Goal: Task Accomplishment & Management: Manage account settings

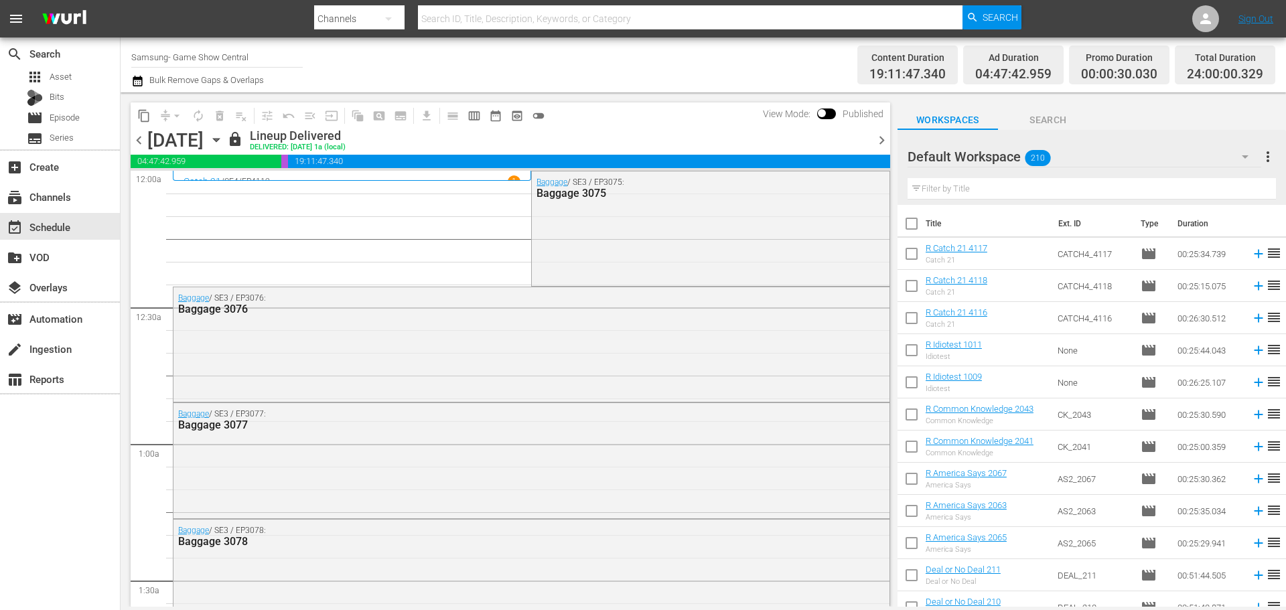
click at [910, 217] on input "checkbox" at bounding box center [912, 226] width 28 height 28
checkbox input "true"
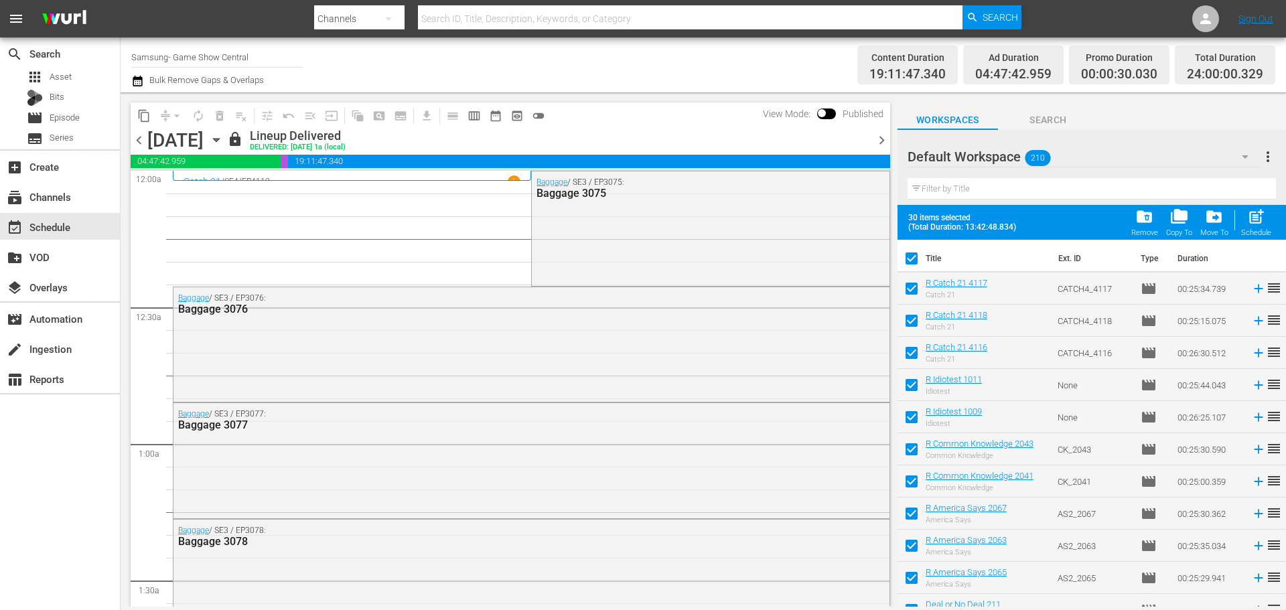
checkbox input "true"
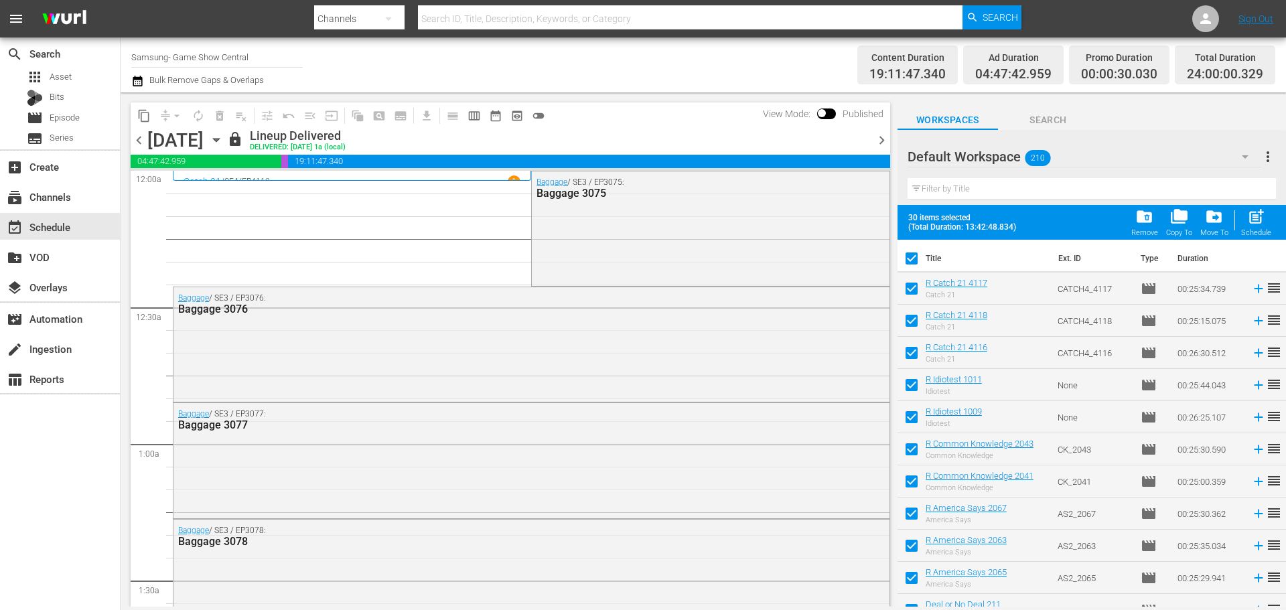
checkbox input "true"
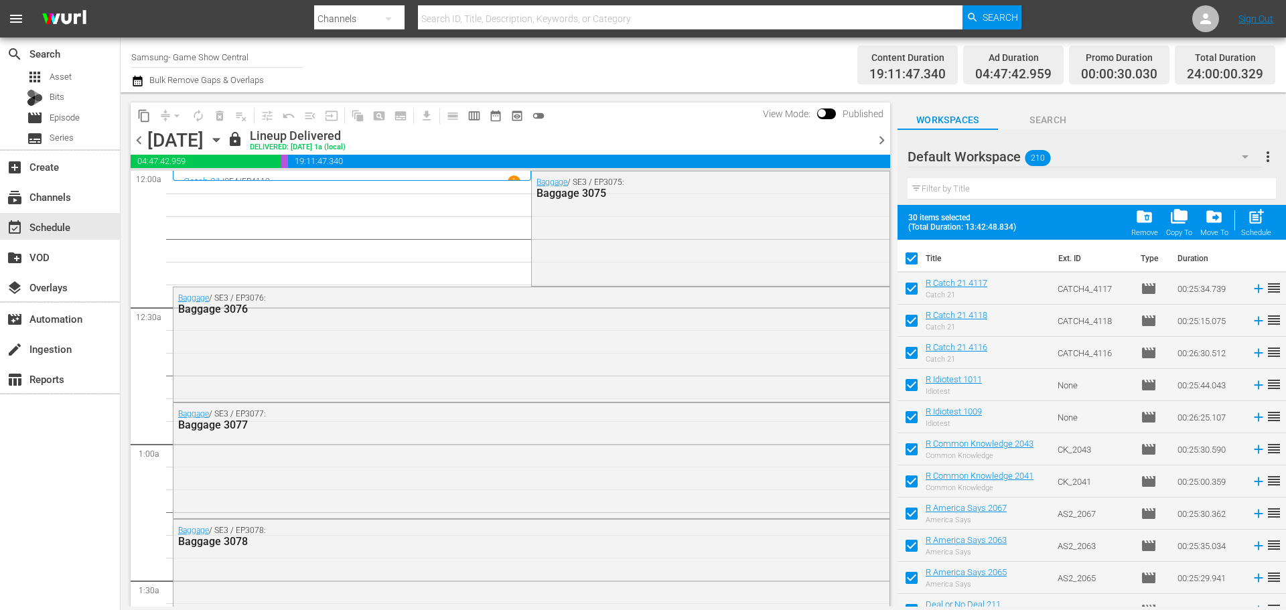
checkbox input "true"
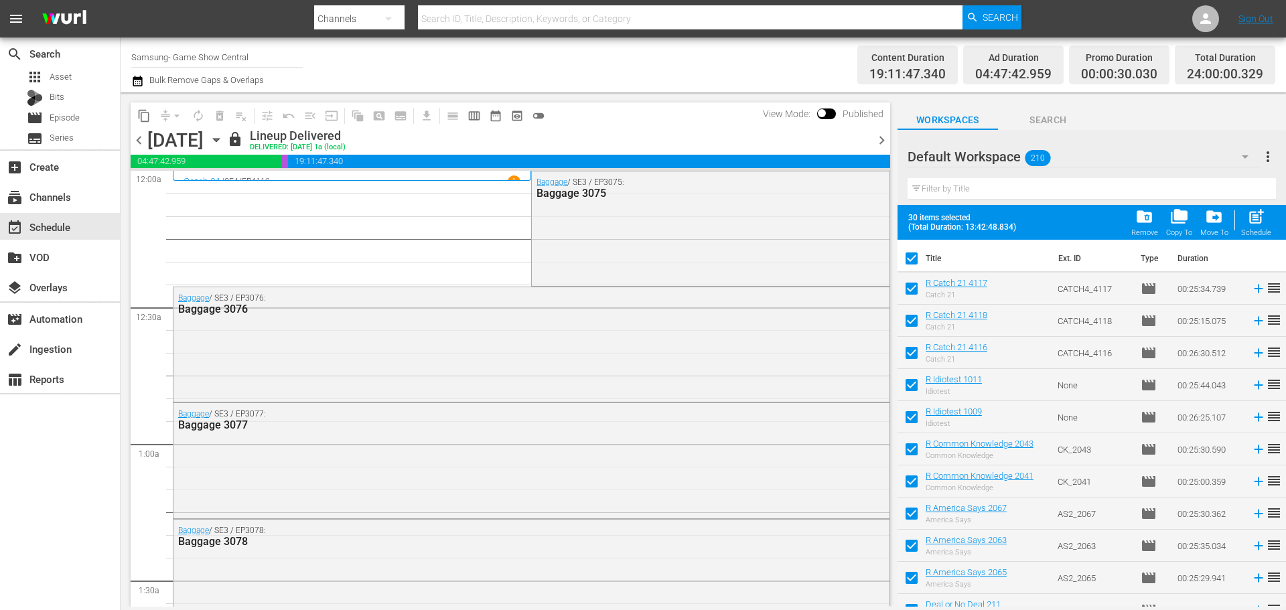
checkbox input "true"
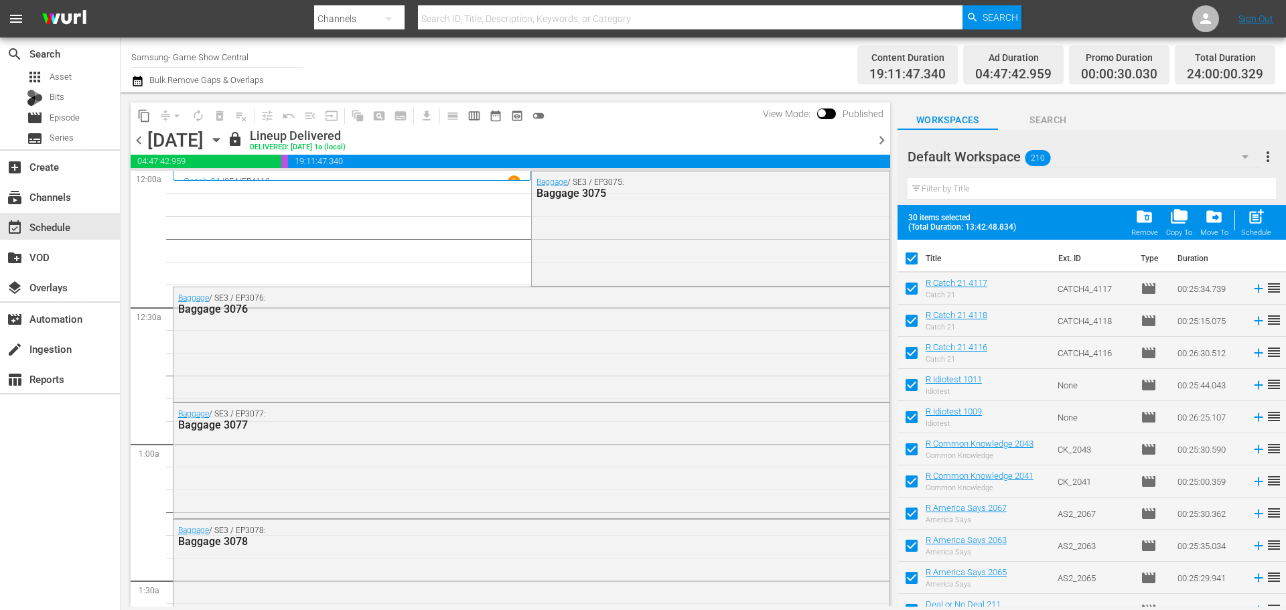
checkbox input "true"
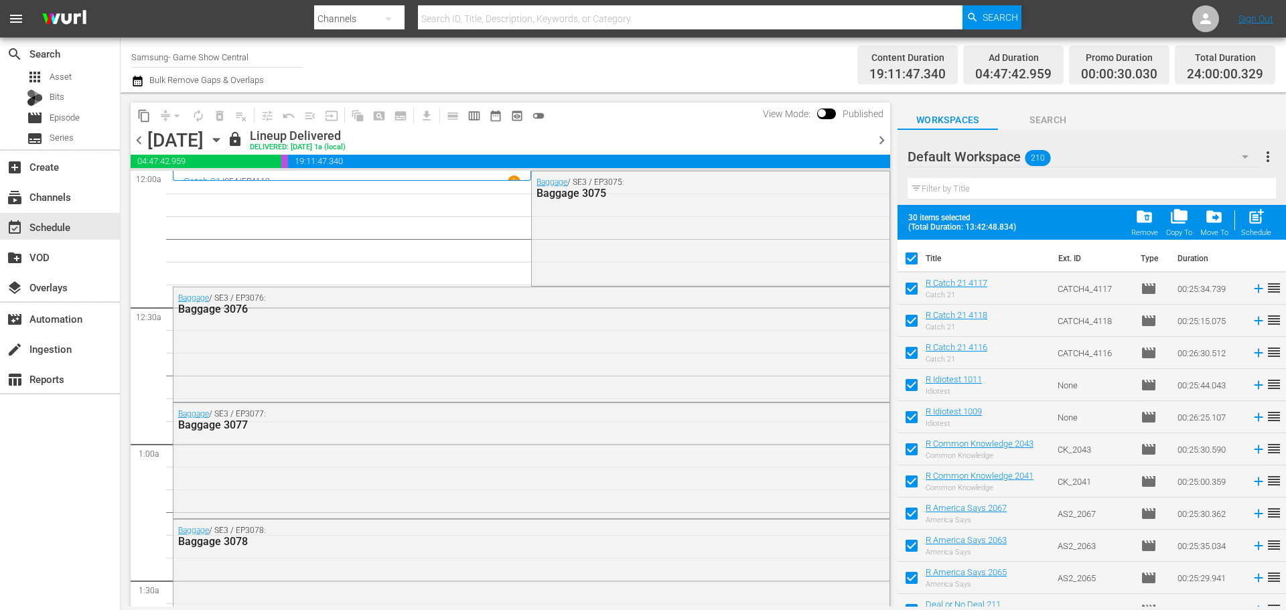
checkbox input "true"
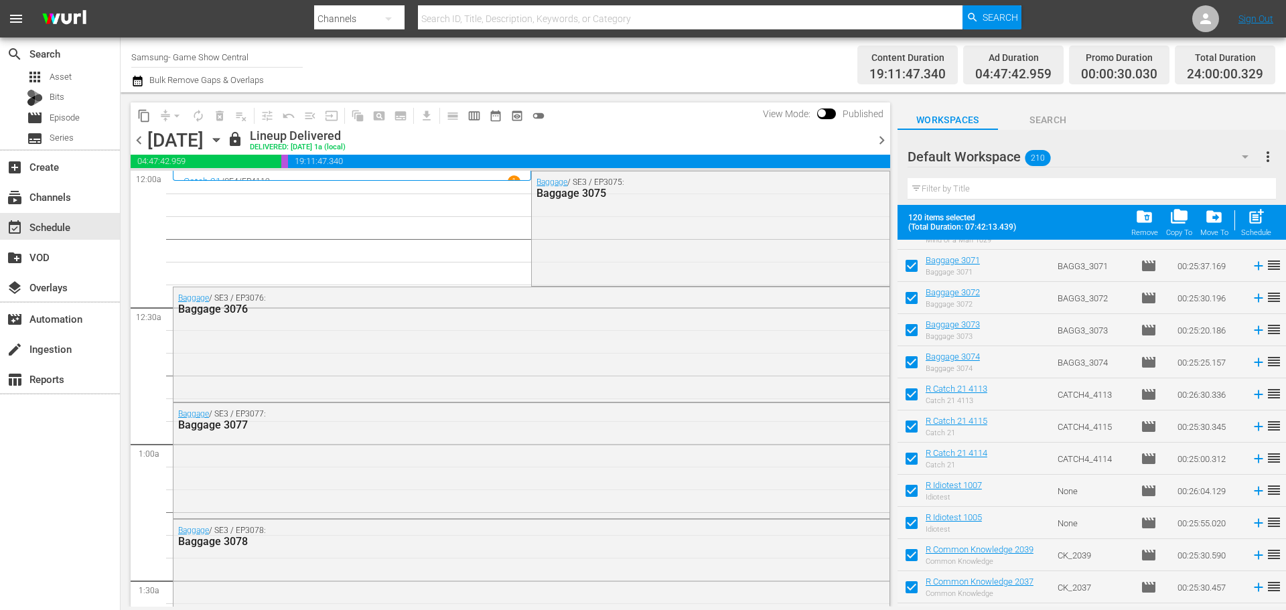
scroll to position [3555, 0]
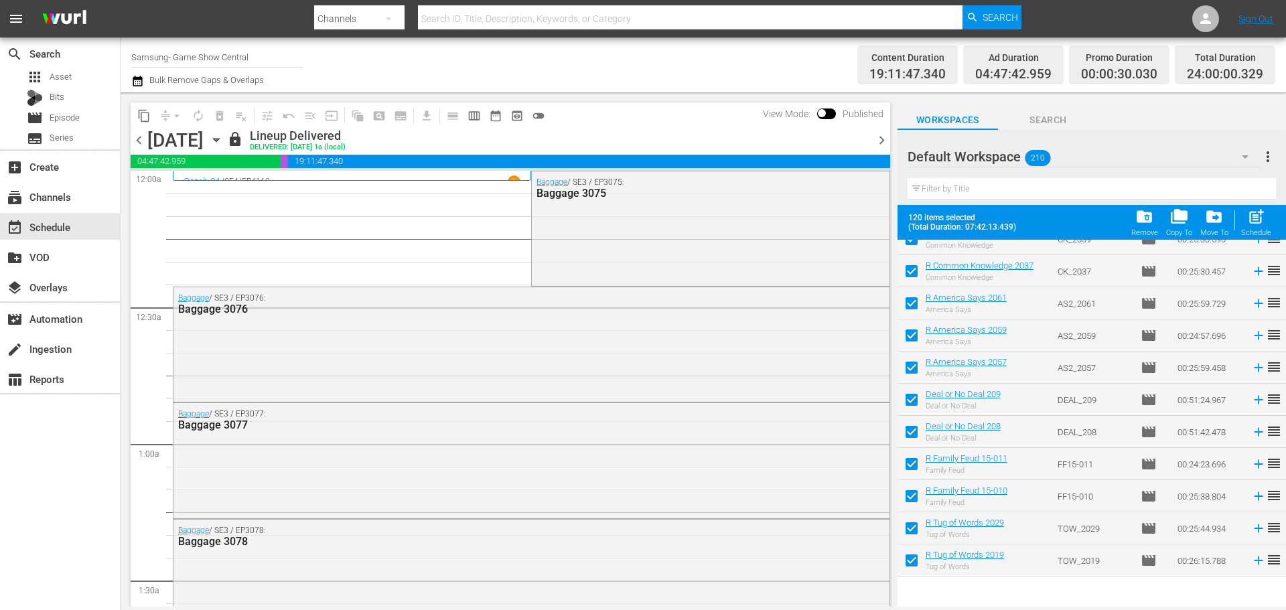
drag, startPoint x: 1088, startPoint y: 454, endPoint x: 1057, endPoint y: 482, distance: 42.2
click at [1165, 133] on div "Default Workspace 210 Default more_vert" at bounding box center [1092, 151] width 368 height 43
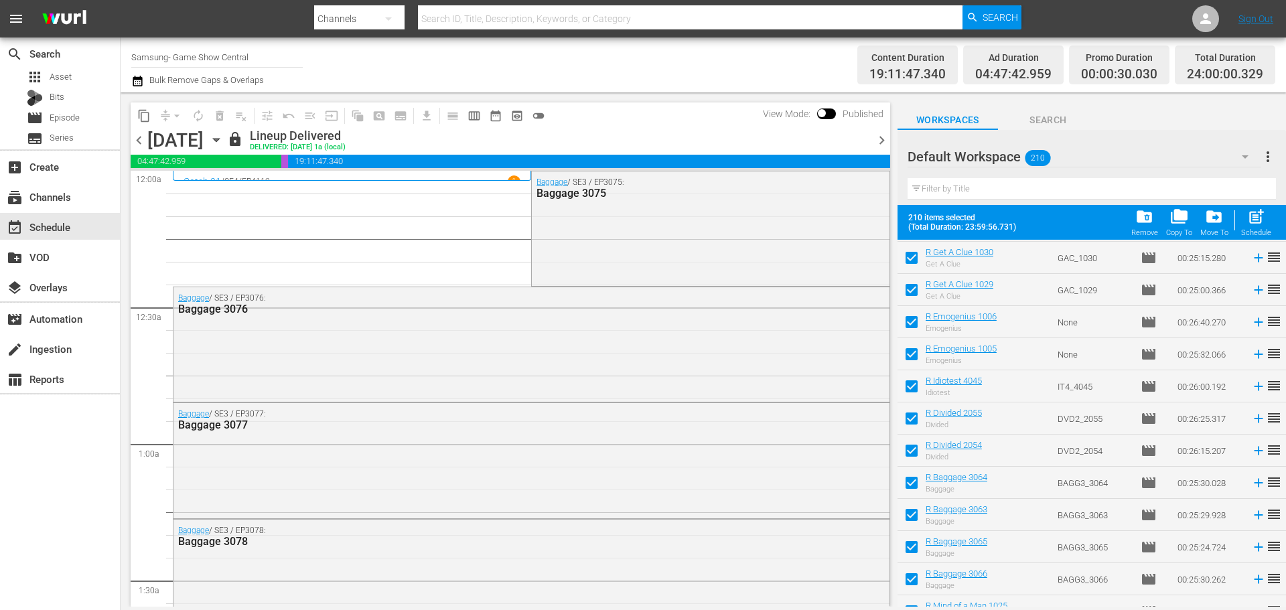
scroll to position [6417, 0]
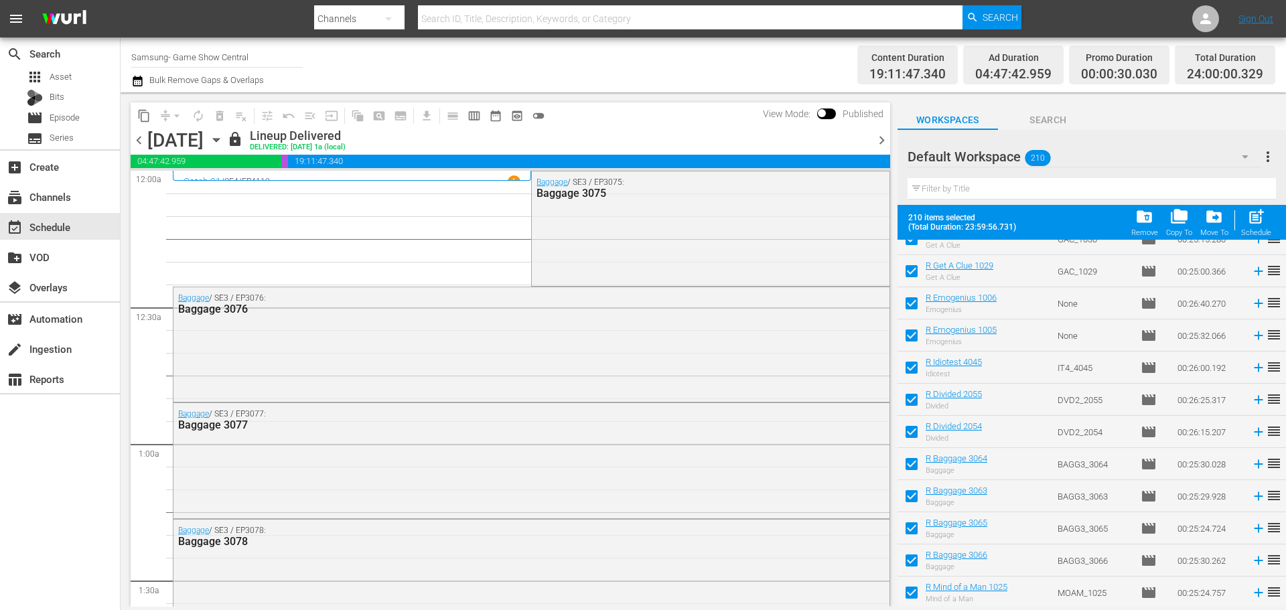
click at [1143, 226] on div "folder_delete Remove" at bounding box center [1145, 222] width 27 height 29
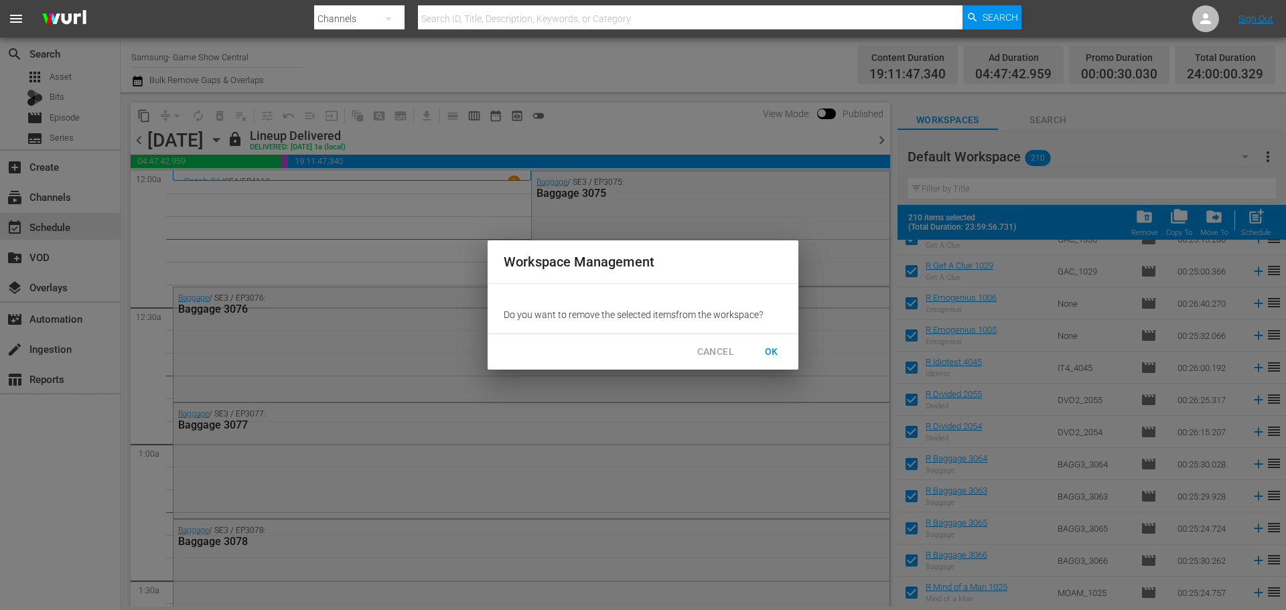
click at [768, 361] on button "OK" at bounding box center [771, 352] width 43 height 25
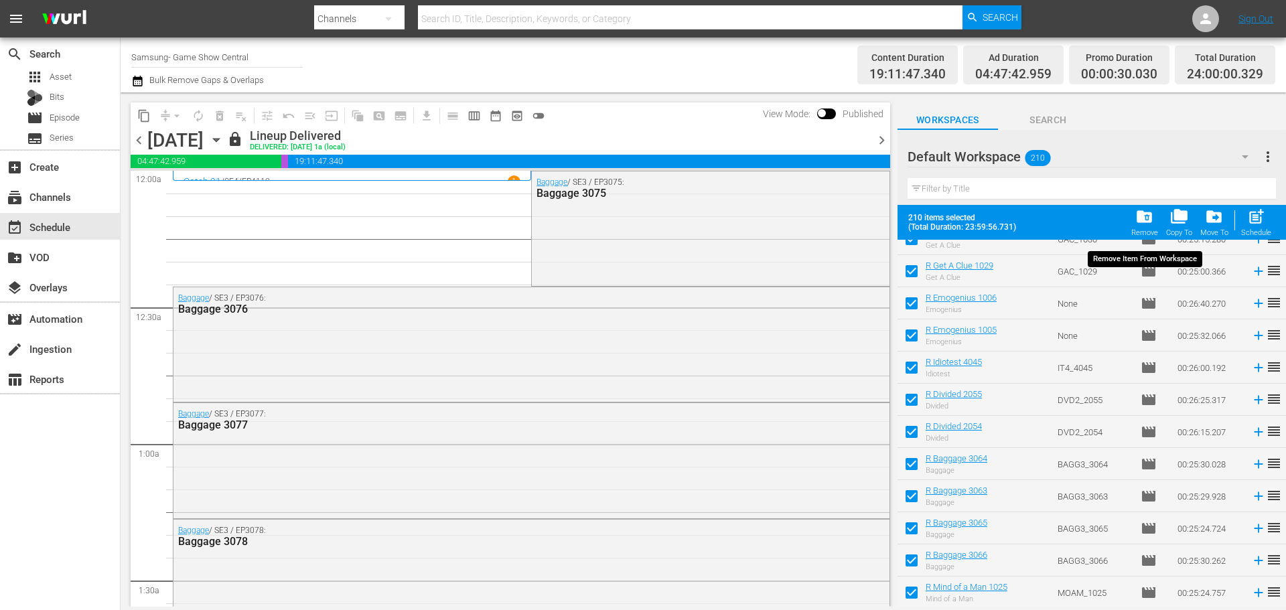
click at [1142, 236] on div "Remove" at bounding box center [1145, 232] width 27 height 9
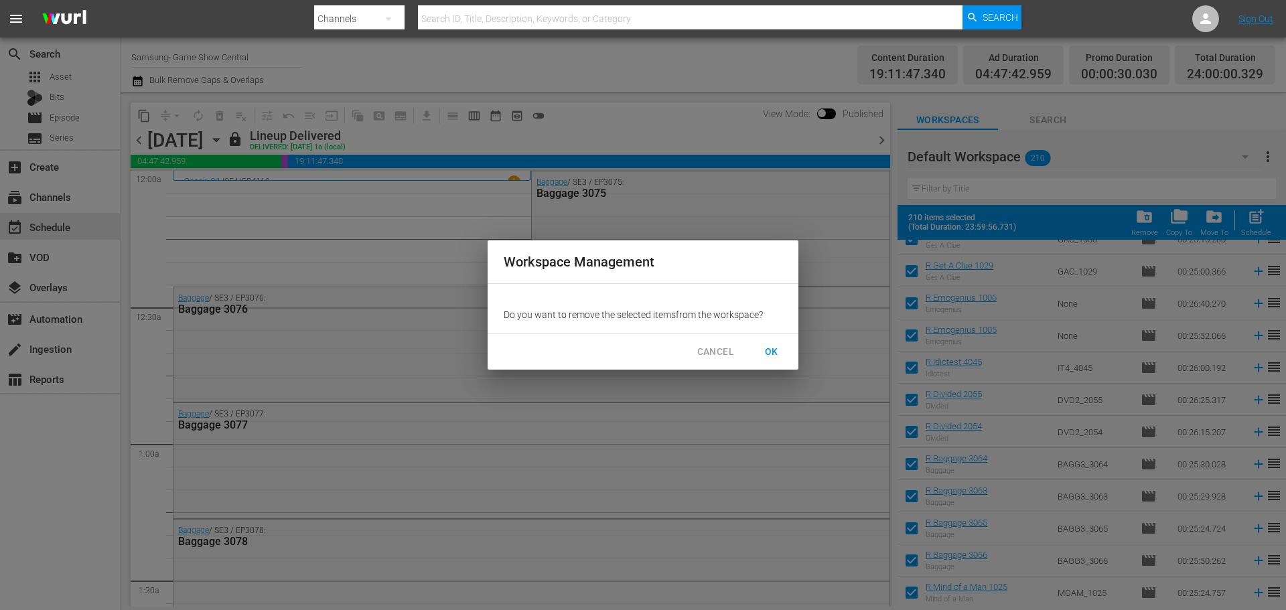
click at [784, 346] on button "OK" at bounding box center [771, 352] width 43 height 25
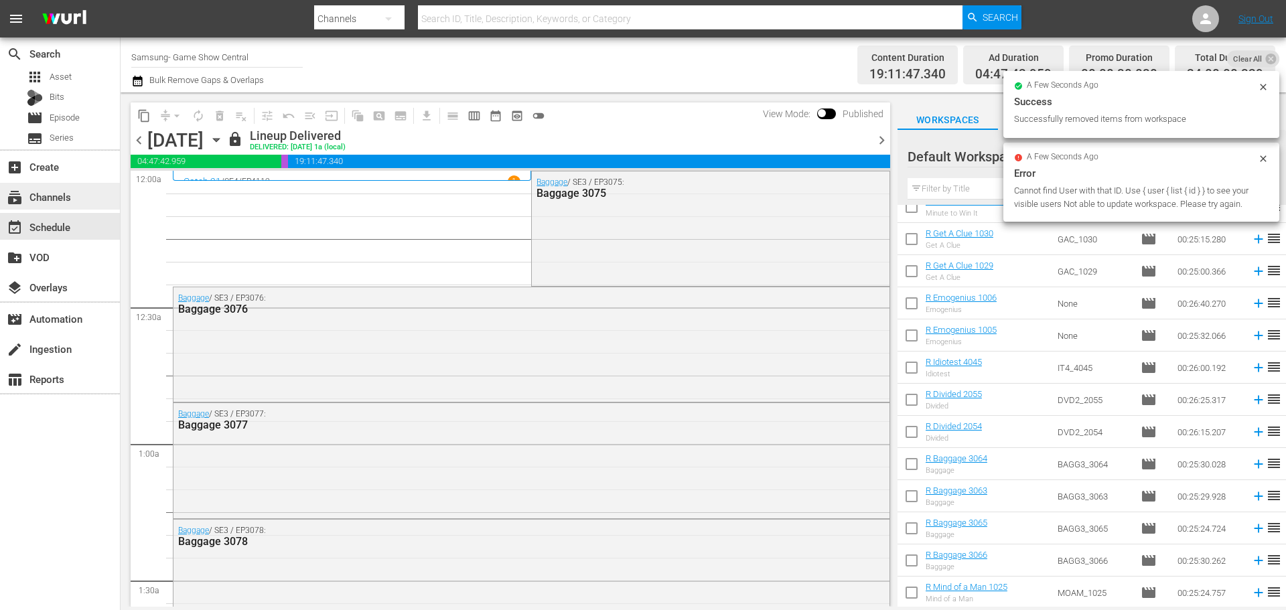
checkbox input "false"
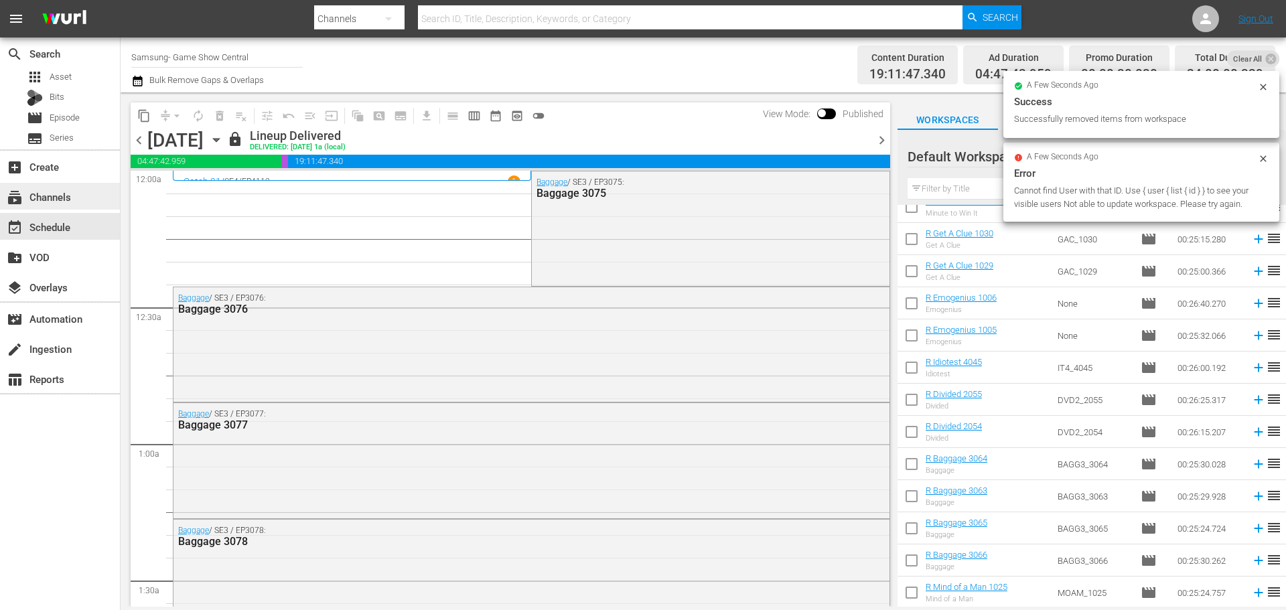
checkbox input "false"
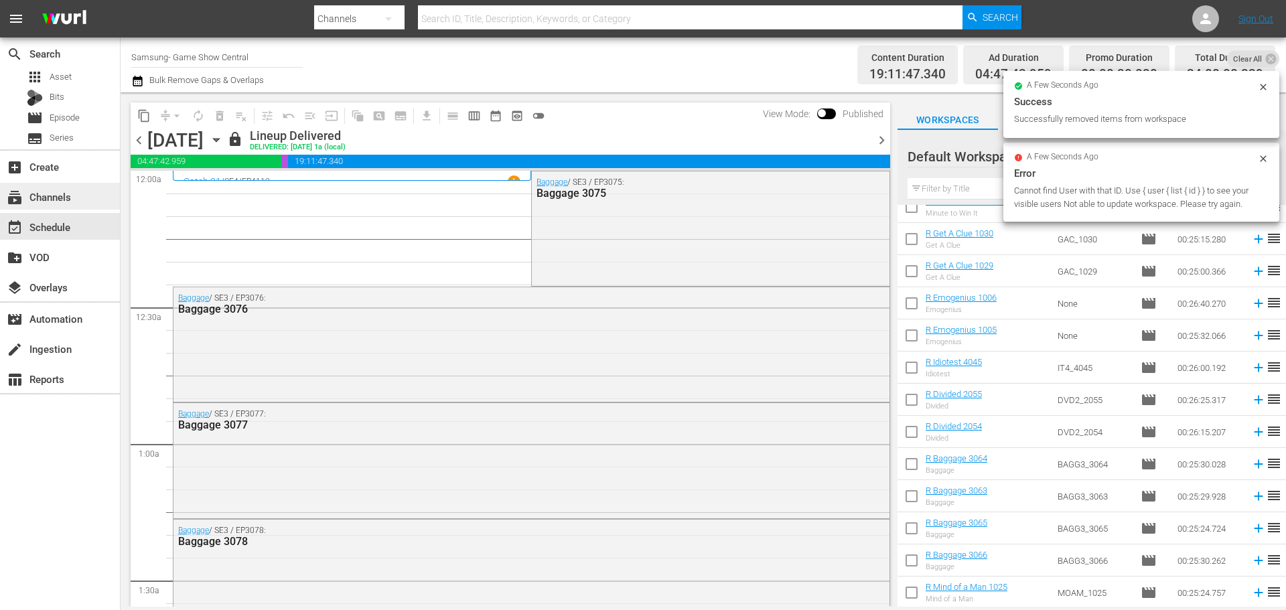
checkbox input "false"
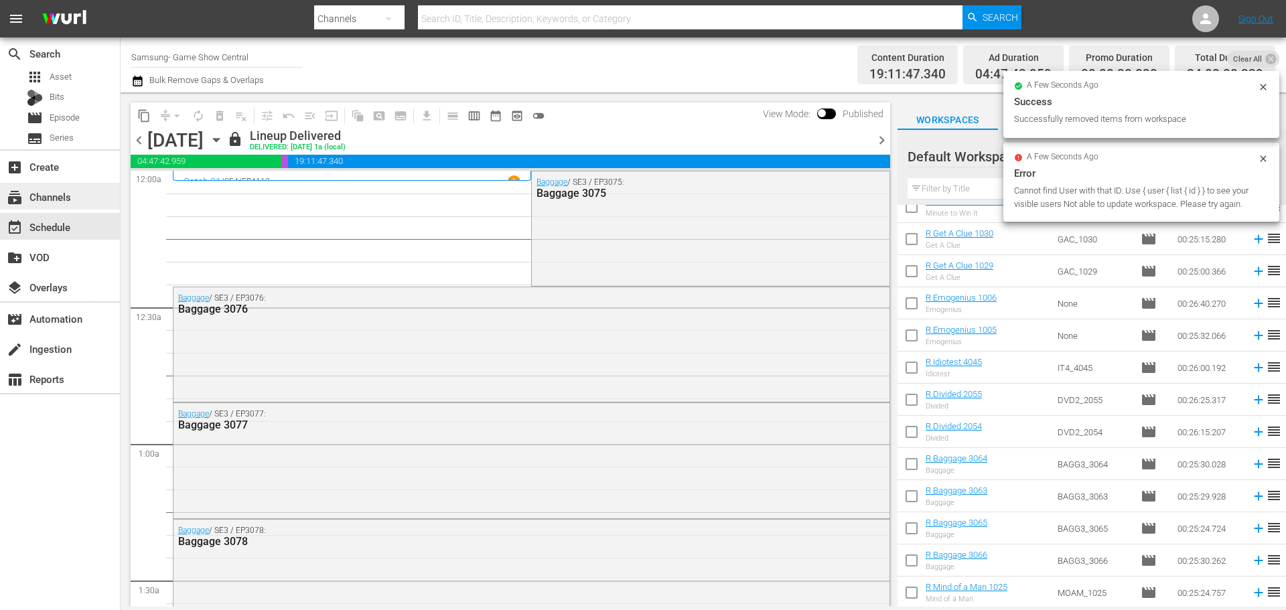
checkbox input "false"
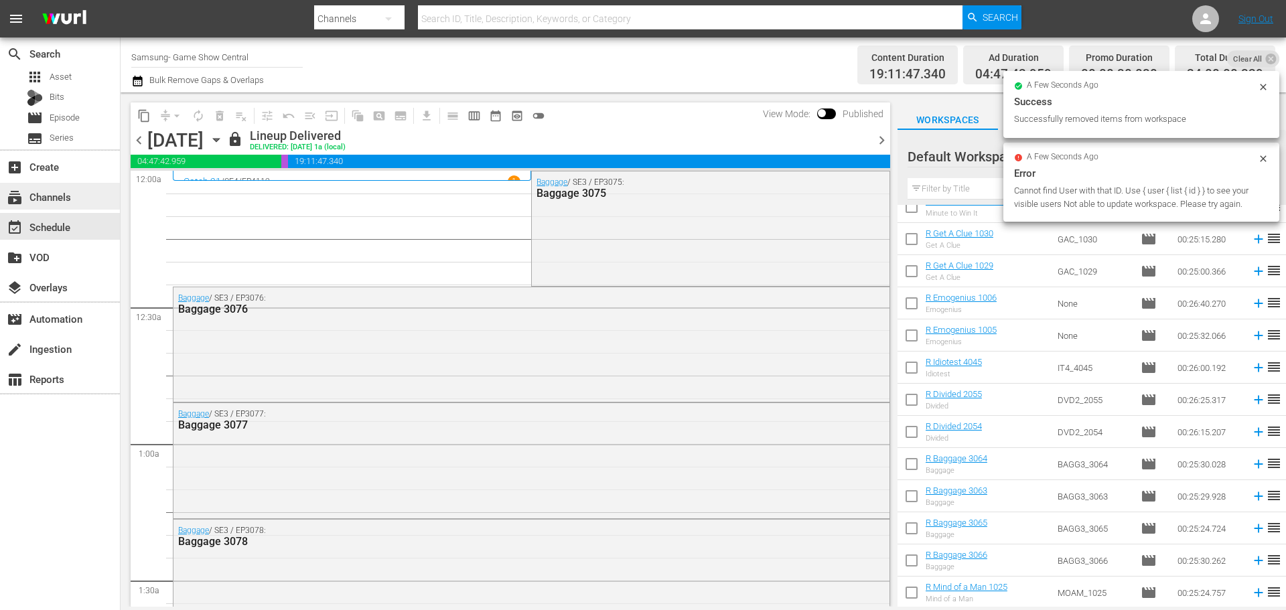
checkbox input "false"
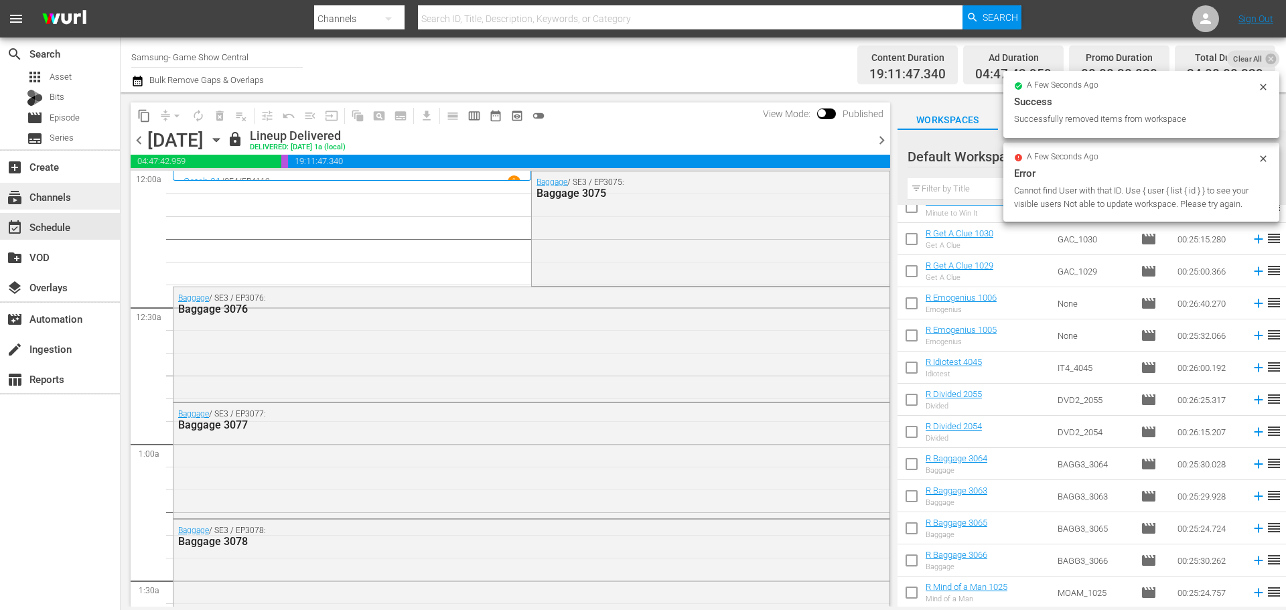
checkbox input "false"
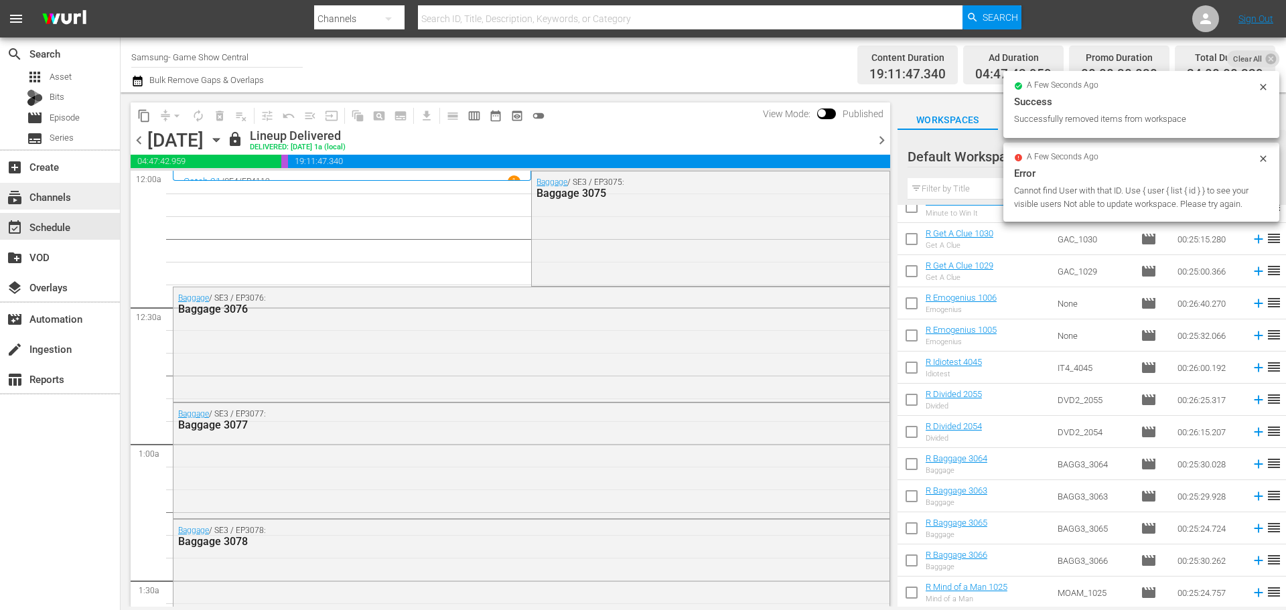
checkbox input "false"
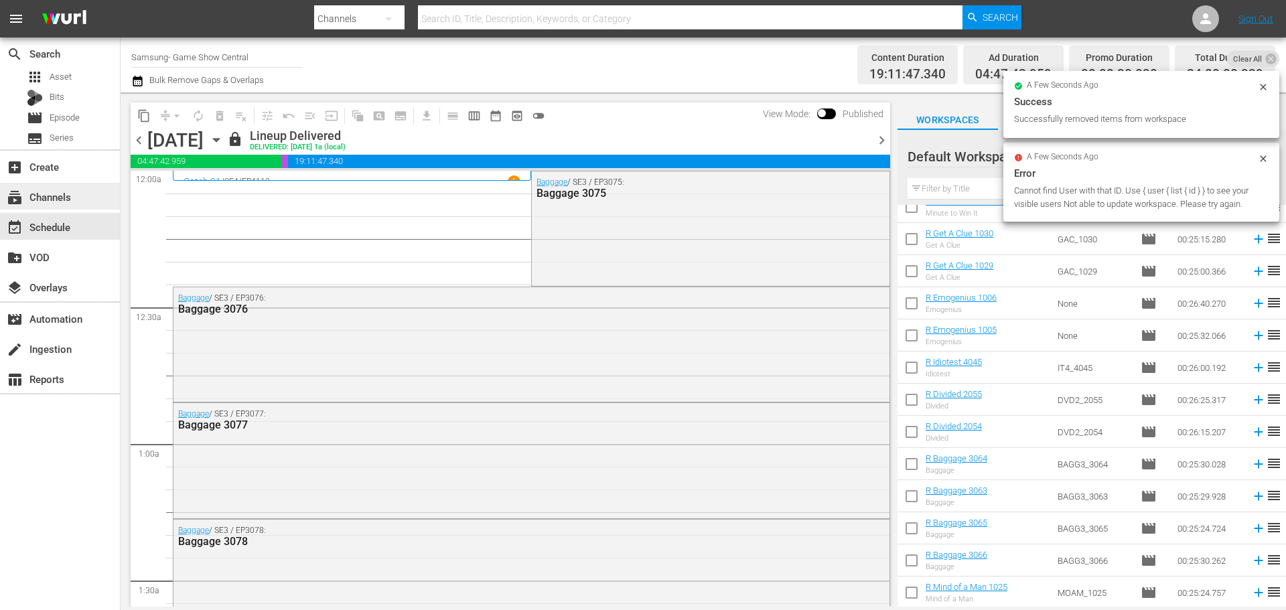
checkbox input "false"
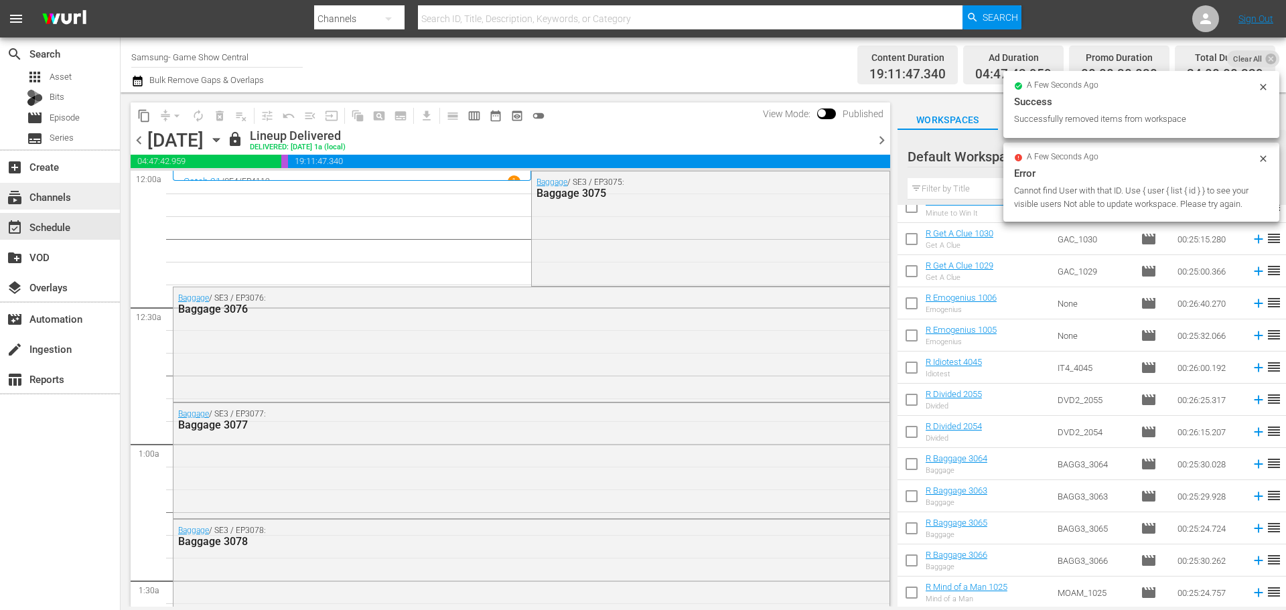
checkbox input "false"
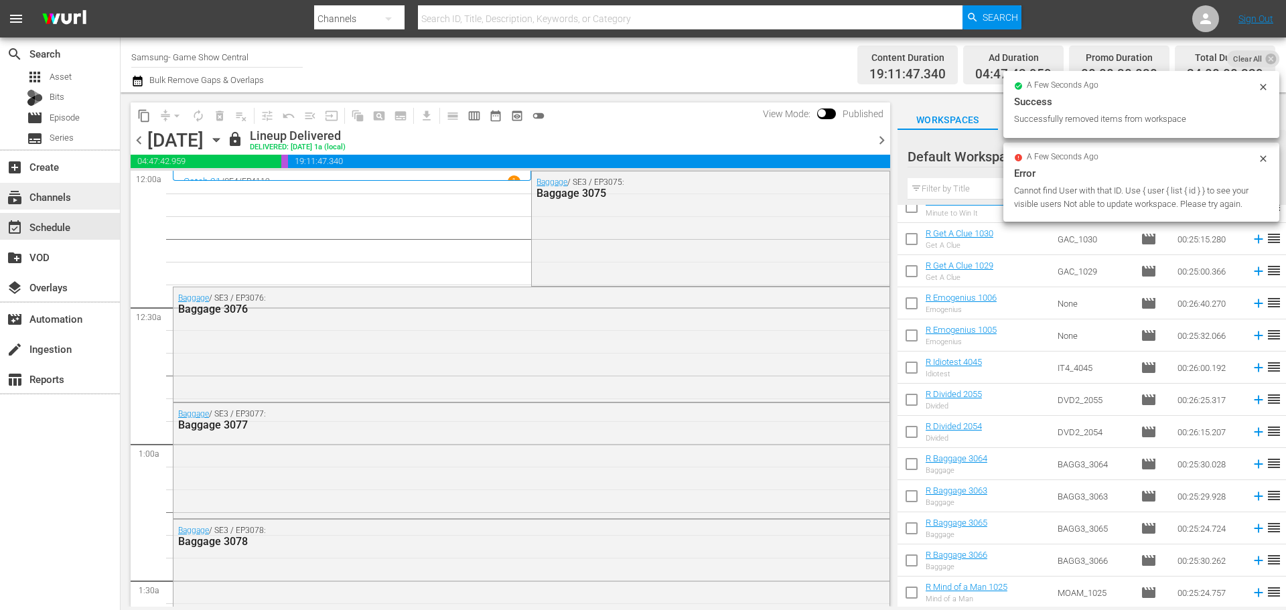
checkbox input "false"
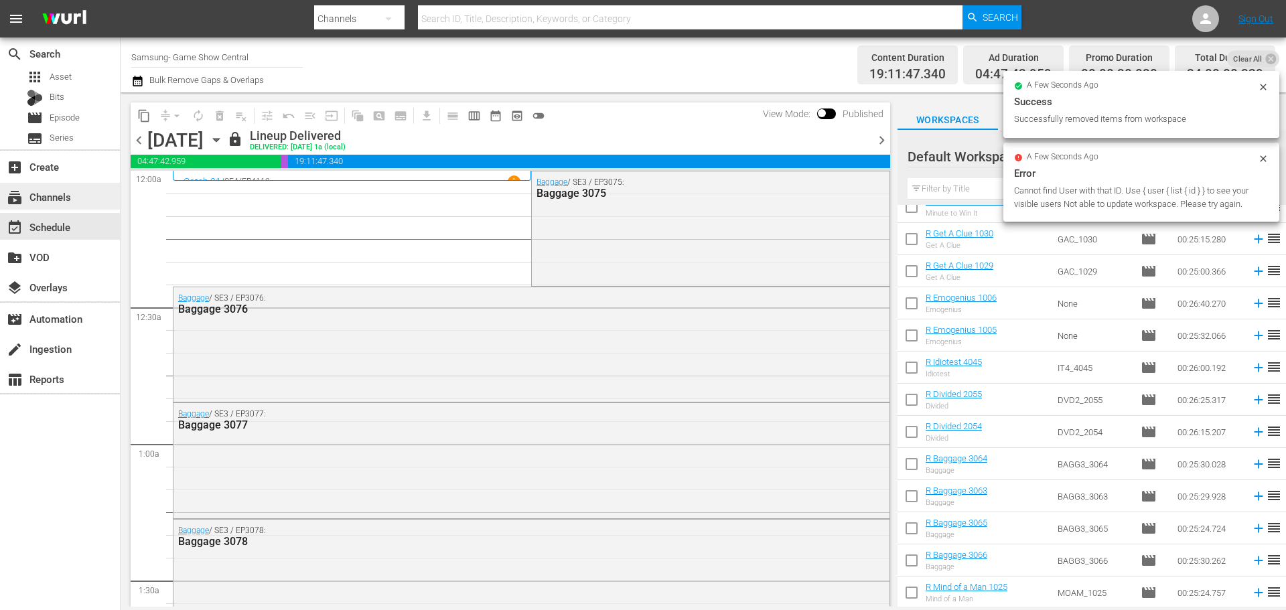
checkbox input "false"
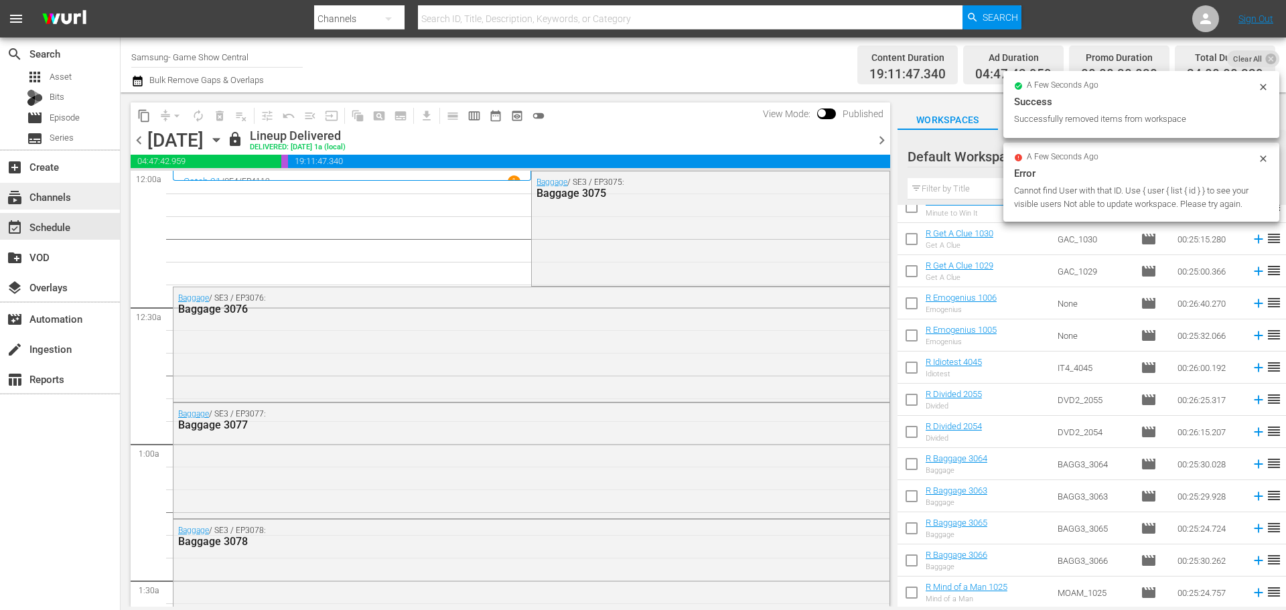
checkbox input "false"
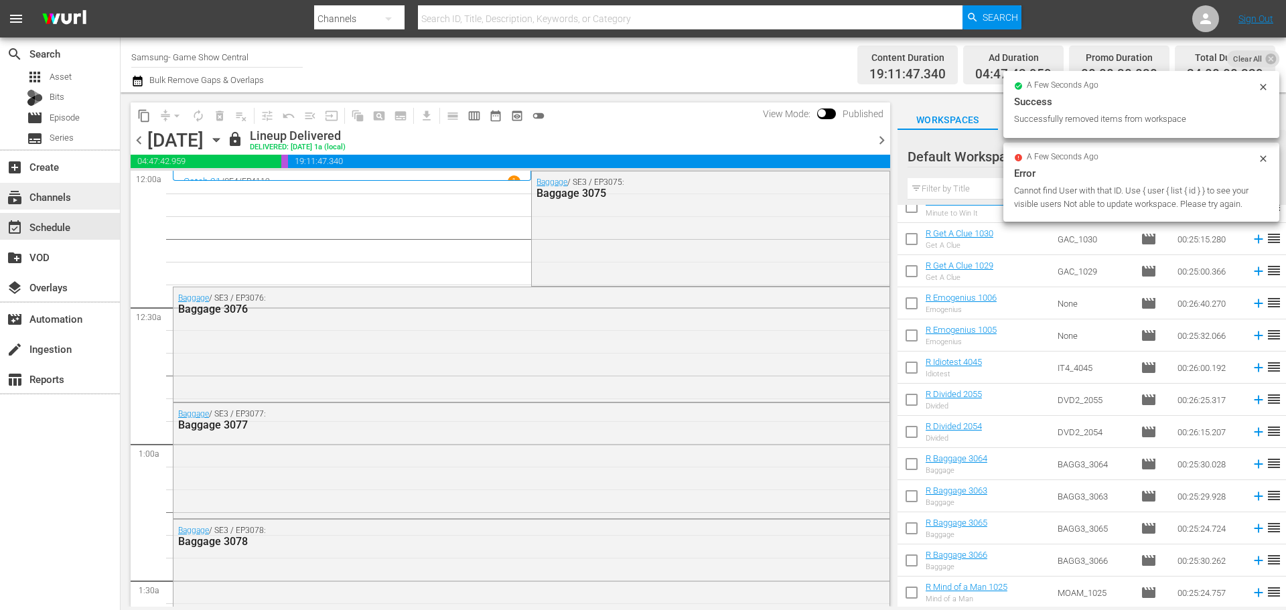
checkbox input "false"
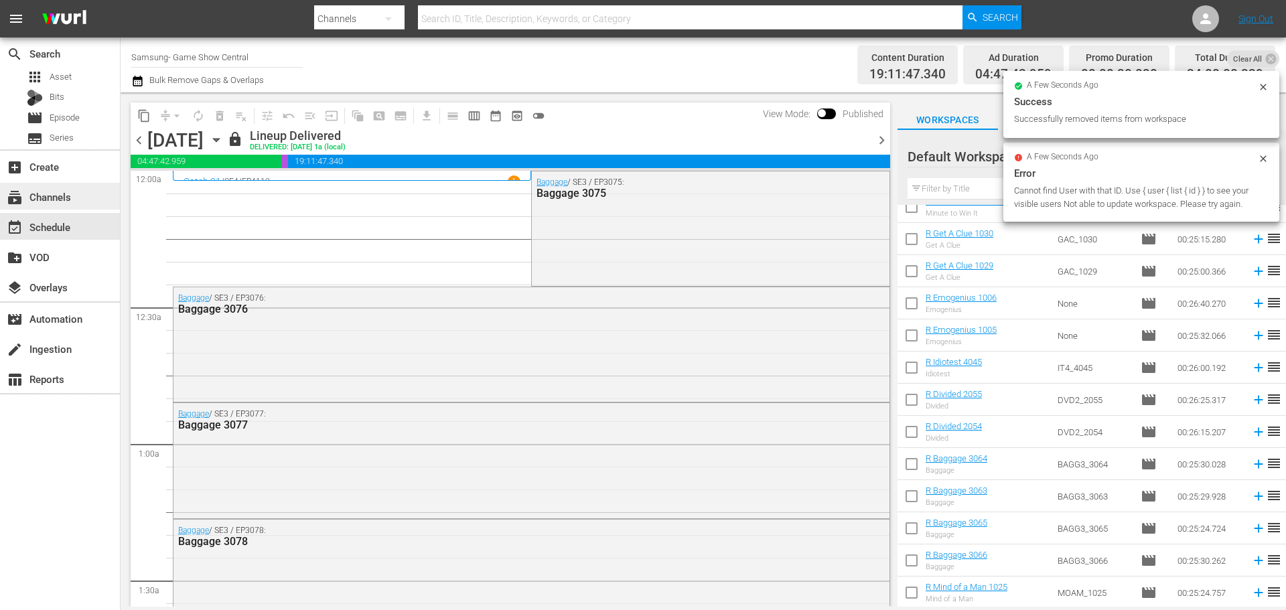
checkbox input "false"
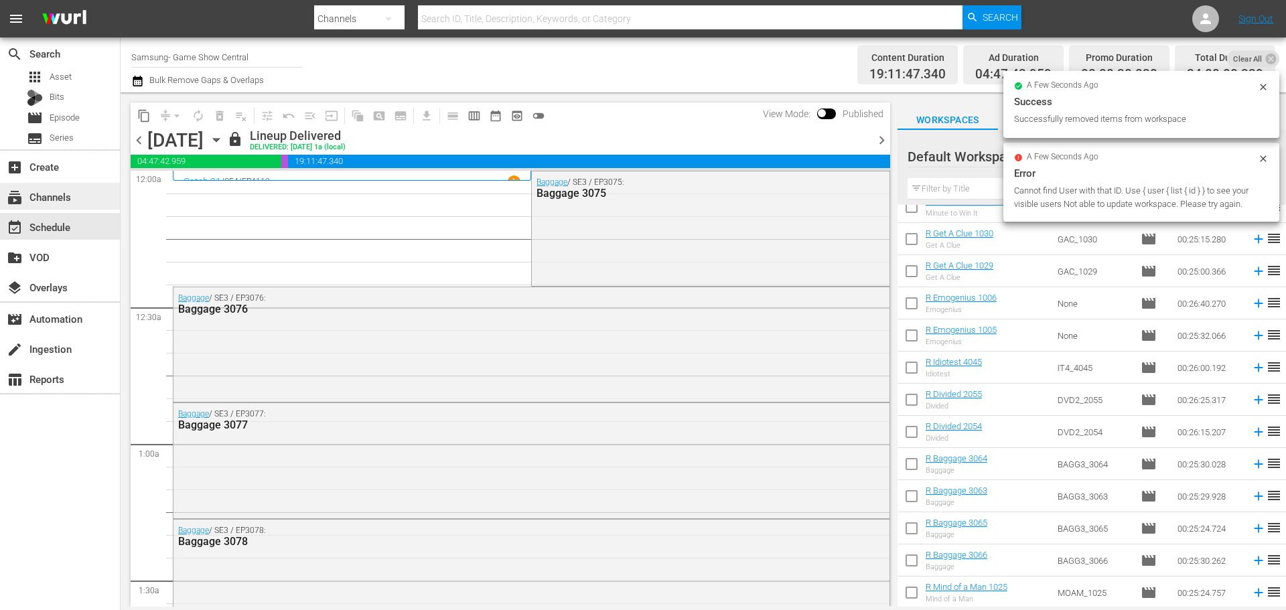
checkbox input "false"
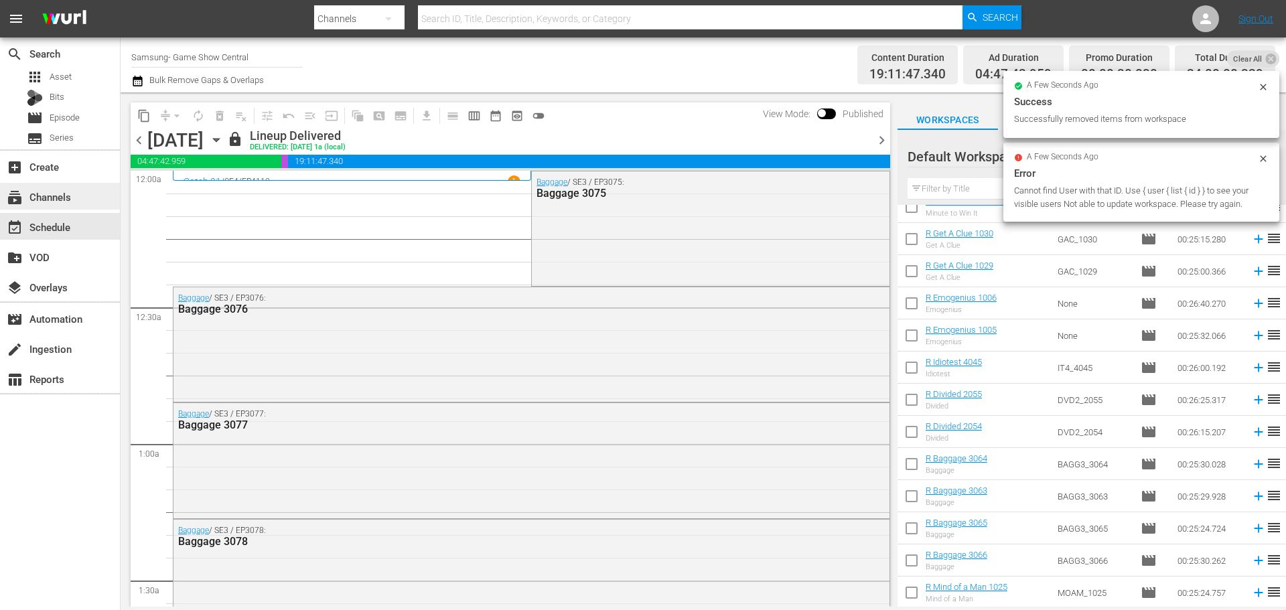
checkbox input "false"
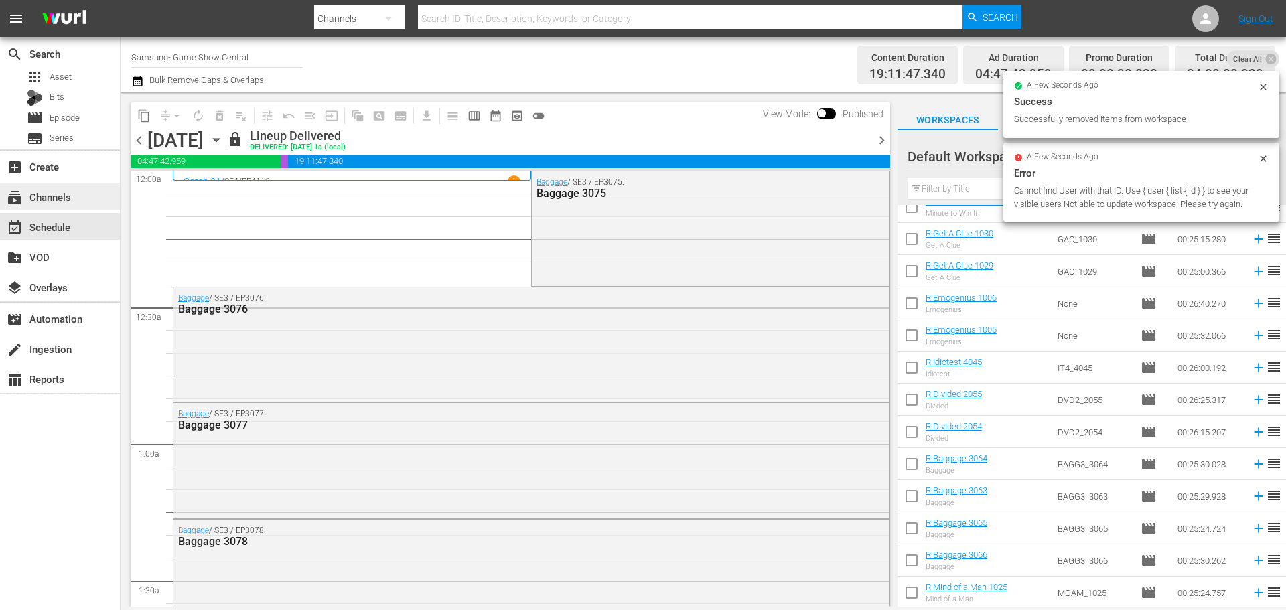
checkbox input "false"
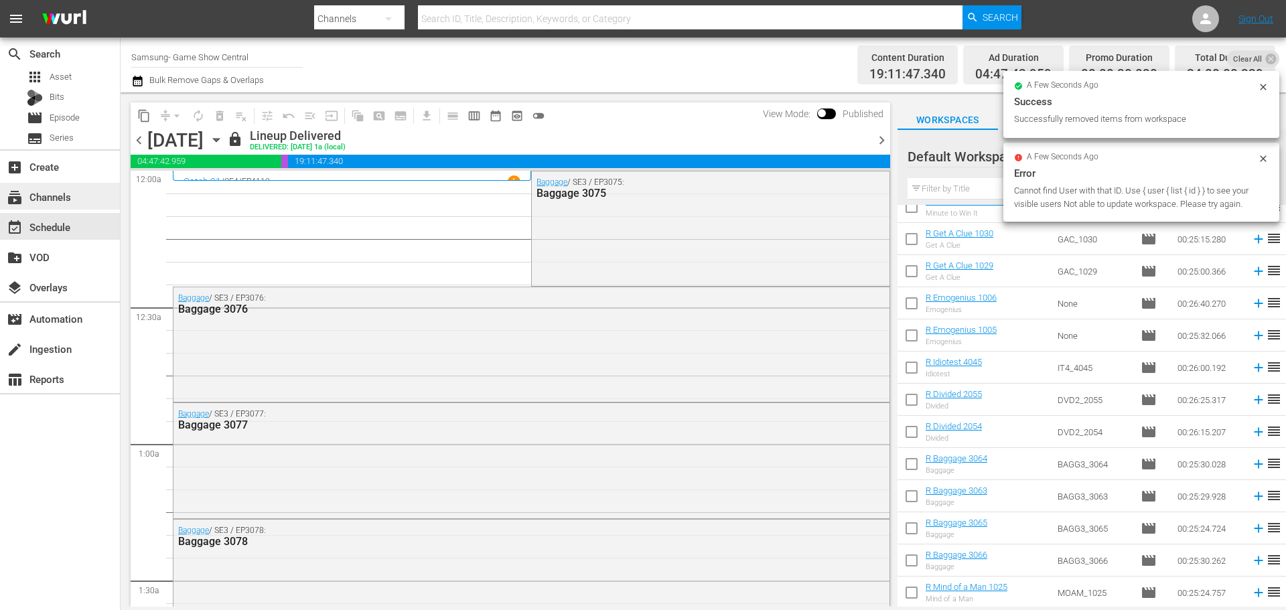
checkbox input "false"
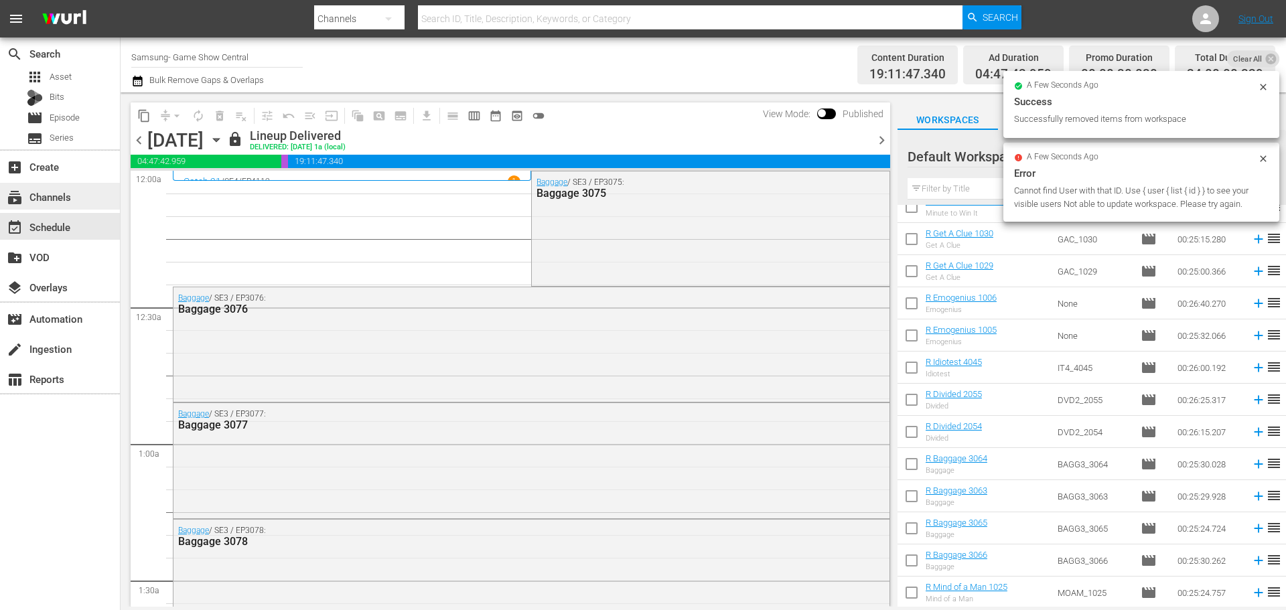
checkbox input "false"
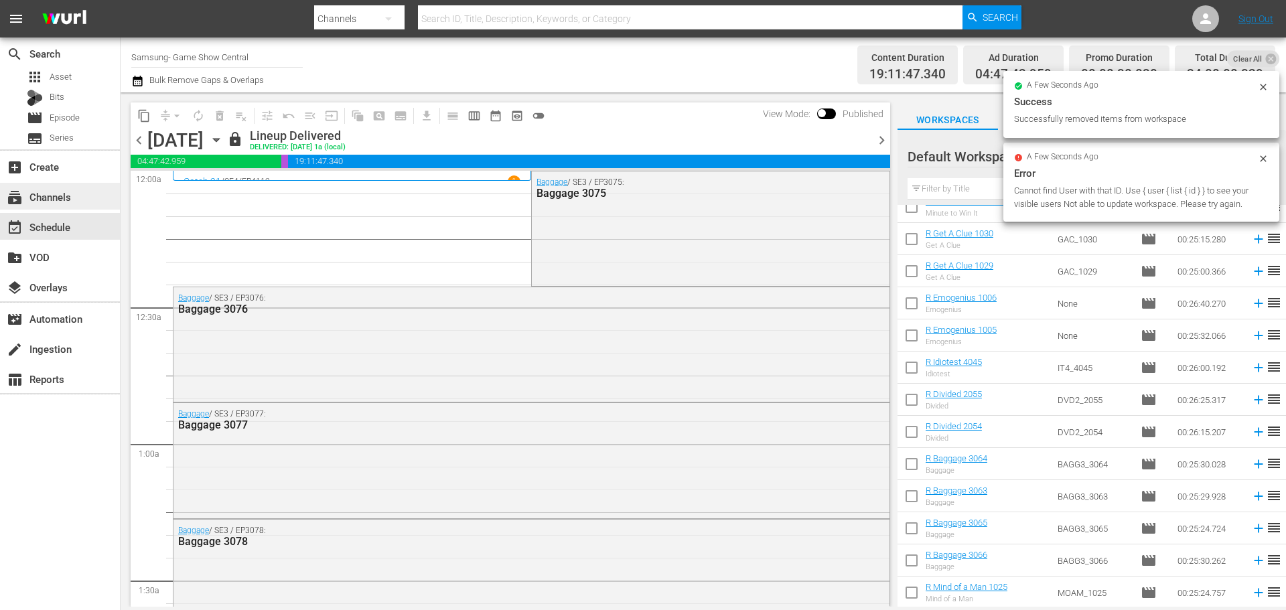
checkbox input "false"
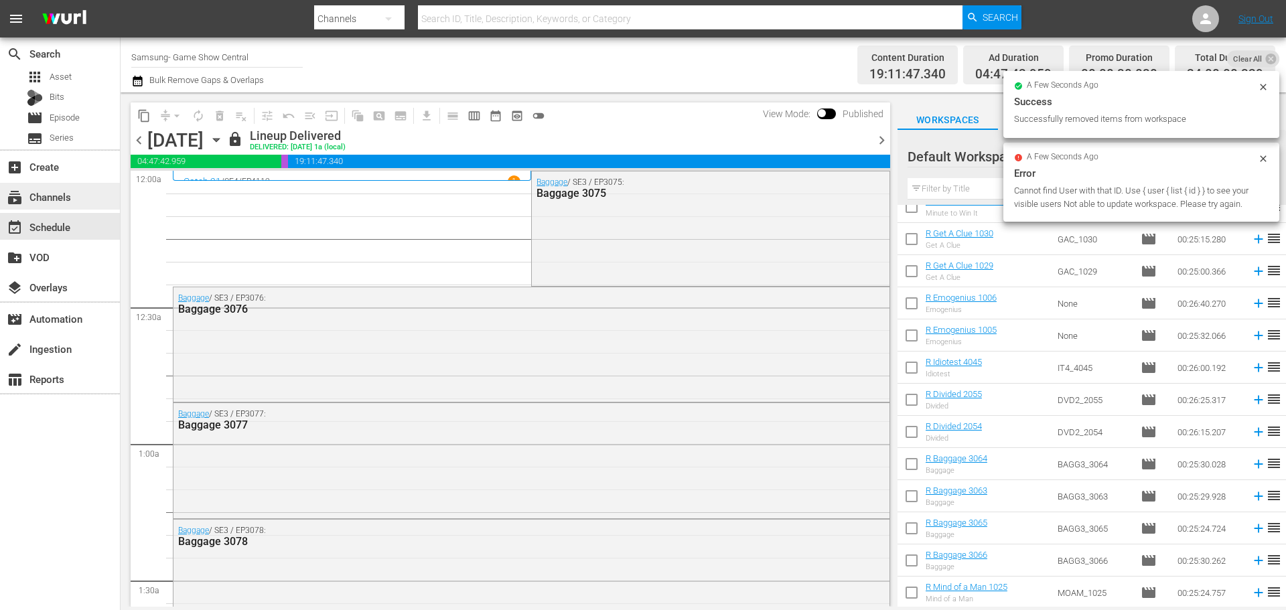
checkbox input "false"
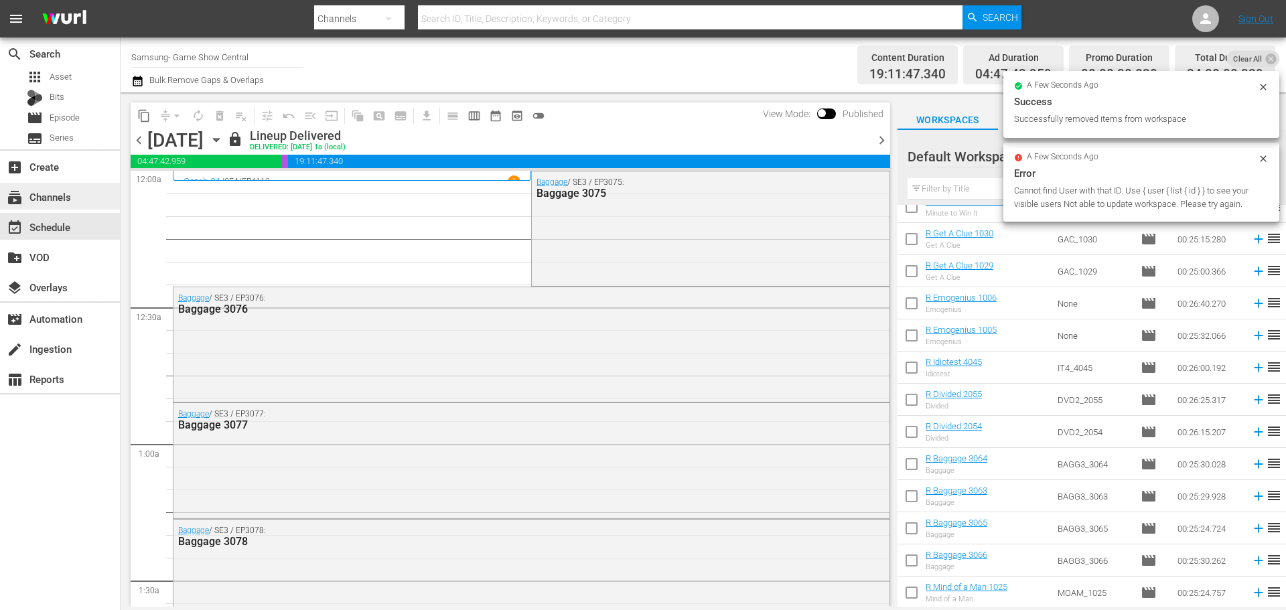
checkbox input "false"
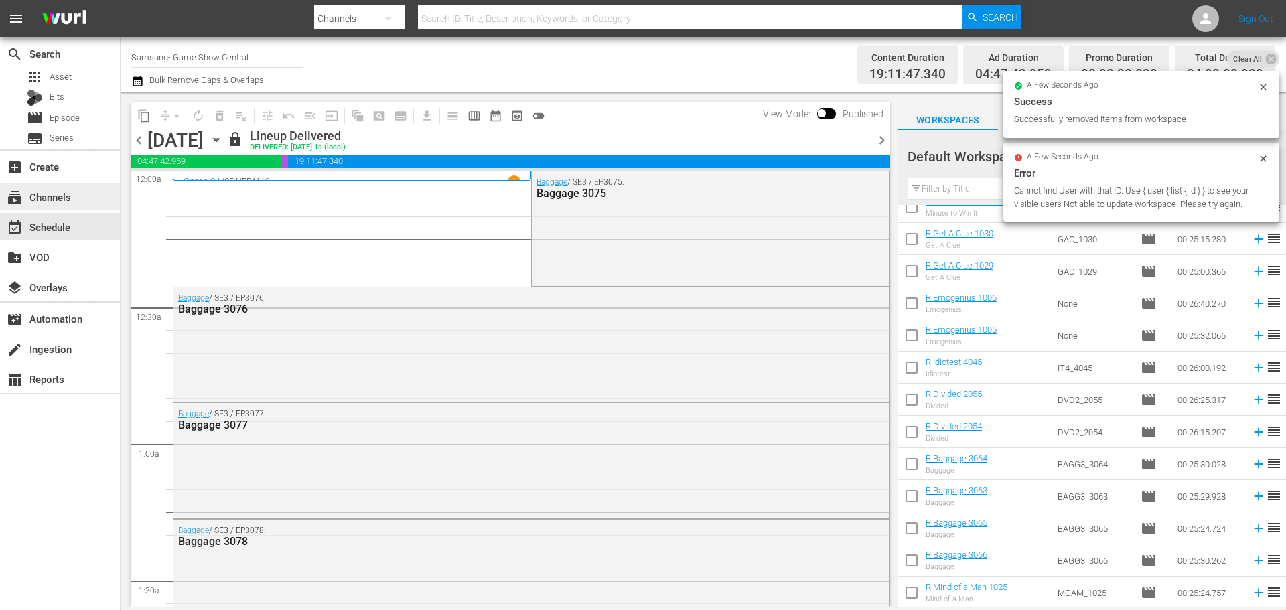
checkbox input "false"
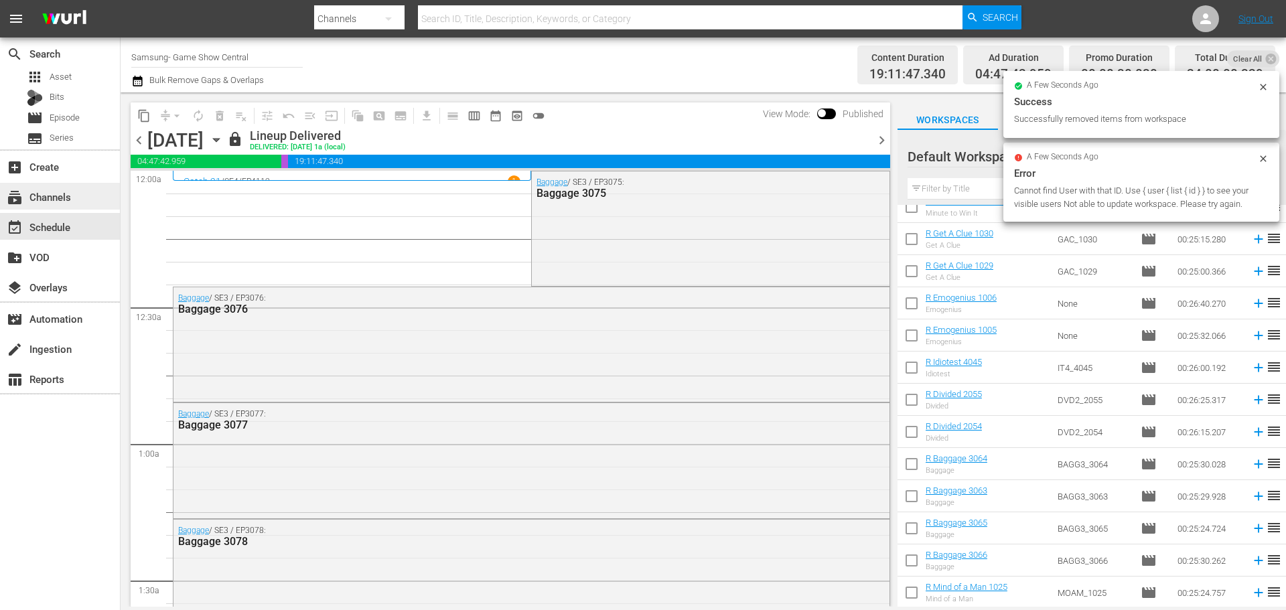
checkbox input "false"
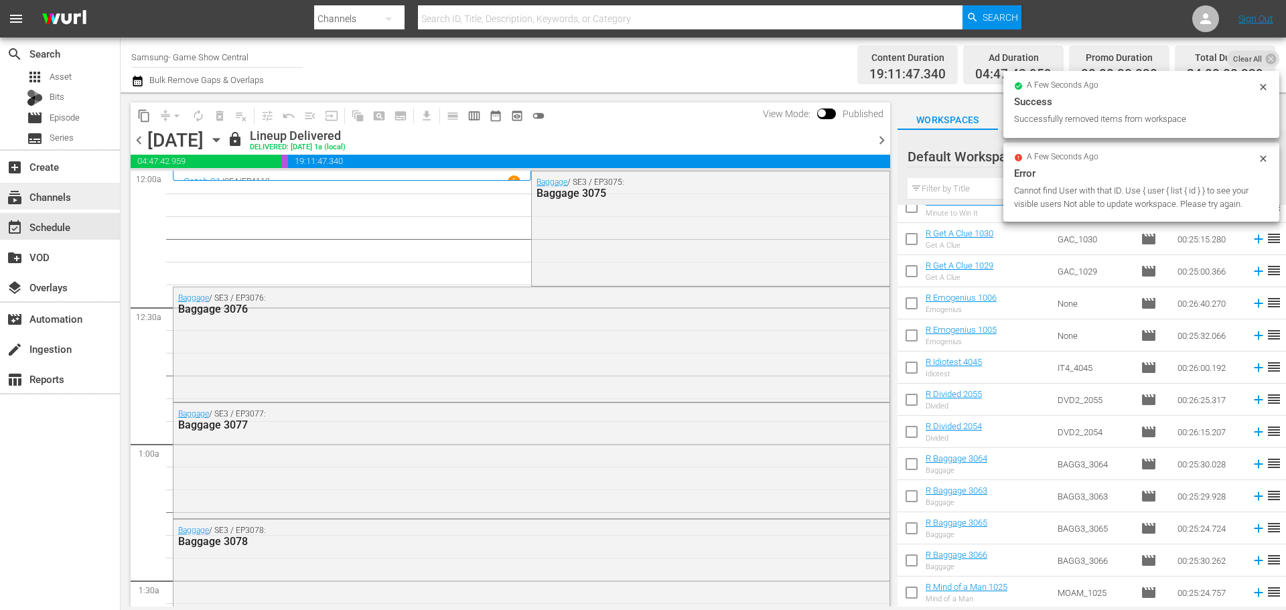
checkbox input "false"
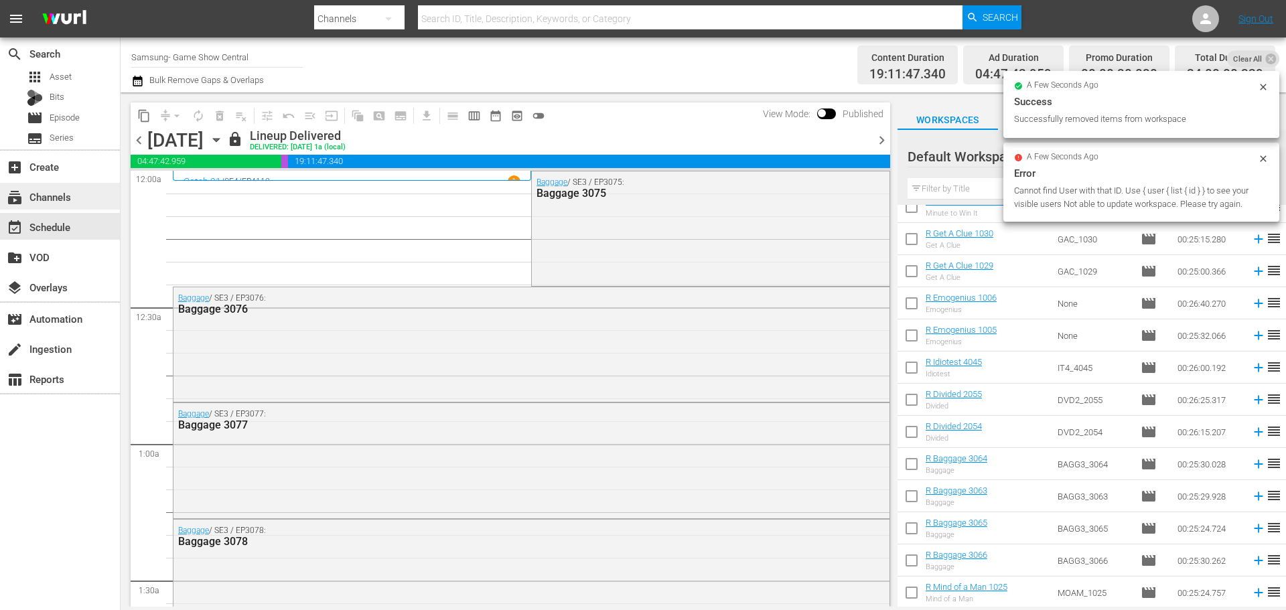
checkbox input "false"
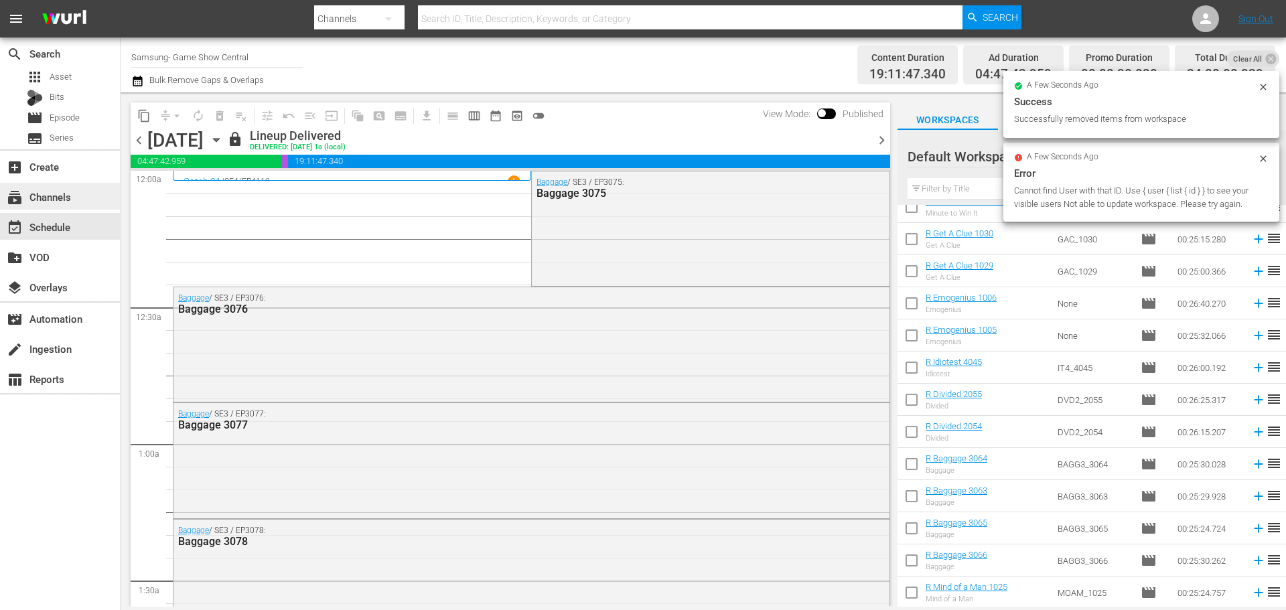
checkbox input "false"
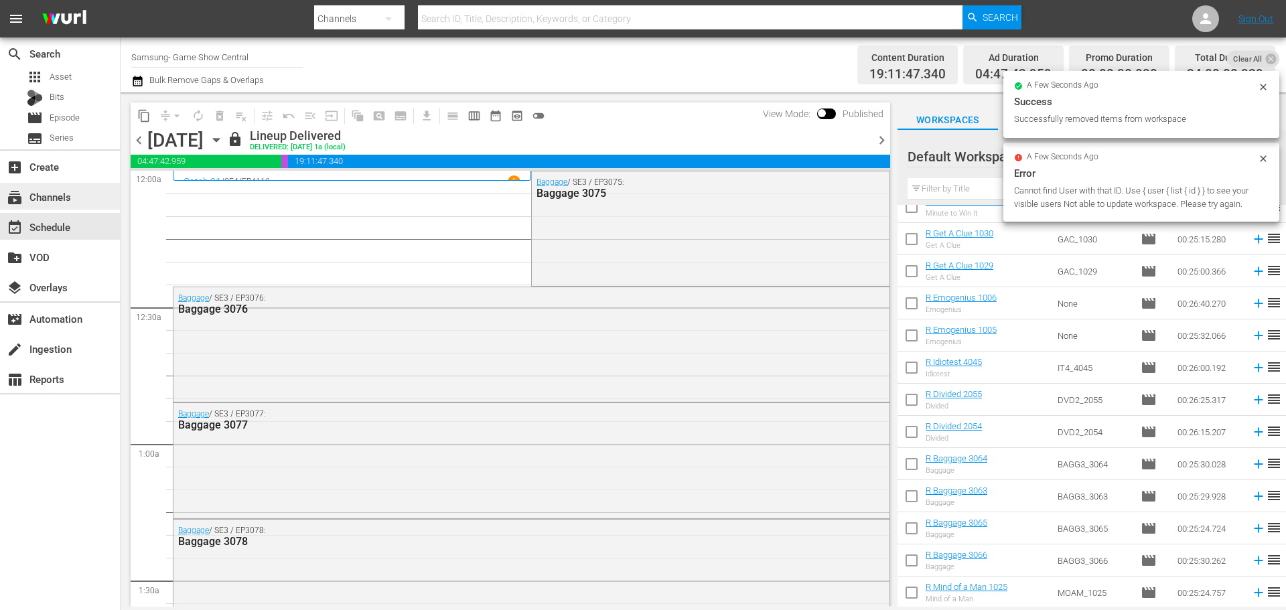
checkbox input "false"
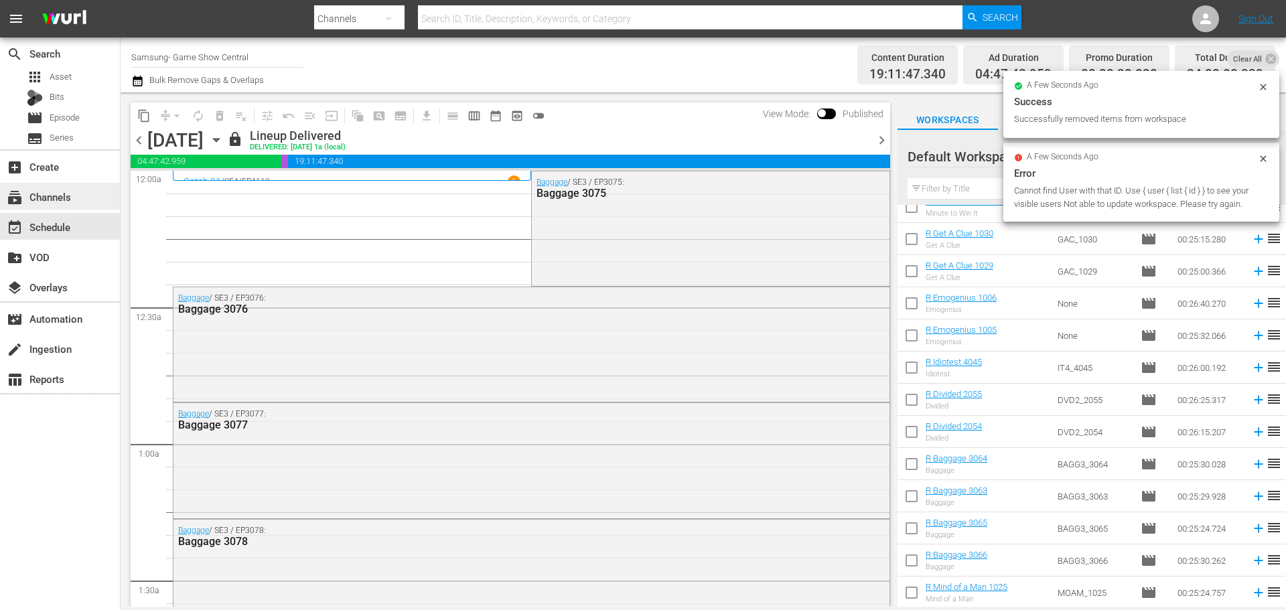
checkbox input "false"
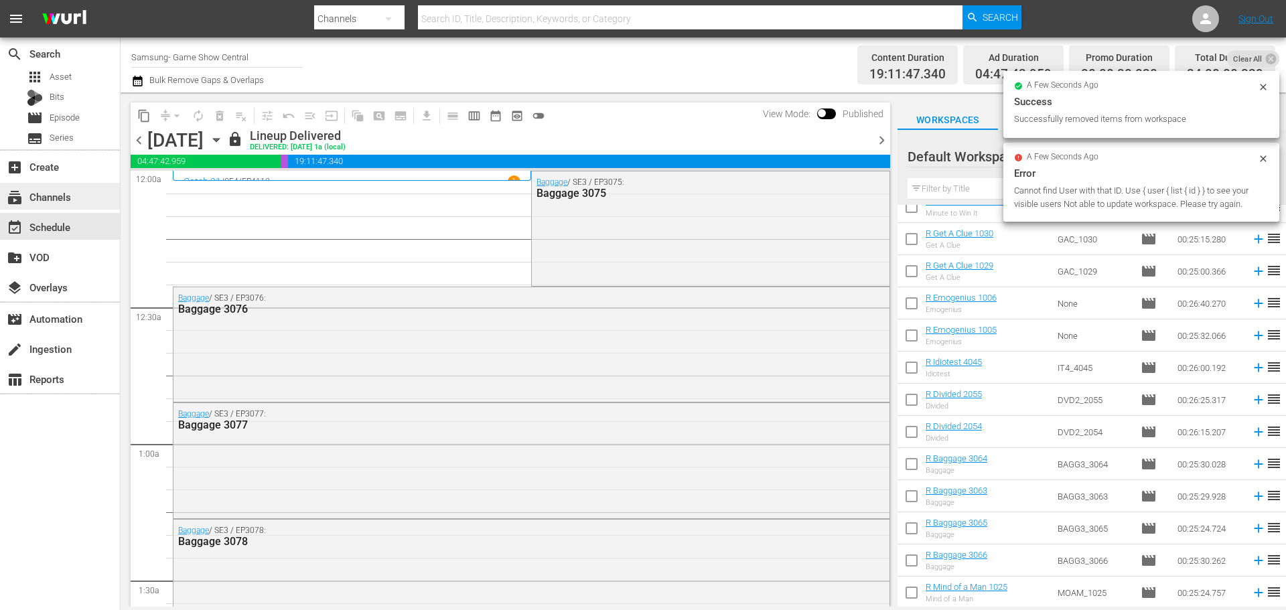
checkbox input "false"
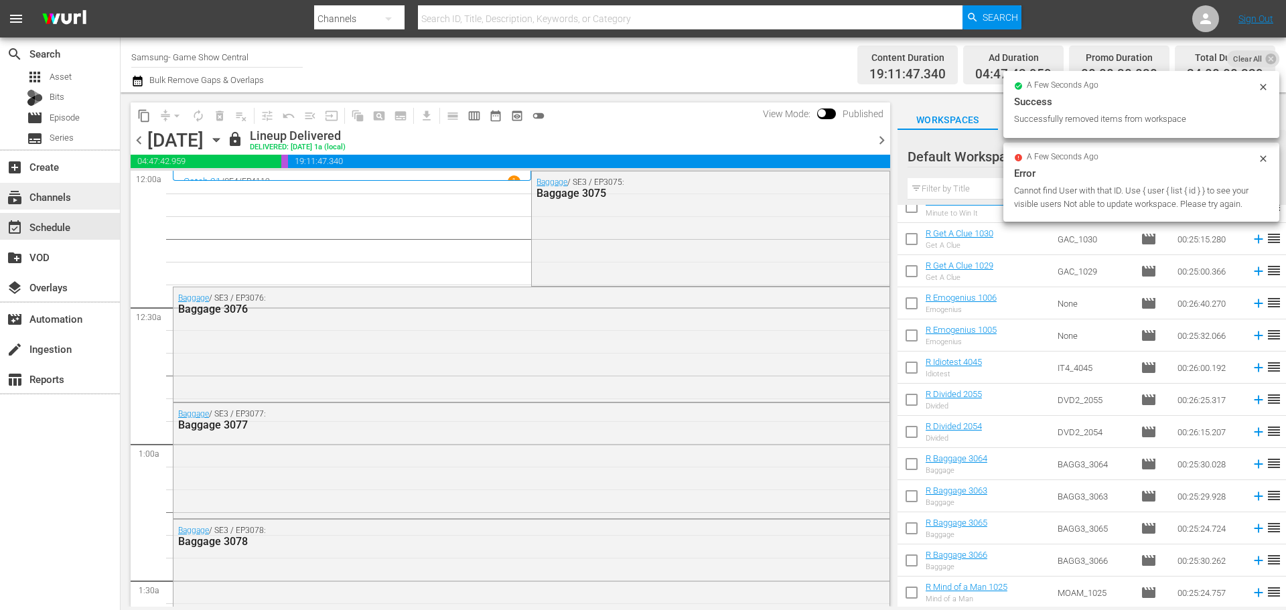
checkbox input "false"
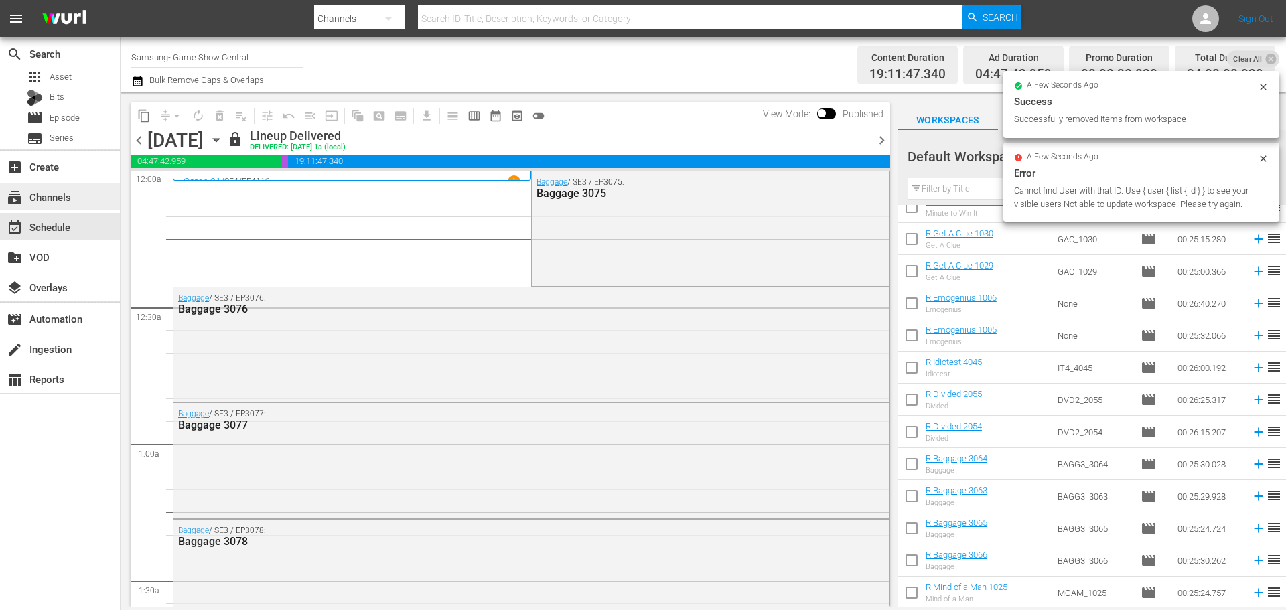
checkbox input "false"
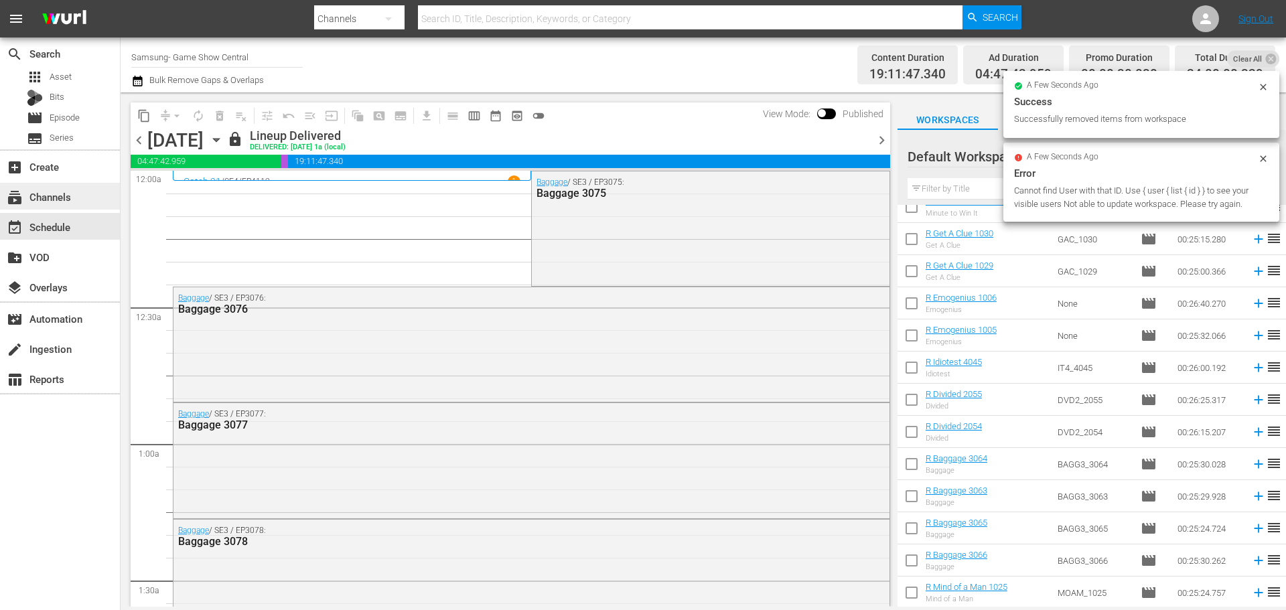
checkbox input "false"
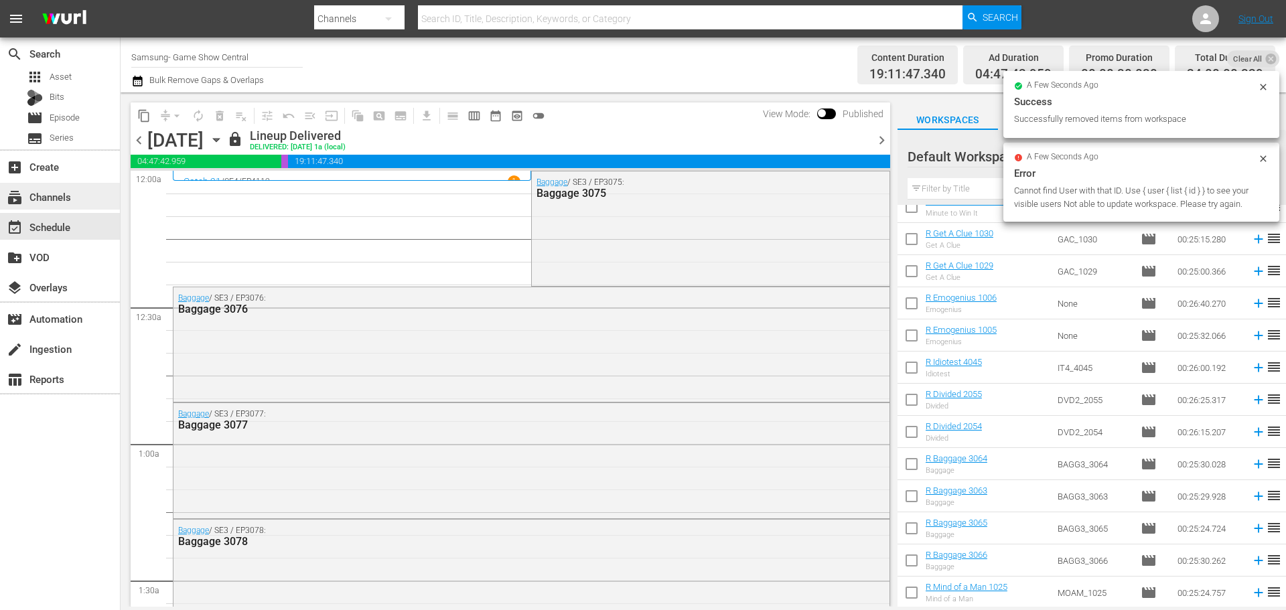
checkbox input "false"
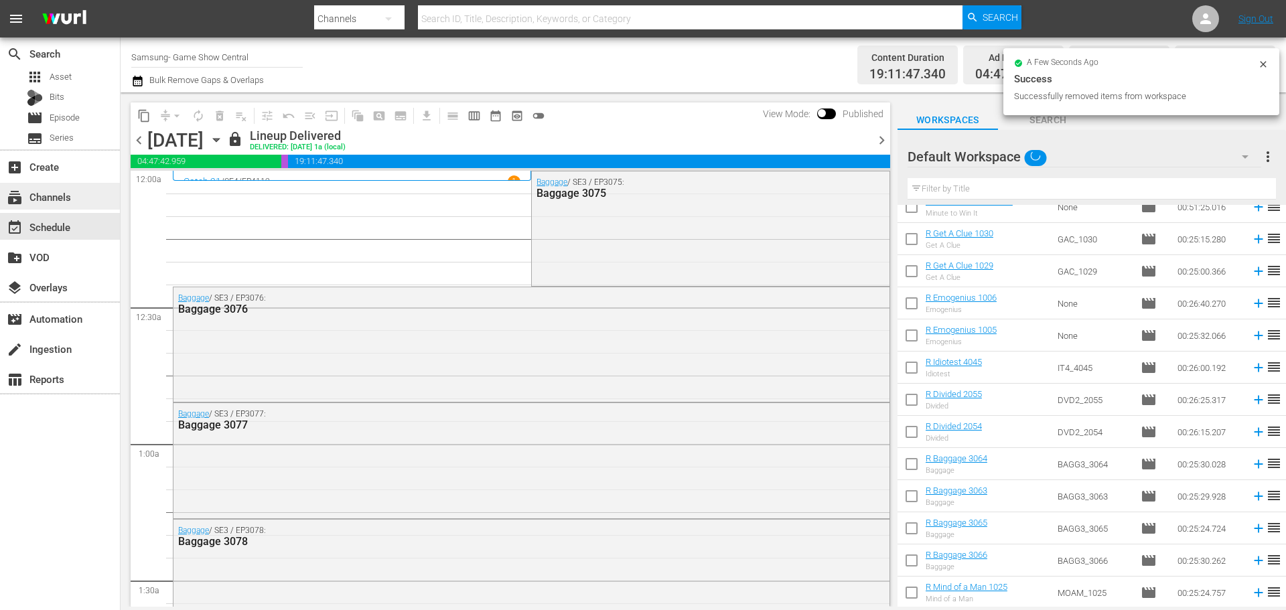
scroll to position [0, 0]
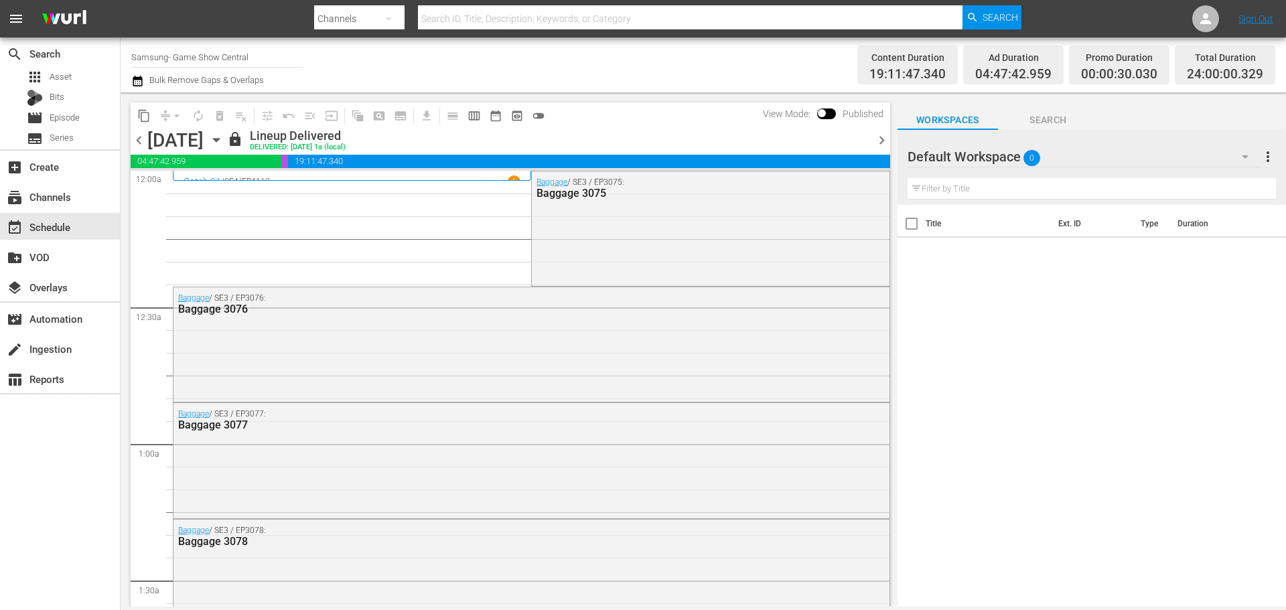
click at [224, 143] on icon "button" at bounding box center [216, 140] width 15 height 15
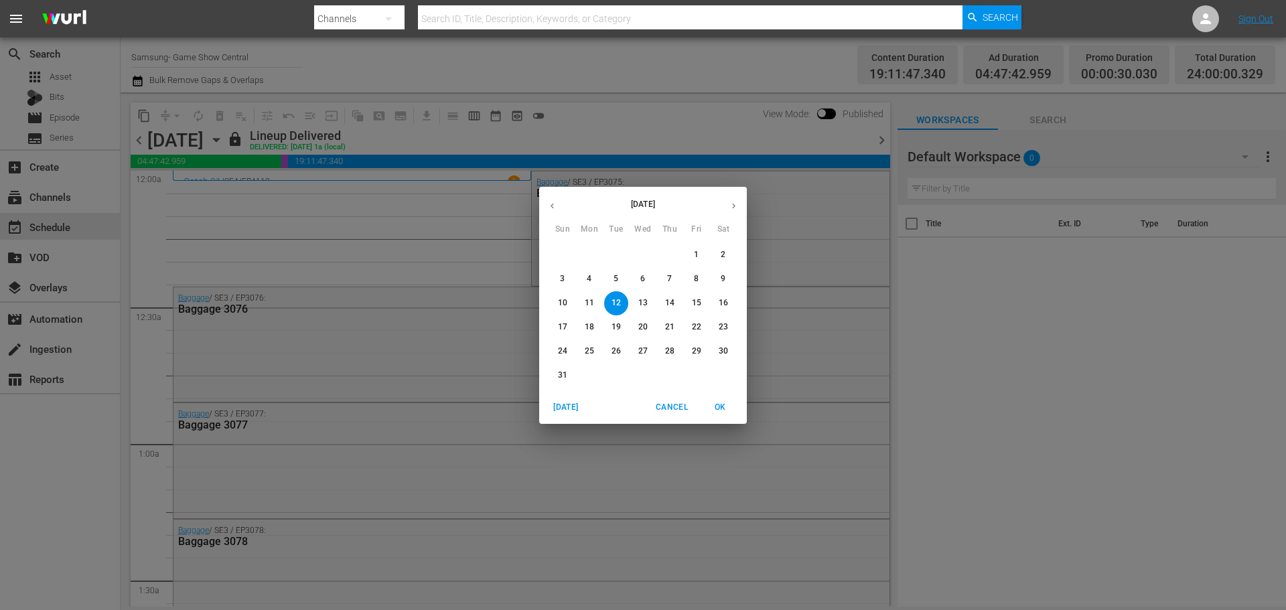
click at [671, 409] on span "Cancel" at bounding box center [672, 408] width 32 height 14
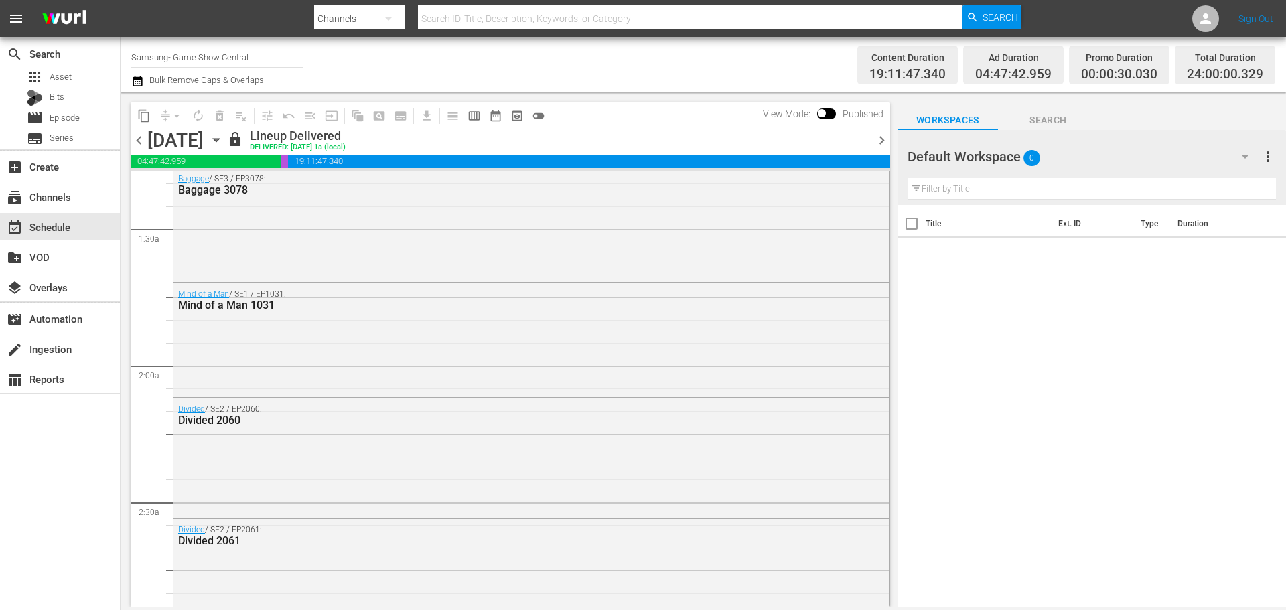
scroll to position [402, 0]
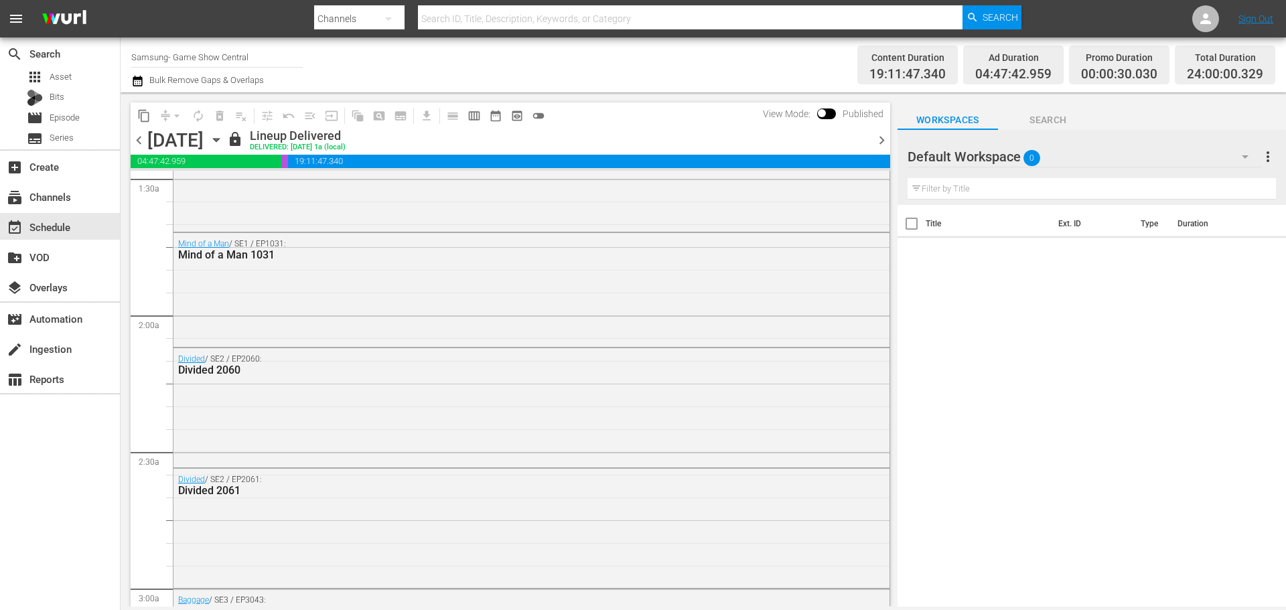
click at [224, 138] on div "Tuesday, August 12th August 12th" at bounding box center [185, 140] width 76 height 22
click at [224, 138] on icon "button" at bounding box center [216, 140] width 15 height 15
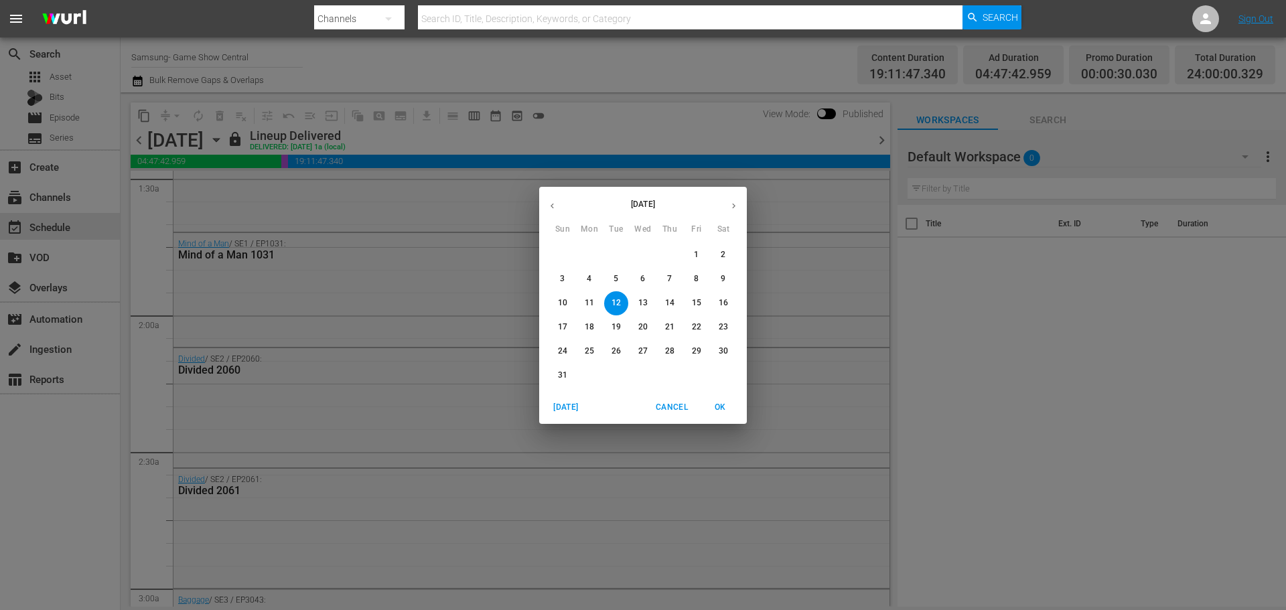
click at [259, 319] on div "August 2025 Sun Mon Tue Wed Thu Fri Sat 27 28 29 30 31 1 2 3 4 5 6 7 8 9 10 11 …" at bounding box center [643, 305] width 1286 height 610
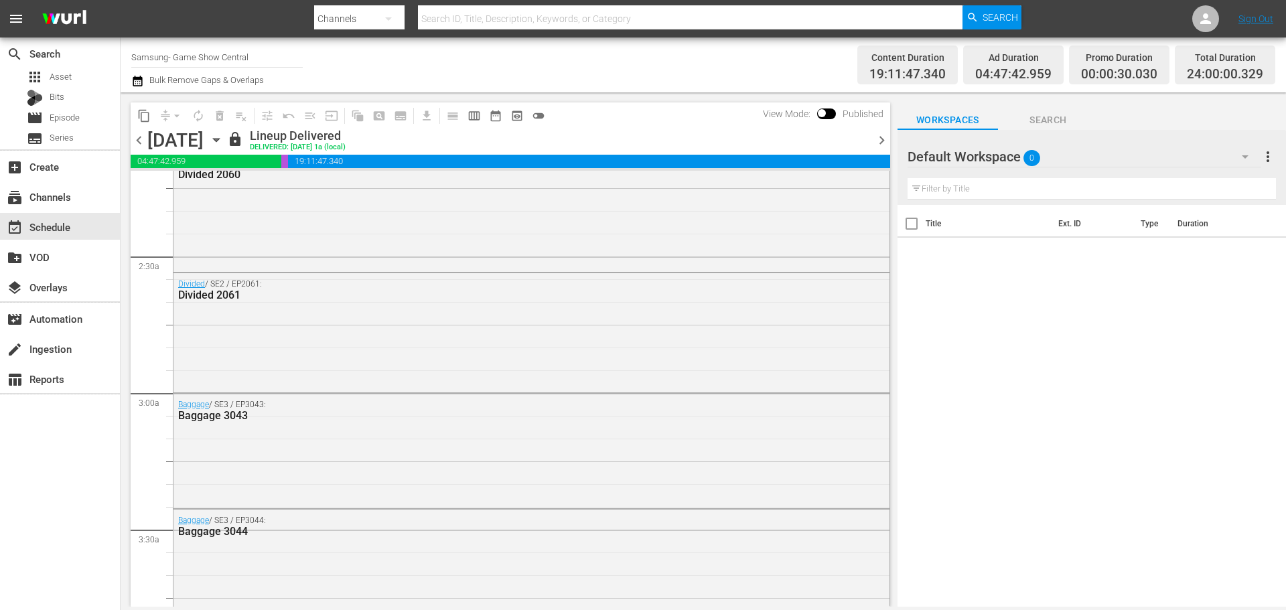
scroll to position [0, 0]
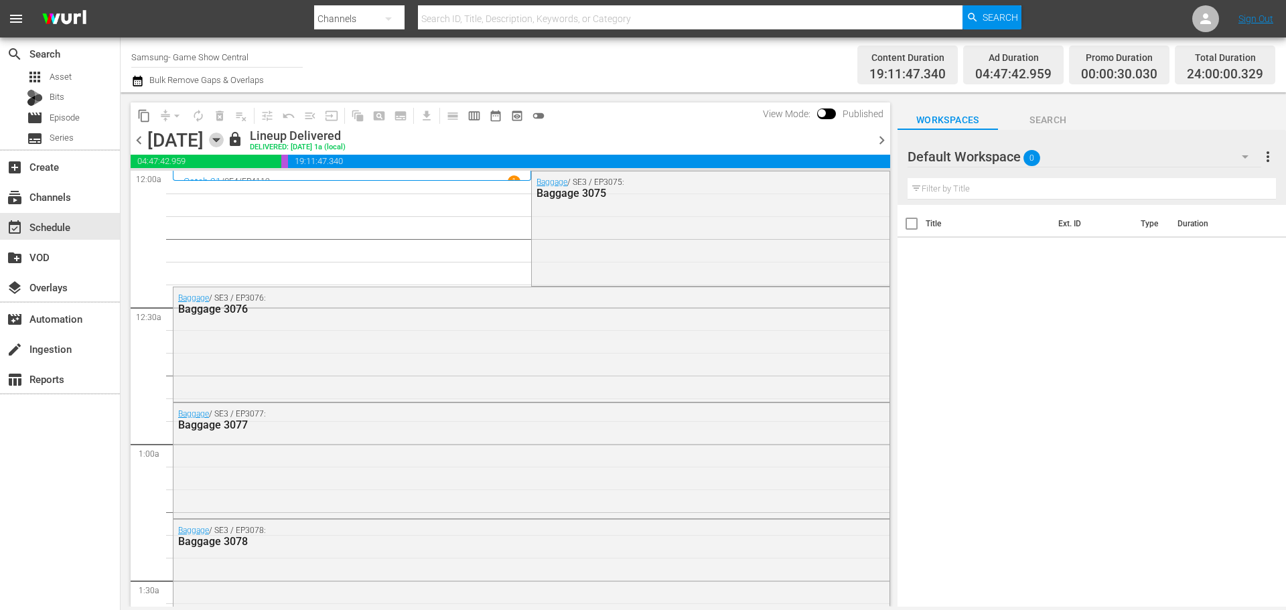
click at [224, 141] on icon "button" at bounding box center [216, 140] width 15 height 15
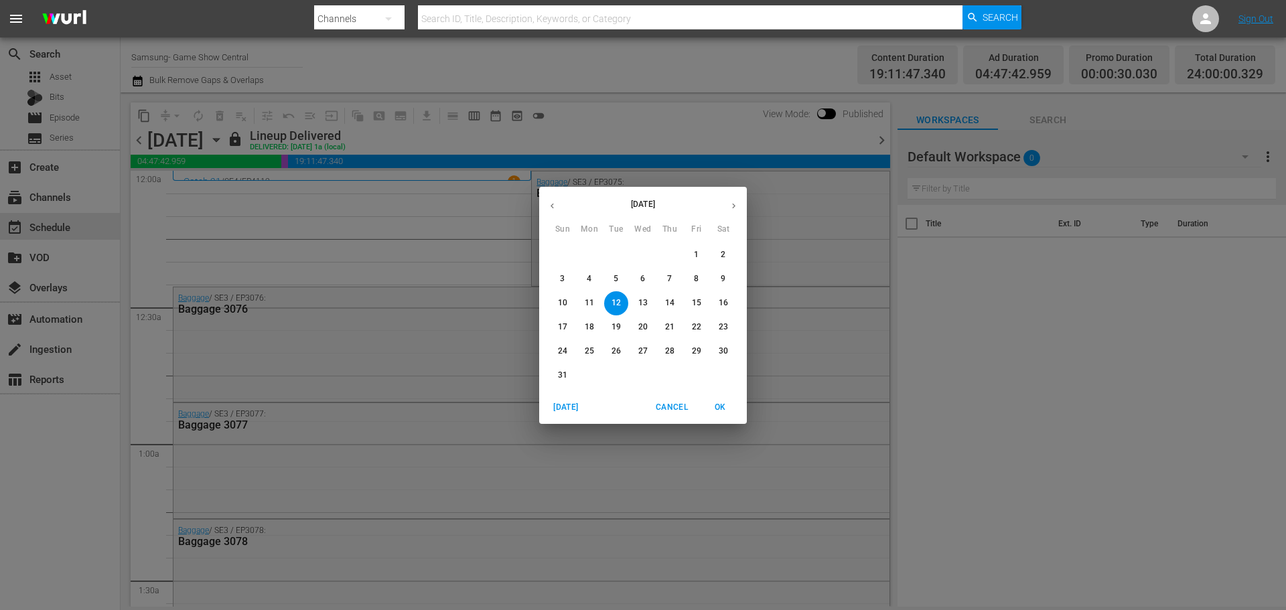
click at [670, 301] on p "14" at bounding box center [669, 302] width 9 height 11
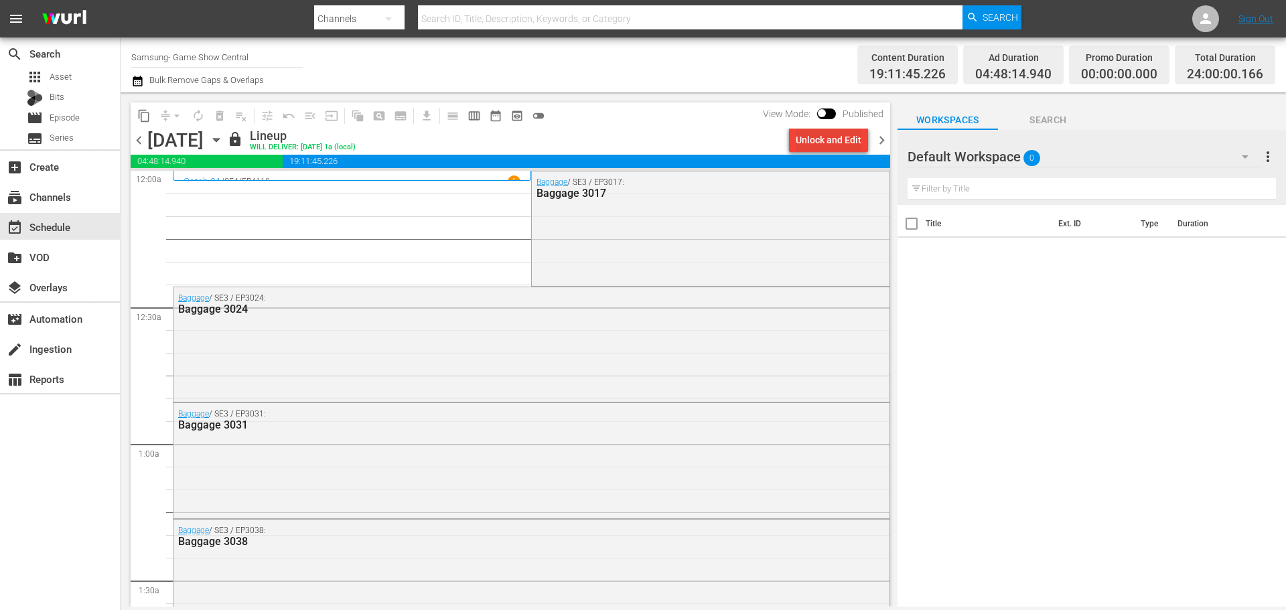
click at [836, 141] on div "Unlock and Edit" at bounding box center [829, 140] width 66 height 24
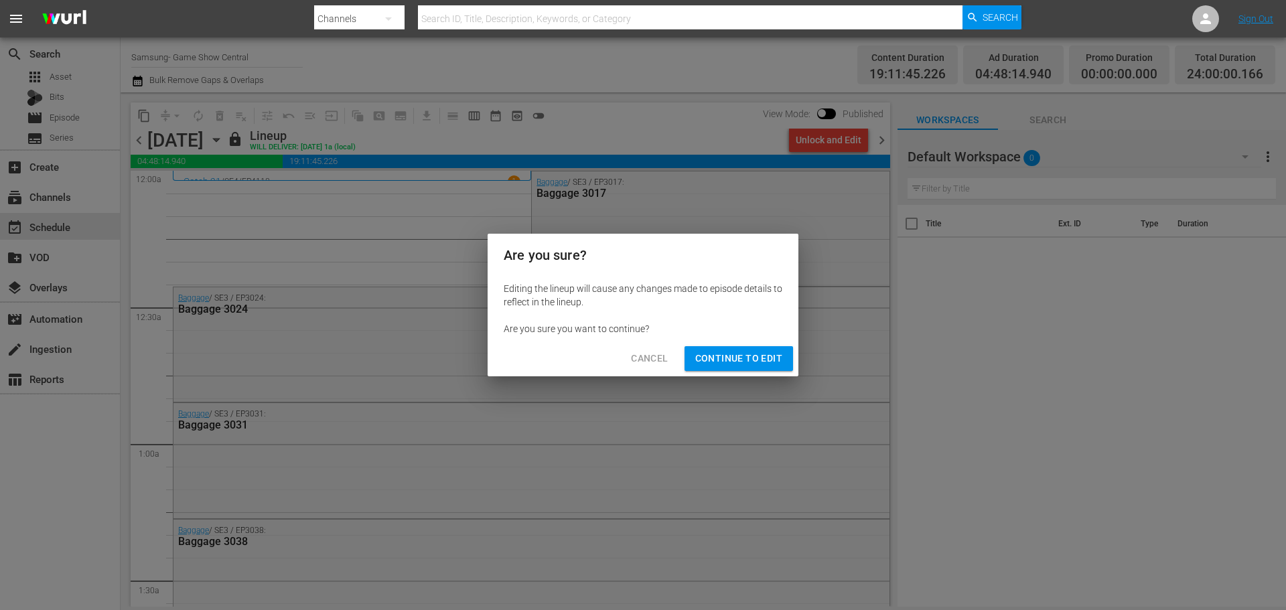
click at [745, 352] on div "Are you sure? Editing the lineup will cause any changes made to episode details…" at bounding box center [643, 305] width 311 height 143
click at [747, 356] on span "Continue to Edit" at bounding box center [738, 358] width 87 height 17
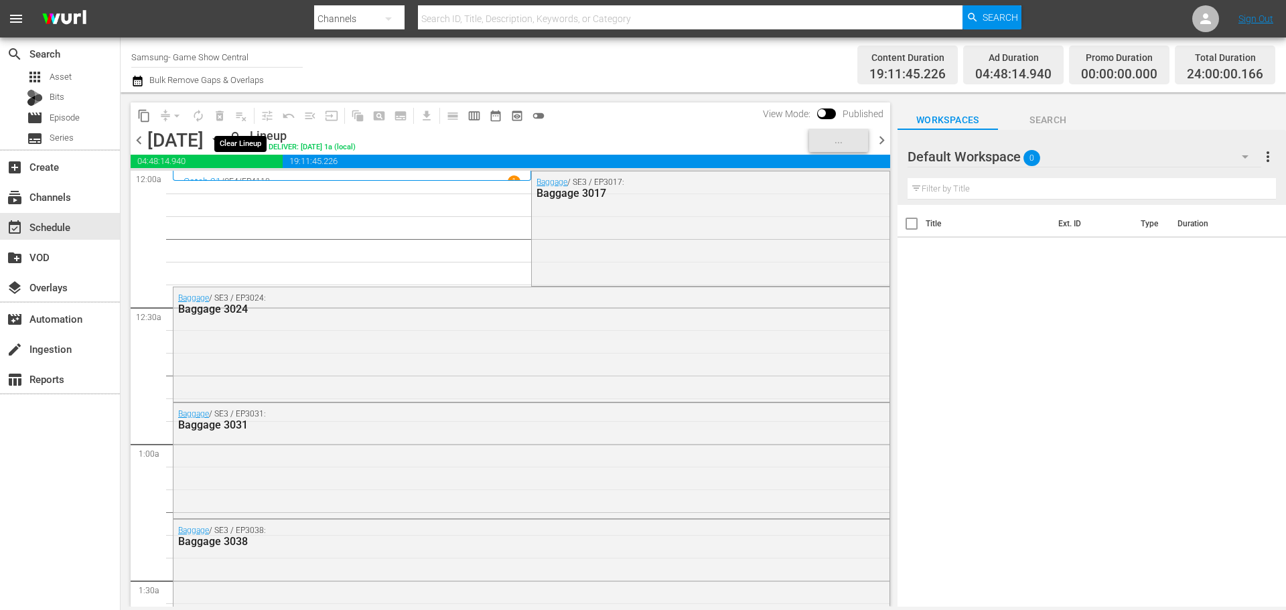
click at [239, 117] on span "playlist_remove_outlined" at bounding box center [240, 115] width 21 height 21
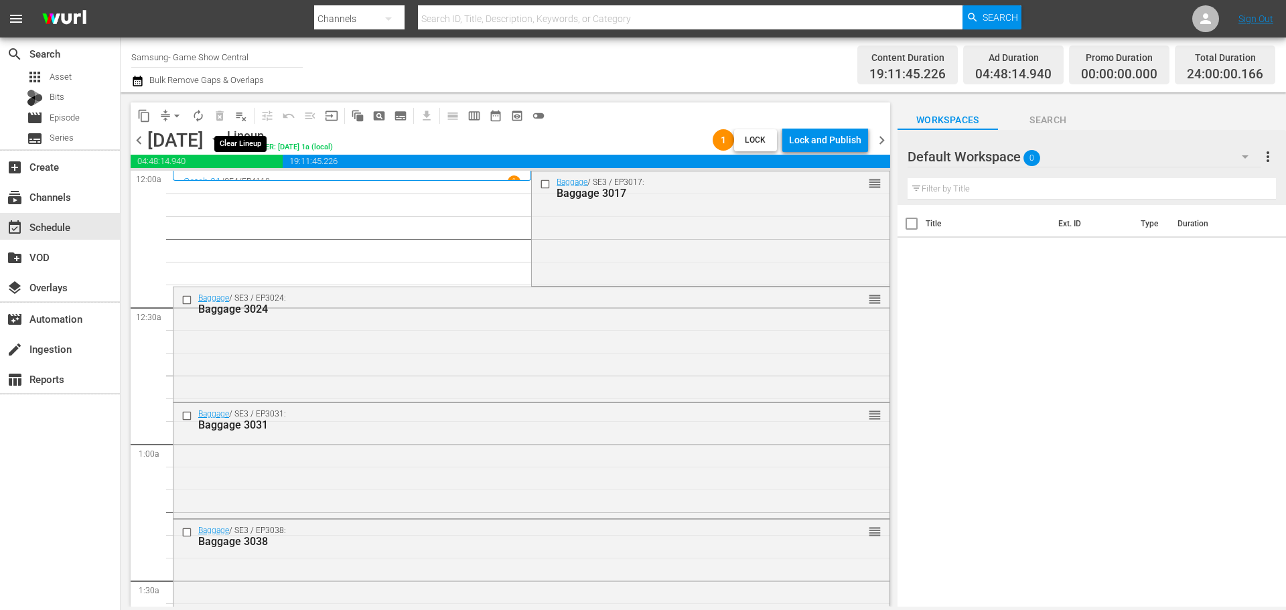
click at [322, 116] on button "input" at bounding box center [331, 115] width 21 height 21
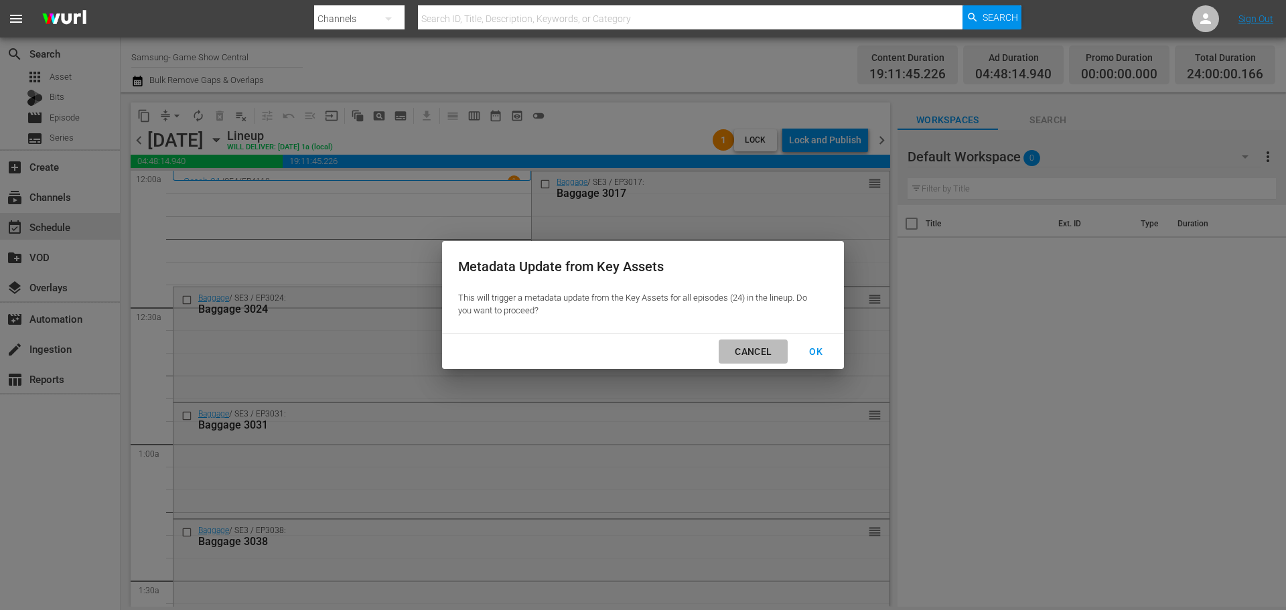
click at [751, 356] on div "Cancel" at bounding box center [753, 352] width 58 height 17
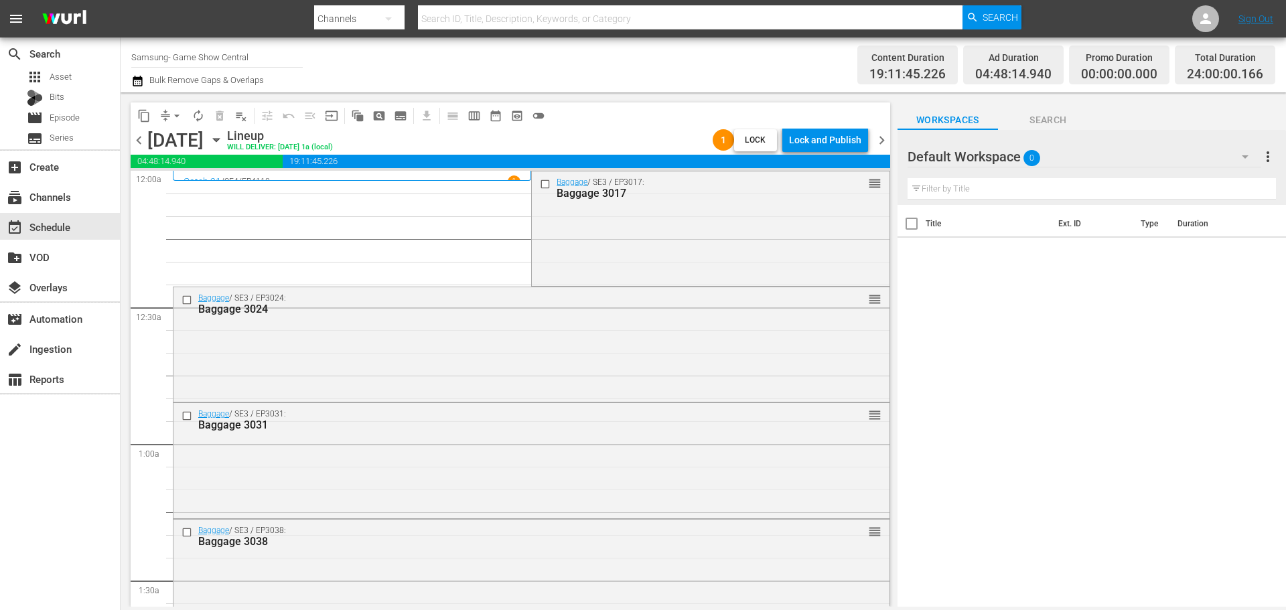
click at [243, 121] on span "playlist_remove_outlined" at bounding box center [240, 115] width 13 height 13
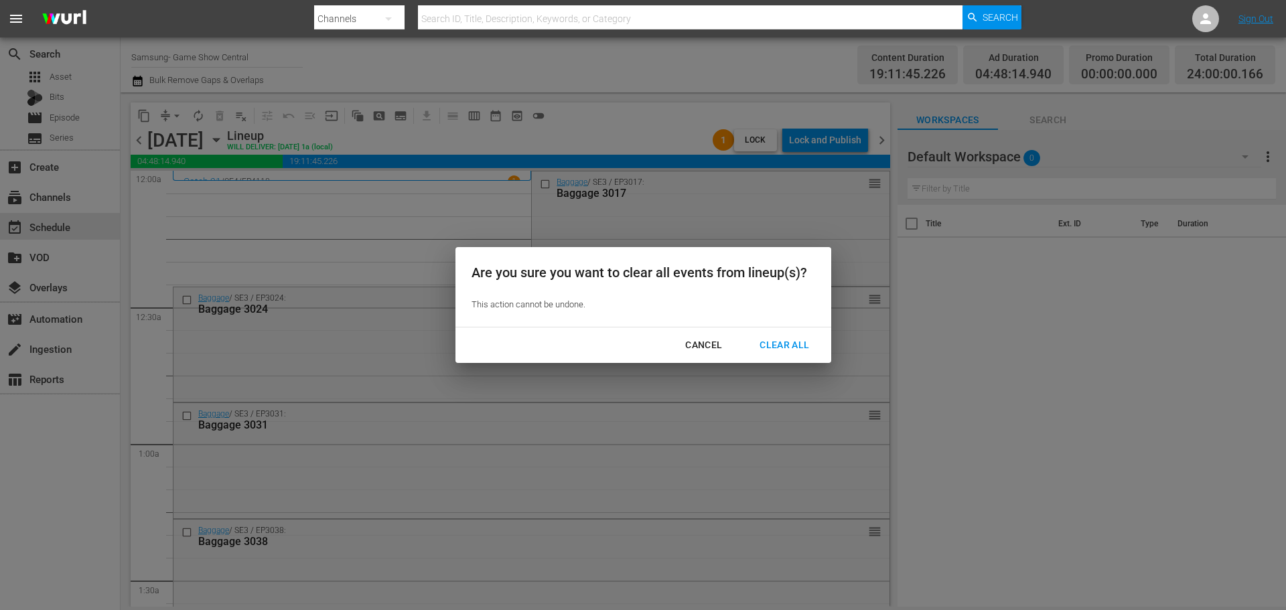
click at [777, 345] on div "Clear All" at bounding box center [784, 345] width 71 height 17
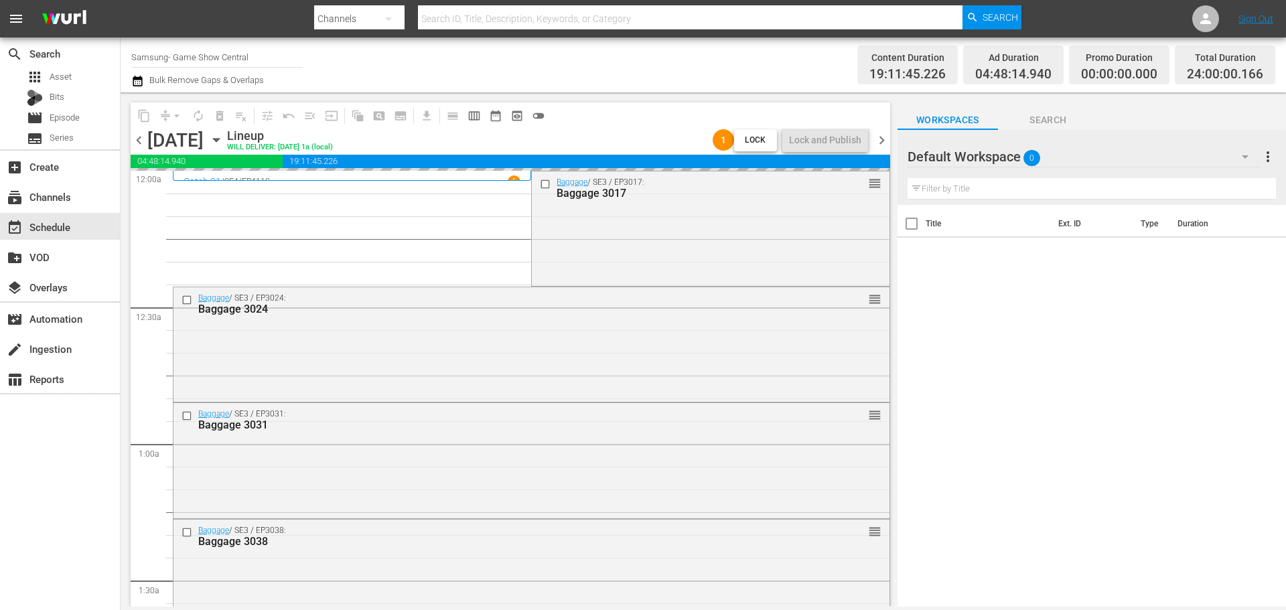
click at [343, 142] on div "Are you sure you want to clear all events from lineup(s)? This action cannot be…" at bounding box center [643, 305] width 1286 height 610
click at [224, 136] on icon "button" at bounding box center [216, 140] width 15 height 15
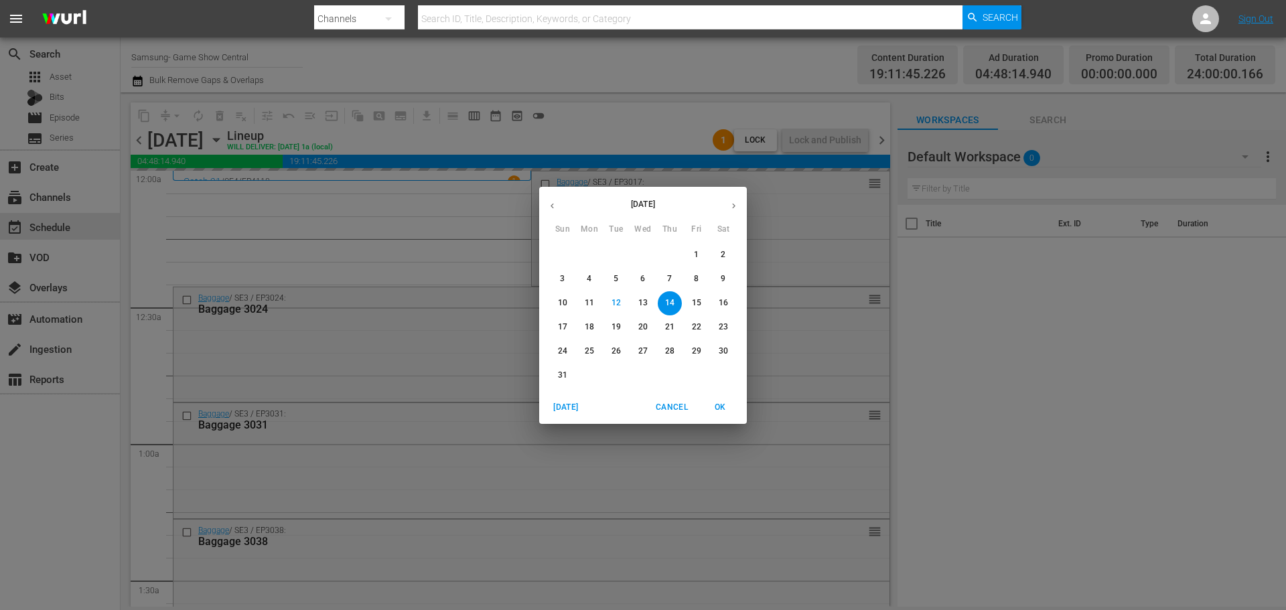
click at [644, 281] on p "6" at bounding box center [642, 278] width 5 height 11
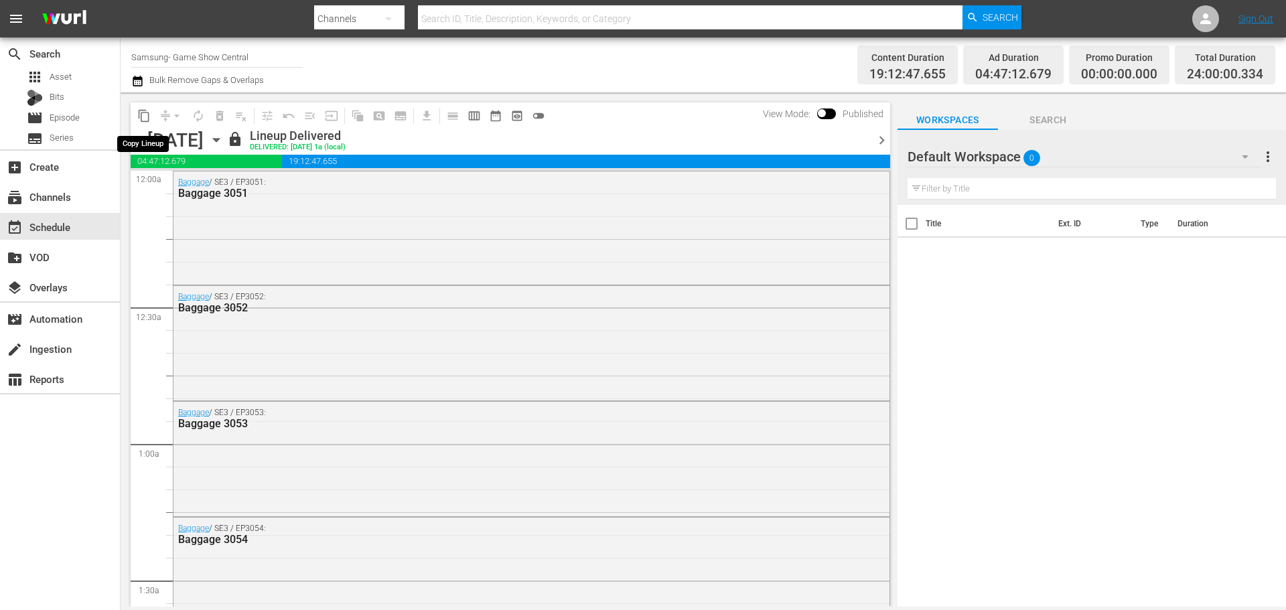
click at [153, 119] on button "content_copy" at bounding box center [143, 115] width 21 height 21
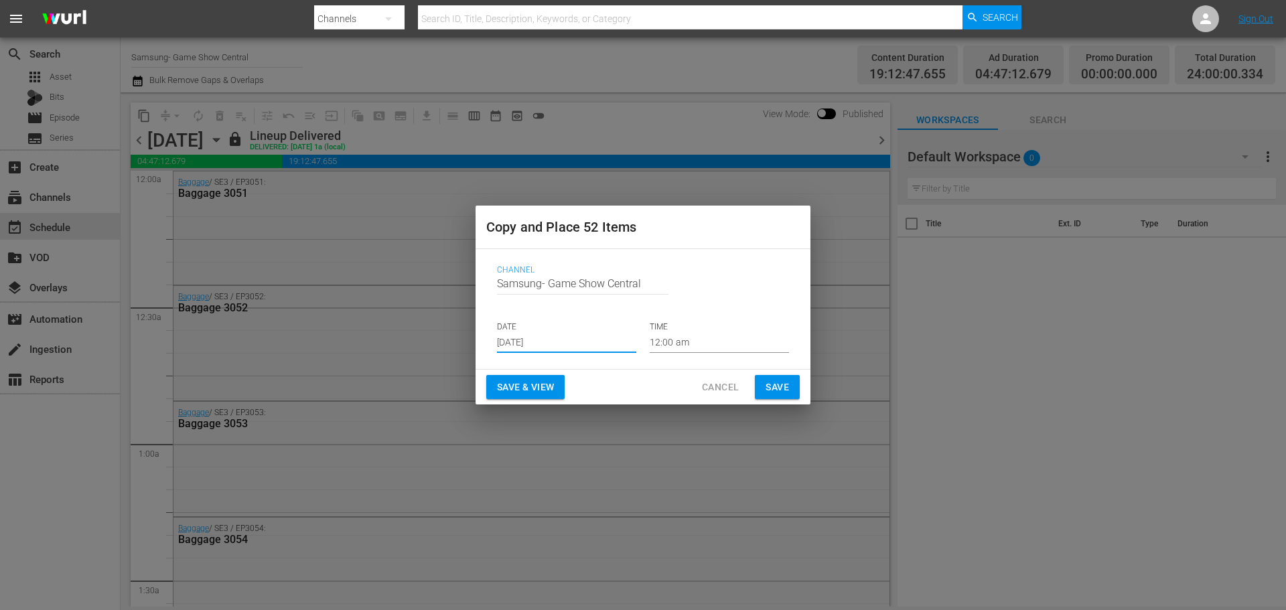
click at [555, 342] on input "Aug 14th 2025" at bounding box center [566, 343] width 139 height 20
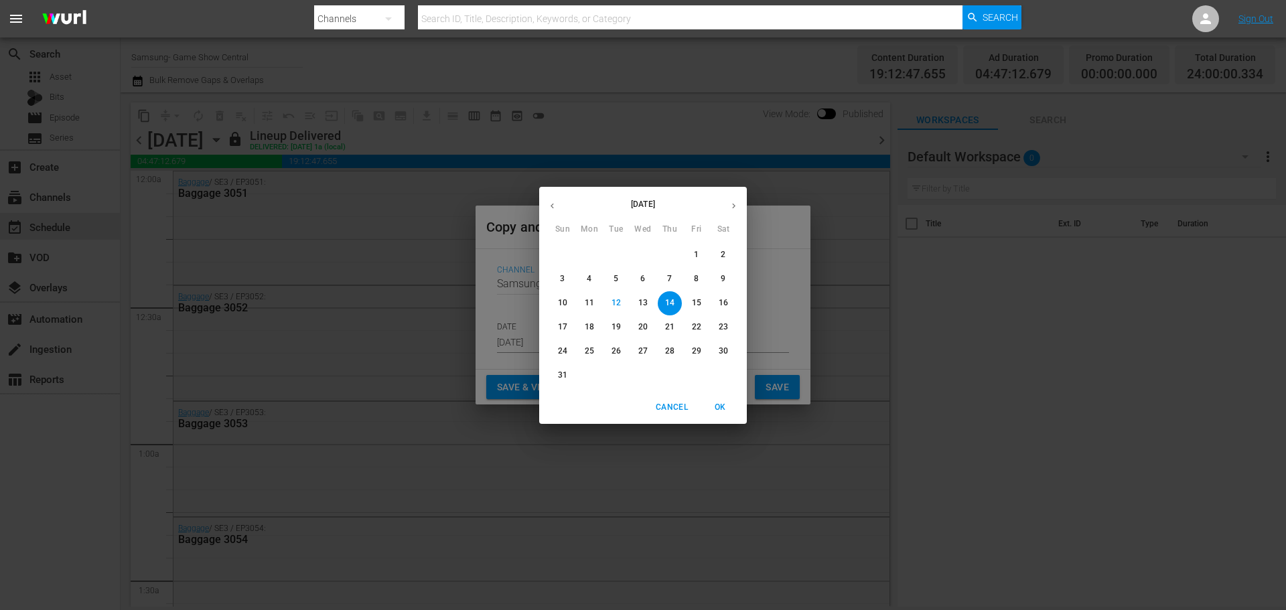
click at [648, 334] on button "20" at bounding box center [643, 328] width 24 height 24
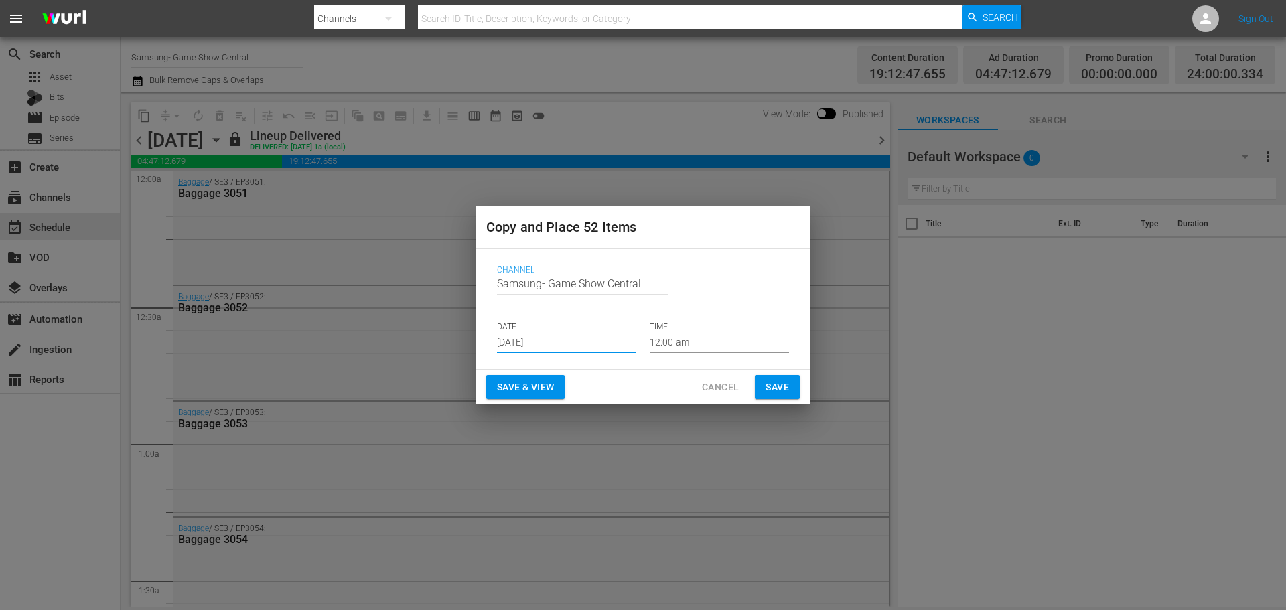
drag, startPoint x: 773, startPoint y: 374, endPoint x: 776, endPoint y: 385, distance: 11.2
click at [775, 377] on div "Save & View Cancel Save" at bounding box center [643, 388] width 335 height 36
click at [776, 387] on span "Save" at bounding box center [777, 387] width 23 height 17
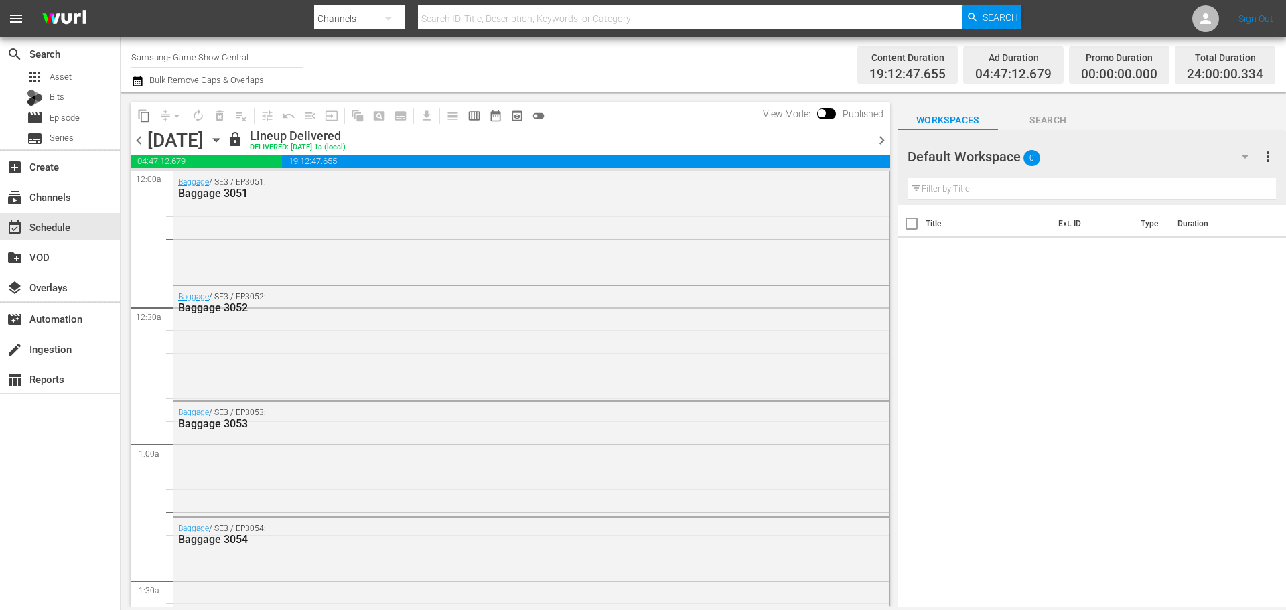
click at [224, 139] on icon "button" at bounding box center [216, 140] width 15 height 15
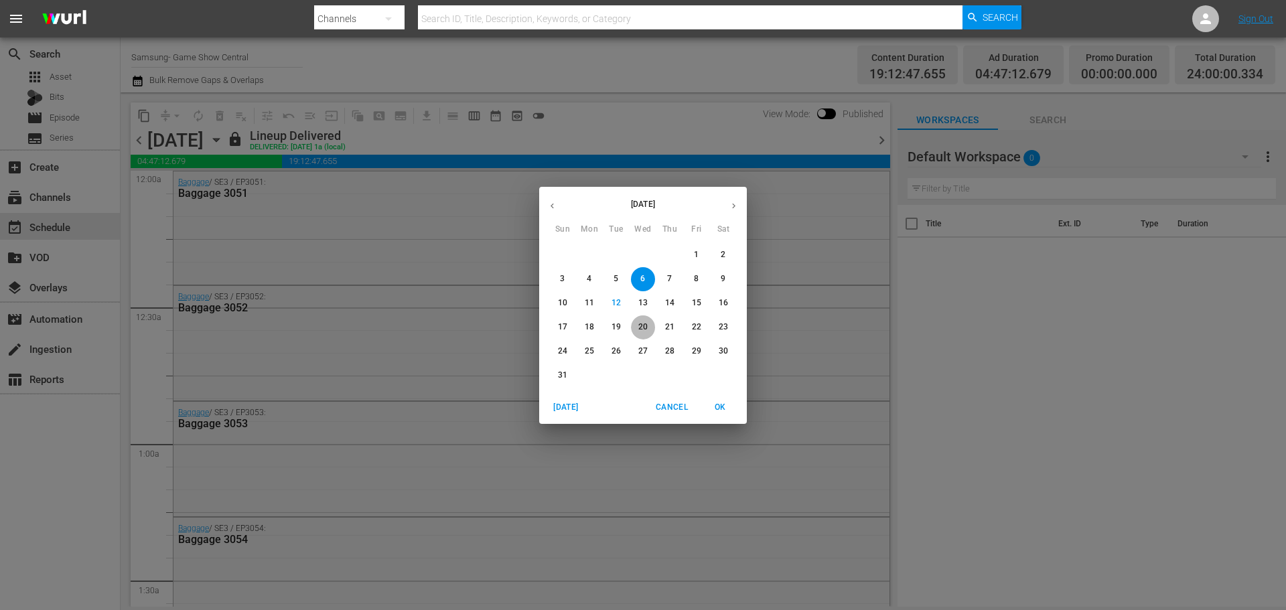
click at [638, 328] on span "20" at bounding box center [643, 327] width 24 height 11
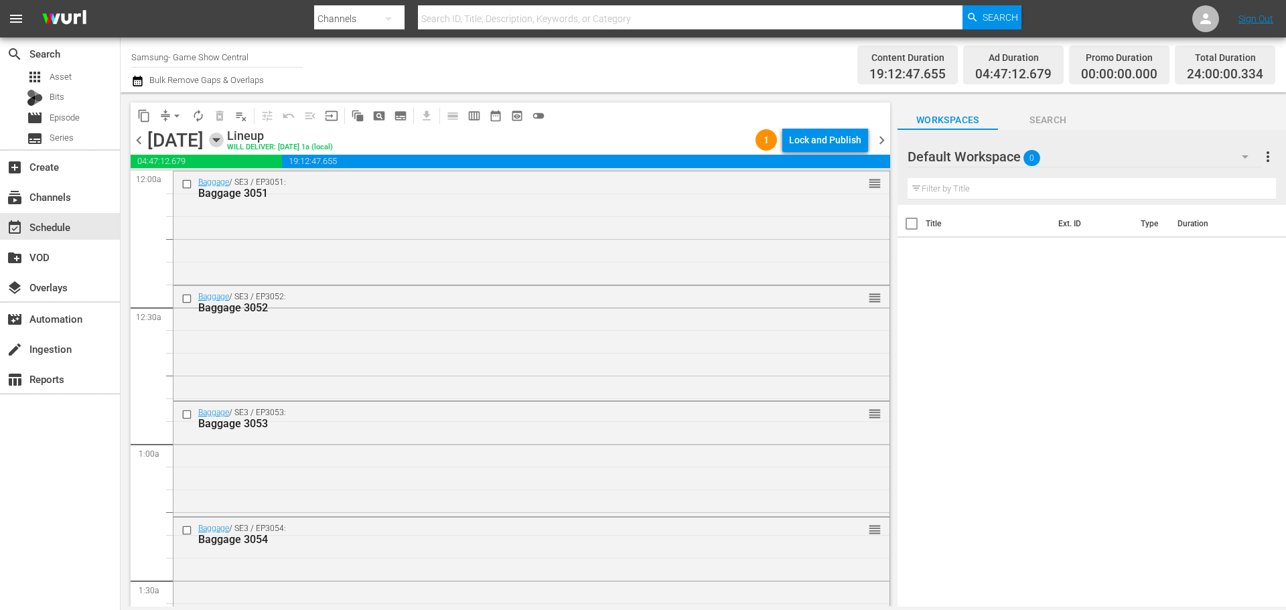
click at [224, 136] on icon "button" at bounding box center [216, 140] width 15 height 15
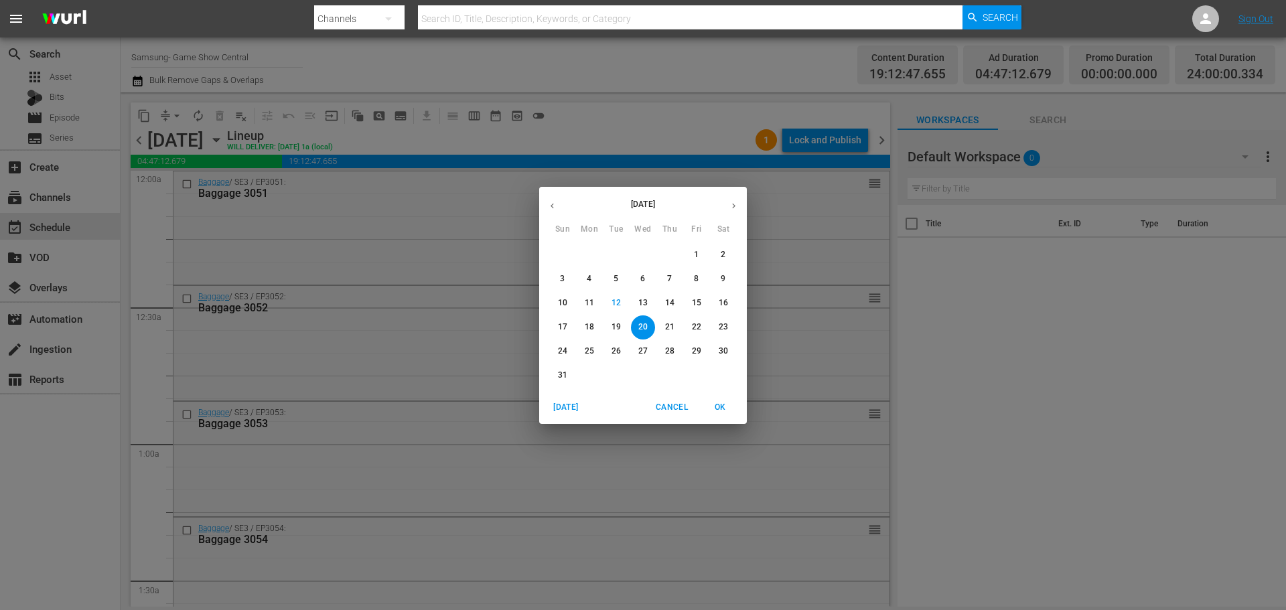
click at [661, 310] on button "14" at bounding box center [670, 303] width 24 height 24
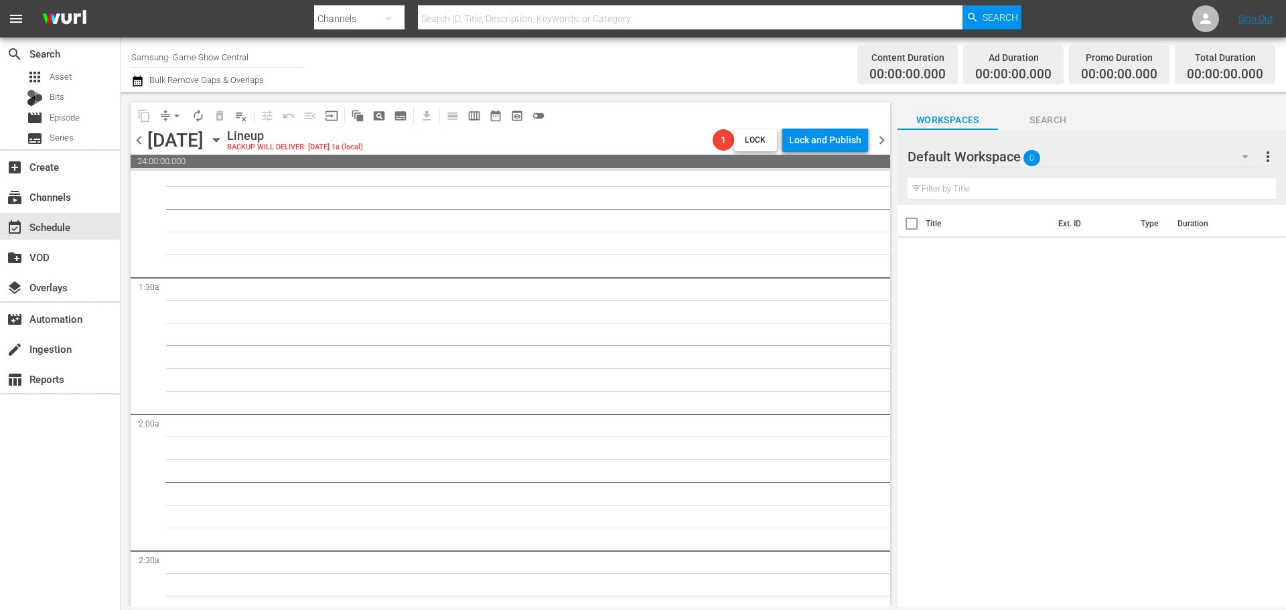
scroll to position [67, 0]
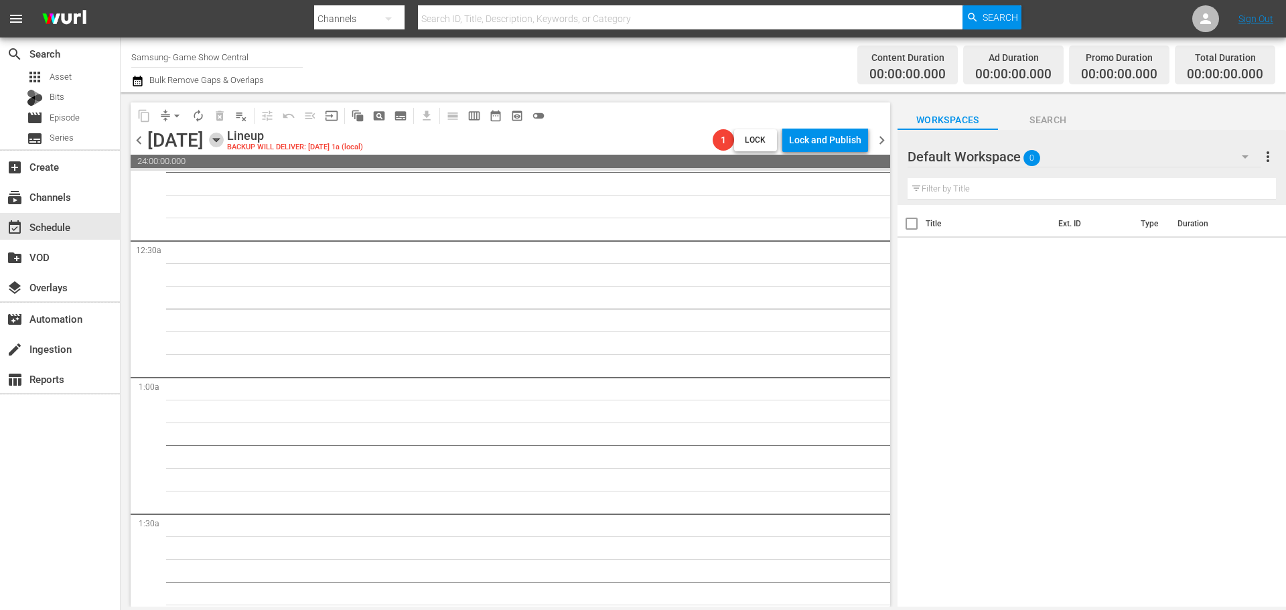
click at [224, 146] on icon "button" at bounding box center [216, 140] width 15 height 15
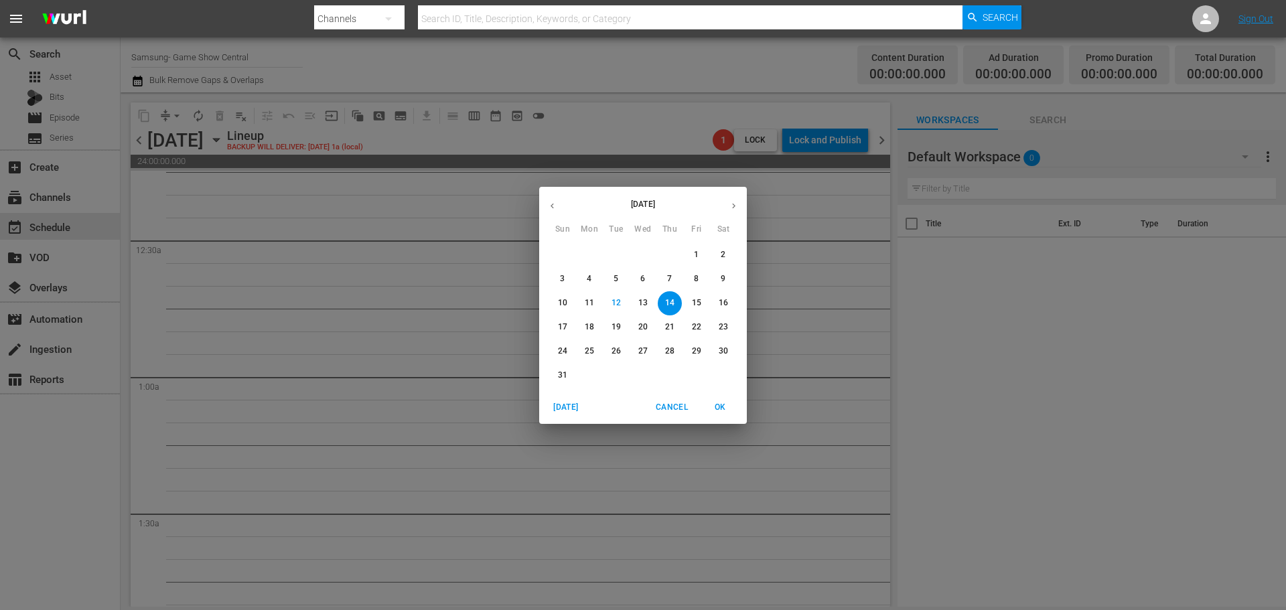
click at [634, 334] on button "20" at bounding box center [643, 328] width 24 height 24
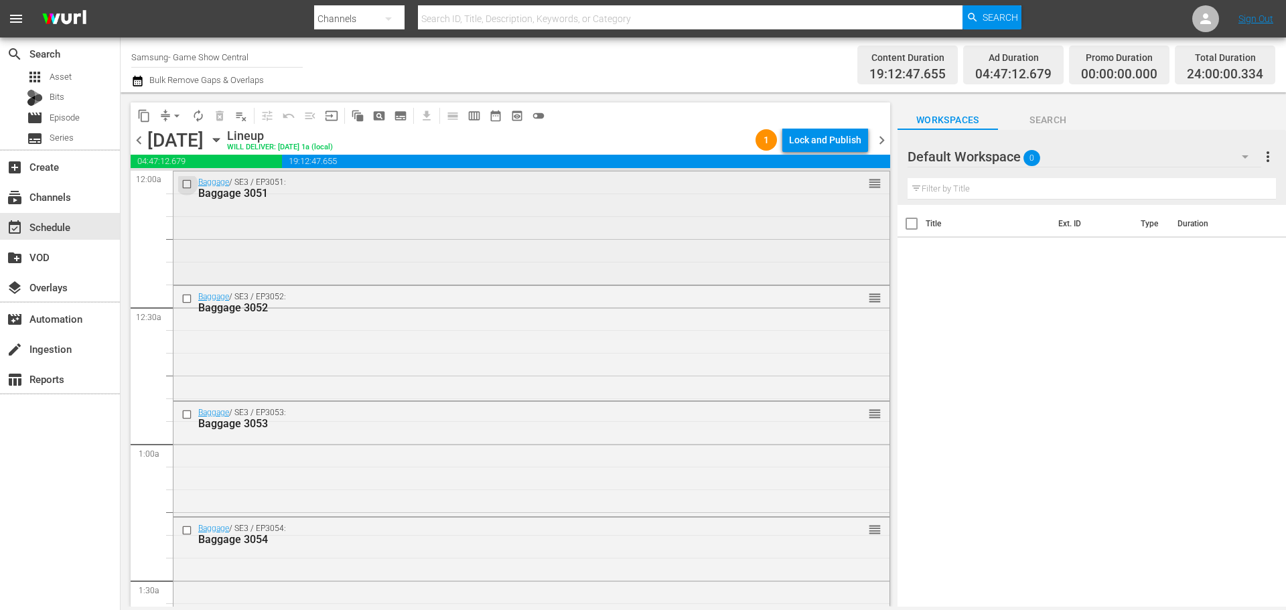
click at [185, 184] on input "checkbox" at bounding box center [189, 183] width 14 height 11
click at [187, 299] on input "checkbox" at bounding box center [189, 298] width 14 height 11
click at [189, 531] on input "checkbox" at bounding box center [189, 530] width 14 height 11
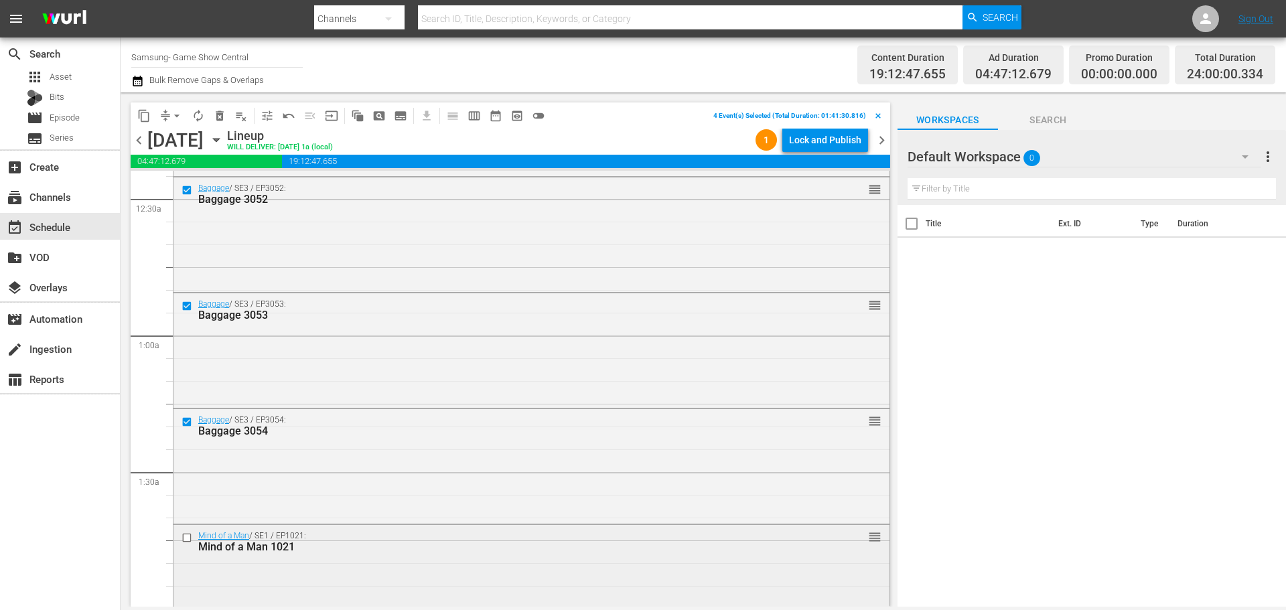
scroll to position [134, 0]
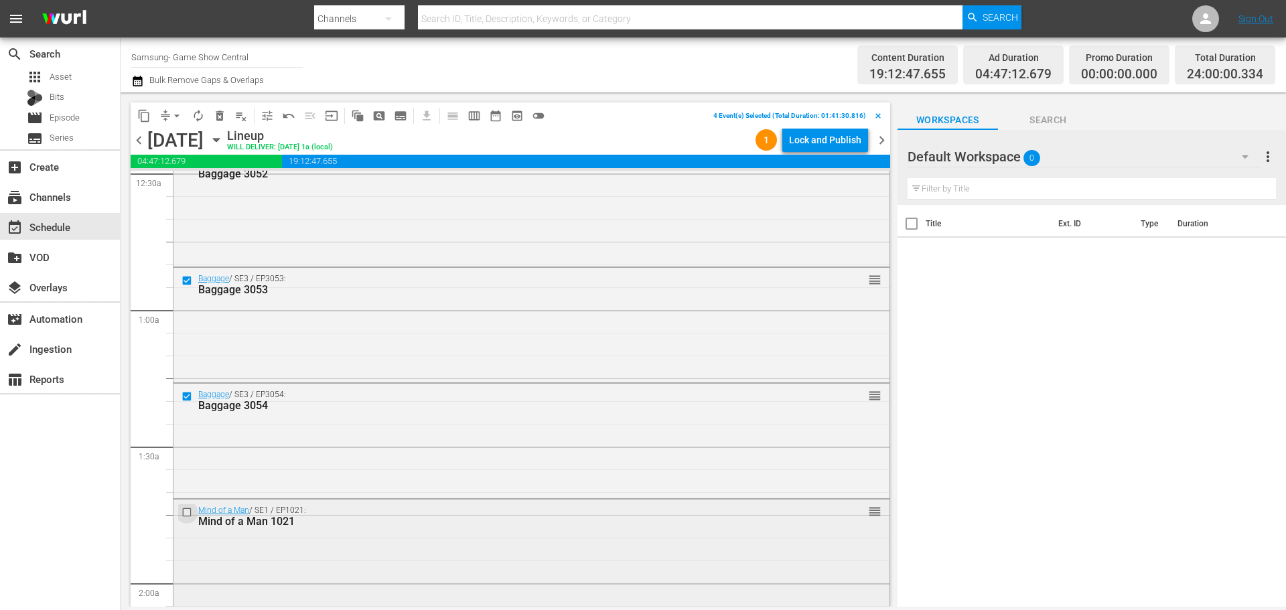
click at [185, 514] on input "checkbox" at bounding box center [189, 512] width 14 height 11
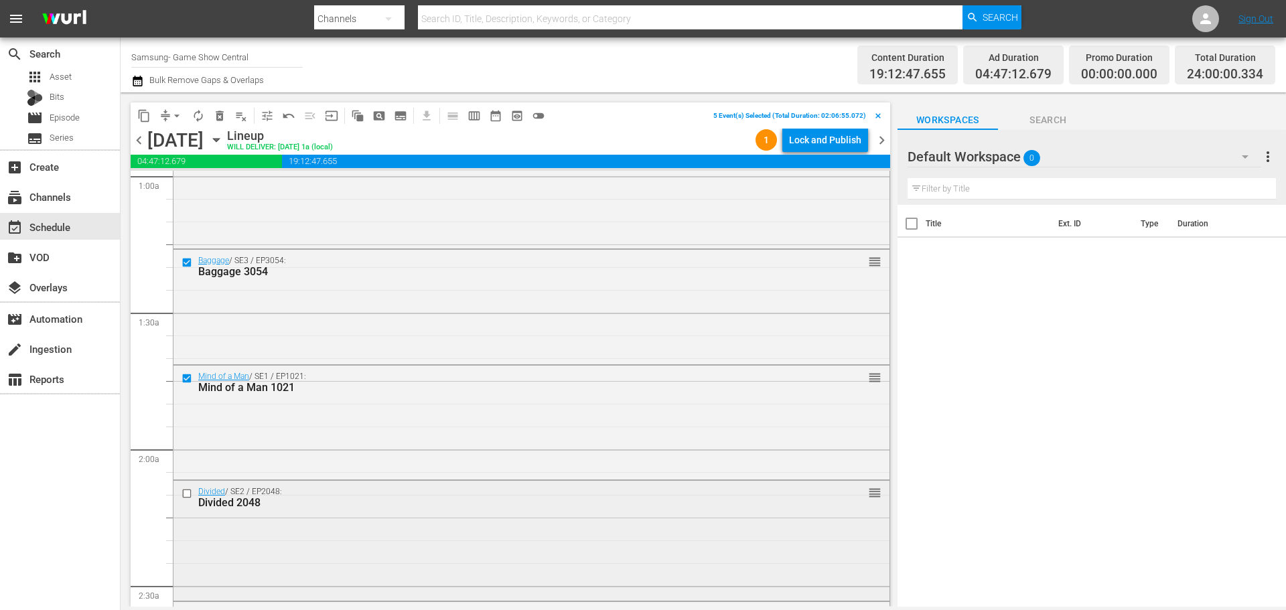
click at [186, 494] on input "checkbox" at bounding box center [189, 493] width 14 height 11
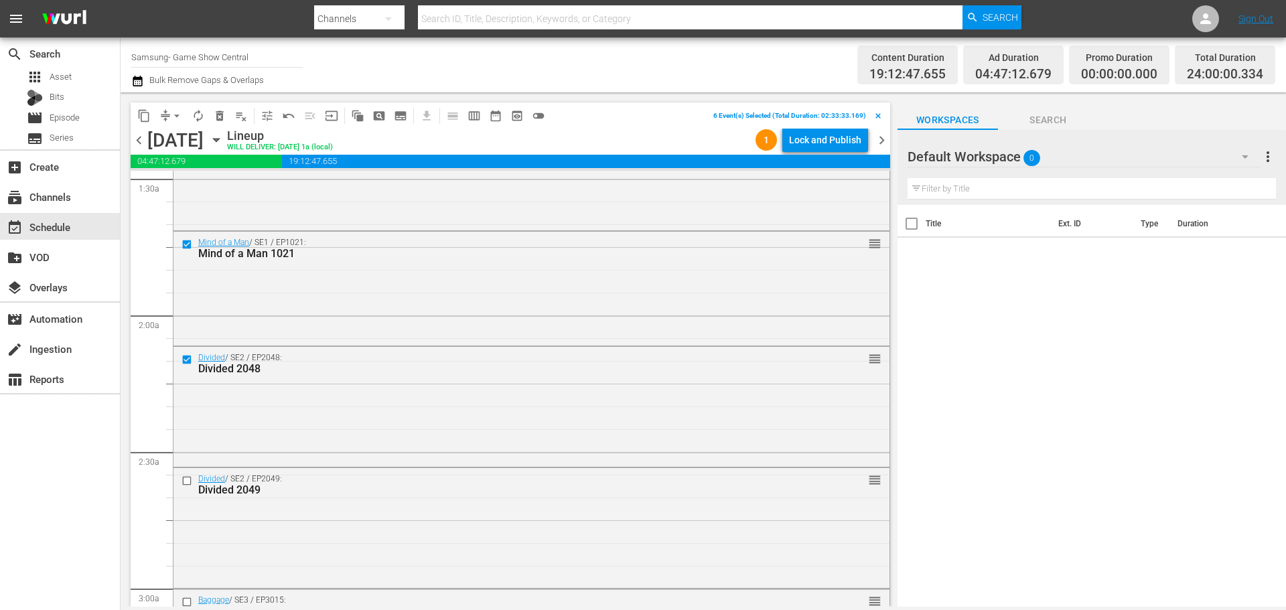
drag, startPoint x: 186, startPoint y: 483, endPoint x: 173, endPoint y: 115, distance: 368.7
click at [186, 484] on input "checkbox" at bounding box center [189, 481] width 14 height 11
click at [144, 113] on span "content_copy" at bounding box center [143, 115] width 13 height 13
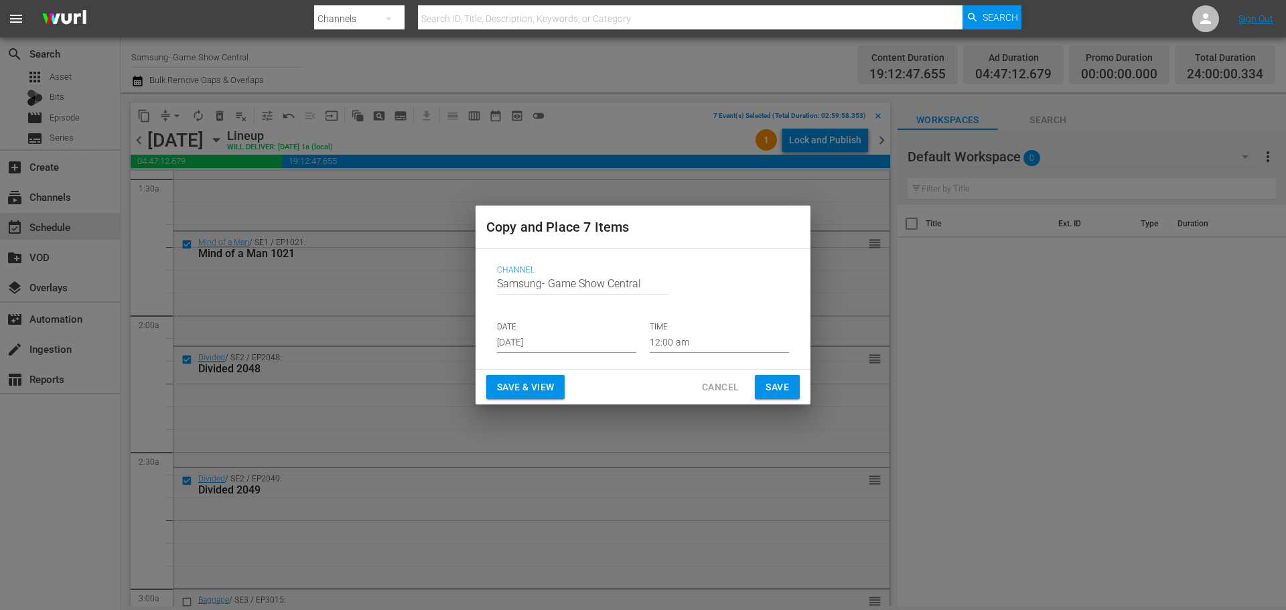
click at [542, 344] on input "Aug 14th 2025" at bounding box center [566, 343] width 139 height 20
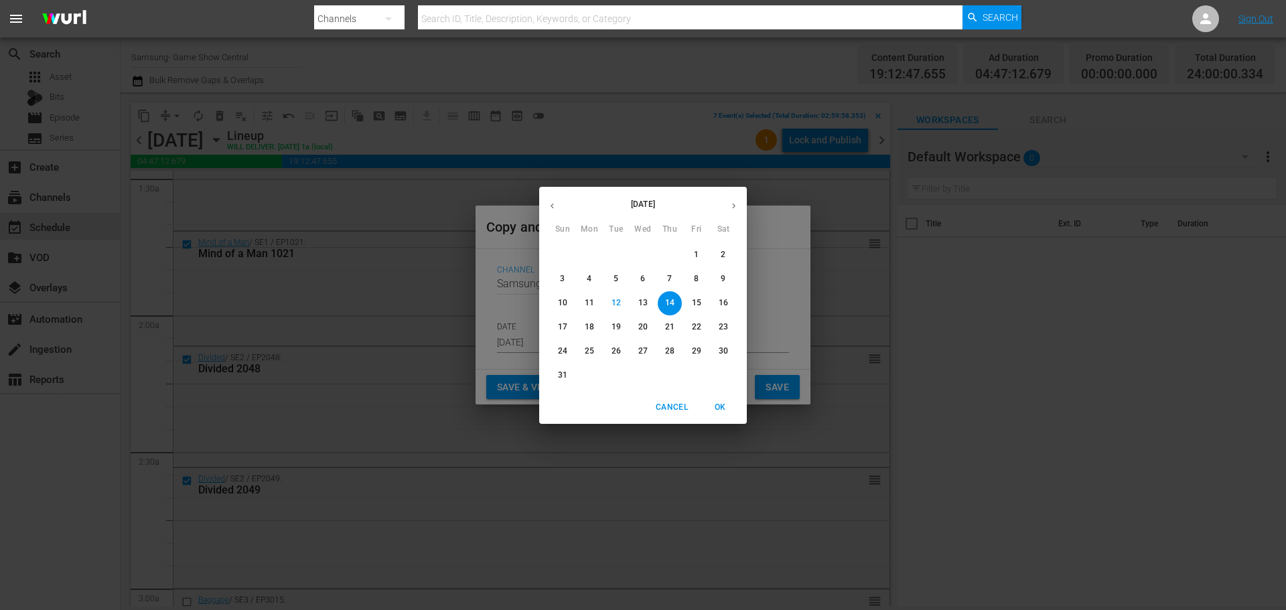
click at [665, 299] on span "14" at bounding box center [670, 302] width 24 height 11
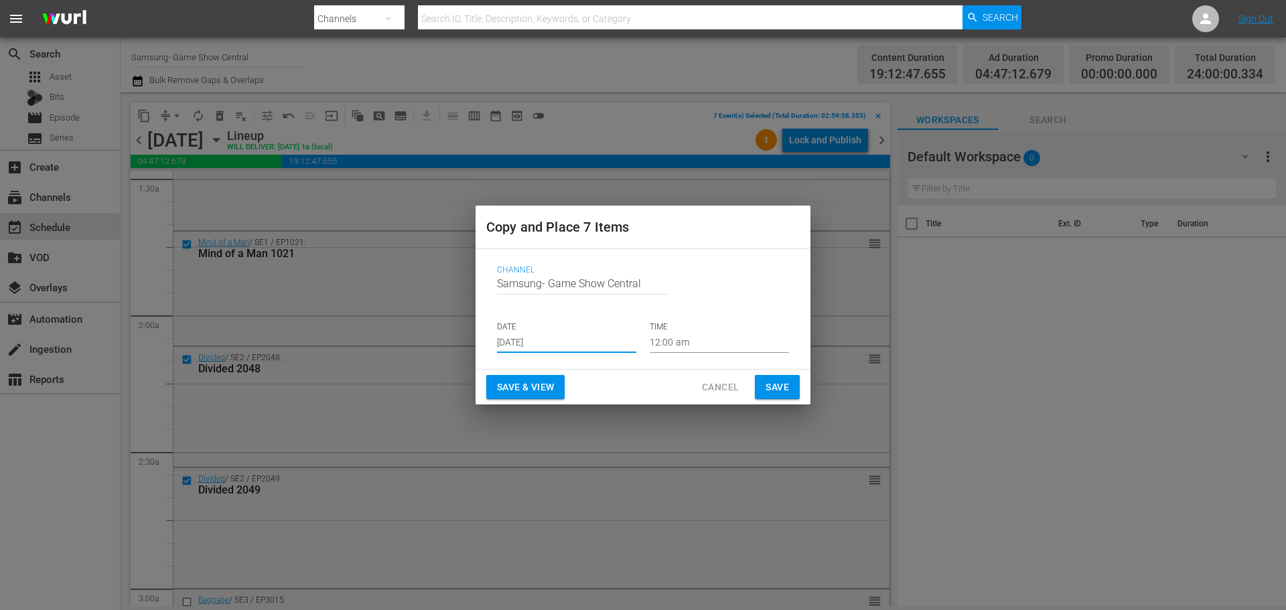
click at [699, 334] on input "12:00 am" at bounding box center [719, 343] width 139 height 20
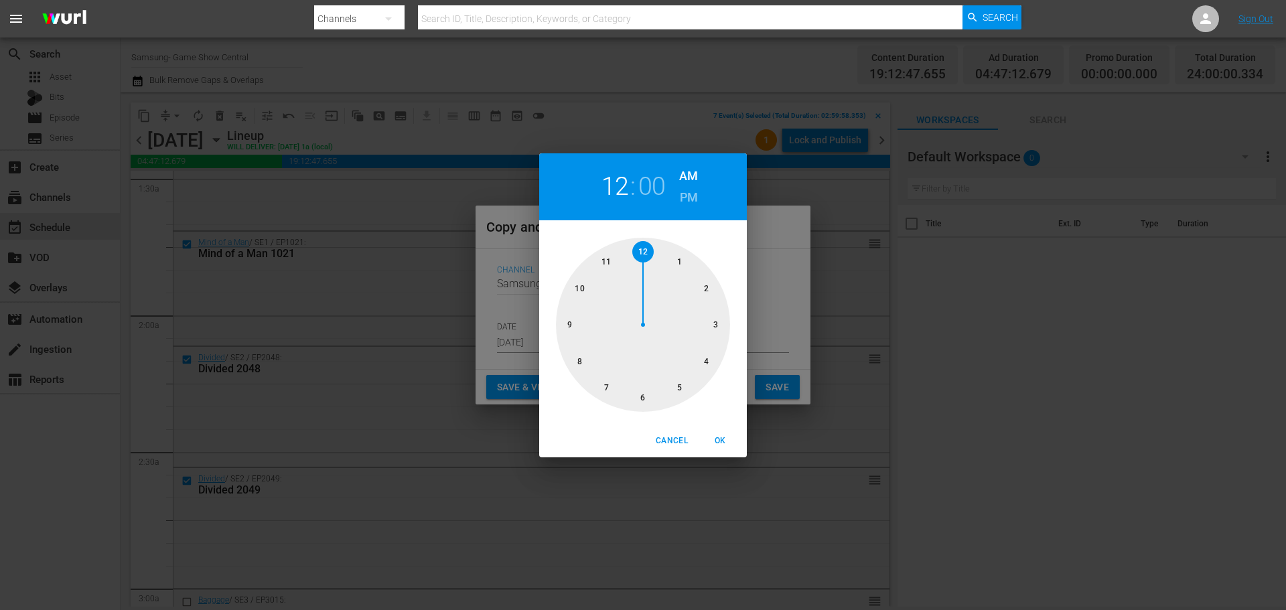
click at [709, 336] on div at bounding box center [643, 325] width 174 height 174
click at [739, 438] on button "OK" at bounding box center [720, 441] width 43 height 22
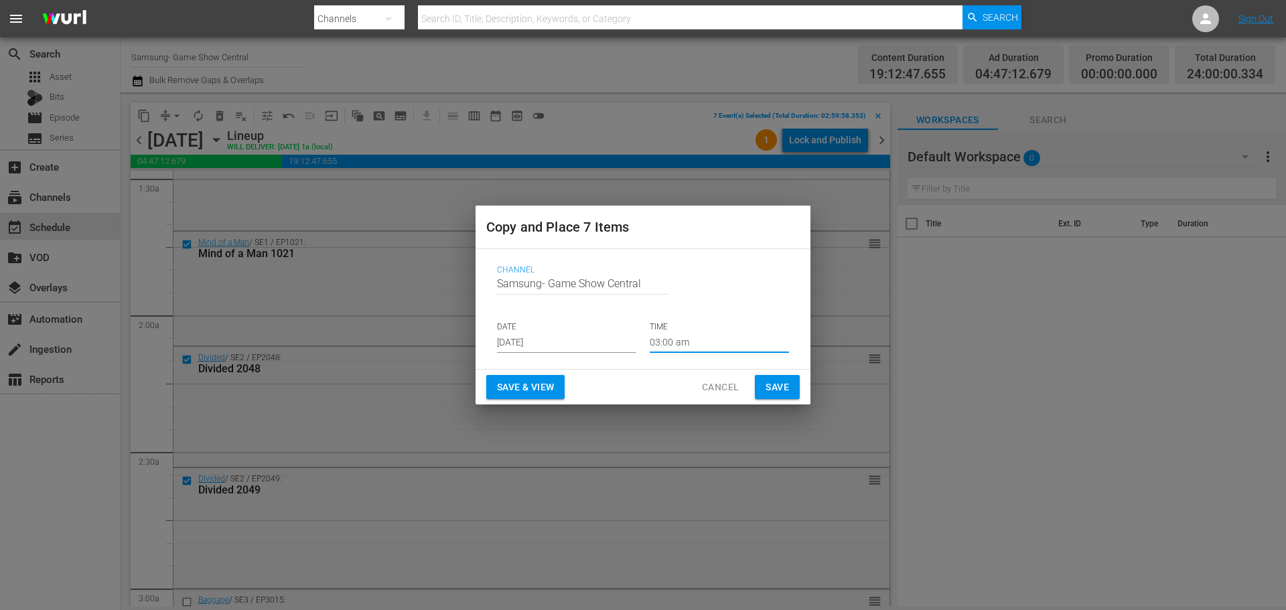
click at [766, 389] on span "Save" at bounding box center [777, 387] width 23 height 17
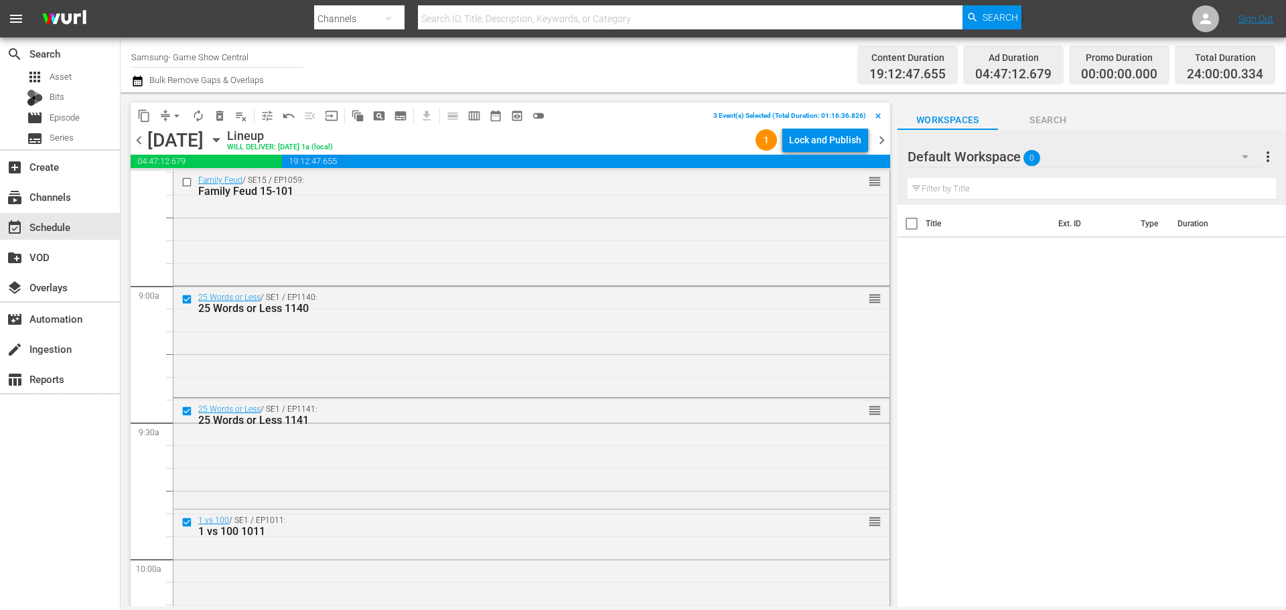
scroll to position [2546, 0]
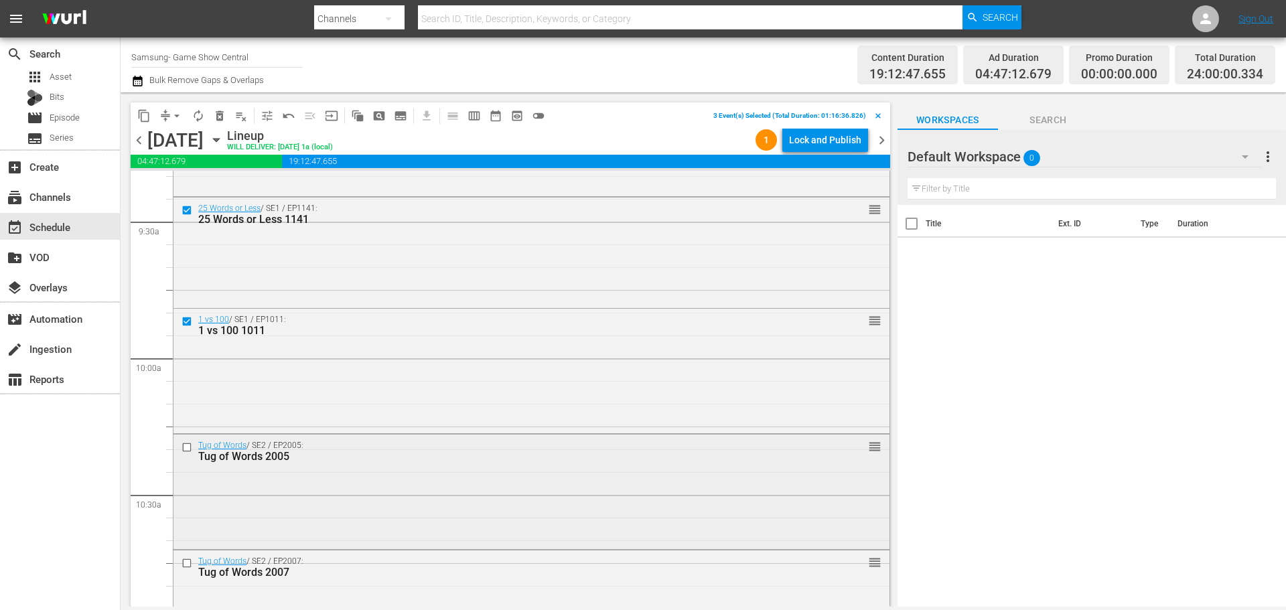
click at [188, 444] on input "checkbox" at bounding box center [189, 447] width 14 height 11
click at [188, 562] on input "checkbox" at bounding box center [189, 562] width 14 height 11
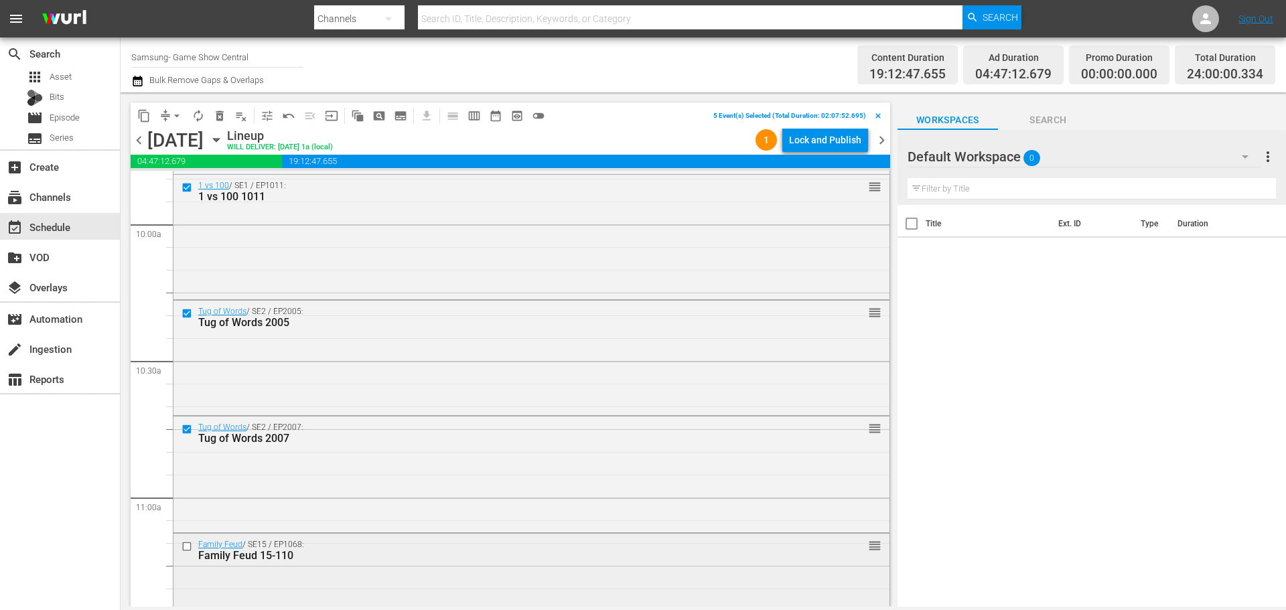
click at [189, 546] on input "checkbox" at bounding box center [189, 546] width 14 height 11
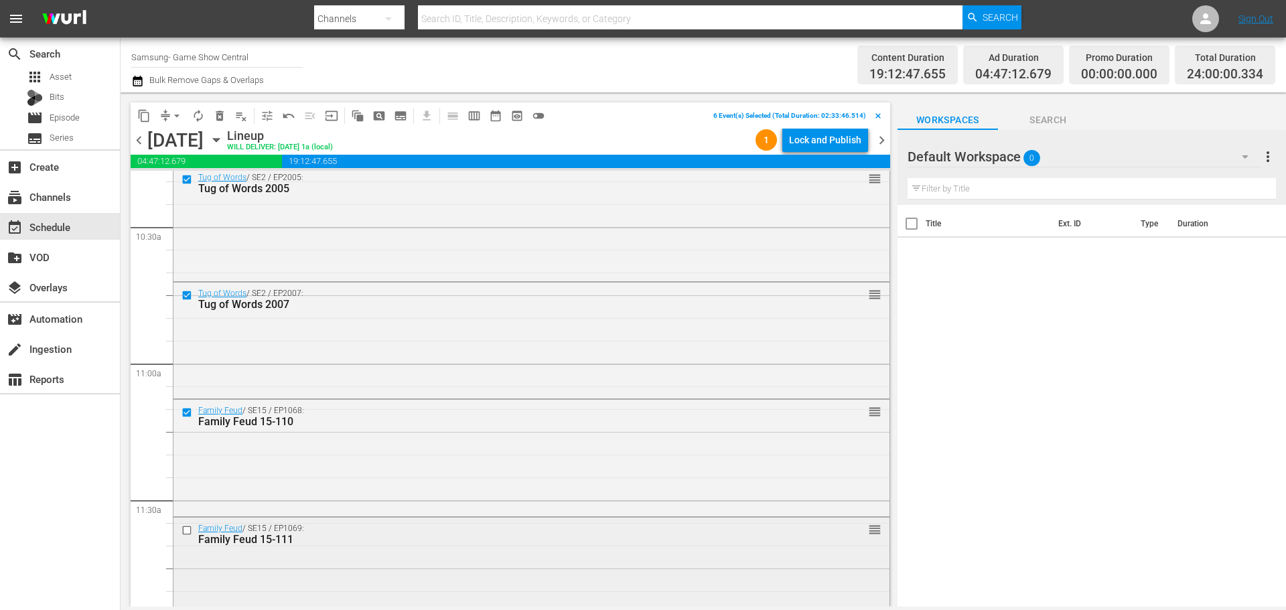
click at [186, 531] on input "checkbox" at bounding box center [189, 530] width 14 height 11
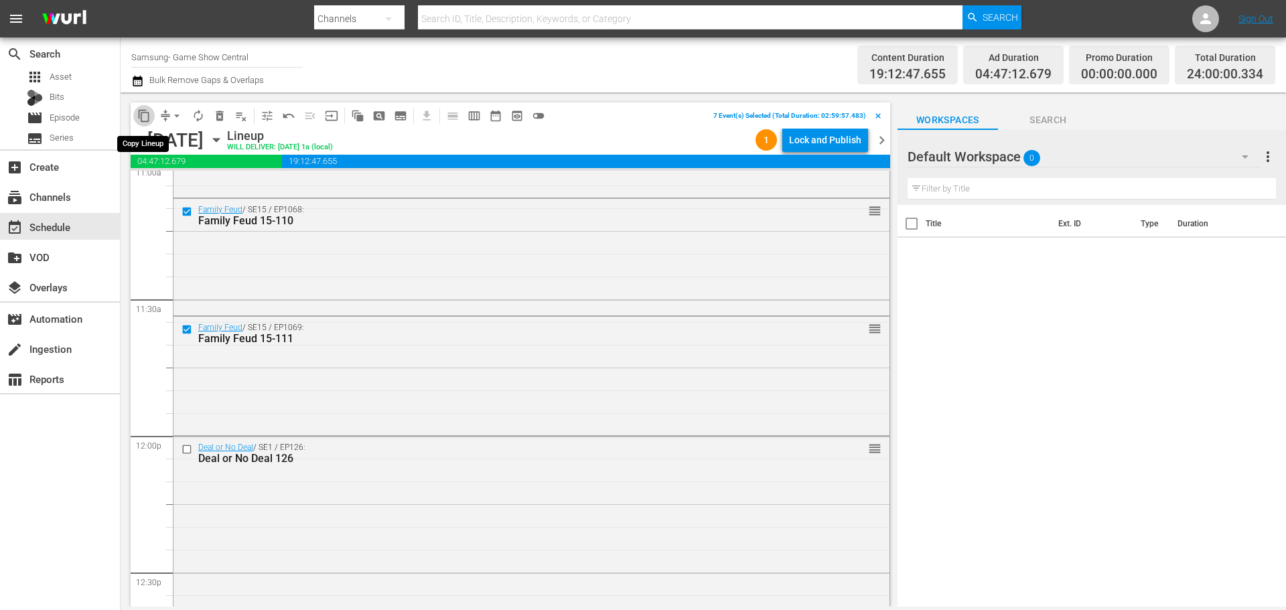
click at [139, 110] on button "content_copy" at bounding box center [143, 115] width 21 height 21
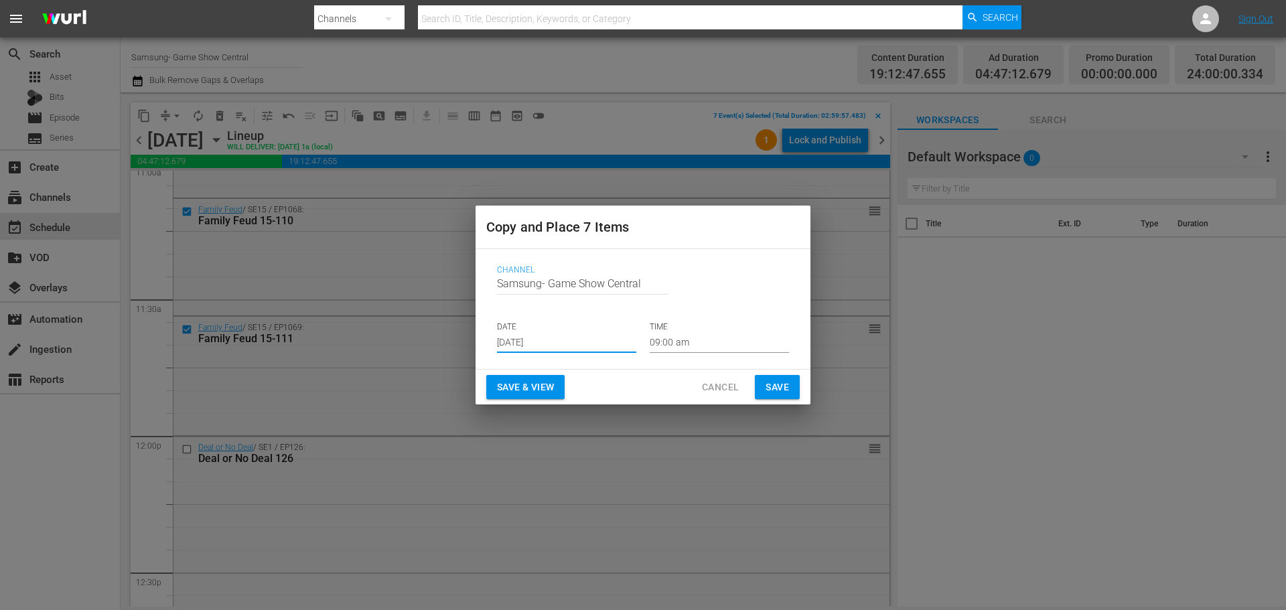
click at [518, 334] on input "Aug 14th 2025" at bounding box center [566, 343] width 139 height 20
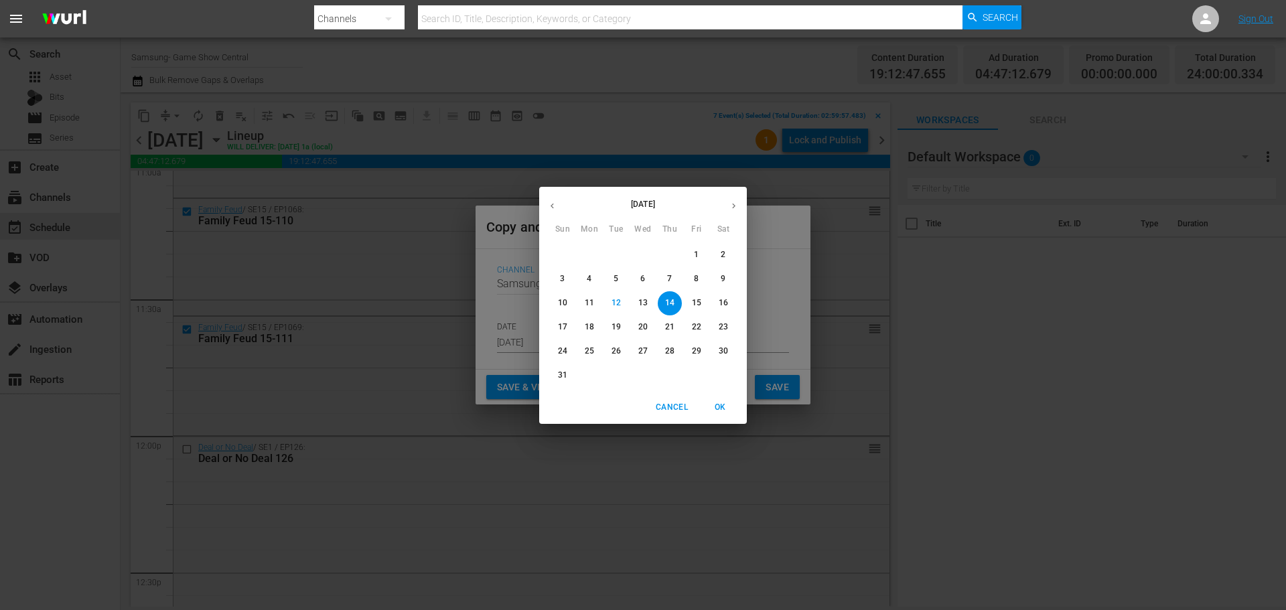
click at [668, 302] on p "14" at bounding box center [669, 302] width 9 height 11
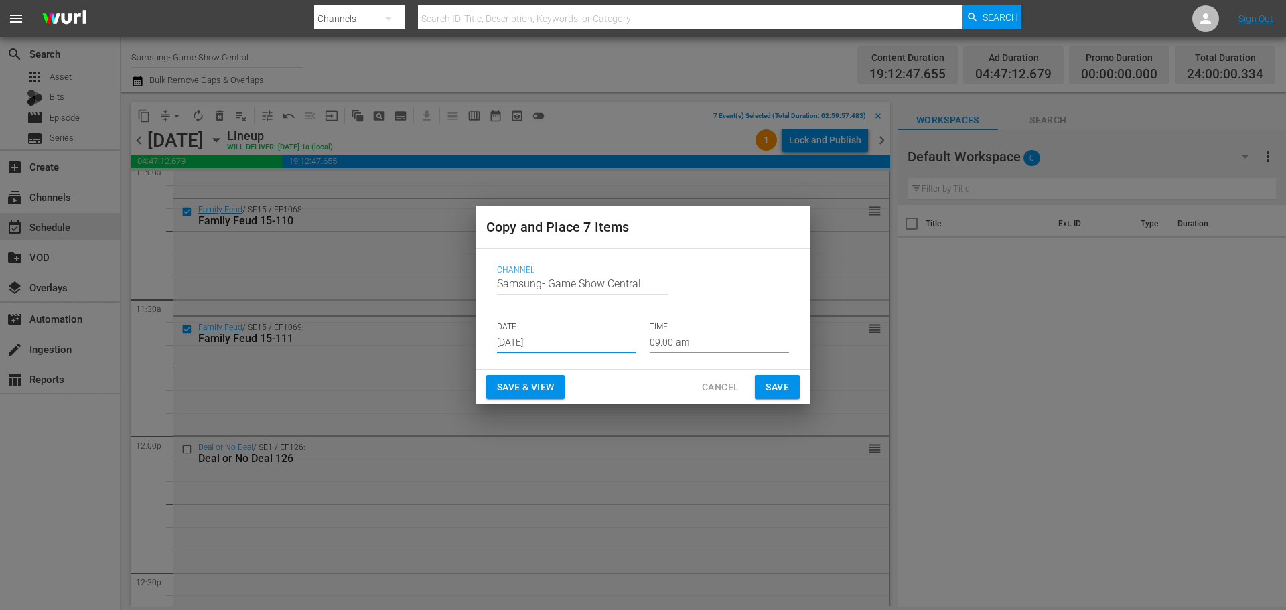
click at [690, 345] on input "09:00 am" at bounding box center [719, 343] width 139 height 20
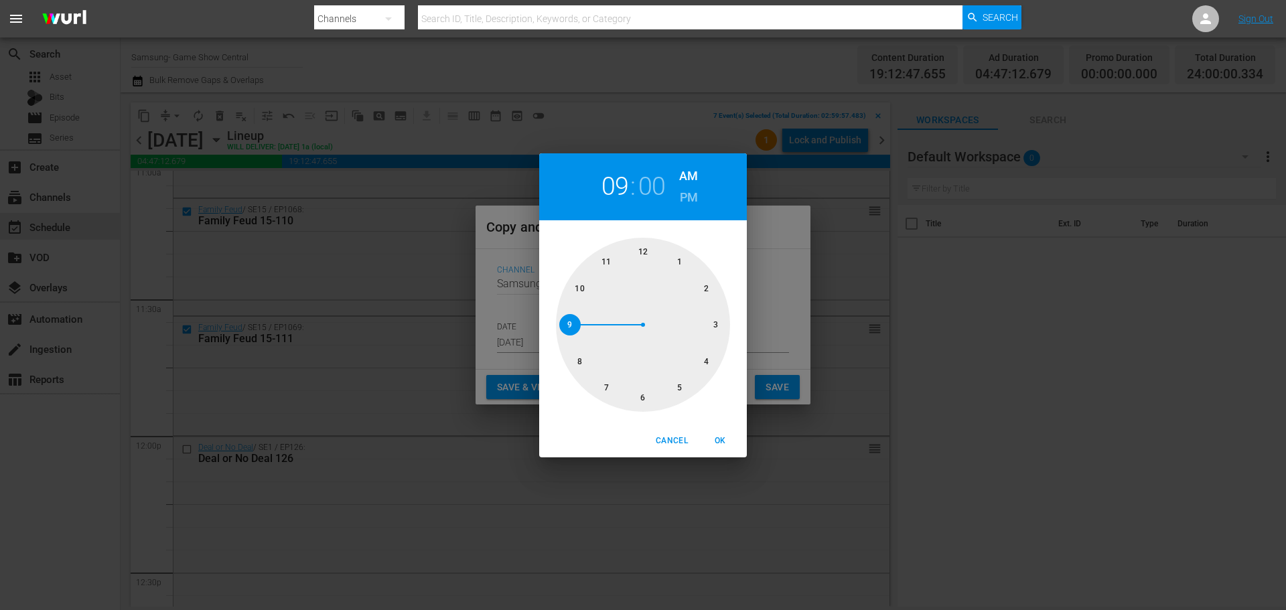
drag, startPoint x: 655, startPoint y: 377, endPoint x: 662, endPoint y: 397, distance: 21.4
click at [655, 377] on div at bounding box center [643, 325] width 174 height 174
click at [714, 434] on span "OK" at bounding box center [720, 441] width 32 height 14
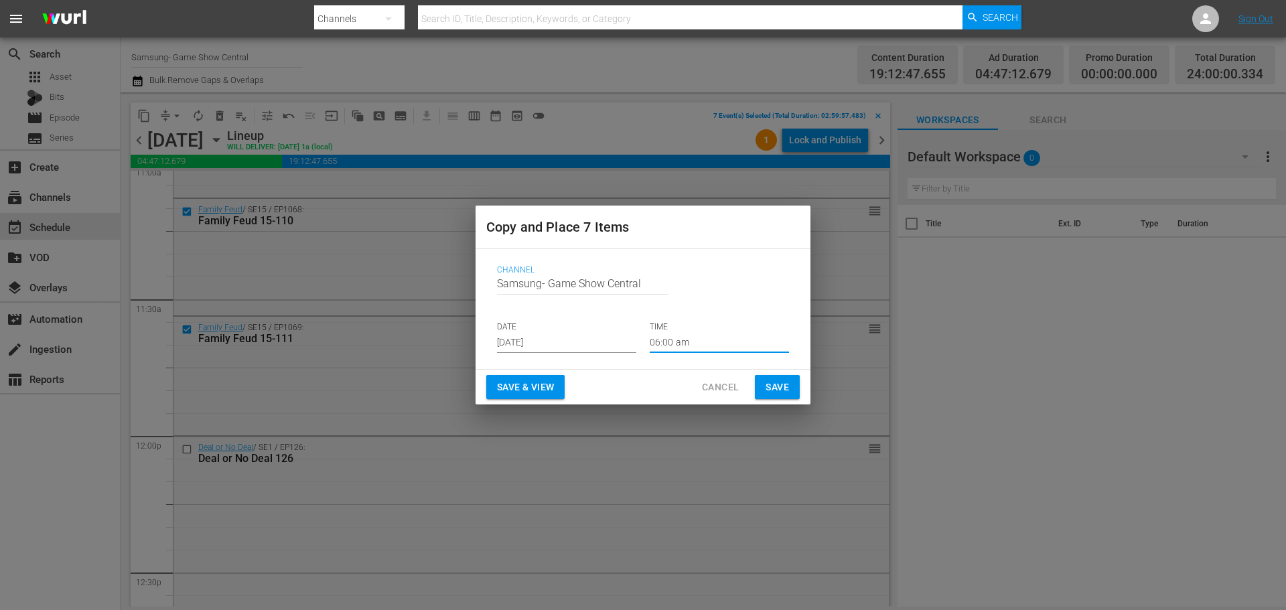
click at [771, 390] on span "Save" at bounding box center [777, 387] width 23 height 17
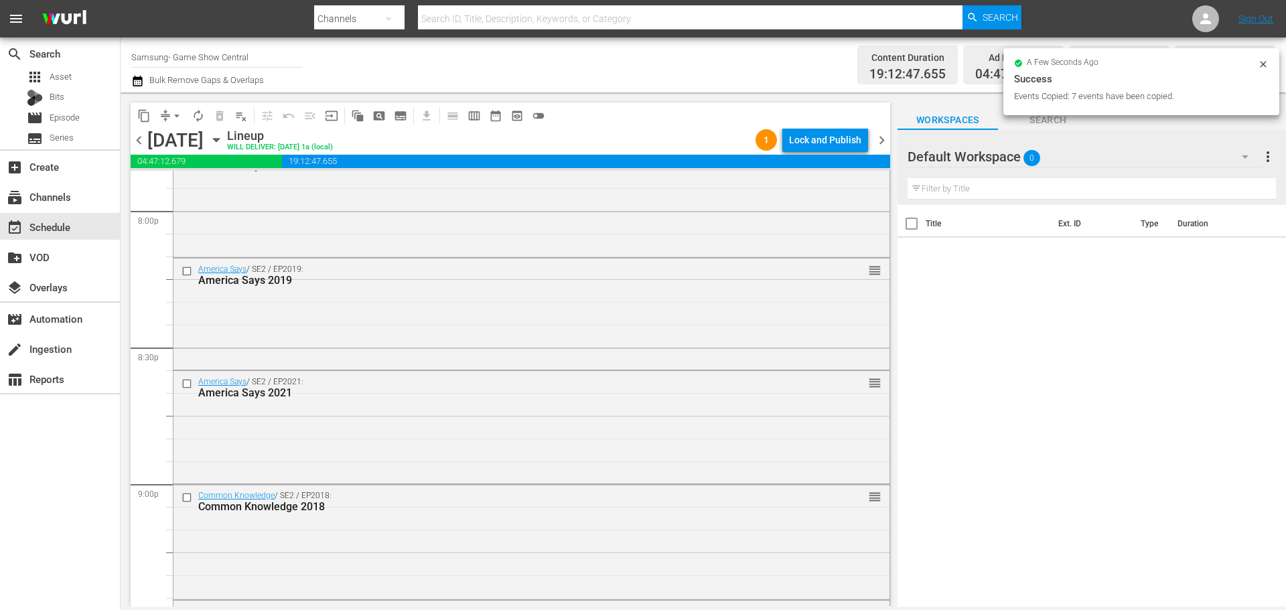
scroll to position [4757, 0]
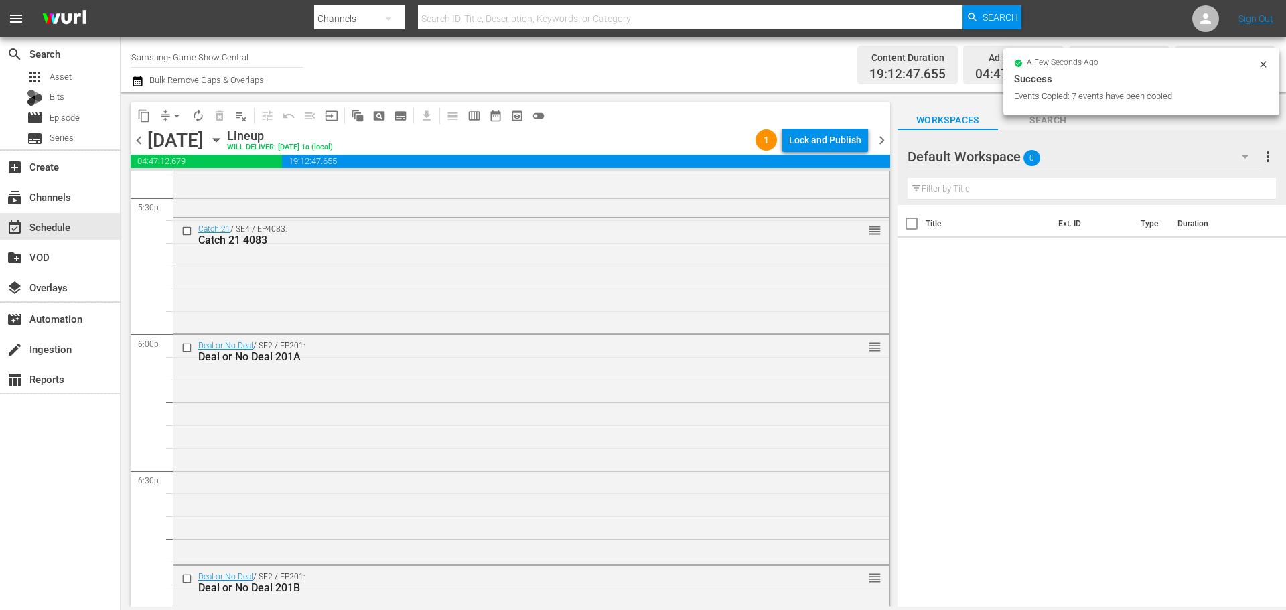
click at [186, 579] on input "checkbox" at bounding box center [189, 578] width 14 height 11
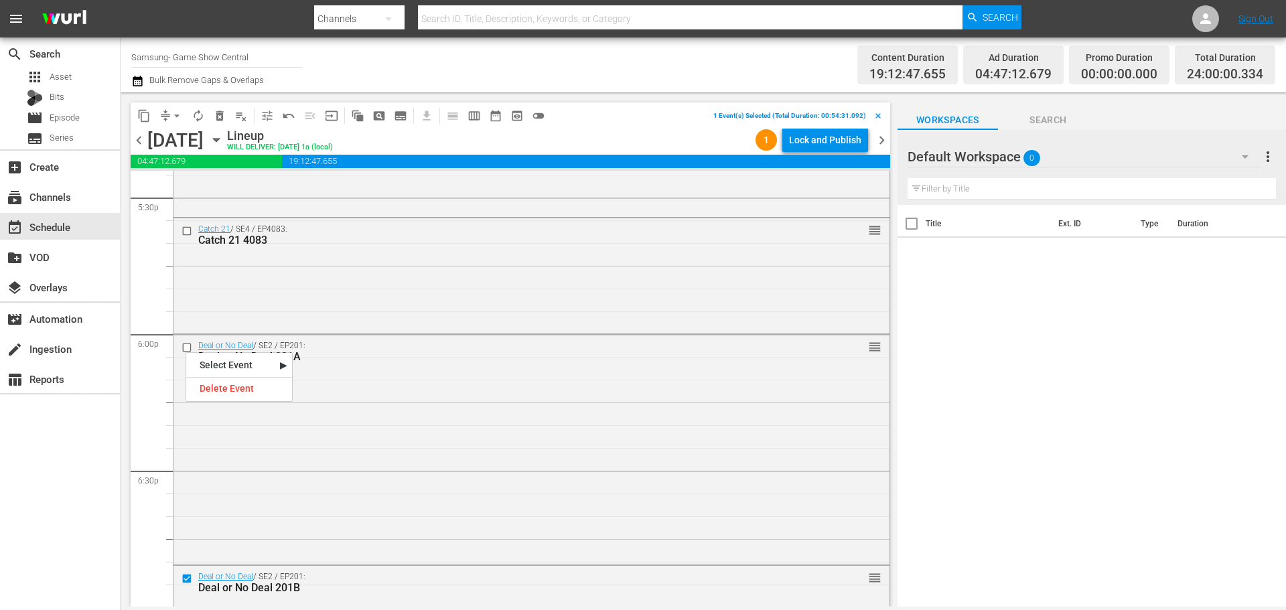
click at [186, 346] on input "checkbox" at bounding box center [189, 347] width 14 height 11
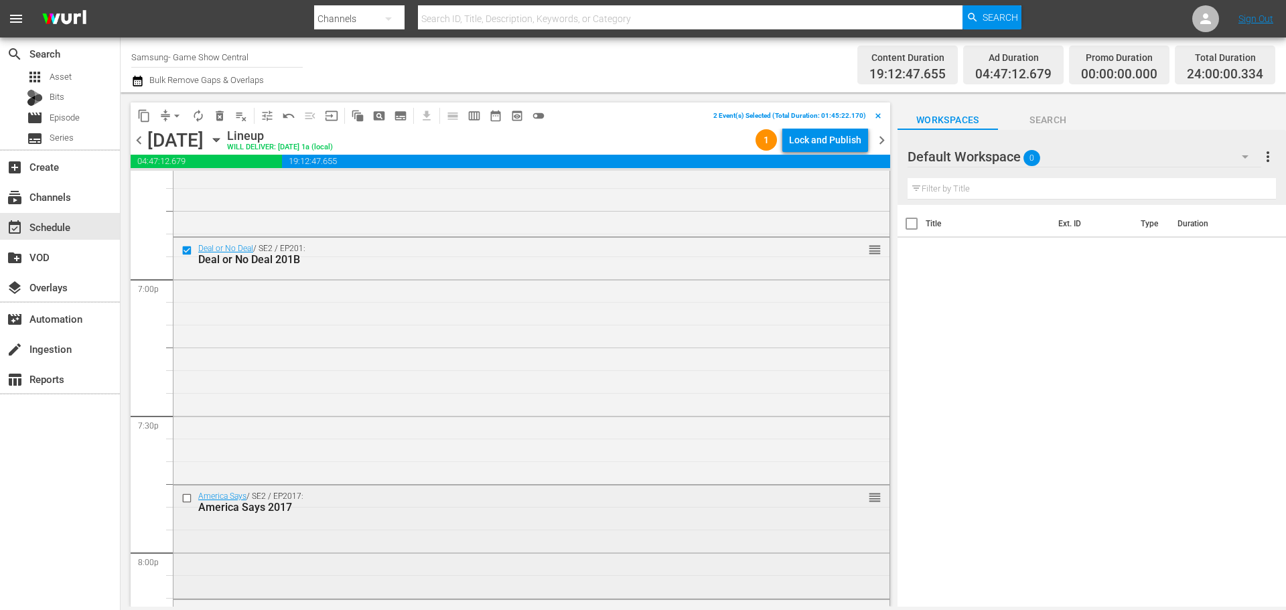
scroll to position [5092, 0]
click at [186, 495] on input "checkbox" at bounding box center [189, 491] width 14 height 11
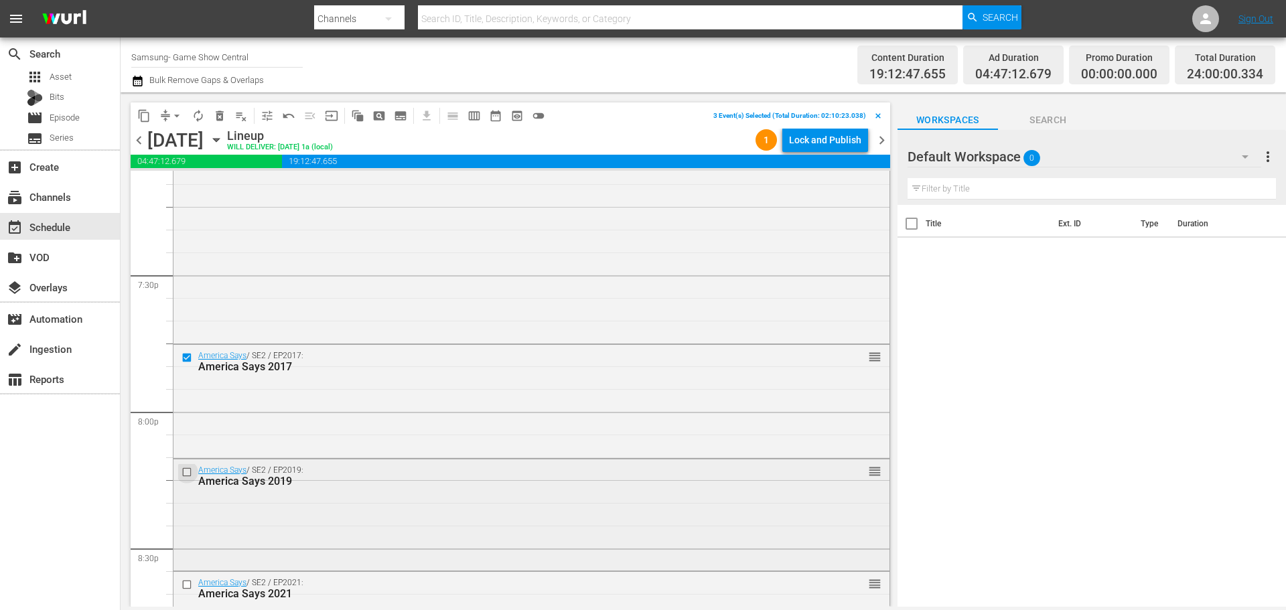
click at [186, 473] on input "checkbox" at bounding box center [189, 471] width 14 height 11
click at [188, 585] on input "checkbox" at bounding box center [189, 585] width 14 height 11
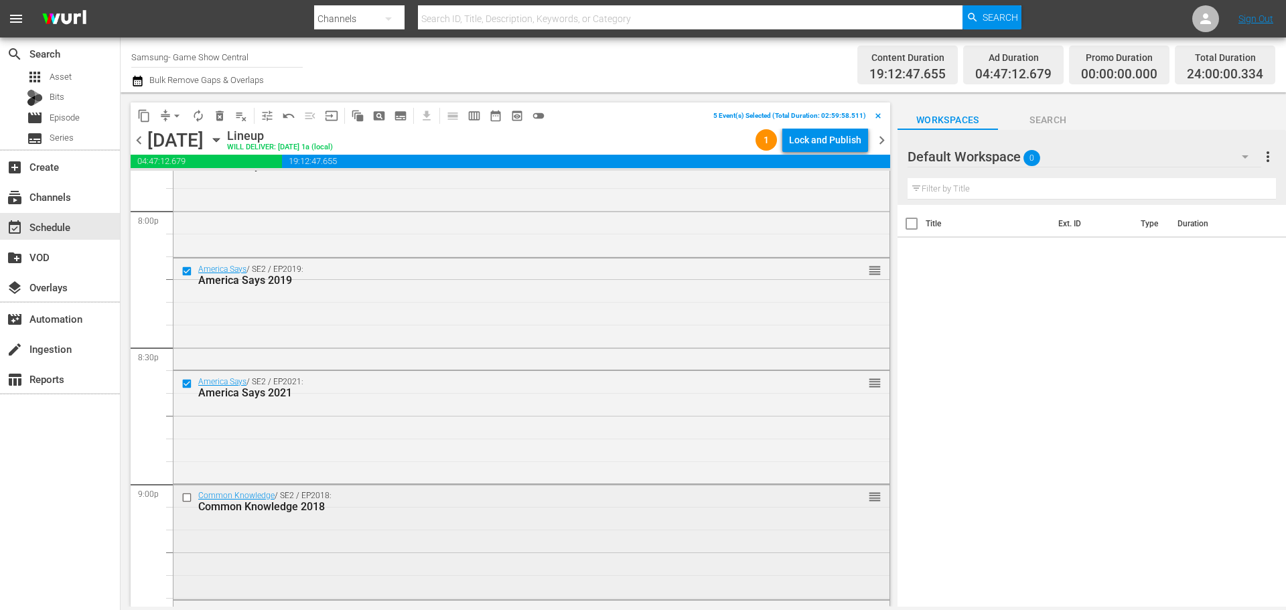
click at [184, 495] on input "checkbox" at bounding box center [189, 497] width 14 height 11
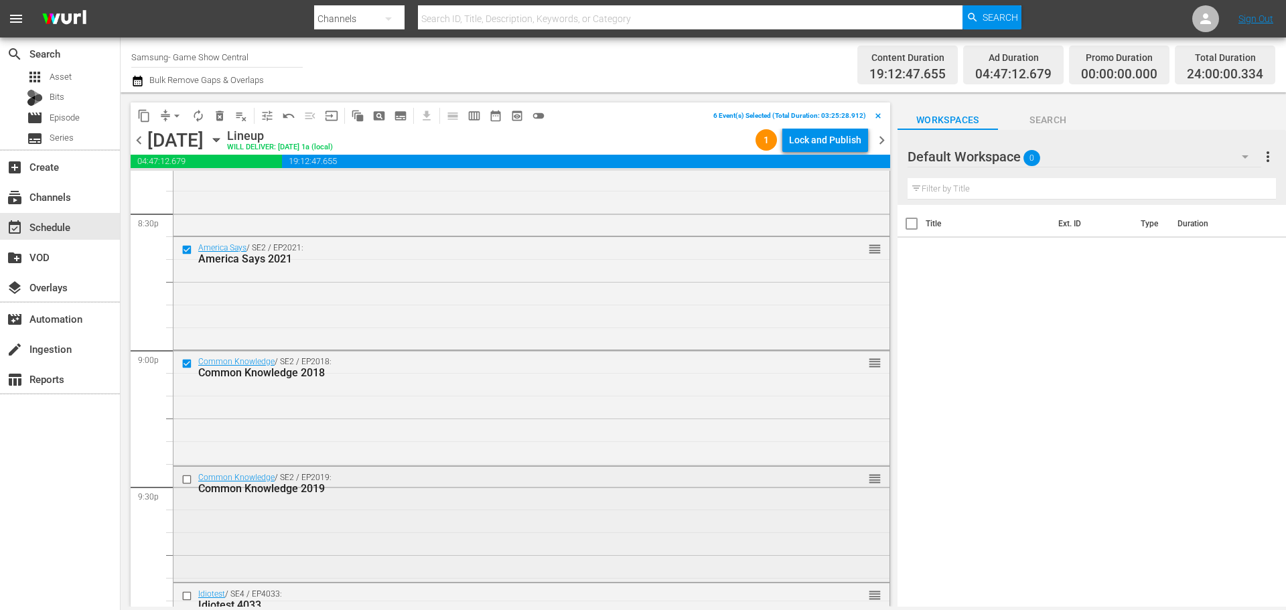
click at [187, 480] on input "checkbox" at bounding box center [189, 479] width 14 height 11
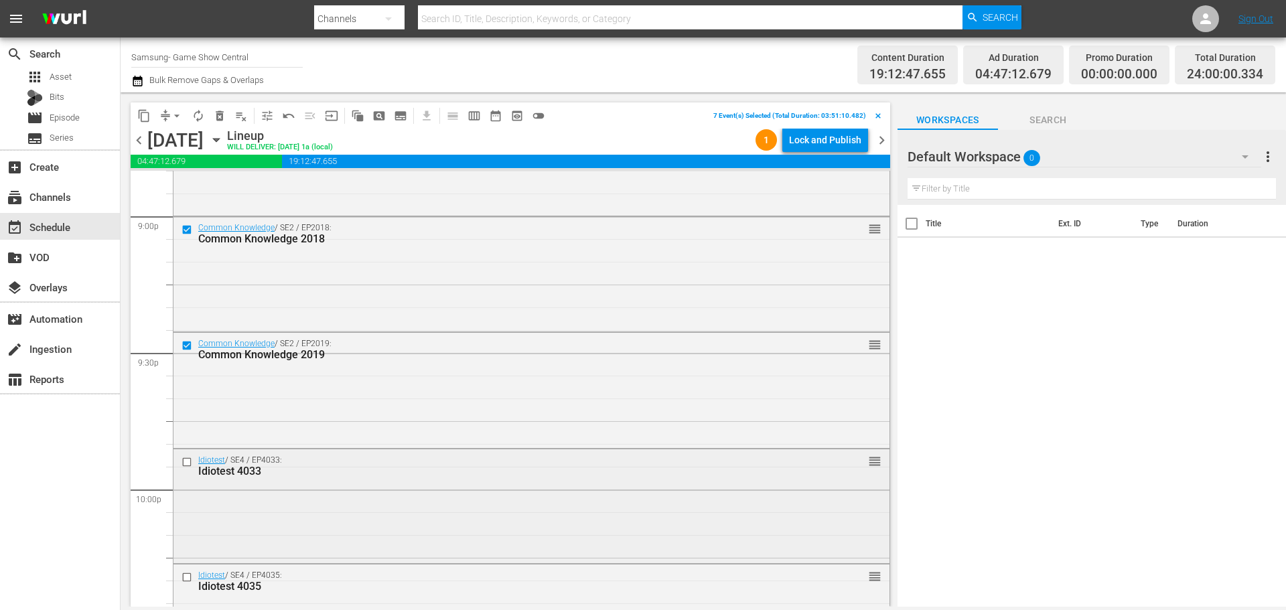
click at [185, 461] on input "checkbox" at bounding box center [189, 462] width 14 height 11
click at [188, 579] on input "checkbox" at bounding box center [189, 576] width 14 height 11
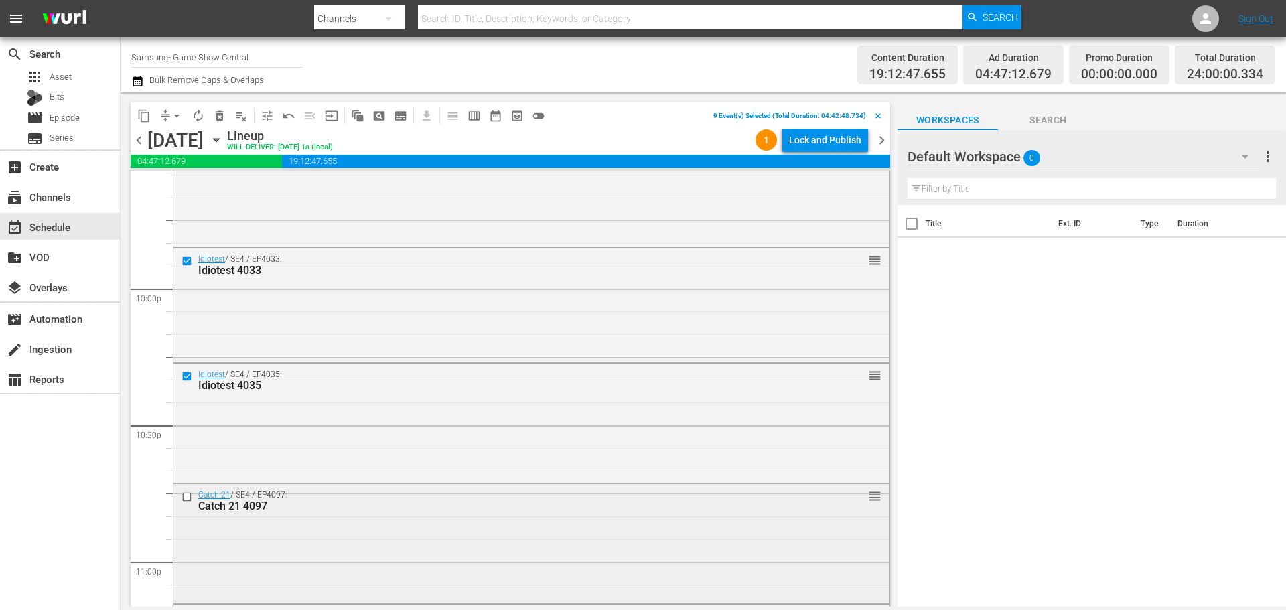
click at [187, 498] on input "checkbox" at bounding box center [189, 496] width 14 height 11
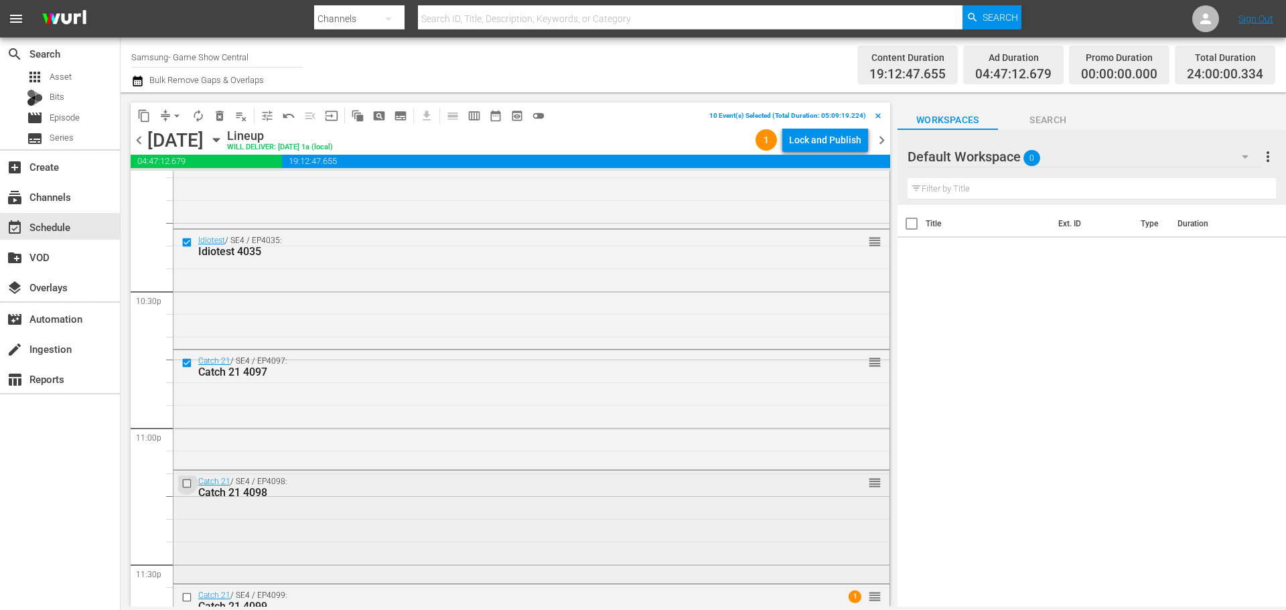
click at [184, 484] on input "checkbox" at bounding box center [189, 483] width 14 height 11
click at [186, 597] on input "checkbox" at bounding box center [189, 597] width 14 height 11
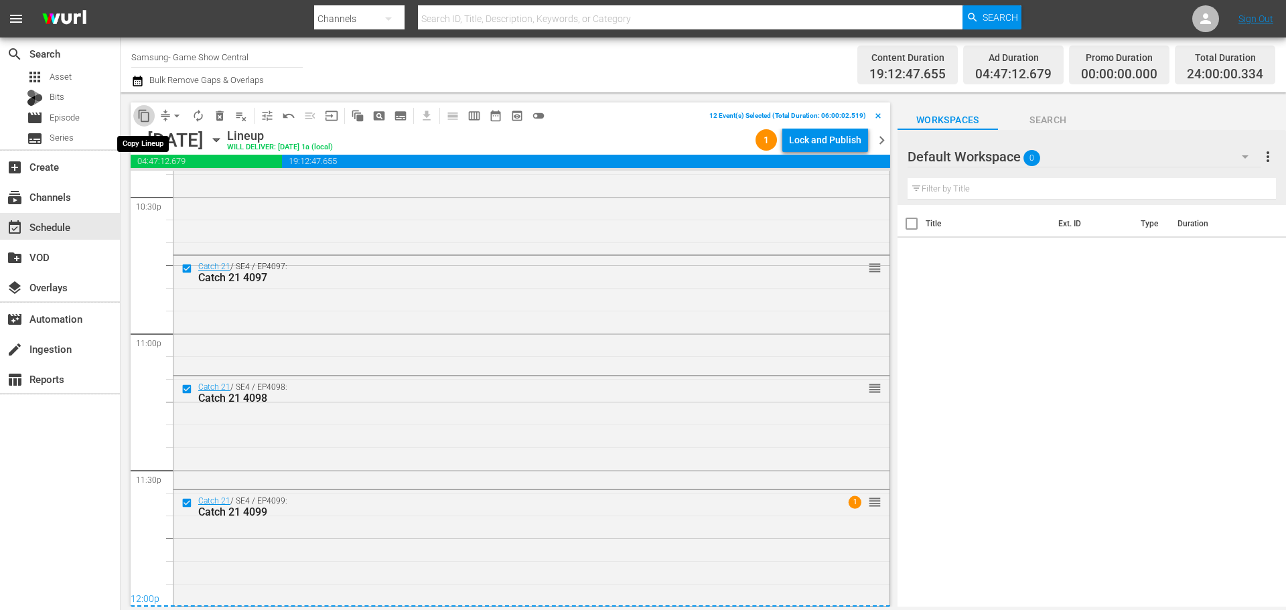
click at [147, 118] on span "content_copy" at bounding box center [143, 115] width 13 height 13
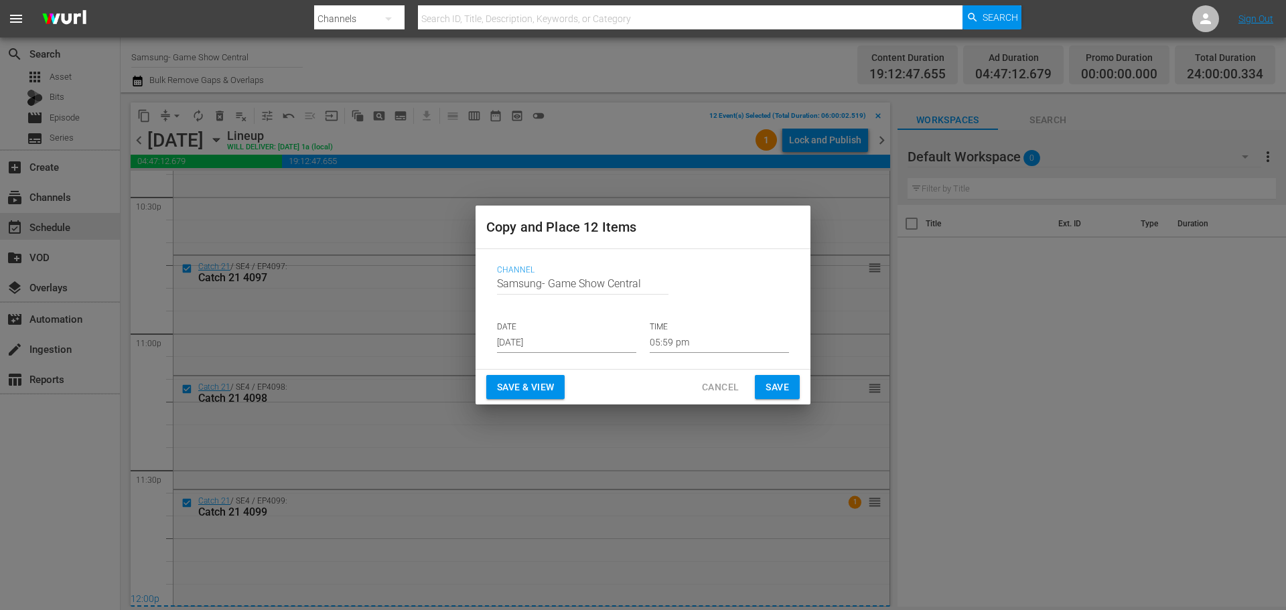
click at [540, 352] on input "Aug 14th 2025" at bounding box center [566, 343] width 139 height 20
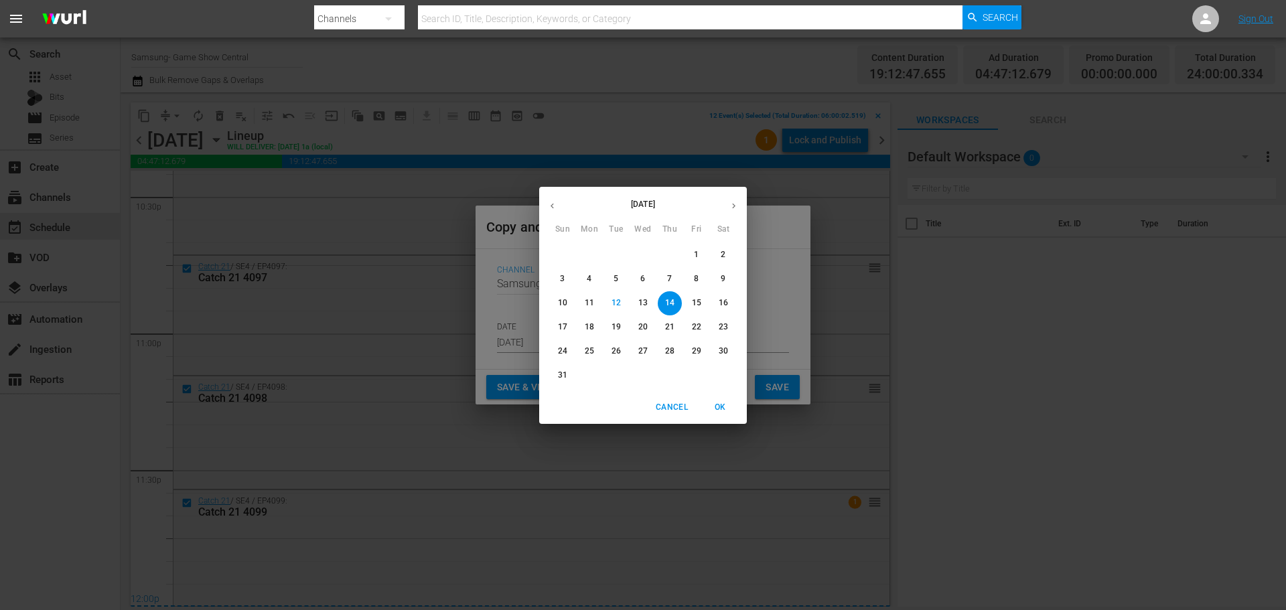
click at [672, 306] on p "14" at bounding box center [669, 302] width 9 height 11
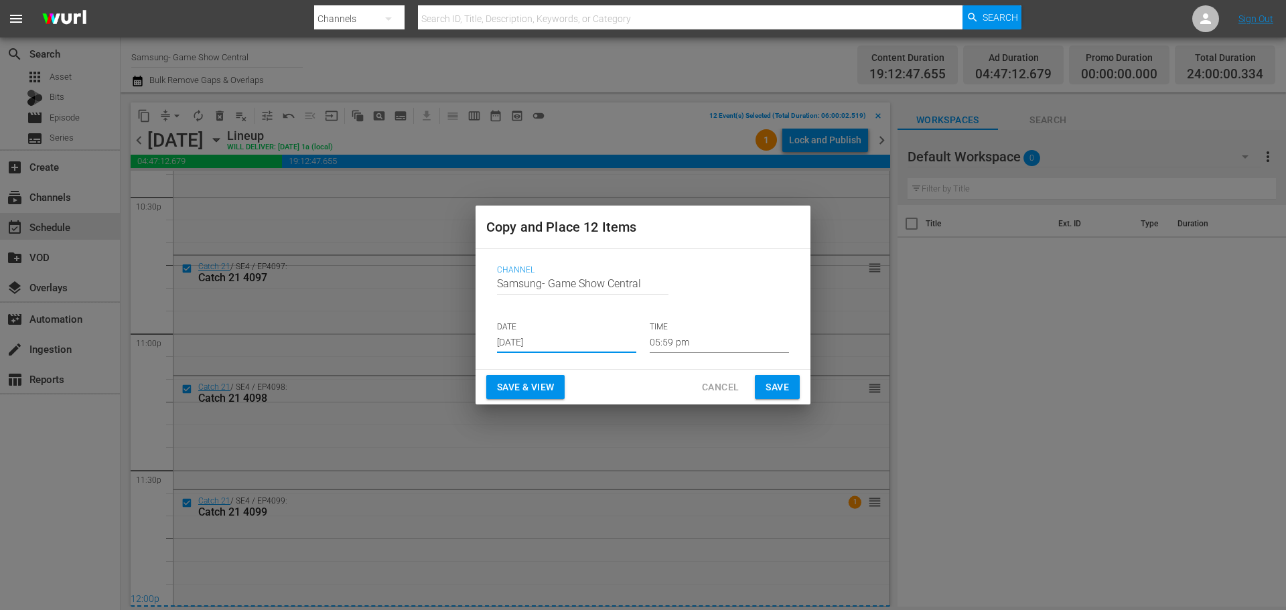
click at [687, 351] on input "05:59 pm" at bounding box center [719, 343] width 139 height 20
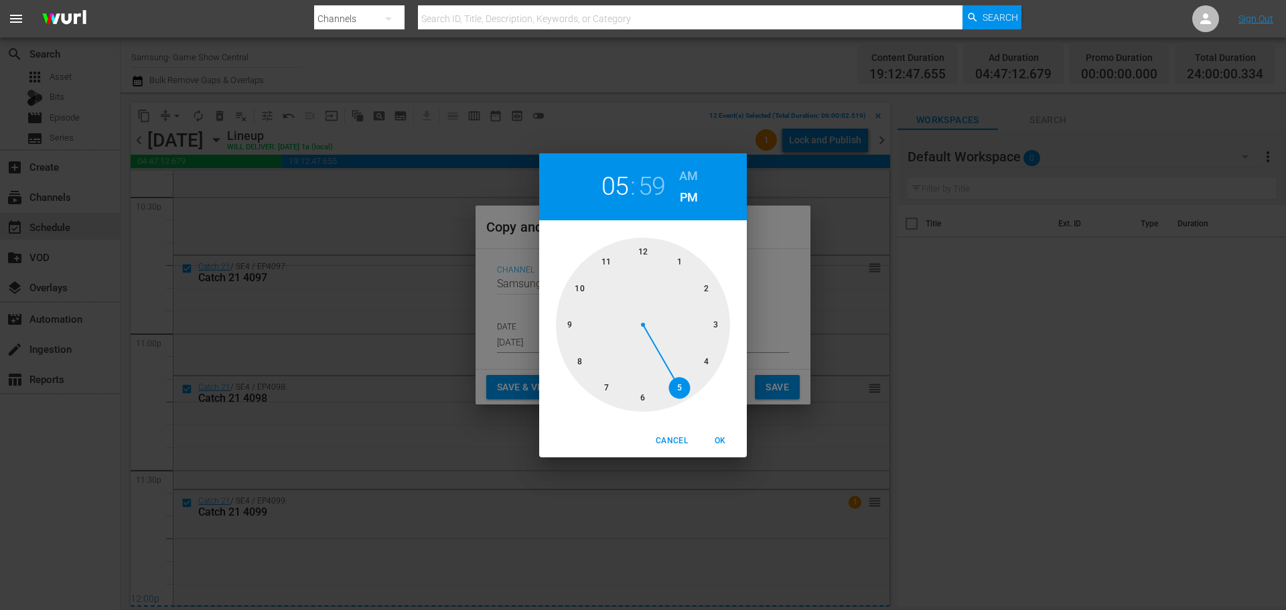
drag, startPoint x: 630, startPoint y: 245, endPoint x: 642, endPoint y: 247, distance: 12.2
click at [638, 247] on div at bounding box center [643, 325] width 174 height 174
click at [644, 247] on div at bounding box center [643, 325] width 174 height 174
click at [730, 439] on span "OK" at bounding box center [720, 441] width 32 height 14
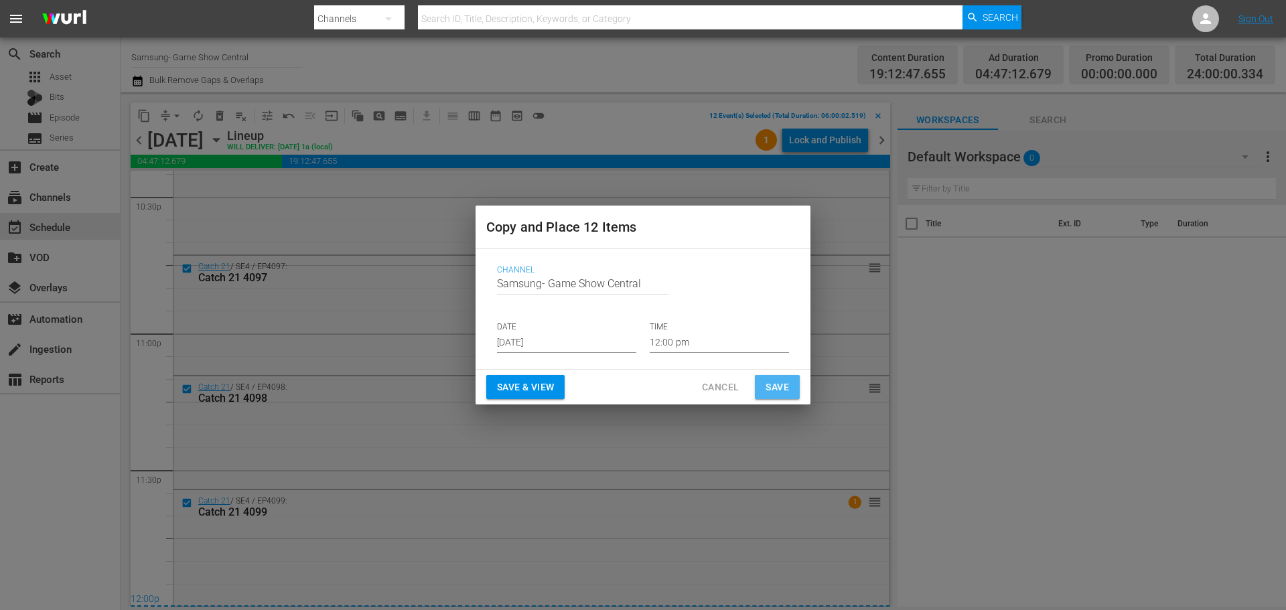
click at [773, 387] on span "Save" at bounding box center [777, 387] width 23 height 17
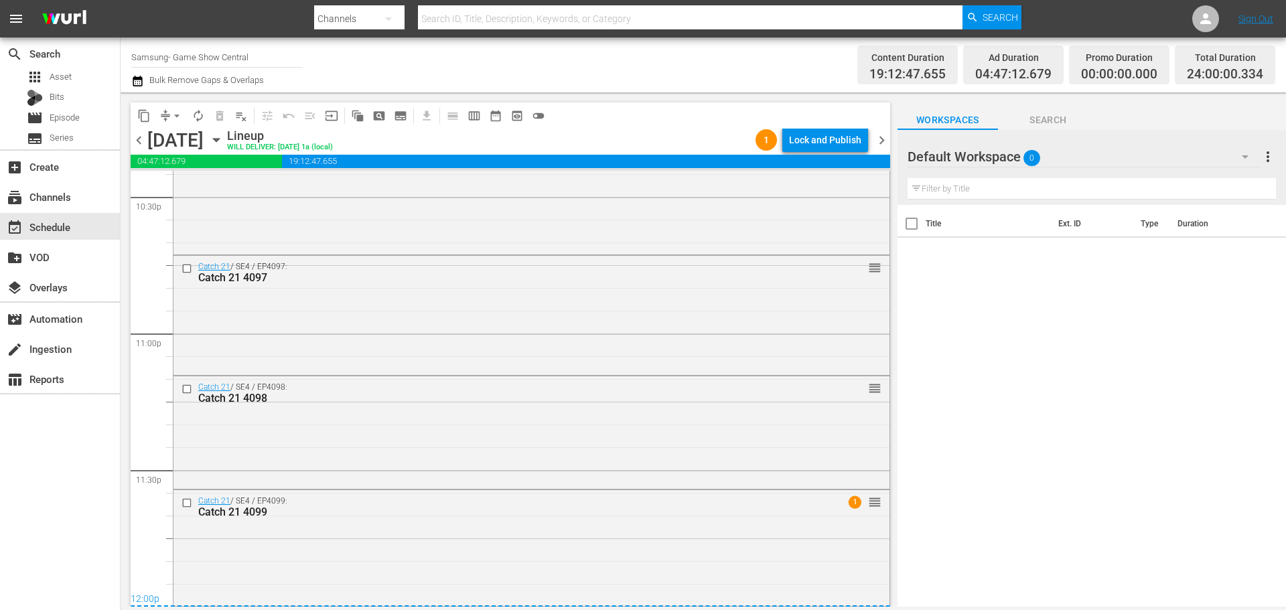
click at [224, 134] on icon "button" at bounding box center [216, 140] width 15 height 15
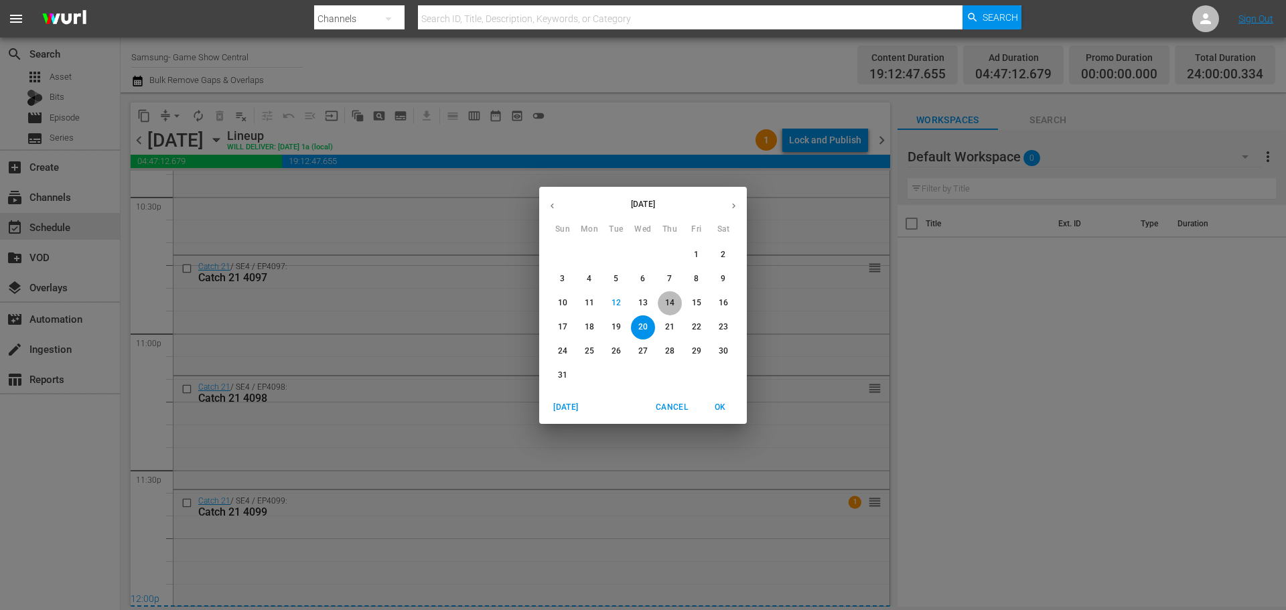
click at [669, 296] on button "14" at bounding box center [670, 303] width 24 height 24
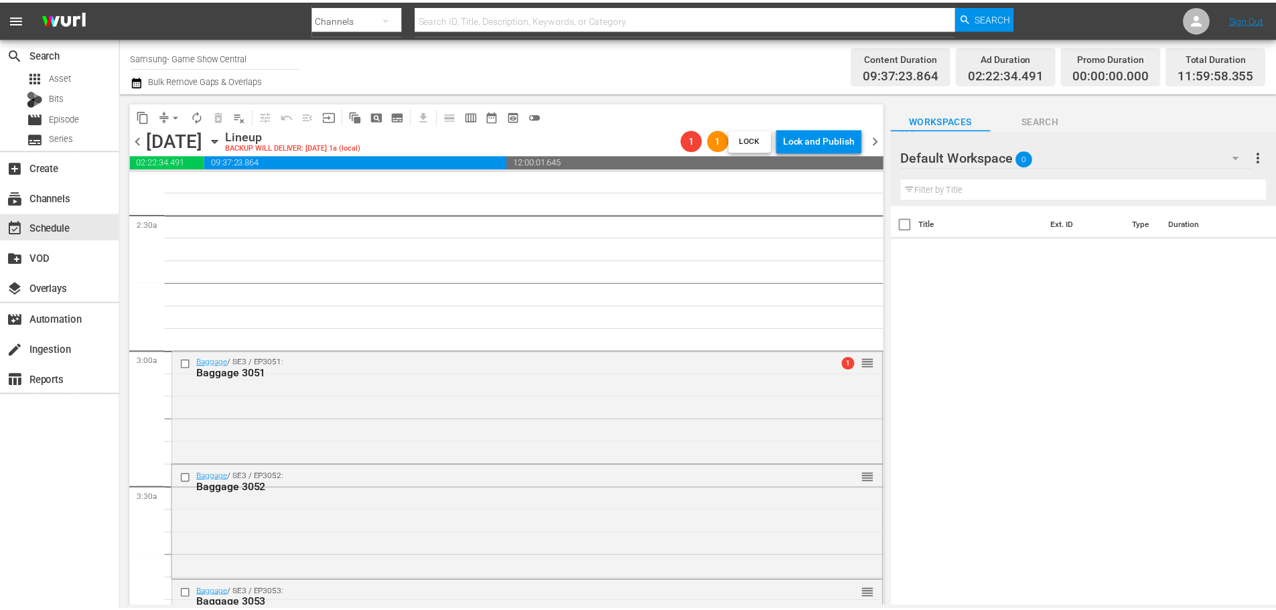
scroll to position [335, 0]
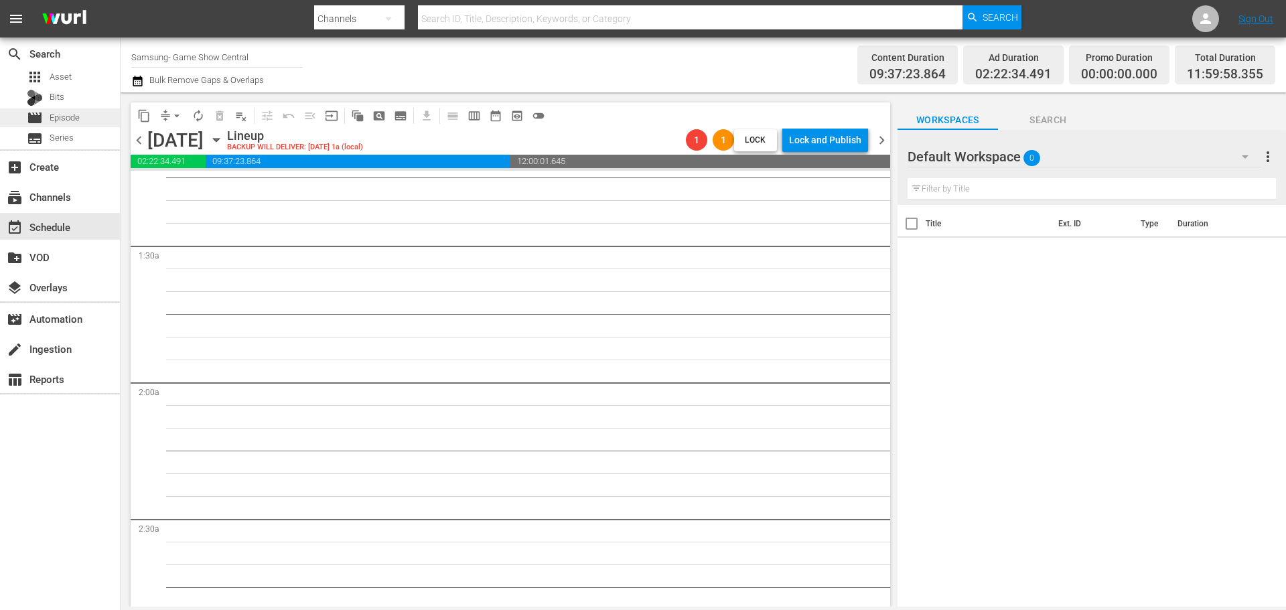
click at [115, 115] on div "movie Episode" at bounding box center [60, 118] width 120 height 19
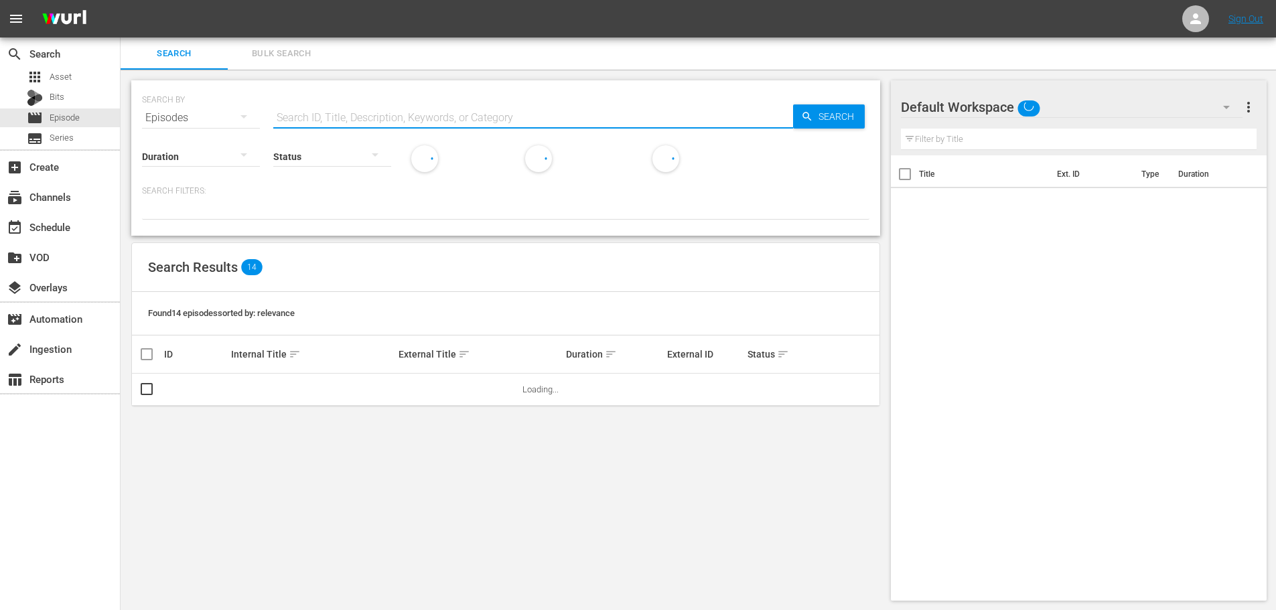
click at [332, 120] on input "text" at bounding box center [533, 118] width 520 height 32
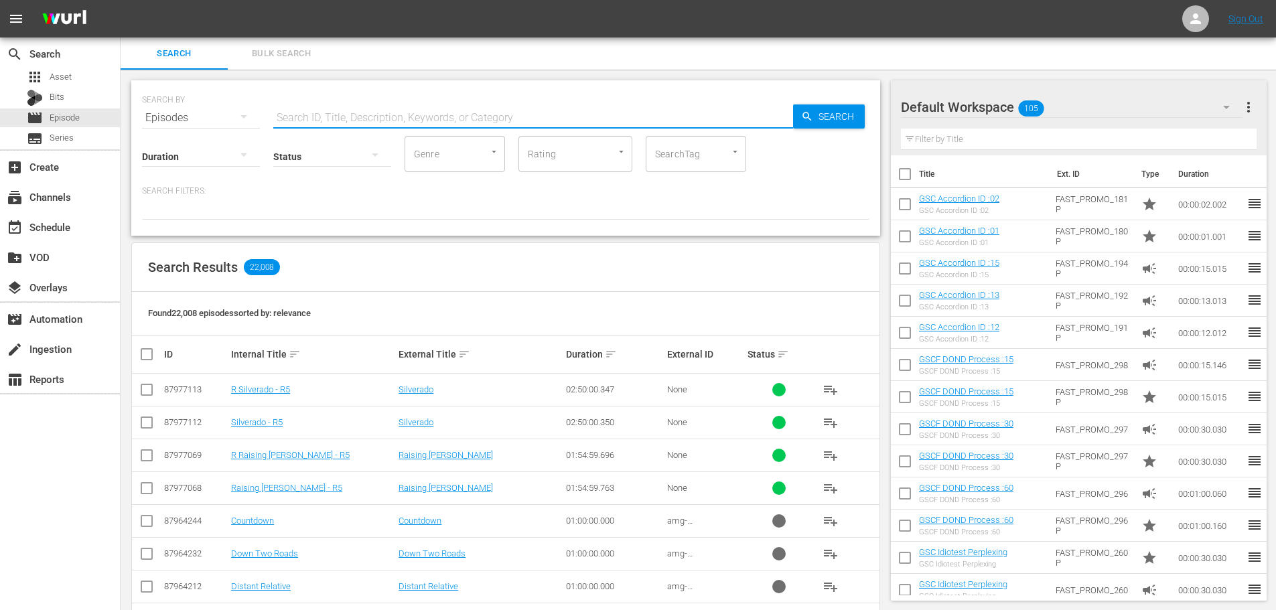
click at [442, 115] on input "text" at bounding box center [533, 118] width 520 height 32
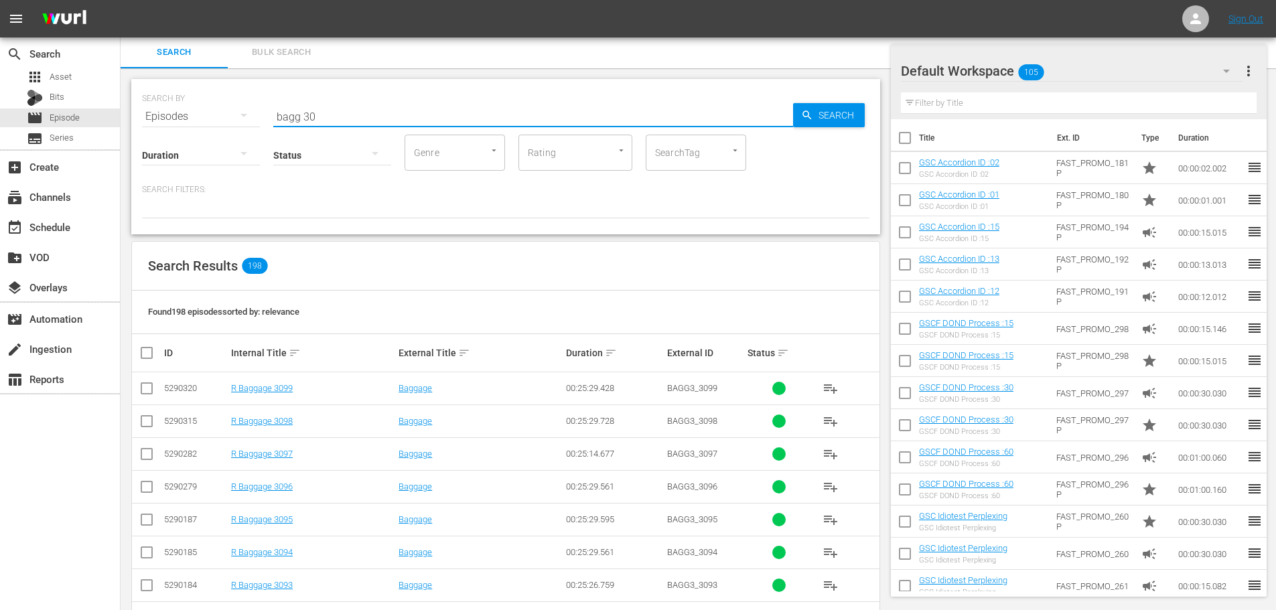
scroll to position [477, 0]
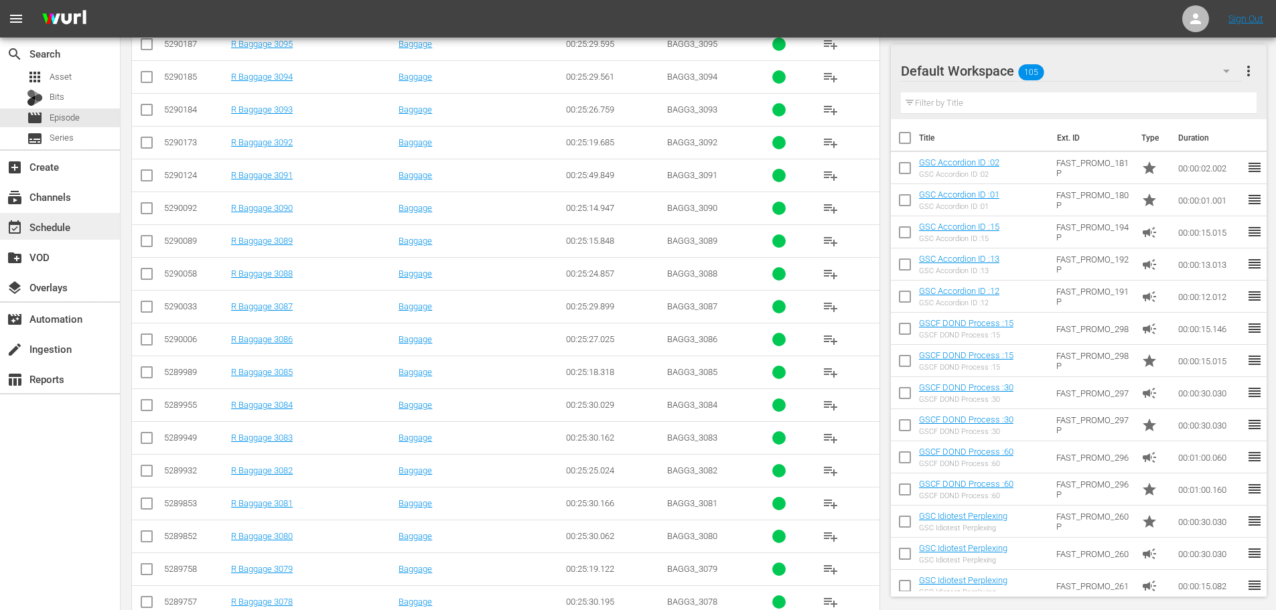
click at [60, 224] on div "event_available Schedule" at bounding box center [37, 225] width 75 height 12
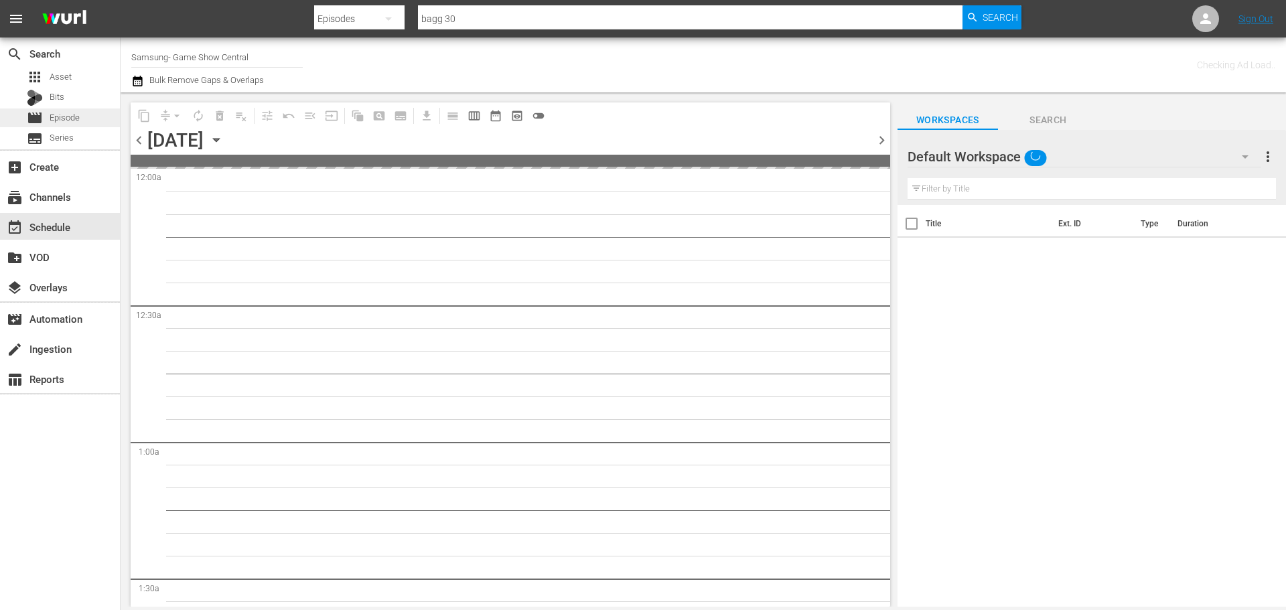
click at [80, 117] on div "movie Episode" at bounding box center [60, 118] width 120 height 19
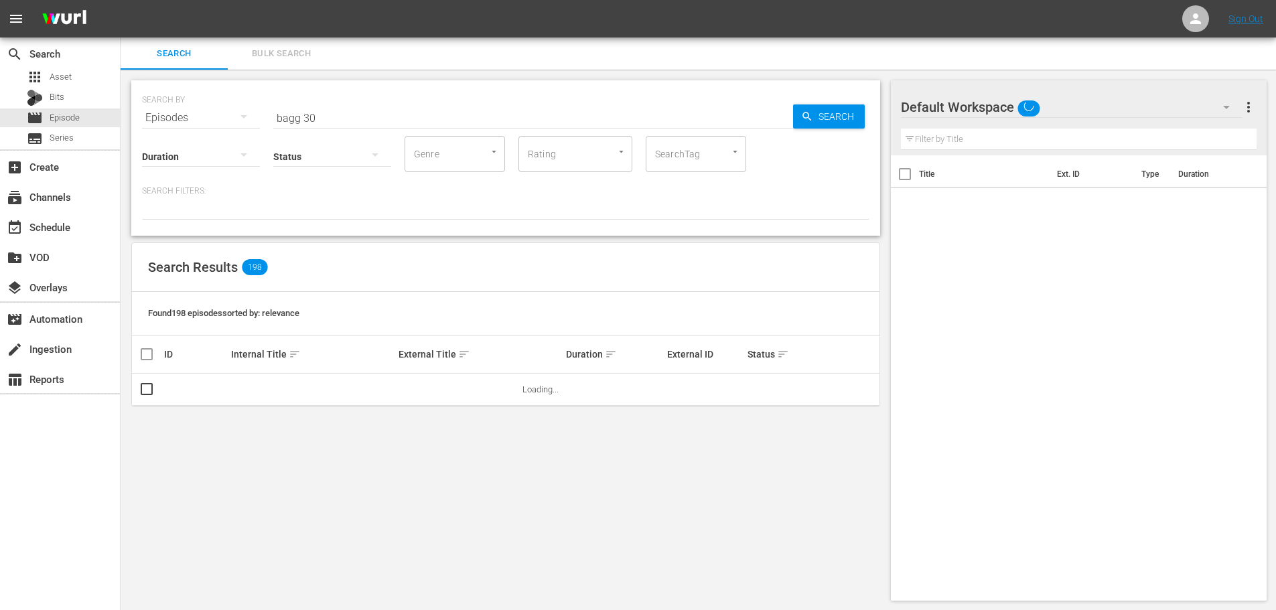
click at [418, 111] on input "bagg 30" at bounding box center [533, 118] width 520 height 32
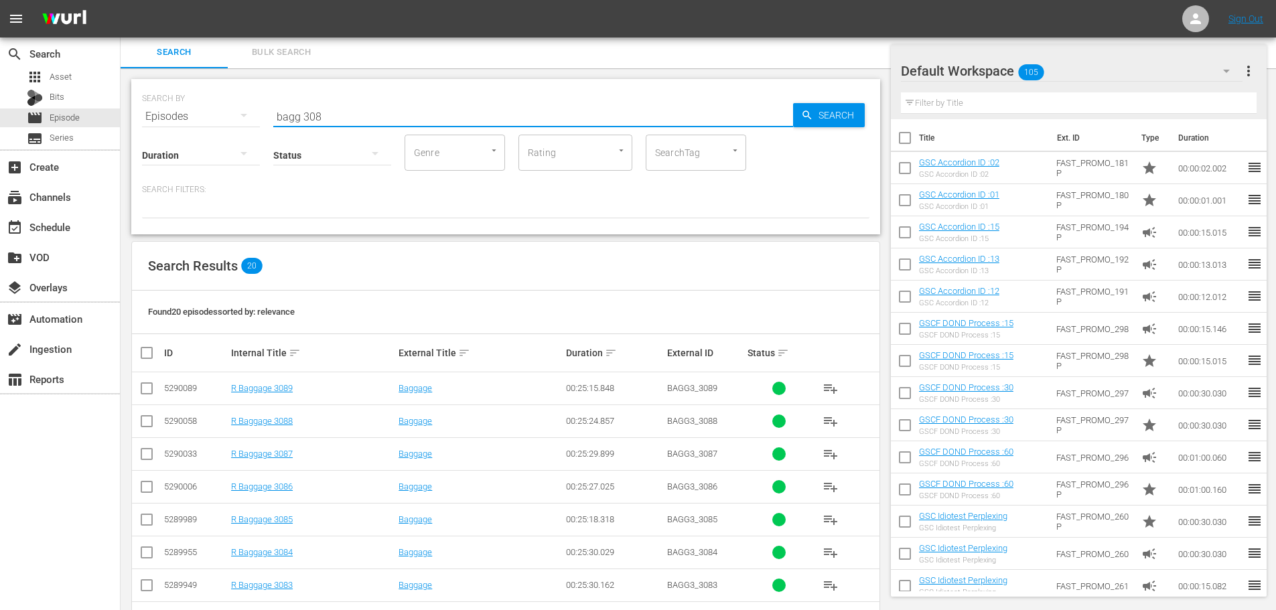
scroll to position [445, 0]
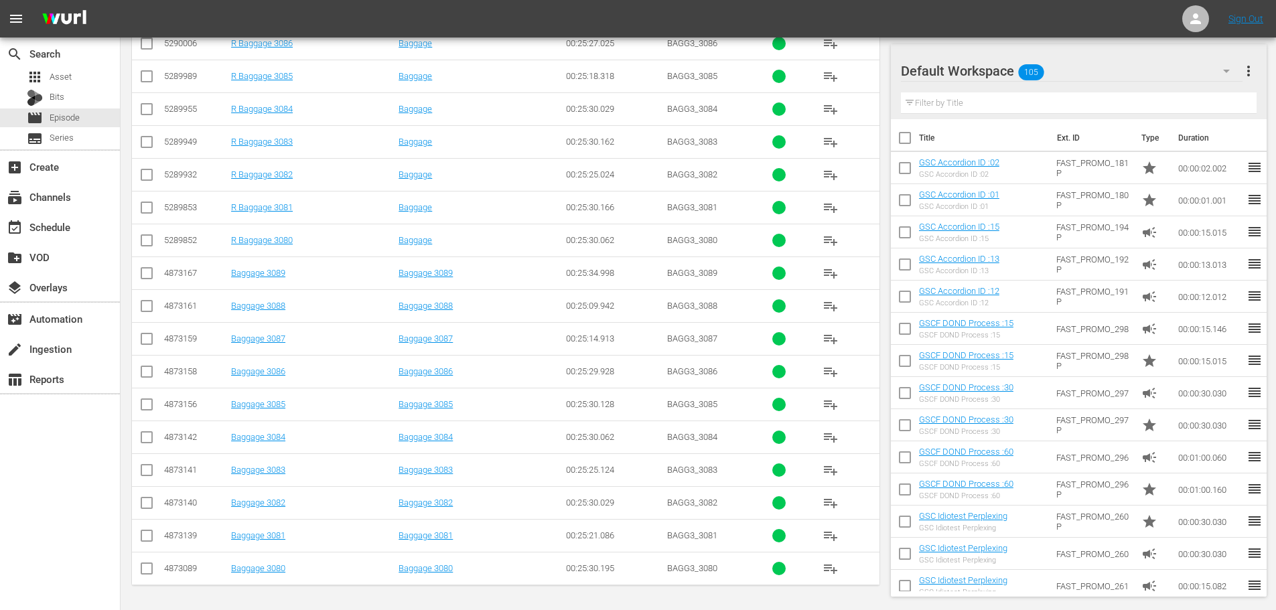
drag, startPoint x: 152, startPoint y: 474, endPoint x: 136, endPoint y: 437, distance: 40.2
click at [152, 475] on input "checkbox" at bounding box center [147, 473] width 16 height 16
click at [144, 438] on input "checkbox" at bounding box center [147, 440] width 16 height 16
click at [145, 409] on input "checkbox" at bounding box center [147, 407] width 16 height 16
click at [151, 376] on input "checkbox" at bounding box center [147, 374] width 16 height 16
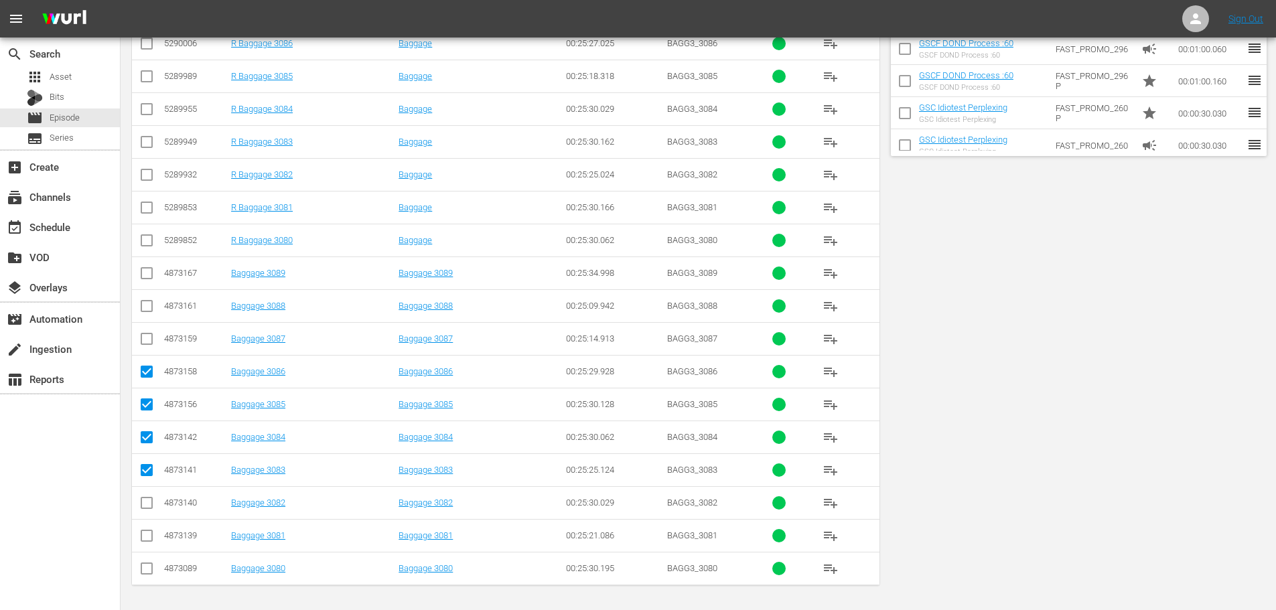
scroll to position [0, 0]
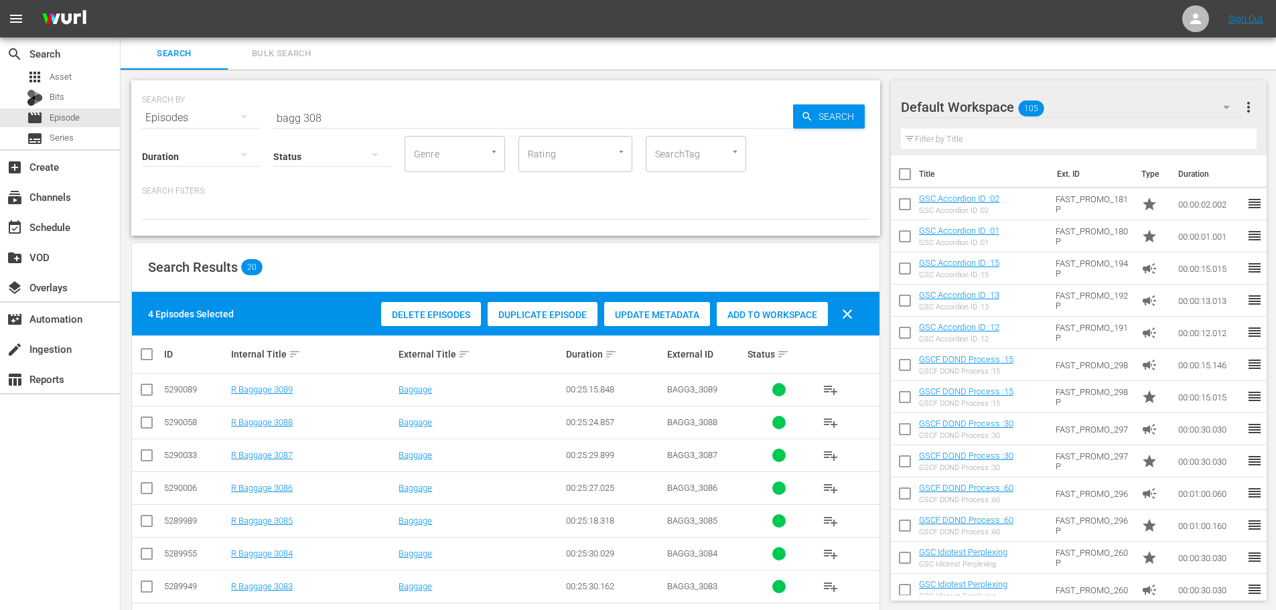
click at [734, 305] on div "Delete Episodes Duplicate Episode Update Metadata Add to Workspace clear" at bounding box center [621, 314] width 486 height 32
click at [738, 311] on span "Add to Workspace" at bounding box center [772, 315] width 111 height 11
drag, startPoint x: 341, startPoint y: 113, endPoint x: 220, endPoint y: 119, distance: 120.7
click at [220, 119] on div "SEARCH BY Search By Episodes Search ID, Title, Description, Keywords, or Catego…" at bounding box center [506, 110] width 728 height 48
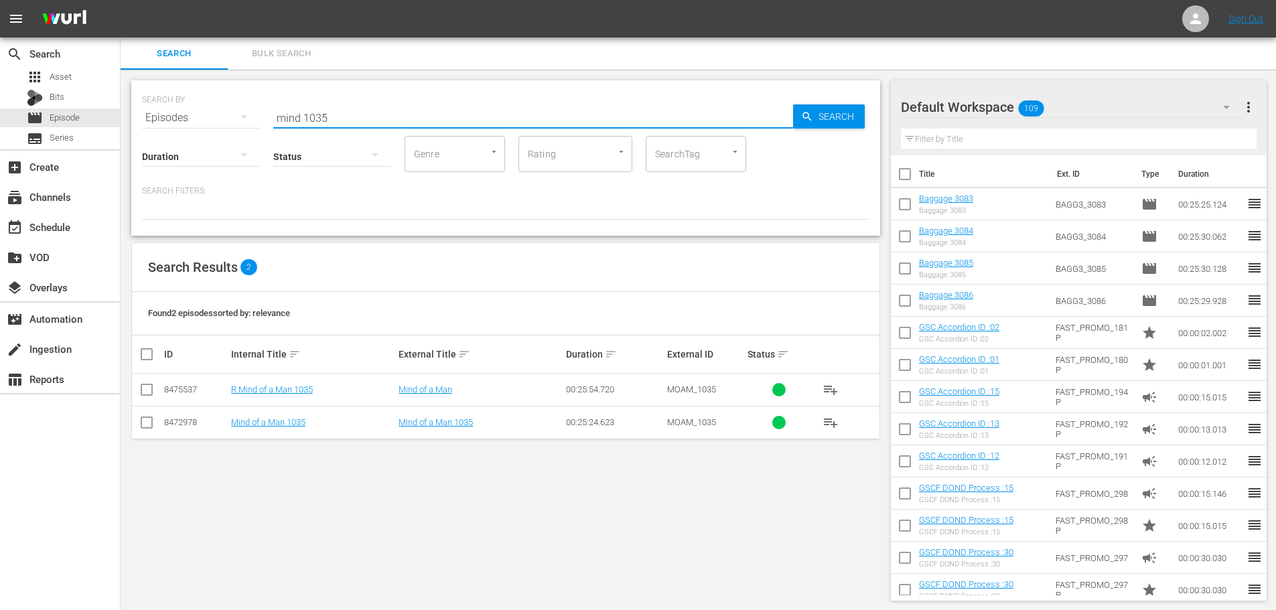
click at [144, 394] on input "checkbox" at bounding box center [147, 393] width 16 height 16
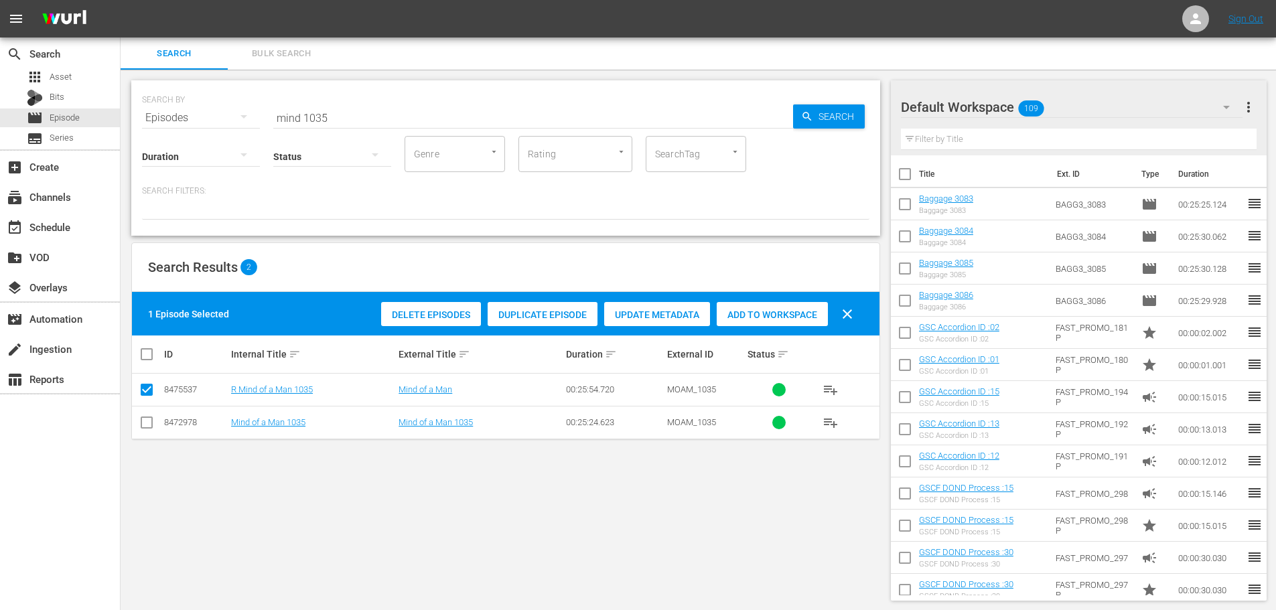
drag, startPoint x: 754, startPoint y: 324, endPoint x: 737, endPoint y: 308, distance: 23.2
click at [755, 326] on div "Add to Workspace" at bounding box center [772, 314] width 111 height 25
click at [227, 117] on div "SEARCH BY Search By Episodes Search ID, Title, Description, Keywords, or Catego…" at bounding box center [506, 110] width 728 height 48
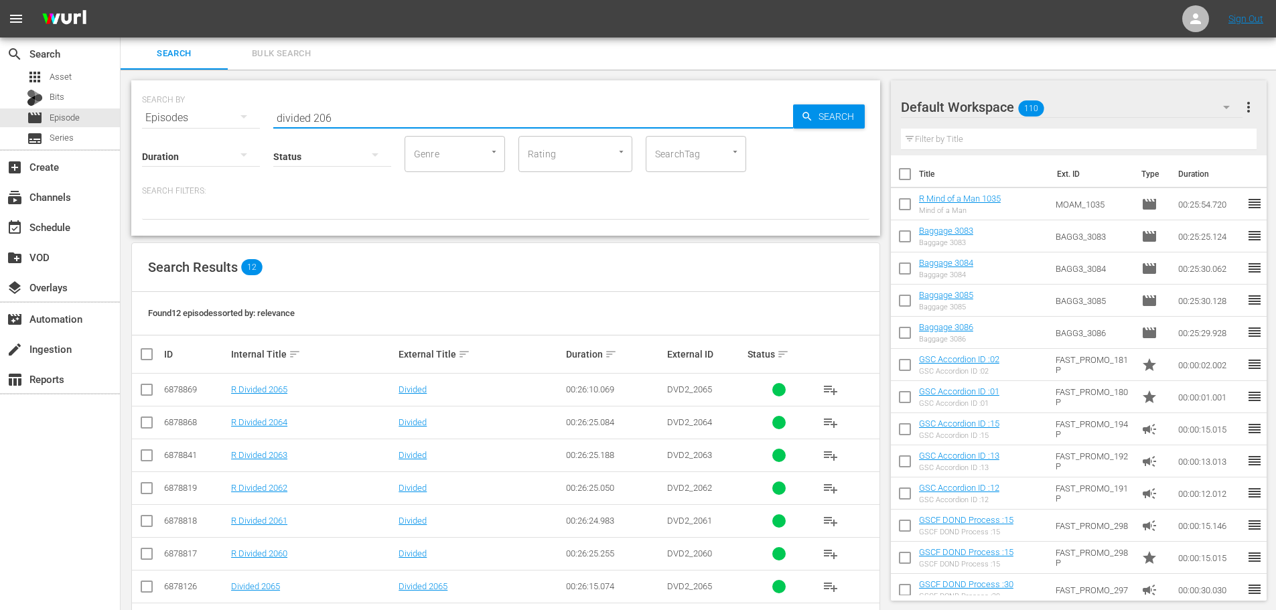
click at [140, 428] on input "checkbox" at bounding box center [147, 425] width 16 height 16
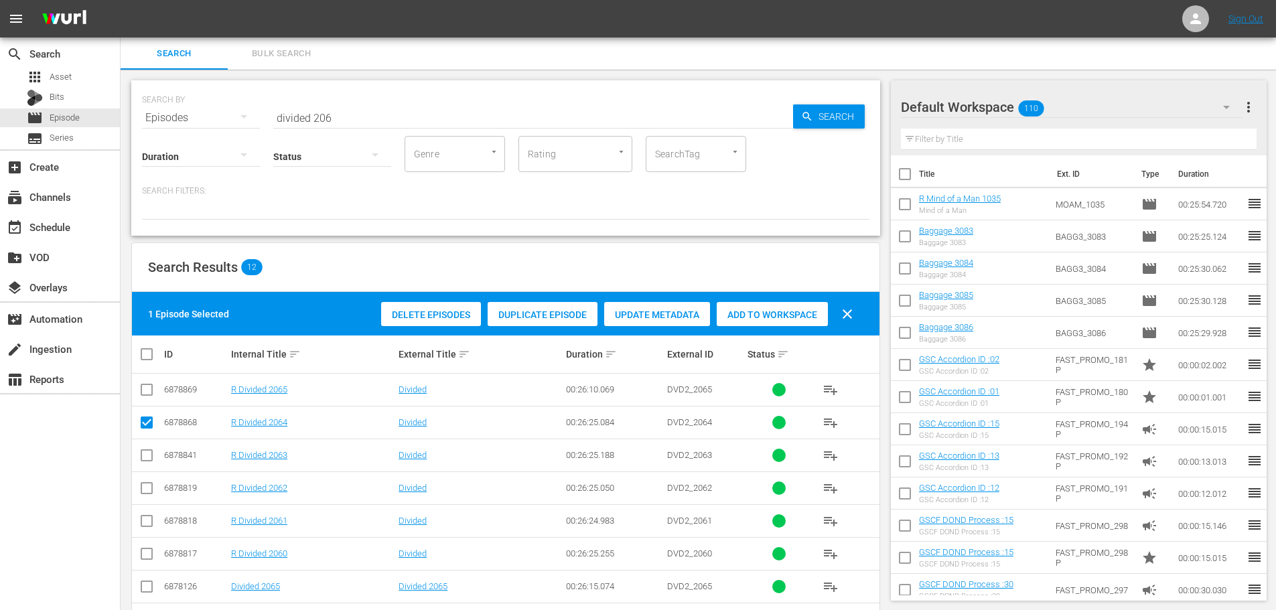
click at [140, 428] on input "checkbox" at bounding box center [147, 425] width 16 height 16
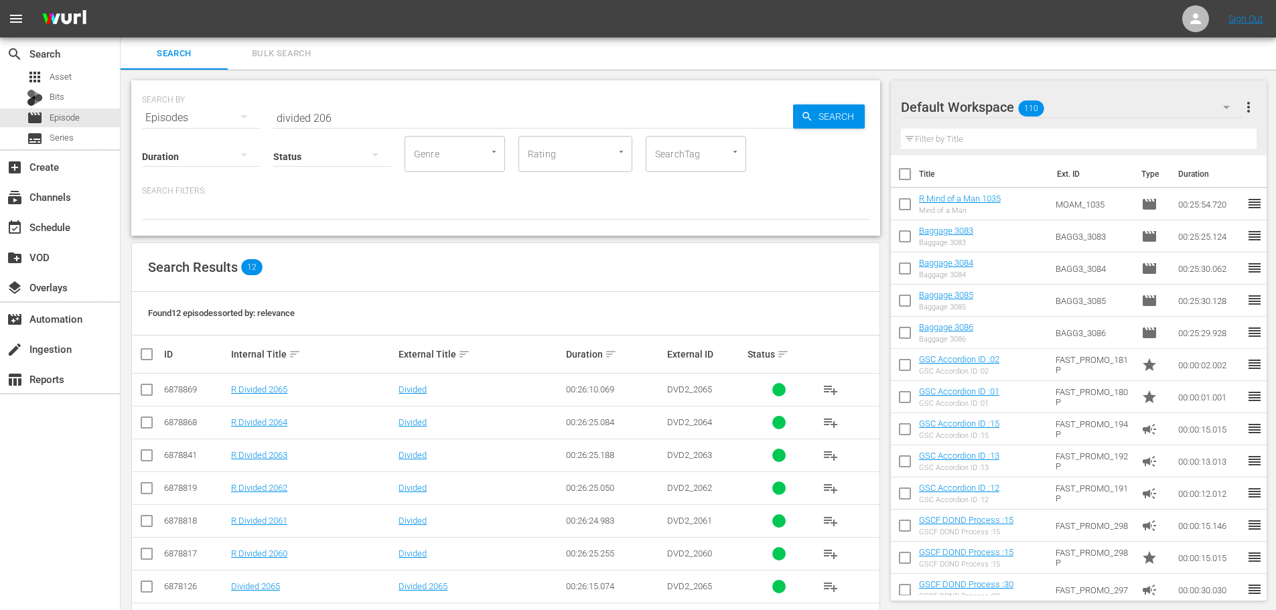
click at [910, 206] on input "checkbox" at bounding box center [905, 207] width 28 height 28
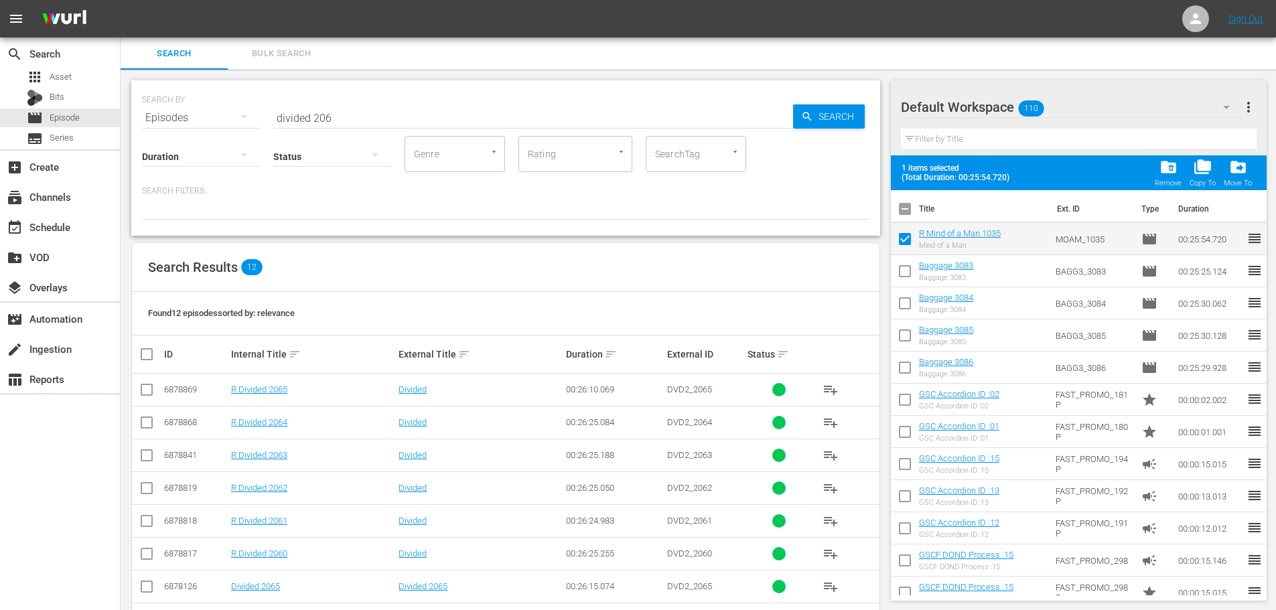
click at [1168, 170] on span "folder_delete" at bounding box center [1169, 167] width 18 height 18
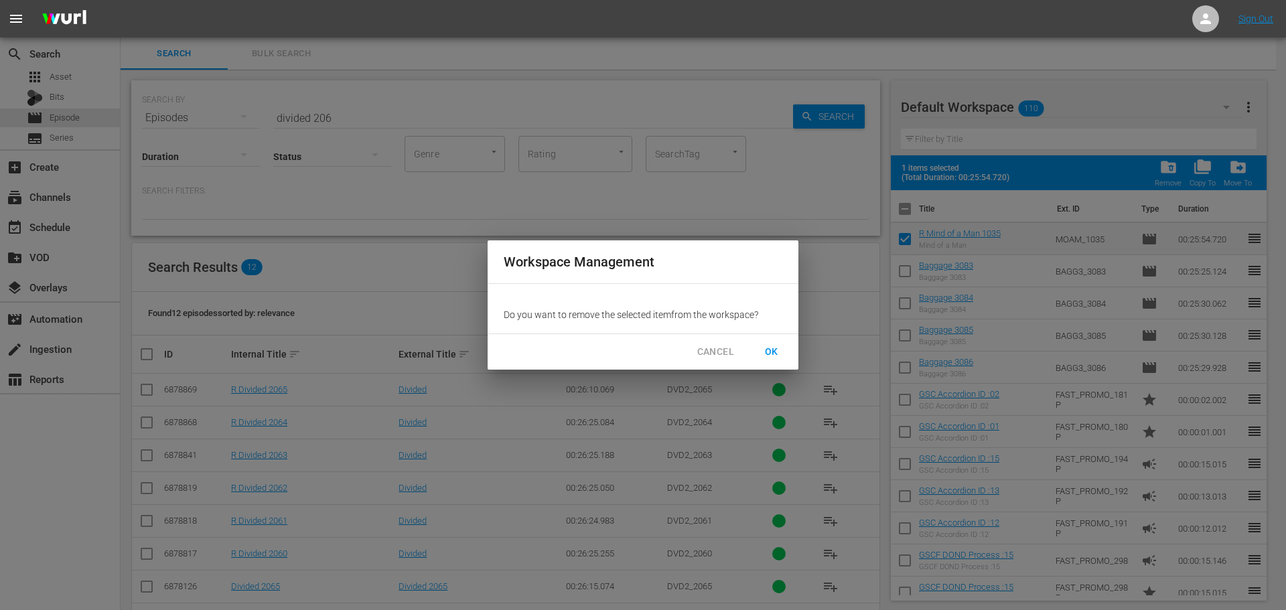
click at [785, 350] on button "OK" at bounding box center [771, 352] width 43 height 25
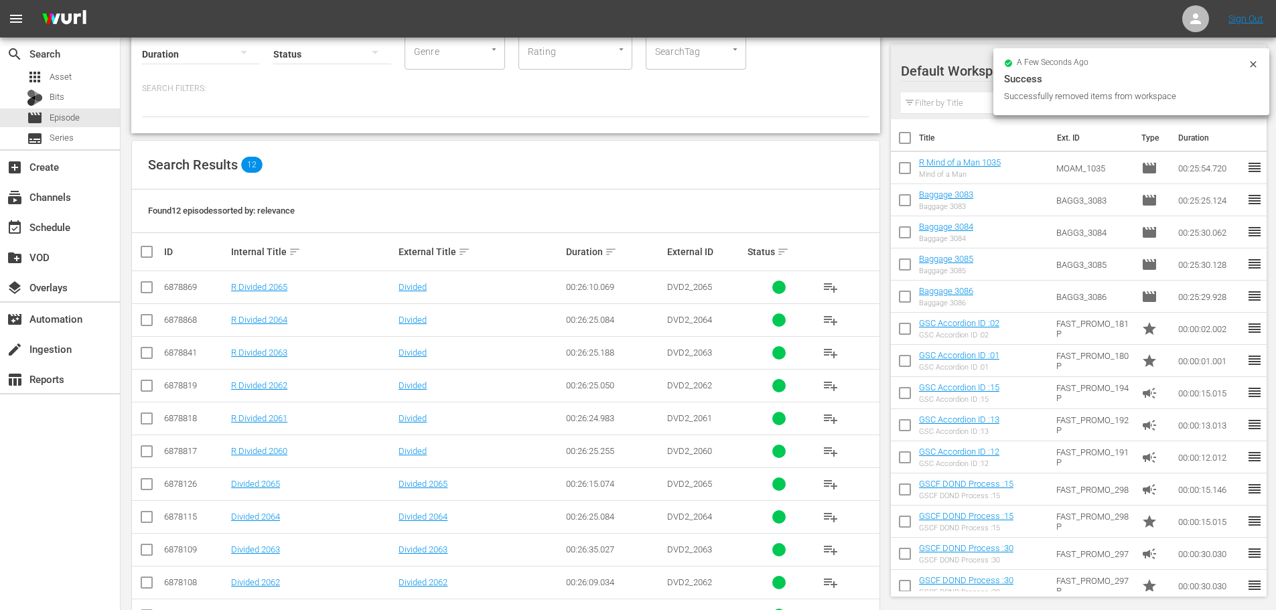
scroll to position [182, 0]
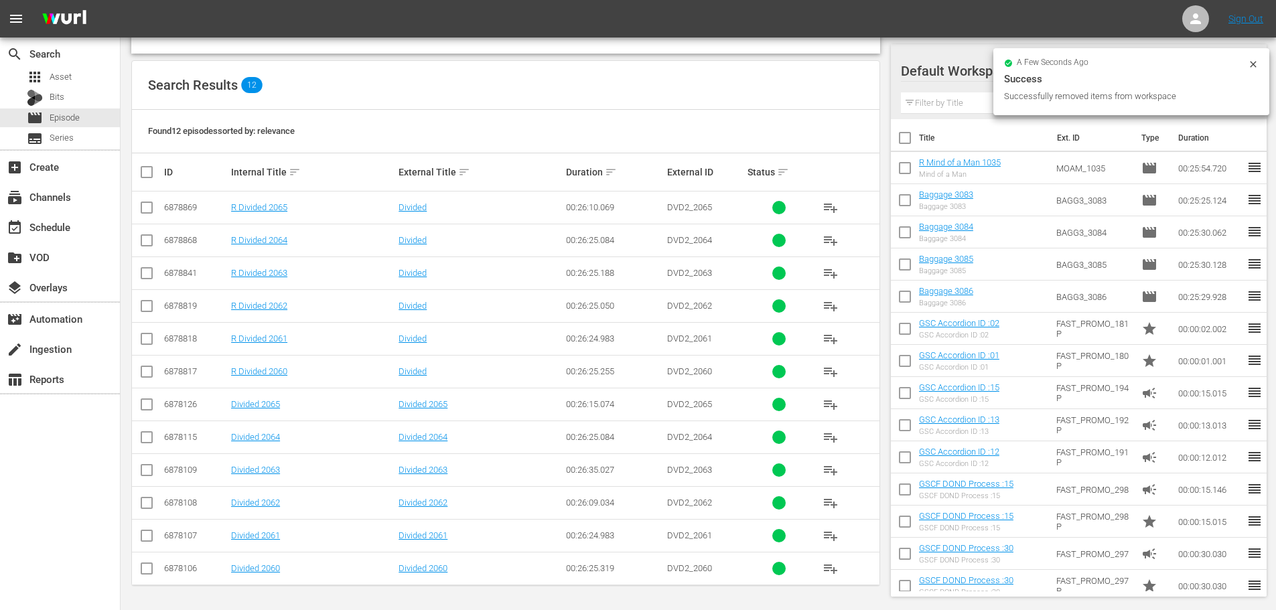
drag, startPoint x: 149, startPoint y: 406, endPoint x: 147, endPoint y: 418, distance: 12.2
click at [147, 409] on input "checkbox" at bounding box center [147, 407] width 16 height 16
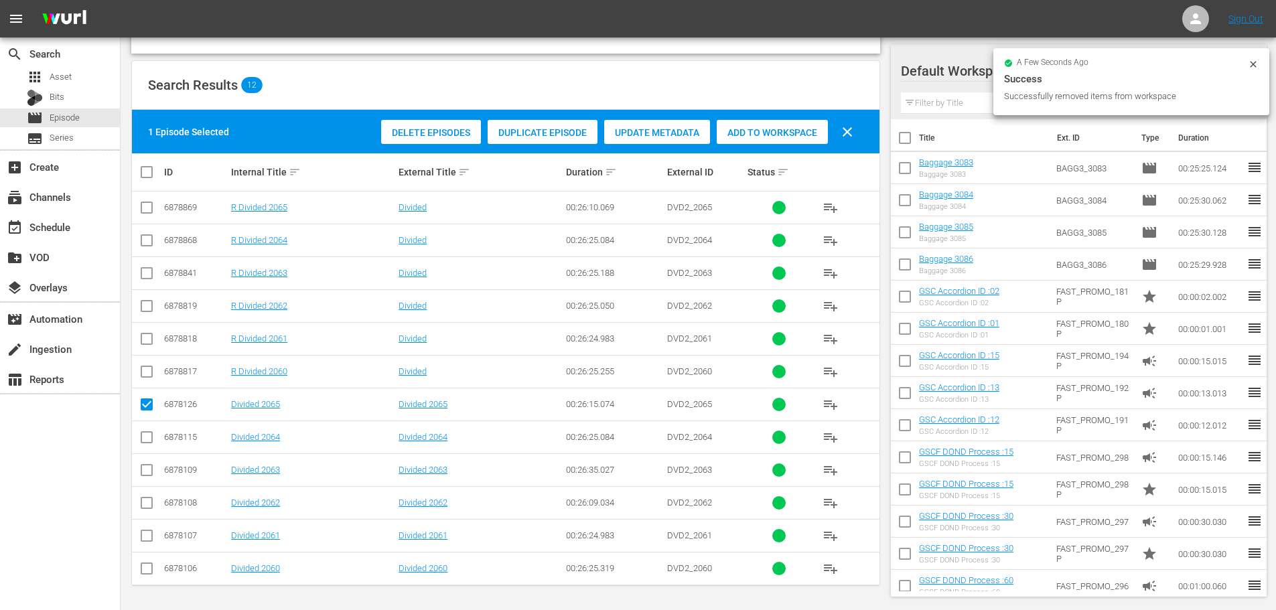
click at [147, 439] on input "checkbox" at bounding box center [147, 440] width 16 height 16
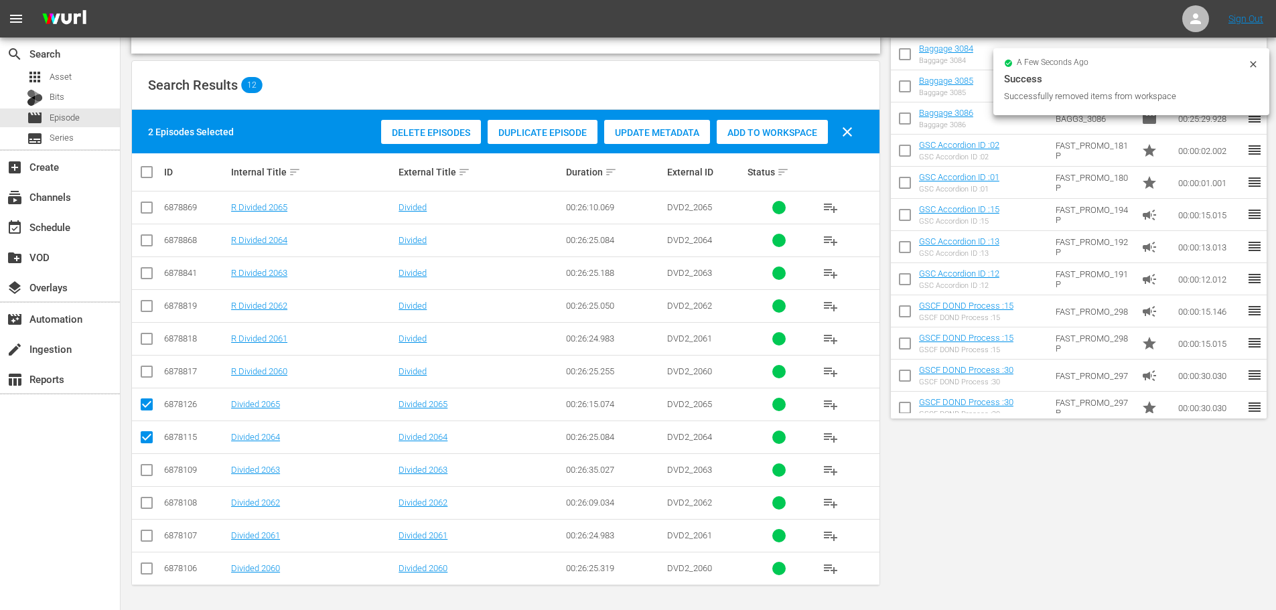
scroll to position [0, 0]
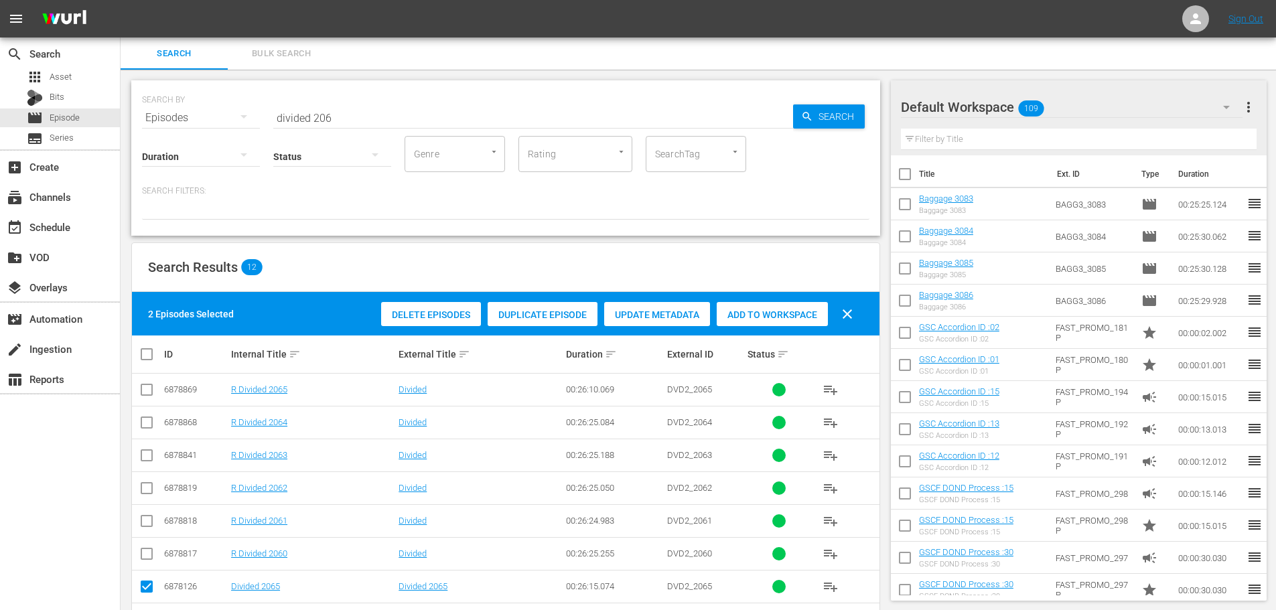
click at [735, 322] on div "Add to Workspace" at bounding box center [772, 314] width 111 height 25
drag, startPoint x: 333, startPoint y: 100, endPoint x: 338, endPoint y: 123, distance: 24.1
click at [284, 112] on div "SEARCH BY Search By Episodes Search ID, Title, Description, Keywords, or Catego…" at bounding box center [506, 110] width 728 height 48
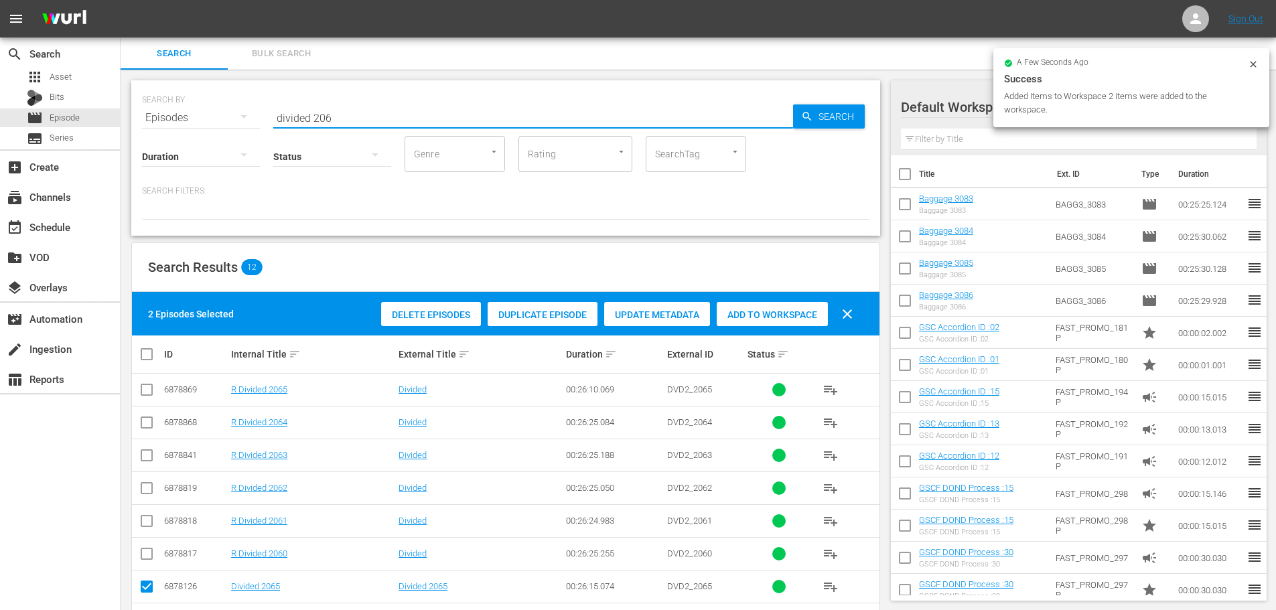
drag, startPoint x: 338, startPoint y: 123, endPoint x: 172, endPoint y: 112, distance: 167.2
click at [172, 112] on div "SEARCH BY Search By Episodes Search ID, Title, Description, Keywords, or Catego…" at bounding box center [506, 110] width 728 height 48
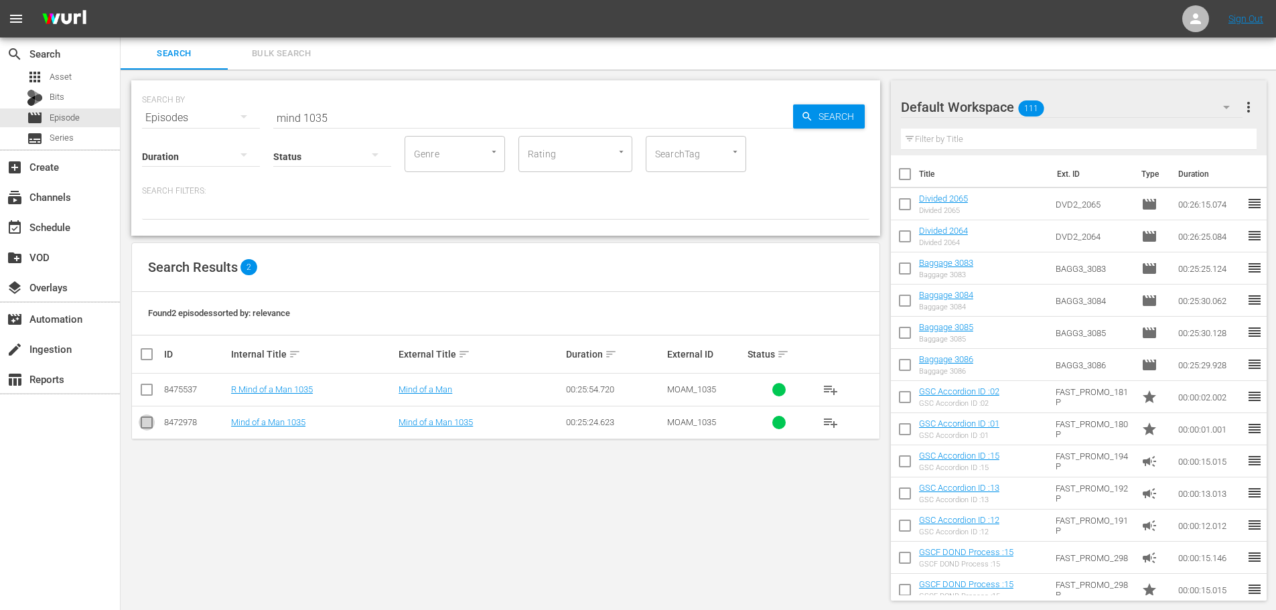
click at [144, 421] on input "checkbox" at bounding box center [147, 425] width 16 height 16
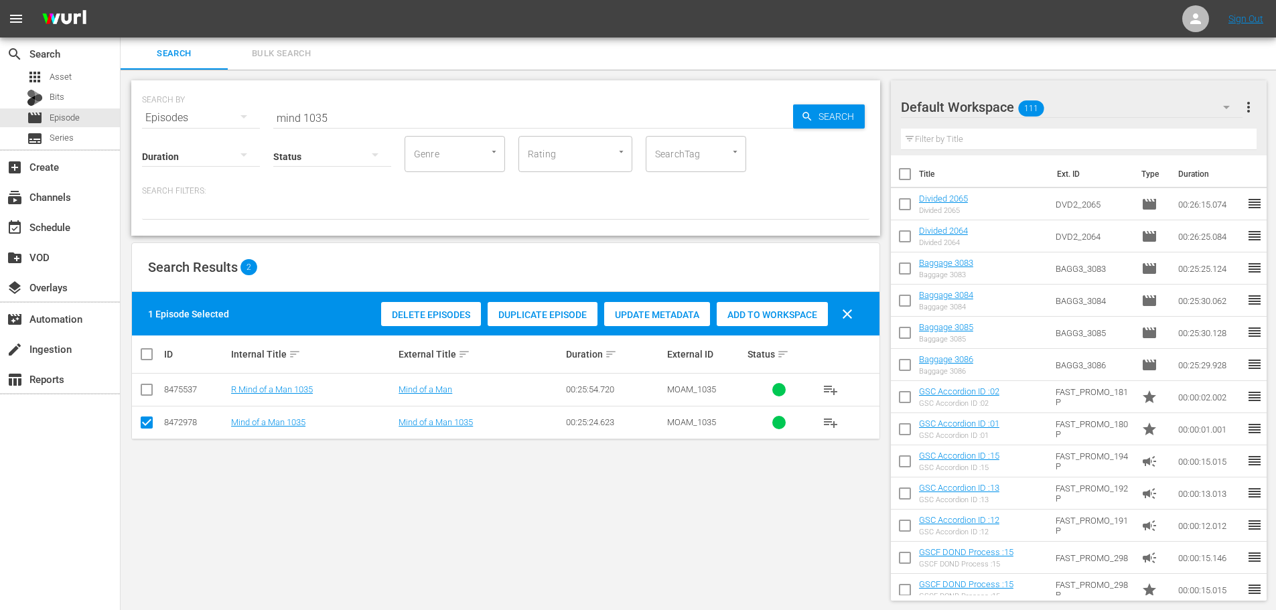
click at [754, 310] on span "Add to Workspace" at bounding box center [772, 315] width 111 height 11
drag, startPoint x: 378, startPoint y: 111, endPoint x: 236, endPoint y: 107, distance: 142.1
click at [236, 107] on div "SEARCH BY Search By Episodes Search ID, Title, Description, Keywords, or Catego…" at bounding box center [506, 110] width 728 height 48
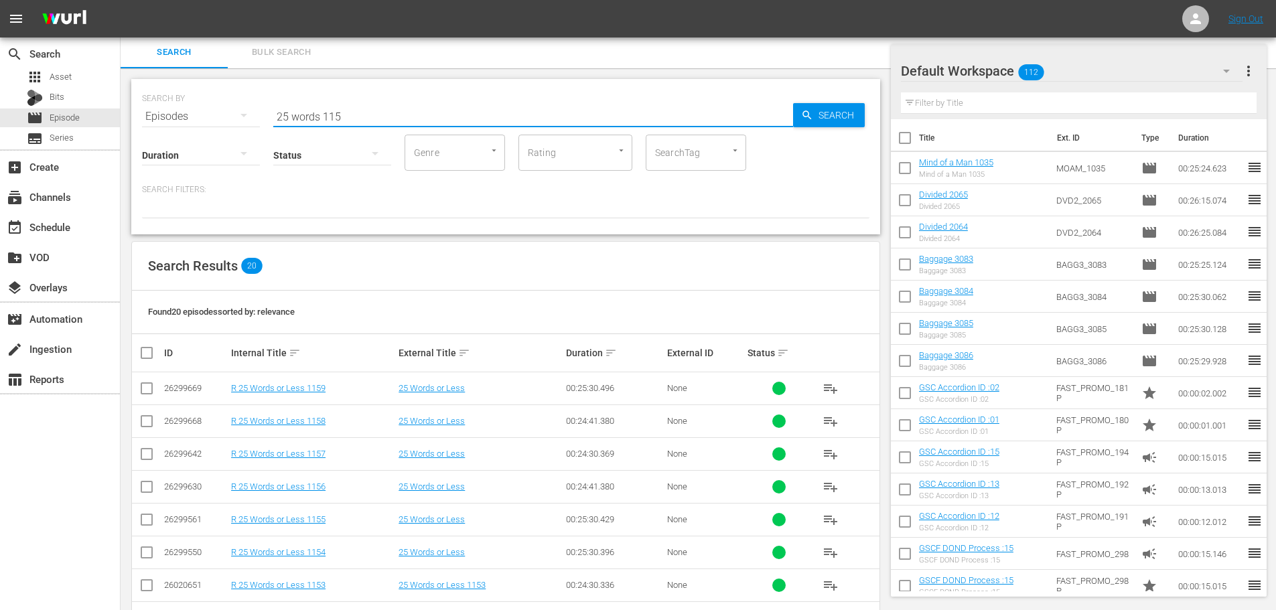
scroll to position [445, 0]
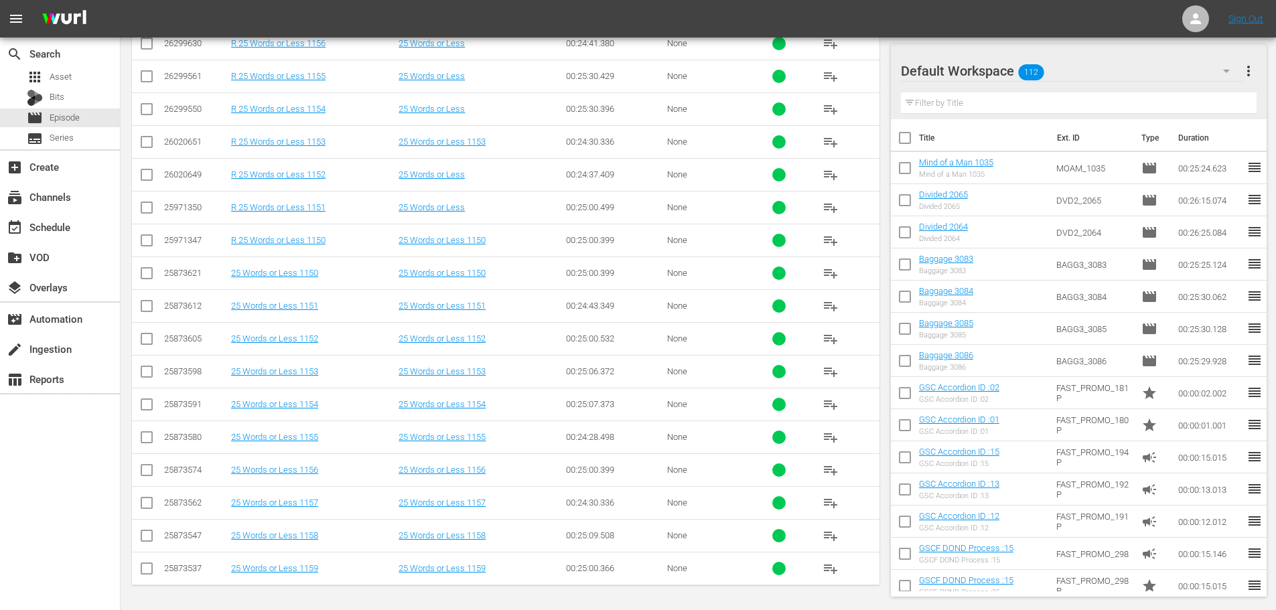
click at [147, 343] on input "checkbox" at bounding box center [147, 342] width 16 height 16
click at [141, 375] on input "checkbox" at bounding box center [147, 374] width 16 height 16
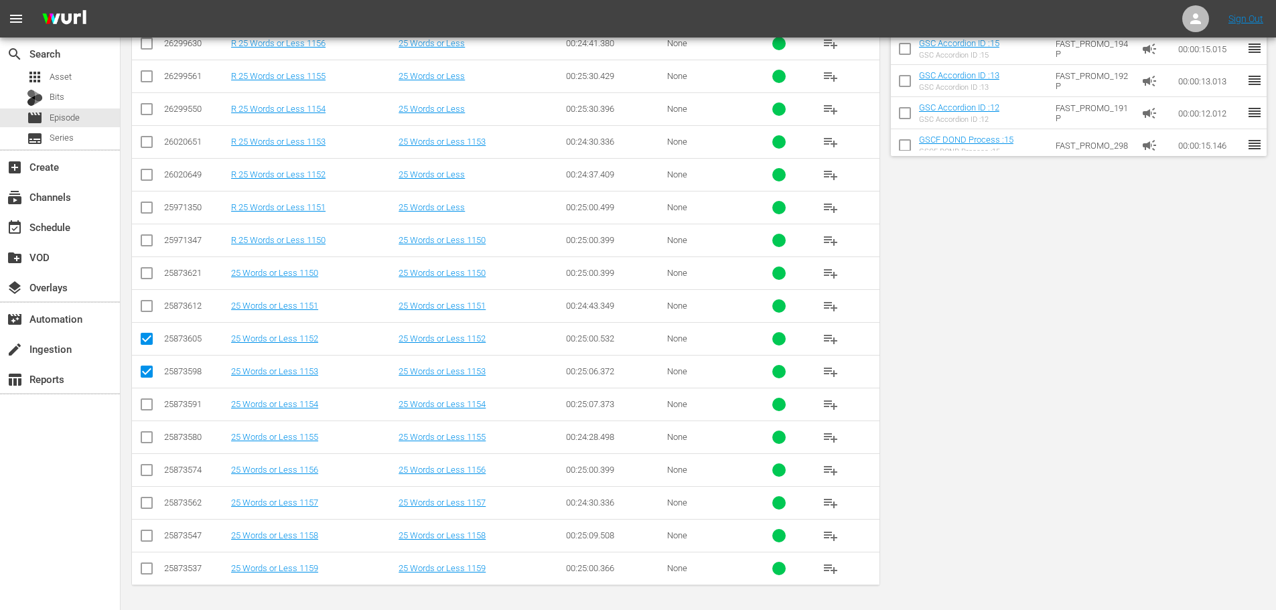
scroll to position [0, 0]
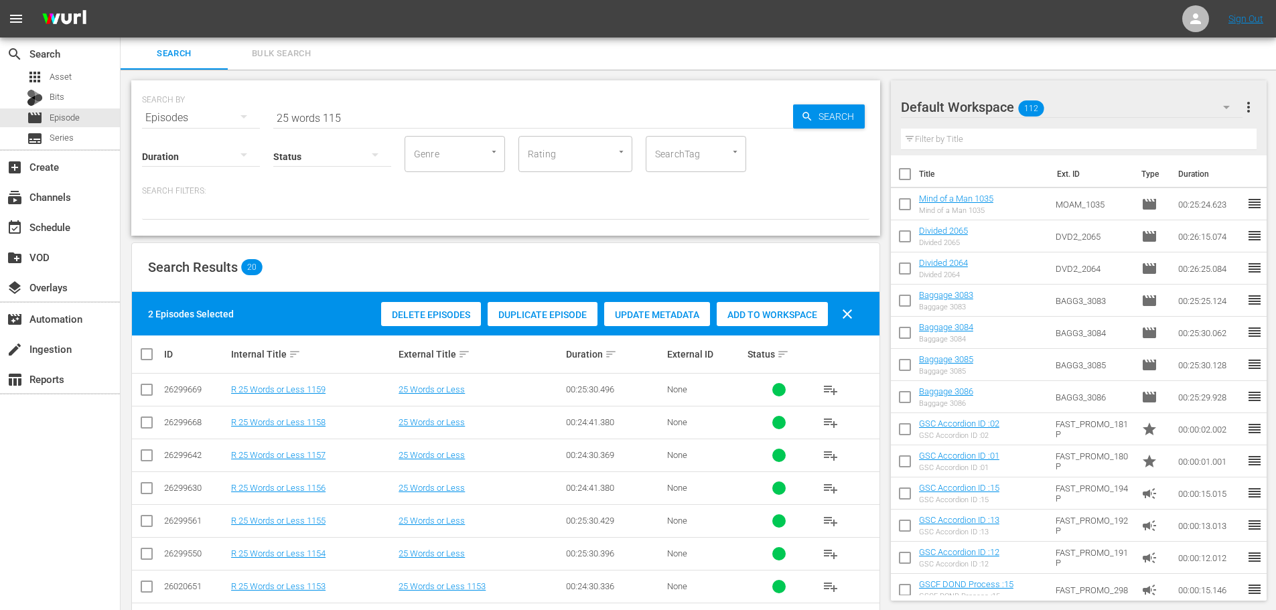
click at [746, 322] on div "Add to Workspace" at bounding box center [772, 314] width 111 height 25
drag, startPoint x: 306, startPoint y: 105, endPoint x: 208, endPoint y: 103, distance: 98.5
click at [232, 117] on div "SEARCH BY Search By Episodes Search ID, Title, Description, Keywords, or Catego…" at bounding box center [506, 110] width 728 height 48
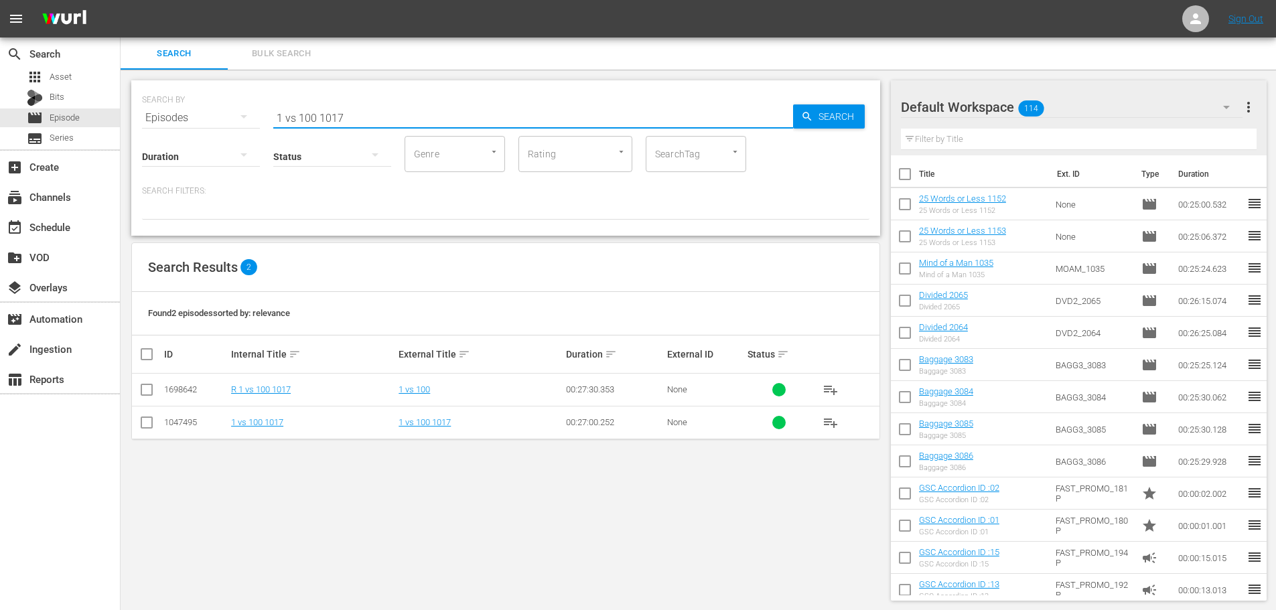
click at [144, 423] on input "checkbox" at bounding box center [147, 425] width 16 height 16
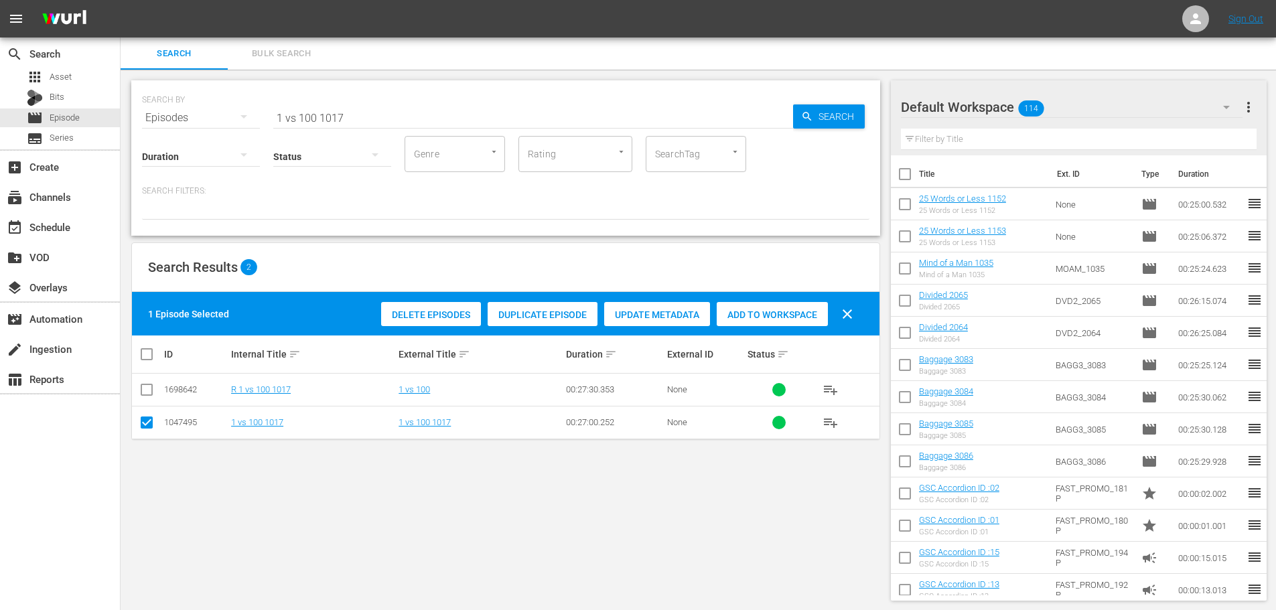
click at [744, 310] on span "Add to Workspace" at bounding box center [772, 315] width 111 height 11
drag, startPoint x: 344, startPoint y: 121, endPoint x: 253, endPoint y: 103, distance: 93.6
click at [253, 103] on div "SEARCH BY Search By Episodes Search ID, Title, Description, Keywords, or Catego…" at bounding box center [506, 110] width 728 height 48
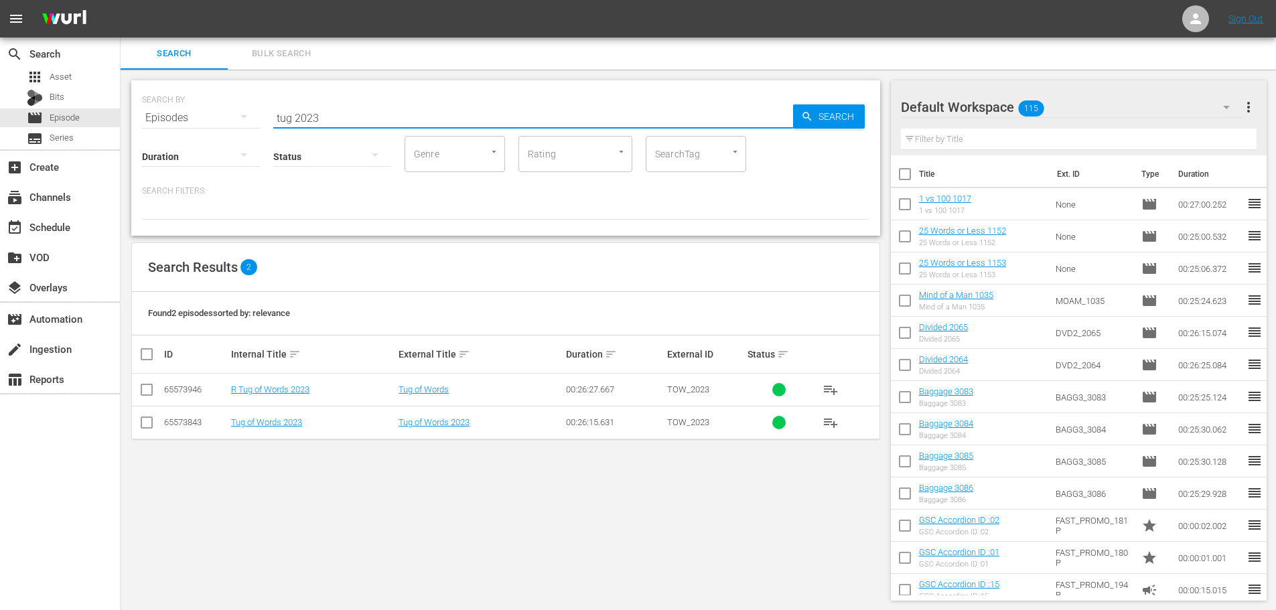
click at [137, 433] on td at bounding box center [147, 422] width 30 height 33
click at [139, 424] on input "checkbox" at bounding box center [147, 425] width 16 height 16
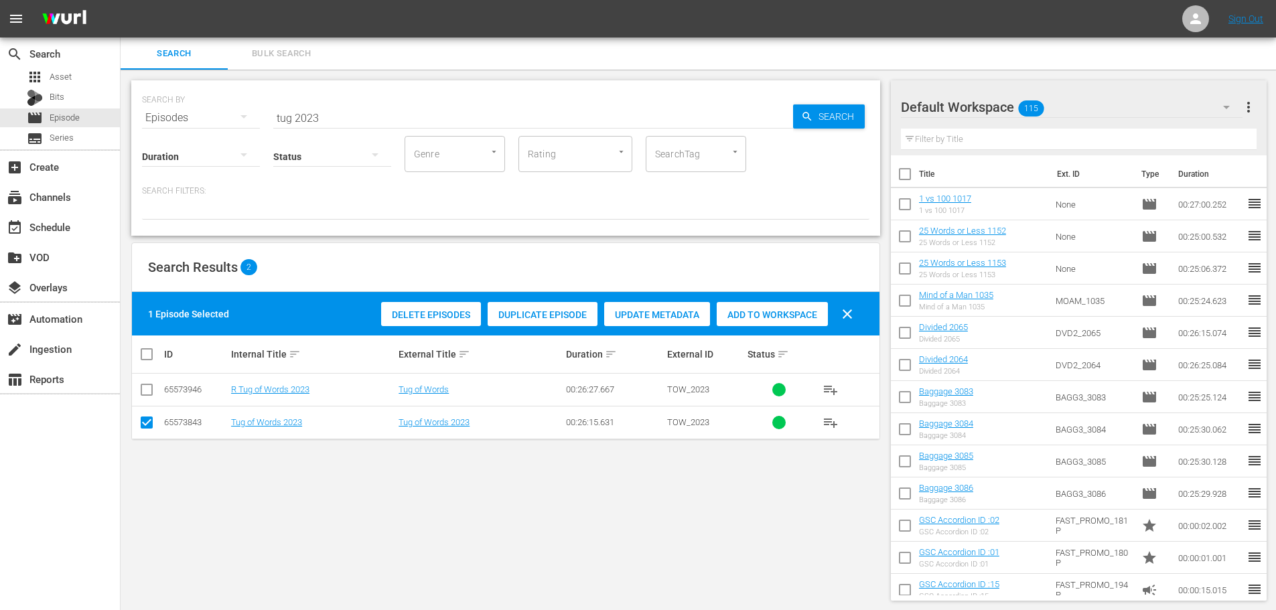
click at [771, 320] on div "Add to Workspace" at bounding box center [772, 314] width 111 height 25
click at [340, 113] on input "tug 2023" at bounding box center [533, 118] width 520 height 32
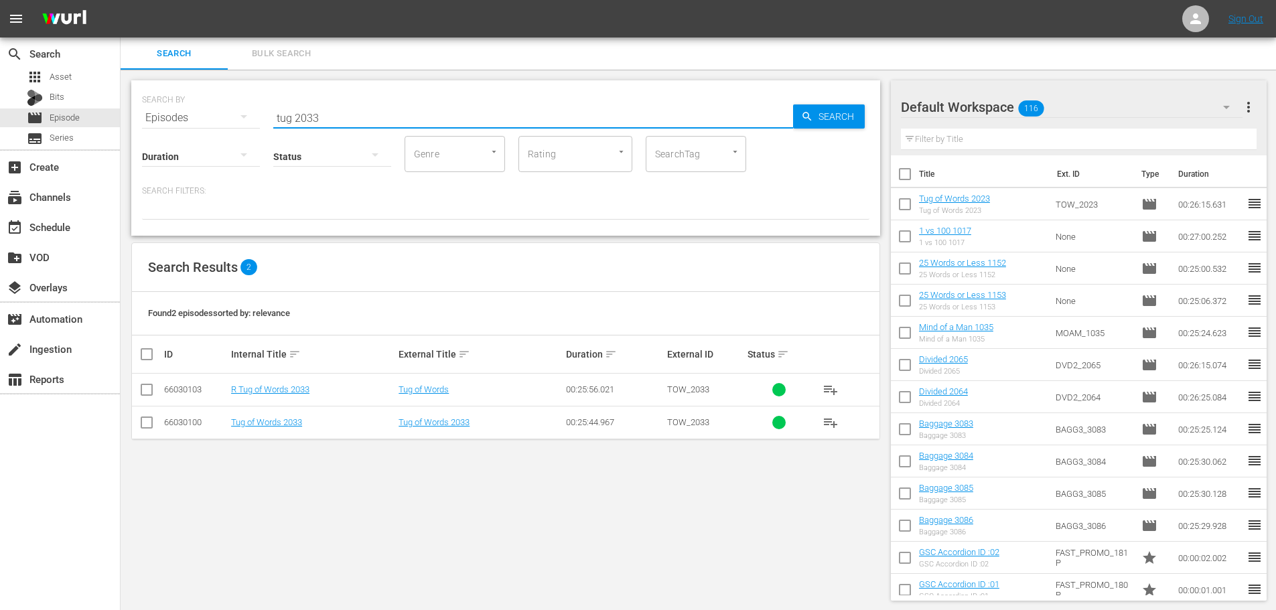
click at [146, 423] on input "checkbox" at bounding box center [147, 425] width 16 height 16
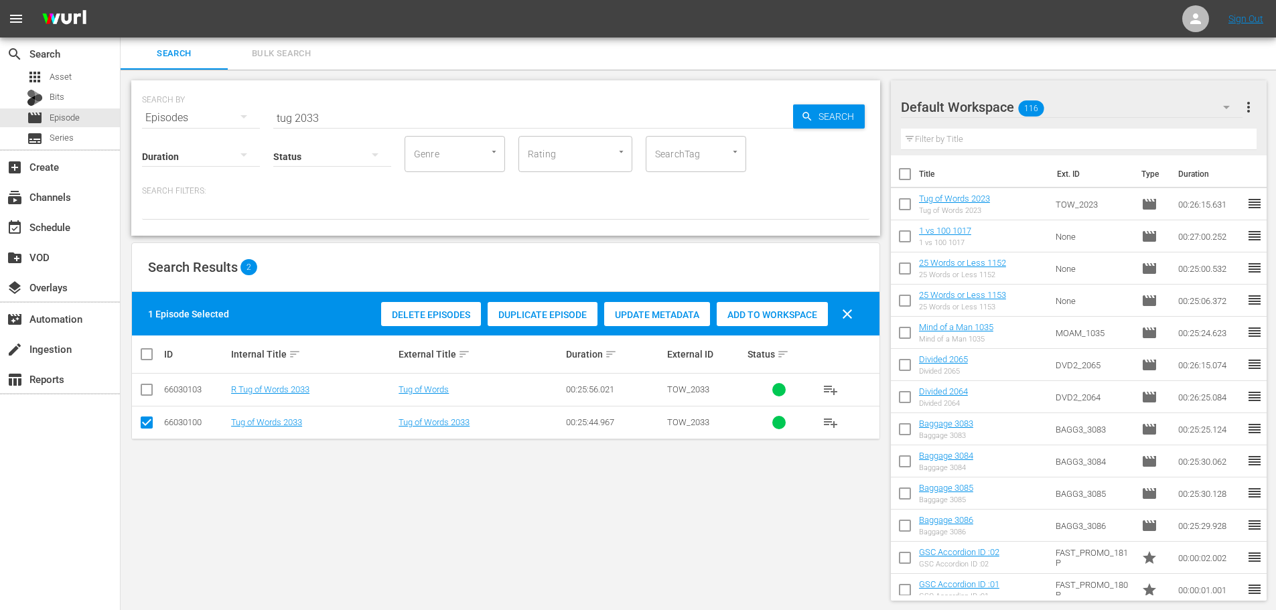
click at [738, 317] on span "Add to Workspace" at bounding box center [772, 315] width 111 height 11
drag, startPoint x: 336, startPoint y: 120, endPoint x: 245, endPoint y: 115, distance: 91.2
click at [246, 115] on div "SEARCH BY Search By Episodes Search ID, Title, Description, Keywords, or Catego…" at bounding box center [506, 110] width 728 height 48
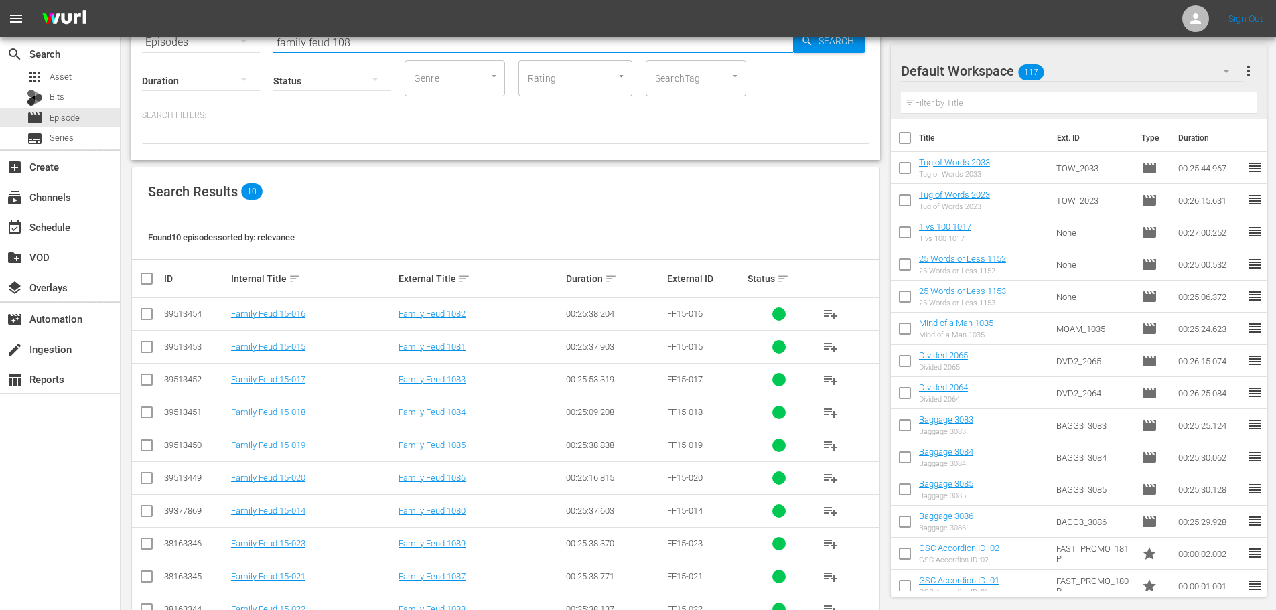
scroll to position [117, 0]
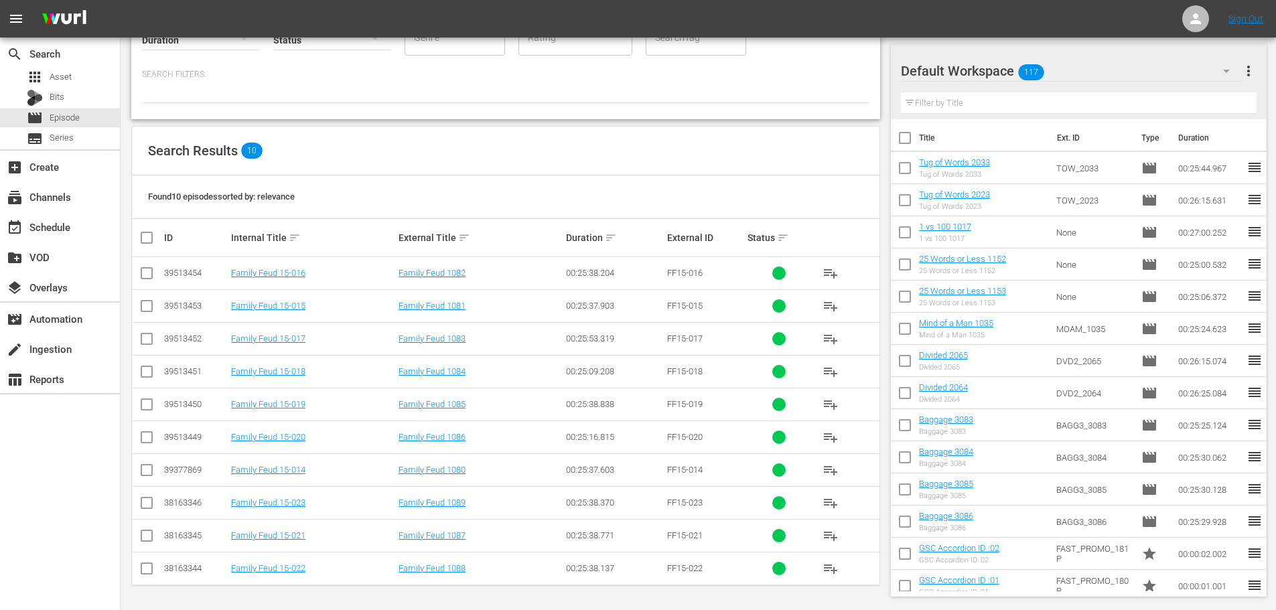
click at [143, 310] on input "checkbox" at bounding box center [147, 309] width 16 height 16
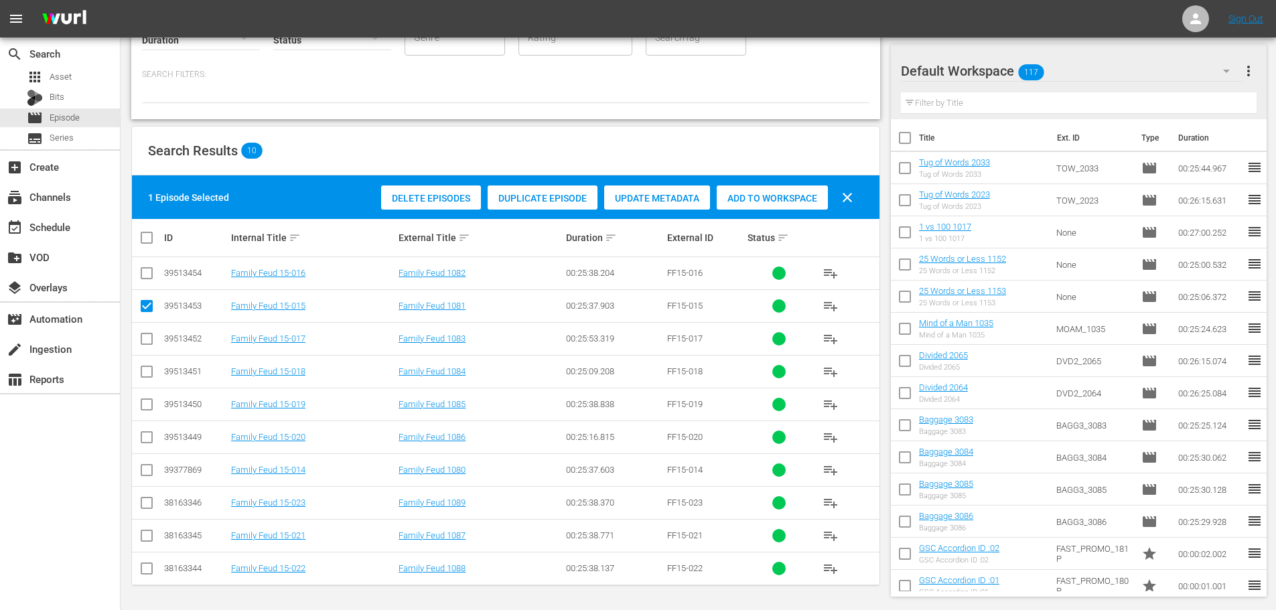
click at [151, 477] on input "checkbox" at bounding box center [147, 473] width 16 height 16
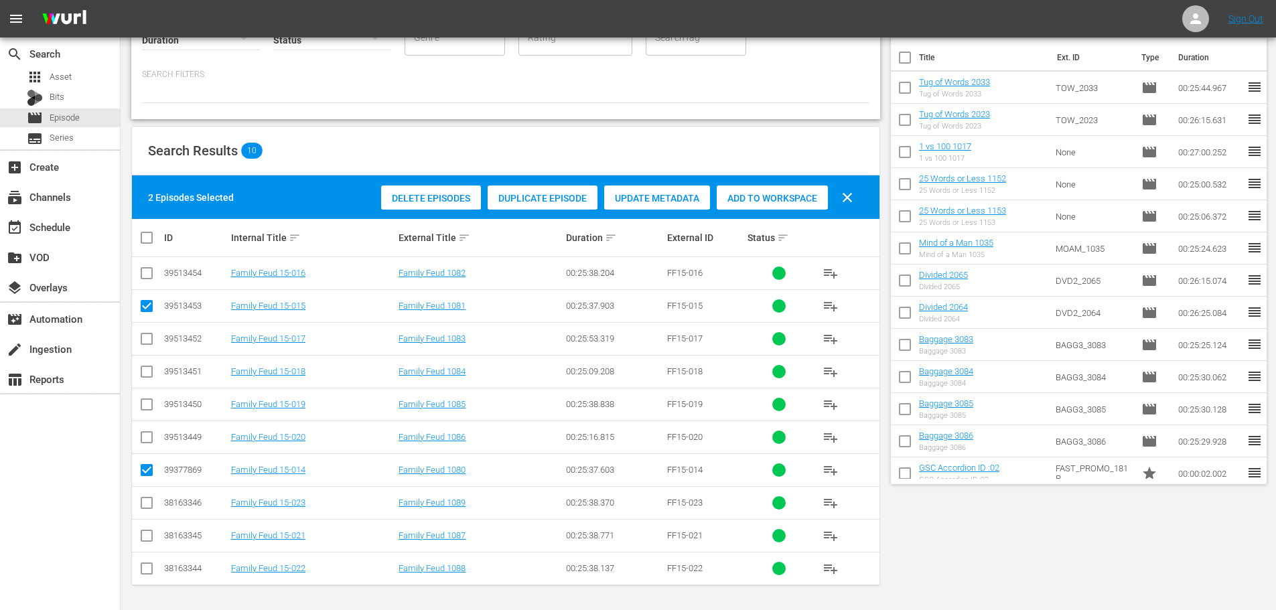
scroll to position [0, 0]
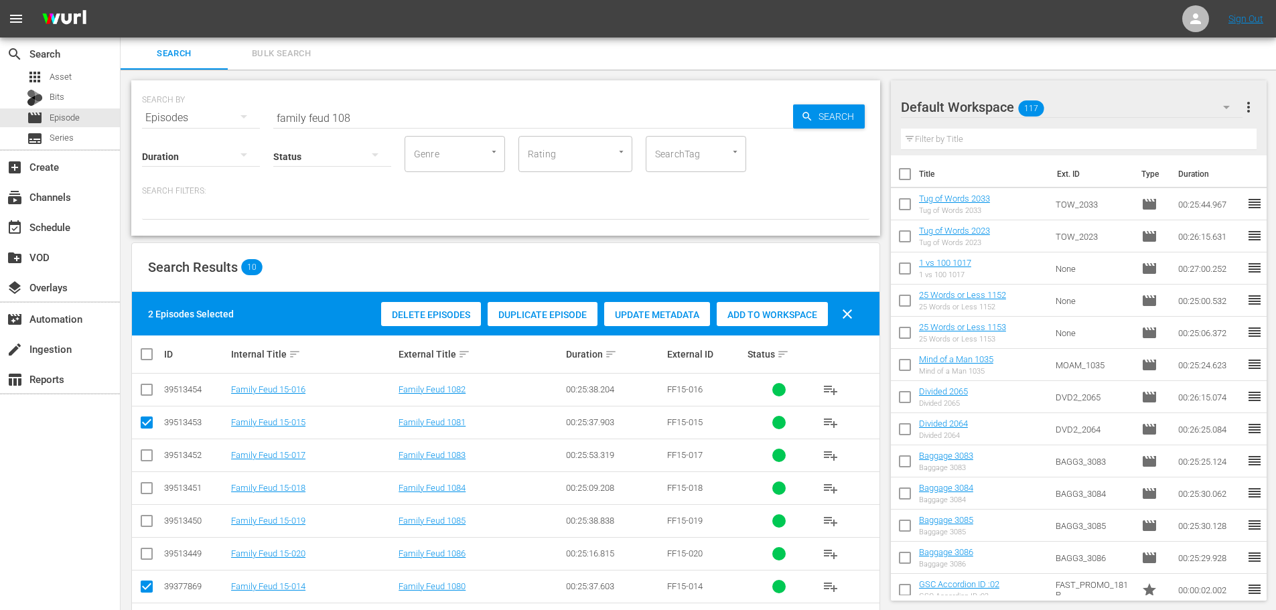
click at [766, 326] on div "Delete Episodes Duplicate Episode Update Metadata Add to Workspace clear" at bounding box center [621, 314] width 486 height 32
click at [758, 313] on span "Add to Workspace" at bounding box center [772, 315] width 111 height 11
drag, startPoint x: 401, startPoint y: 115, endPoint x: 183, endPoint y: 95, distance: 219.3
click at [196, 108] on div "SEARCH BY Search By Episodes Search ID, Title, Description, Keywords, or Catego…" at bounding box center [506, 110] width 728 height 48
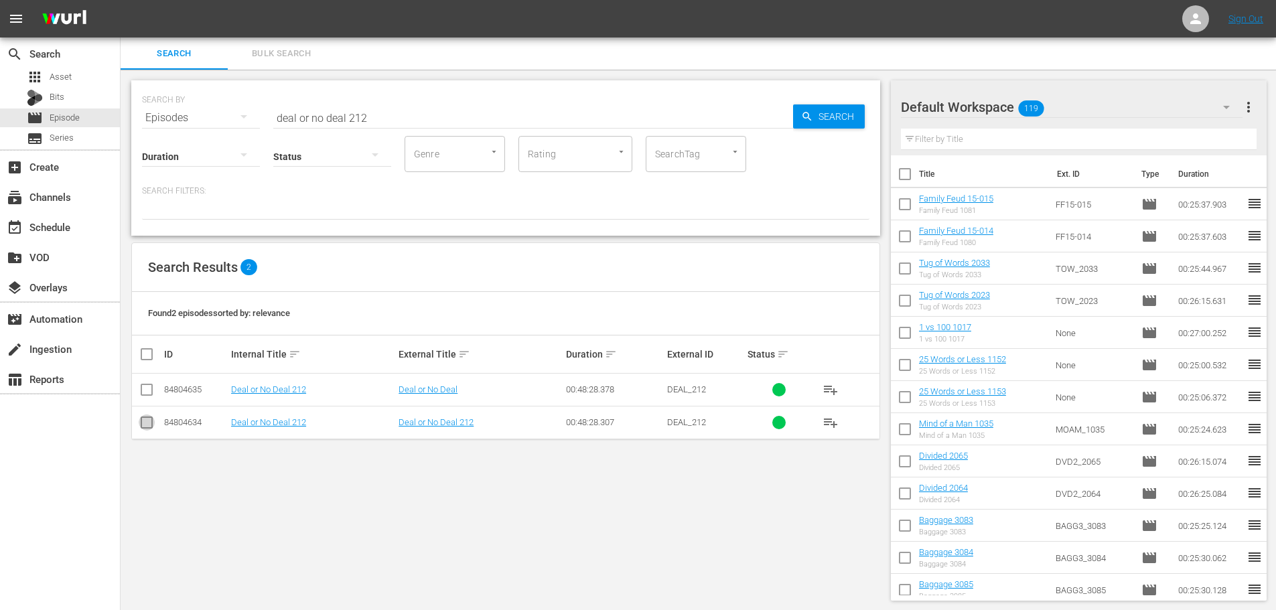
click at [144, 425] on input "checkbox" at bounding box center [147, 425] width 16 height 16
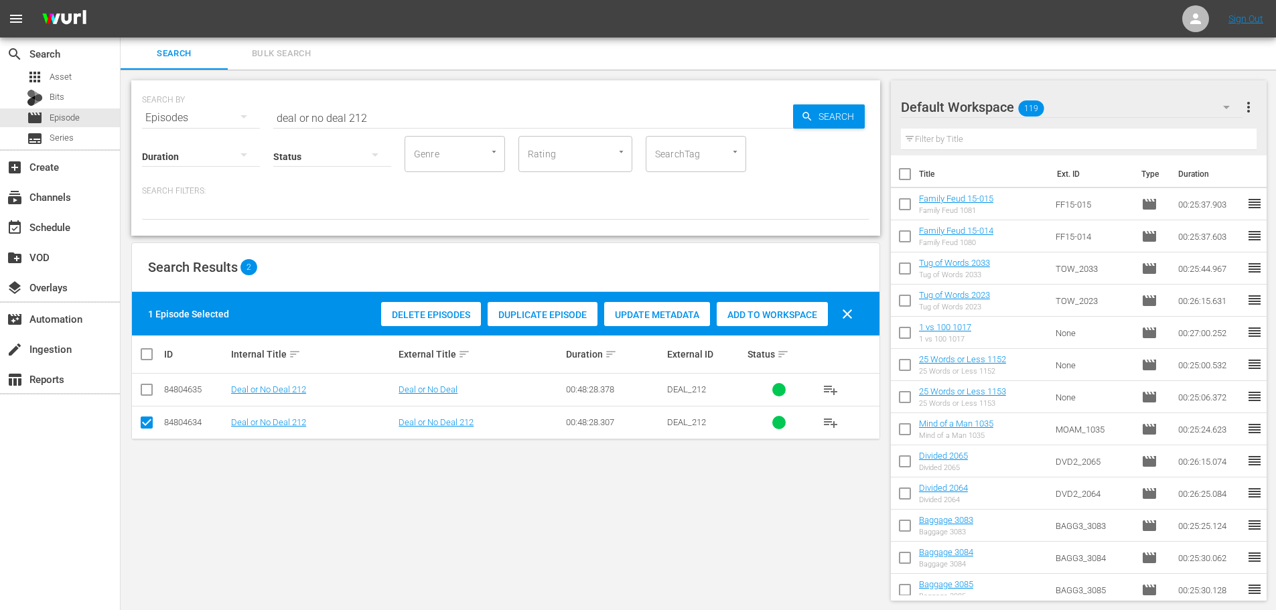
click at [767, 322] on div "Add to Workspace" at bounding box center [772, 314] width 111 height 25
click at [417, 131] on input "deal or no deal 212" at bounding box center [533, 118] width 520 height 32
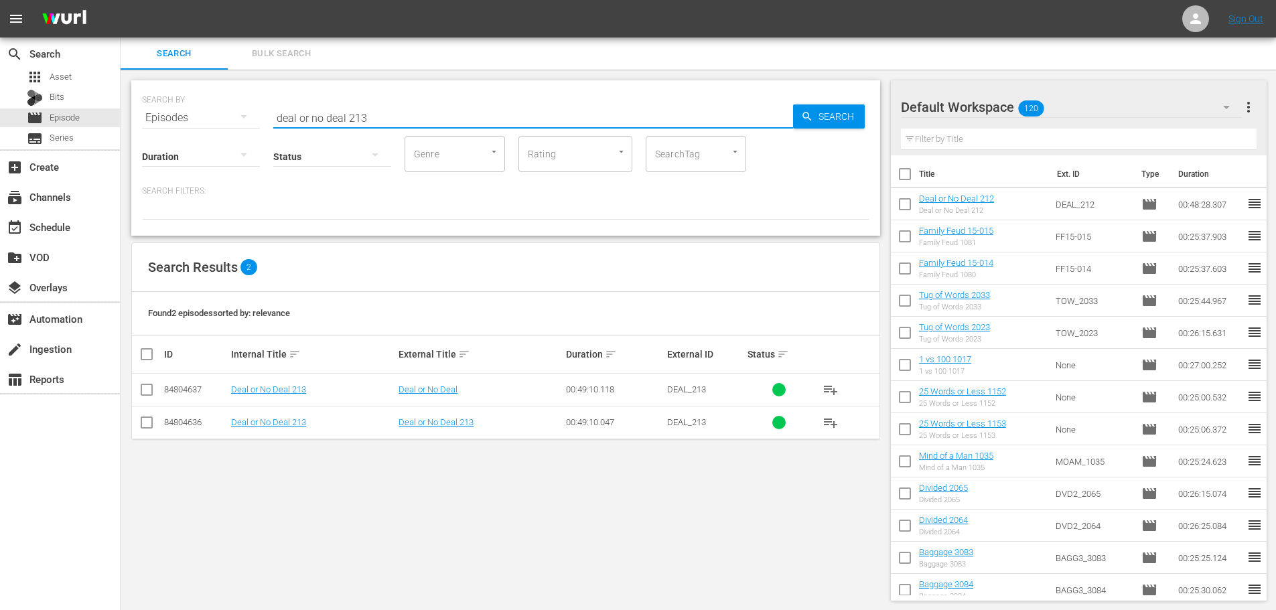
click at [144, 423] on input "checkbox" at bounding box center [147, 425] width 16 height 16
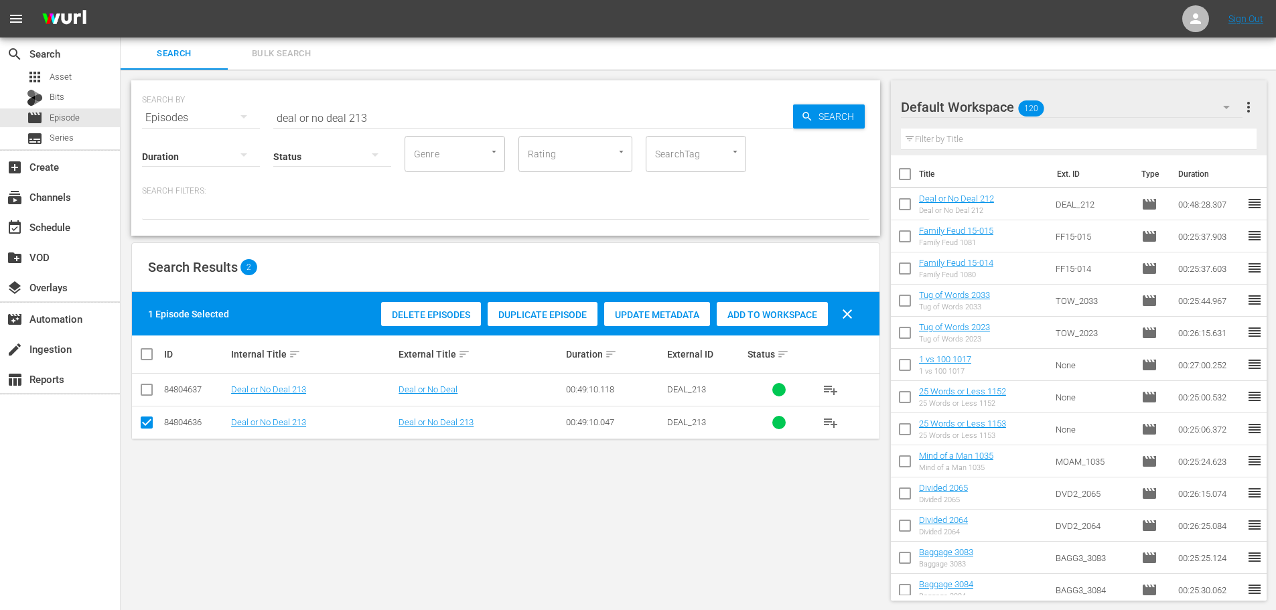
drag, startPoint x: 757, startPoint y: 314, endPoint x: 751, endPoint y: 306, distance: 10.6
click at [757, 314] on span "Add to Workspace" at bounding box center [772, 315] width 111 height 11
click at [374, 98] on div "SEARCH BY Search By Episodes Search ID, Title, Description, Keywords, or Catego…" at bounding box center [506, 110] width 728 height 48
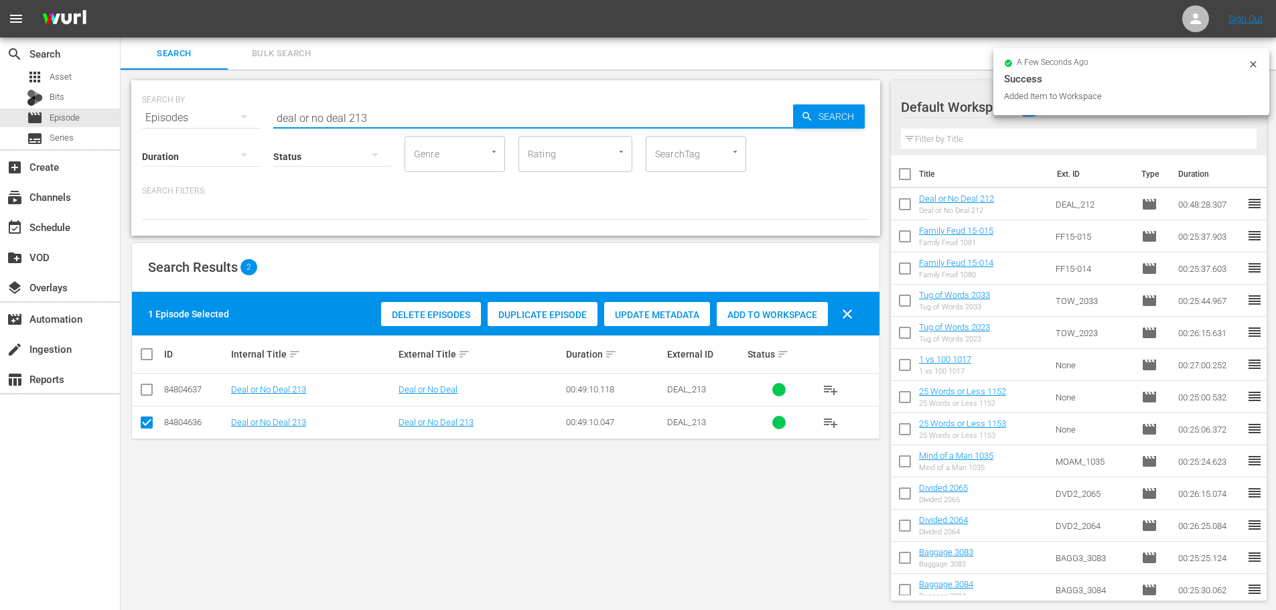
click at [390, 119] on input "deal or no deal 213" at bounding box center [533, 118] width 520 height 32
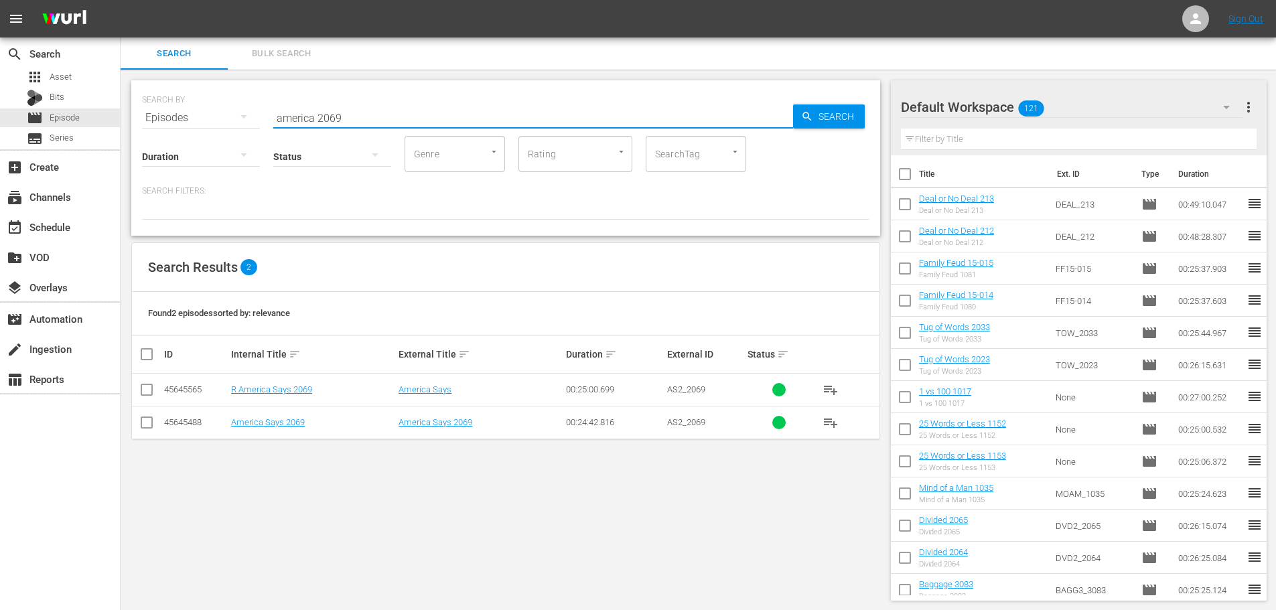
click at [141, 426] on input "checkbox" at bounding box center [147, 425] width 16 height 16
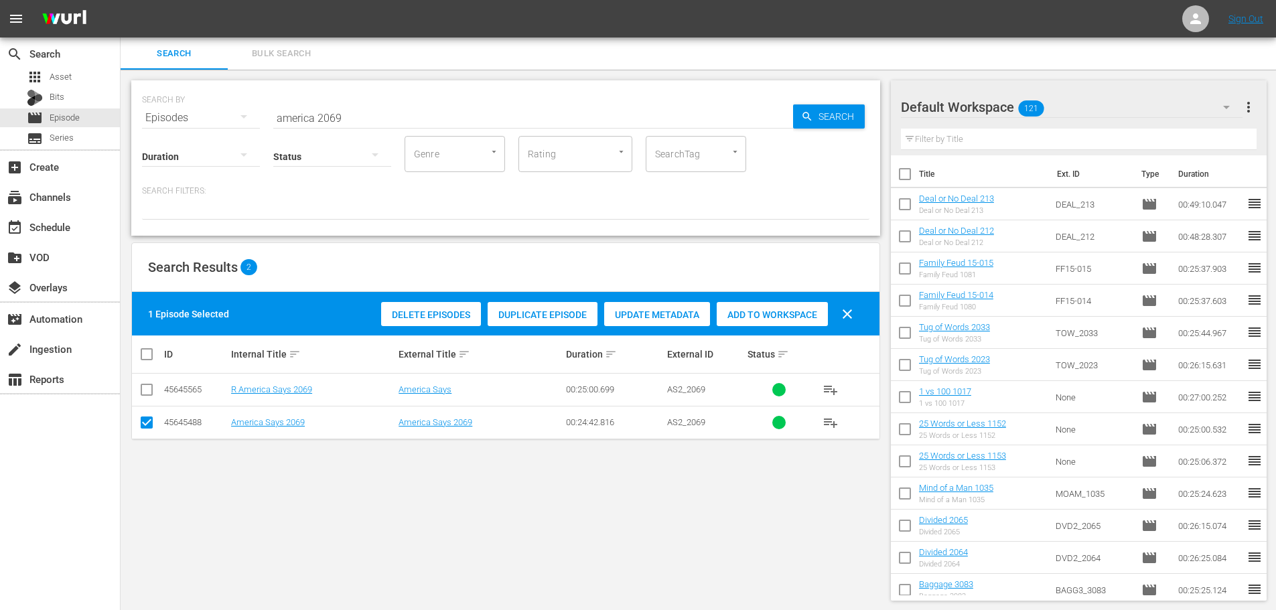
click at [802, 314] on span "Add to Workspace" at bounding box center [772, 315] width 111 height 11
click at [375, 123] on input "america 2069" at bounding box center [533, 118] width 520 height 32
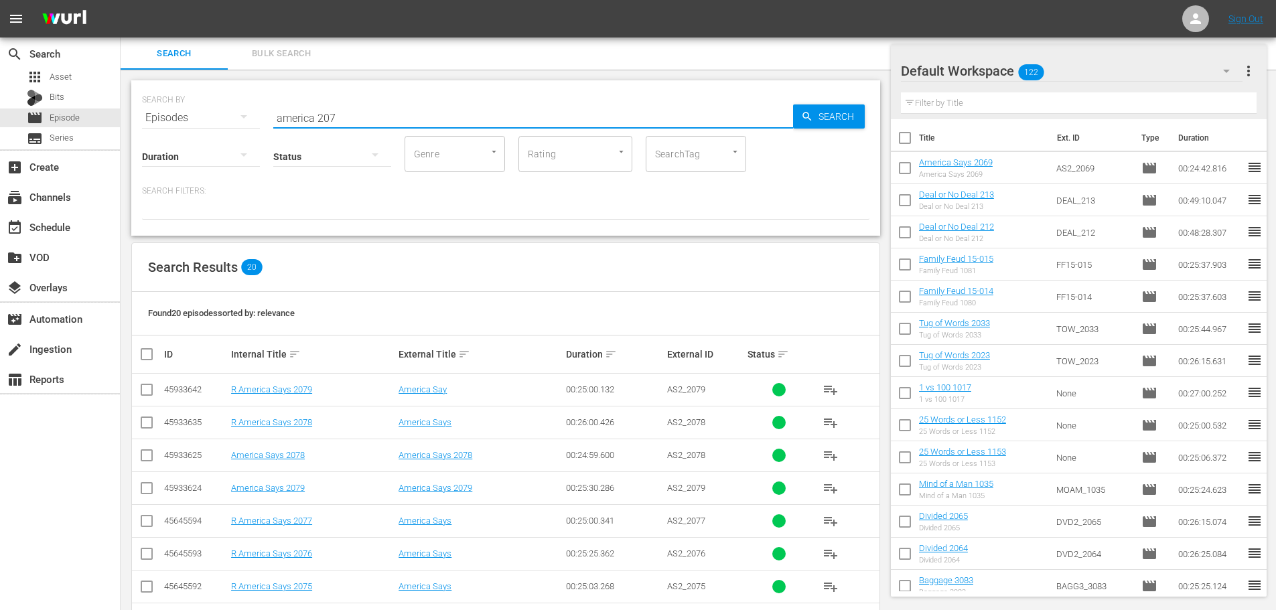
scroll to position [445, 0]
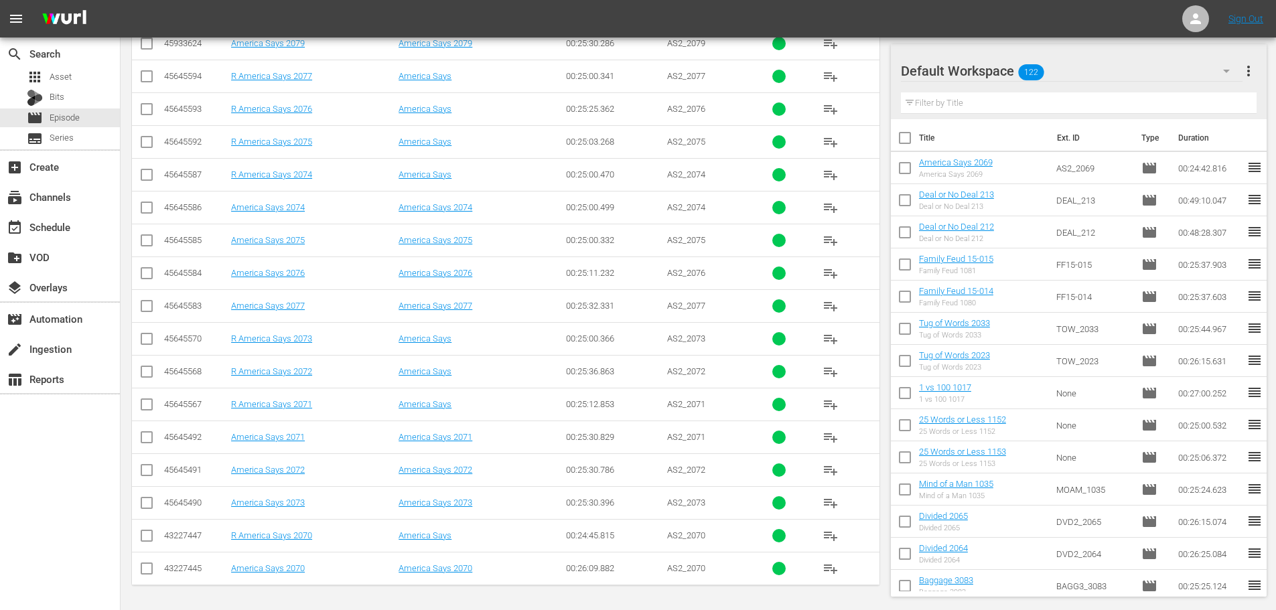
drag, startPoint x: 148, startPoint y: 444, endPoint x: 145, endPoint y: 502, distance: 59.1
click at [149, 446] on input "checkbox" at bounding box center [147, 440] width 16 height 16
drag, startPoint x: 145, startPoint y: 503, endPoint x: 265, endPoint y: 494, distance: 120.2
click at [146, 503] on input "checkbox" at bounding box center [147, 506] width 16 height 16
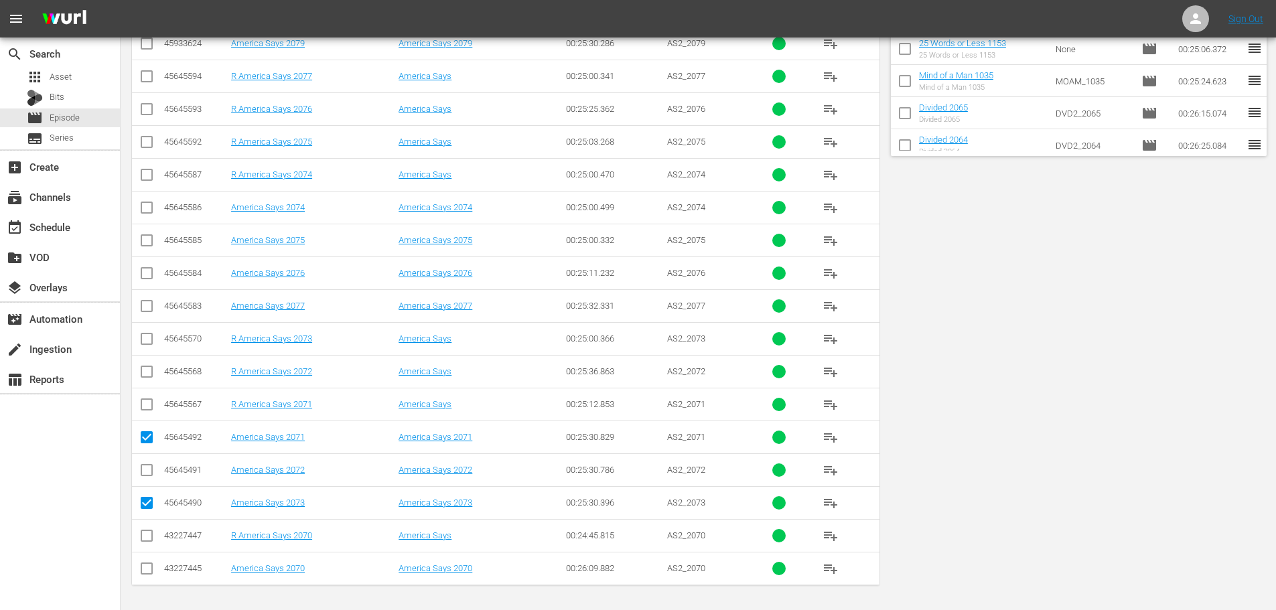
scroll to position [0, 0]
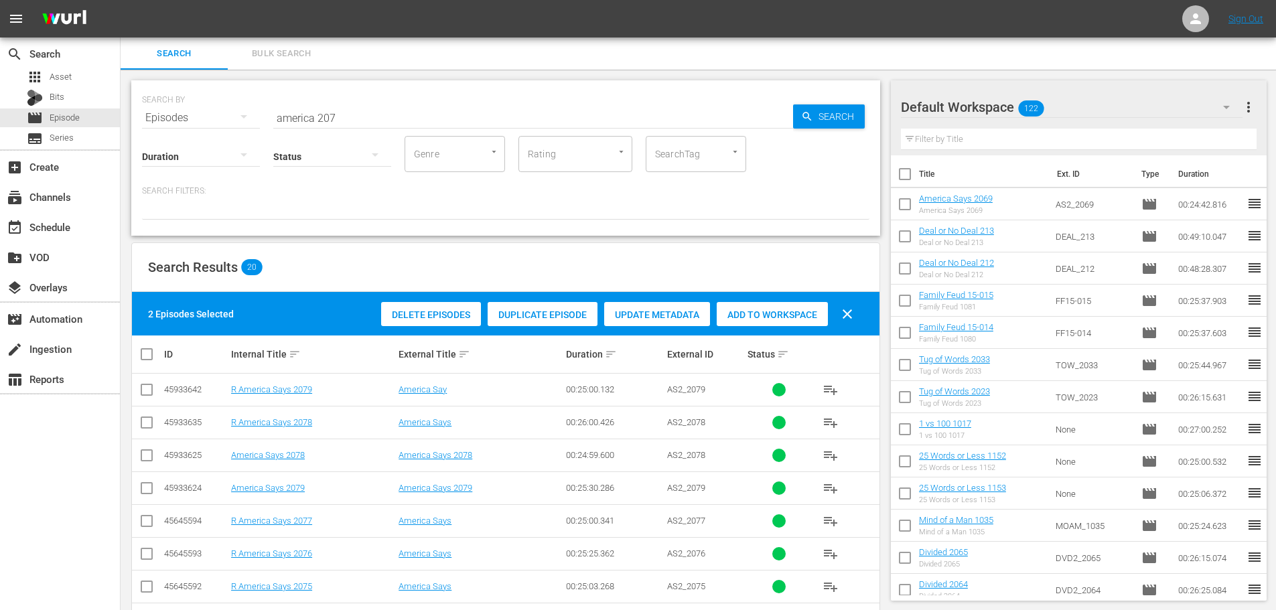
click at [777, 321] on div "Add to Workspace" at bounding box center [772, 314] width 111 height 25
drag, startPoint x: 391, startPoint y: 121, endPoint x: 237, endPoint y: 110, distance: 153.8
click at [255, 117] on div "SEARCH BY Search By Episodes Search ID, Title, Description, Keywords, or Catego…" at bounding box center [506, 110] width 728 height 48
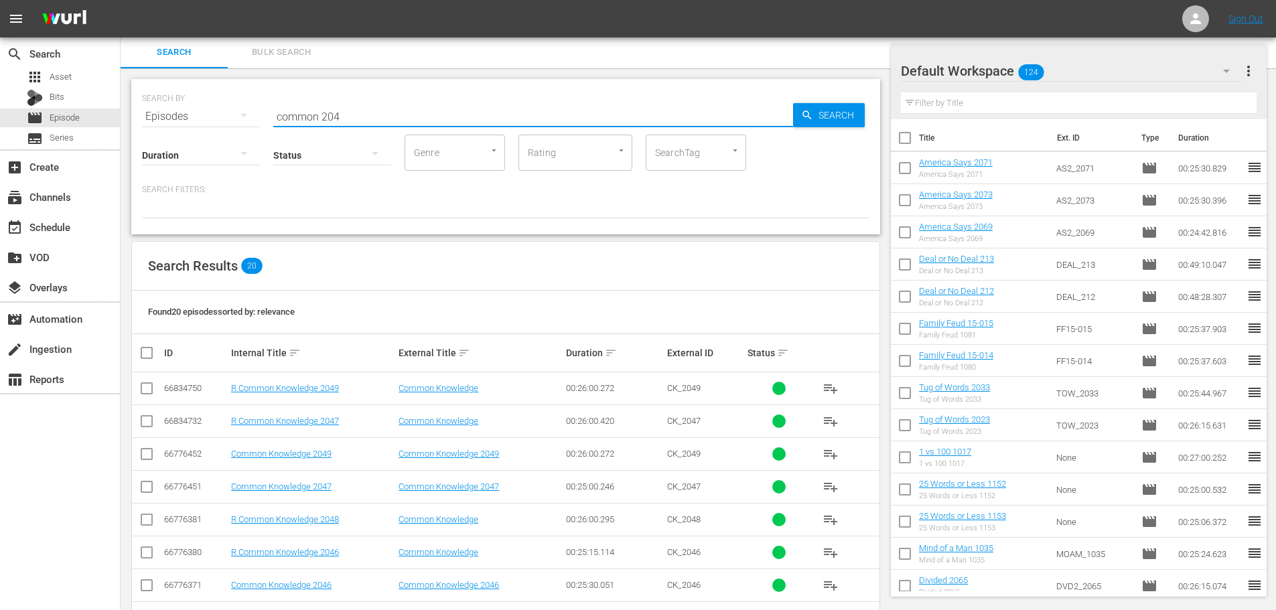
scroll to position [445, 0]
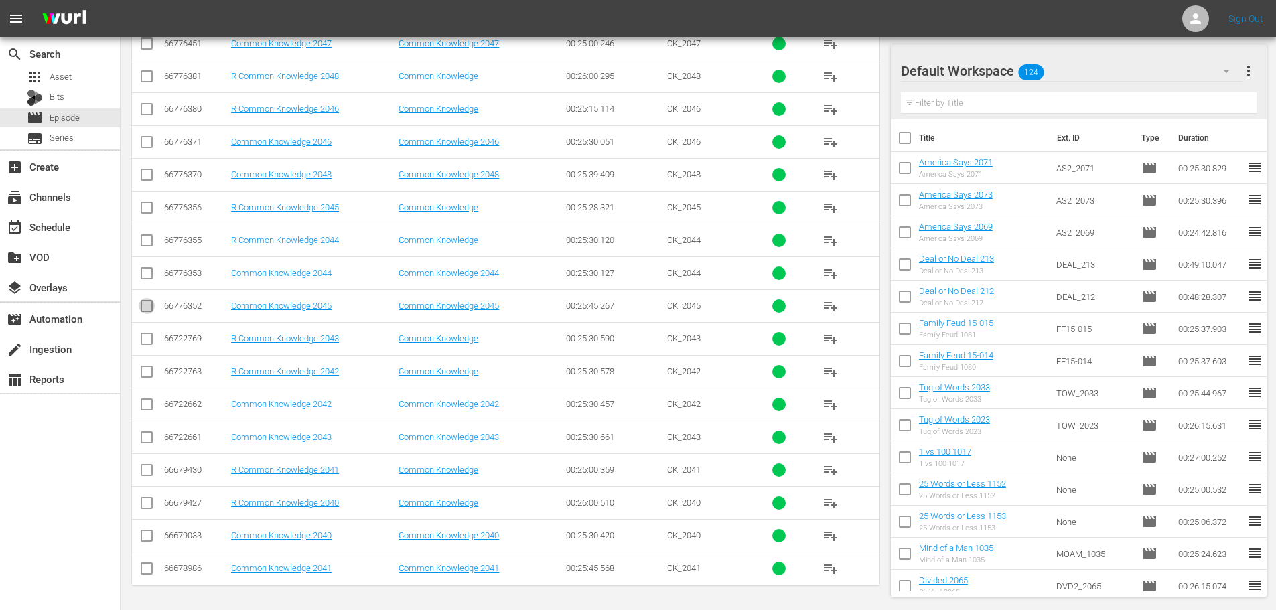
drag, startPoint x: 139, startPoint y: 308, endPoint x: 161, endPoint y: 166, distance: 143.0
click at [141, 310] on input "checkbox" at bounding box center [147, 309] width 16 height 16
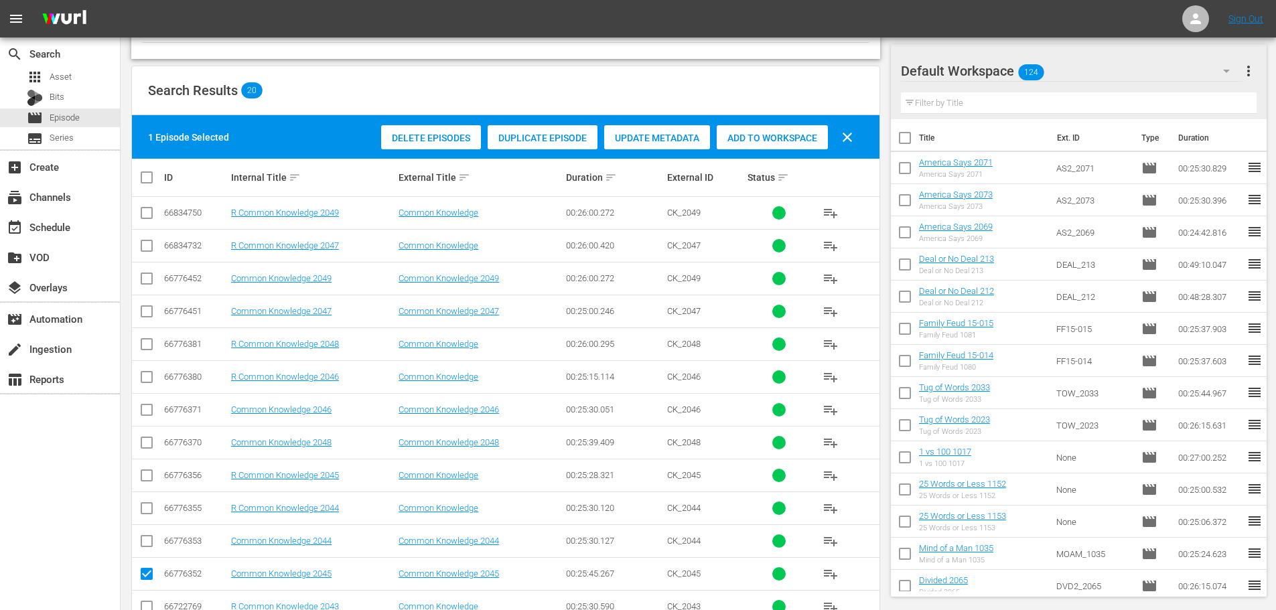
click at [143, 315] on input "checkbox" at bounding box center [147, 314] width 16 height 16
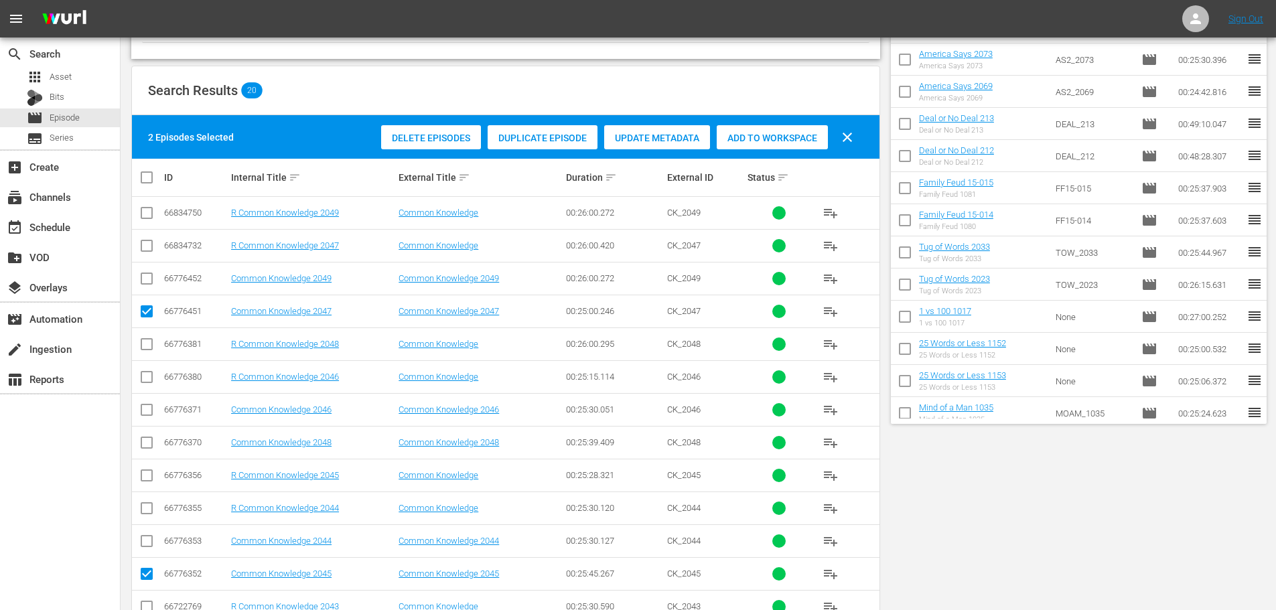
scroll to position [0, 0]
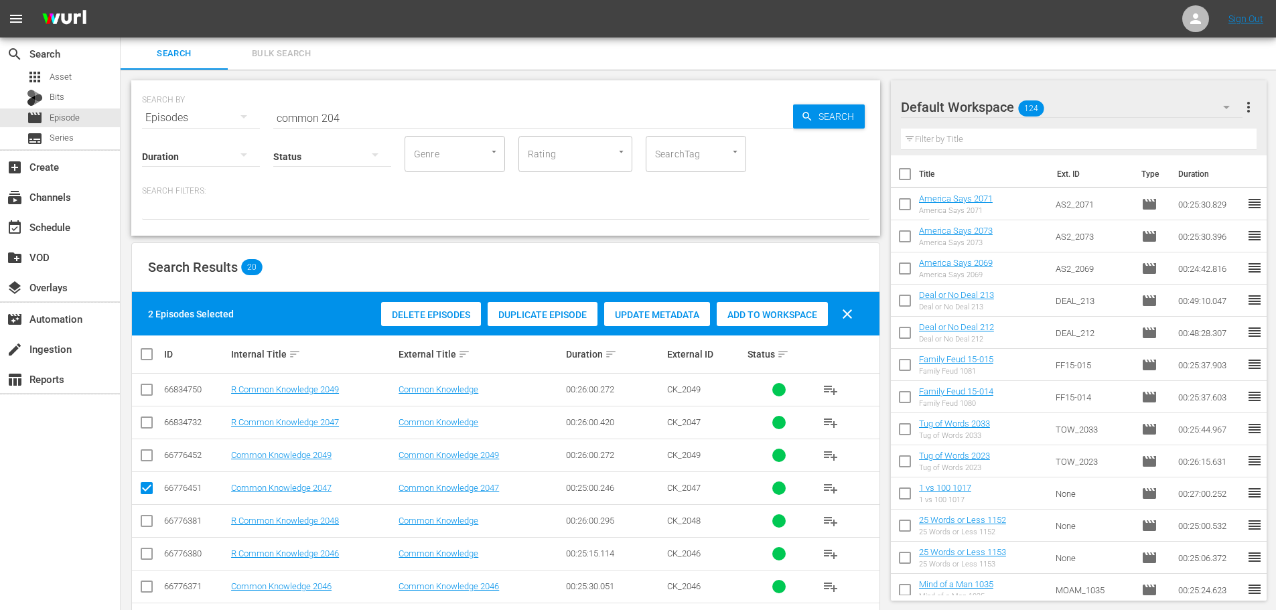
click at [786, 318] on span "Add to Workspace" at bounding box center [772, 315] width 111 height 11
drag, startPoint x: 368, startPoint y: 123, endPoint x: 265, endPoint y: 112, distance: 103.7
click at [265, 112] on div "SEARCH BY Search By Episodes Search ID, Title, Description, Keywords, or Catego…" at bounding box center [506, 110] width 728 height 48
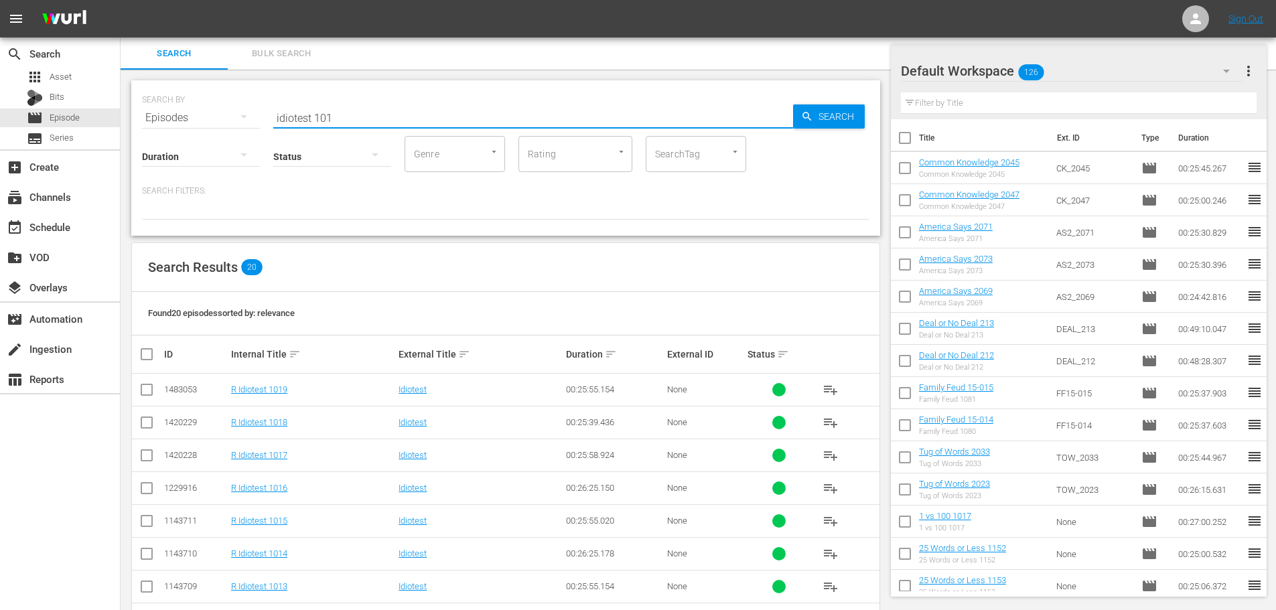
scroll to position [445, 0]
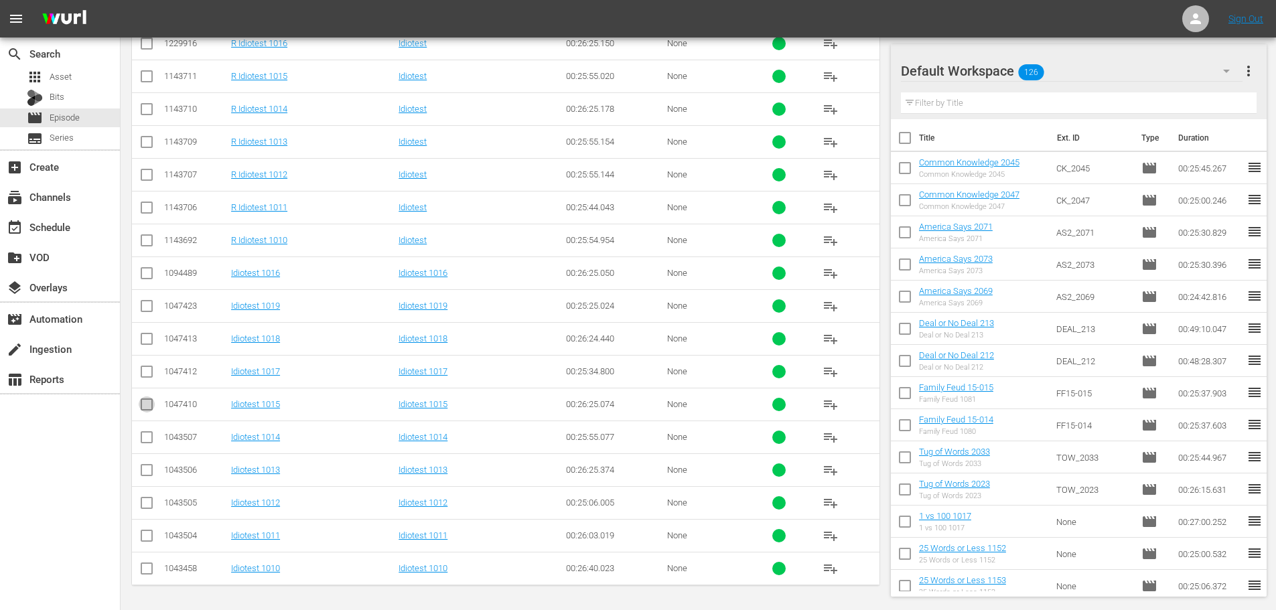
click at [146, 399] on span at bounding box center [147, 405] width 16 height 16
drag, startPoint x: 146, startPoint y: 474, endPoint x: 132, endPoint y: 407, distance: 67.8
click at [147, 474] on input "checkbox" at bounding box center [147, 473] width 16 height 16
drag, startPoint x: 141, startPoint y: 409, endPoint x: 325, endPoint y: 344, distance: 194.7
click at [142, 409] on input "checkbox" at bounding box center [147, 407] width 16 height 16
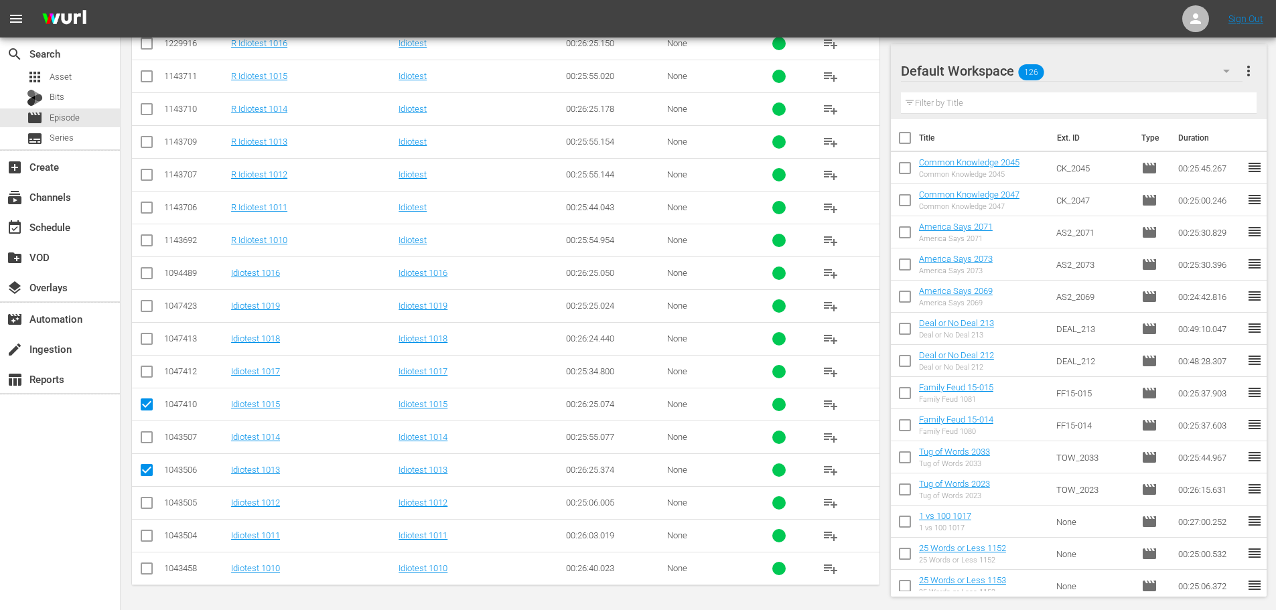
scroll to position [0, 0]
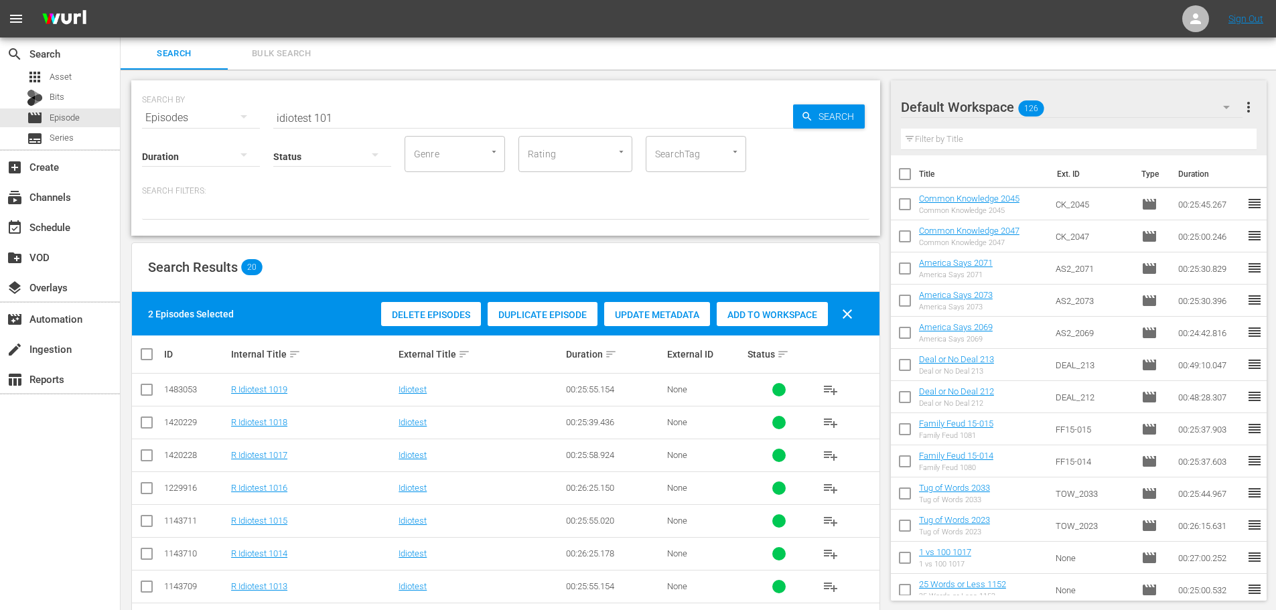
click at [756, 312] on span "Add to Workspace" at bounding box center [772, 315] width 111 height 11
drag, startPoint x: 346, startPoint y: 113, endPoint x: 83, endPoint y: 72, distance: 265.7
click at [202, 106] on div "SEARCH BY Search By Episodes Search ID, Title, Description, Keywords, or Catego…" at bounding box center [506, 110] width 728 height 48
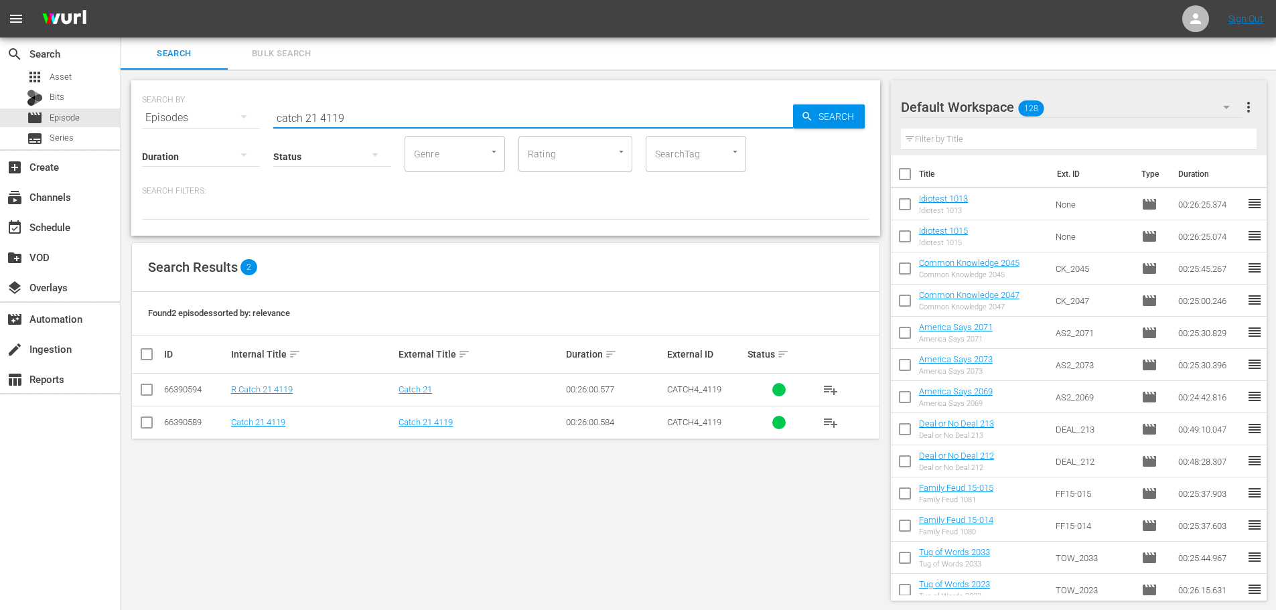
drag, startPoint x: 146, startPoint y: 427, endPoint x: 397, endPoint y: 377, distance: 255.7
click at [146, 428] on input "checkbox" at bounding box center [147, 425] width 16 height 16
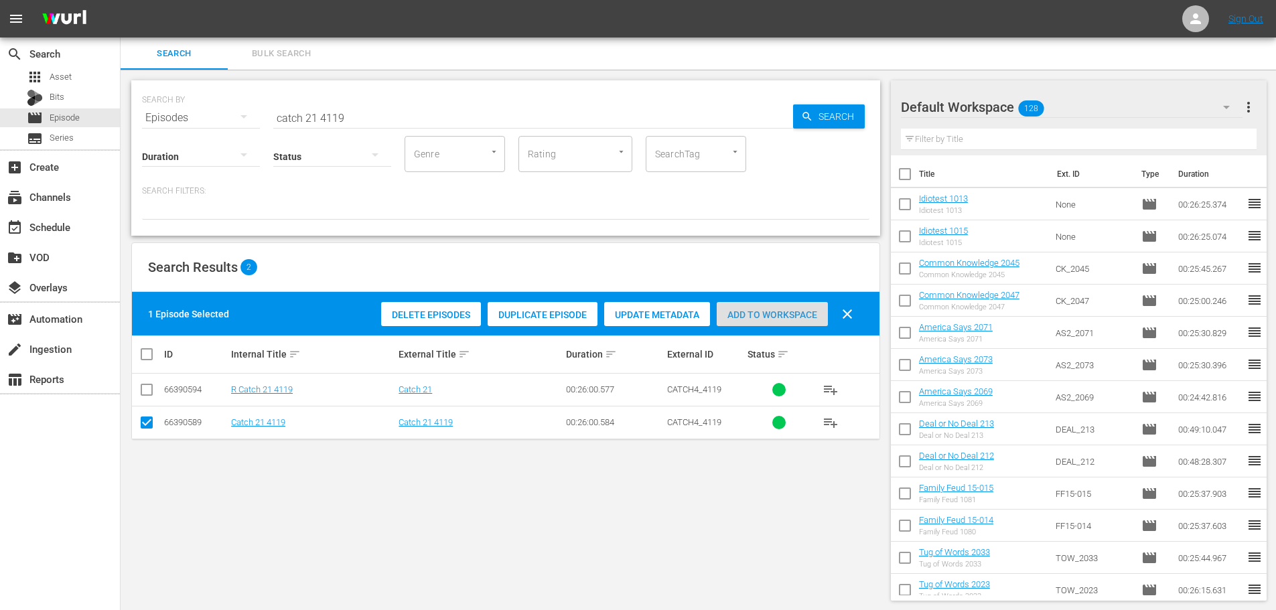
click at [780, 317] on span "Add to Workspace" at bounding box center [772, 315] width 111 height 11
drag, startPoint x: 446, startPoint y: 100, endPoint x: 447, endPoint y: 109, distance: 8.2
click at [447, 105] on div "SEARCH BY Search By Episodes Search ID, Title, Description, Keywords, or Catego…" at bounding box center [506, 110] width 728 height 48
click at [448, 115] on input "catch 21 4119" at bounding box center [533, 118] width 520 height 32
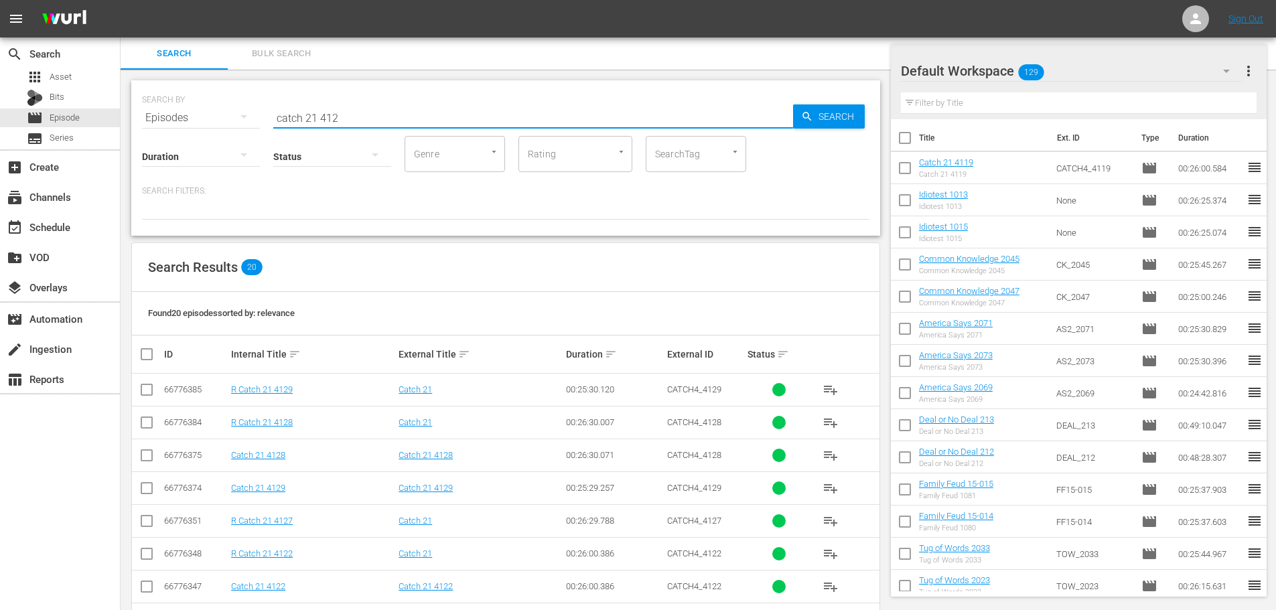
scroll to position [445, 0]
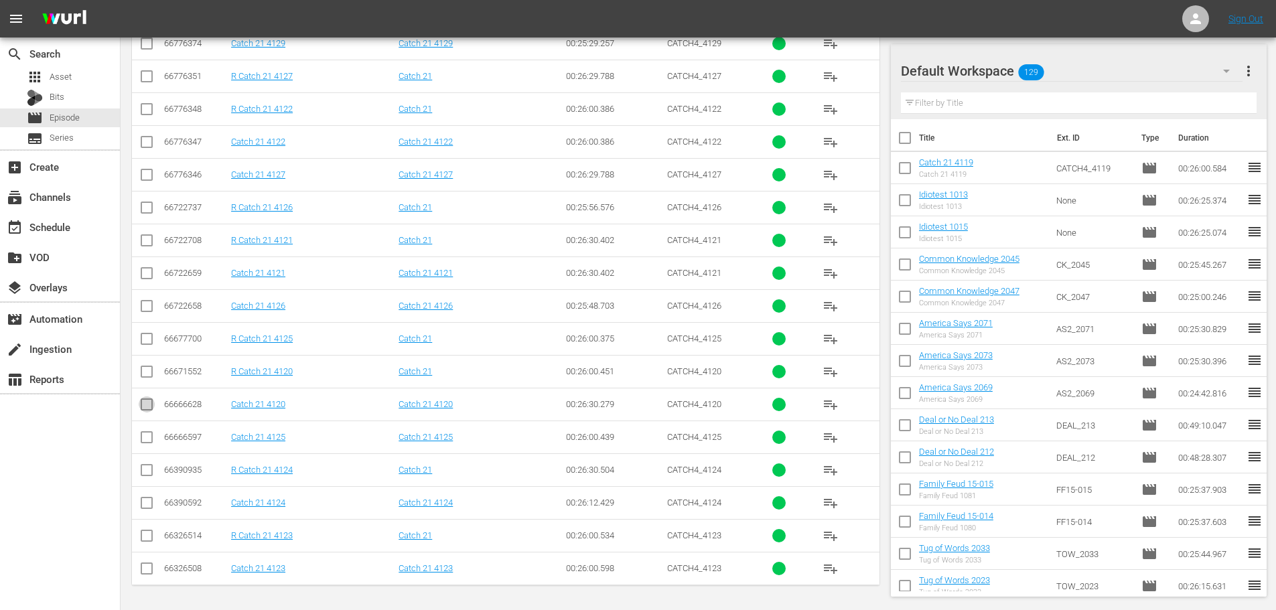
drag, startPoint x: 152, startPoint y: 406, endPoint x: 162, endPoint y: 450, distance: 44.7
click at [153, 407] on input "checkbox" at bounding box center [147, 407] width 16 height 16
click at [147, 278] on input "checkbox" at bounding box center [147, 276] width 16 height 16
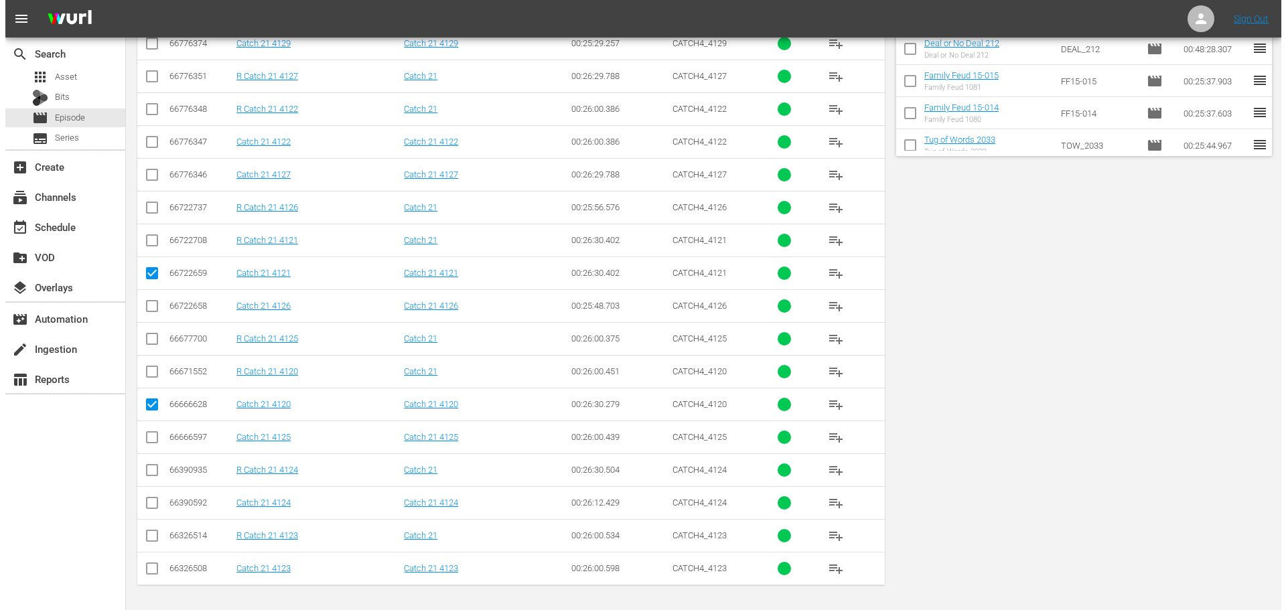
scroll to position [0, 0]
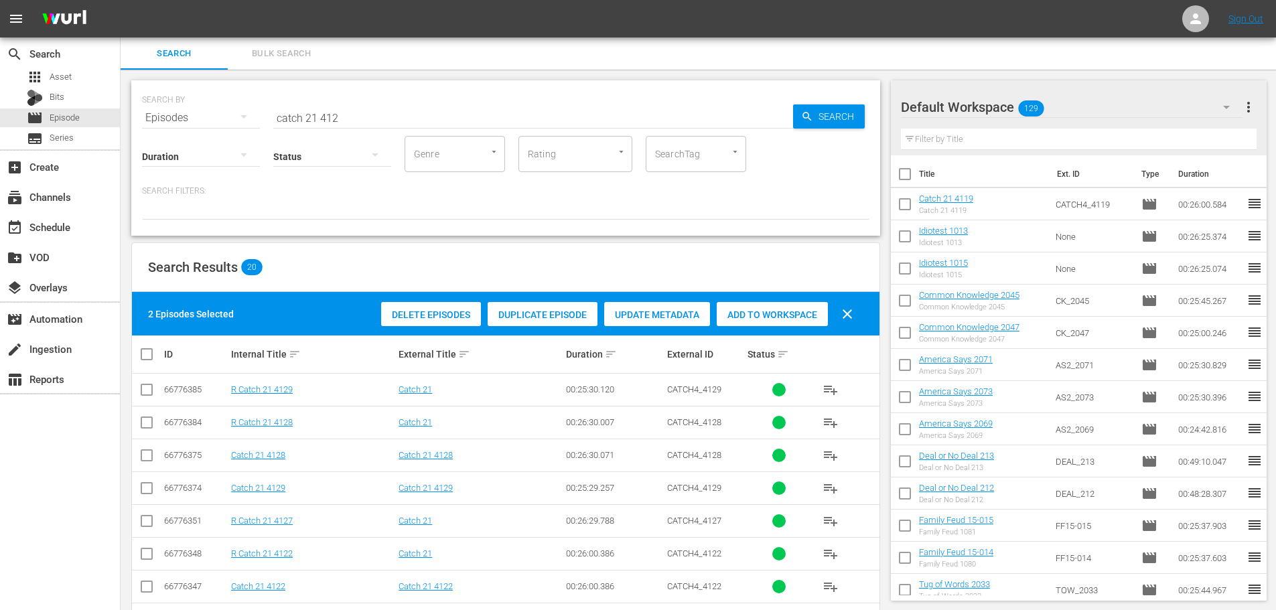
click at [762, 322] on div "Add to Workspace" at bounding box center [772, 314] width 111 height 25
drag, startPoint x: 33, startPoint y: 240, endPoint x: 52, endPoint y: 227, distance: 22.7
click at [34, 239] on div "event_available Schedule" at bounding box center [60, 226] width 120 height 30
click at [52, 227] on div "event_available Schedule" at bounding box center [37, 225] width 75 height 12
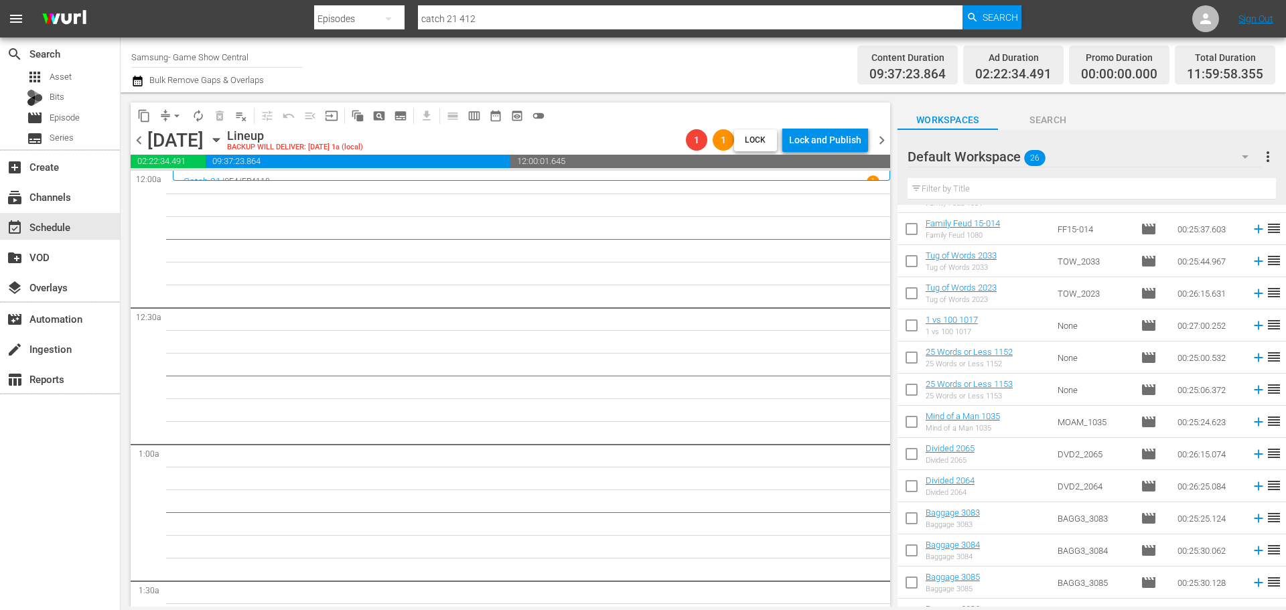
scroll to position [465, 0]
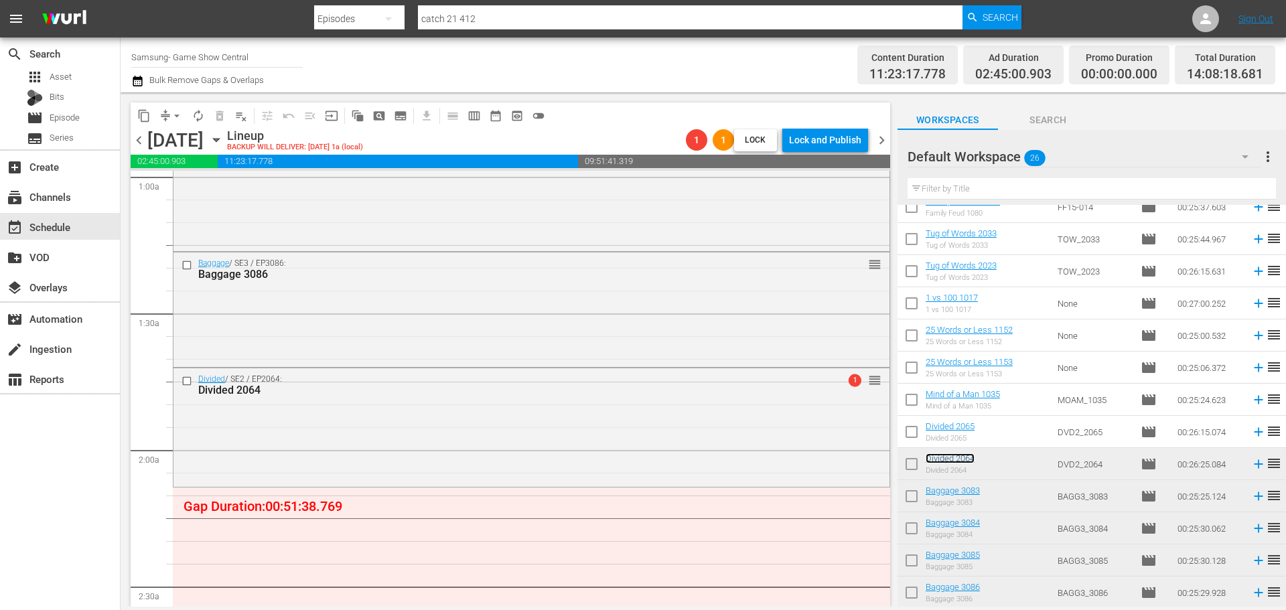
scroll to position [268, 0]
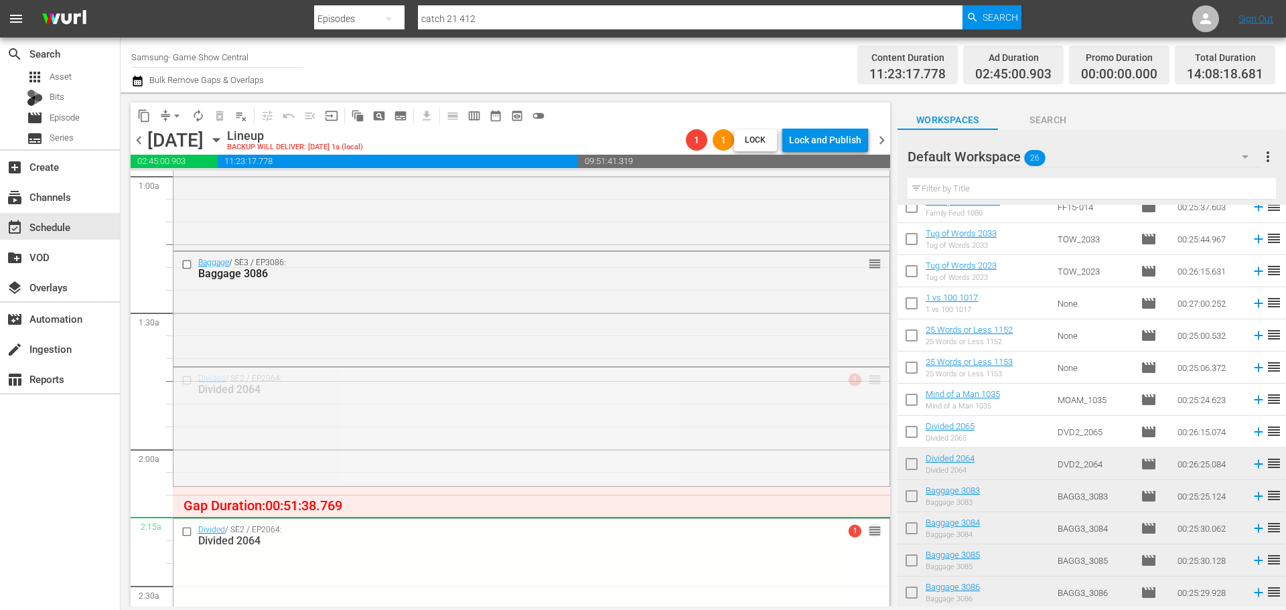
drag, startPoint x: 865, startPoint y: 383, endPoint x: 830, endPoint y: 524, distance: 145.6
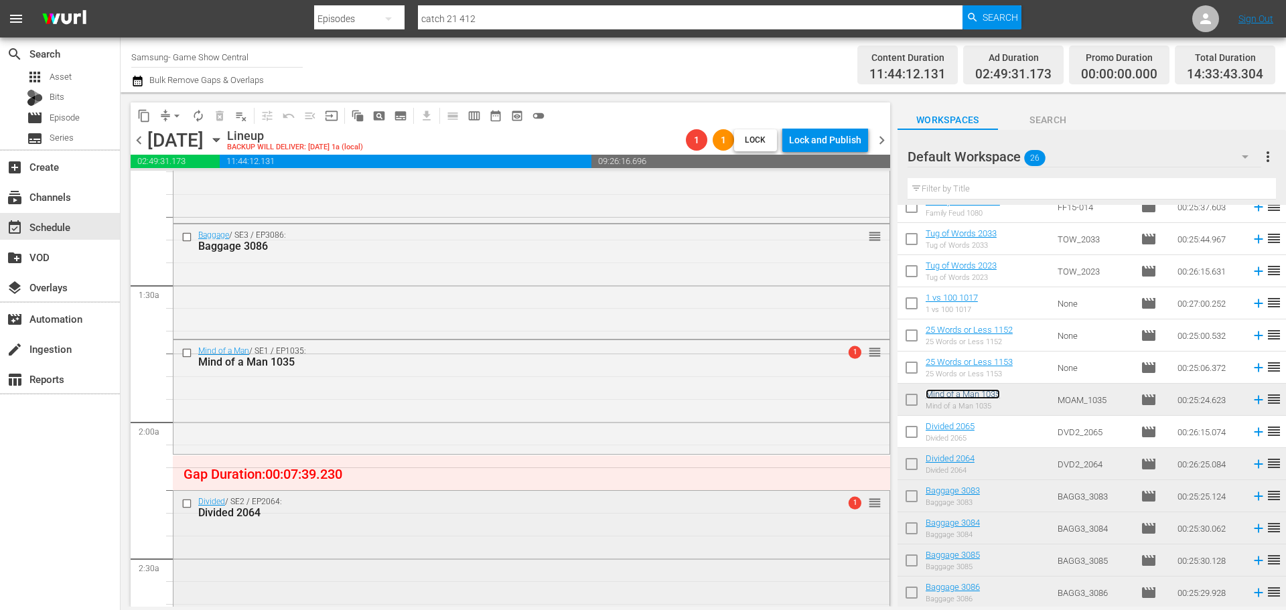
scroll to position [335, 0]
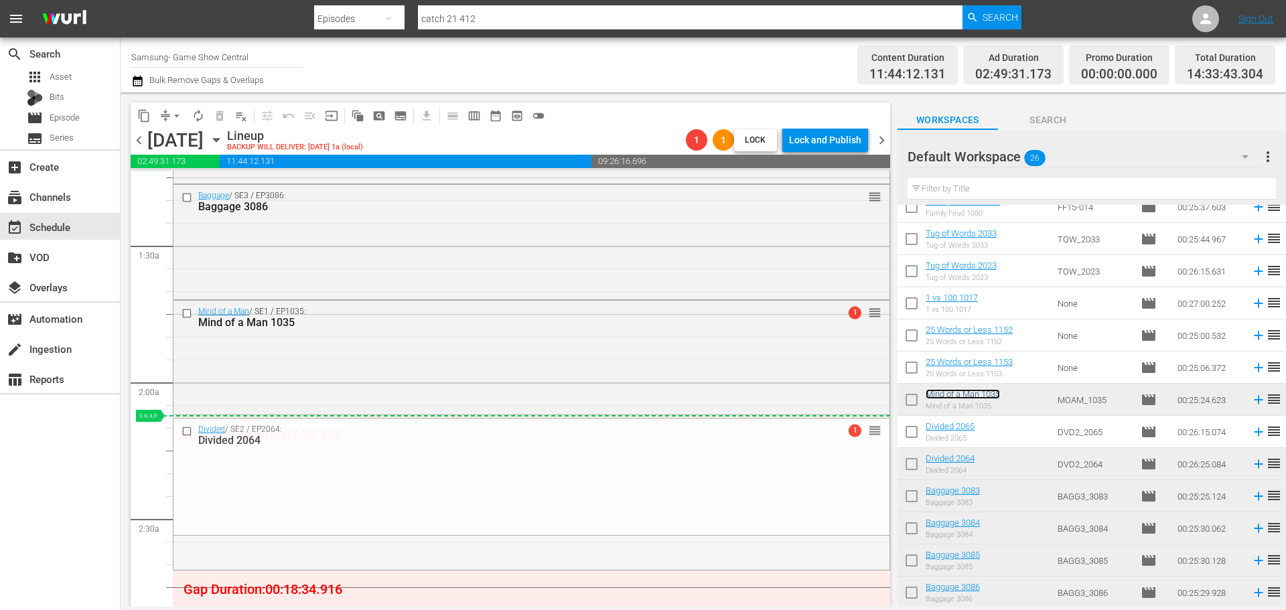
drag, startPoint x: 862, startPoint y: 463, endPoint x: 857, endPoint y: 423, distance: 40.5
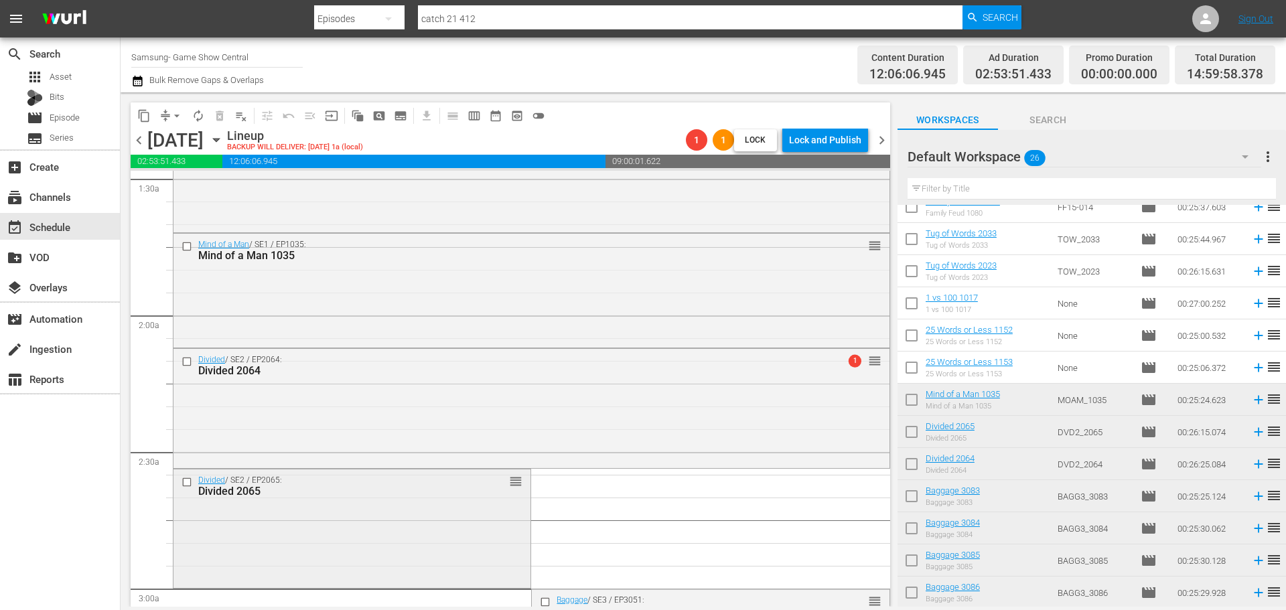
scroll to position [469, 0]
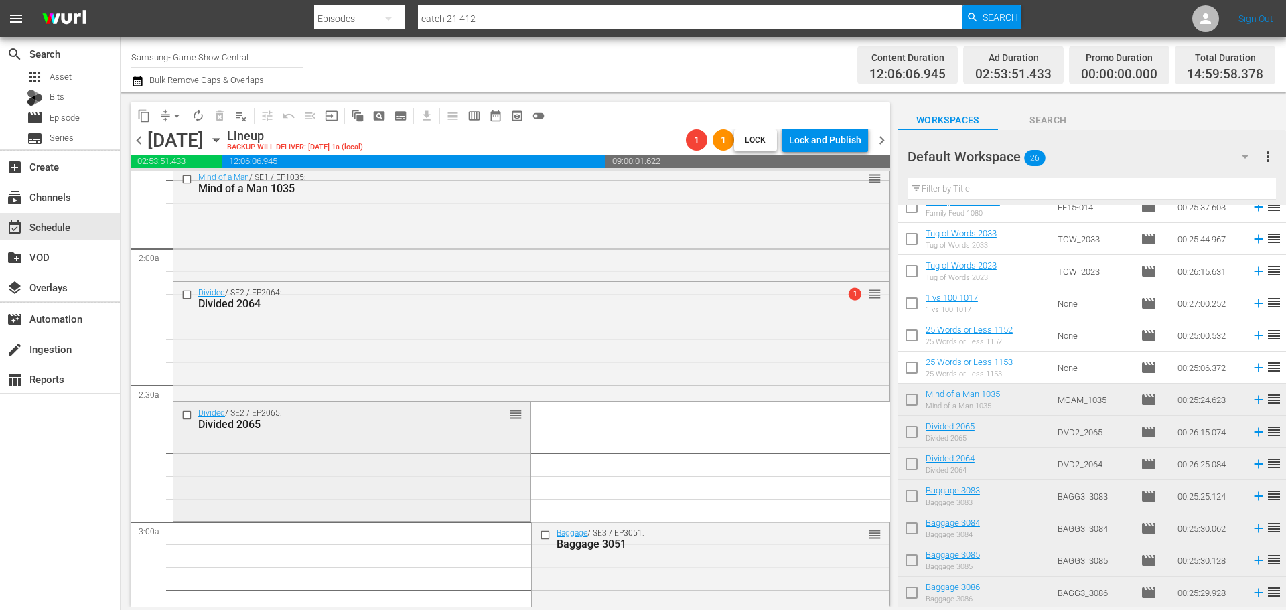
click at [367, 444] on div "Divided / SE2 / EP2065: Divided 2065 reorder" at bounding box center [352, 461] width 357 height 116
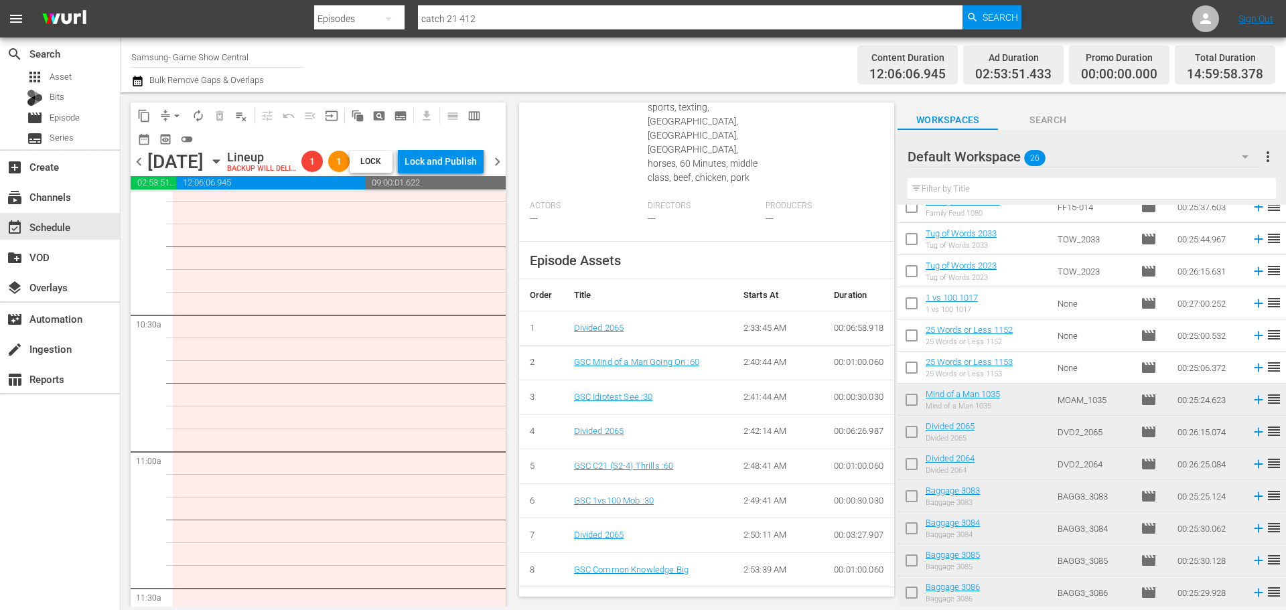
scroll to position [2278, 0]
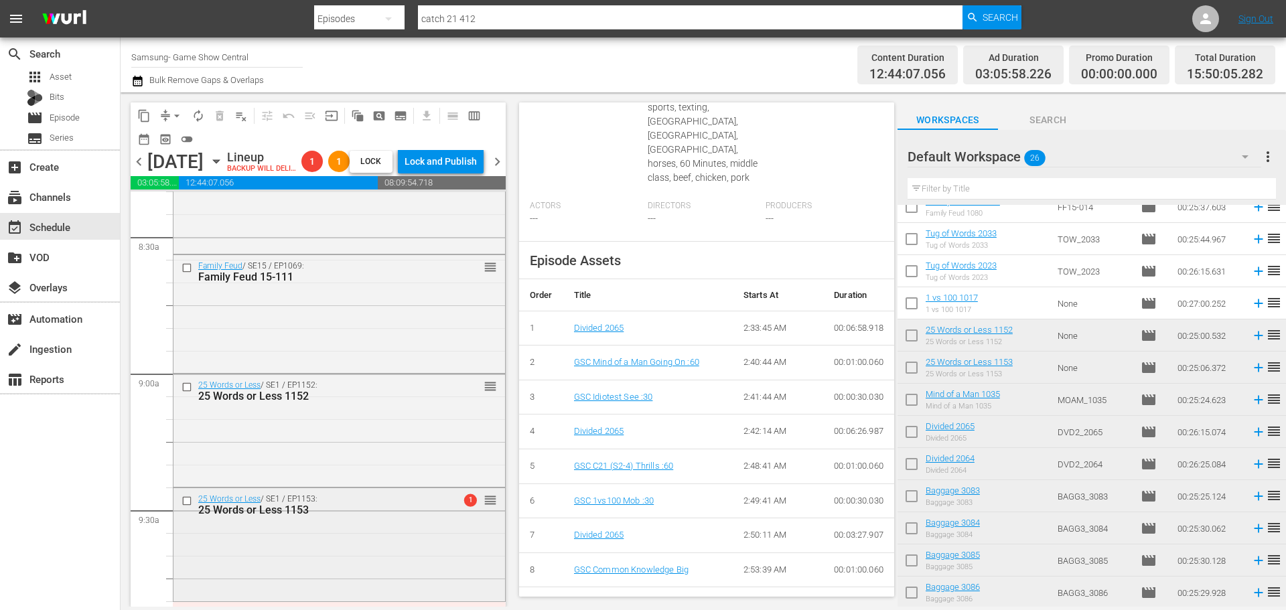
click at [427, 591] on div "25 Words or Less / SE1 / EP1153: 25 Words or Less 1153 1 reorder" at bounding box center [340, 543] width 332 height 111
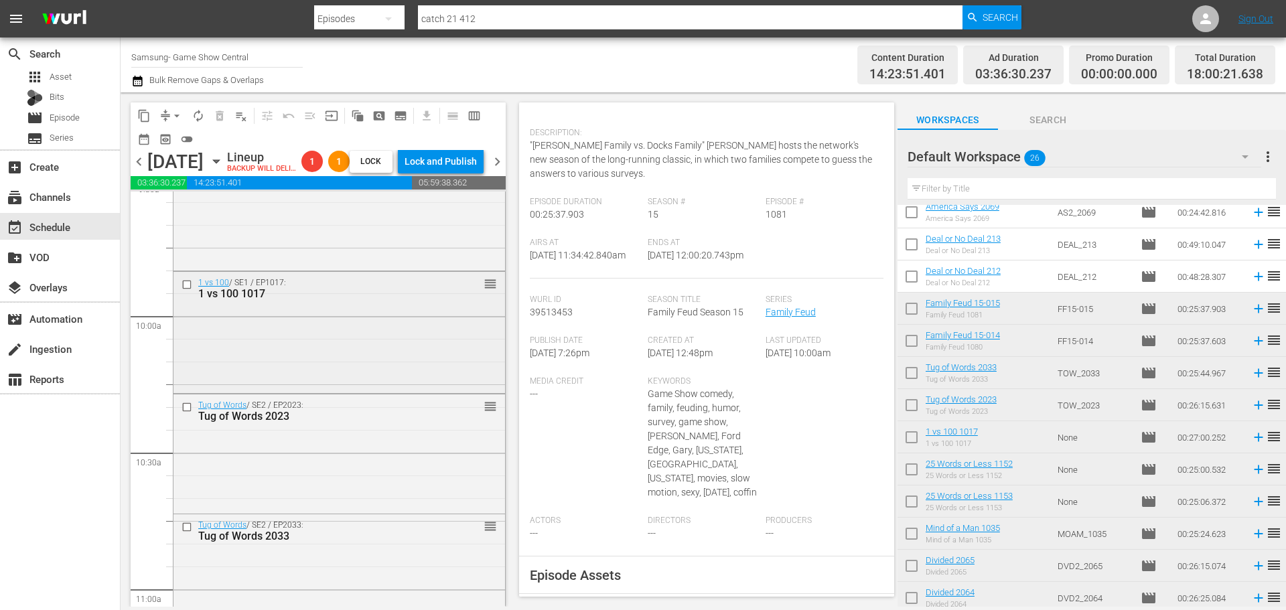
scroll to position [2479, 0]
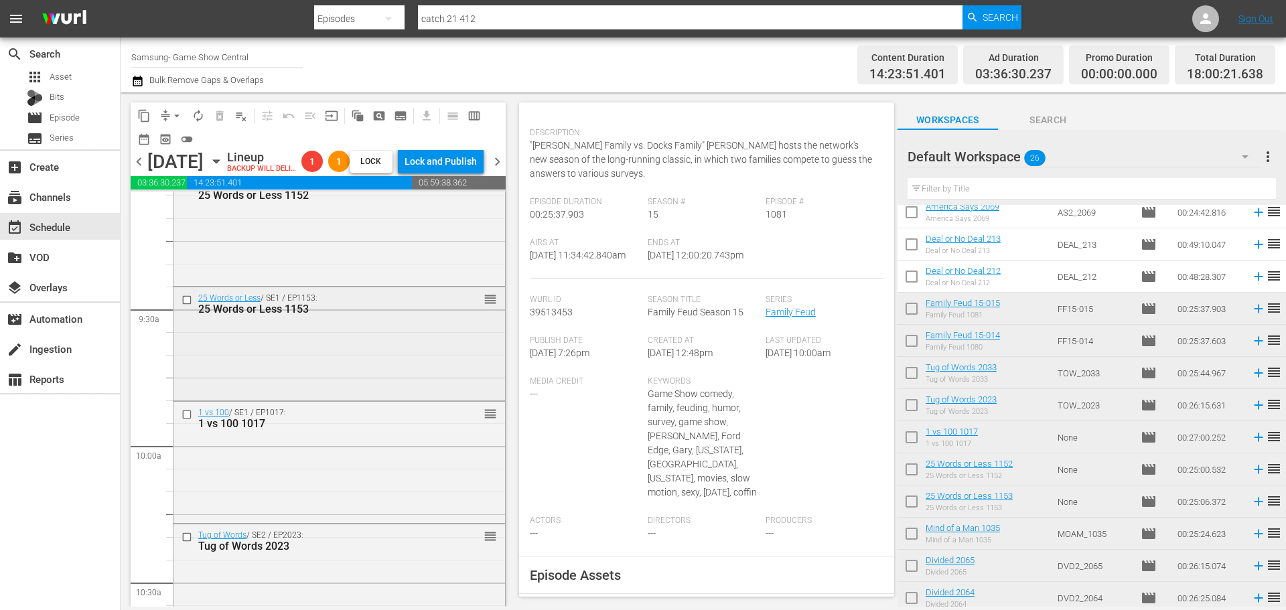
click at [335, 379] on div "25 Words or Less / SE1 / EP1153: 25 Words or Less 1153 reorder" at bounding box center [340, 342] width 332 height 111
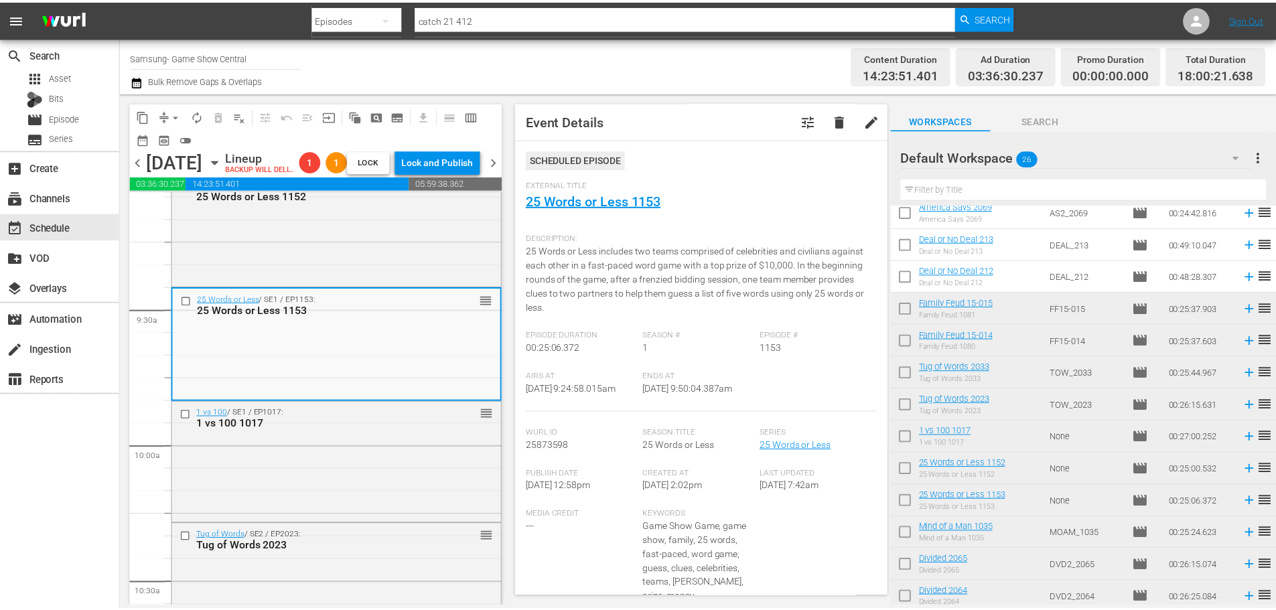
scroll to position [0, 0]
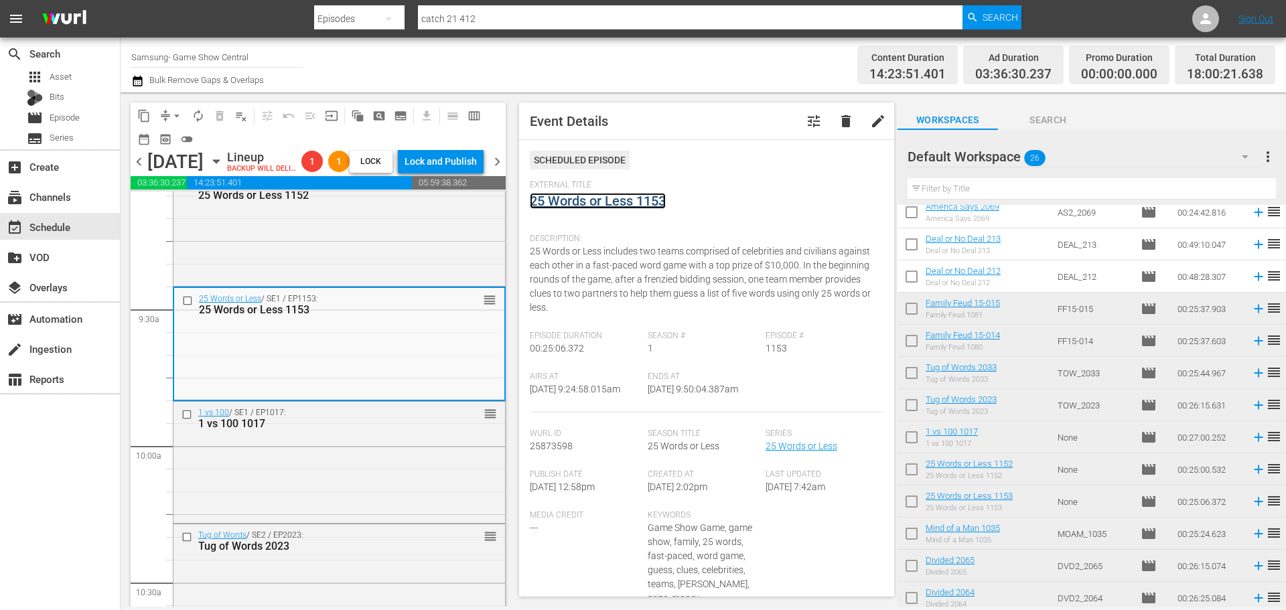
click at [588, 207] on link "25 Words or Less 1153" at bounding box center [598, 201] width 136 height 16
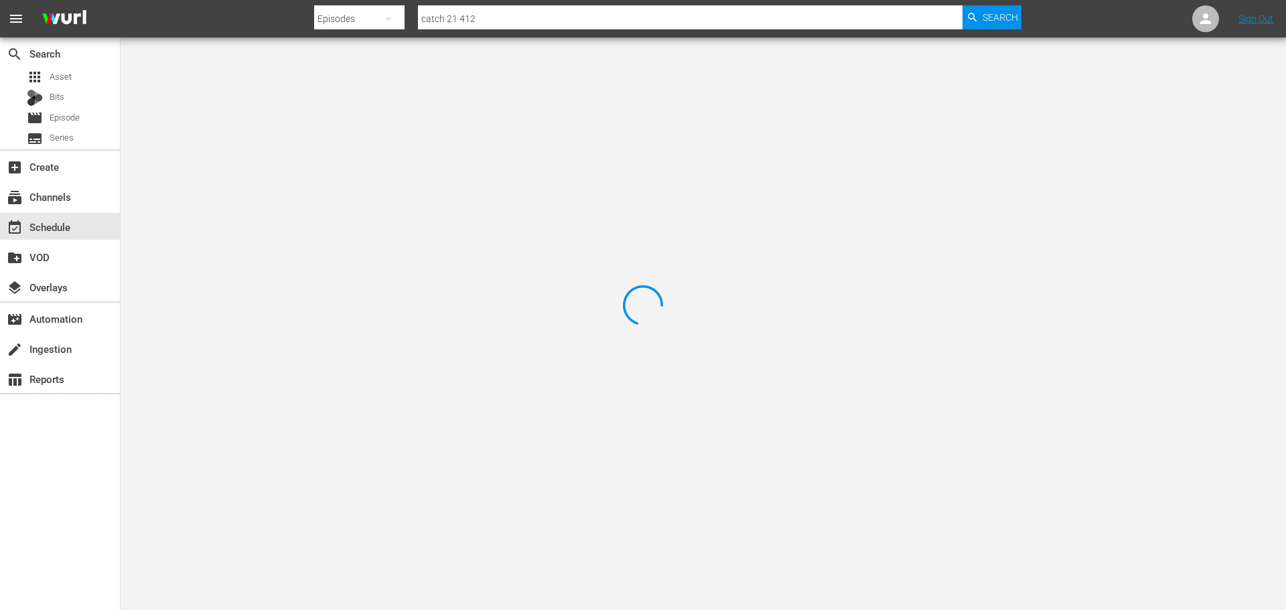
click at [230, 99] on div at bounding box center [643, 305] width 1286 height 610
click at [260, 99] on div at bounding box center [643, 305] width 1286 height 610
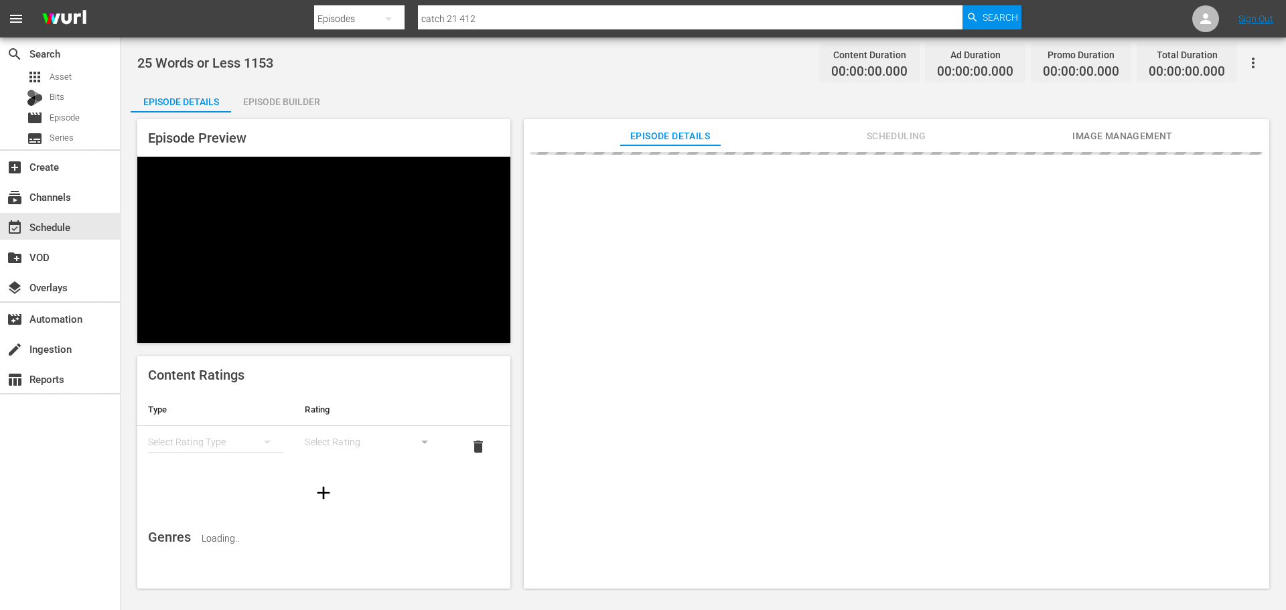
click at [263, 90] on div "Episode Builder" at bounding box center [281, 102] width 100 height 32
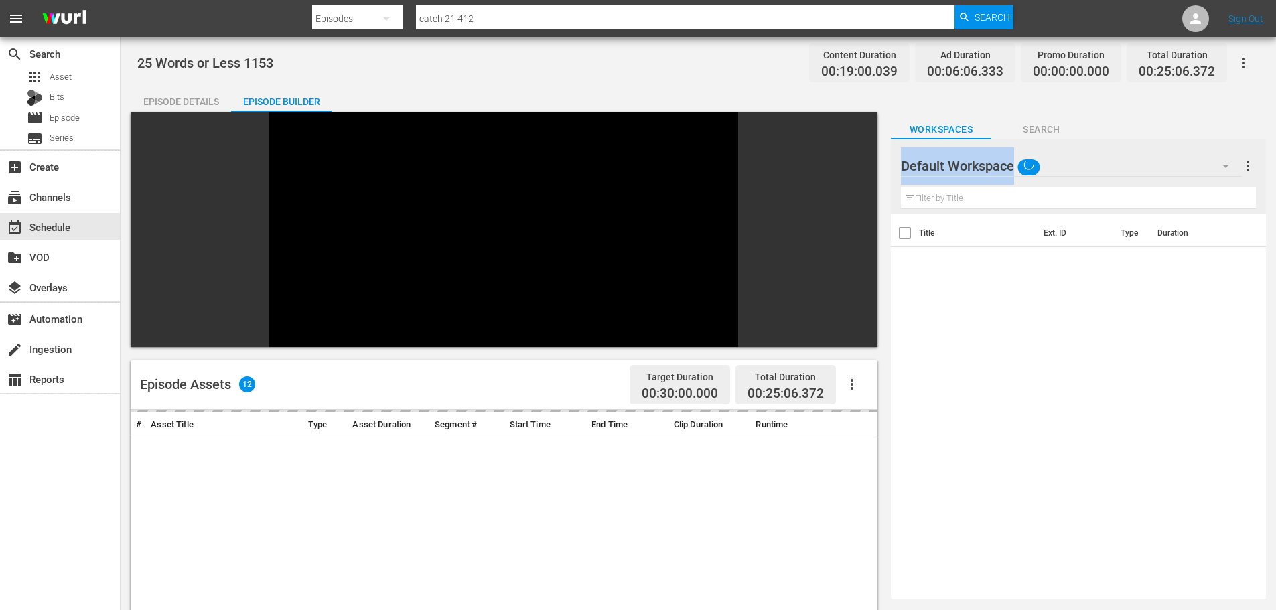
drag, startPoint x: 942, startPoint y: 182, endPoint x: 944, endPoint y: 199, distance: 16.9
click at [943, 199] on div "Default Workspace Default more_vert Filter by Title" at bounding box center [1078, 176] width 375 height 75
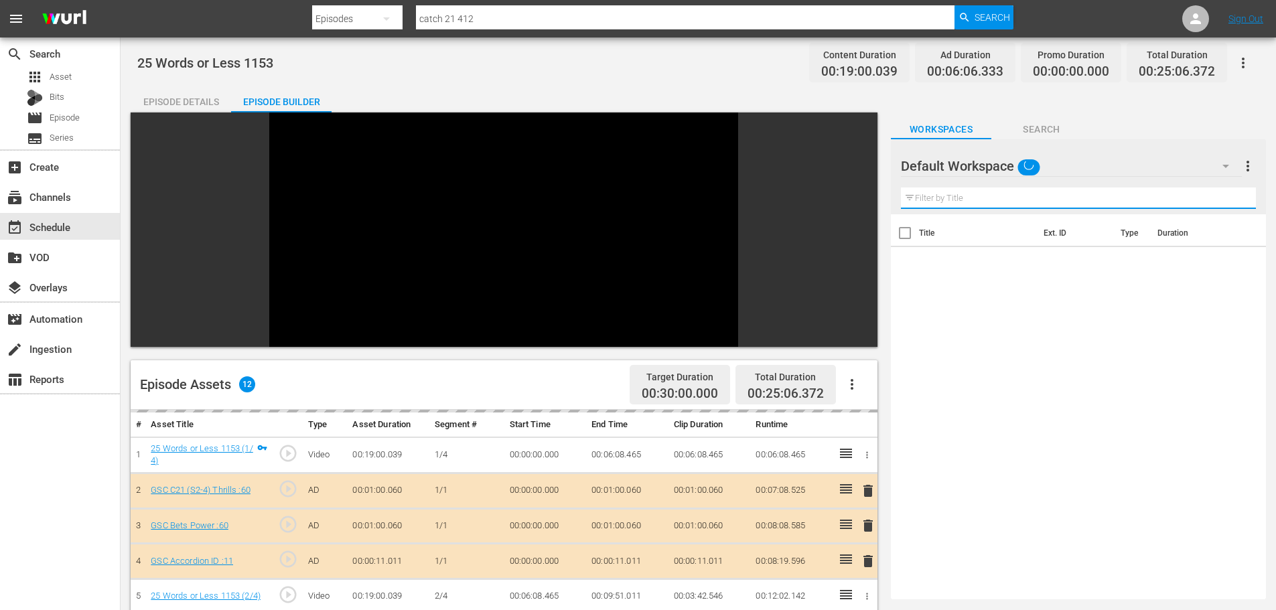
click at [944, 198] on input "text" at bounding box center [1078, 198] width 355 height 21
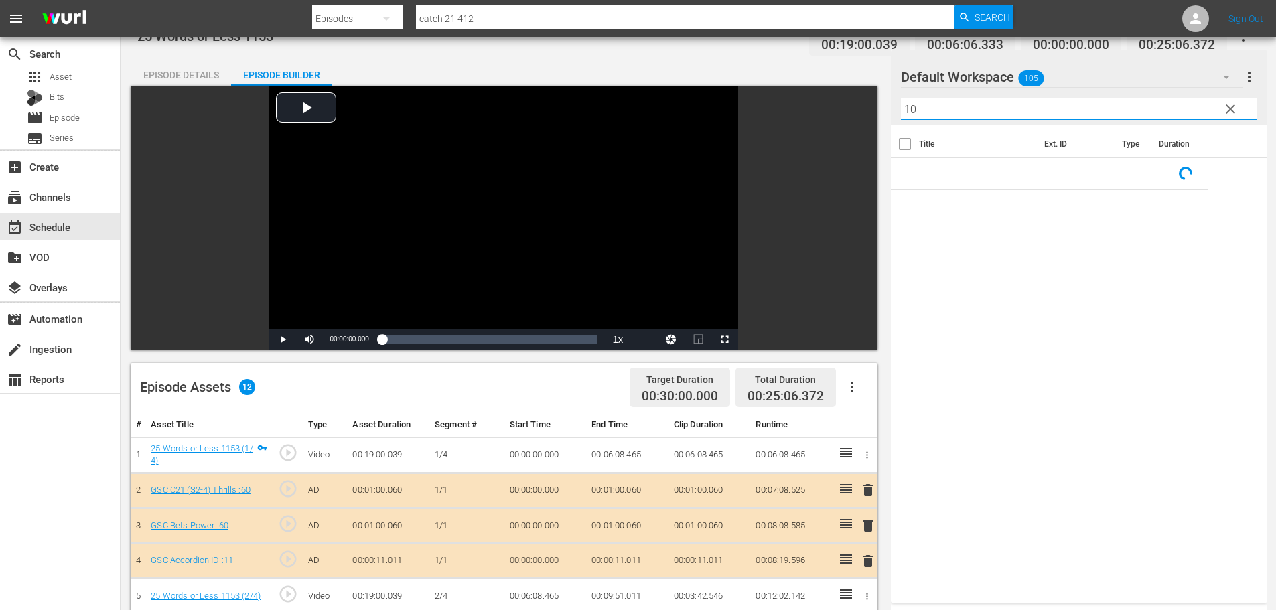
scroll to position [349, 0]
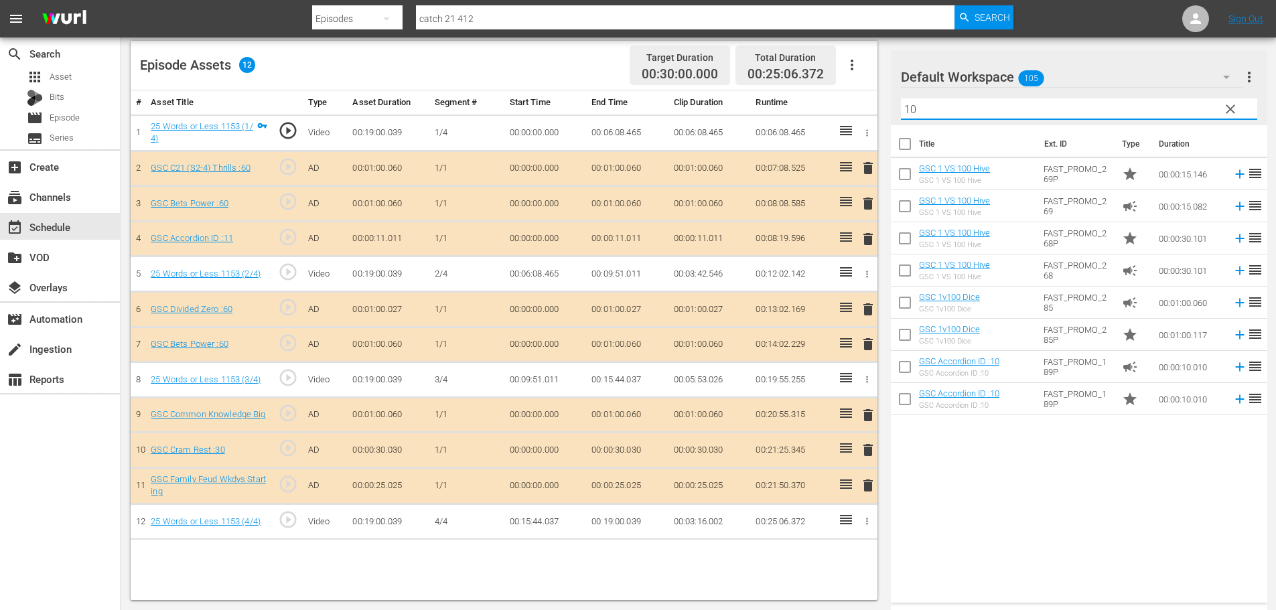
click at [870, 455] on span "delete" at bounding box center [868, 450] width 16 height 16
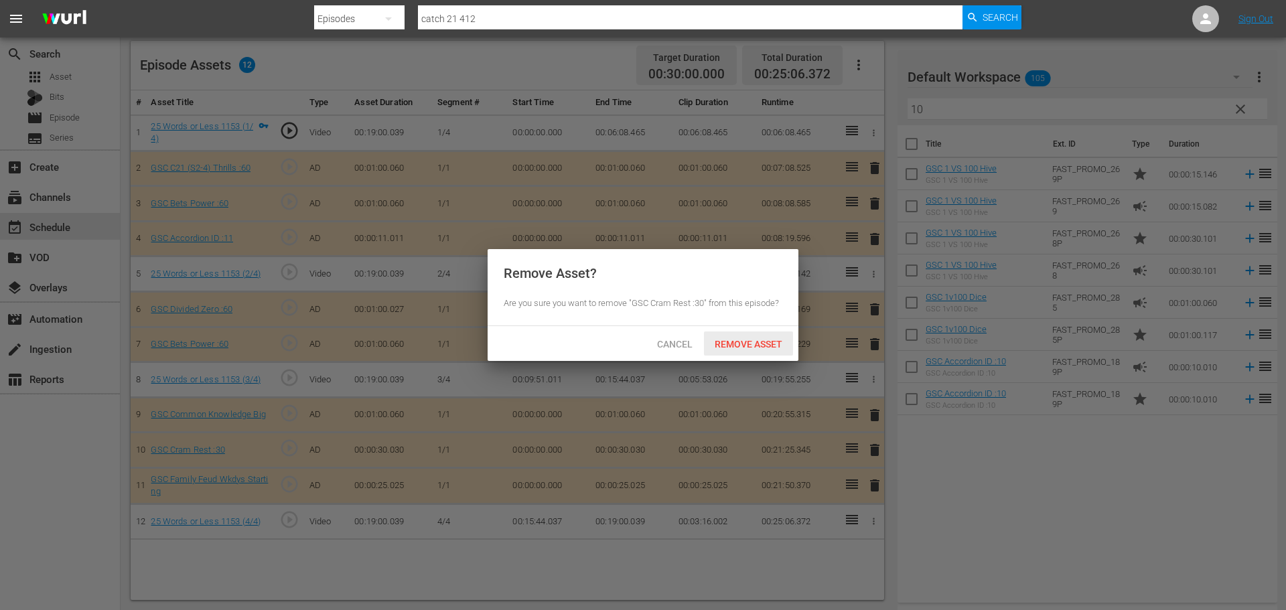
click at [760, 350] on div "Remove Asset" at bounding box center [748, 344] width 89 height 25
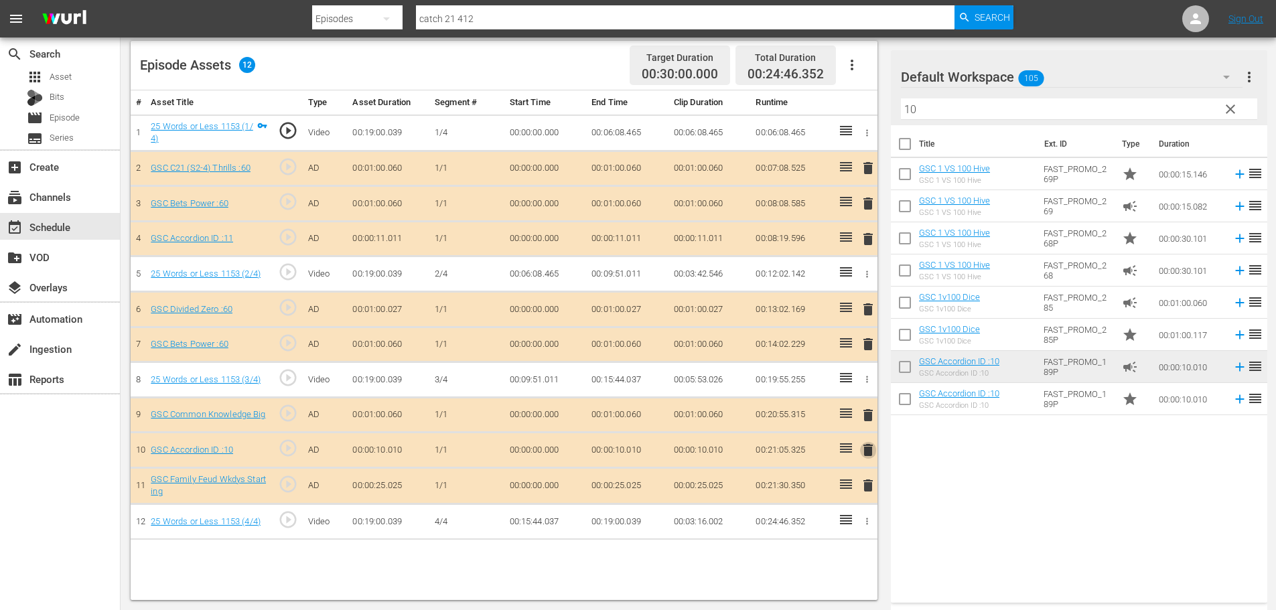
click at [863, 450] on span "delete" at bounding box center [868, 450] width 16 height 16
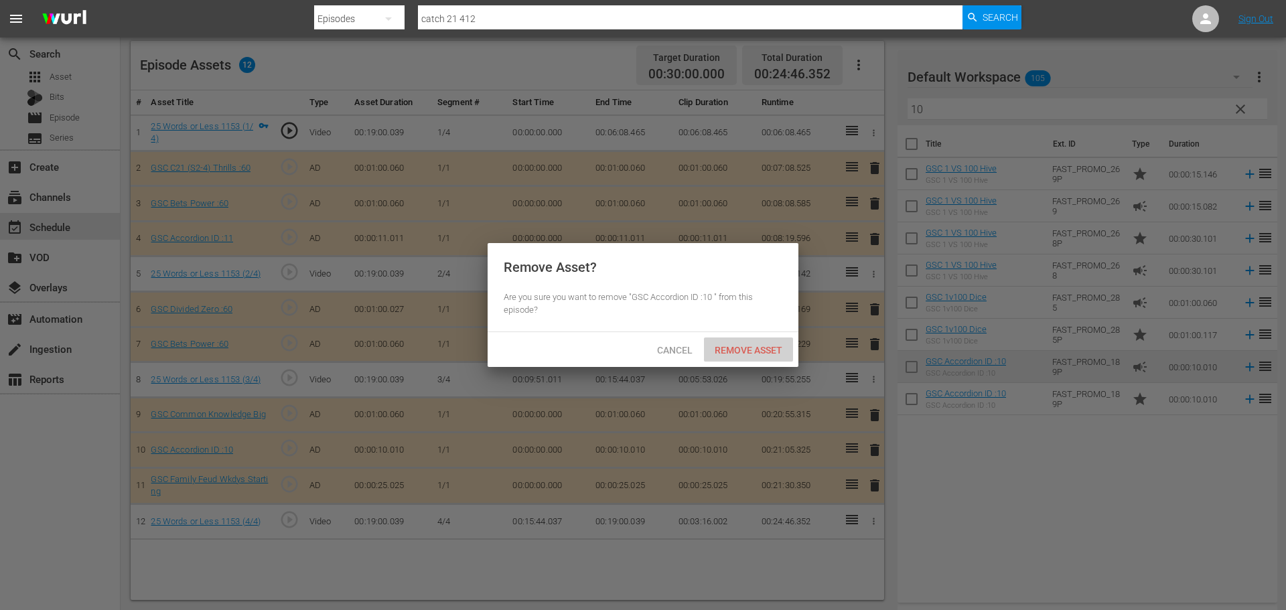
click at [742, 348] on span "Remove Asset" at bounding box center [748, 350] width 89 height 11
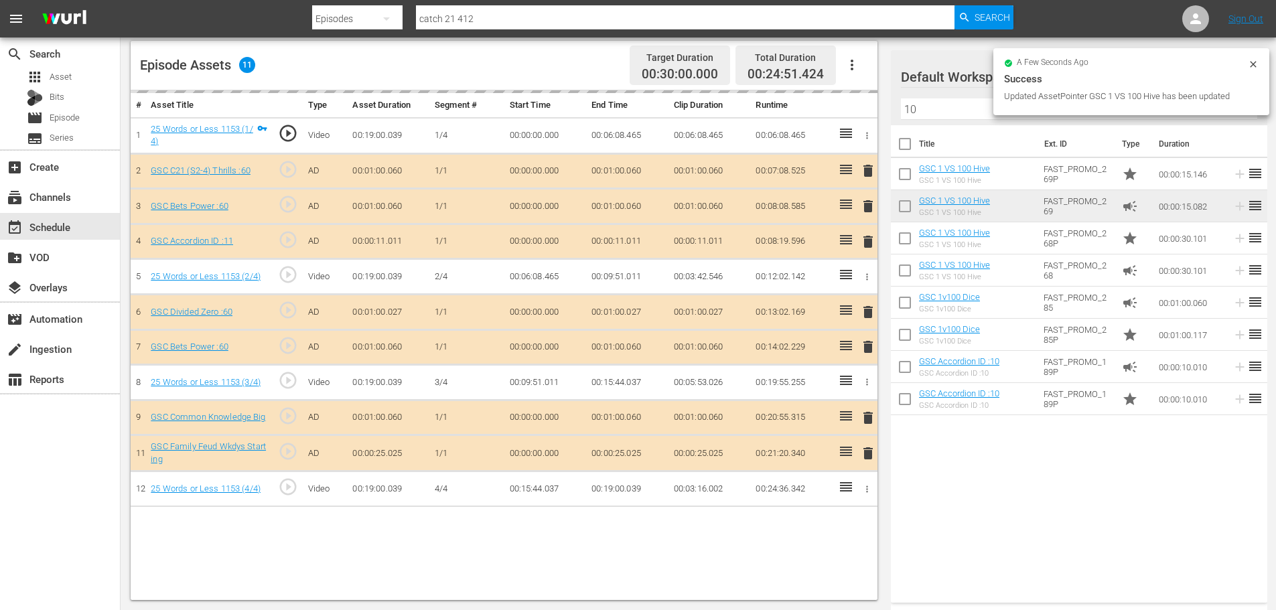
click at [871, 240] on div "delete" at bounding box center [865, 241] width 11 height 19
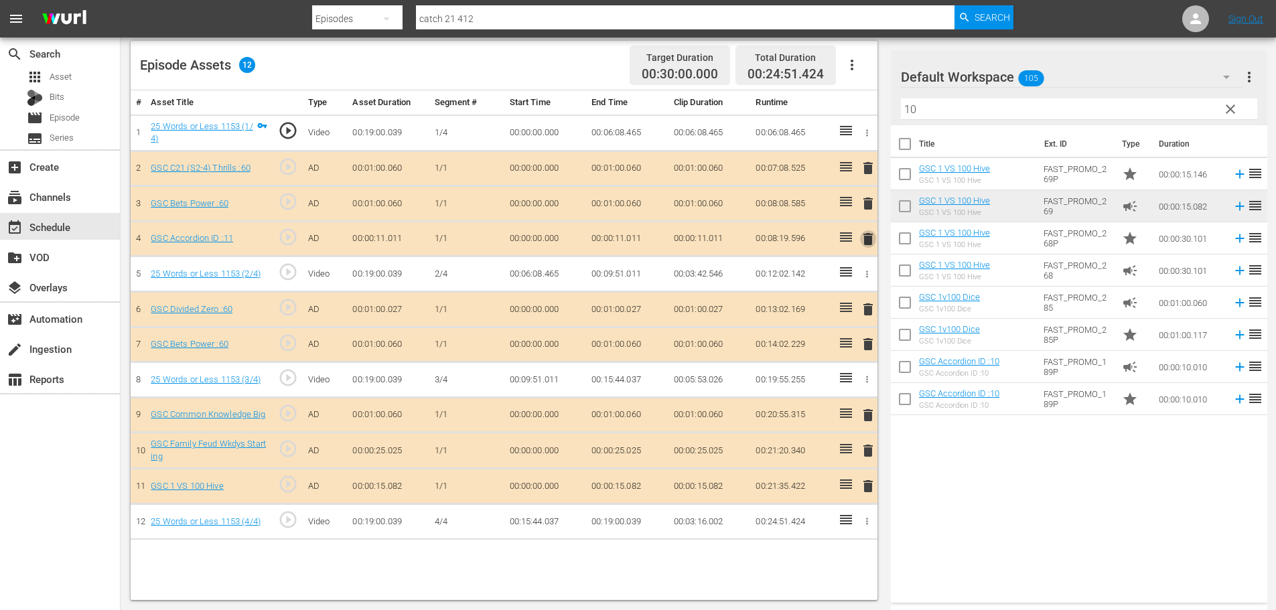
click at [869, 240] on span "delete" at bounding box center [868, 239] width 16 height 16
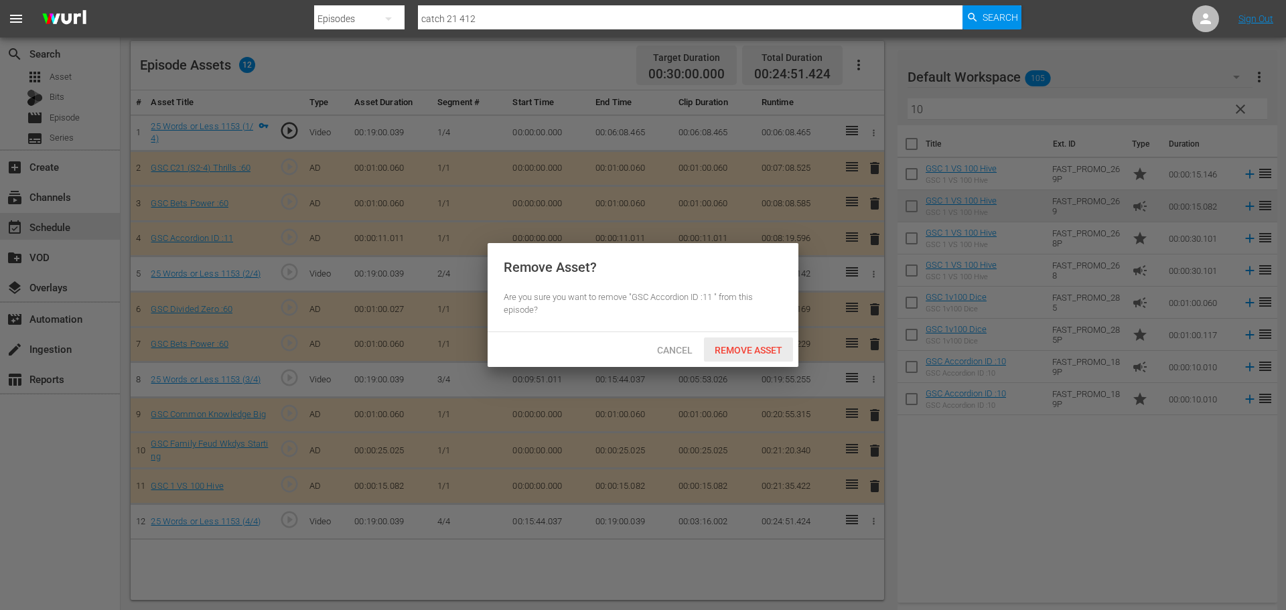
click at [739, 353] on span "Remove Asset" at bounding box center [748, 350] width 89 height 11
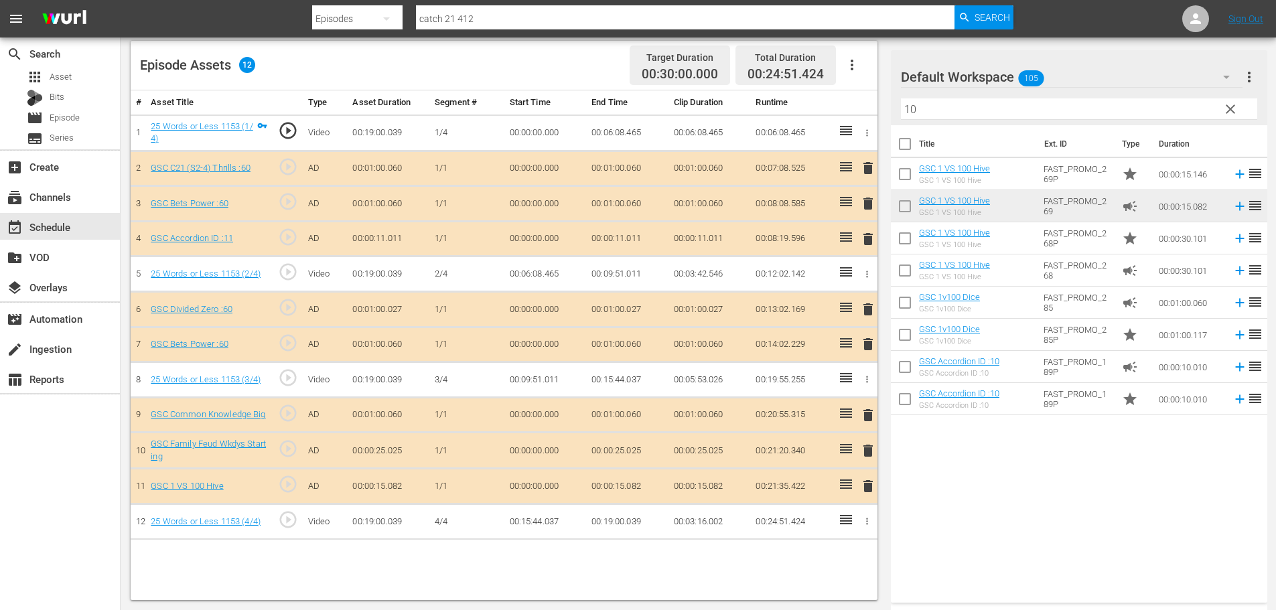
click at [939, 115] on input "10" at bounding box center [1079, 108] width 356 height 21
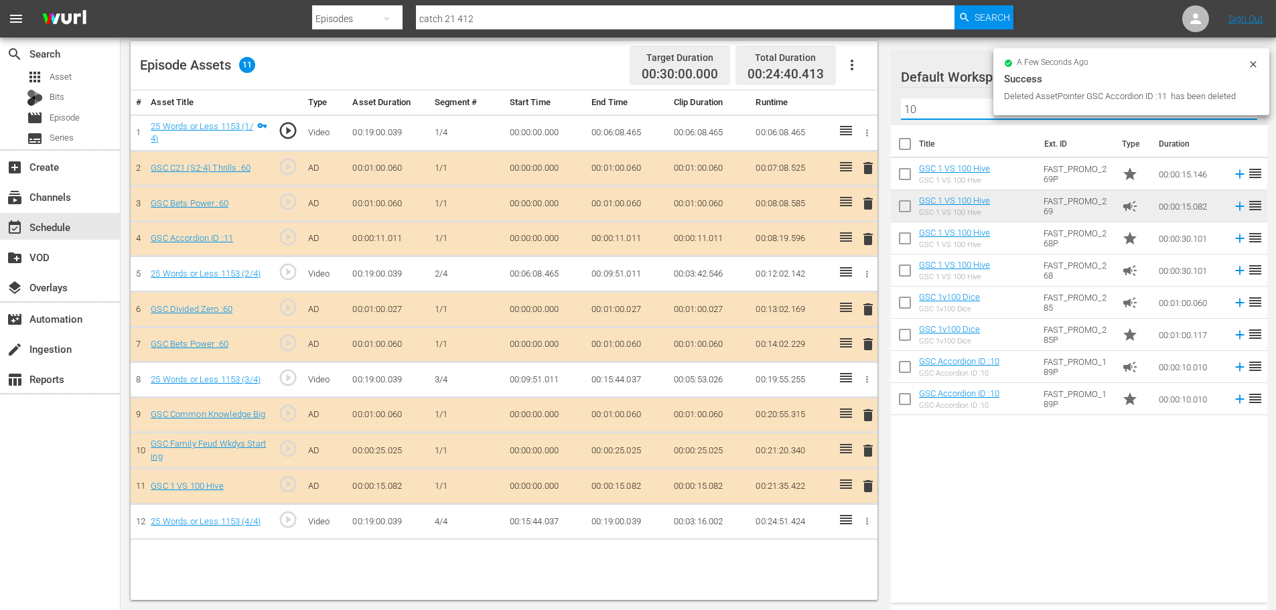
type input "1"
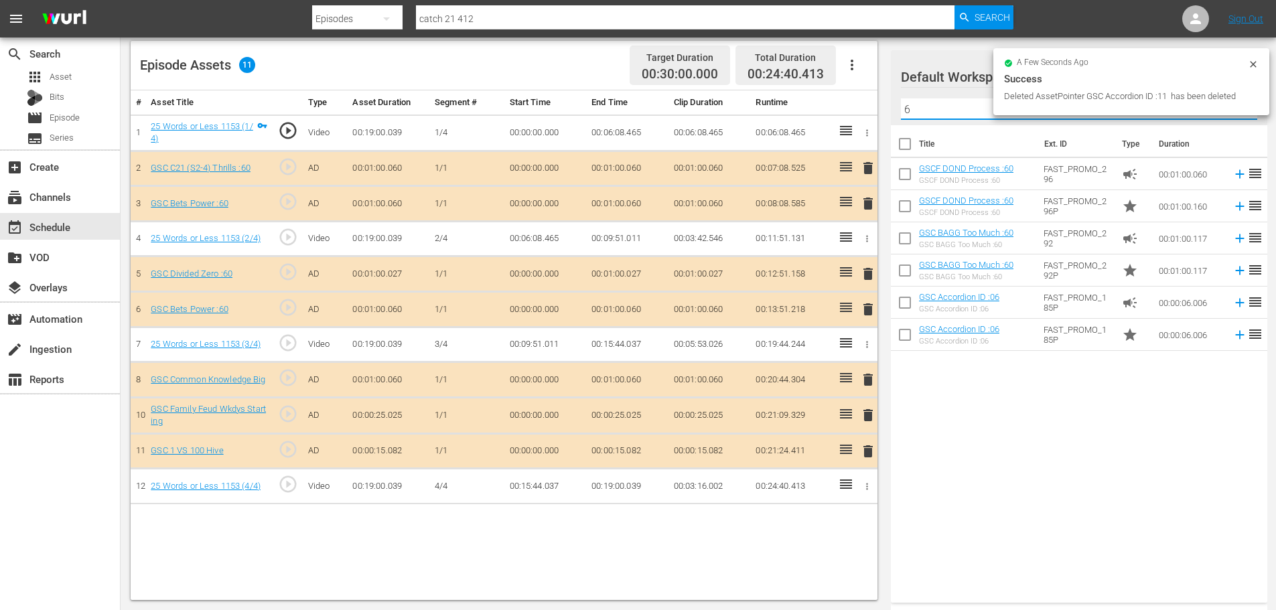
type input "6"
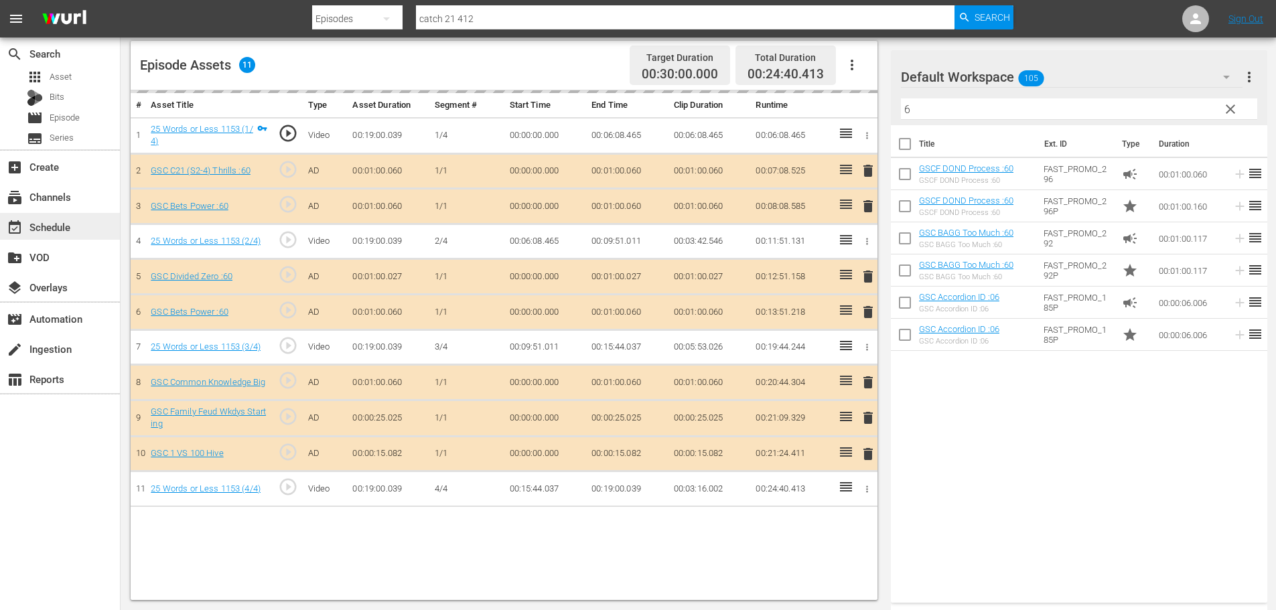
click at [82, 236] on div "event_available Schedule" at bounding box center [60, 226] width 120 height 27
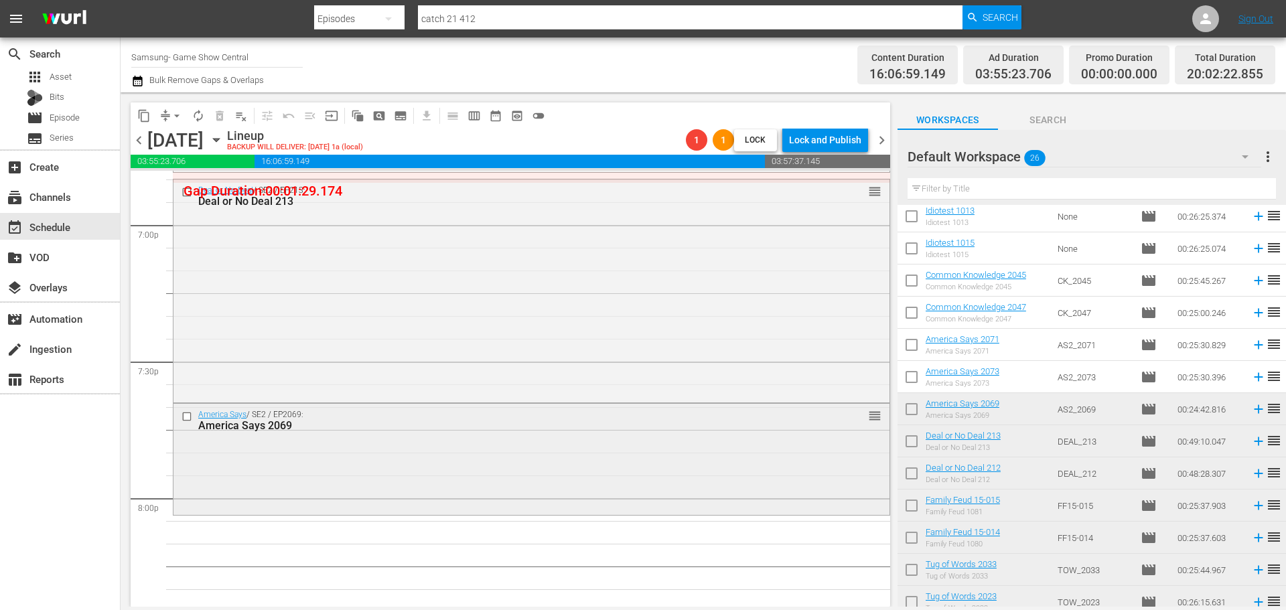
scroll to position [5184, 0]
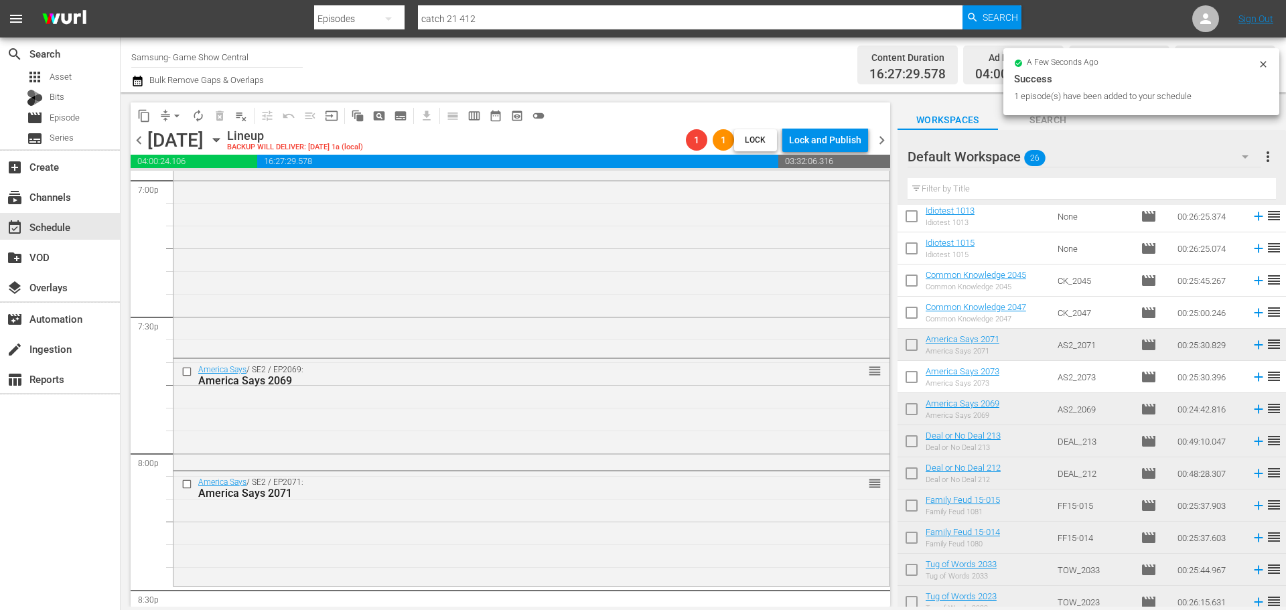
click at [1012, 348] on td "America Says 2071 America Says 2071" at bounding box center [989, 345] width 127 height 32
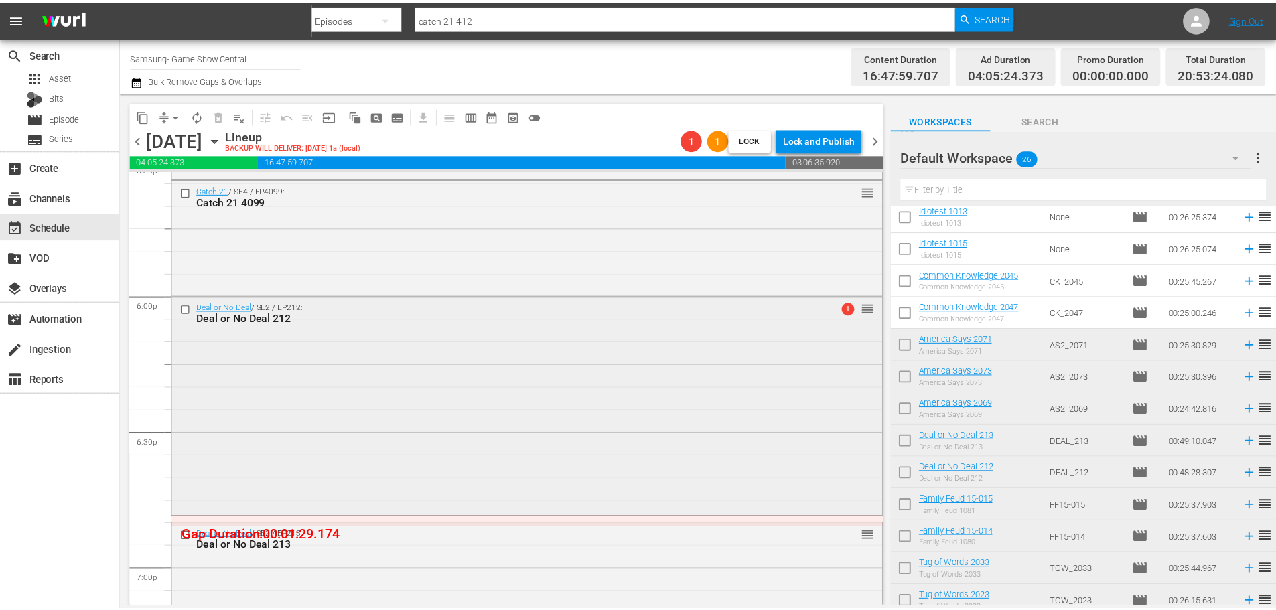
scroll to position [4782, 0]
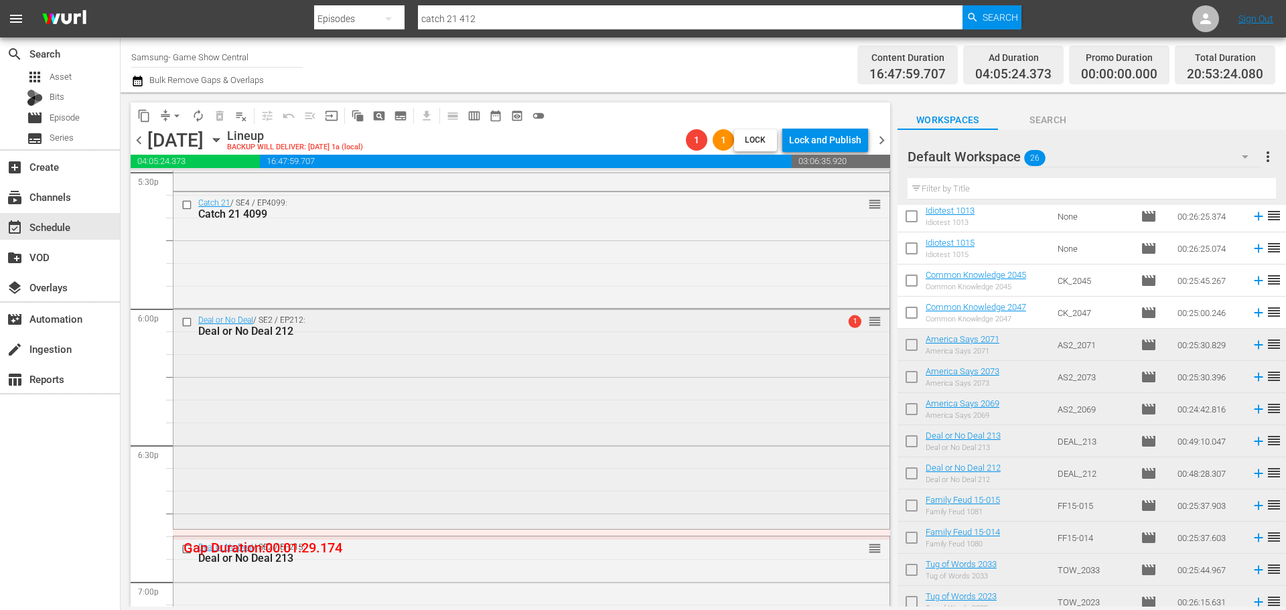
click at [465, 400] on div "Deal or No Deal / SE2 / EP212: Deal or No Deal 212 1 reorder" at bounding box center [532, 418] width 716 height 217
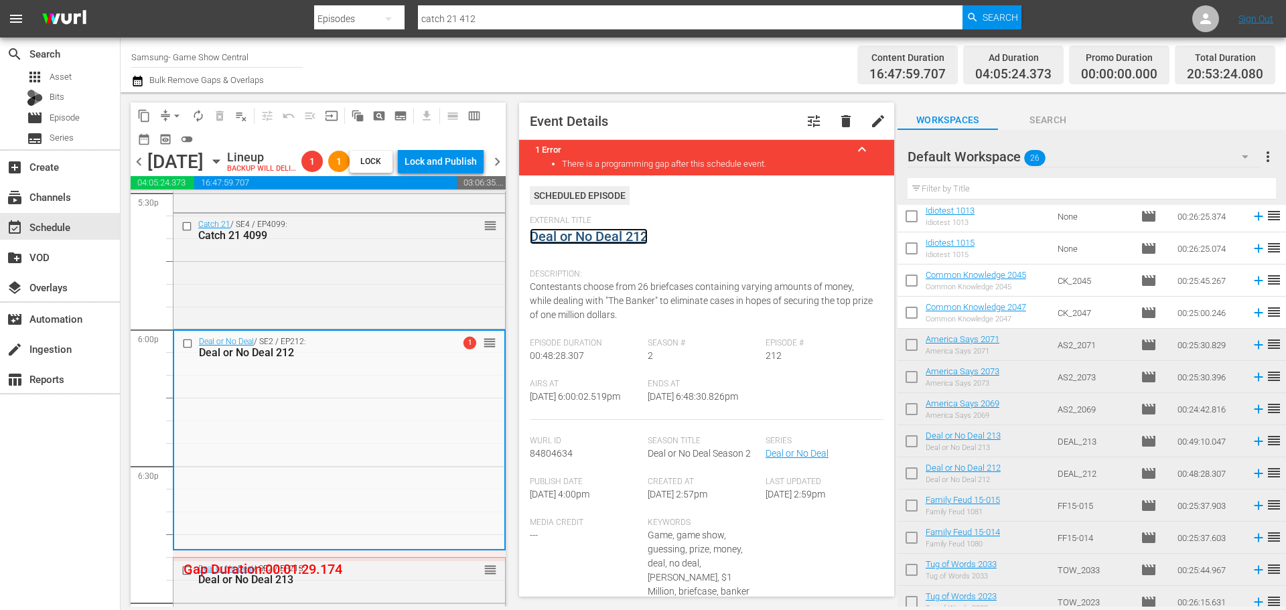
click at [609, 238] on link "Deal or No Deal 212" at bounding box center [589, 236] width 118 height 16
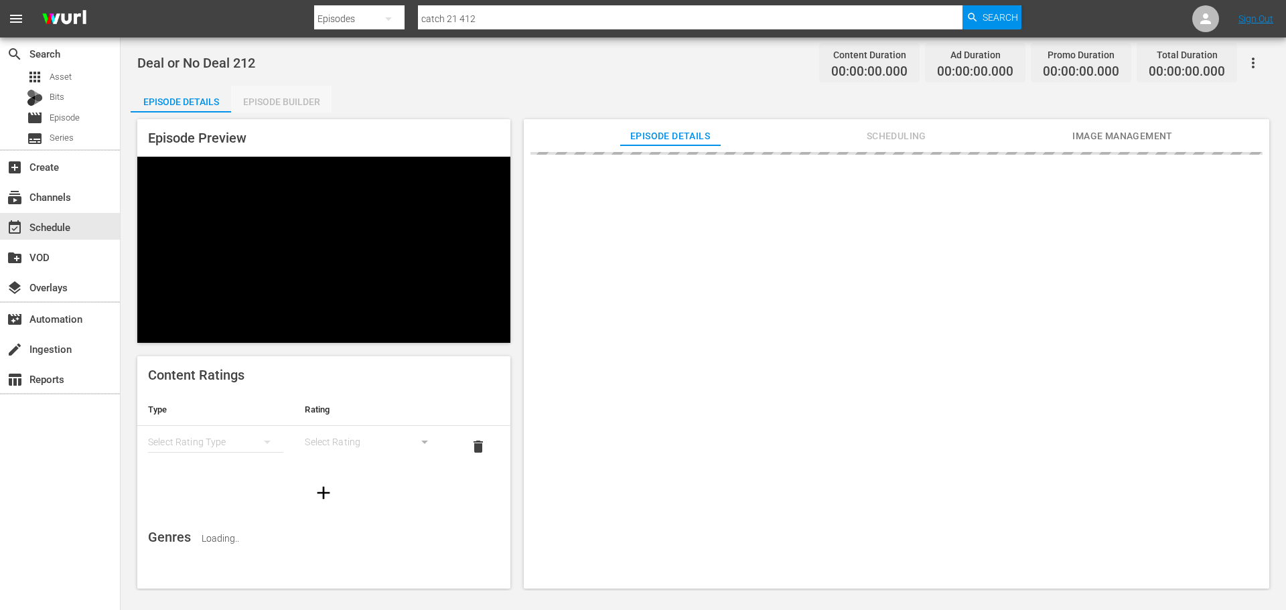
click at [285, 96] on div "Episode Builder" at bounding box center [281, 102] width 100 height 32
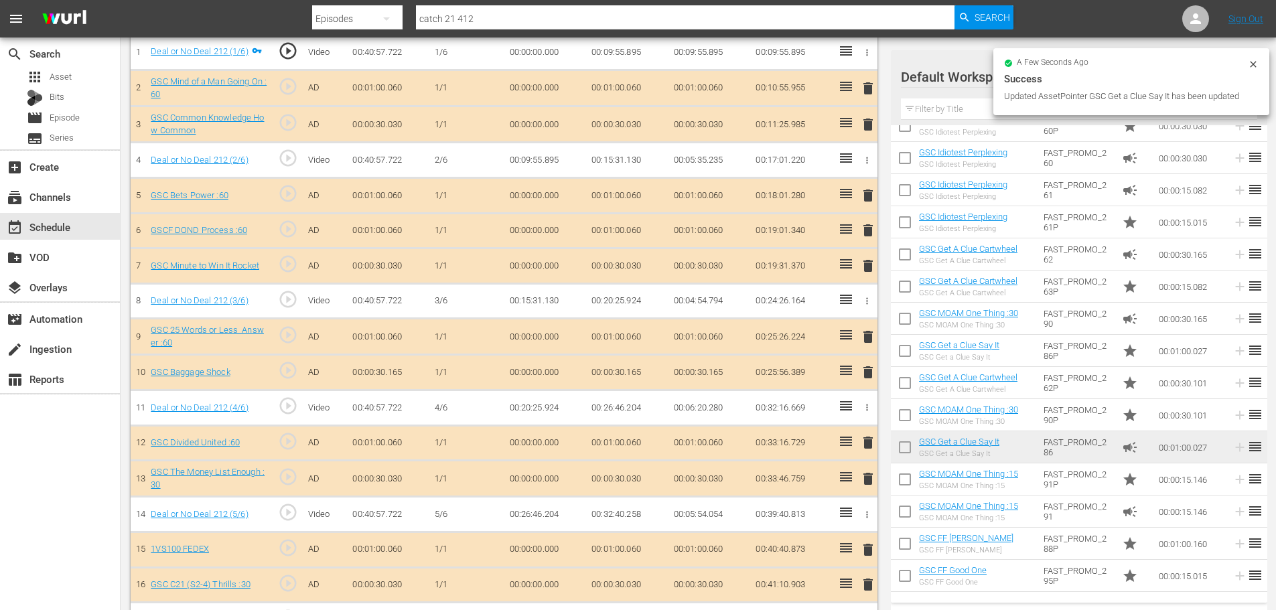
scroll to position [469, 0]
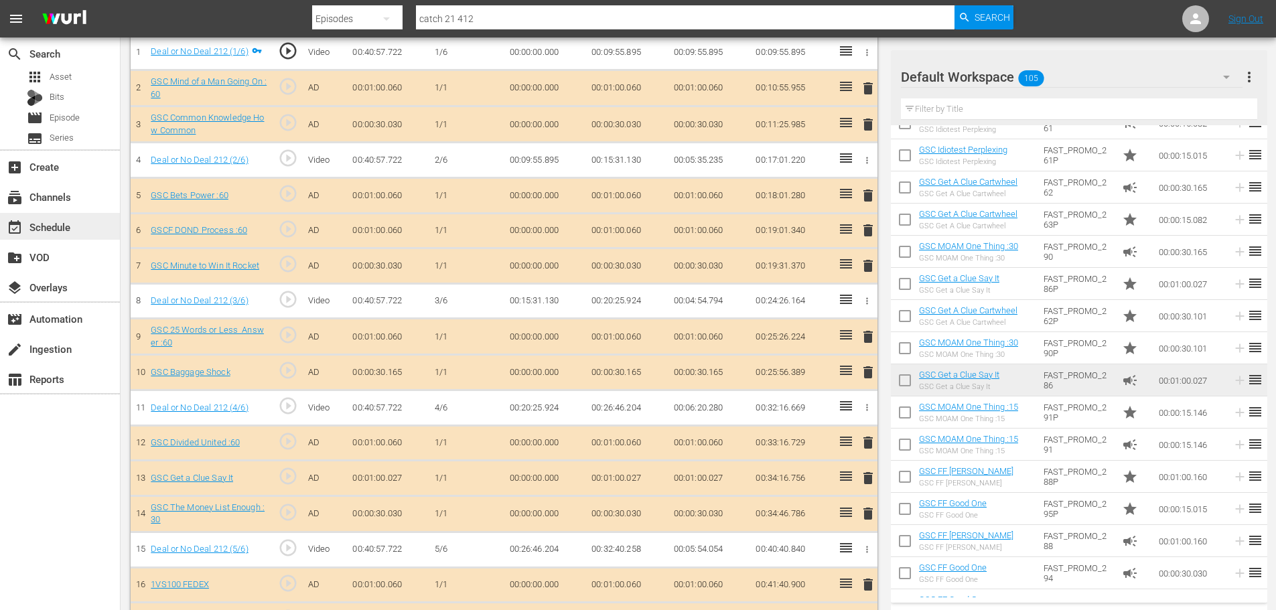
click at [98, 230] on div "event_available Schedule" at bounding box center [60, 226] width 120 height 27
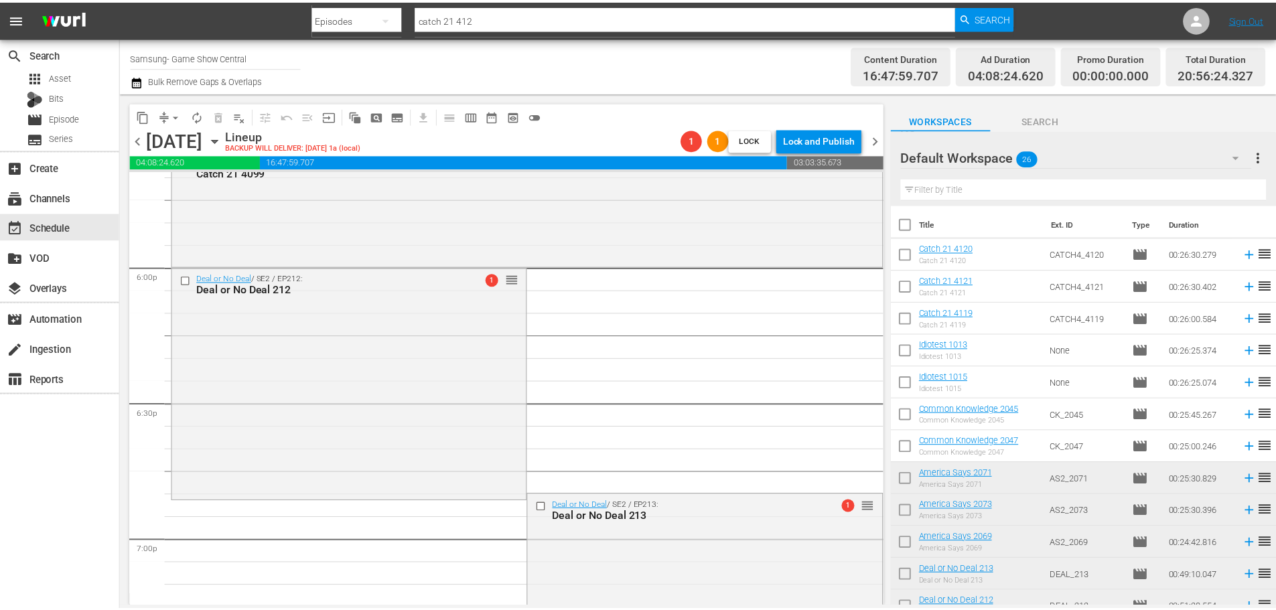
scroll to position [4958, 0]
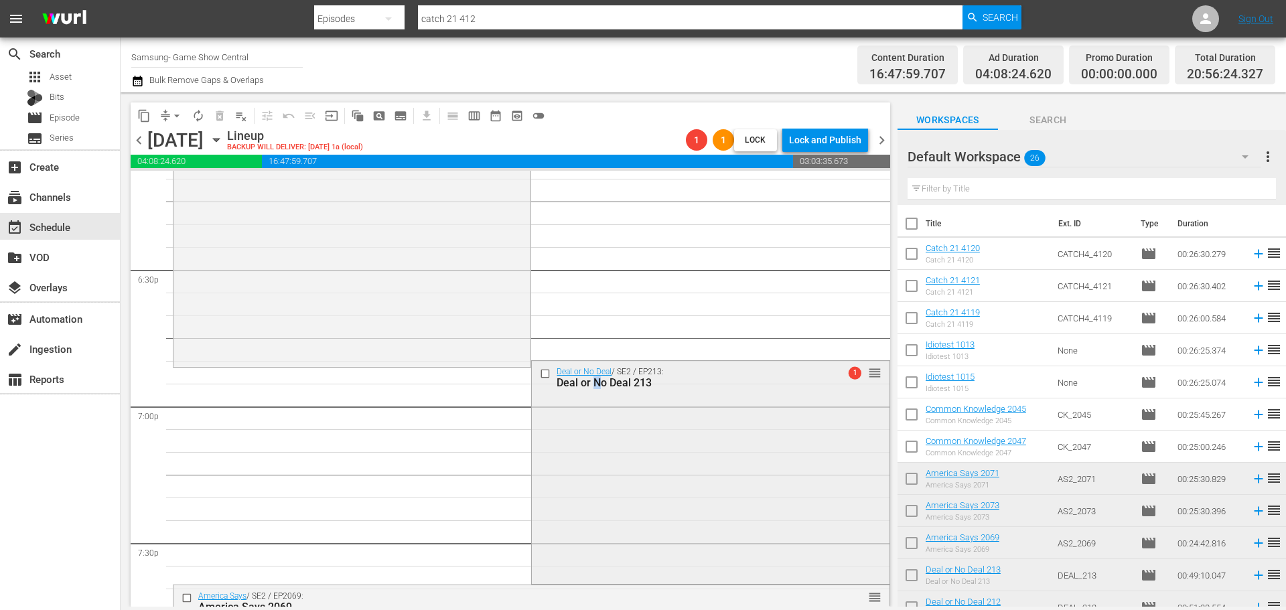
click at [591, 488] on div "Deal or No Deal / SE2 / EP213: Deal or No Deal 213 1 reorder" at bounding box center [710, 471] width 357 height 220
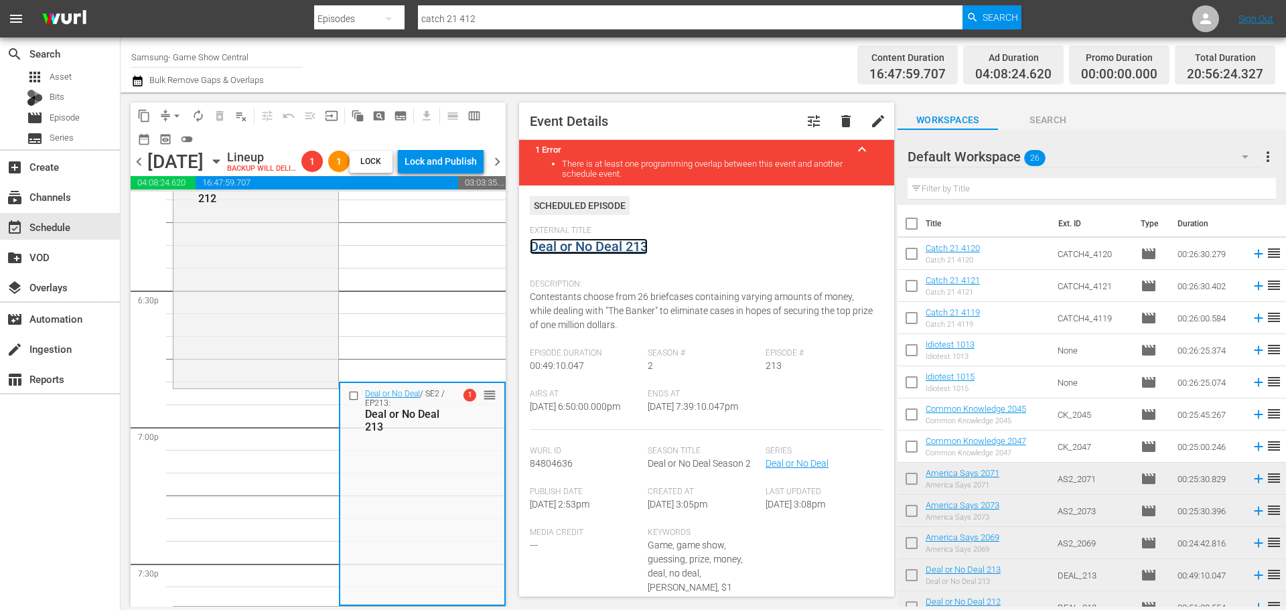
click at [578, 249] on link "Deal or No Deal 213" at bounding box center [589, 247] width 118 height 16
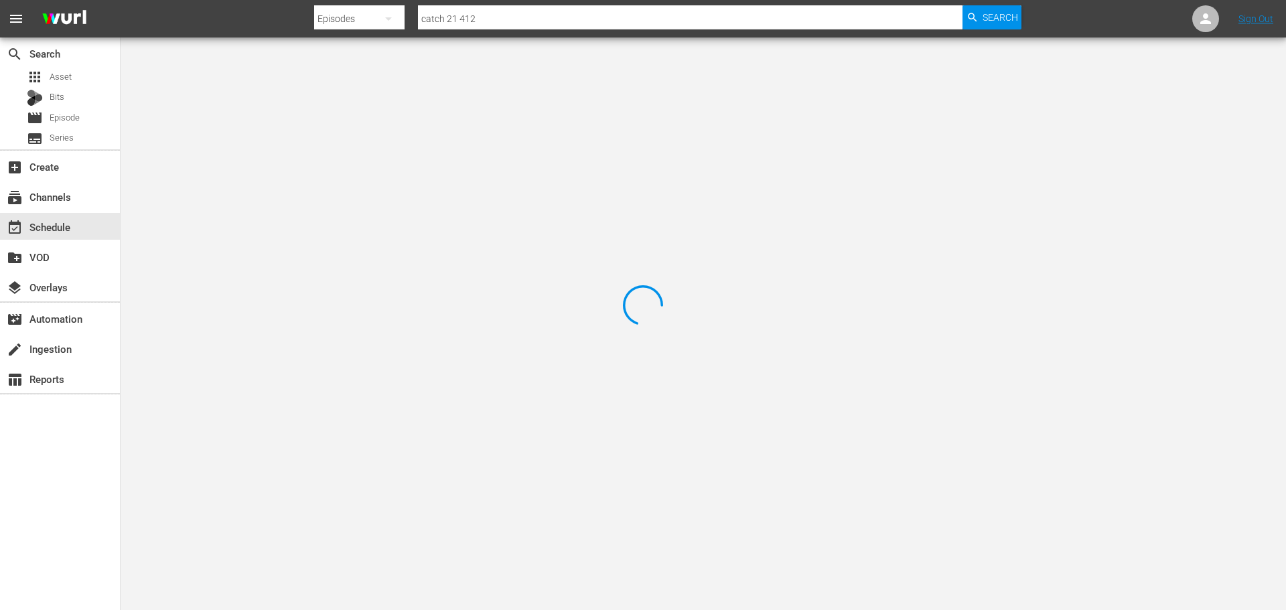
click at [283, 101] on div at bounding box center [643, 305] width 1286 height 610
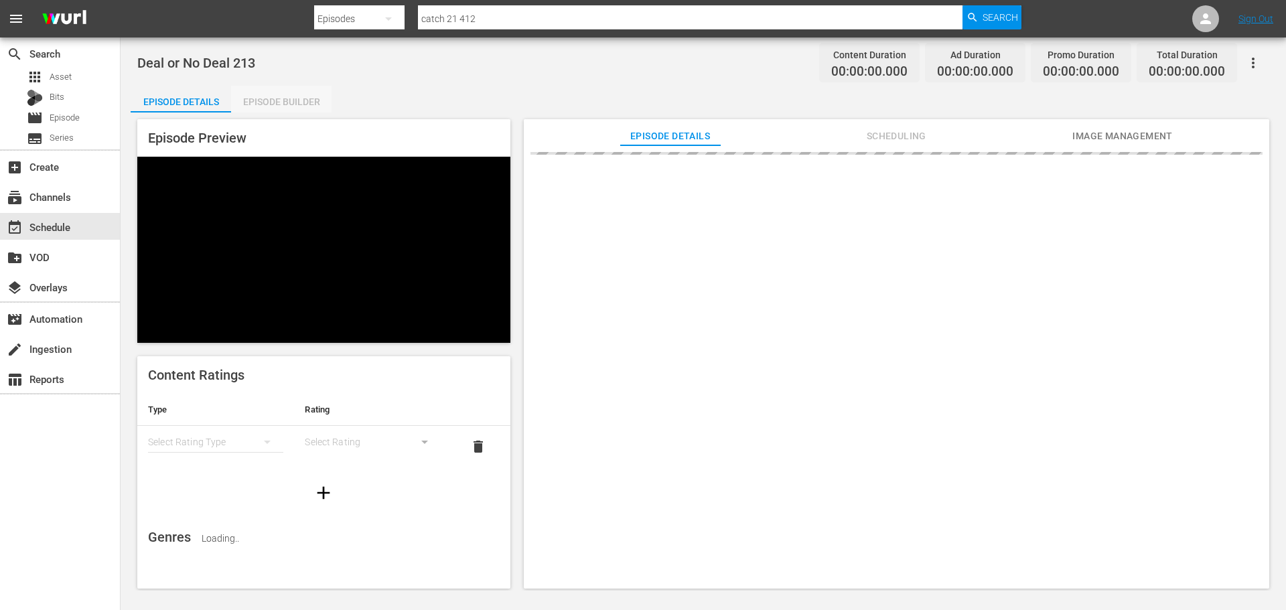
click at [274, 96] on div "Episode Builder" at bounding box center [281, 102] width 100 height 32
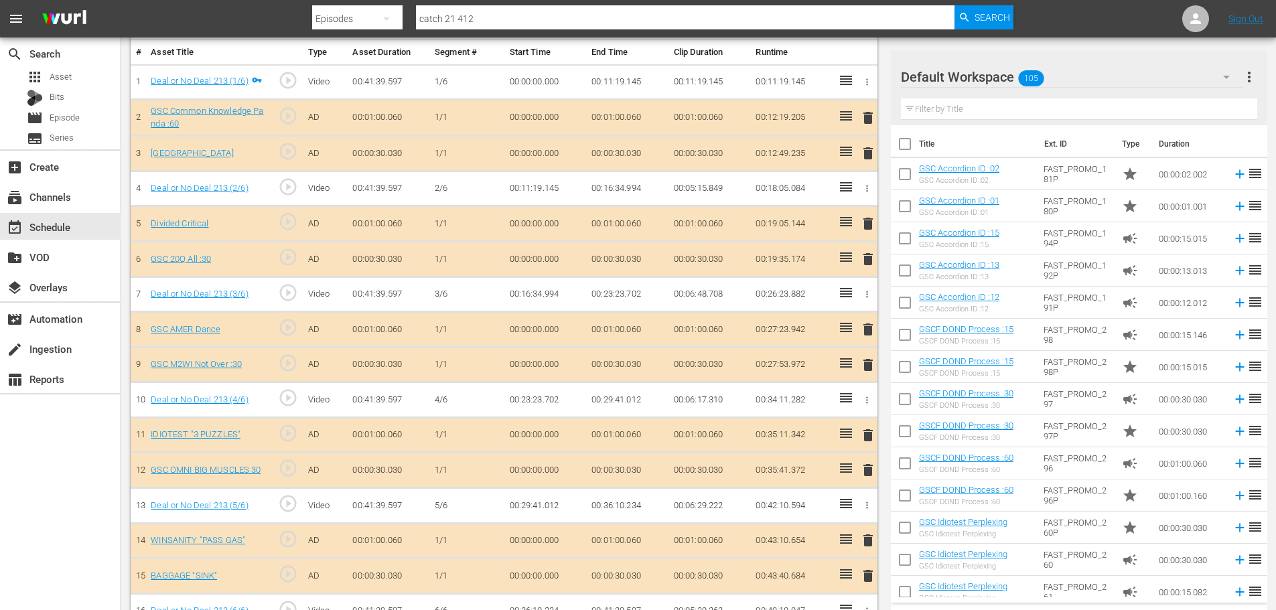
scroll to position [428, 0]
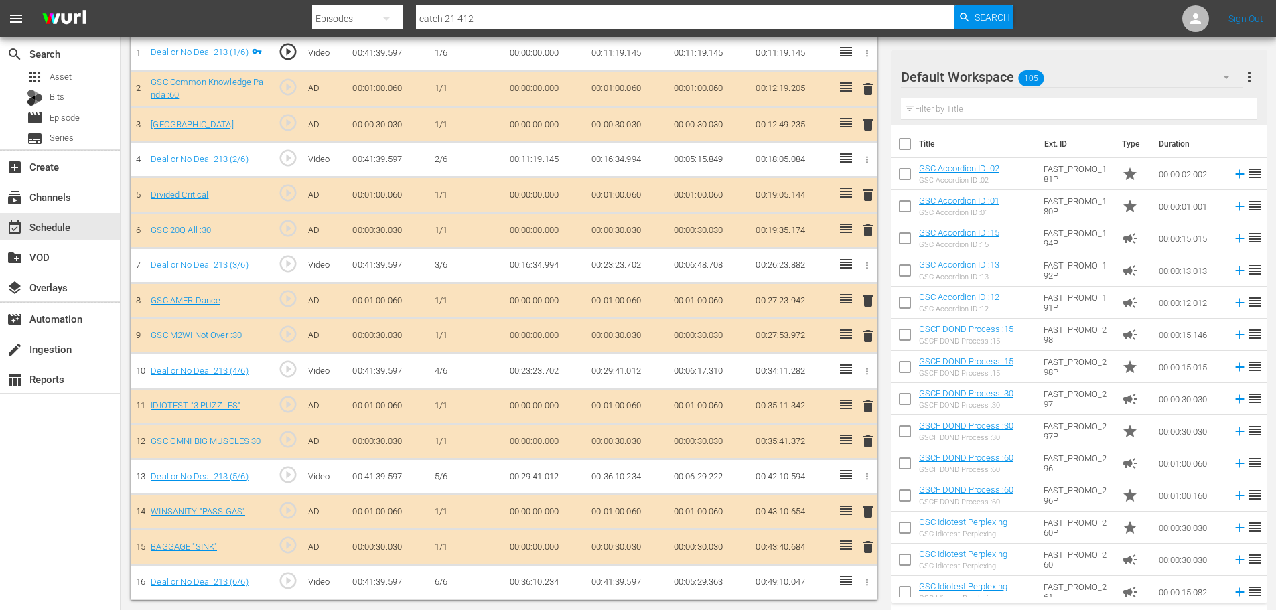
click at [867, 339] on span "delete" at bounding box center [868, 336] width 16 height 16
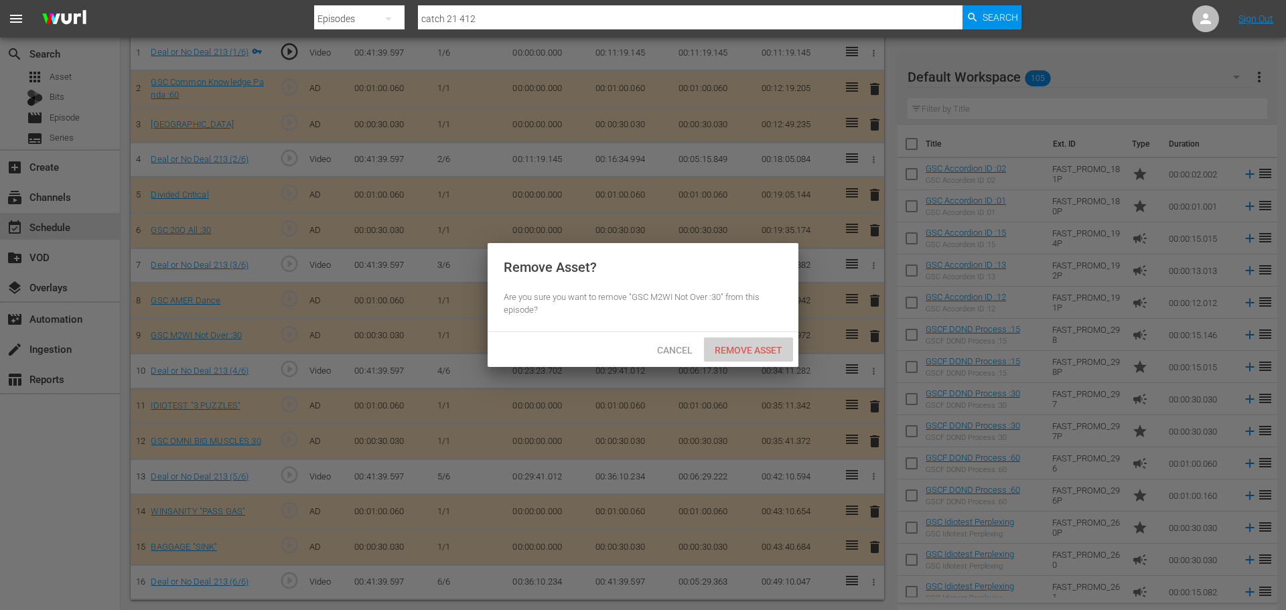
click at [744, 362] on div "Remove Asset" at bounding box center [748, 350] width 89 height 25
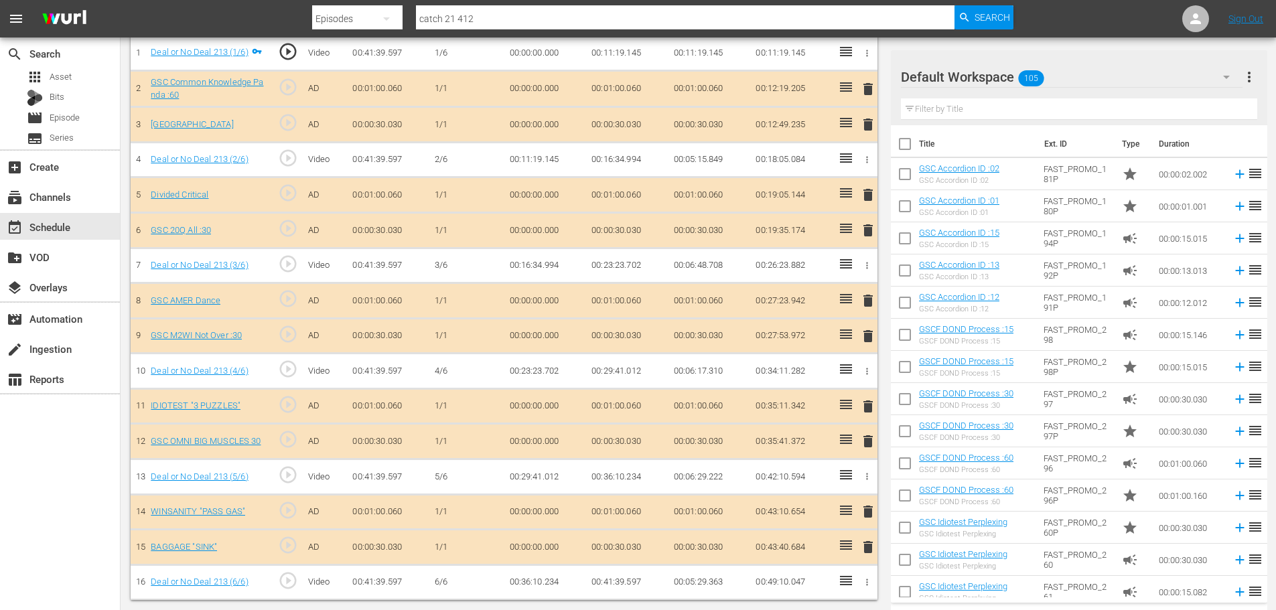
click at [865, 232] on span "delete" at bounding box center [868, 230] width 16 height 16
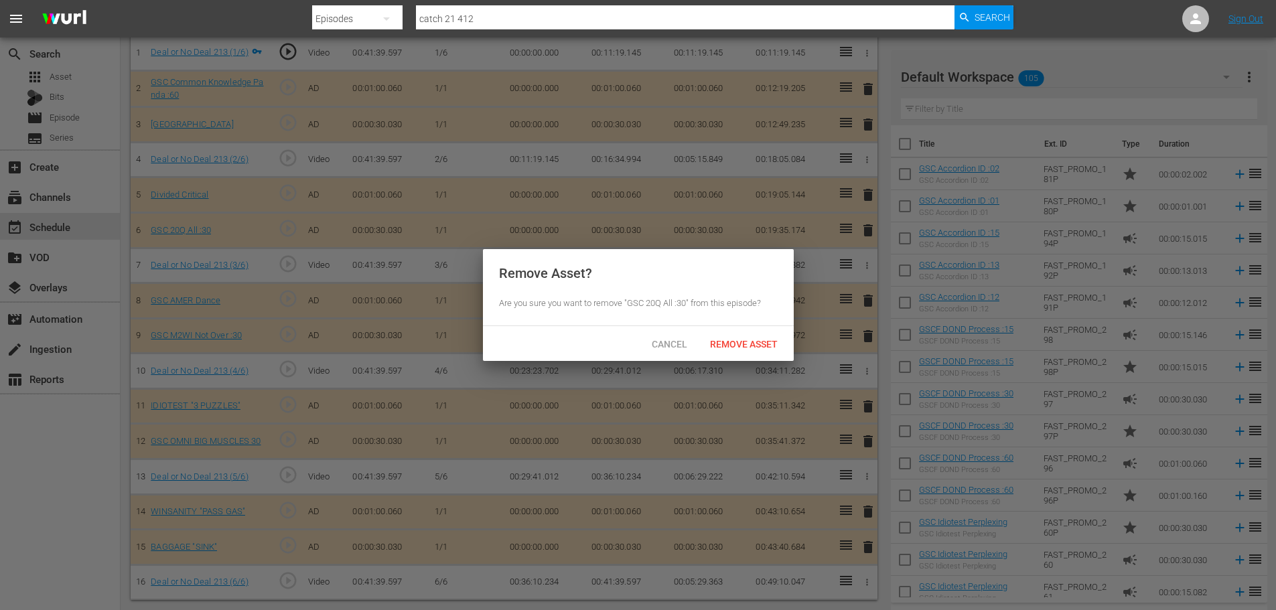
click at [737, 352] on div at bounding box center [638, 305] width 1276 height 610
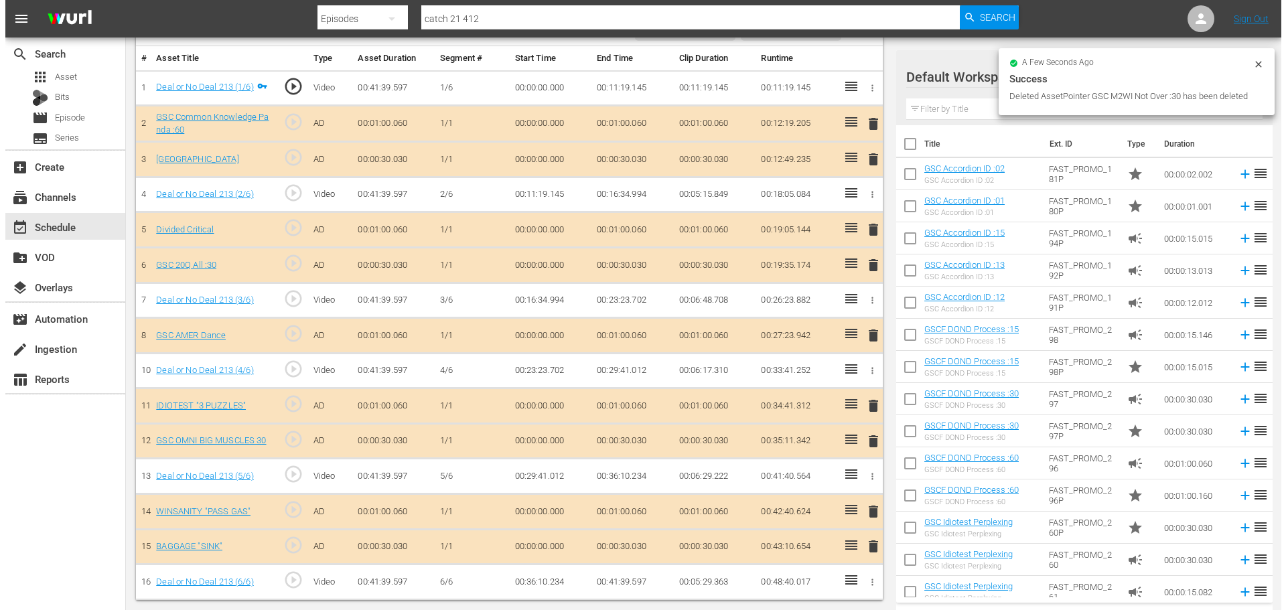
scroll to position [393, 0]
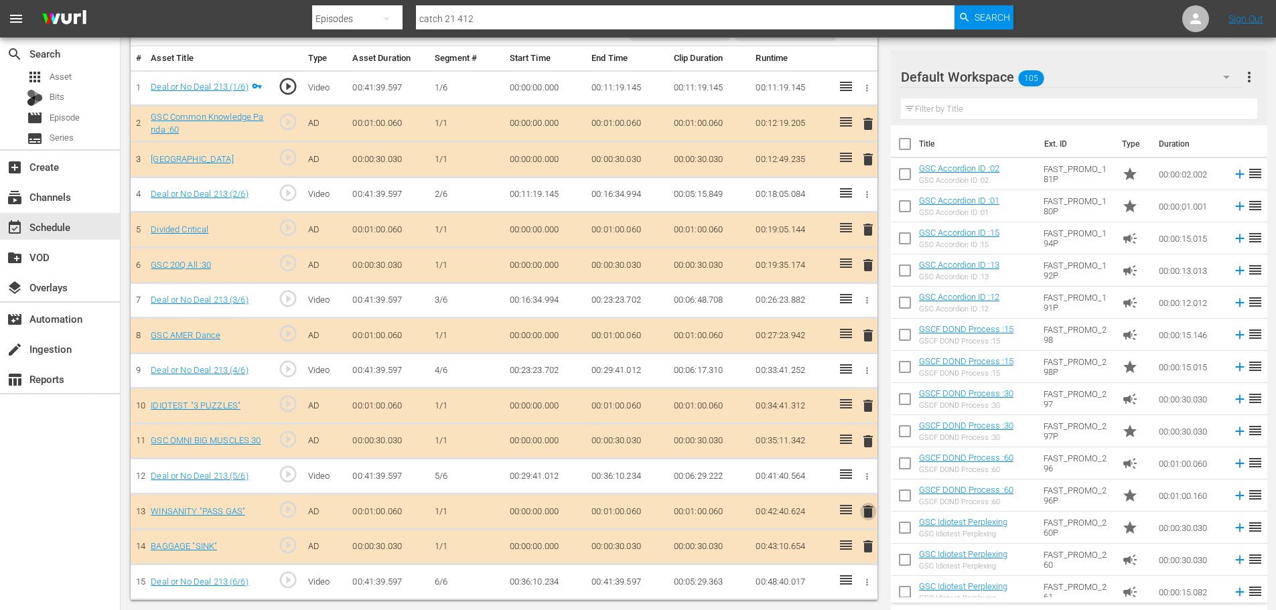
click at [870, 510] on span "delete" at bounding box center [868, 512] width 16 height 16
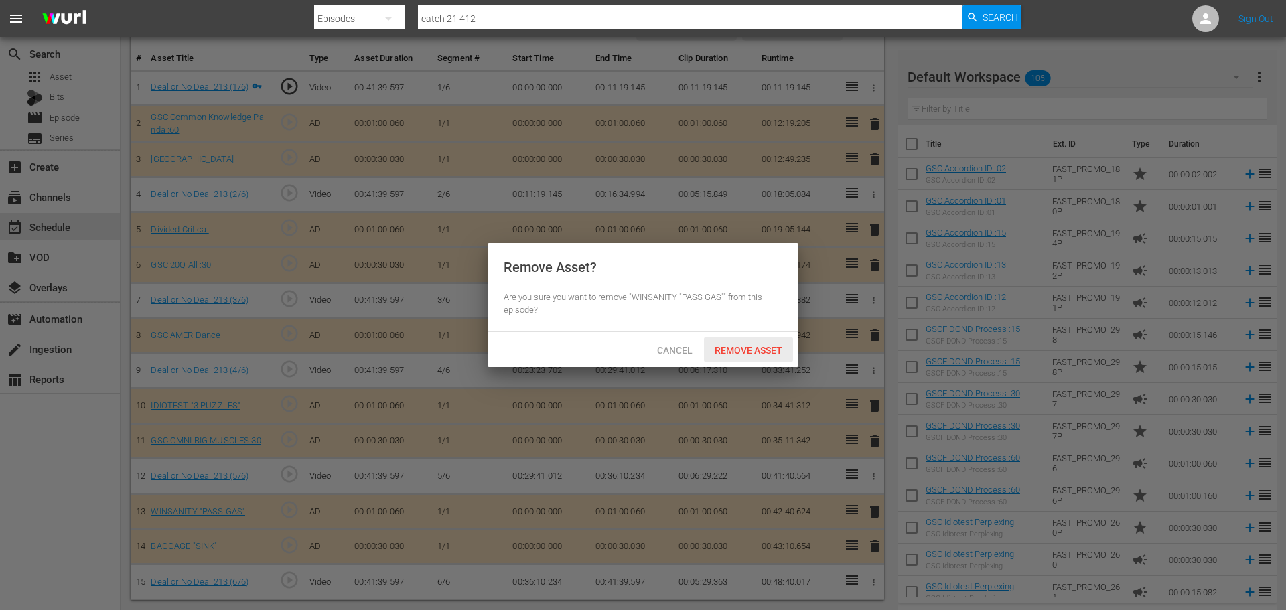
click at [734, 350] on span "Remove Asset" at bounding box center [748, 350] width 89 height 11
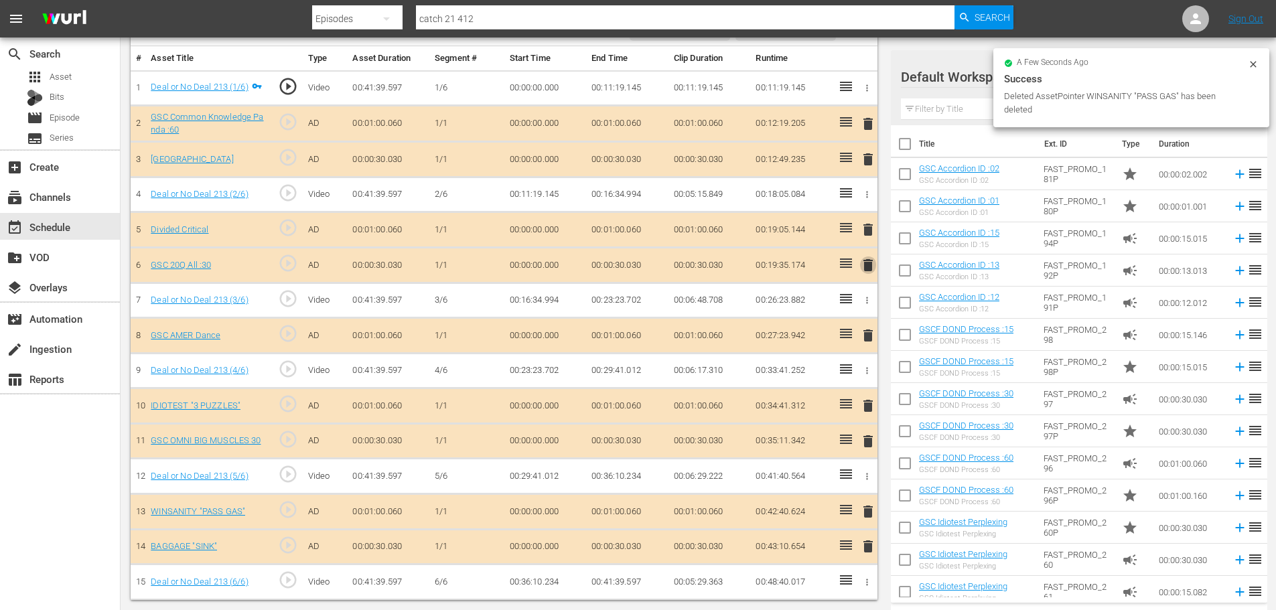
click at [866, 264] on span "delete" at bounding box center [868, 265] width 16 height 16
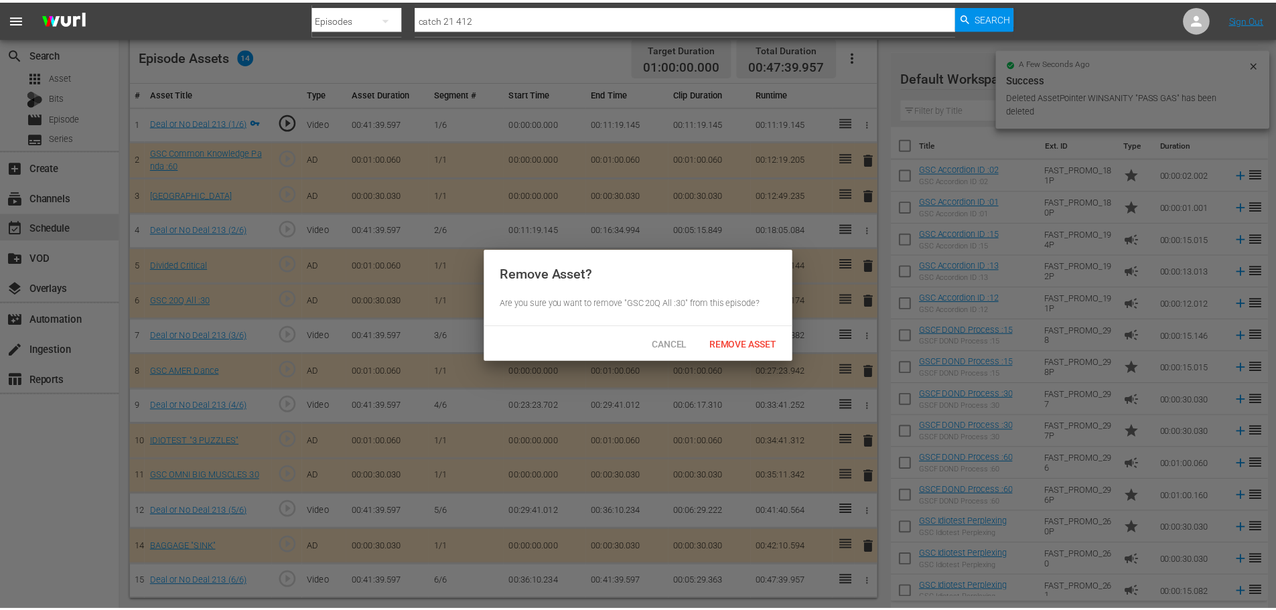
scroll to position [358, 0]
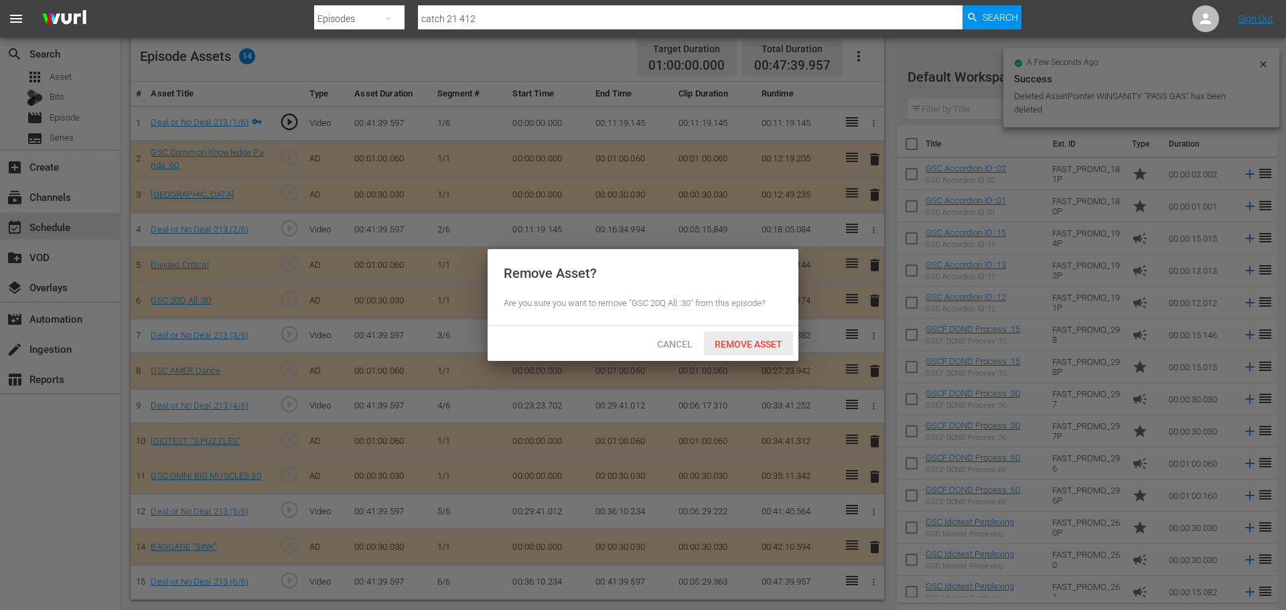
click at [745, 346] on span "Remove Asset" at bounding box center [748, 344] width 89 height 11
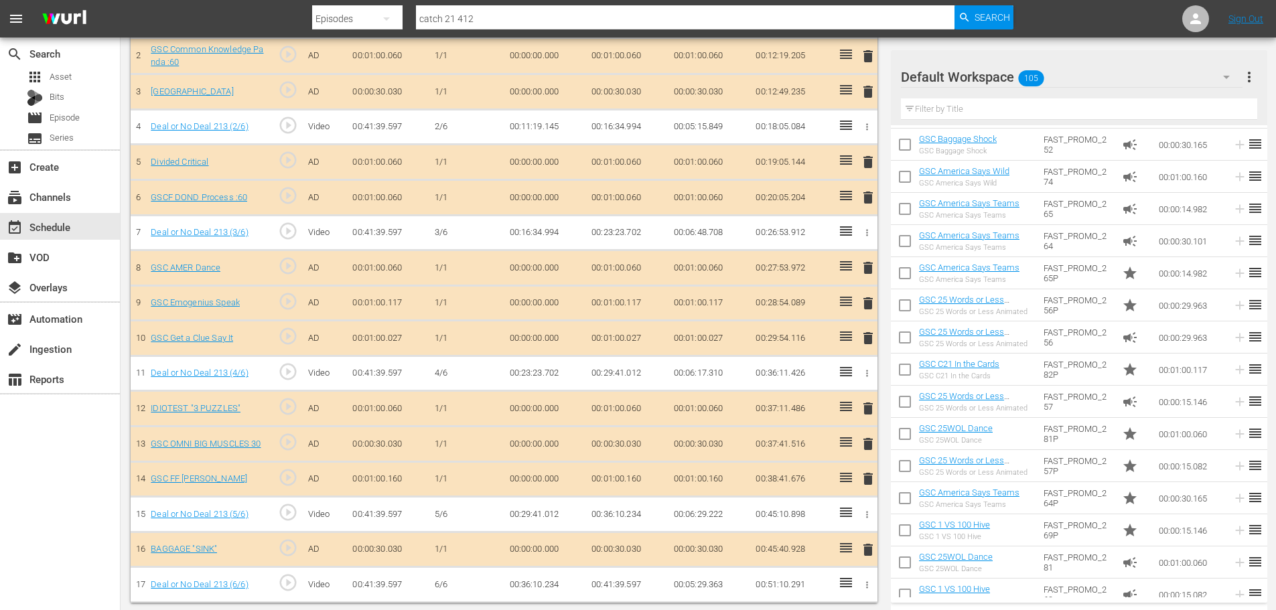
scroll to position [466, 0]
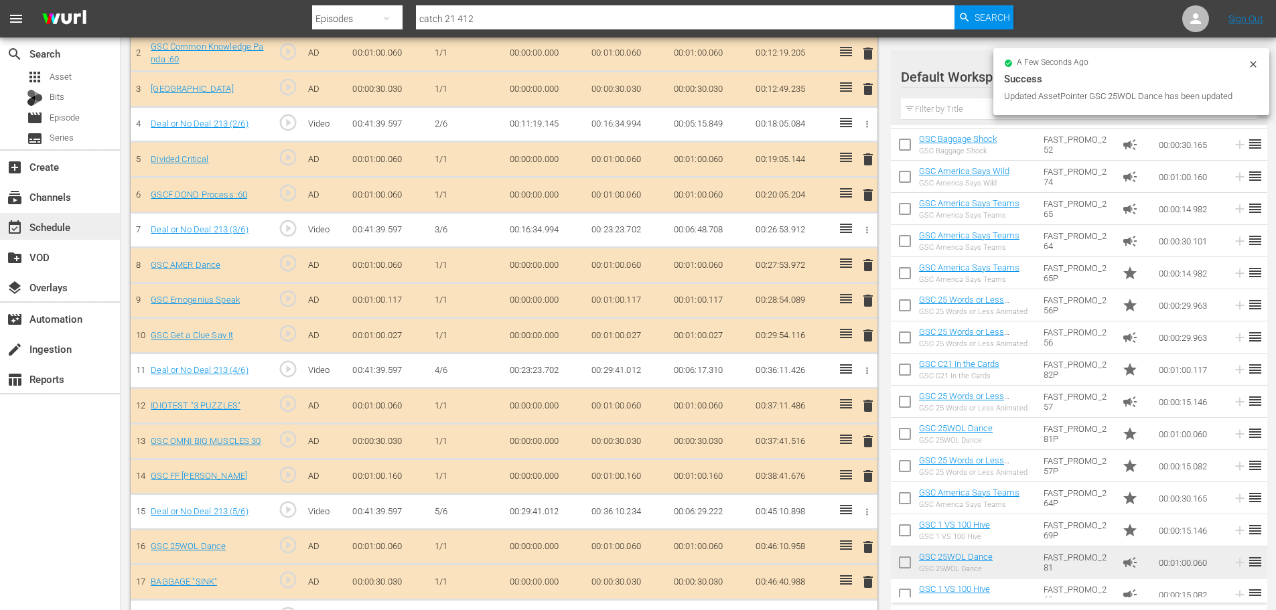
click at [75, 231] on div "event_available Schedule" at bounding box center [60, 226] width 120 height 27
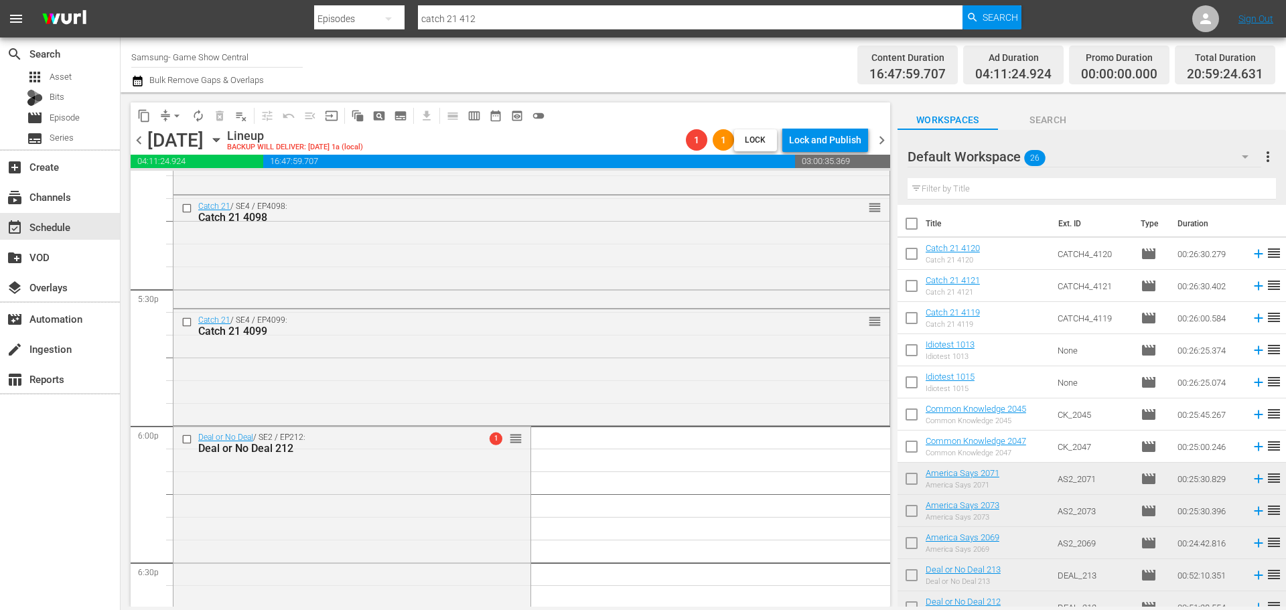
scroll to position [5315, 0]
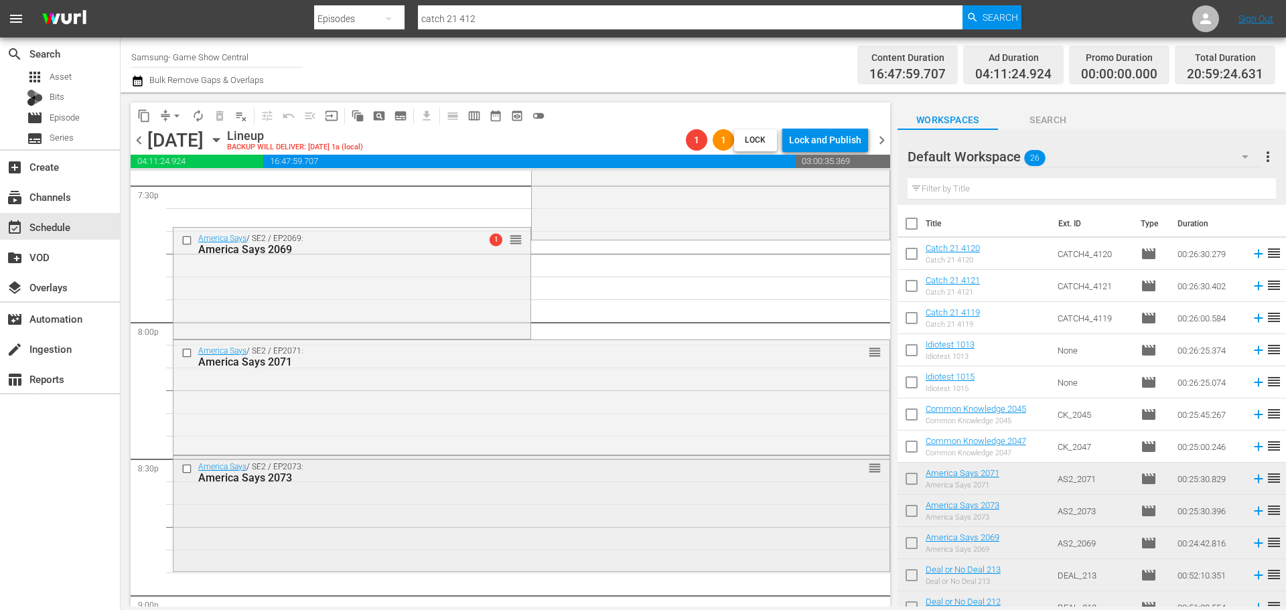
click at [393, 465] on div "America Says / SE2 / EP2073: America Says 2073" at bounding box center [506, 473] width 617 height 22
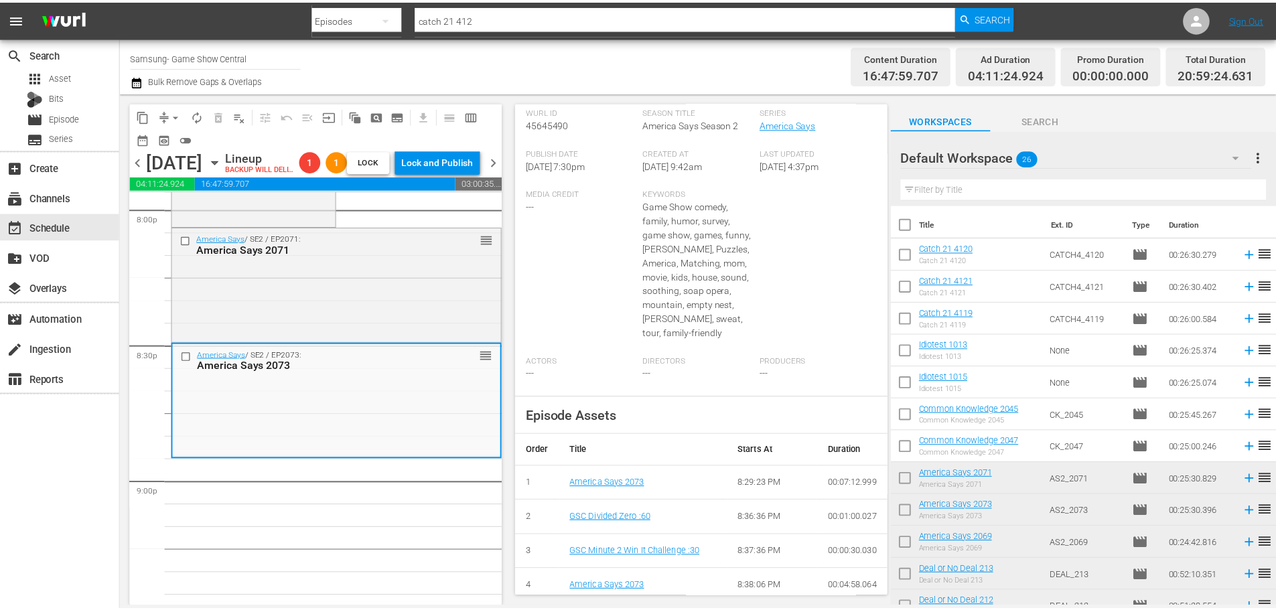
scroll to position [94, 0]
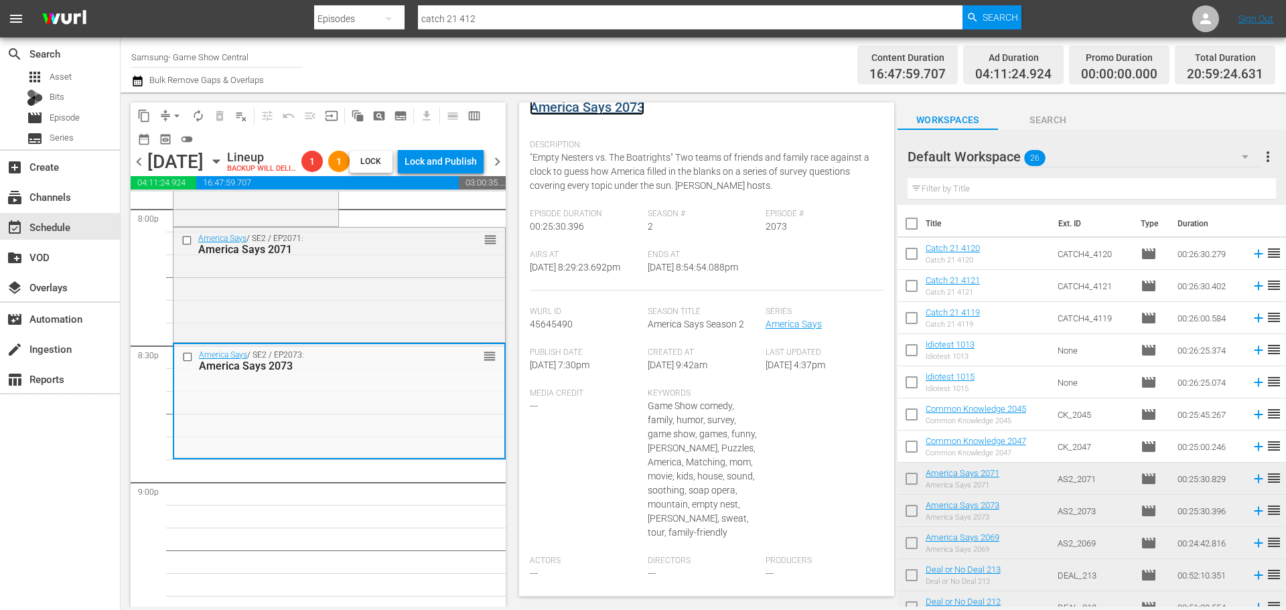
click at [578, 106] on link "America Says 2073" at bounding box center [587, 107] width 115 height 16
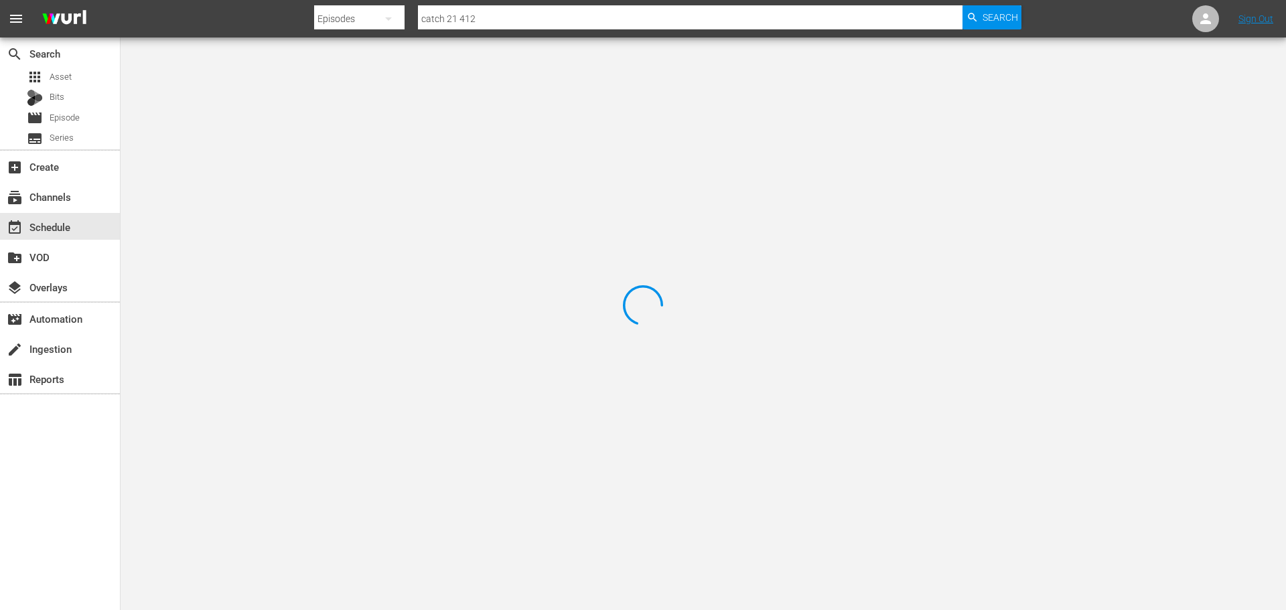
click at [308, 109] on div at bounding box center [643, 305] width 1286 height 610
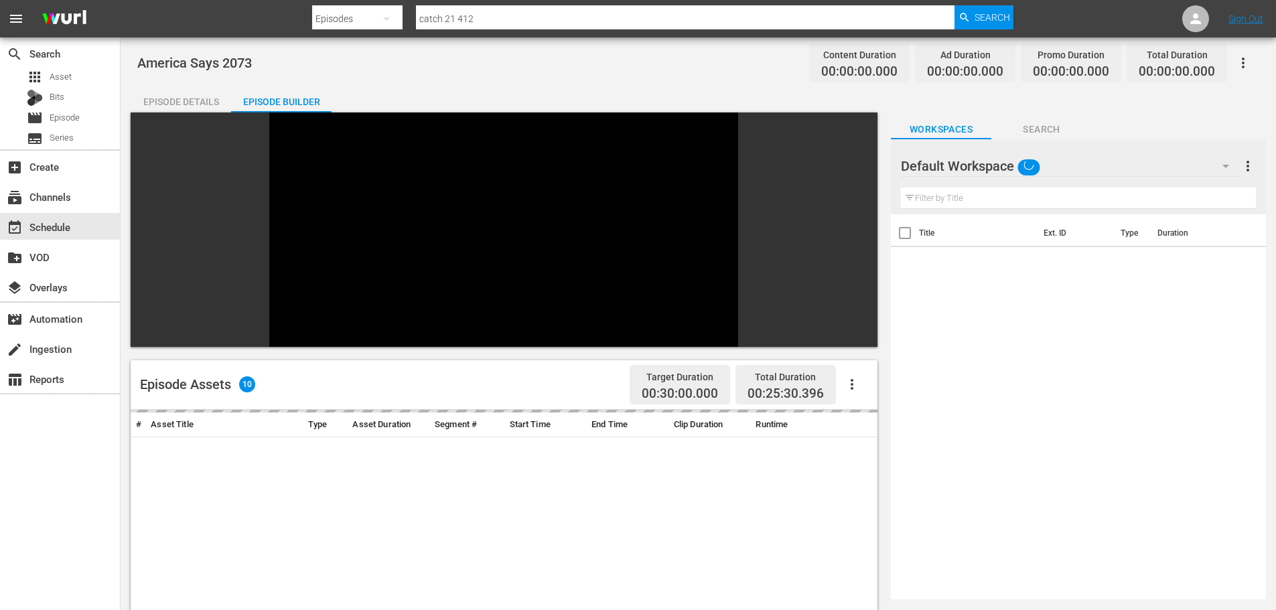
click at [281, 103] on div "Episode Builder" at bounding box center [281, 102] width 100 height 32
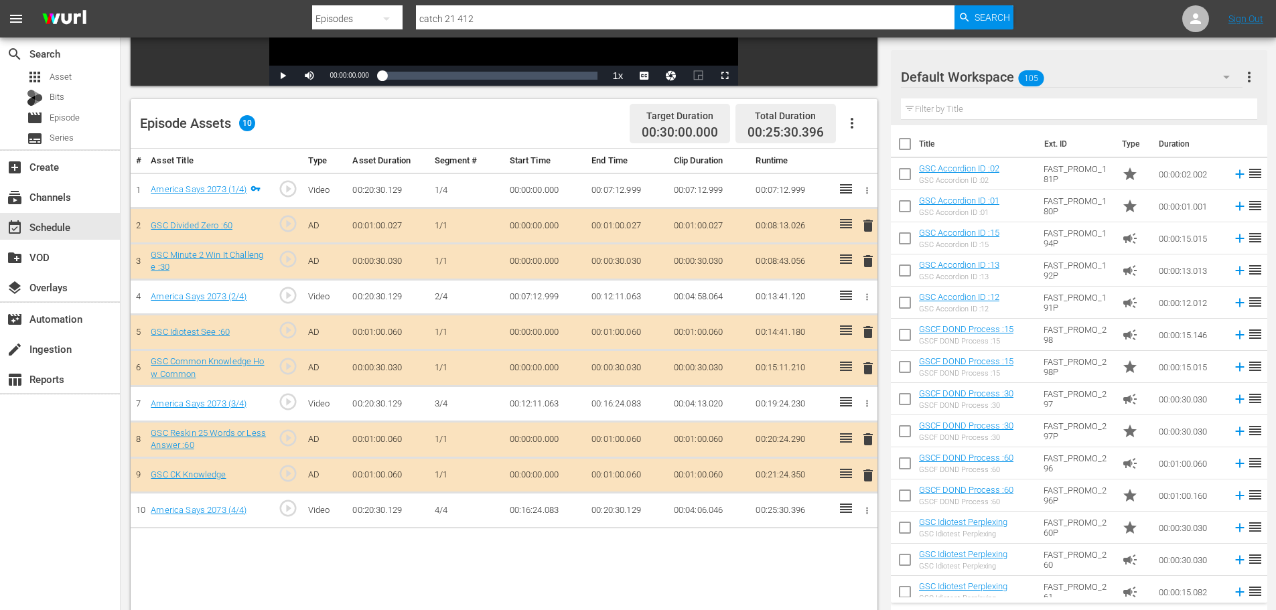
scroll to position [349, 0]
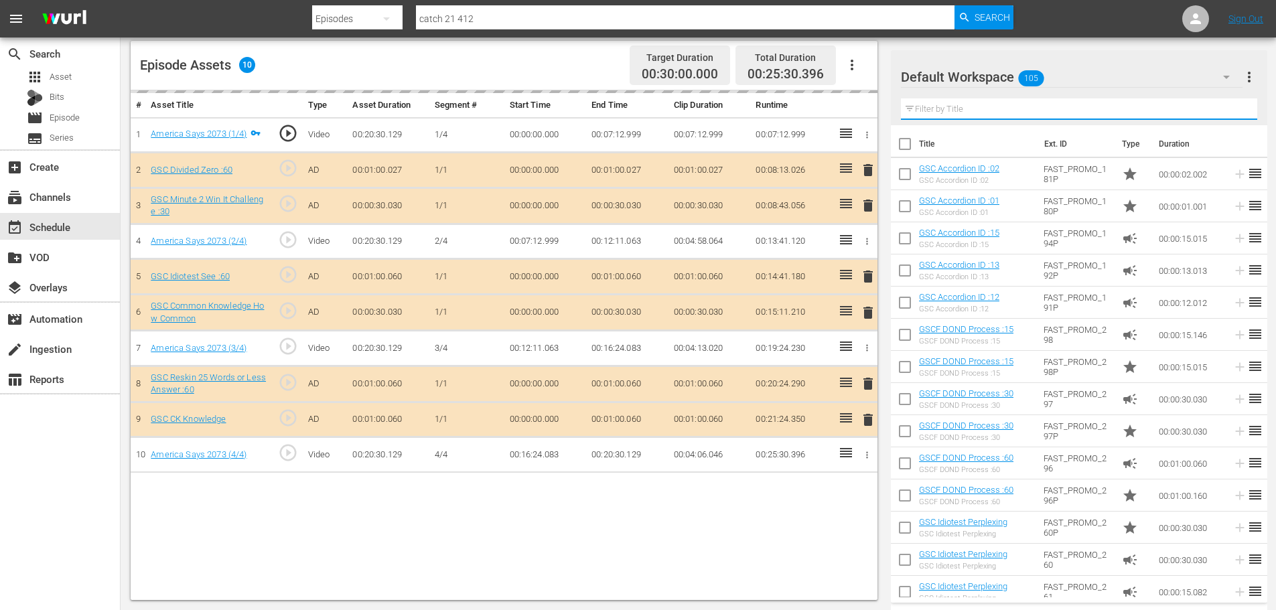
click at [957, 104] on input "text" at bounding box center [1079, 108] width 356 height 21
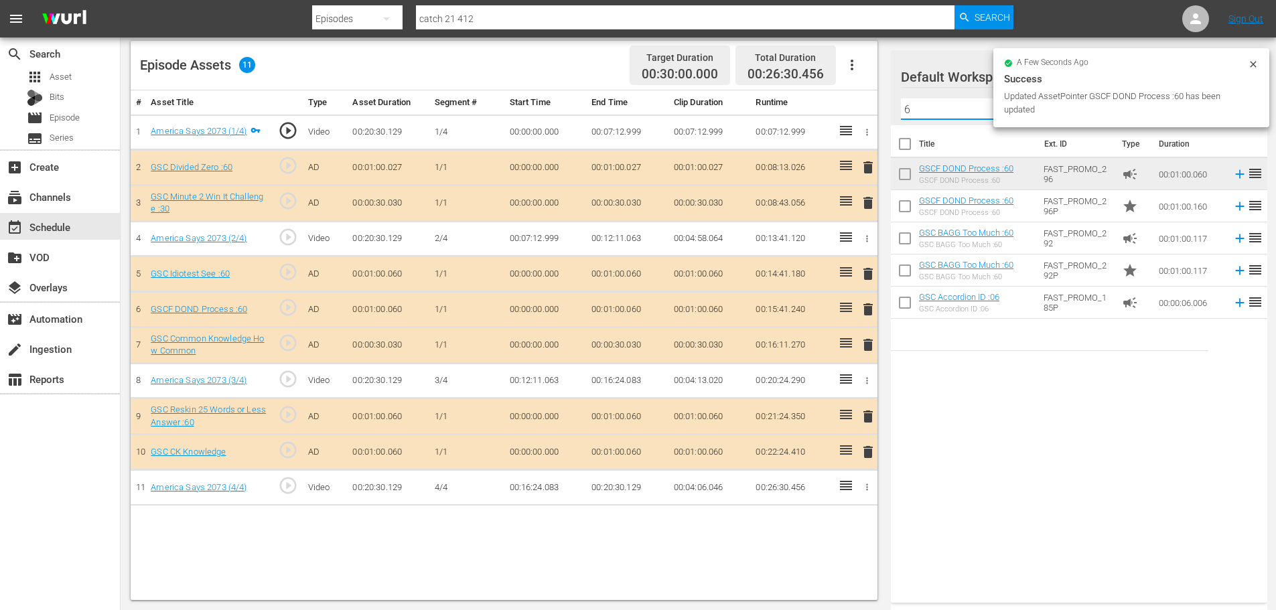
type input "6"
drag, startPoint x: 866, startPoint y: 343, endPoint x: 826, endPoint y: 351, distance: 40.3
click at [867, 343] on span "delete" at bounding box center [868, 345] width 16 height 16
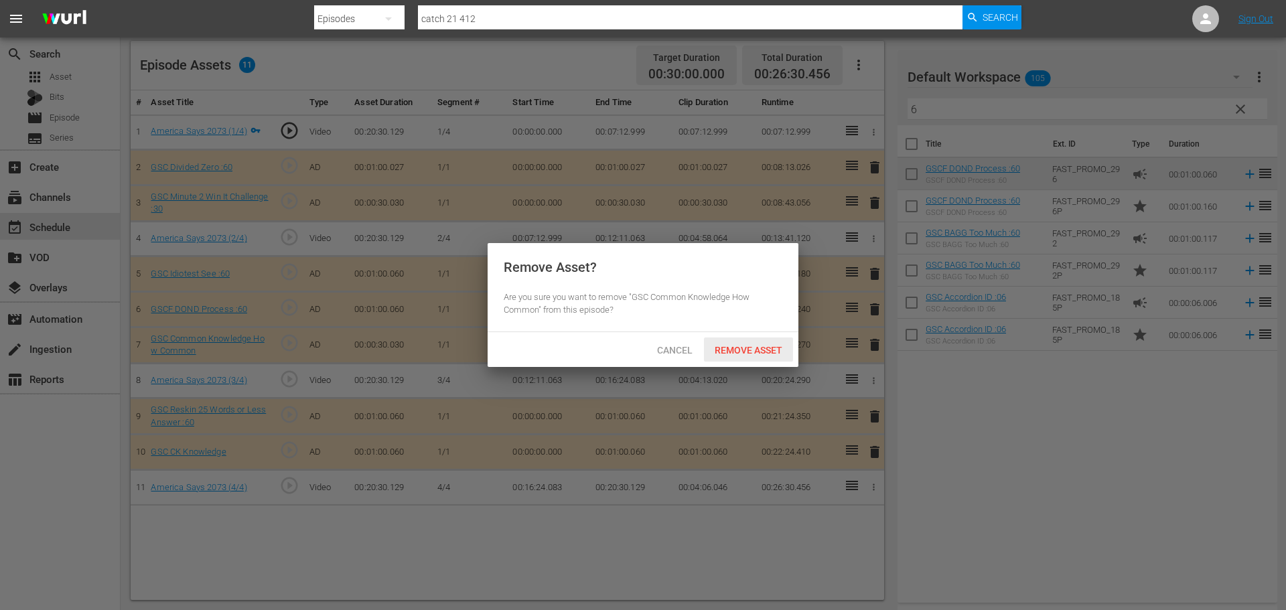
click at [769, 348] on span "Remove Asset" at bounding box center [748, 350] width 89 height 11
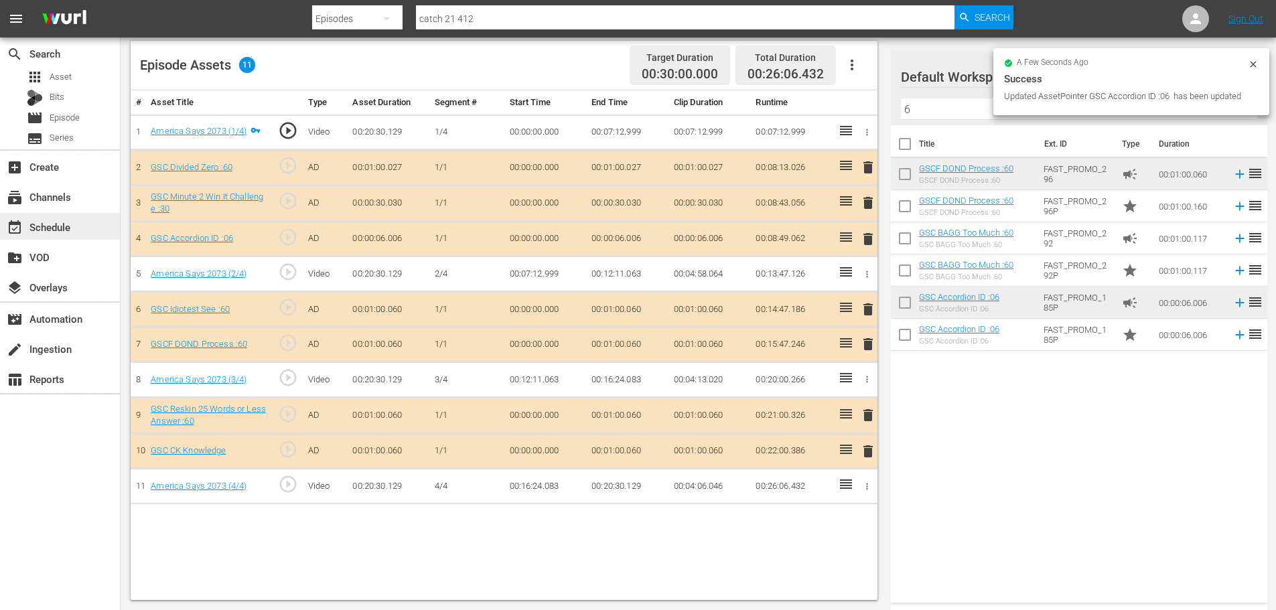
click at [78, 233] on div "event_available Schedule" at bounding box center [60, 226] width 120 height 27
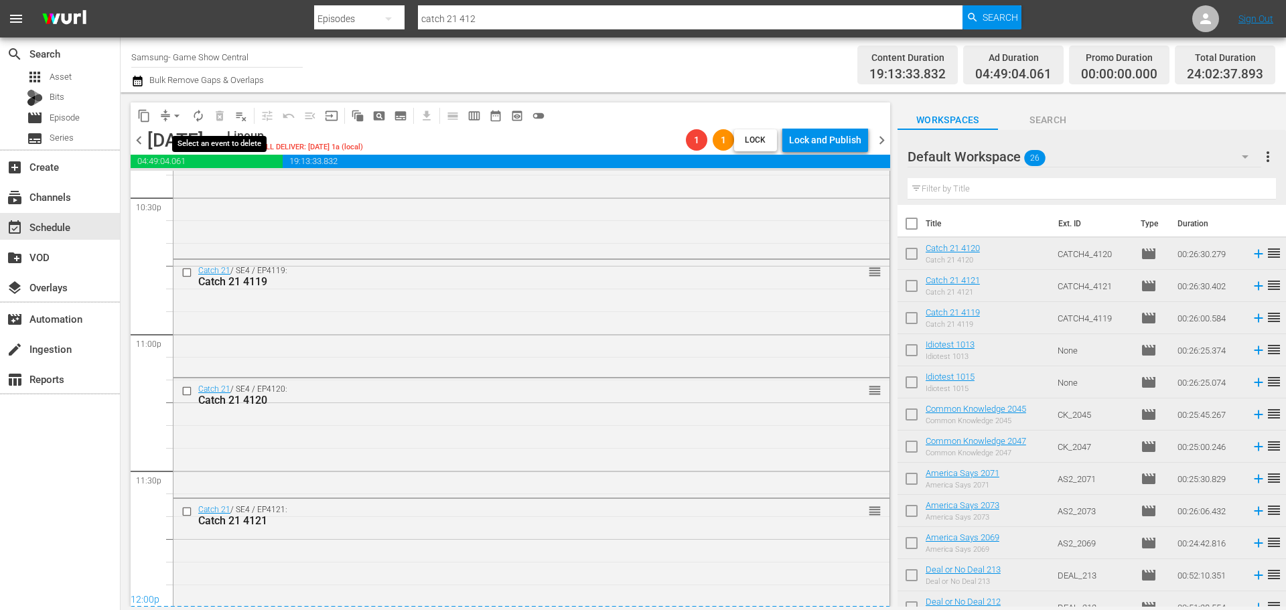
scroll to position [6124, 0]
click at [172, 118] on span "arrow_drop_down" at bounding box center [176, 115] width 13 height 13
click at [186, 147] on li "Align to Midnight" at bounding box center [177, 143] width 141 height 22
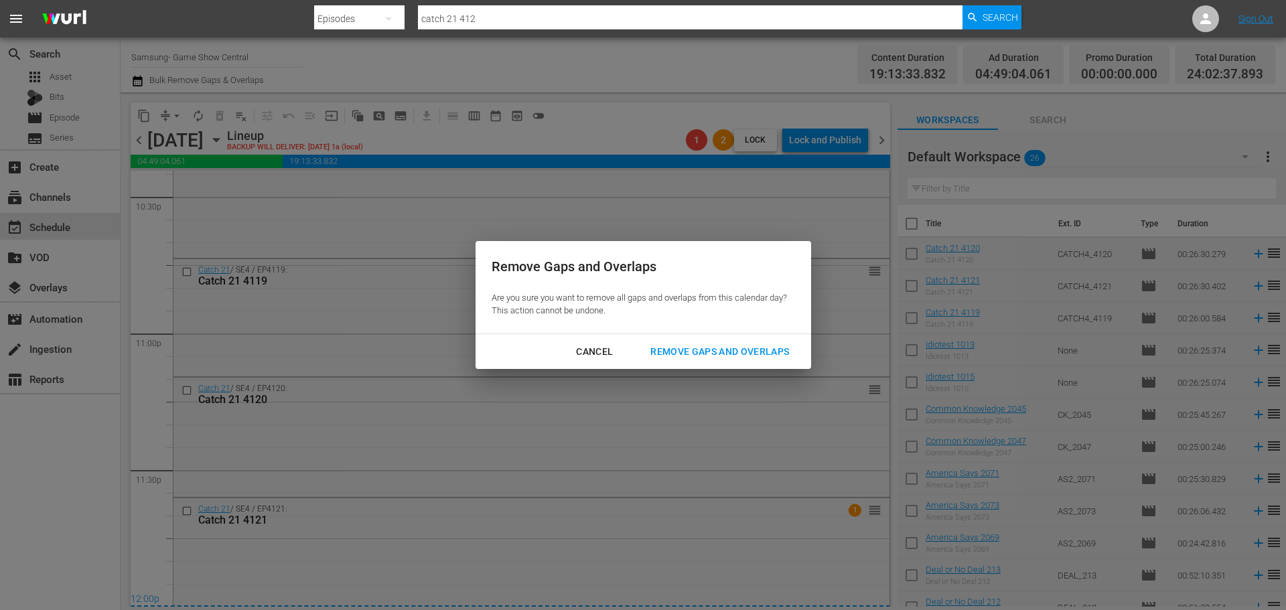
drag, startPoint x: 673, startPoint y: 372, endPoint x: 675, endPoint y: 365, distance: 7.0
click at [674, 367] on div "Remove Gaps and Overlaps Are you sure you want to remove all gaps and overlaps …" at bounding box center [643, 305] width 1286 height 610
click at [675, 364] on div "Cancel Remove Gaps and Overlaps" at bounding box center [644, 352] width 336 height 36
click at [677, 362] on button "Remove Gaps and Overlaps" at bounding box center [719, 352] width 171 height 25
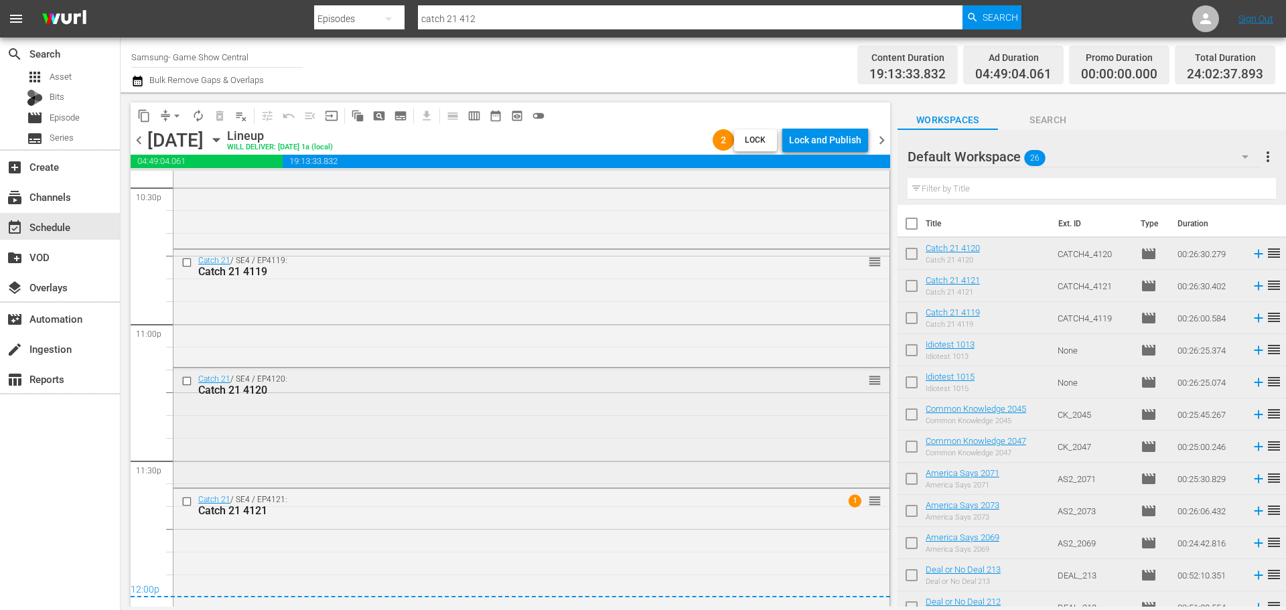
scroll to position [6136, 0]
click at [624, 517] on div "Catch 21 / SE4 / EP4121: Catch 21 4121 1 reorder" at bounding box center [532, 503] width 716 height 33
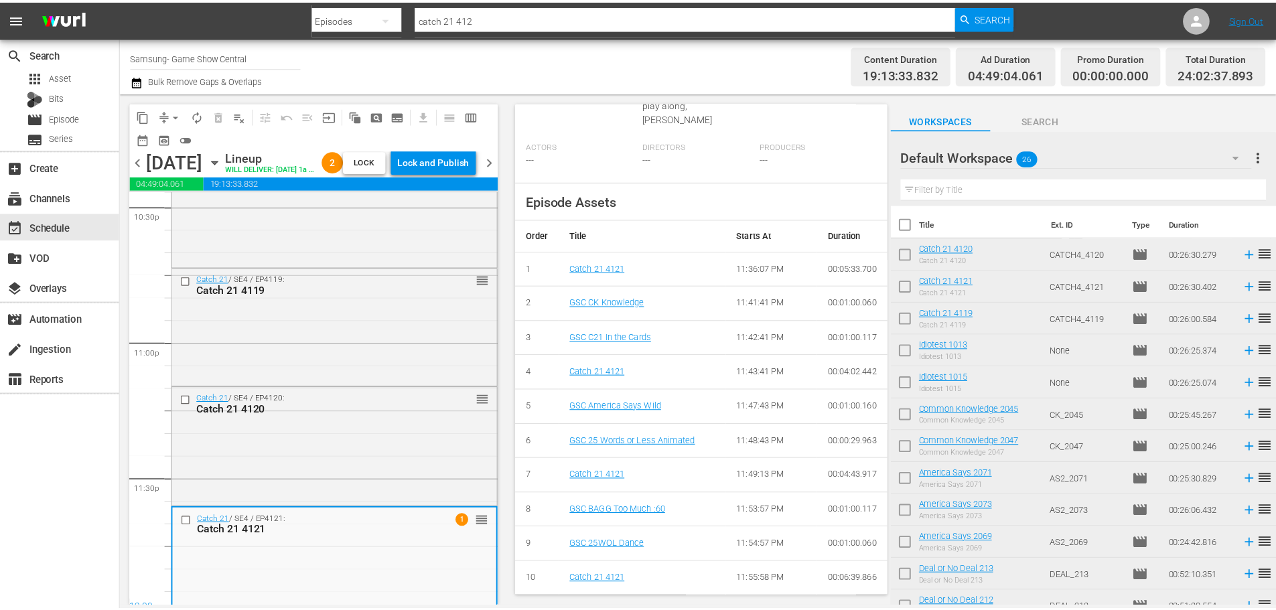
scroll to position [0, 0]
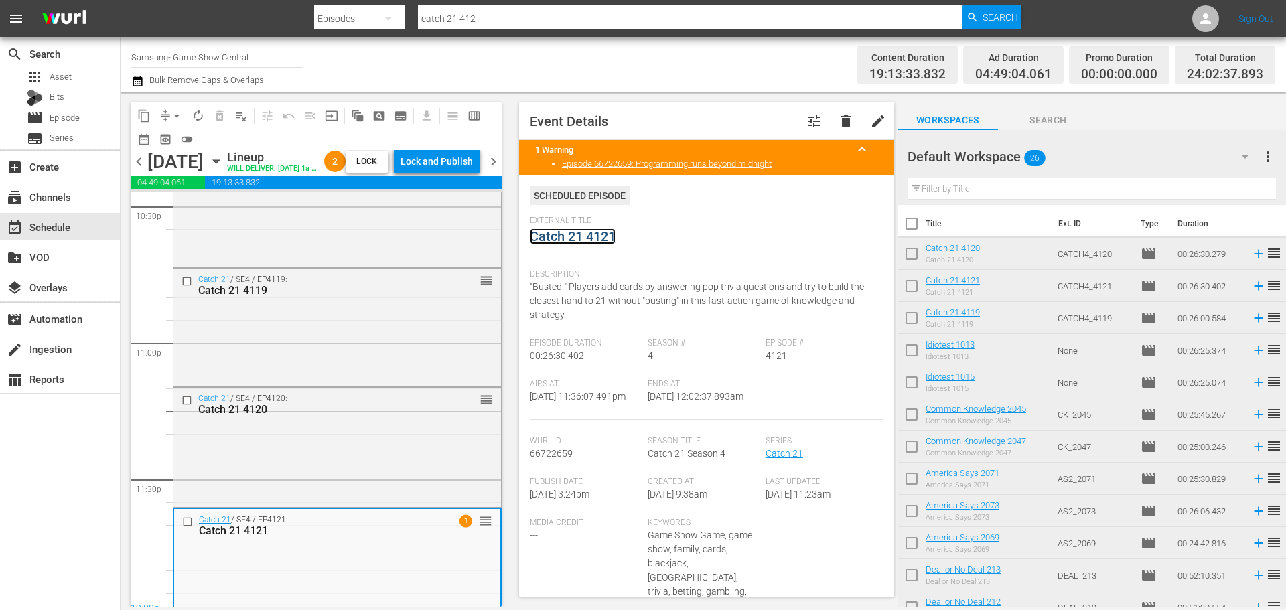
click at [590, 236] on link "Catch 21 4121" at bounding box center [573, 236] width 86 height 16
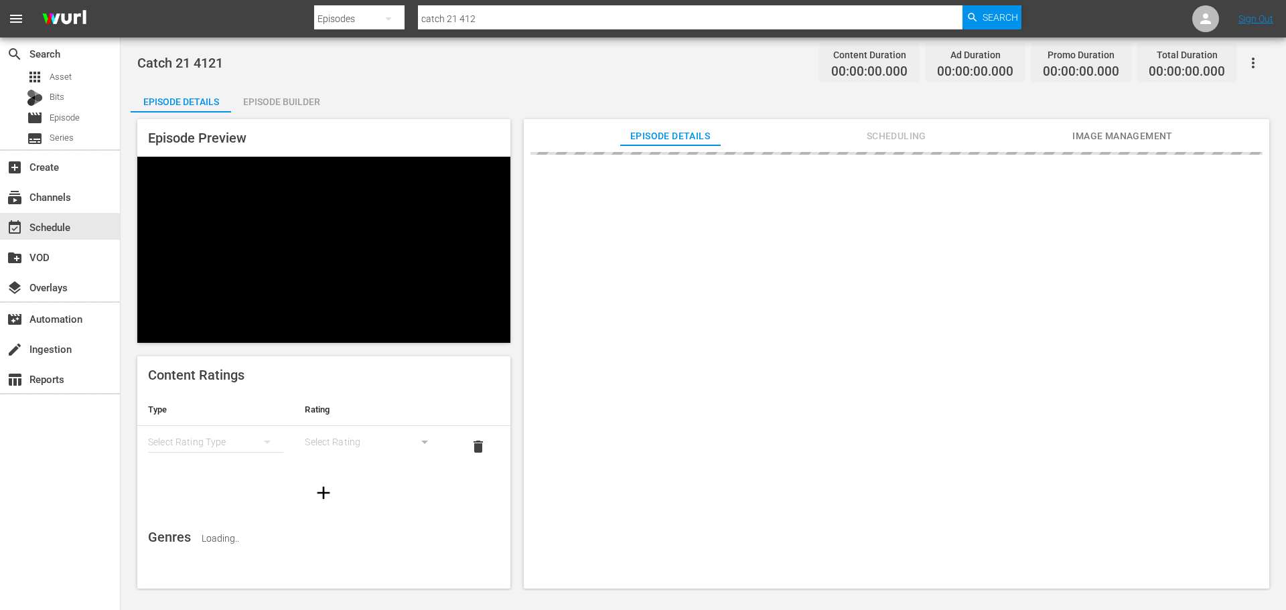
click at [285, 97] on div "Episode Builder" at bounding box center [281, 102] width 100 height 32
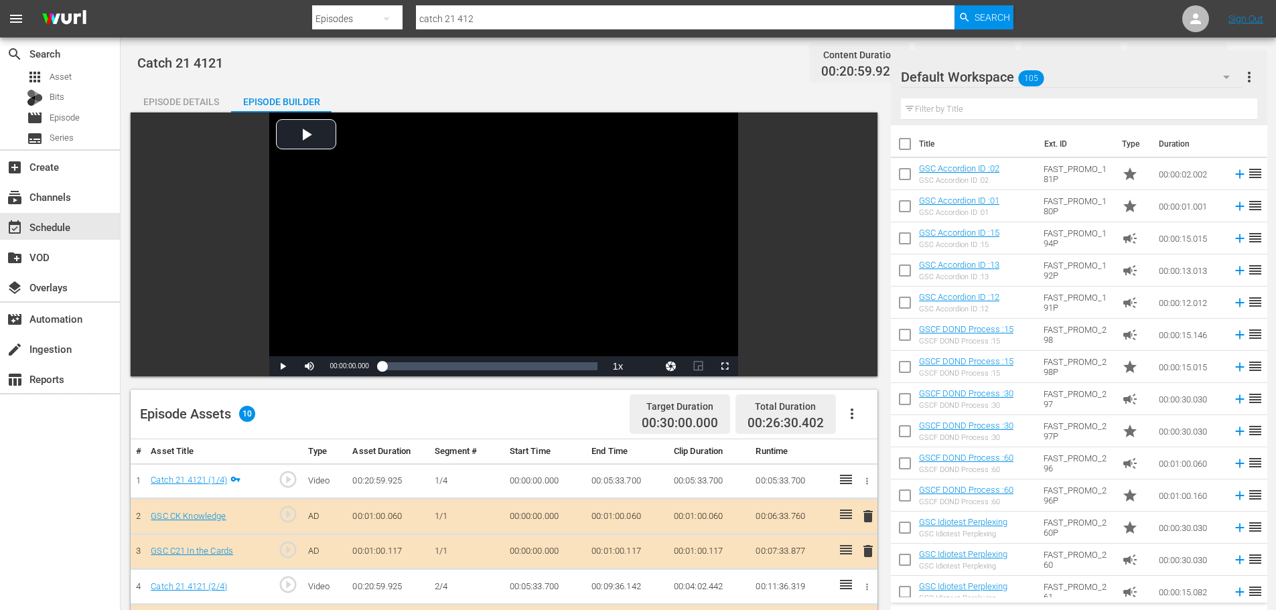
scroll to position [349, 0]
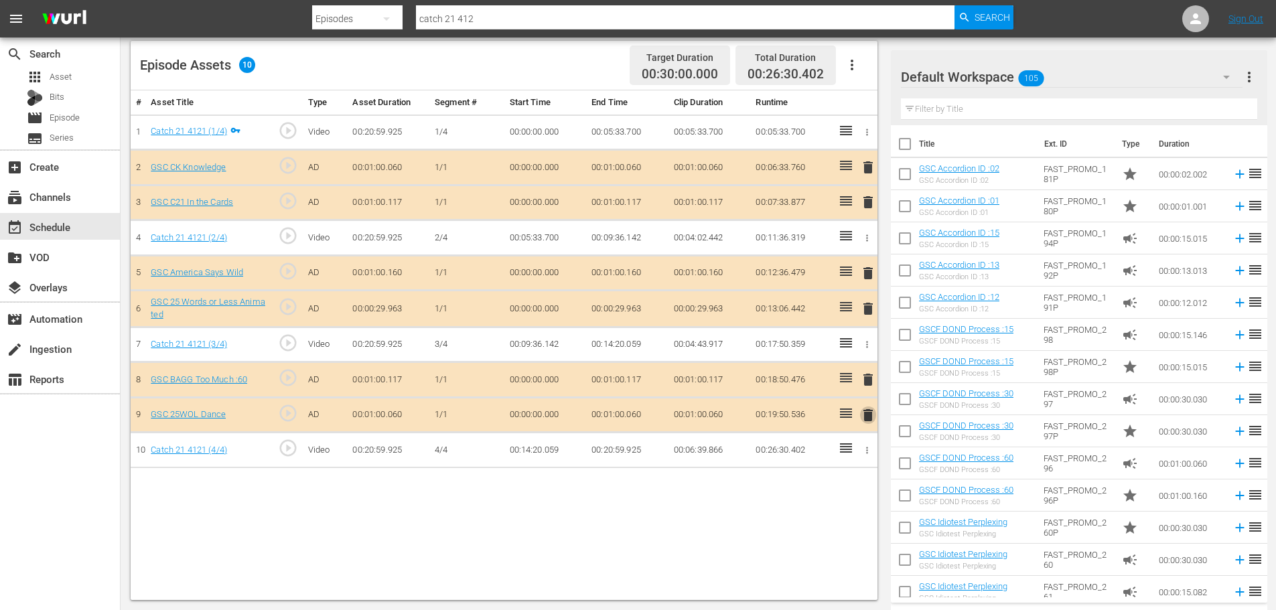
click at [874, 414] on span "delete" at bounding box center [868, 415] width 16 height 16
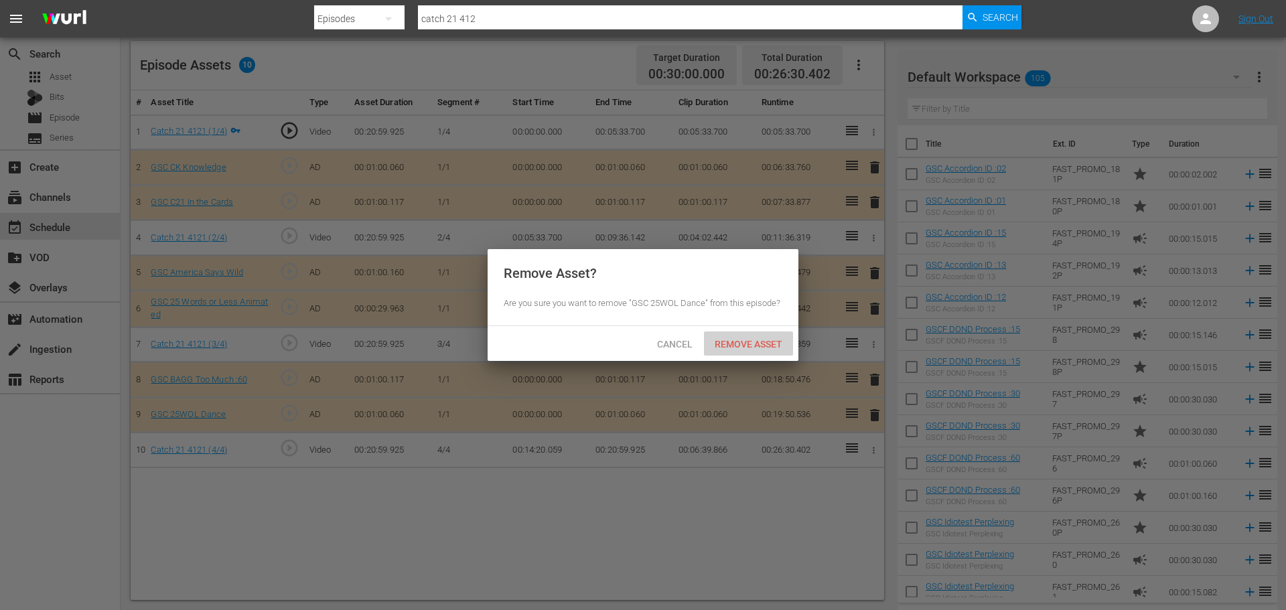
drag, startPoint x: 765, startPoint y: 335, endPoint x: 913, endPoint y: 190, distance: 207.5
click at [765, 336] on div "Remove Asset" at bounding box center [748, 344] width 89 height 25
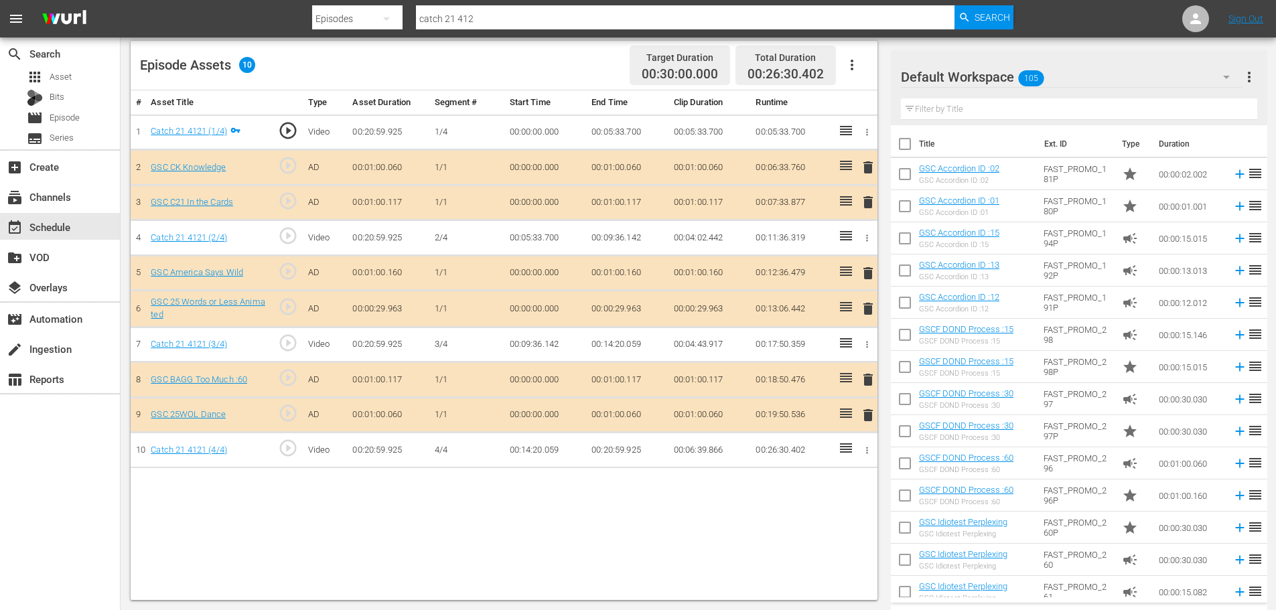
click at [865, 204] on span "delete" at bounding box center [868, 202] width 16 height 16
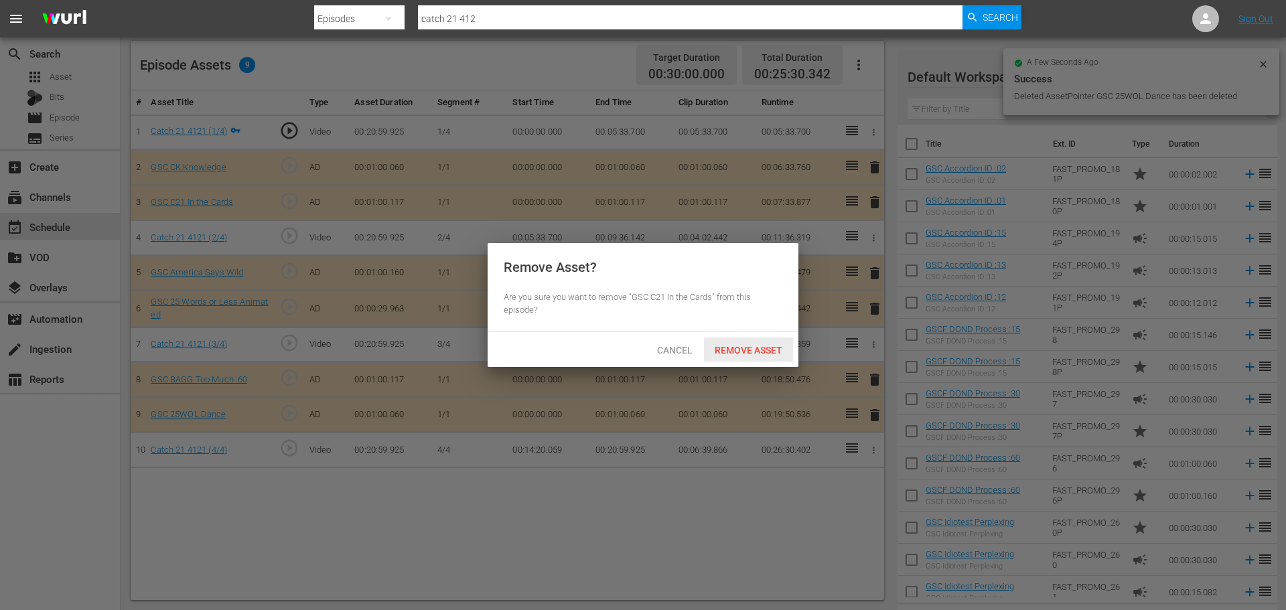
click at [737, 348] on span "Remove Asset" at bounding box center [748, 350] width 89 height 11
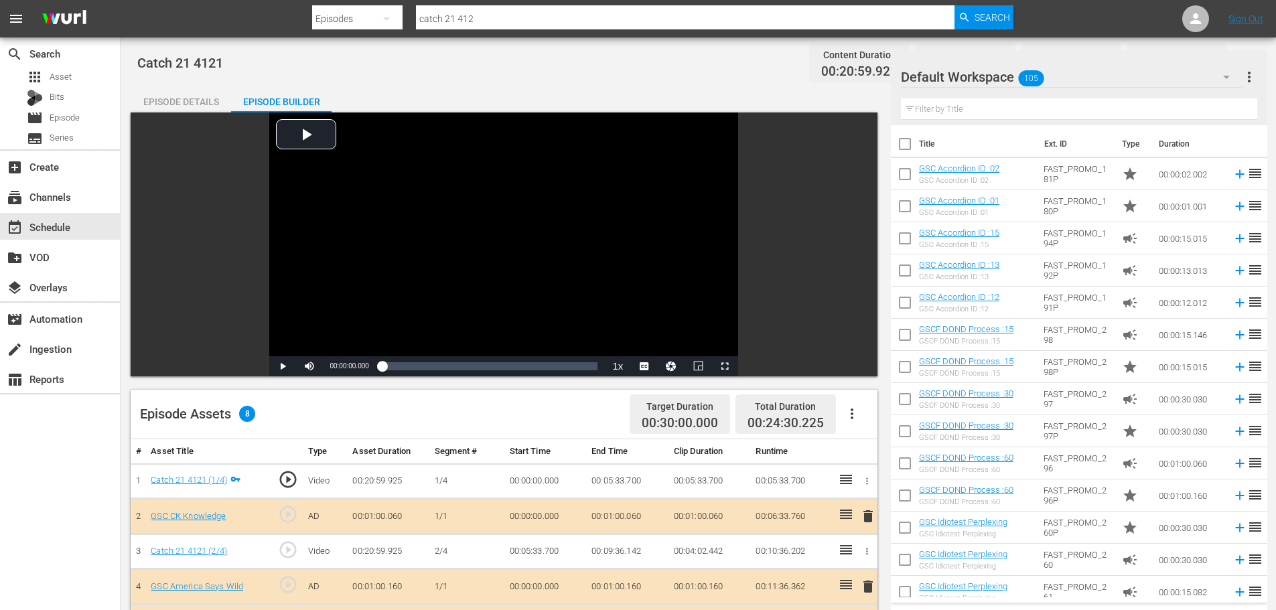
scroll to position [268, 0]
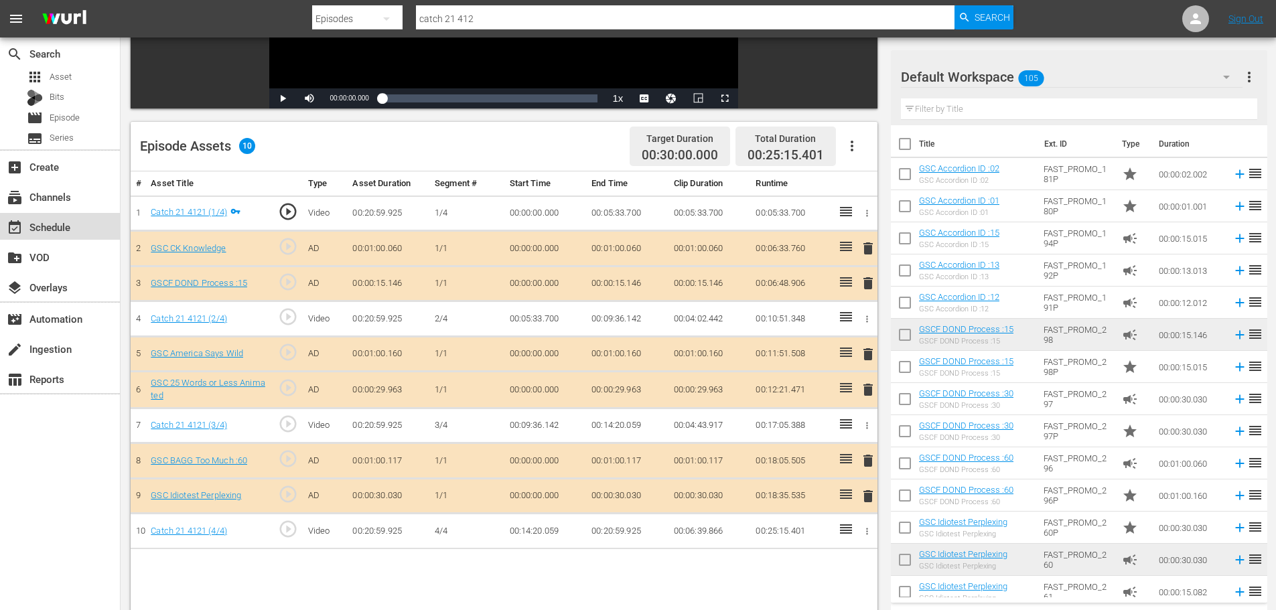
click at [102, 227] on div "event_available Schedule" at bounding box center [60, 226] width 120 height 27
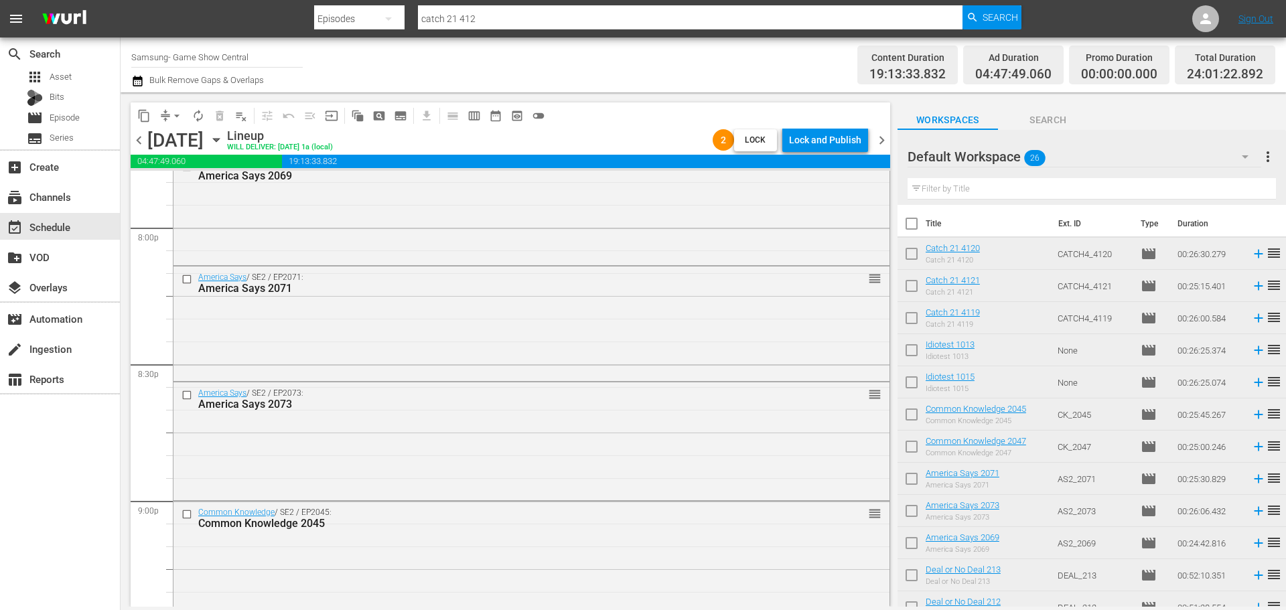
scroll to position [6129, 0]
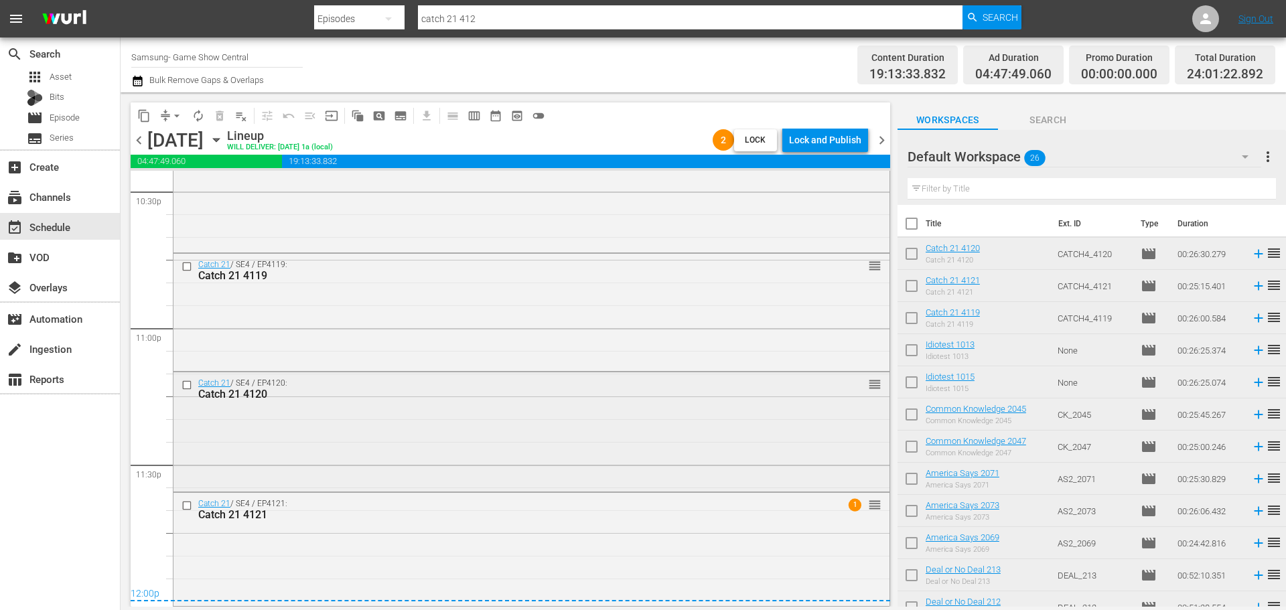
click at [553, 424] on div "Catch 21 / SE4 / EP4120: Catch 21 4120 reorder" at bounding box center [532, 430] width 716 height 117
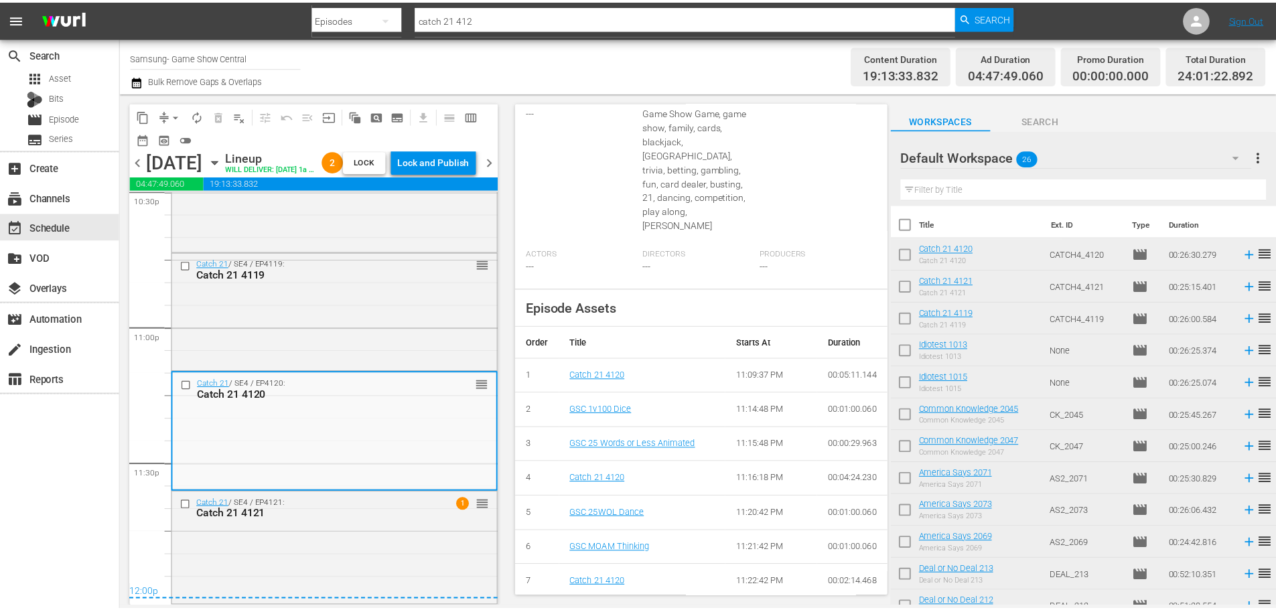
scroll to position [26, 0]
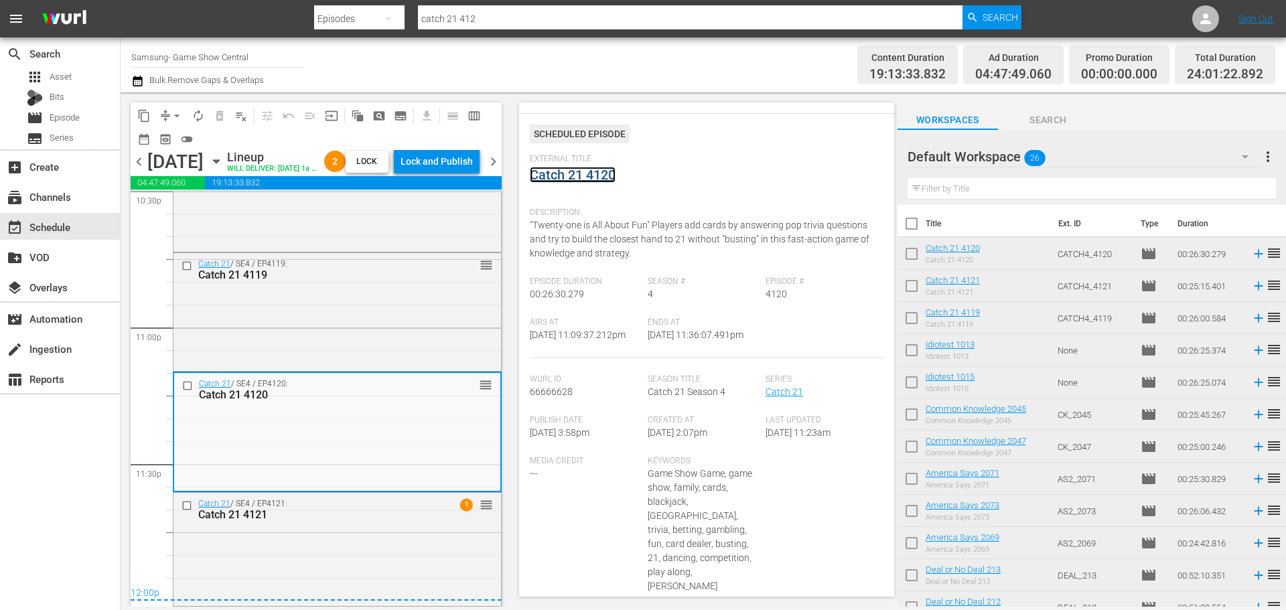
click at [553, 172] on link "Catch 21 4120" at bounding box center [573, 175] width 86 height 16
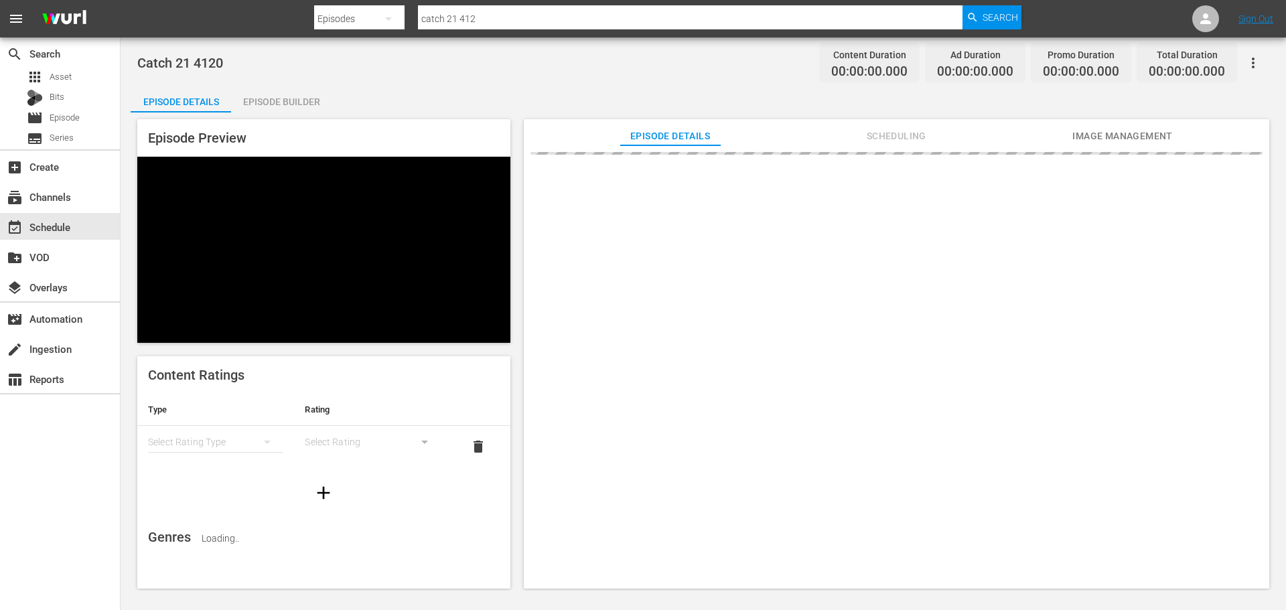
click at [281, 107] on div "Episode Builder" at bounding box center [281, 102] width 100 height 32
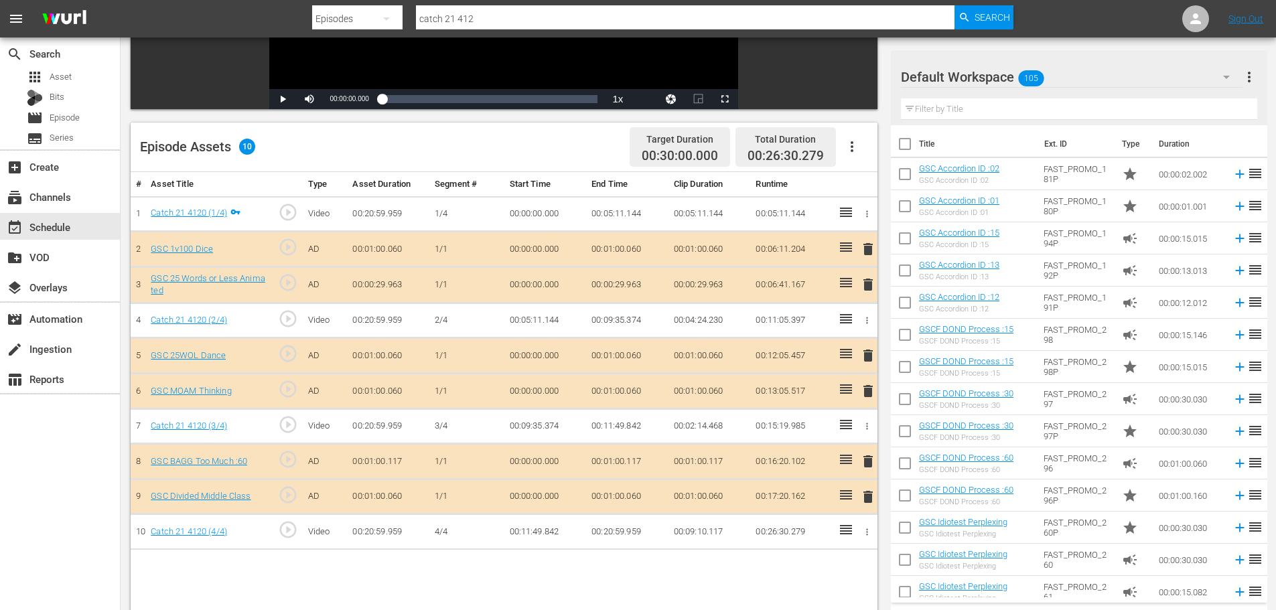
scroll to position [320, 0]
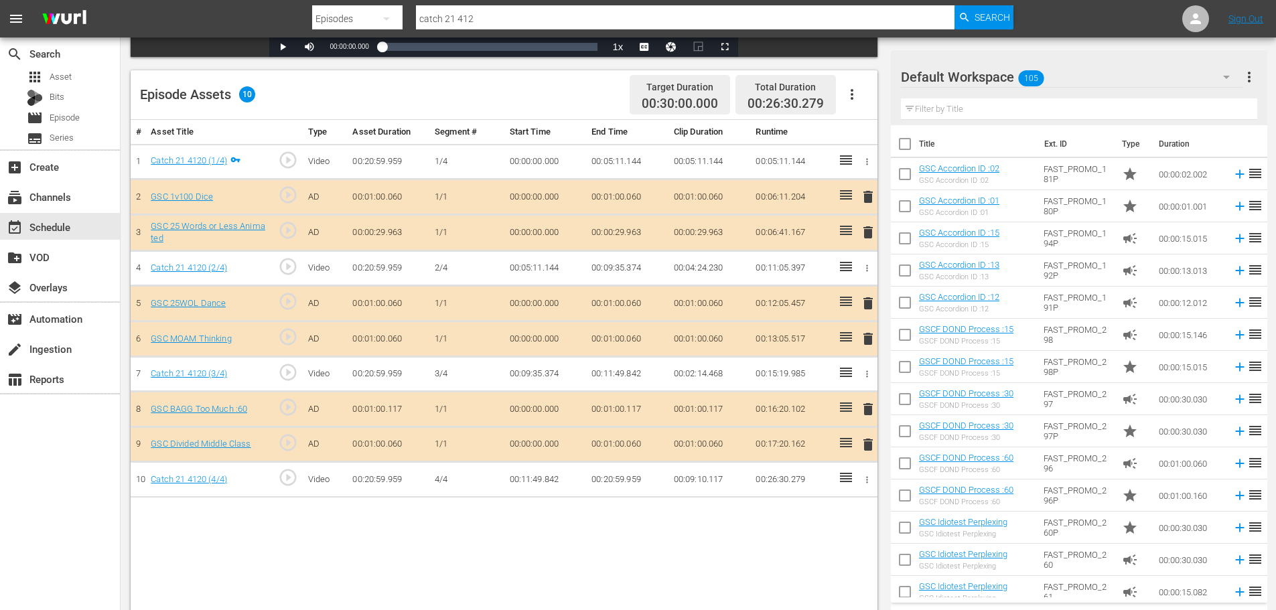
click at [868, 341] on span "delete" at bounding box center [868, 339] width 16 height 16
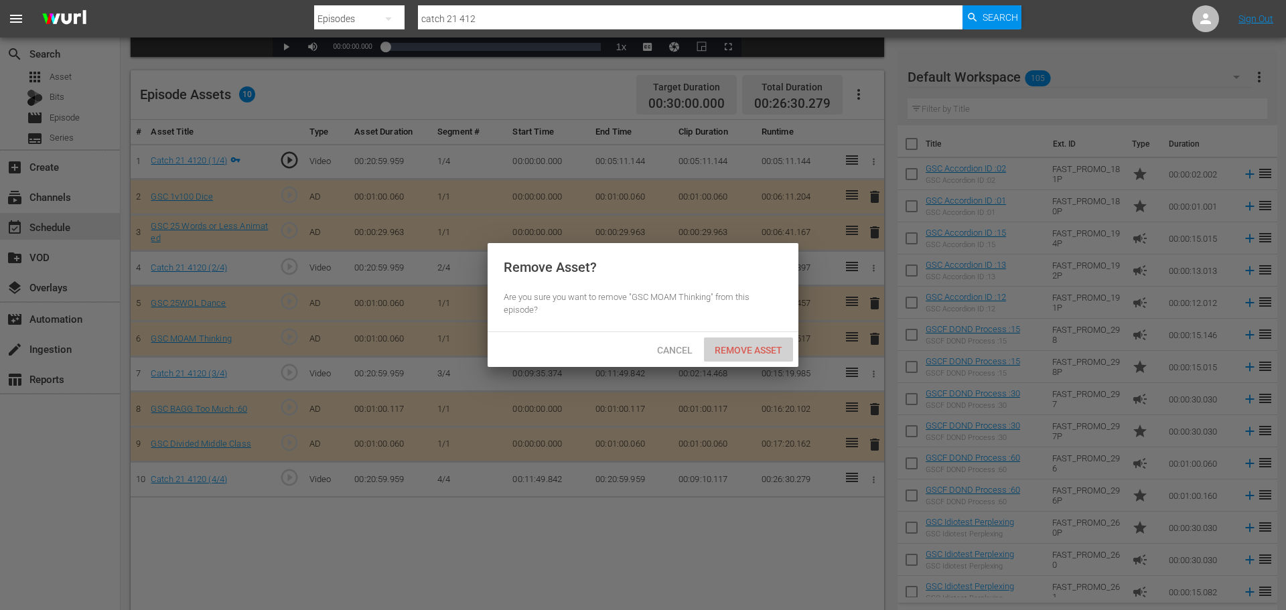
click at [762, 345] on span "Remove Asset" at bounding box center [748, 350] width 89 height 11
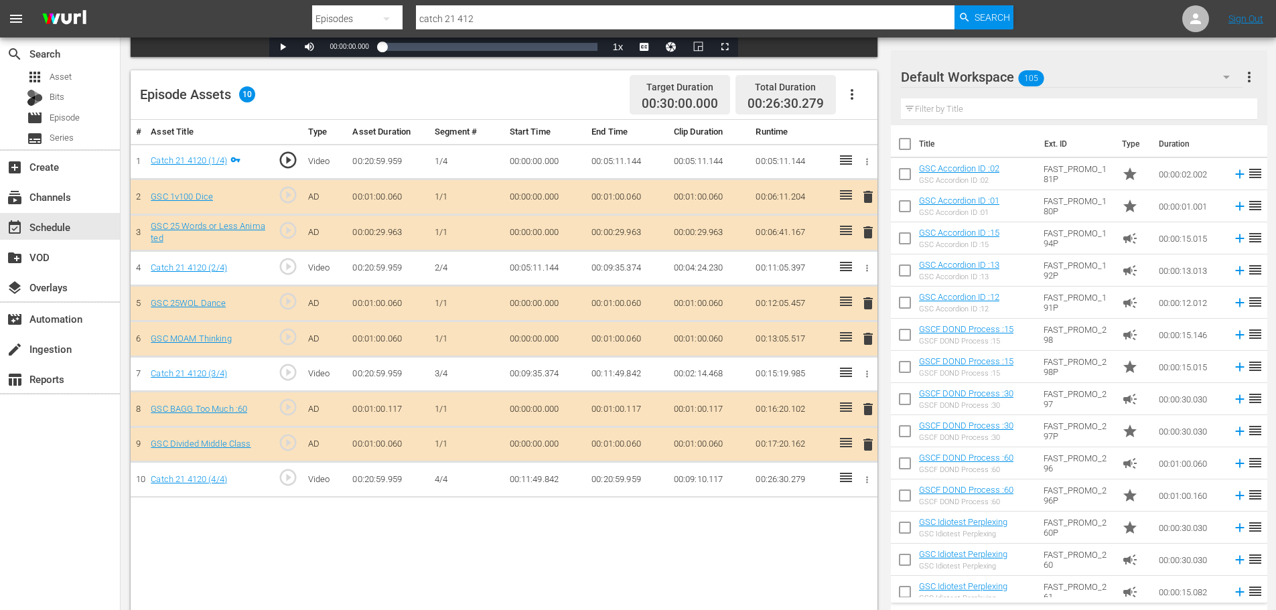
click at [863, 444] on span "delete" at bounding box center [868, 445] width 16 height 16
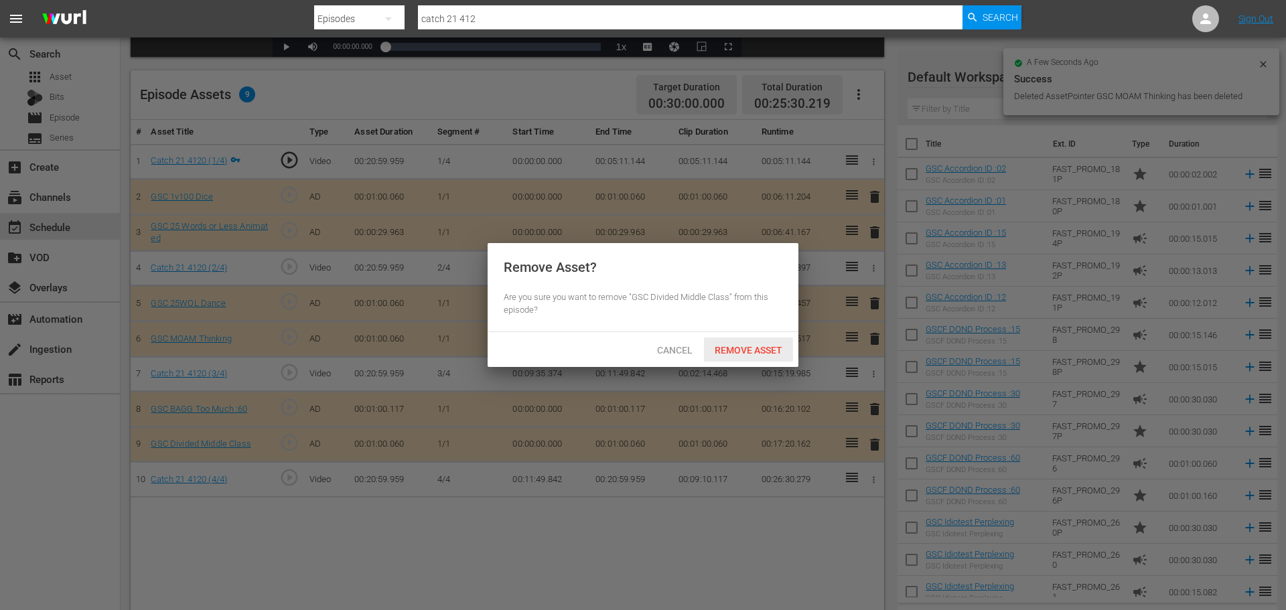
click at [742, 348] on span "Remove Asset" at bounding box center [748, 350] width 89 height 11
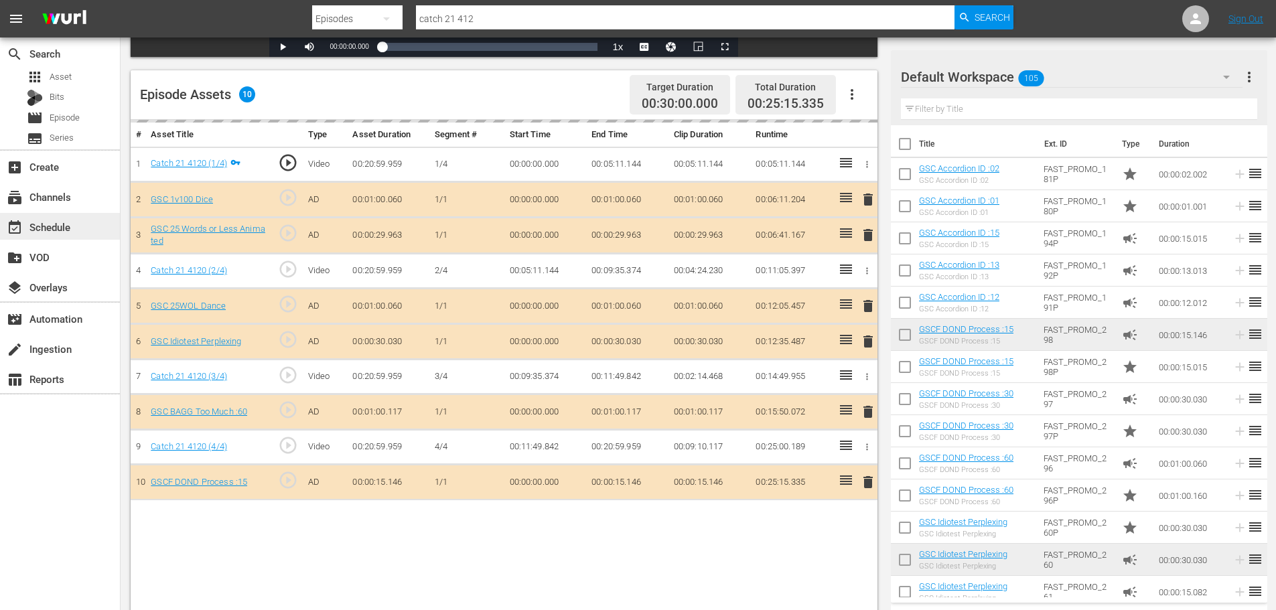
click at [95, 233] on div "event_available Schedule" at bounding box center [60, 226] width 120 height 27
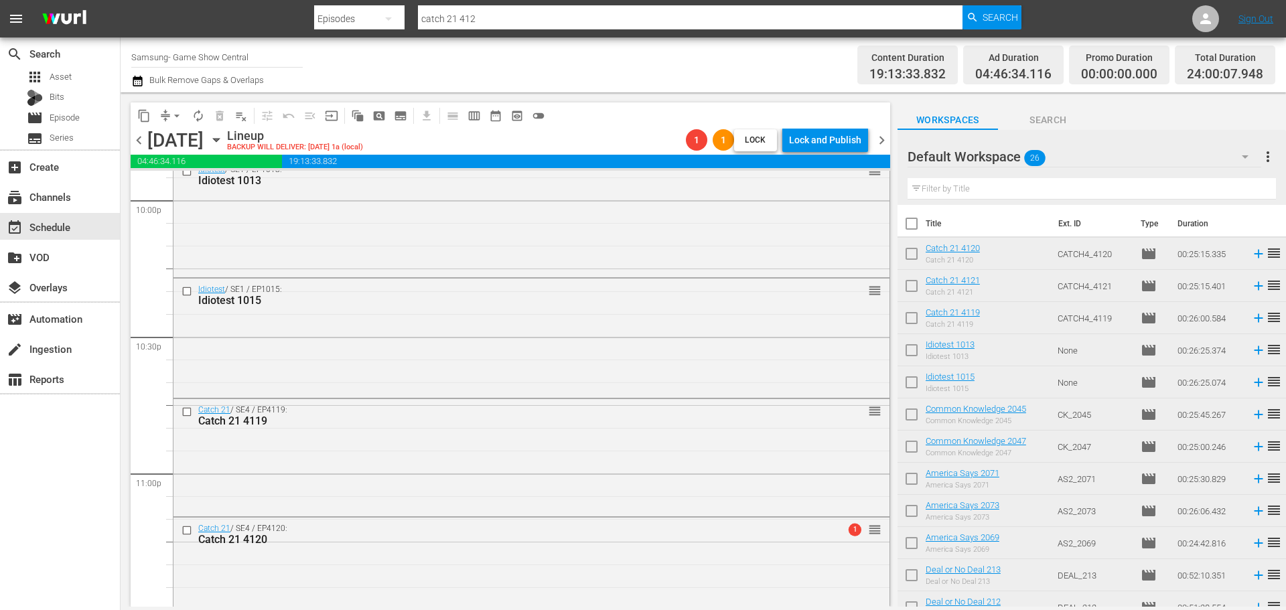
scroll to position [6129, 0]
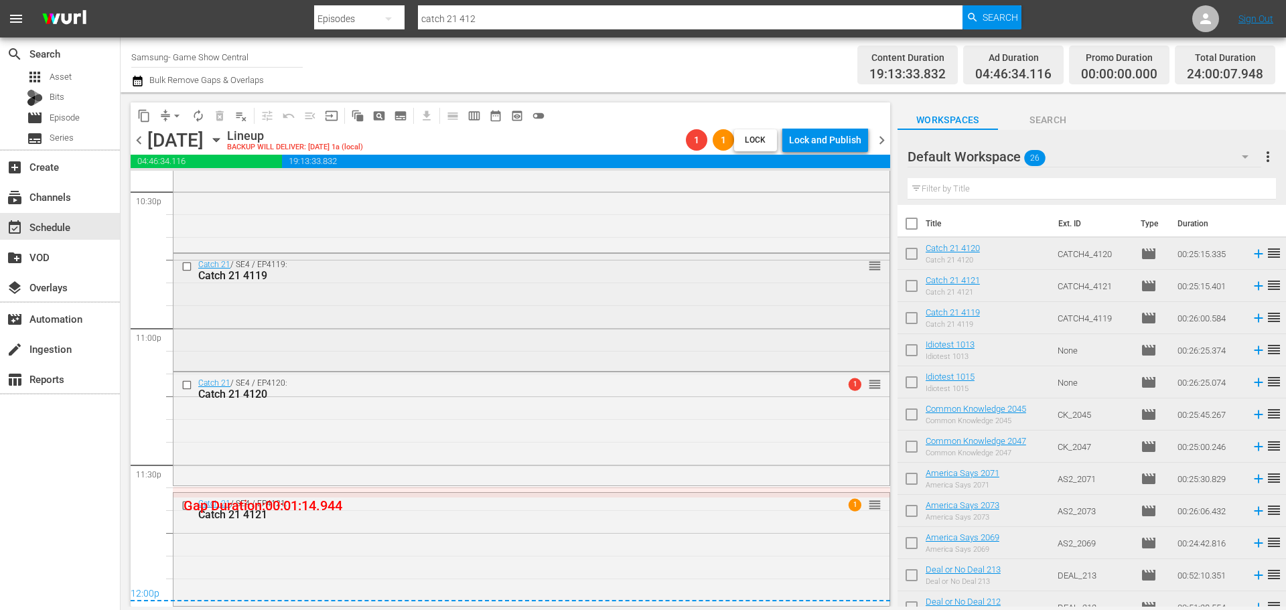
click at [413, 337] on div "Catch 21 / SE4 / EP4119: Catch 21 4119 reorder" at bounding box center [532, 311] width 716 height 115
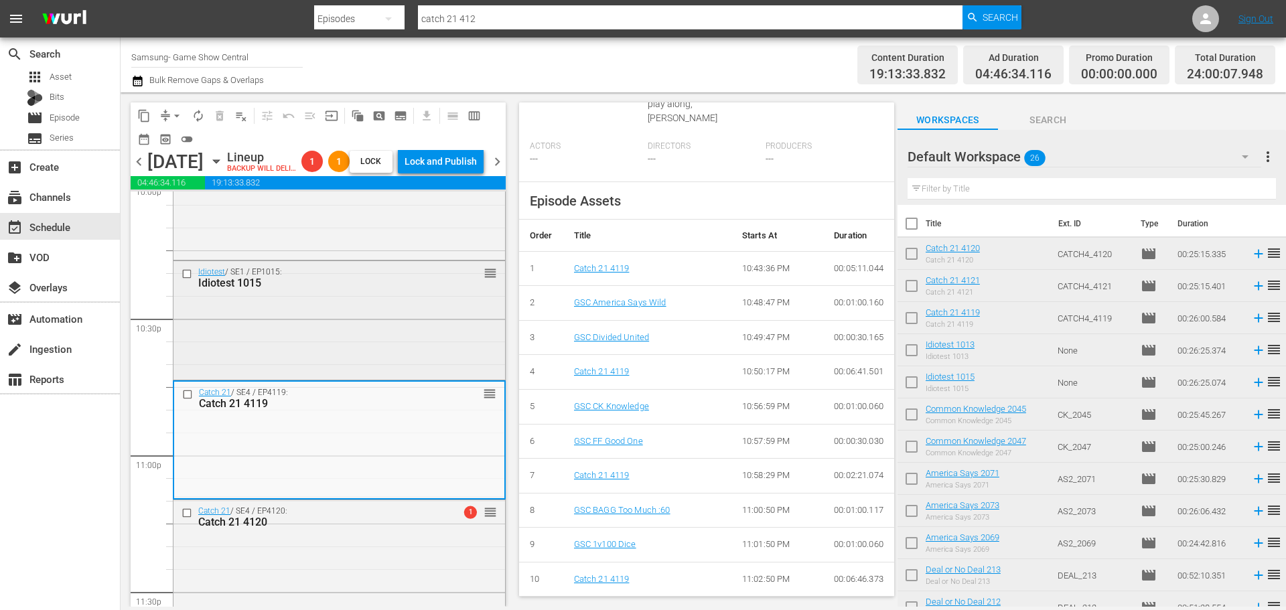
scroll to position [5996, 0]
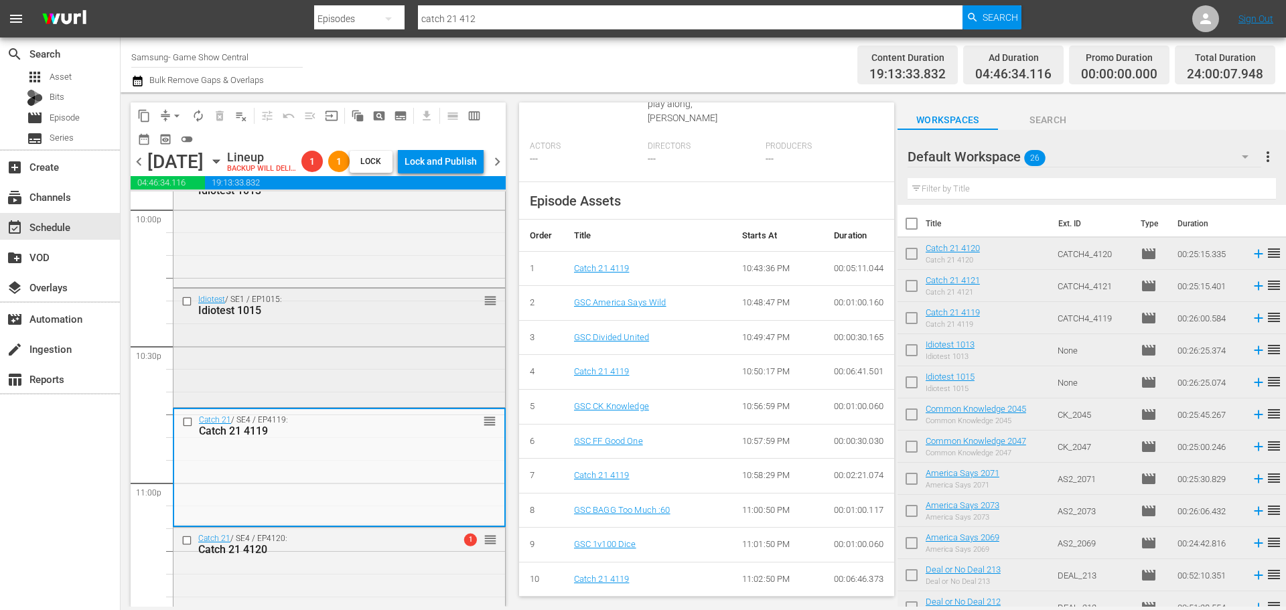
click at [430, 386] on div "Idiotest / SE1 / EP1015: Idiotest 1015 reorder" at bounding box center [340, 347] width 332 height 117
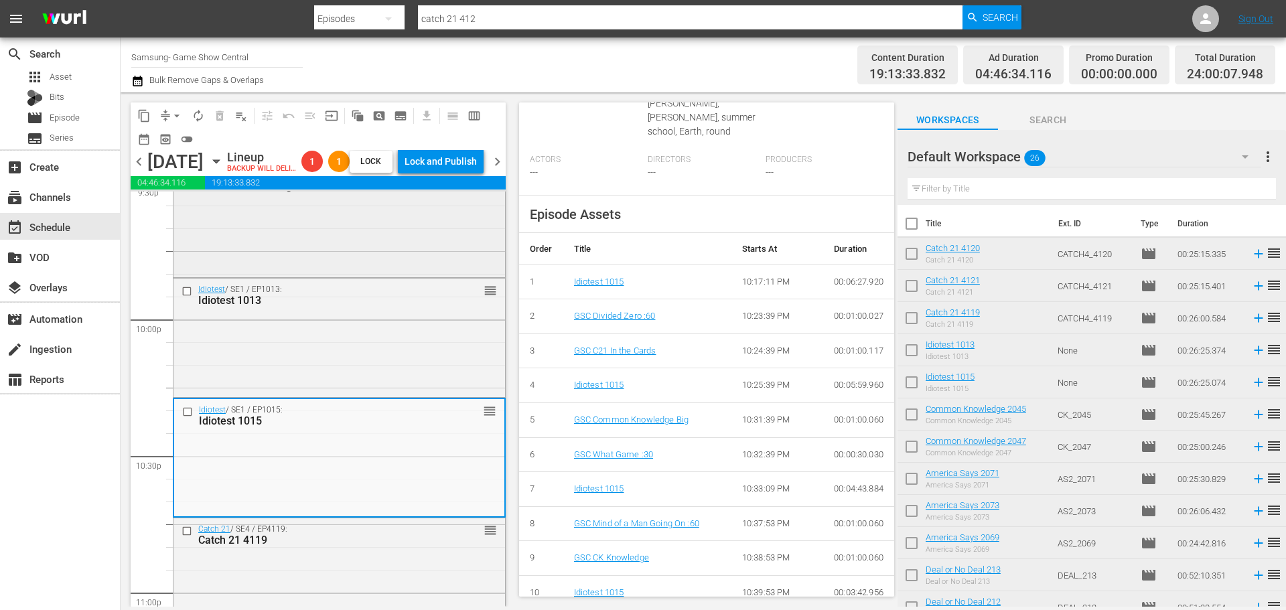
scroll to position [5728, 0]
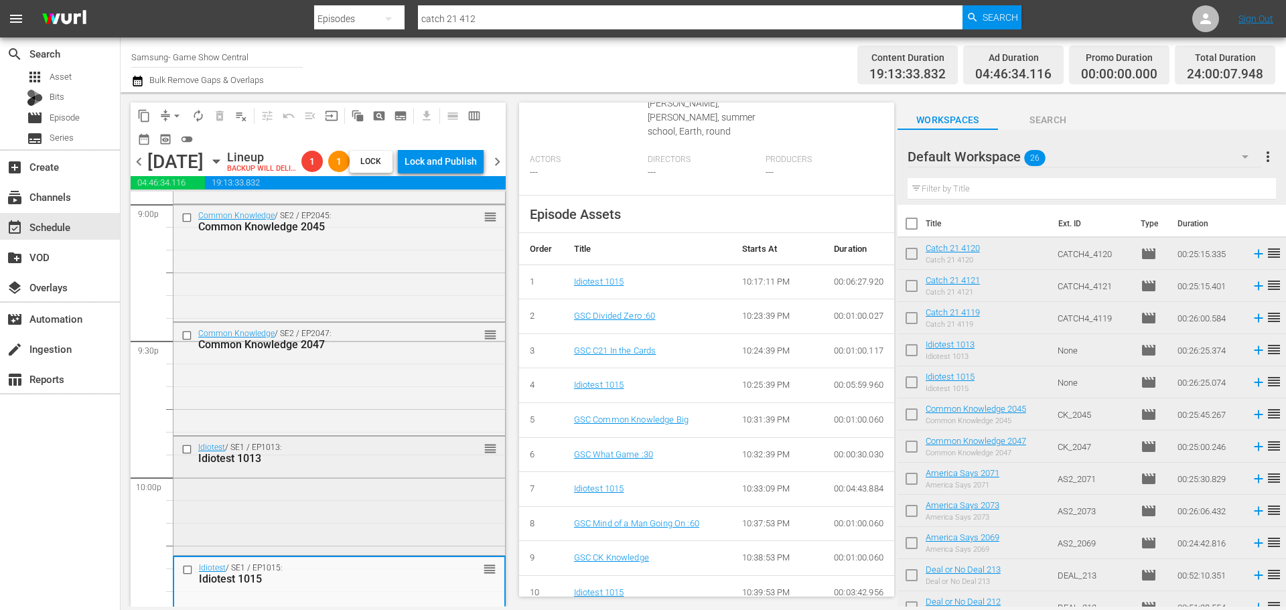
click at [356, 541] on div "Idiotest / SE1 / EP1013: Idiotest 1013 reorder" at bounding box center [340, 495] width 332 height 117
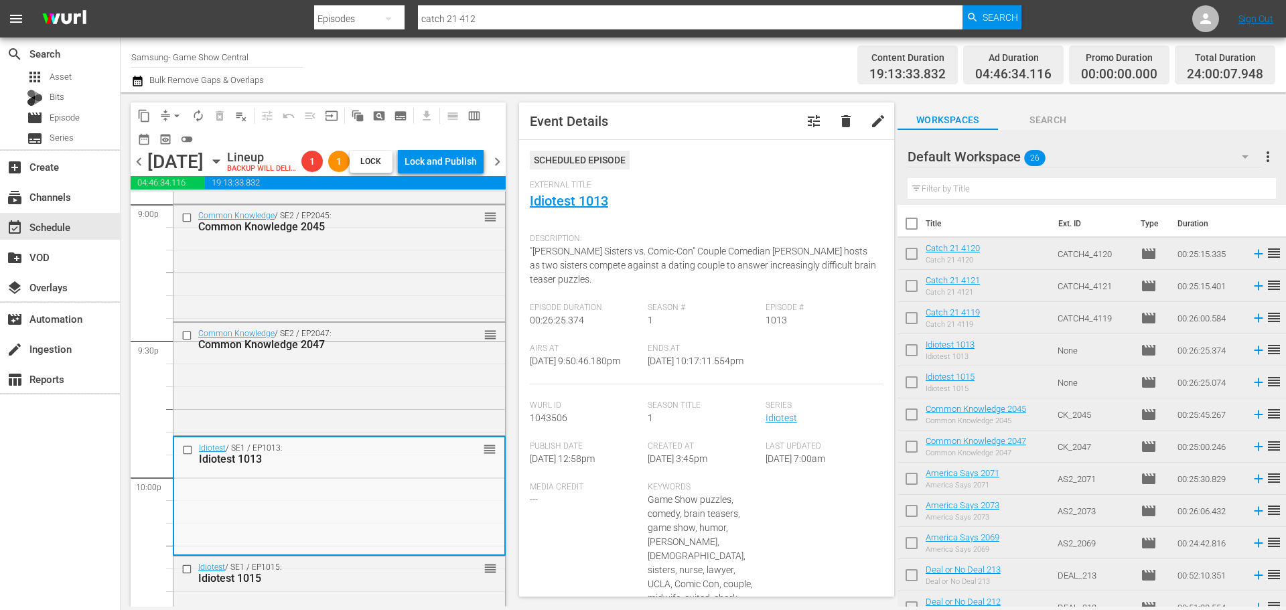
scroll to position [523, 0]
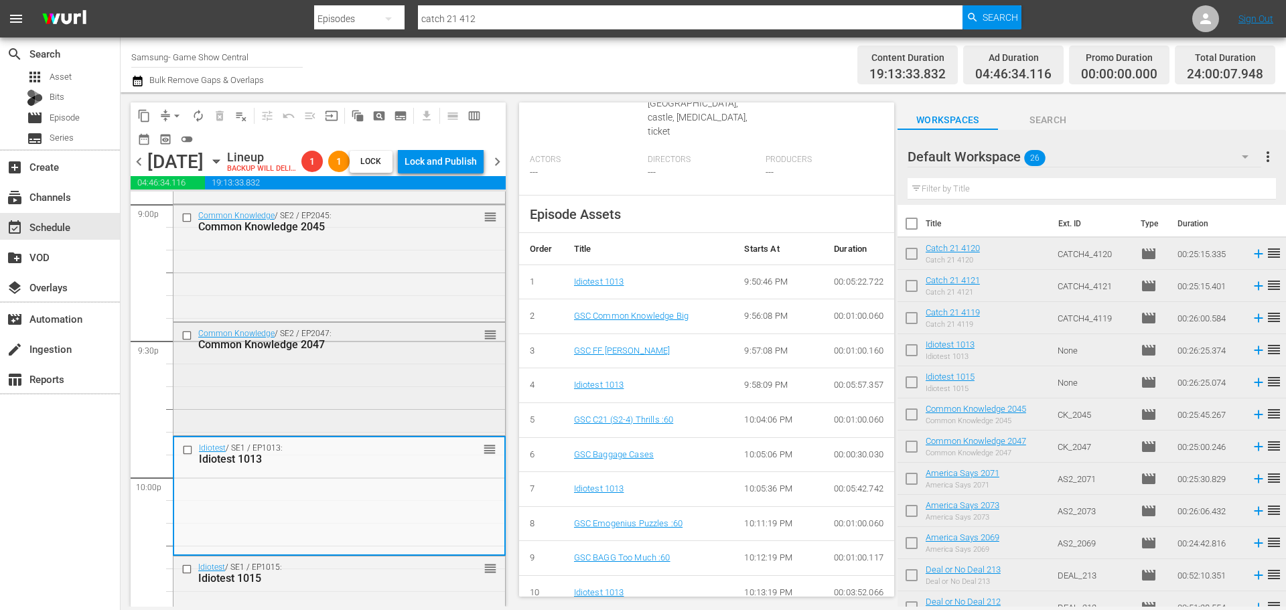
click at [411, 403] on div "Common Knowledge / SE2 / EP2047: Common Knowledge 2047 reorder" at bounding box center [340, 378] width 332 height 110
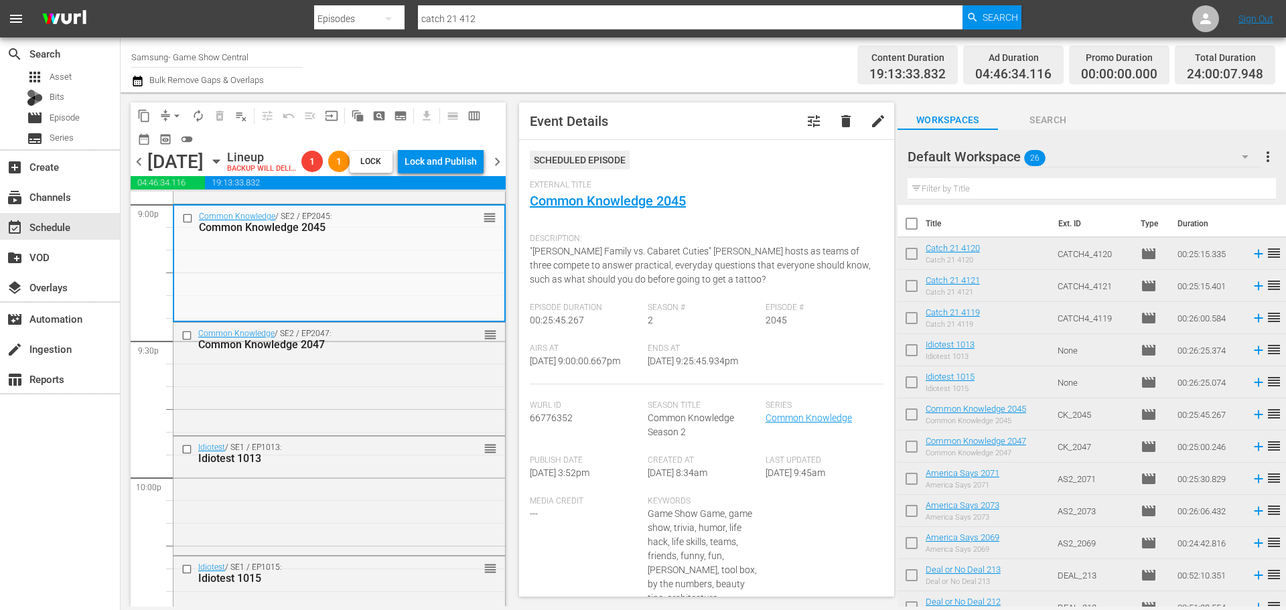
scroll to position [6174, 0]
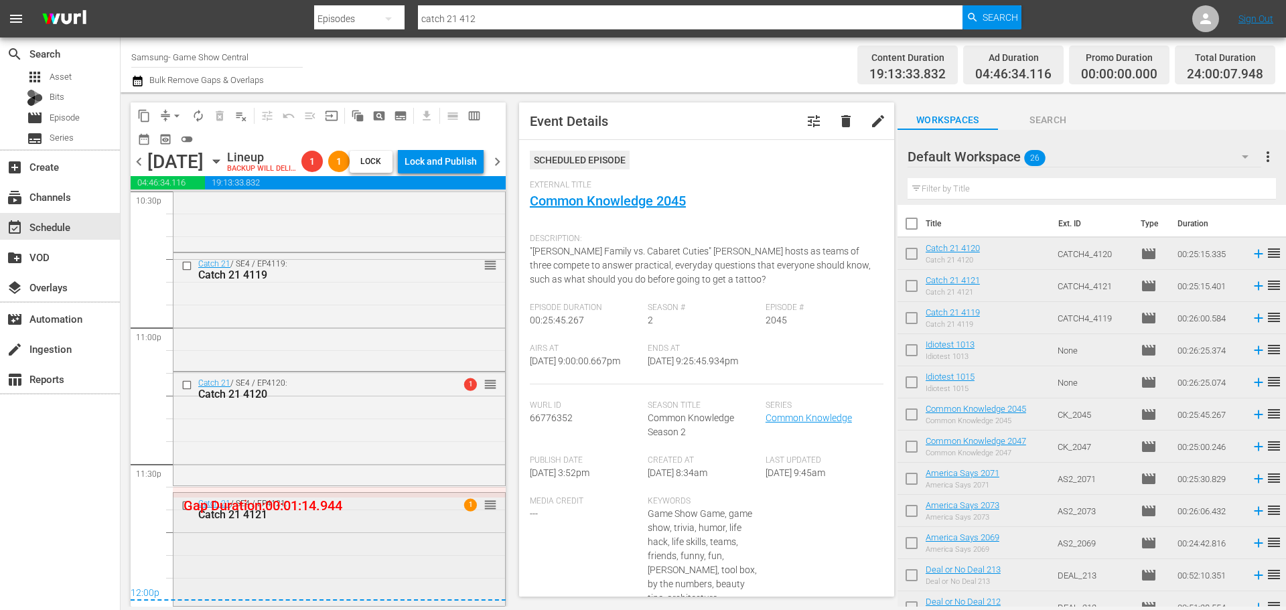
click at [457, 539] on div "Catch 21 / SE4 / EP4121: Catch 21 4121 1 reorder" at bounding box center [340, 548] width 332 height 111
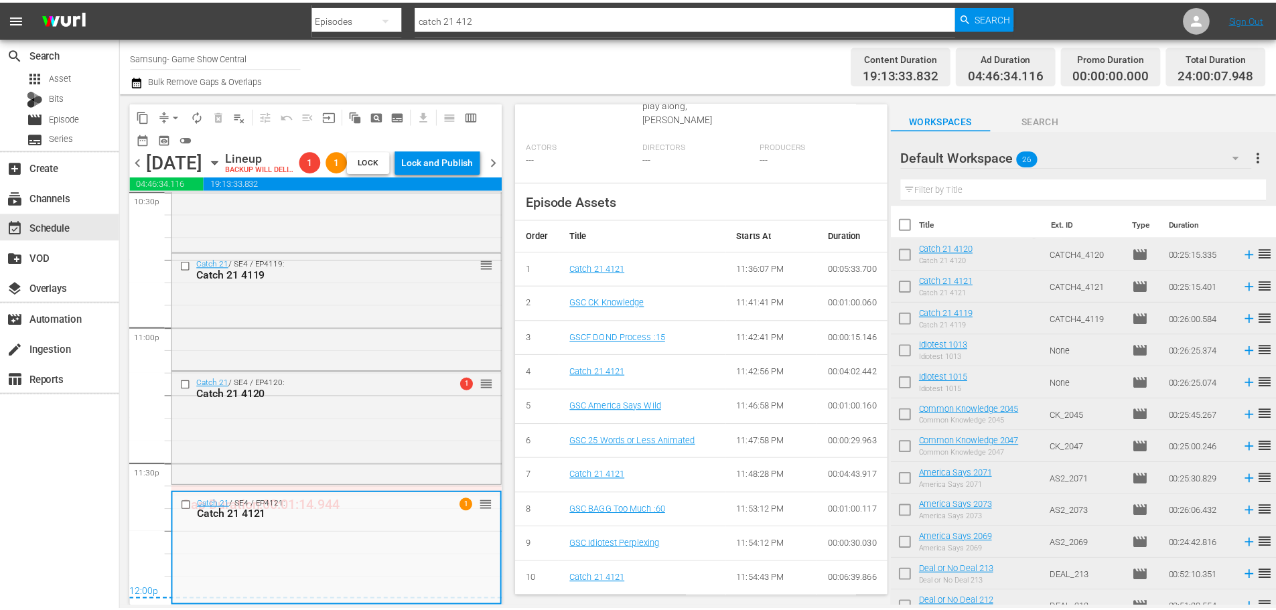
scroll to position [0, 0]
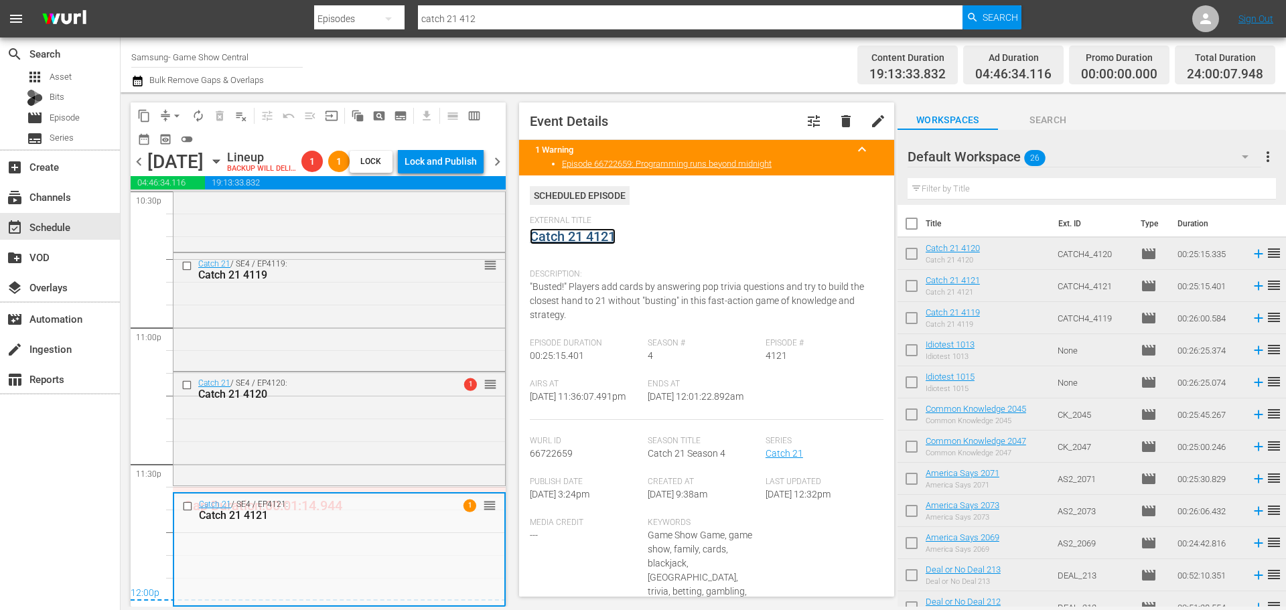
click at [602, 234] on link "Catch 21 4121" at bounding box center [573, 236] width 86 height 16
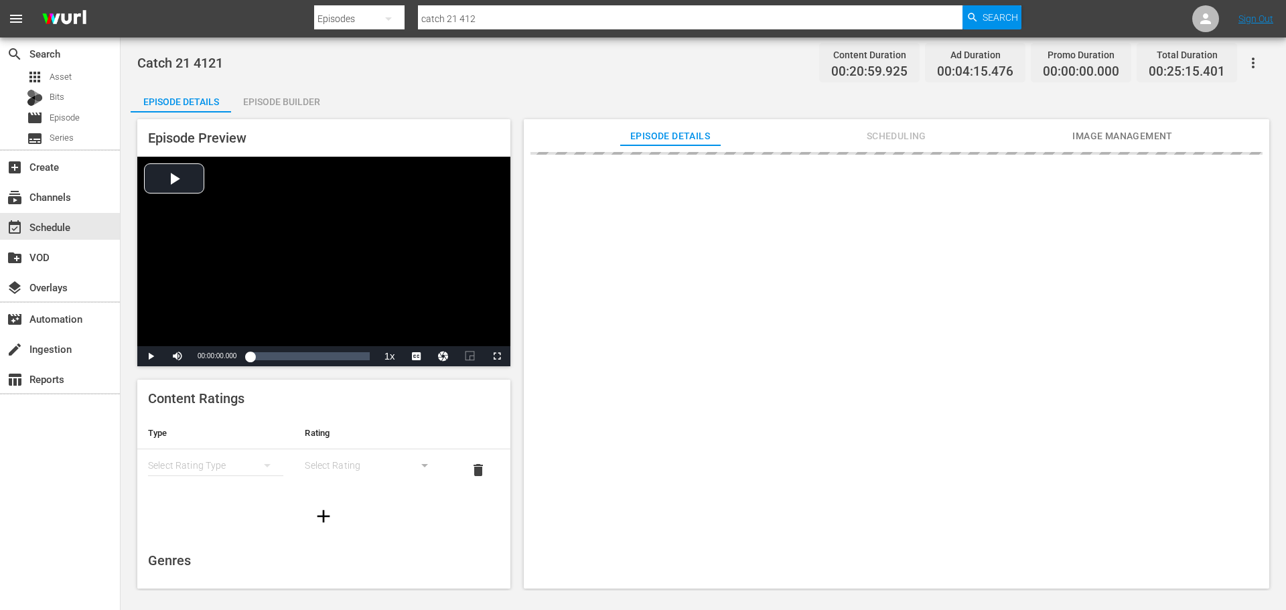
click at [305, 95] on div "Episode Builder" at bounding box center [281, 102] width 100 height 32
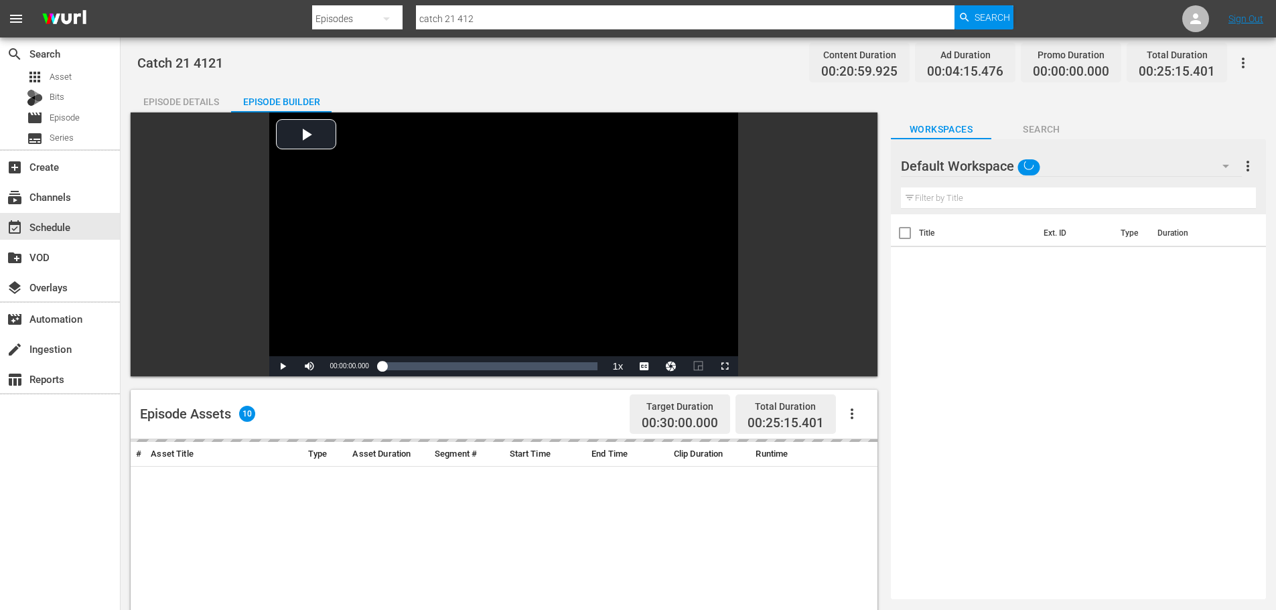
click at [974, 186] on div "Filter by Title" at bounding box center [1078, 198] width 355 height 32
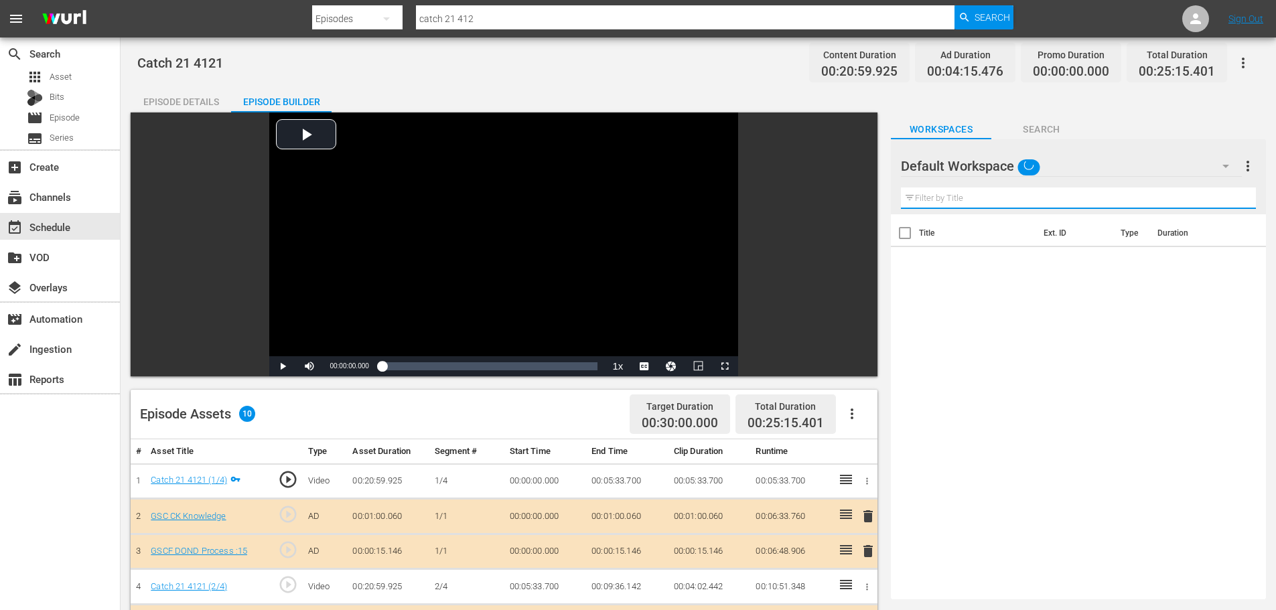
click at [978, 195] on input "text" at bounding box center [1078, 198] width 355 height 21
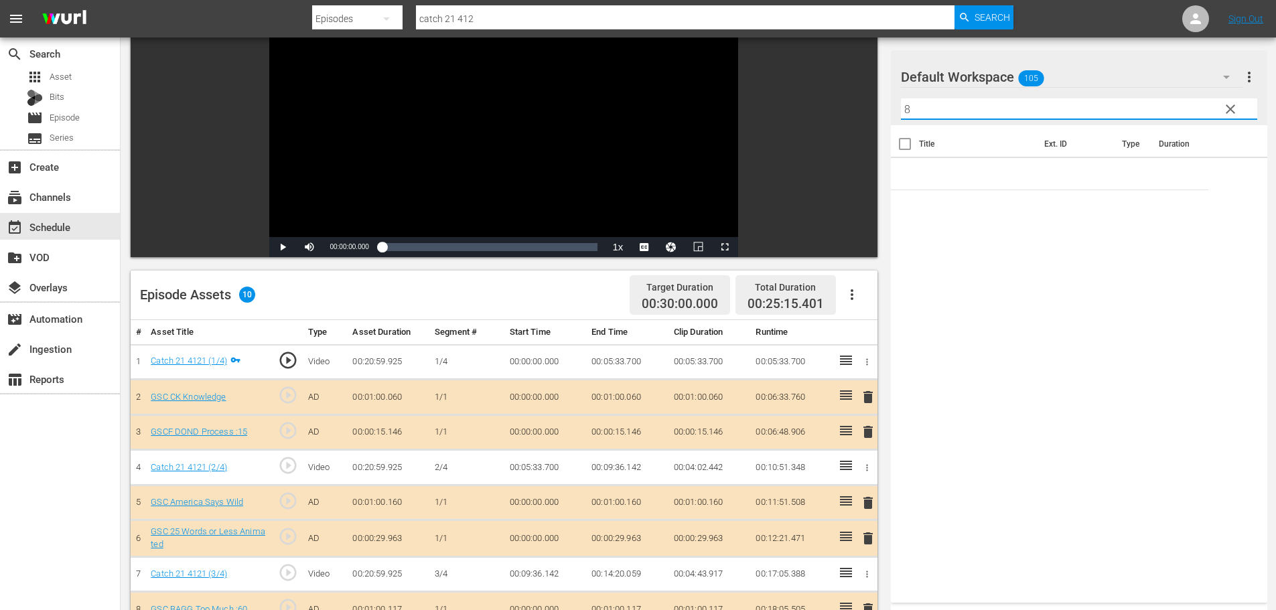
scroll to position [349, 0]
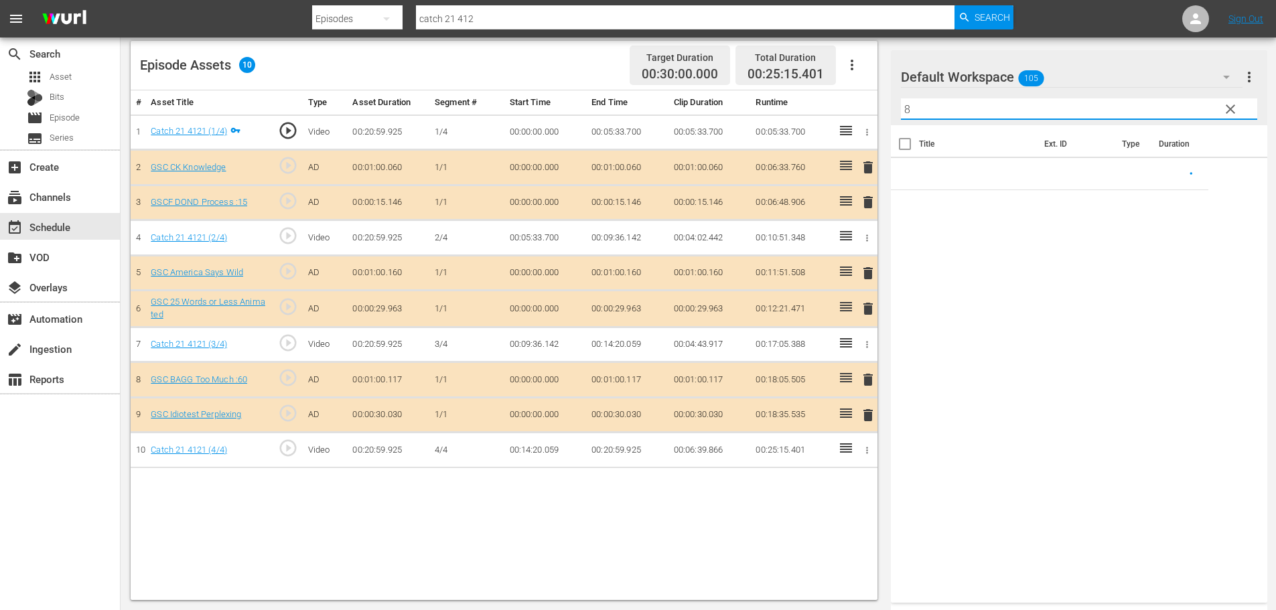
type input "8"
click at [868, 207] on span "delete" at bounding box center [868, 202] width 16 height 16
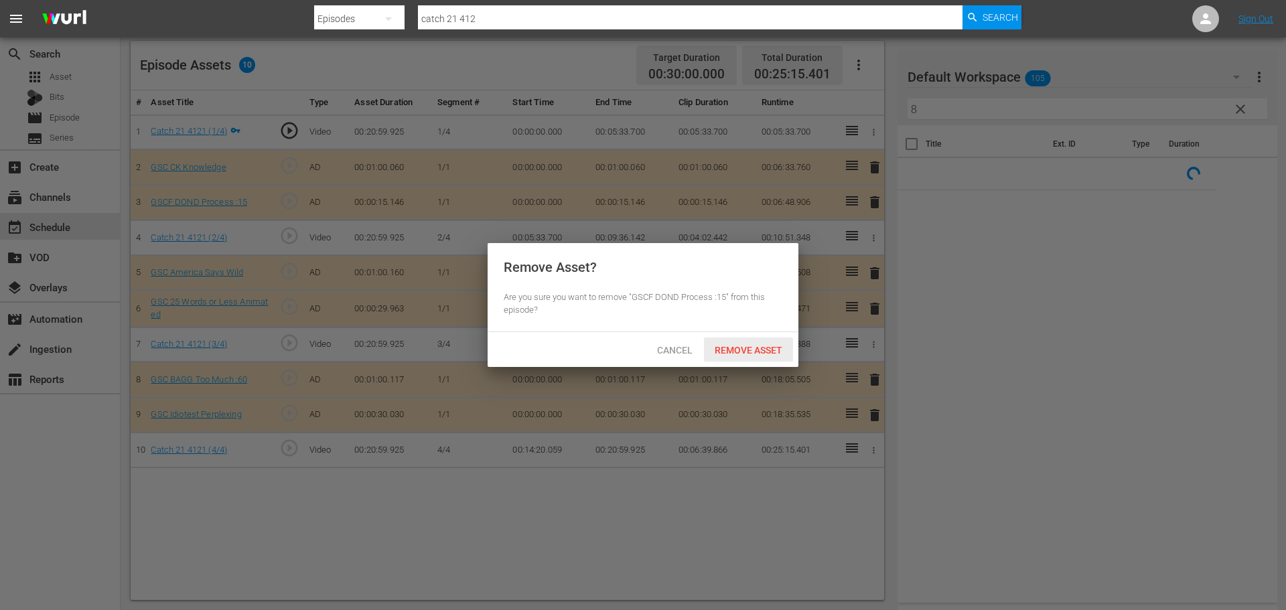
click at [772, 345] on span "Remove Asset" at bounding box center [748, 350] width 89 height 11
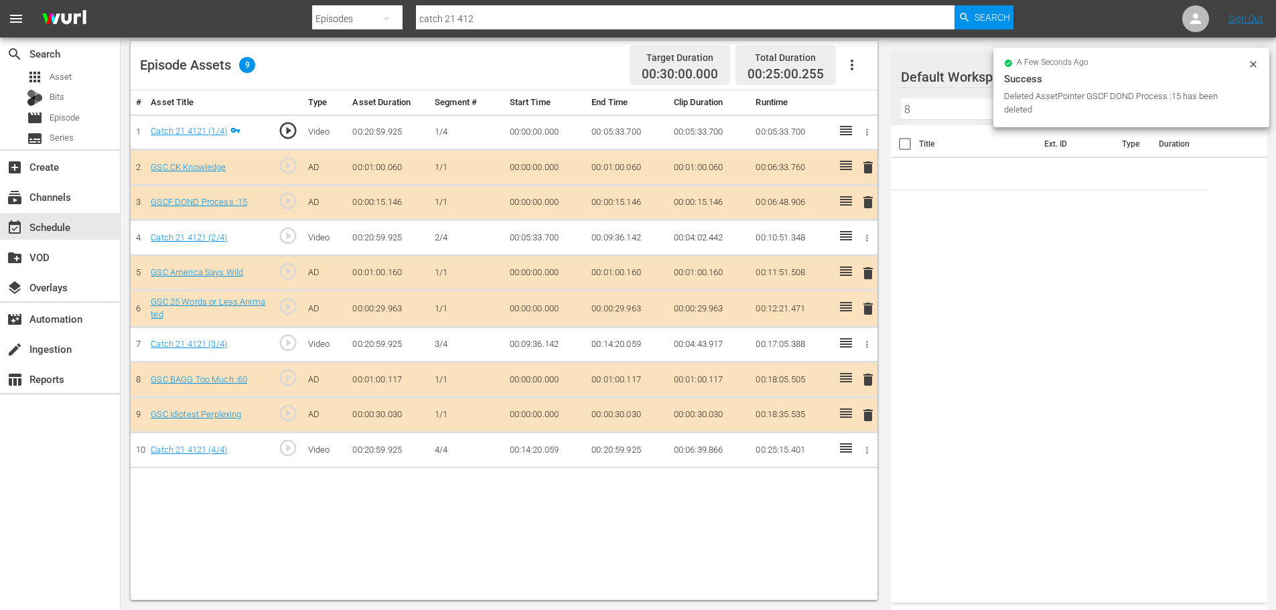
click at [955, 102] on input "8" at bounding box center [1079, 108] width 356 height 21
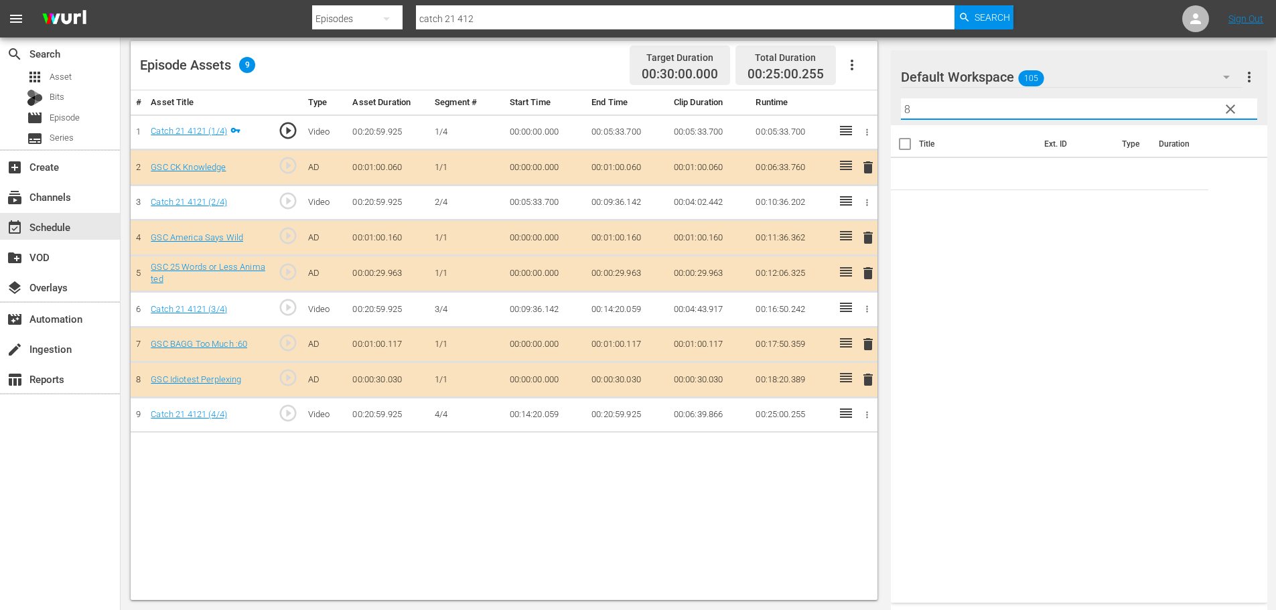
click at [867, 383] on span "delete" at bounding box center [868, 380] width 16 height 16
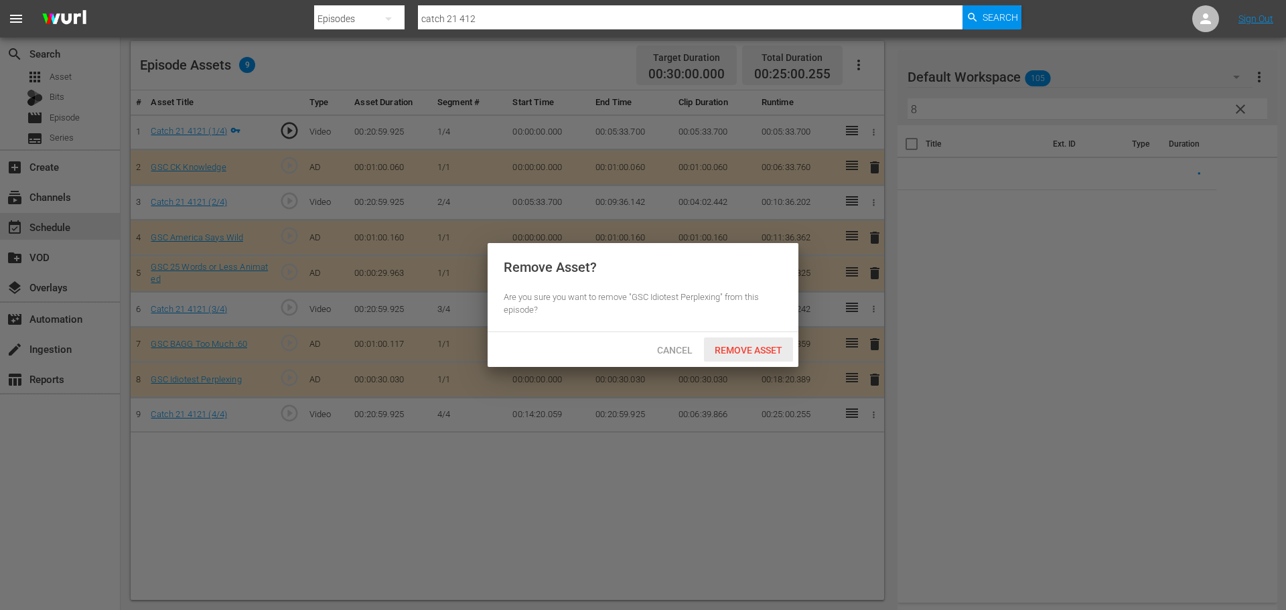
click at [744, 350] on span "Remove Asset" at bounding box center [748, 350] width 89 height 11
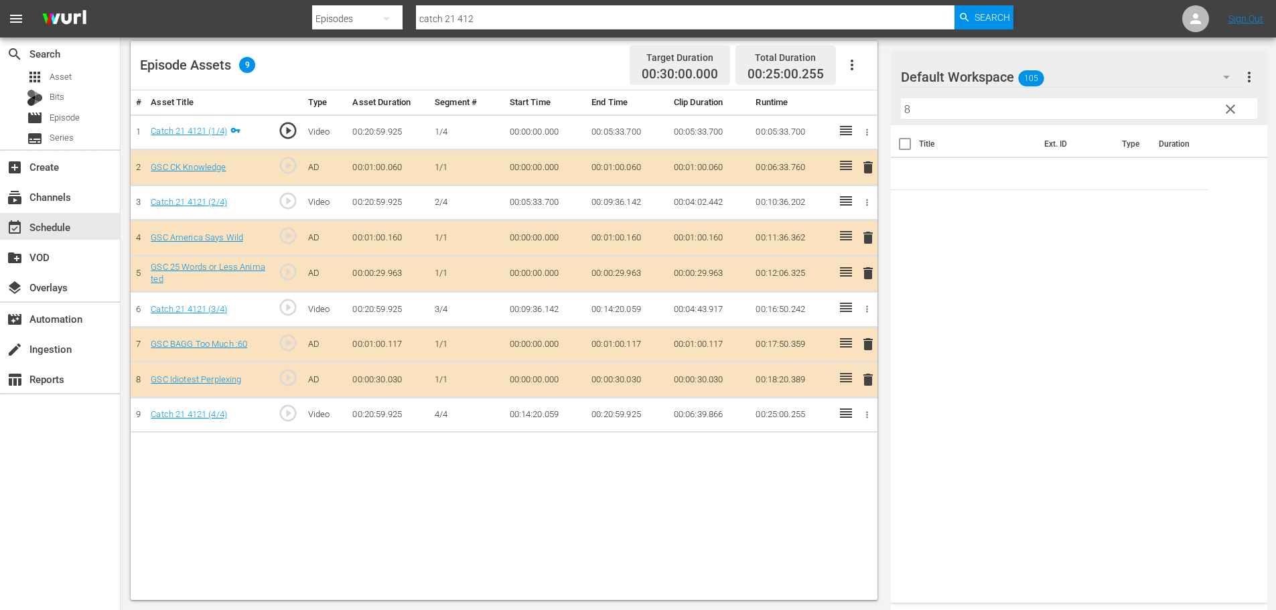
click at [970, 110] on input "8" at bounding box center [1079, 108] width 356 height 21
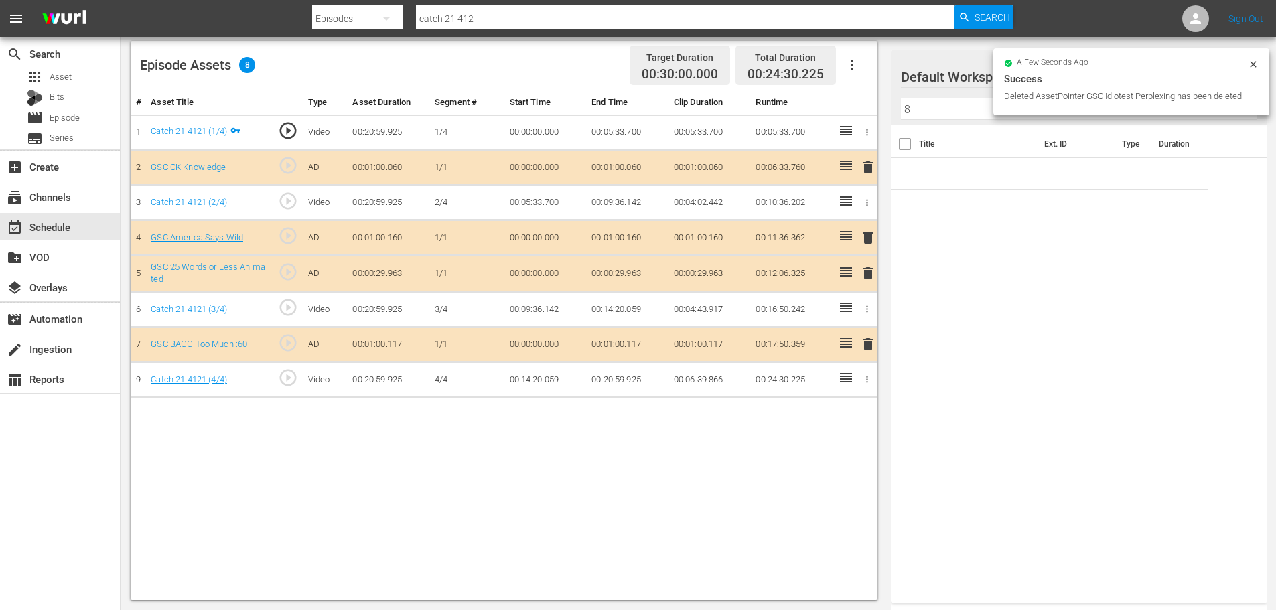
click at [944, 89] on div at bounding box center [949, 77] width 96 height 33
click at [951, 107] on input "8" at bounding box center [1079, 108] width 356 height 21
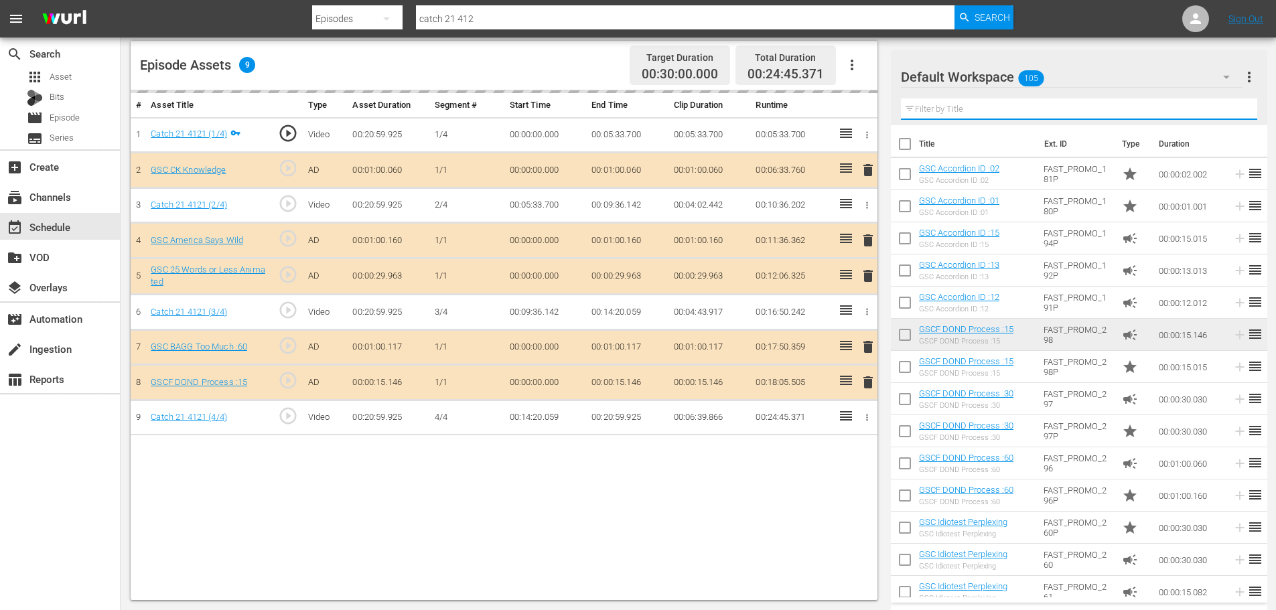
click at [943, 101] on input "text" at bounding box center [1079, 108] width 356 height 21
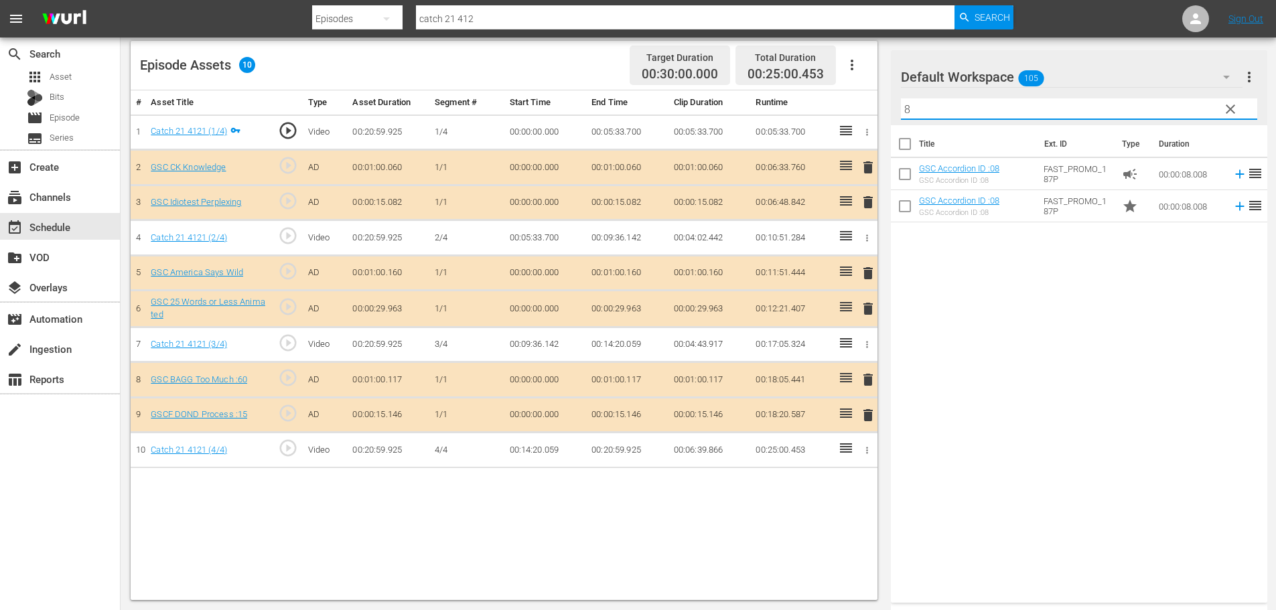
type input "8"
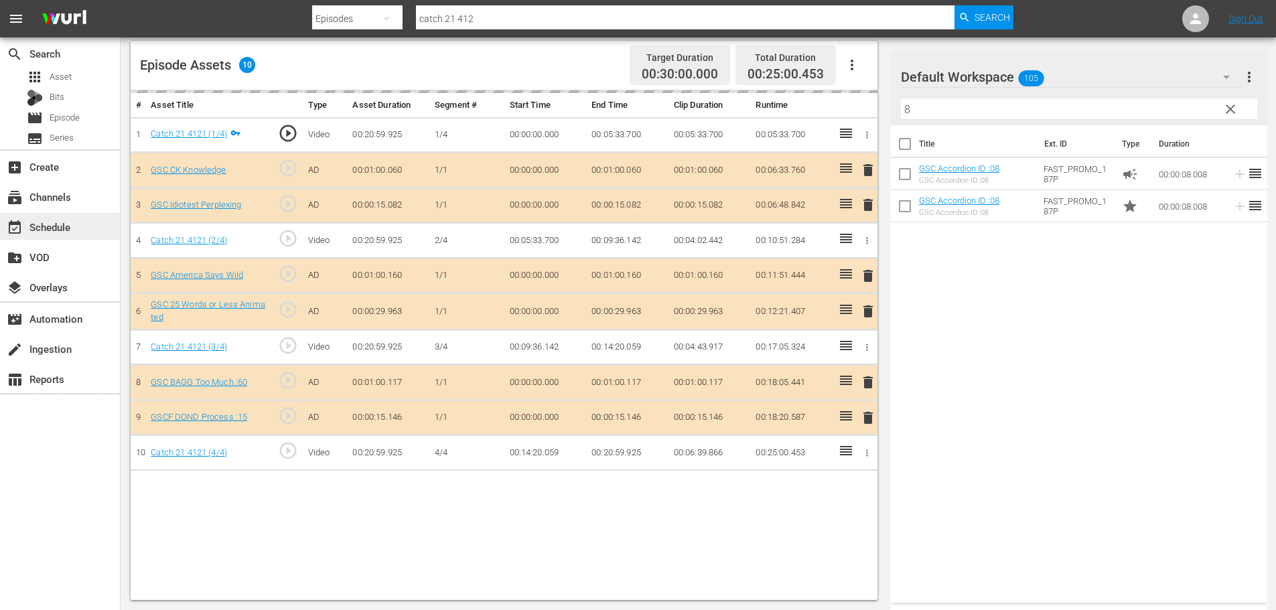
click at [67, 230] on div "event_available Schedule" at bounding box center [37, 225] width 75 height 12
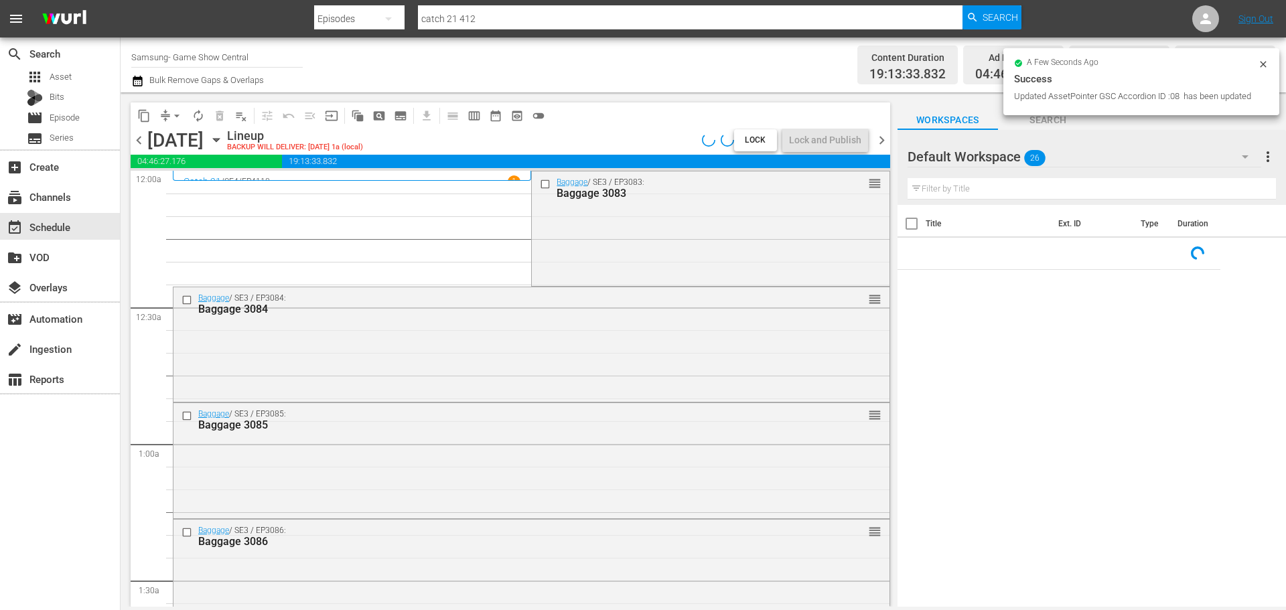
click at [1262, 62] on icon at bounding box center [1263, 64] width 11 height 11
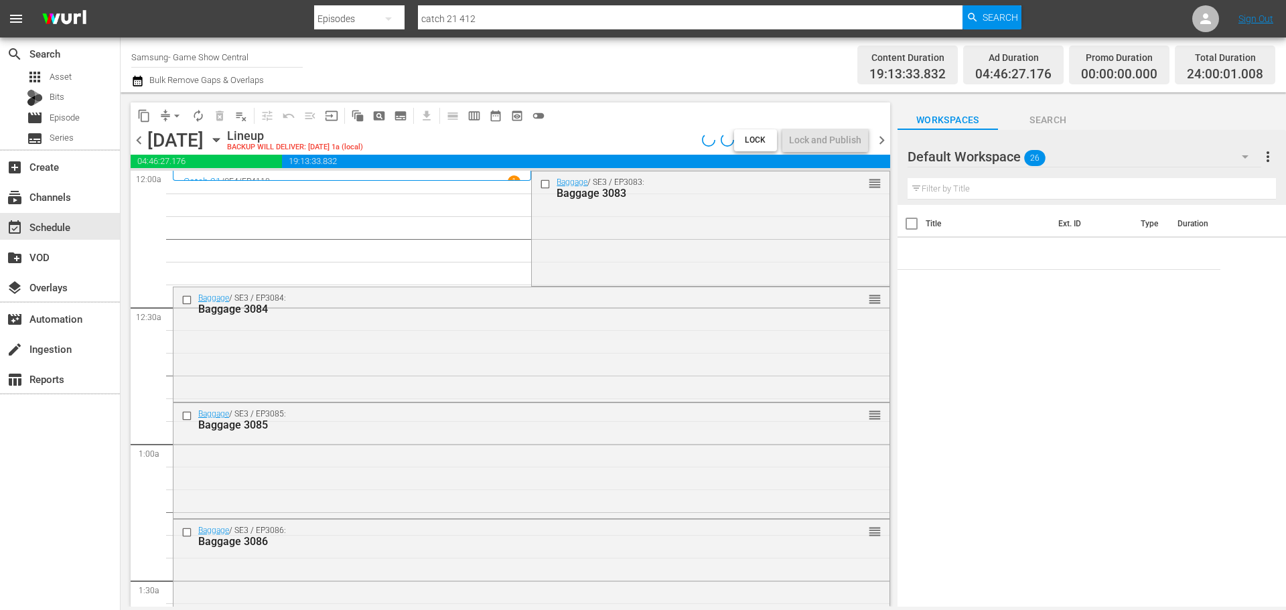
click at [172, 114] on span "arrow_drop_down" at bounding box center [176, 115] width 13 height 13
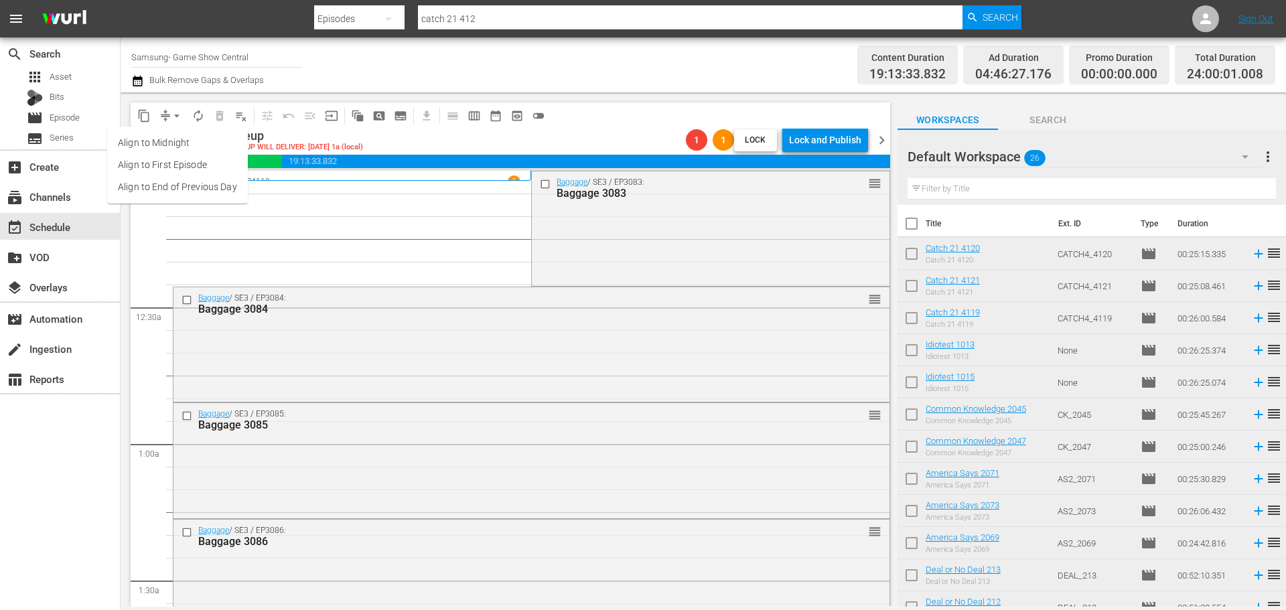
scroll to position [6129, 0]
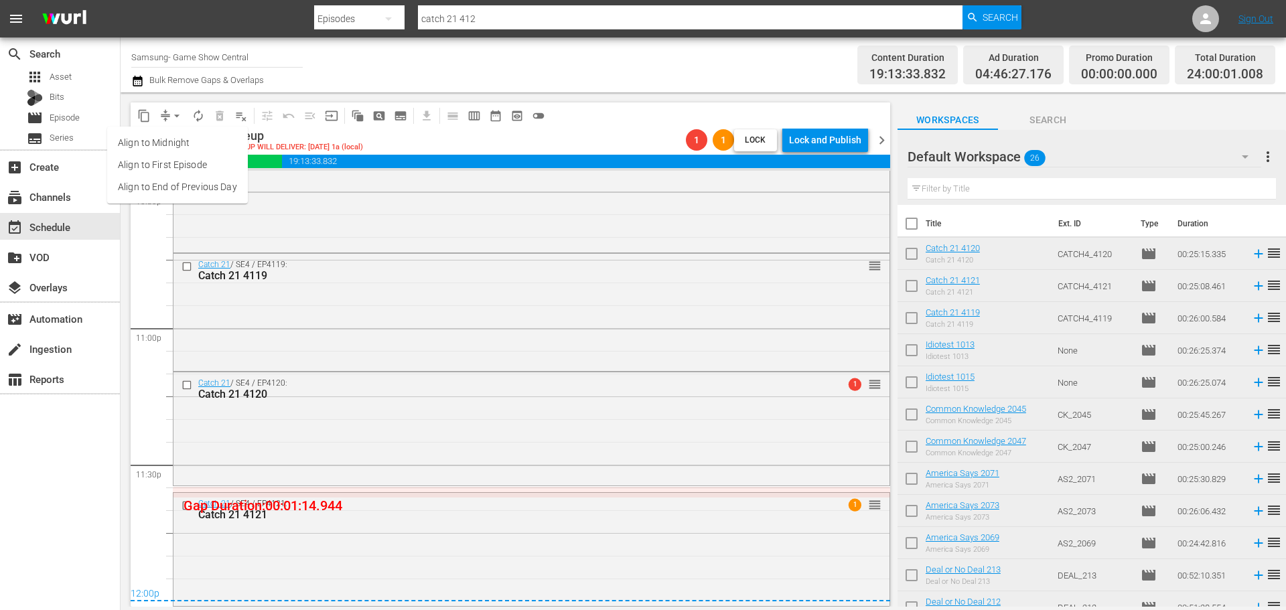
click at [173, 143] on li "Align to Midnight" at bounding box center [177, 143] width 141 height 22
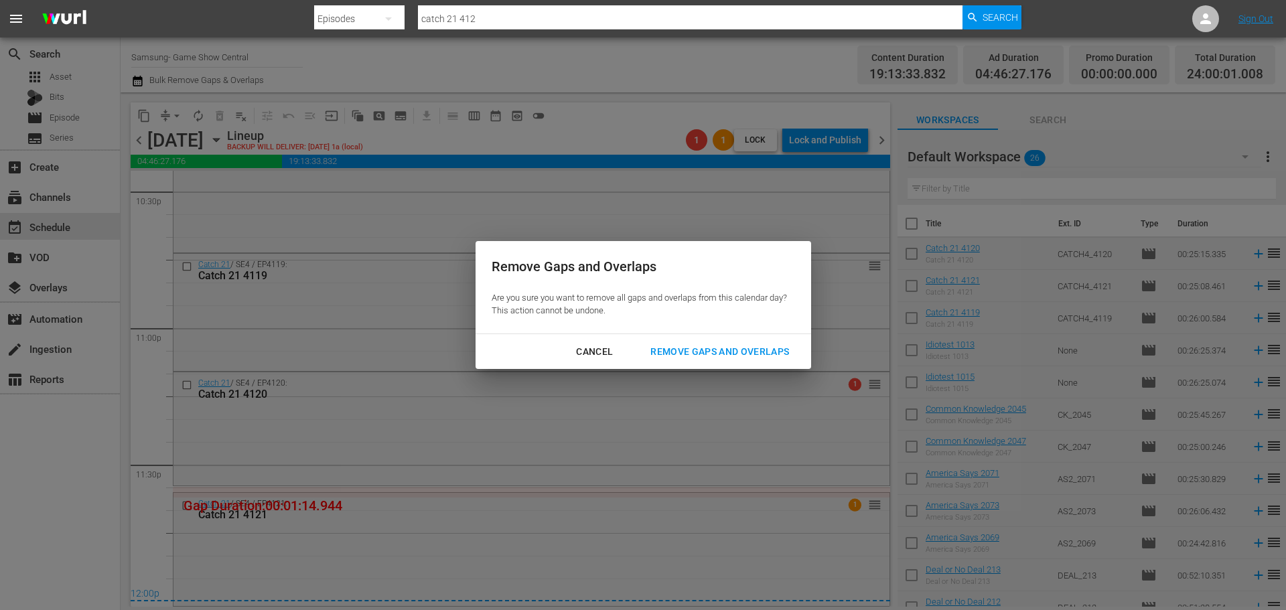
click at [661, 350] on div "Remove Gaps and Overlaps" at bounding box center [720, 352] width 160 height 17
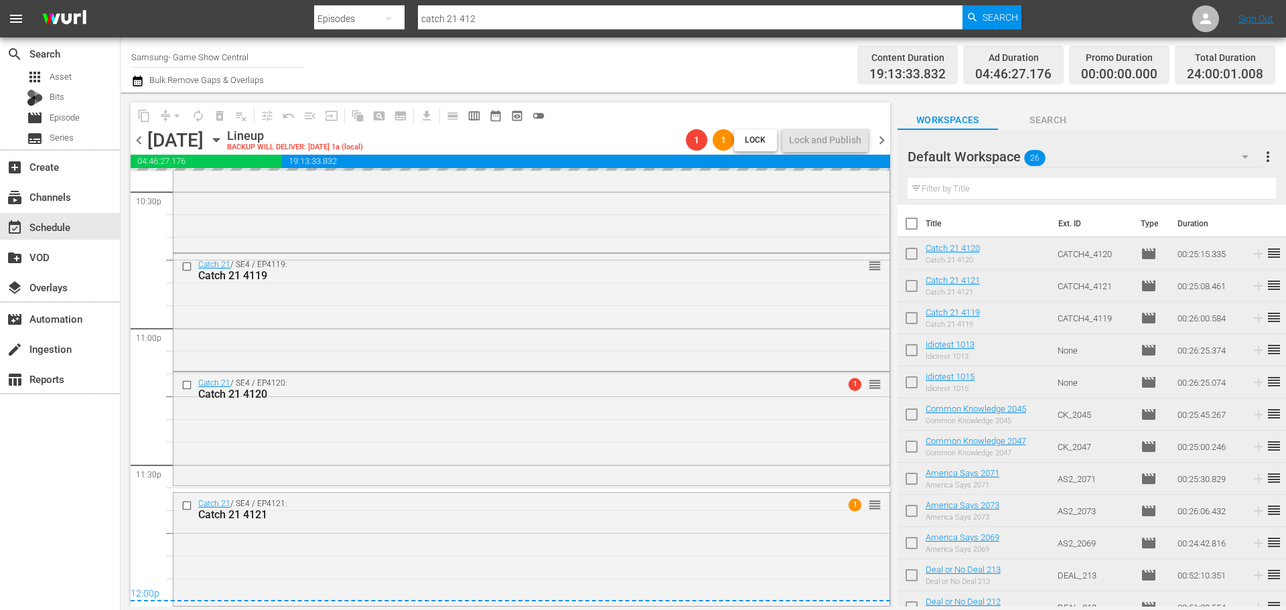
click at [477, 522] on div "Catch 21 / SE4 / EP4121: Catch 21 4121 1 reorder" at bounding box center [532, 509] width 716 height 33
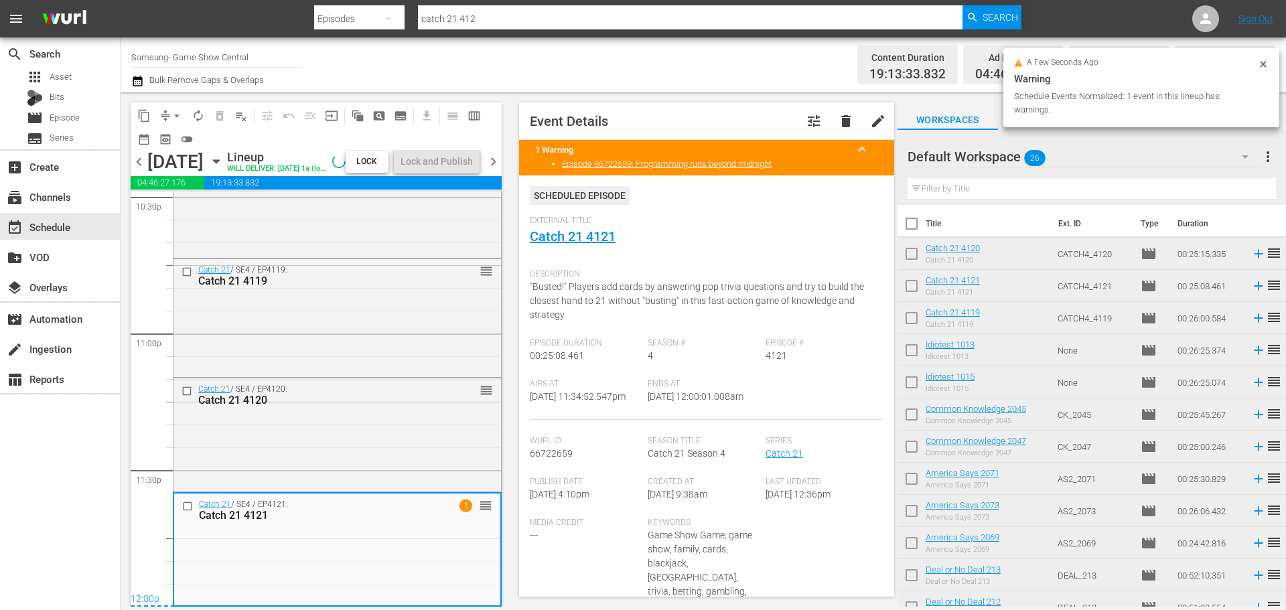
scroll to position [6168, 0]
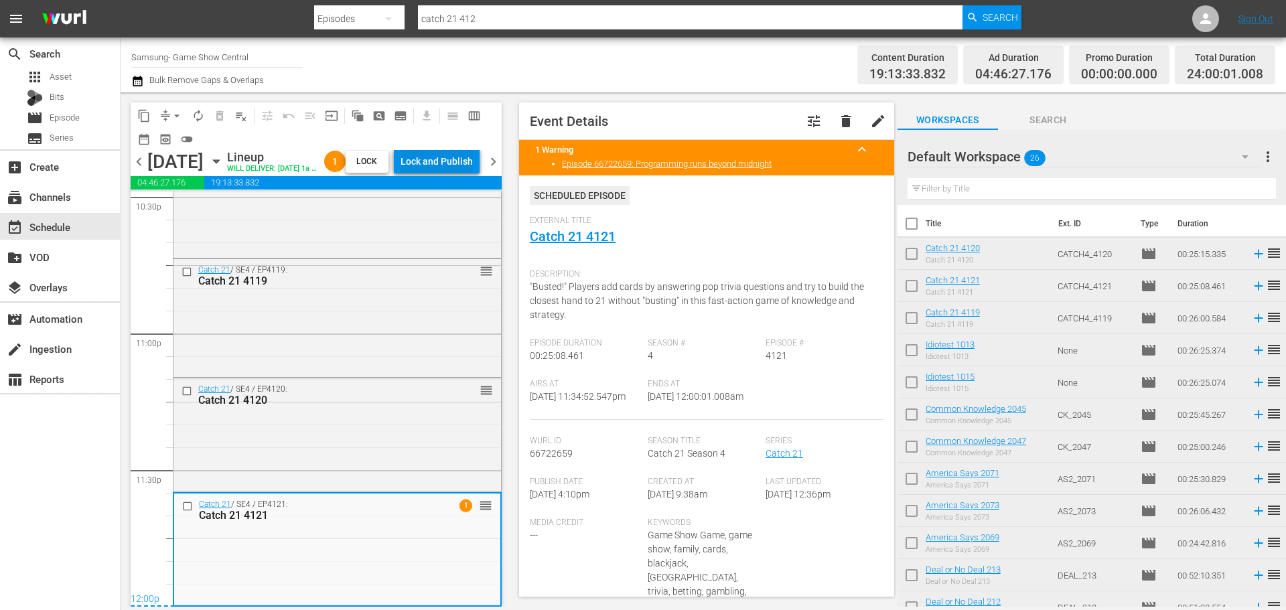
click at [464, 167] on div "Lock and Publish" at bounding box center [437, 161] width 72 height 24
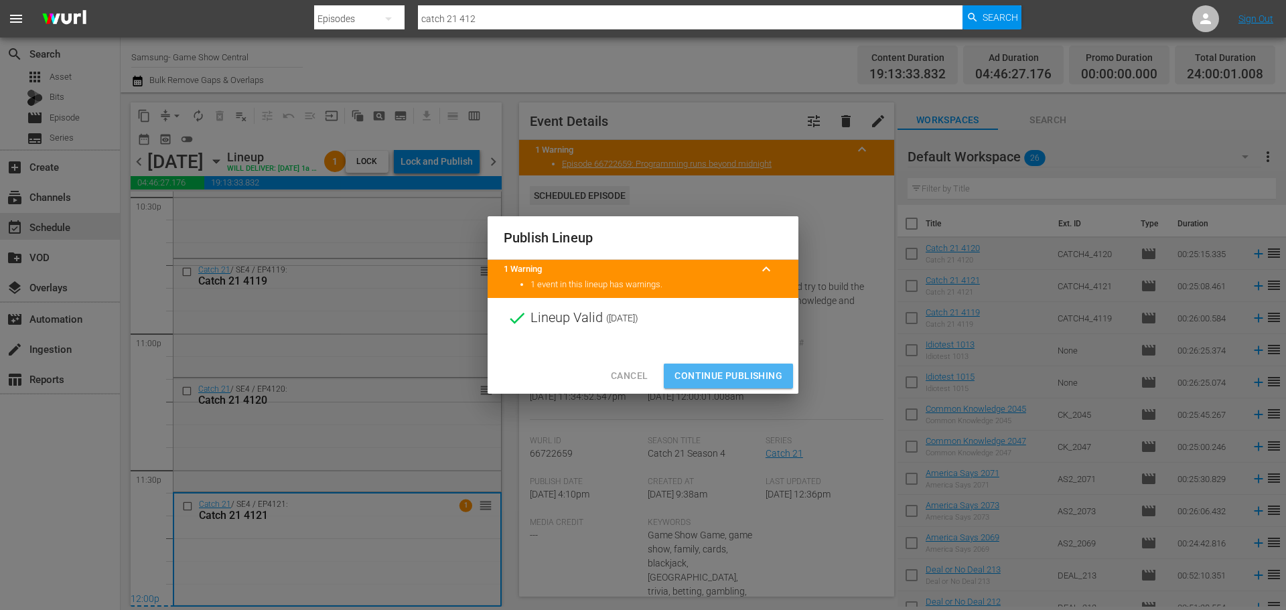
drag, startPoint x: 746, startPoint y: 383, endPoint x: 509, endPoint y: 200, distance: 299.5
click at [746, 383] on span "Continue Publishing" at bounding box center [729, 376] width 108 height 17
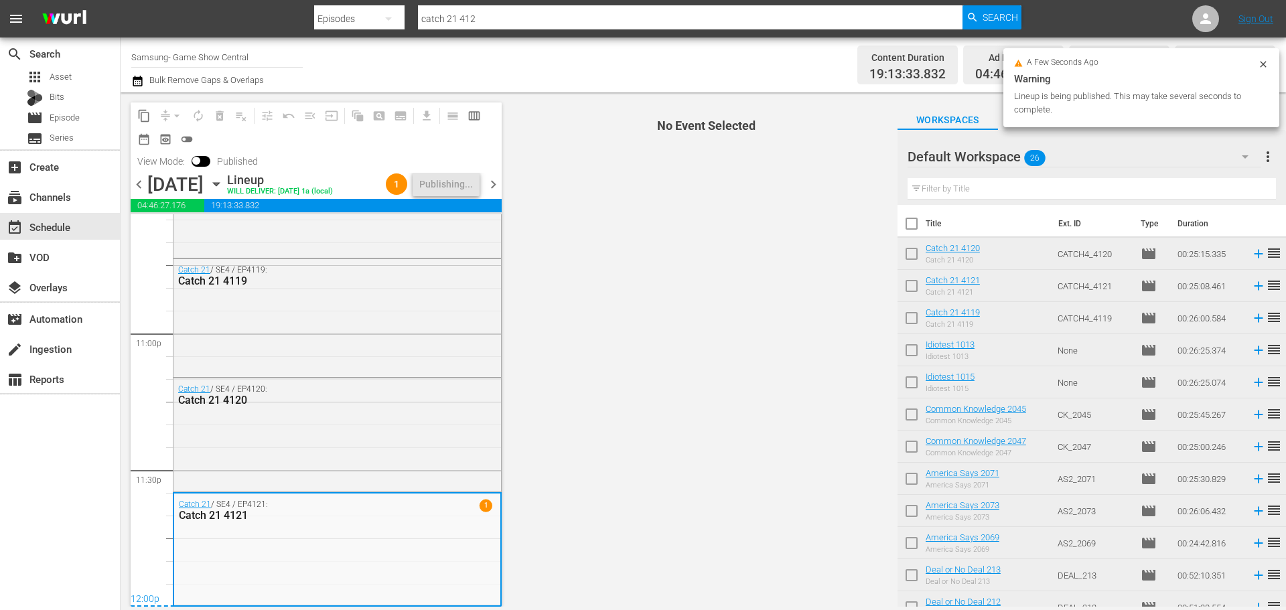
click at [489, 184] on span "chevron_right" at bounding box center [493, 184] width 17 height 17
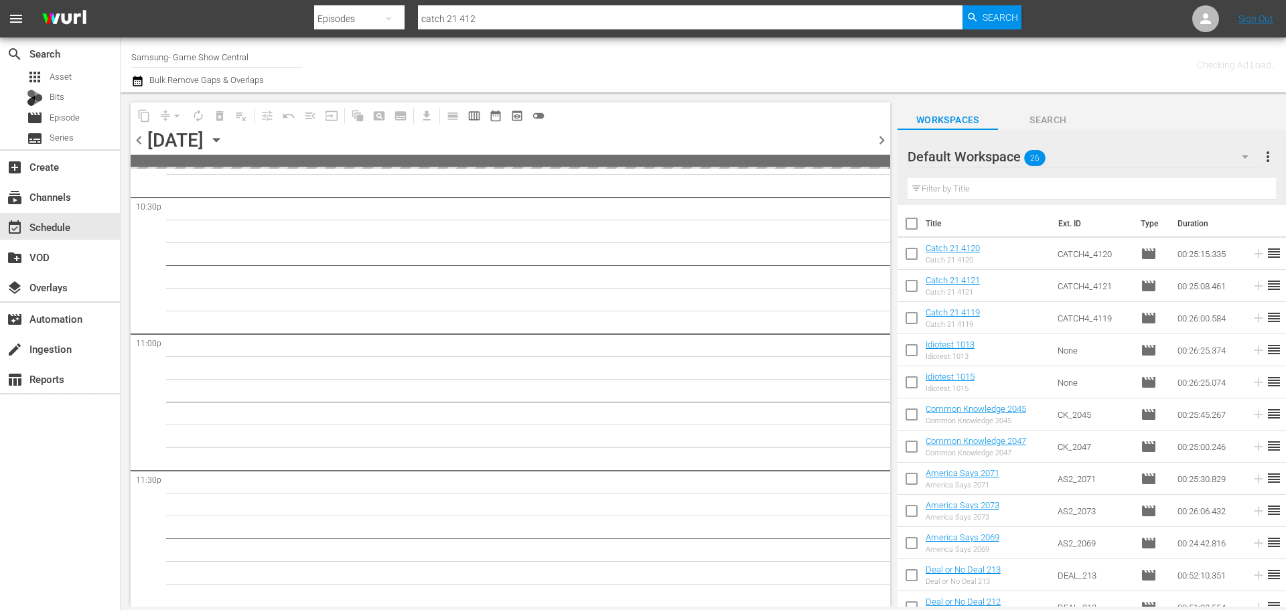
scroll to position [6122, 0]
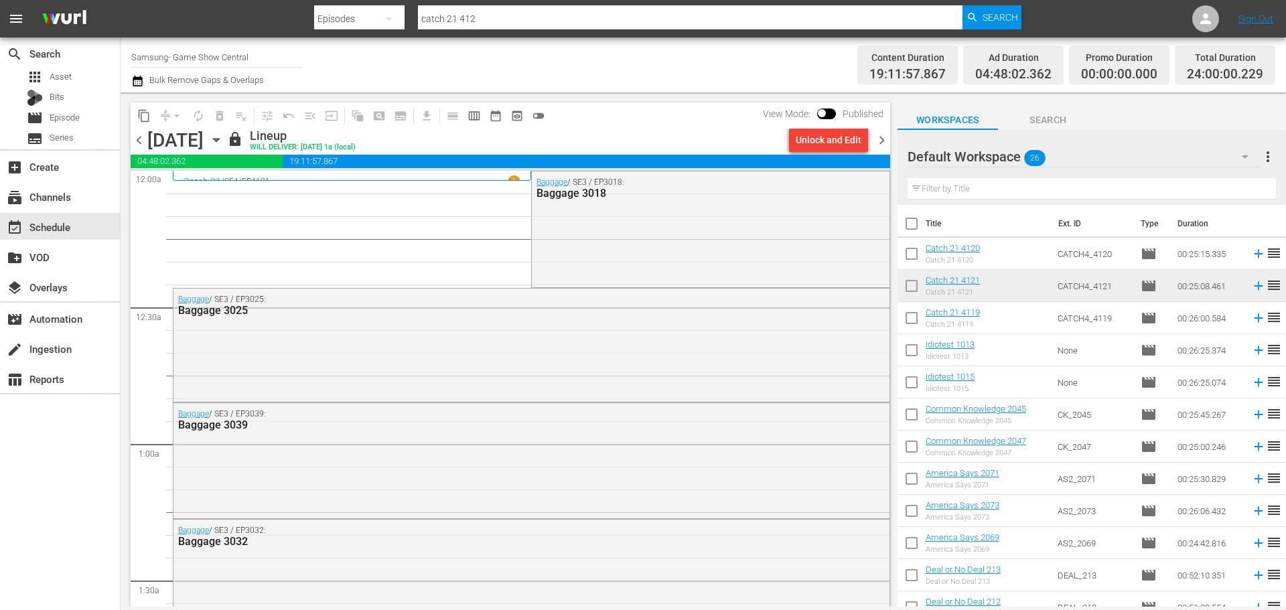
click at [48, 559] on div "search Search apps Asset Bits movie Episode subtitles Series add_box Create sub…" at bounding box center [60, 343] width 121 height 610
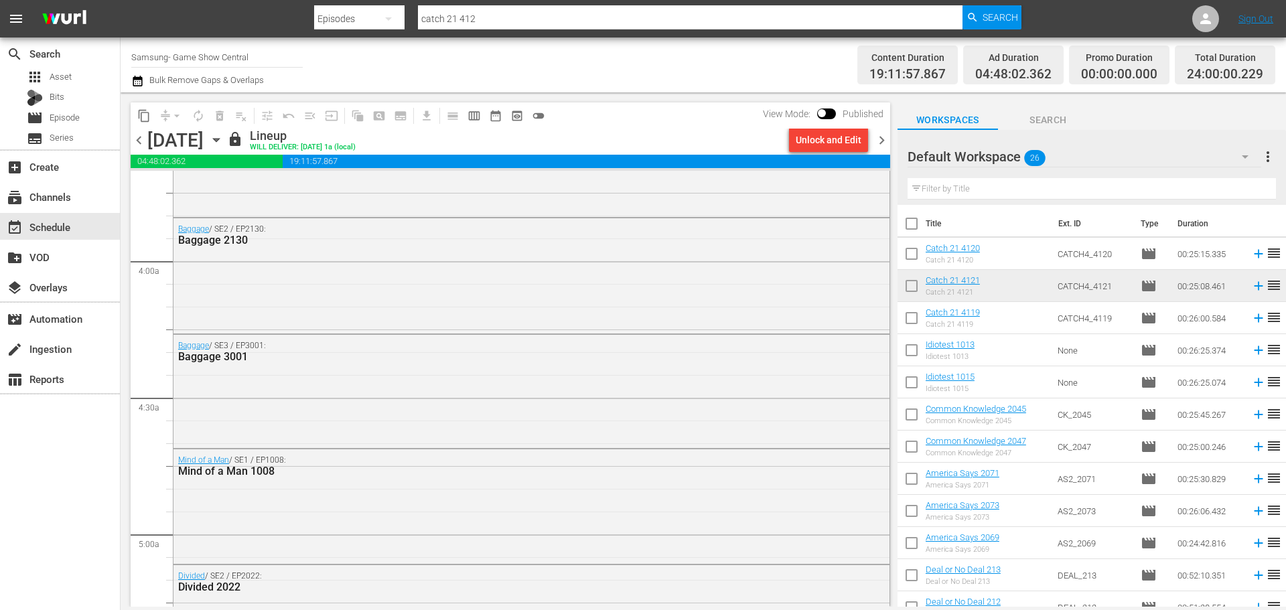
scroll to position [1814, 0]
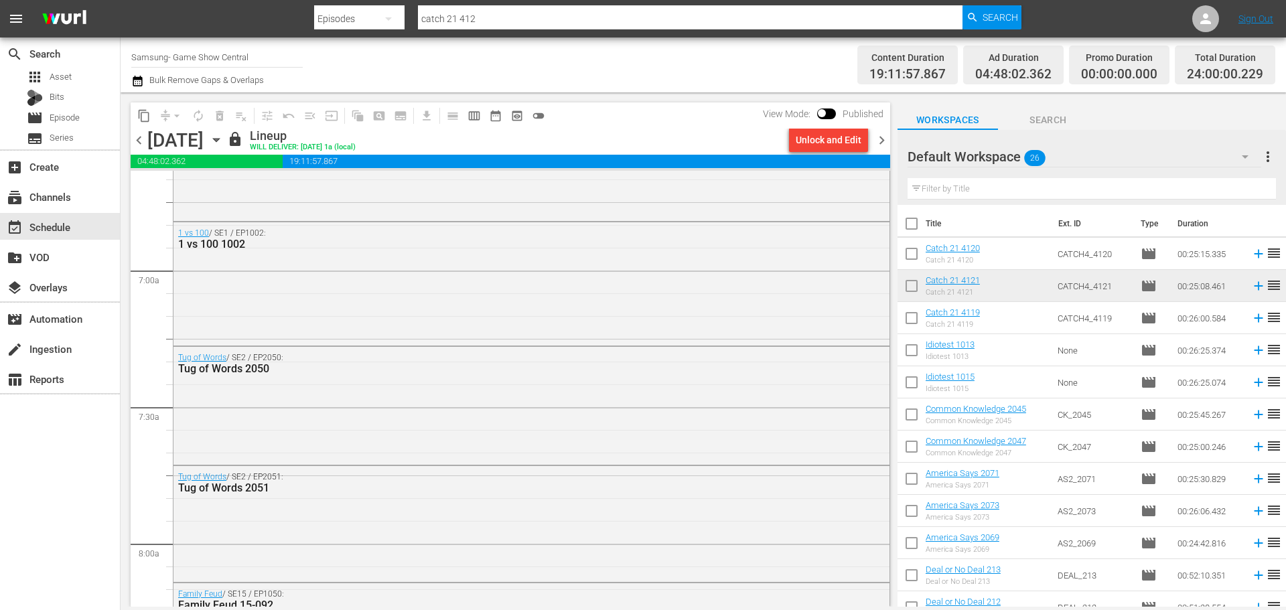
click at [139, 143] on span "chevron_left" at bounding box center [139, 140] width 17 height 17
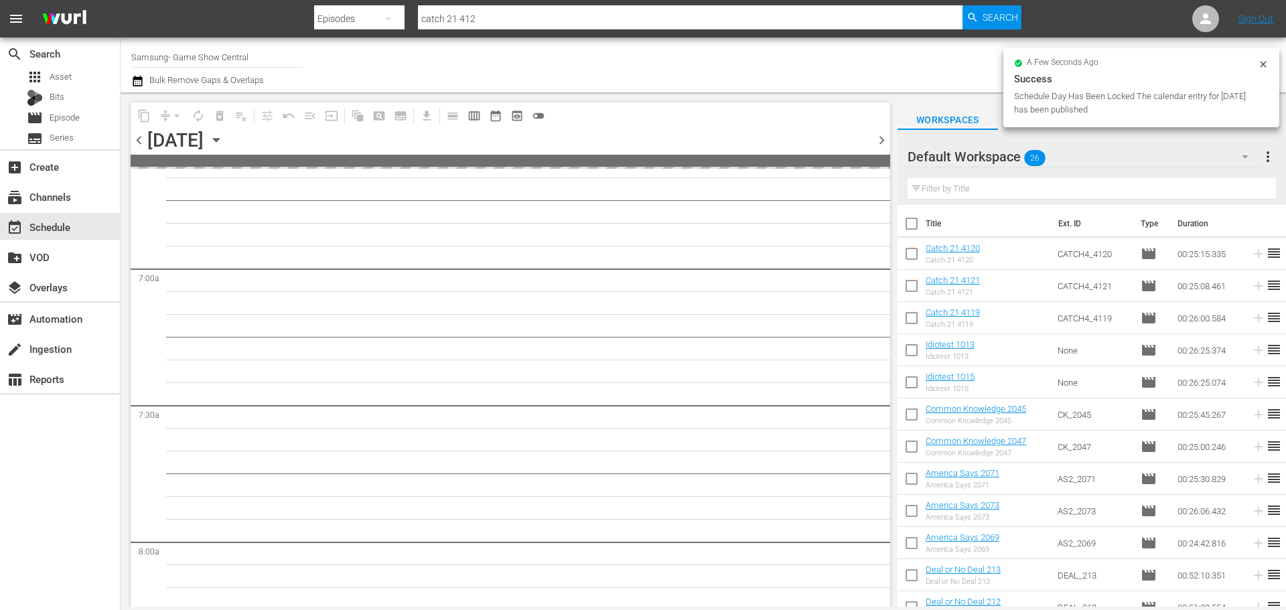
click at [140, 143] on span "chevron_left" at bounding box center [139, 140] width 17 height 17
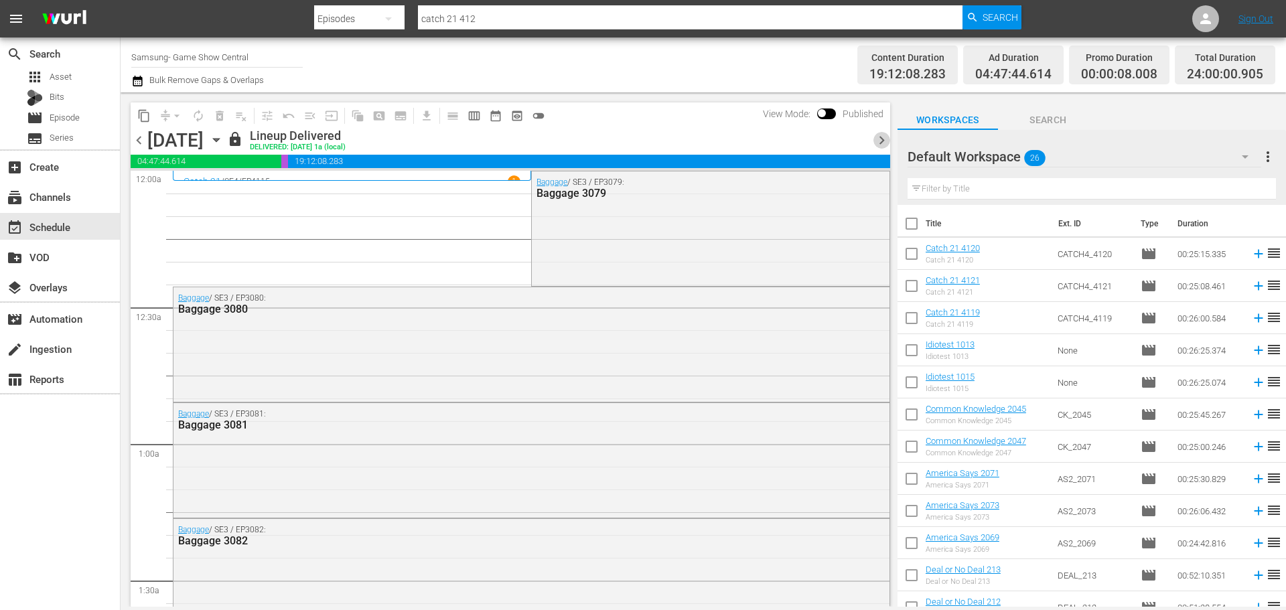
click at [880, 142] on span "chevron_right" at bounding box center [882, 140] width 17 height 17
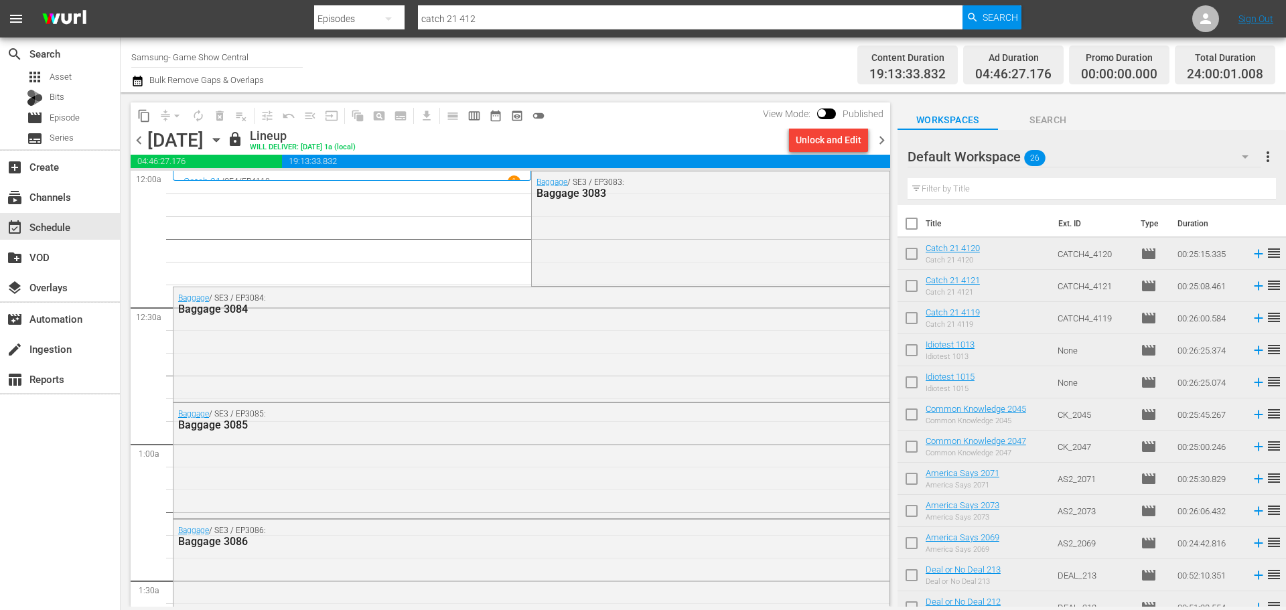
click at [877, 144] on span "chevron_right" at bounding box center [882, 140] width 17 height 17
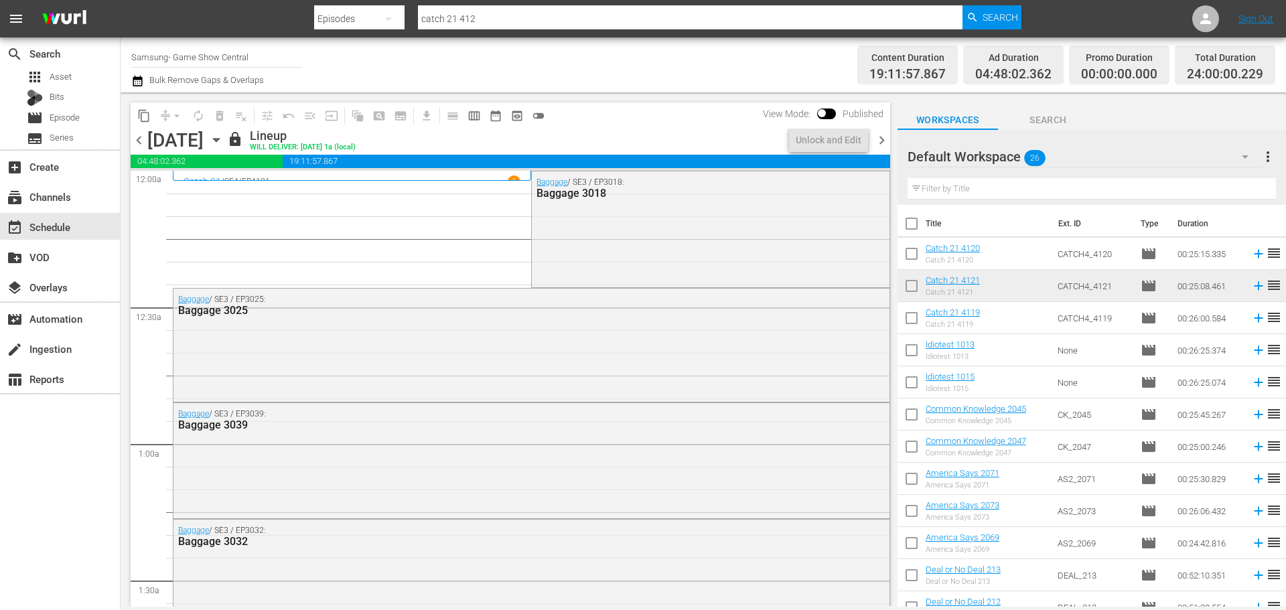
click at [823, 153] on div "chevron_left Friday, August 15th August 15th lock Lineup WILL DELIVER: 8/14 @ 1…" at bounding box center [511, 142] width 760 height 26
click at [827, 148] on div "Unlock and Edit" at bounding box center [829, 140] width 66 height 24
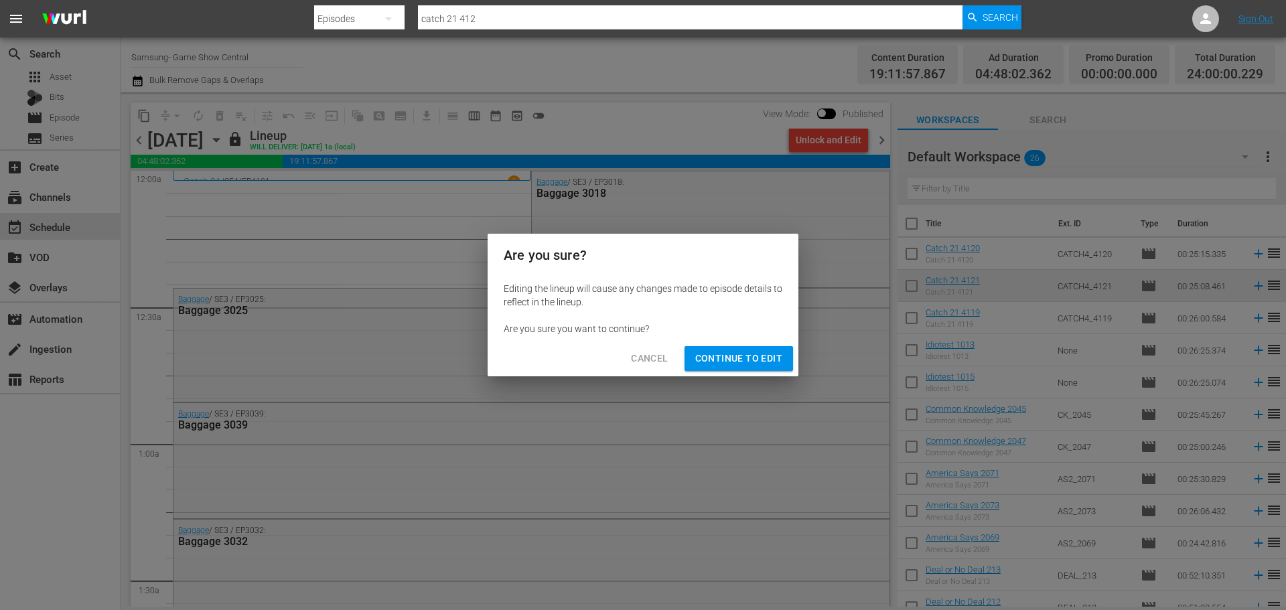
click at [718, 349] on button "Continue to Edit" at bounding box center [739, 358] width 109 height 25
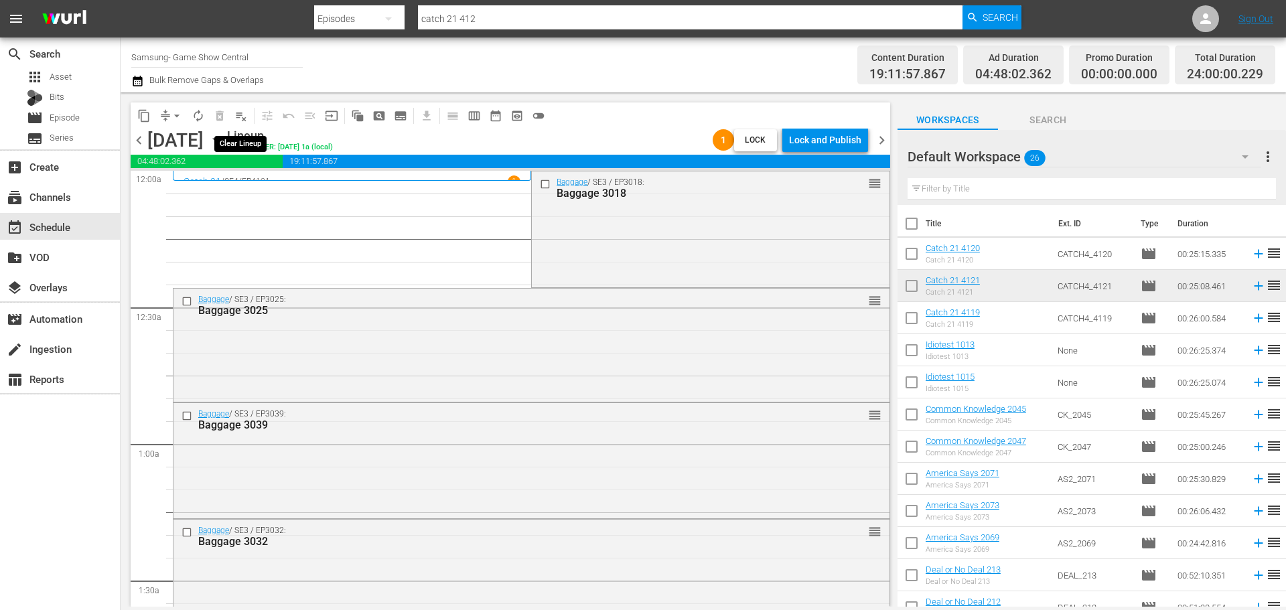
click at [241, 117] on span "playlist_remove_outlined" at bounding box center [240, 115] width 13 height 13
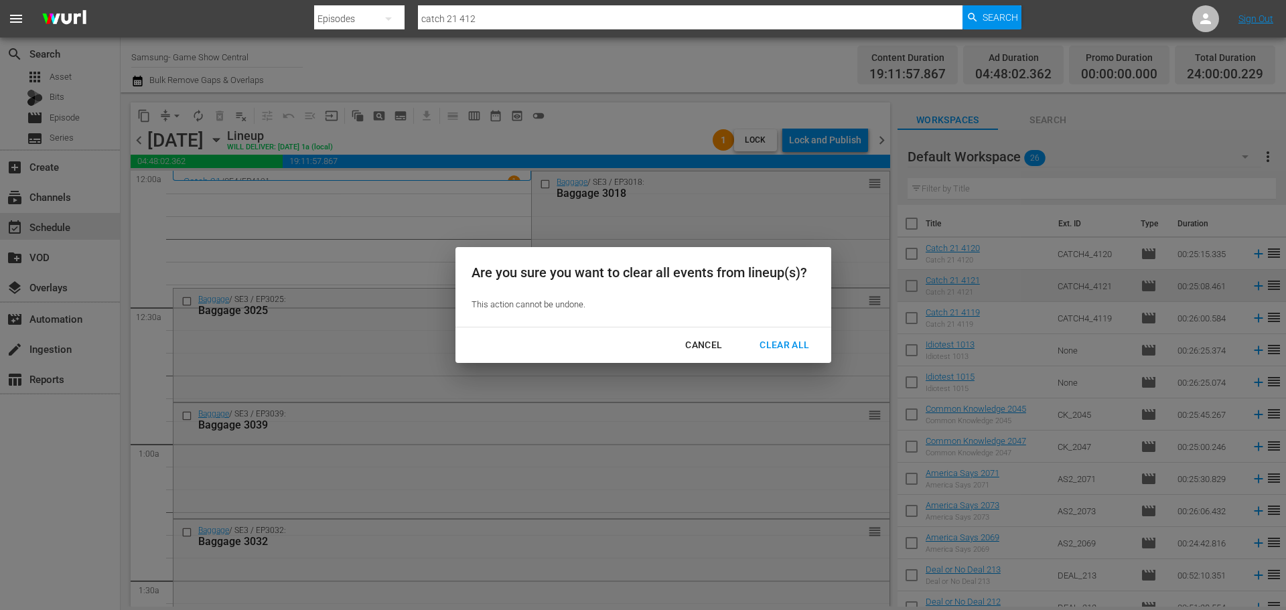
click at [772, 334] on button "Clear All" at bounding box center [785, 345] width 82 height 25
click at [778, 341] on div "Clear All" at bounding box center [784, 345] width 71 height 17
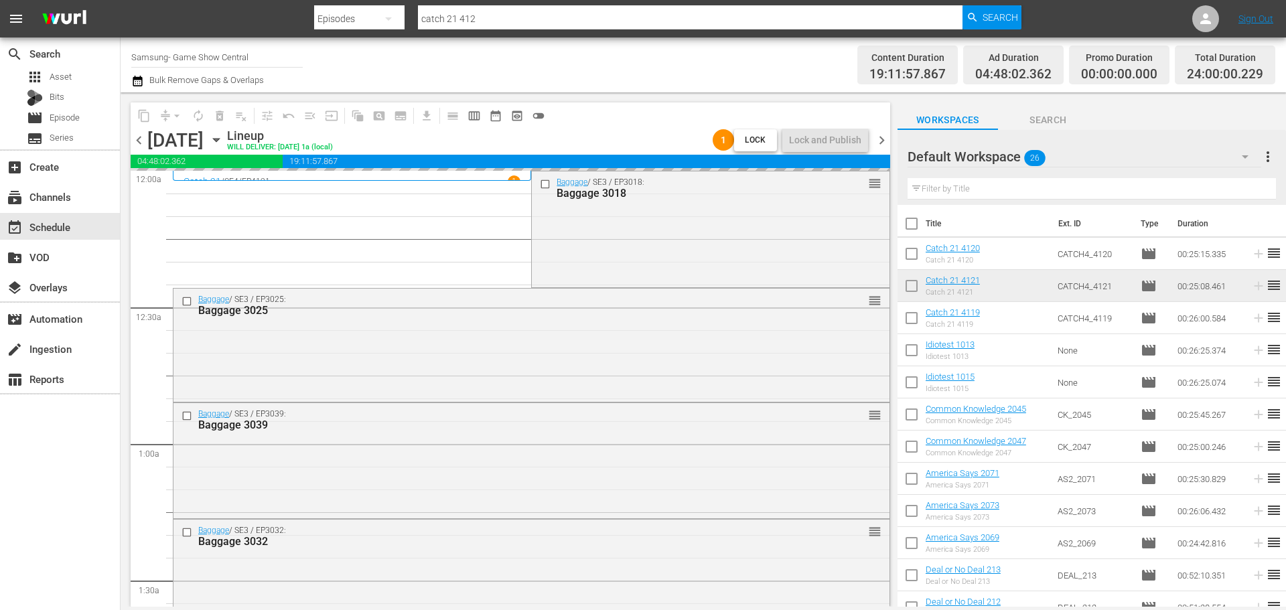
click at [69, 109] on div "movie Episode" at bounding box center [53, 118] width 53 height 19
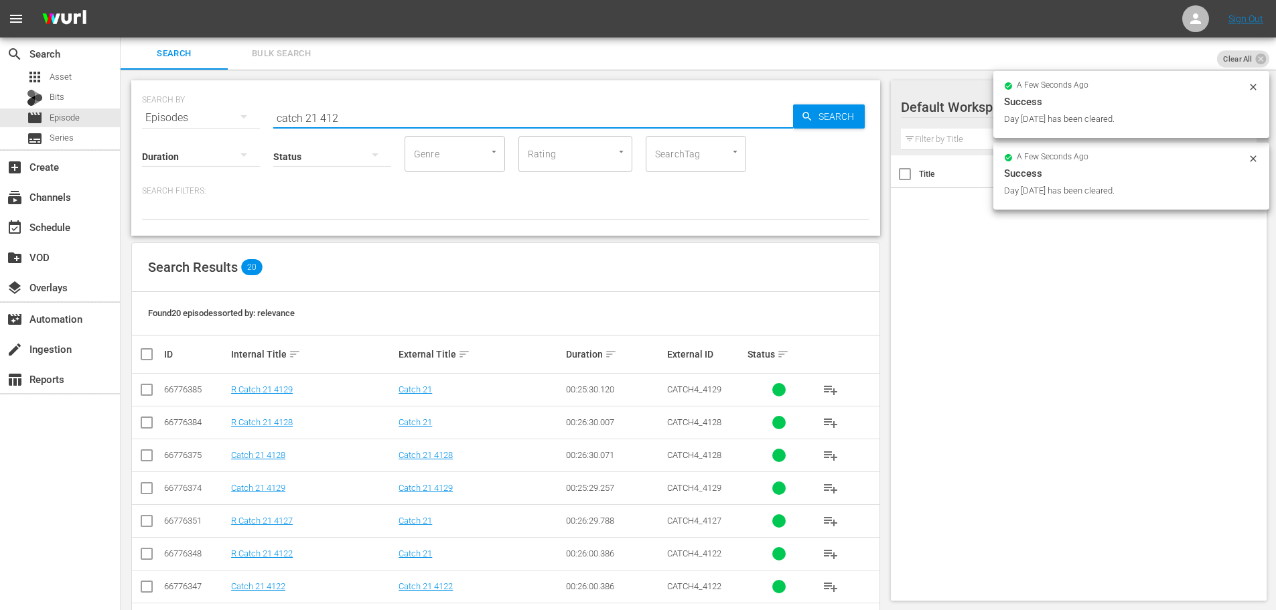
drag, startPoint x: 336, startPoint y: 103, endPoint x: 215, endPoint y: 102, distance: 120.6
click at [215, 102] on div "SEARCH BY Search By Episodes Search ID, Title, Description, Keywords, or Catego…" at bounding box center [506, 110] width 728 height 48
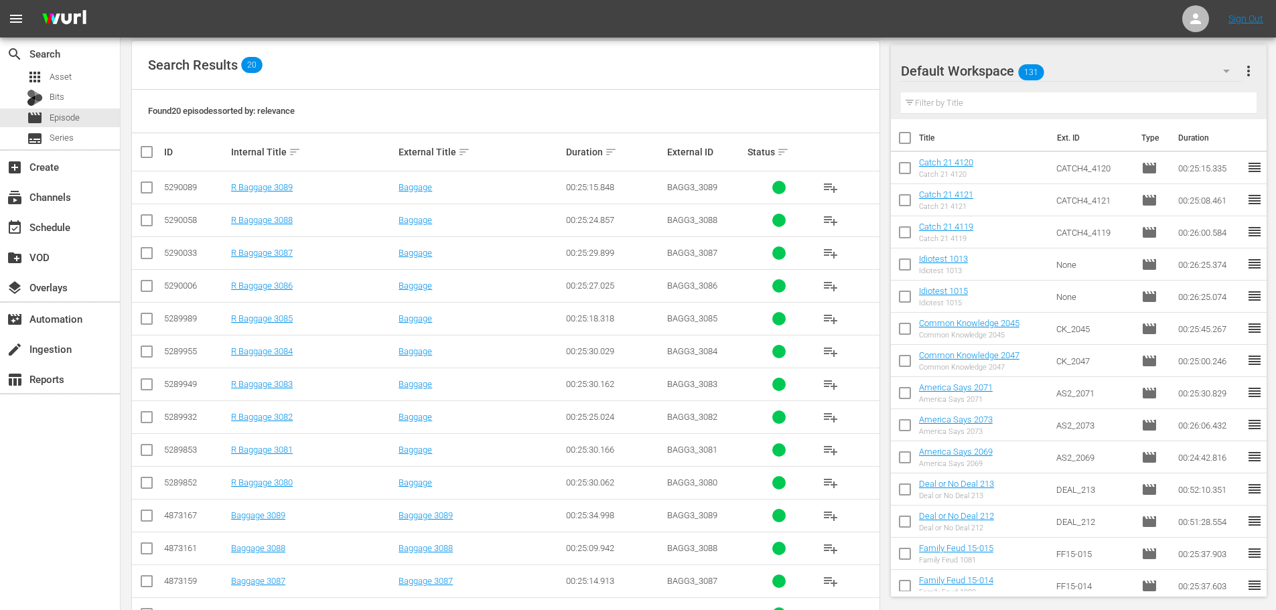
scroll to position [269, 0]
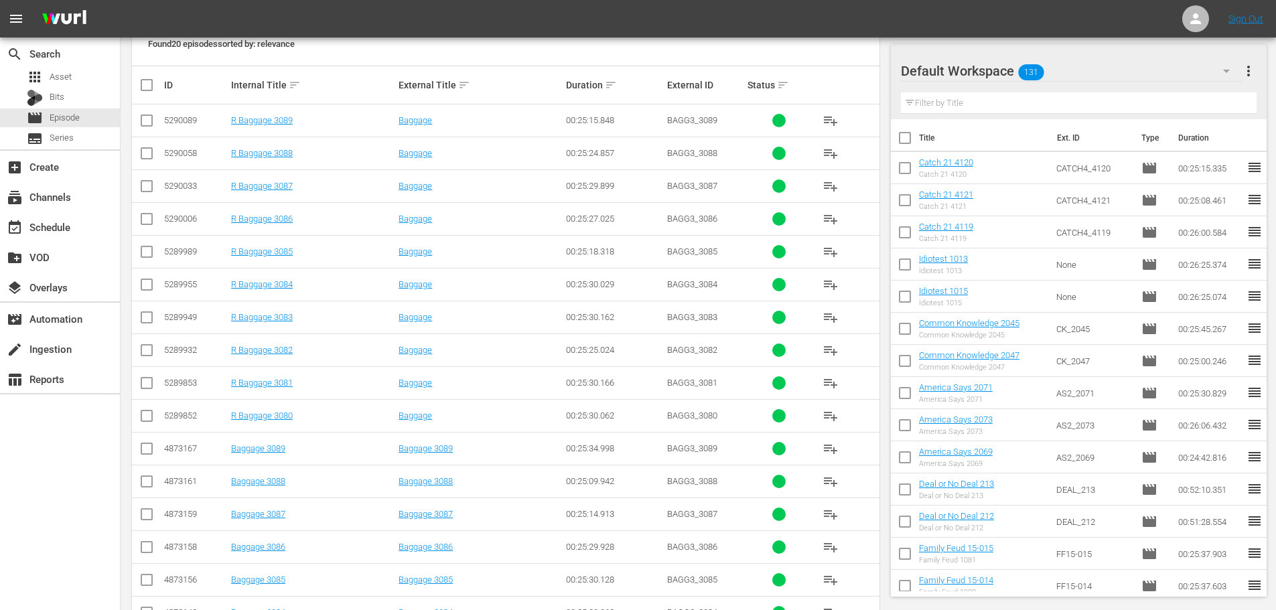
type input "bagg 308"
click at [142, 519] on input "checkbox" at bounding box center [147, 517] width 16 height 16
checkbox input "true"
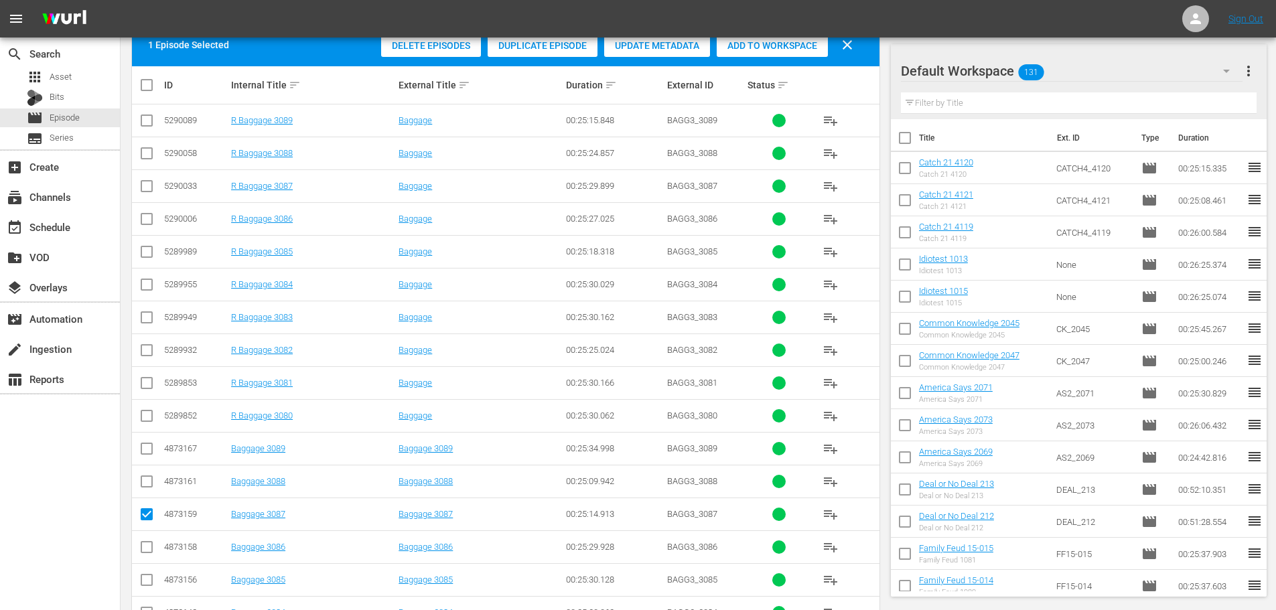
click at [146, 488] on input "checkbox" at bounding box center [147, 484] width 16 height 16
checkbox input "true"
click at [147, 455] on input "checkbox" at bounding box center [147, 452] width 16 height 16
checkbox input "true"
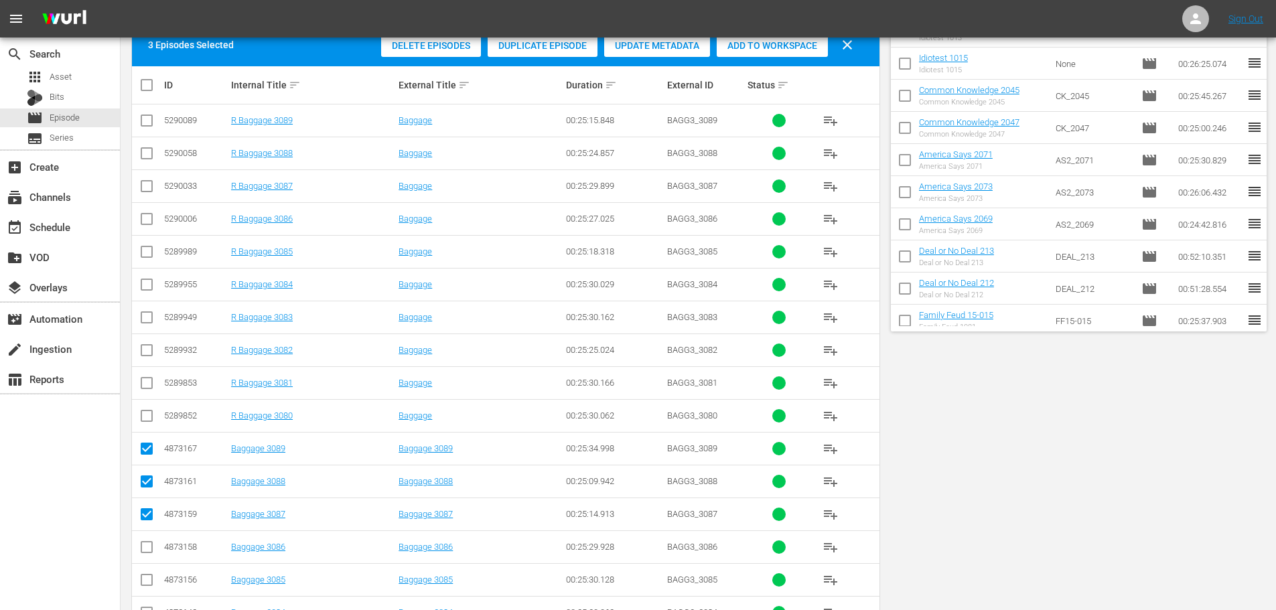
scroll to position [0, 0]
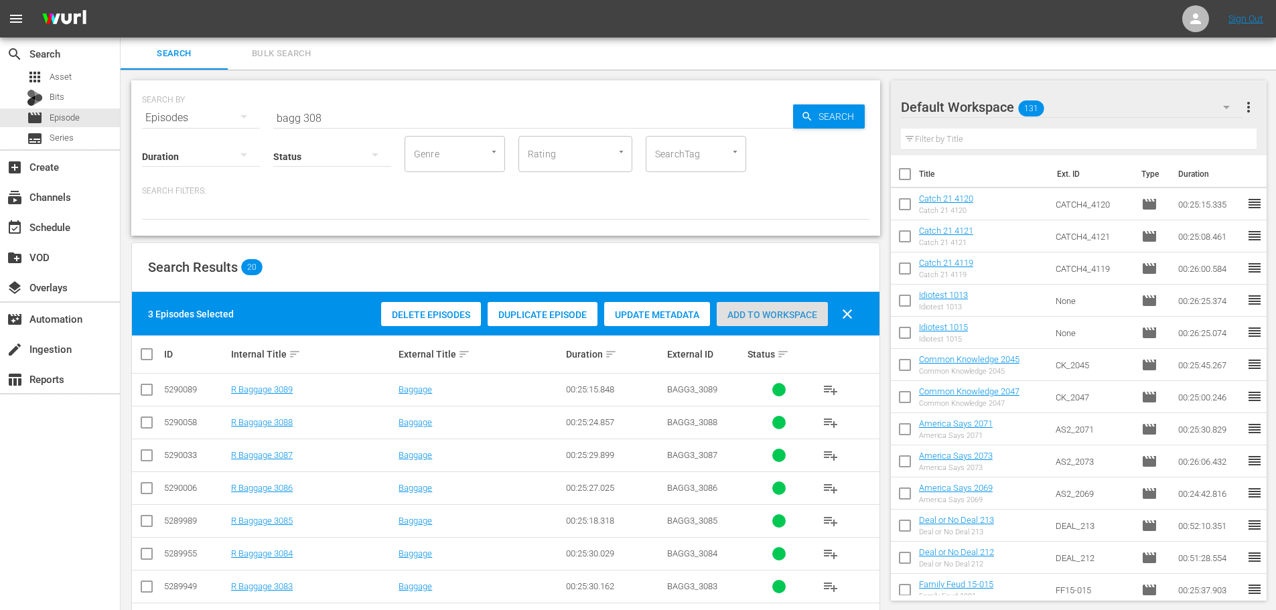
click at [747, 322] on div "Add to Workspace" at bounding box center [772, 314] width 111 height 25
click at [383, 121] on input "bagg 308" at bounding box center [533, 118] width 520 height 32
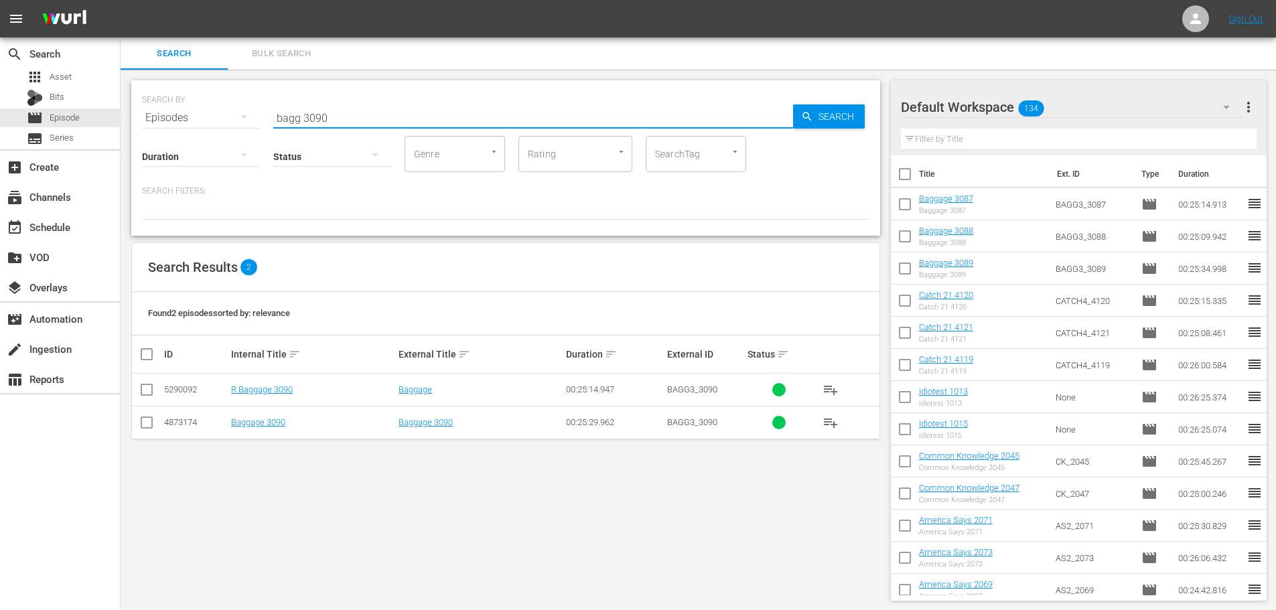
type input "bagg 3090"
click at [149, 423] on input "checkbox" at bounding box center [147, 425] width 16 height 16
checkbox input "true"
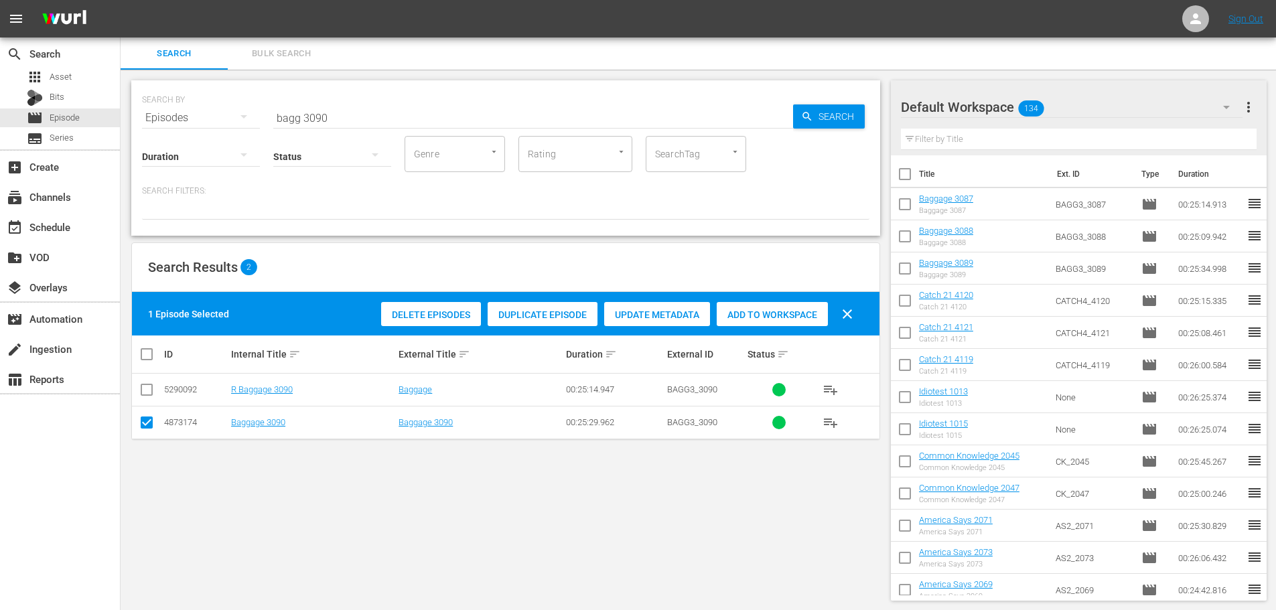
click at [773, 322] on div "Add to Workspace" at bounding box center [772, 314] width 111 height 25
drag, startPoint x: 347, startPoint y: 115, endPoint x: 247, endPoint y: 115, distance: 100.5
click at [247, 115] on div "SEARCH BY Search By Episodes Search ID, Title, Description, Keywords, or Catego…" at bounding box center [506, 110] width 728 height 48
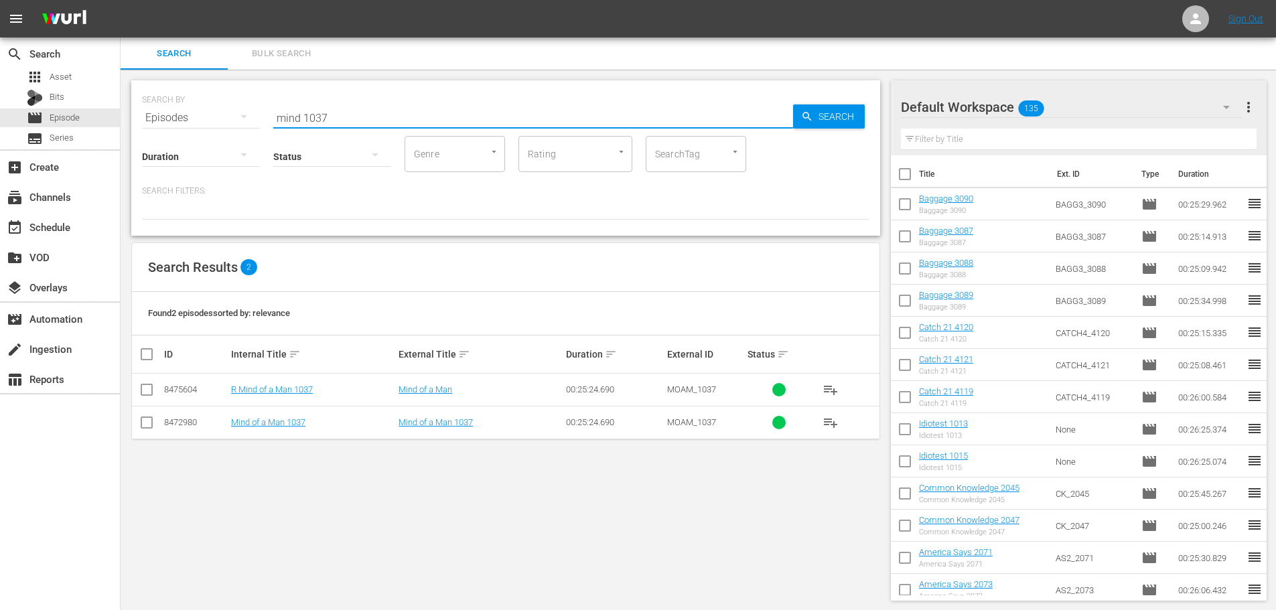
type input "mind 1037"
click at [146, 427] on input "checkbox" at bounding box center [147, 425] width 16 height 16
checkbox input "true"
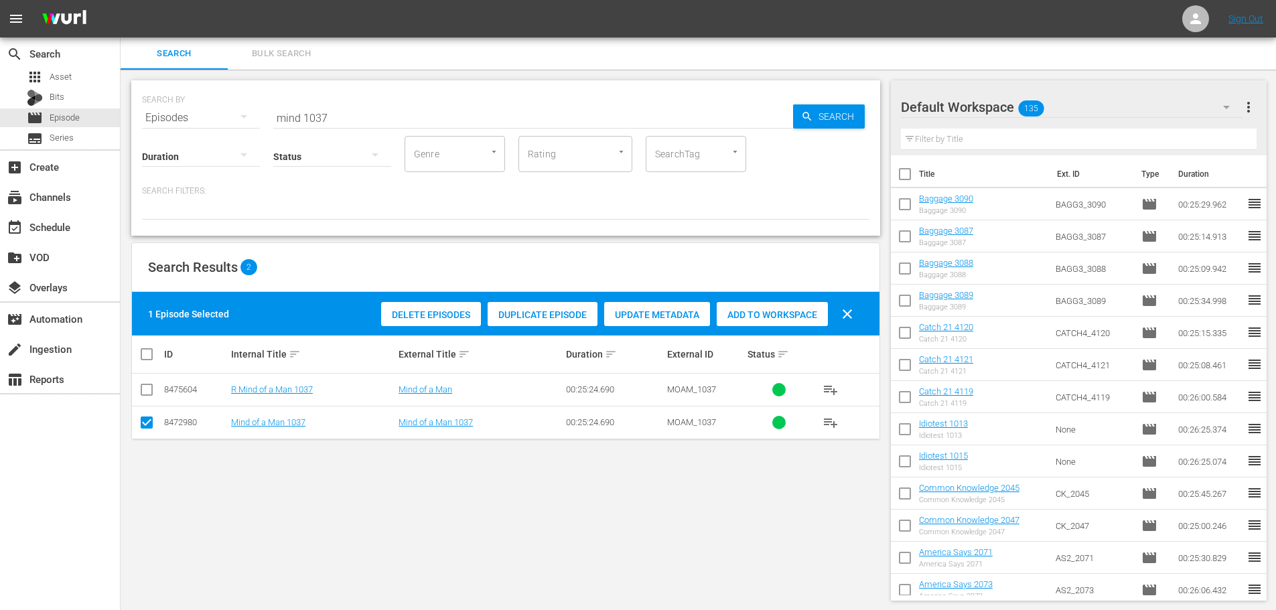
click at [728, 315] on span "Add to Workspace" at bounding box center [772, 315] width 111 height 11
click at [263, 113] on div "SEARCH BY Search By Episodes Search ID, Title, Description, Keywords, or Catego…" at bounding box center [506, 110] width 728 height 48
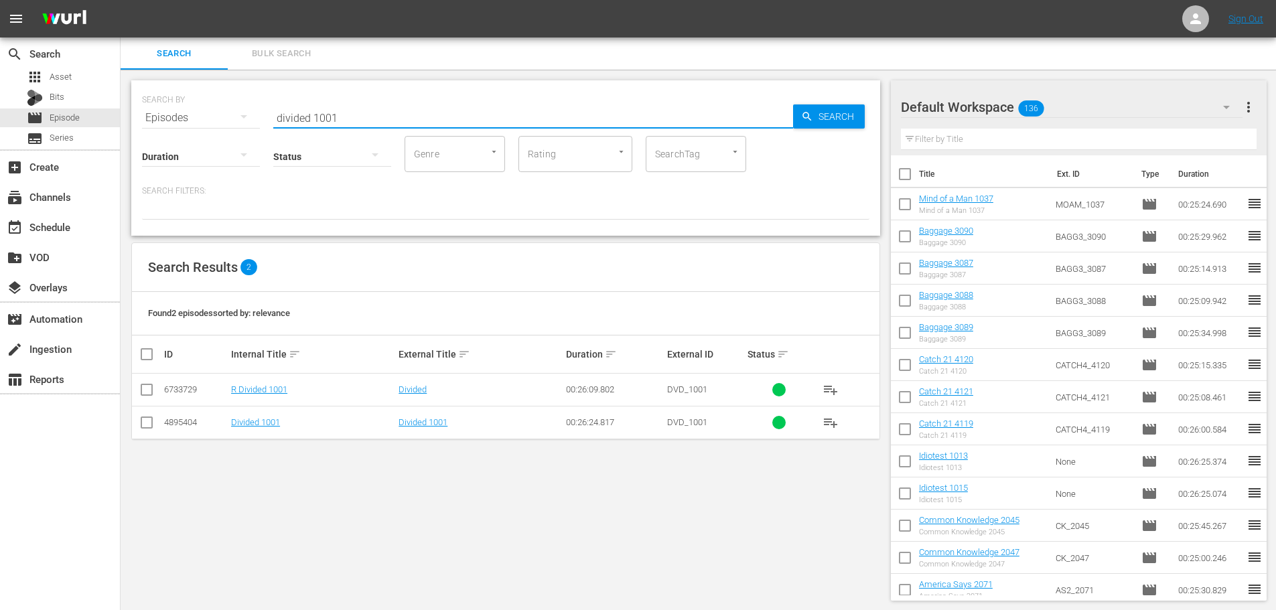
type input "divided 1001"
drag, startPoint x: 149, startPoint y: 418, endPoint x: 289, endPoint y: 407, distance: 141.1
click at [150, 420] on input "checkbox" at bounding box center [147, 425] width 16 height 16
checkbox input "true"
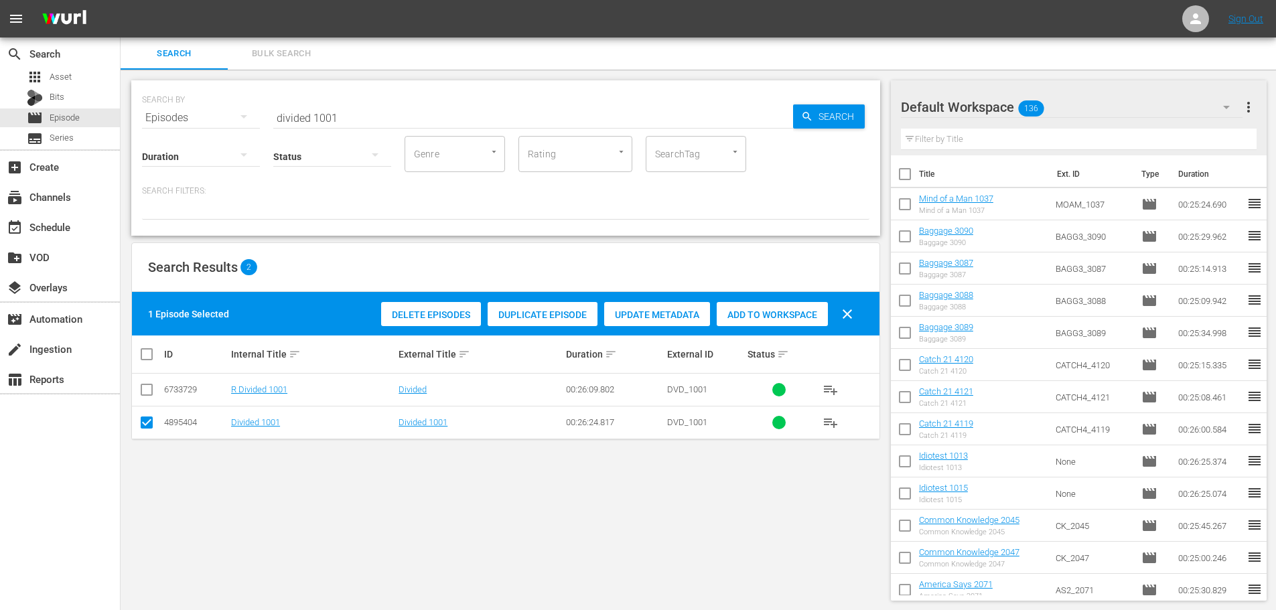
click at [775, 322] on div "Add to Workspace" at bounding box center [772, 314] width 111 height 25
click at [383, 120] on input "divided 1001" at bounding box center [533, 118] width 520 height 32
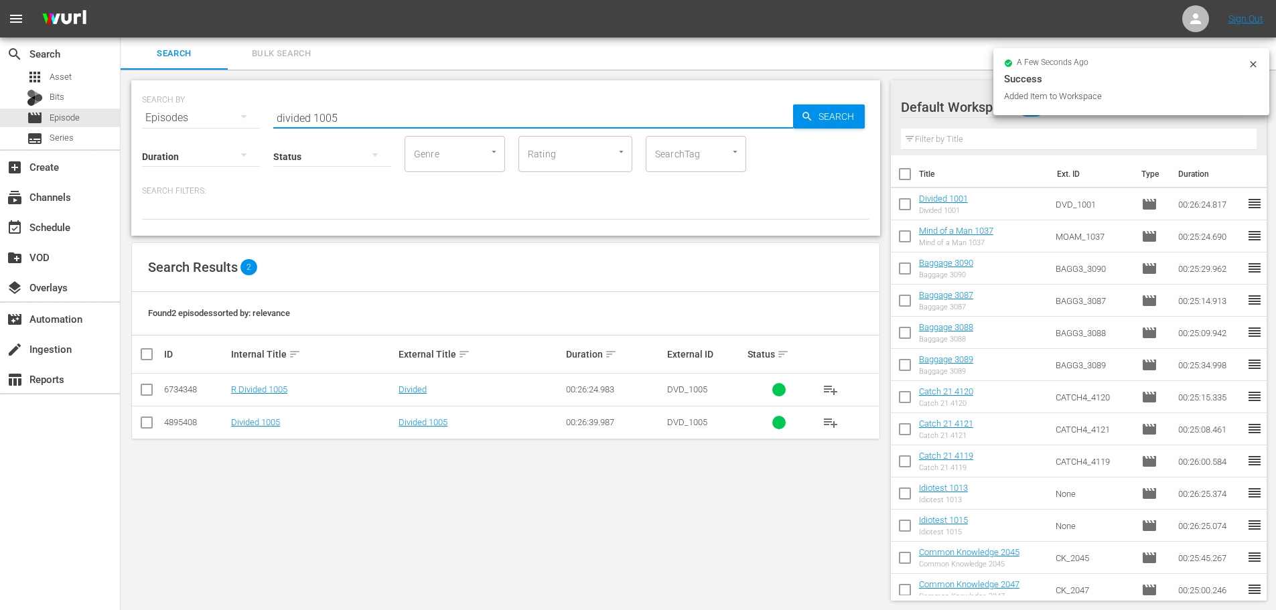
type input "divided 1005"
drag, startPoint x: 149, startPoint y: 423, endPoint x: 689, endPoint y: 344, distance: 545.0
click at [150, 423] on input "checkbox" at bounding box center [147, 425] width 16 height 16
checkbox input "true"
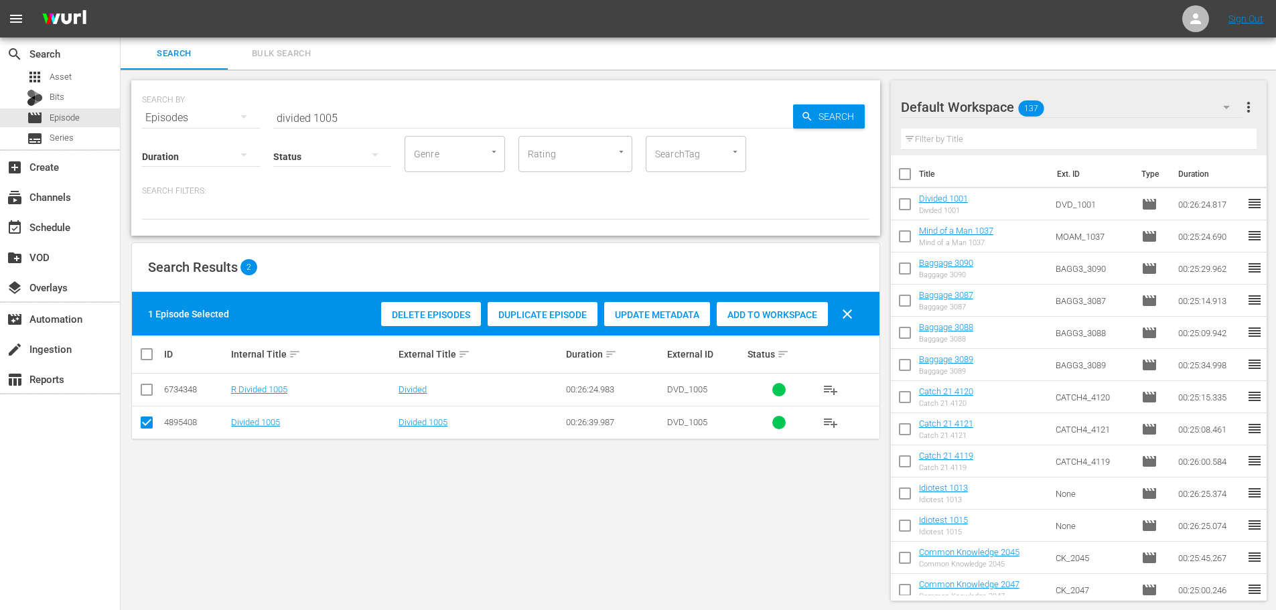
click at [785, 320] on div "Add to Workspace" at bounding box center [772, 314] width 111 height 25
drag, startPoint x: 378, startPoint y: 115, endPoint x: 216, endPoint y: 111, distance: 161.5
click at [216, 111] on div "SEARCH BY Search By Episodes Search ID, Title, Description, Keywords, or Catego…" at bounding box center [506, 110] width 728 height 48
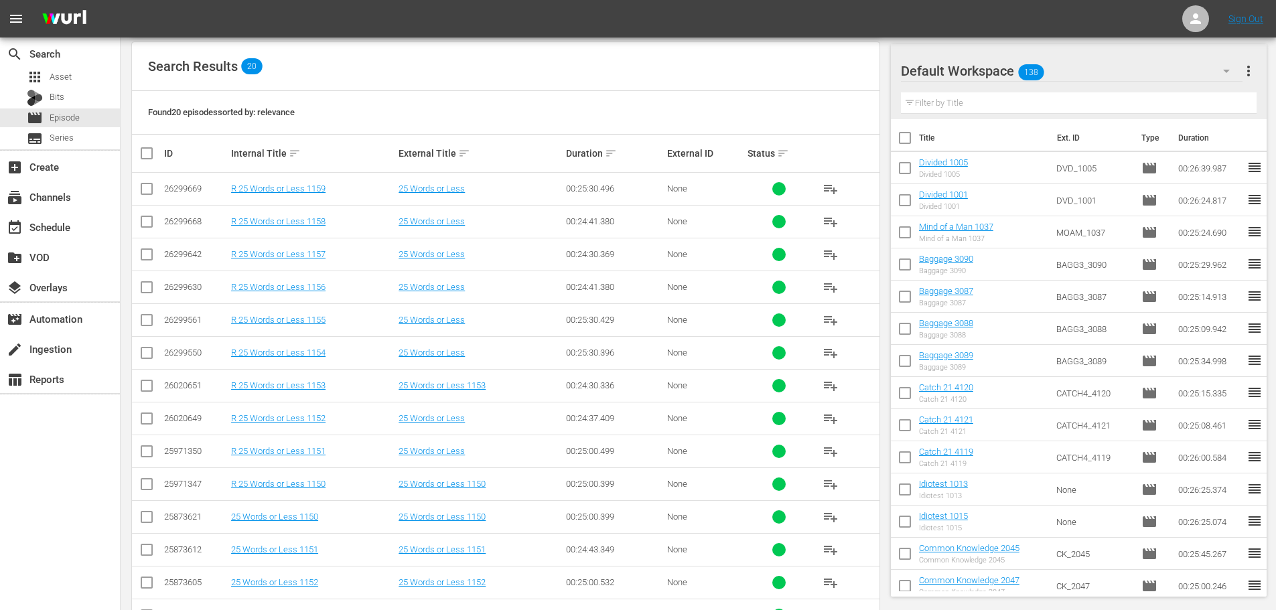
scroll to position [445, 0]
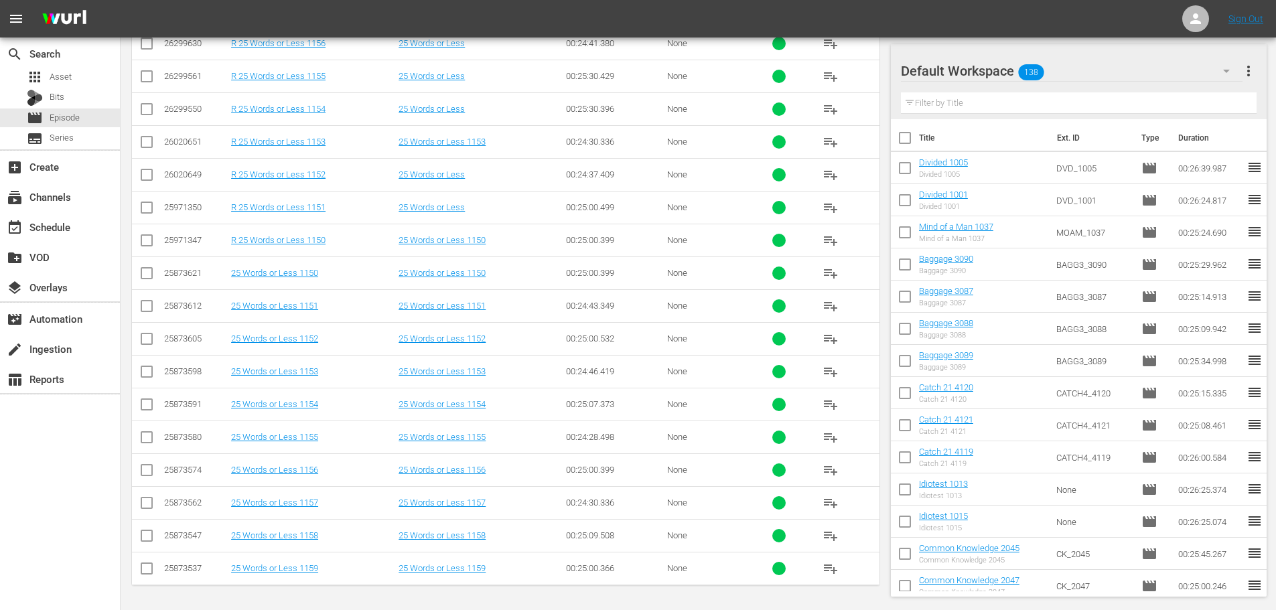
type input "25 words 115"
click at [145, 405] on input "checkbox" at bounding box center [147, 407] width 16 height 16
checkbox input "true"
click at [151, 443] on input "checkbox" at bounding box center [147, 440] width 16 height 16
checkbox input "true"
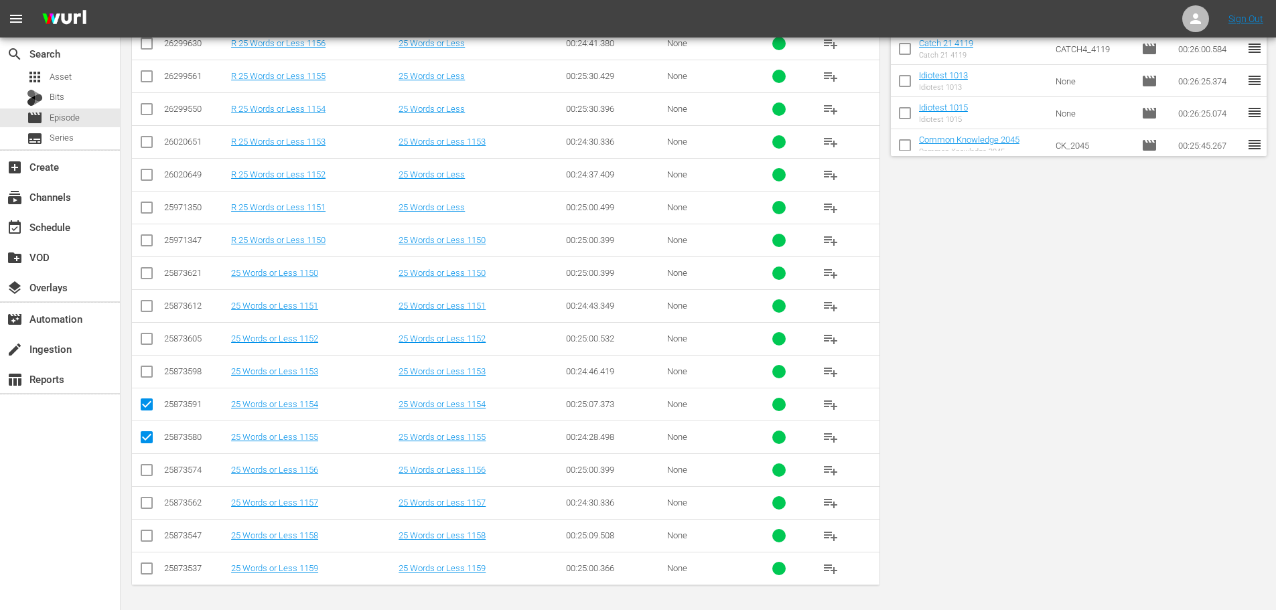
scroll to position [0, 0]
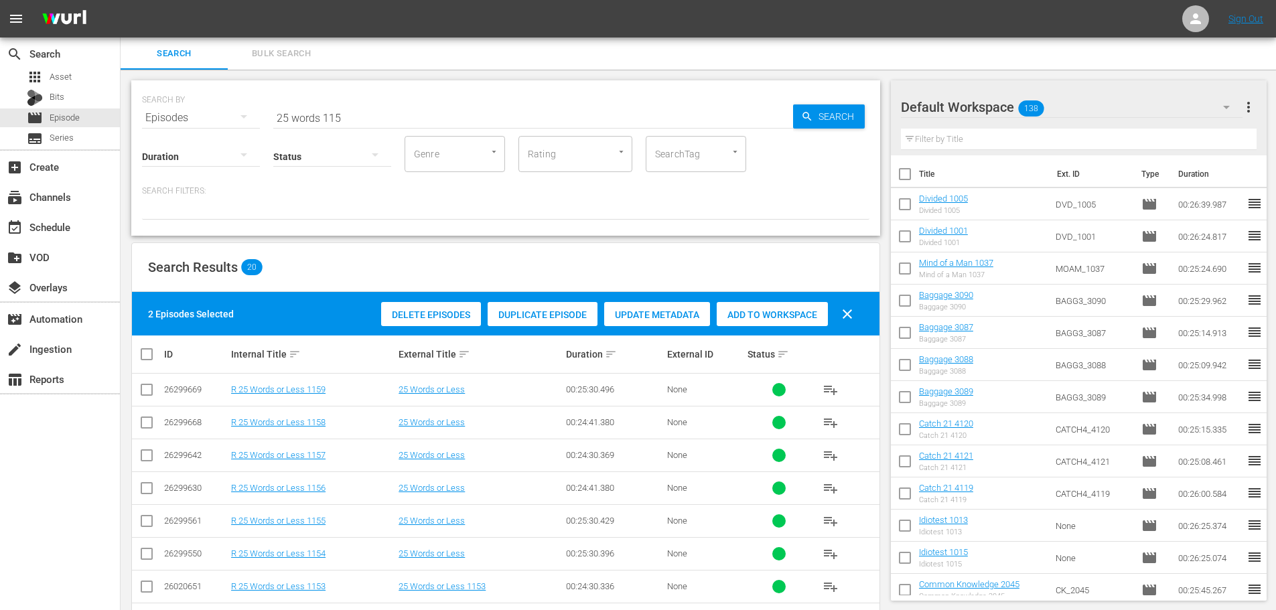
click at [748, 321] on div "Add to Workspace" at bounding box center [772, 314] width 111 height 25
drag, startPoint x: 368, startPoint y: 109, endPoint x: 212, endPoint y: 109, distance: 156.1
click at [212, 109] on div "SEARCH BY Search By Episodes Search ID, Title, Description, Keywords, or Catego…" at bounding box center [506, 110] width 728 height 48
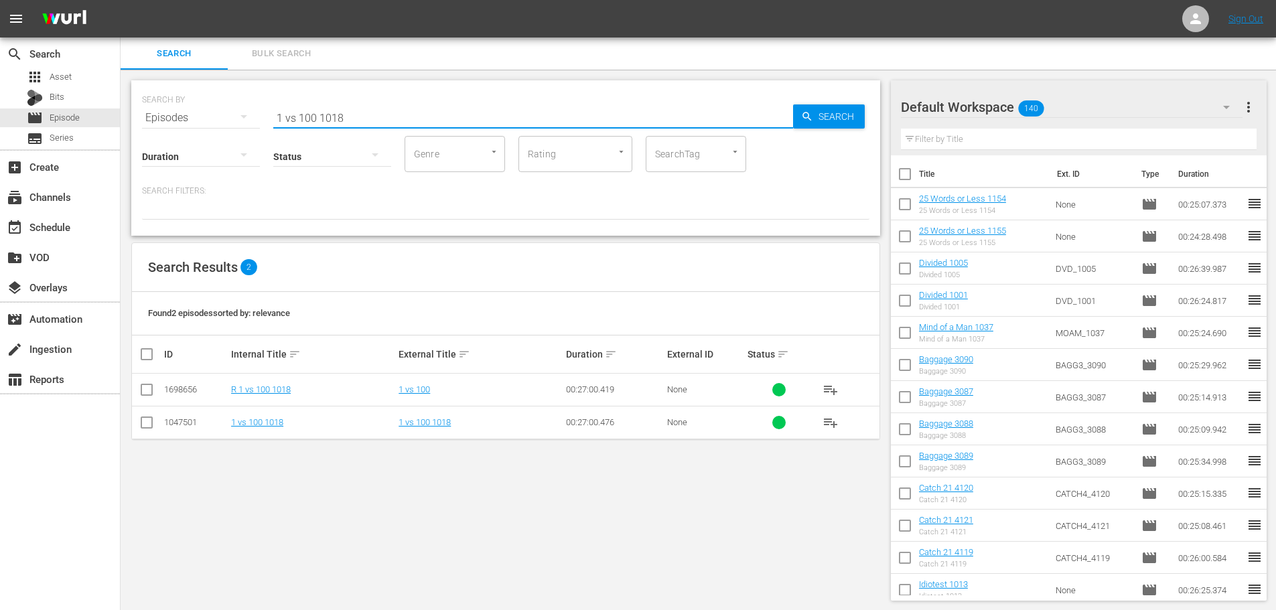
type input "1 vs 100 1018"
drag, startPoint x: 144, startPoint y: 419, endPoint x: 240, endPoint y: 403, distance: 97.0
click at [144, 419] on input "checkbox" at bounding box center [147, 425] width 16 height 16
checkbox input "true"
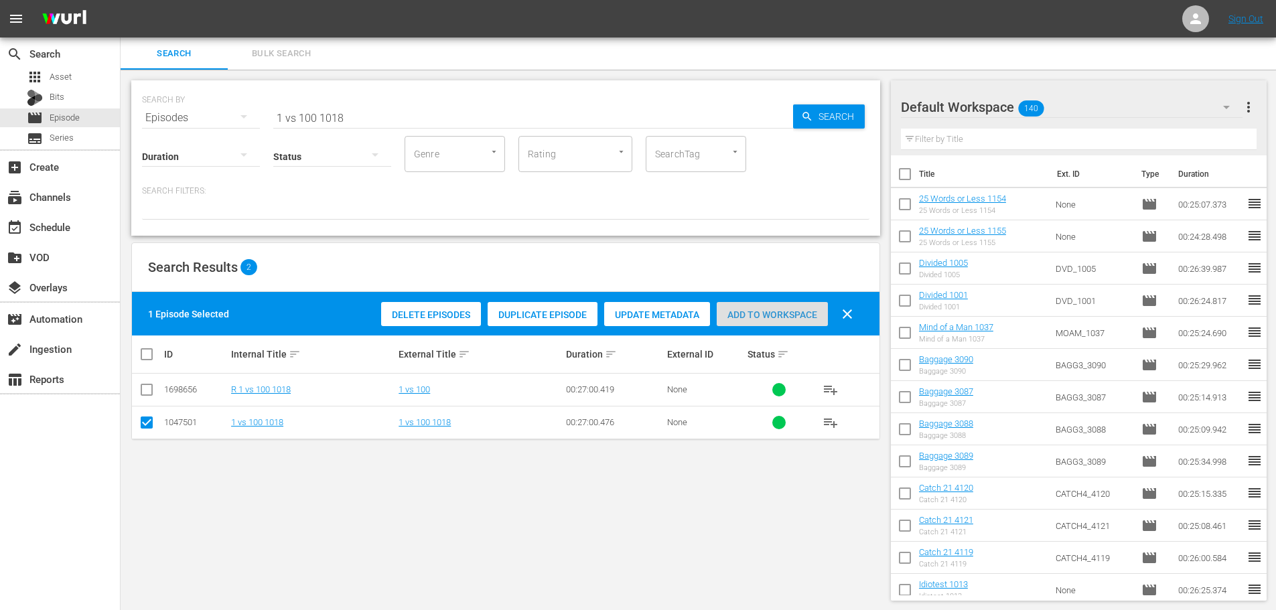
click at [768, 319] on span "Add to Workspace" at bounding box center [772, 315] width 111 height 11
drag, startPoint x: 372, startPoint y: 119, endPoint x: 200, endPoint y: 108, distance: 172.6
click at [200, 108] on div "SEARCH BY Search By Episodes Search ID, Title, Description, Keywords, or Catego…" at bounding box center [506, 110] width 728 height 48
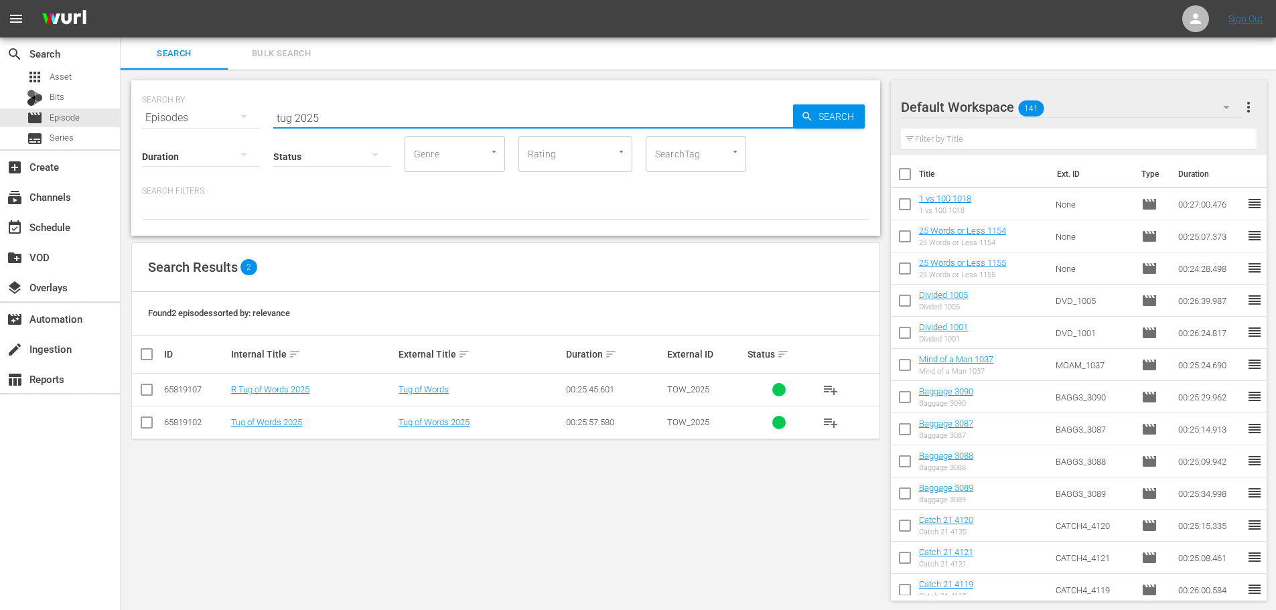
type input "tug 2025"
click at [145, 426] on input "checkbox" at bounding box center [147, 425] width 16 height 16
checkbox input "true"
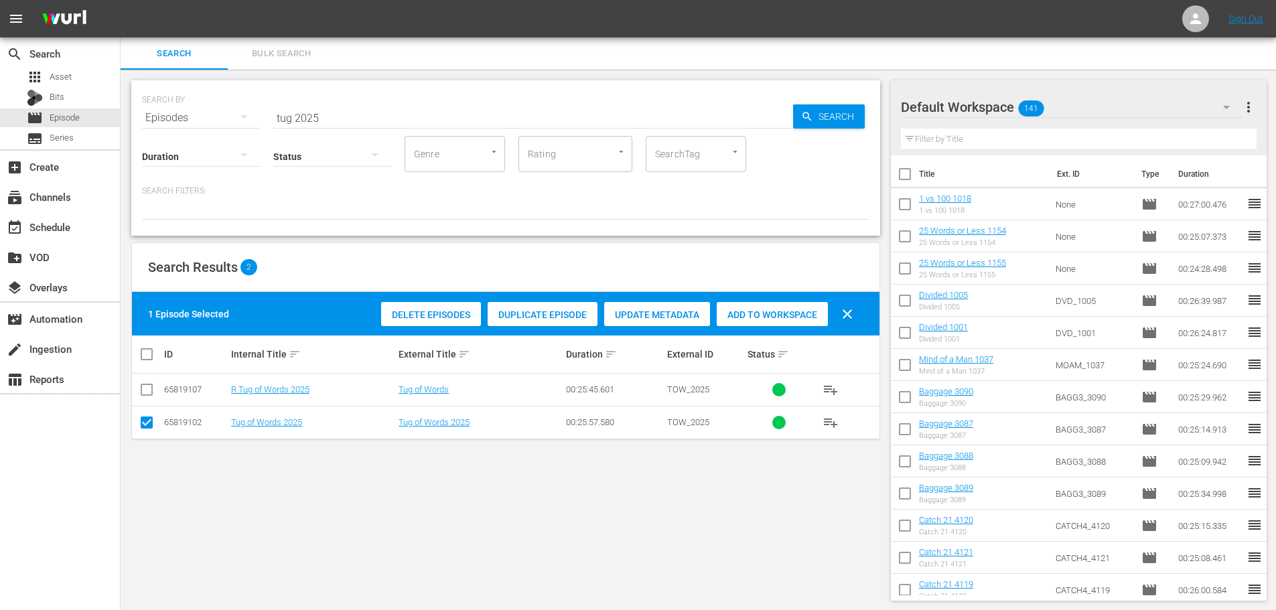
click at [794, 300] on div "Delete Episodes Duplicate Episode Update Metadata Add to Workspace clear" at bounding box center [621, 314] width 486 height 32
click at [793, 311] on span "Add to Workspace" at bounding box center [772, 315] width 111 height 11
click at [334, 111] on input "tug 2025" at bounding box center [533, 118] width 520 height 32
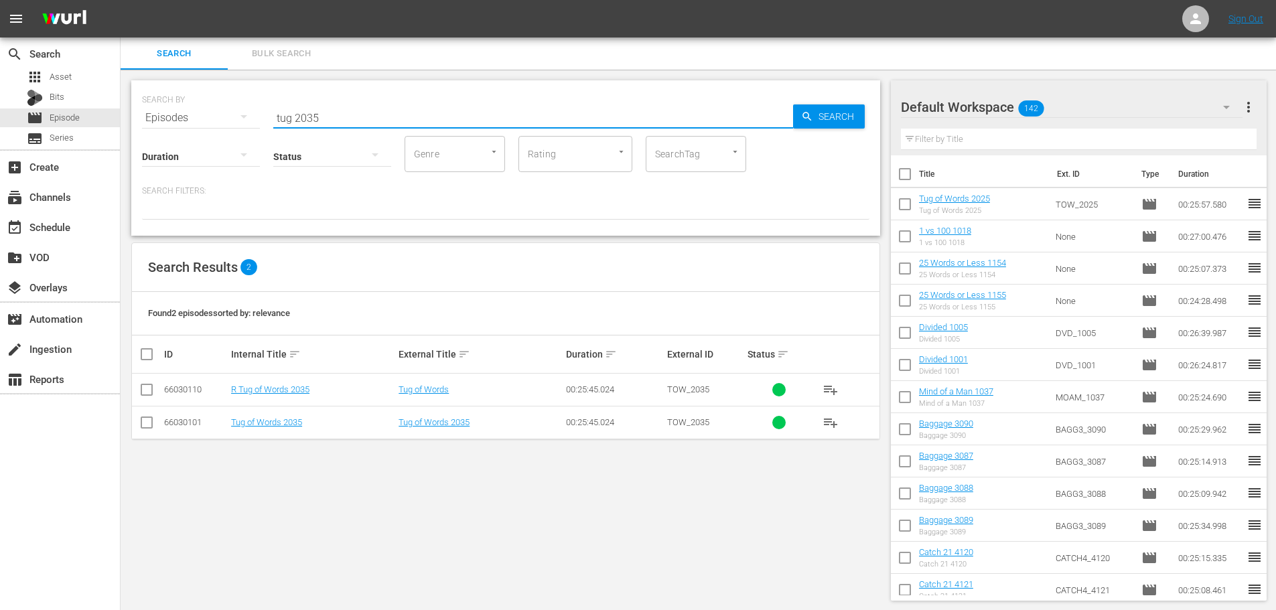
type input "tug 2035"
click at [149, 427] on input "checkbox" at bounding box center [147, 425] width 16 height 16
checkbox input "true"
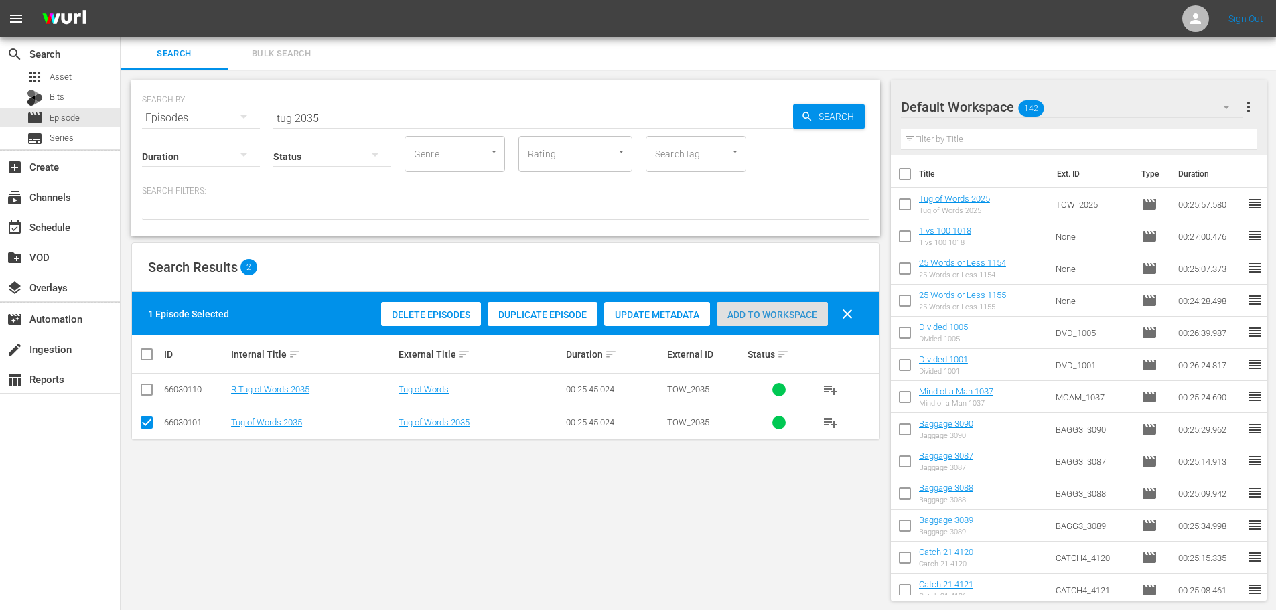
click at [750, 320] on span "Add to Workspace" at bounding box center [772, 315] width 111 height 11
drag, startPoint x: 338, startPoint y: 117, endPoint x: 251, endPoint y: 113, distance: 87.2
click at [240, 114] on div "SEARCH BY Search By Episodes Search ID, Title, Description, Keywords, or Catego…" at bounding box center [506, 110] width 728 height 48
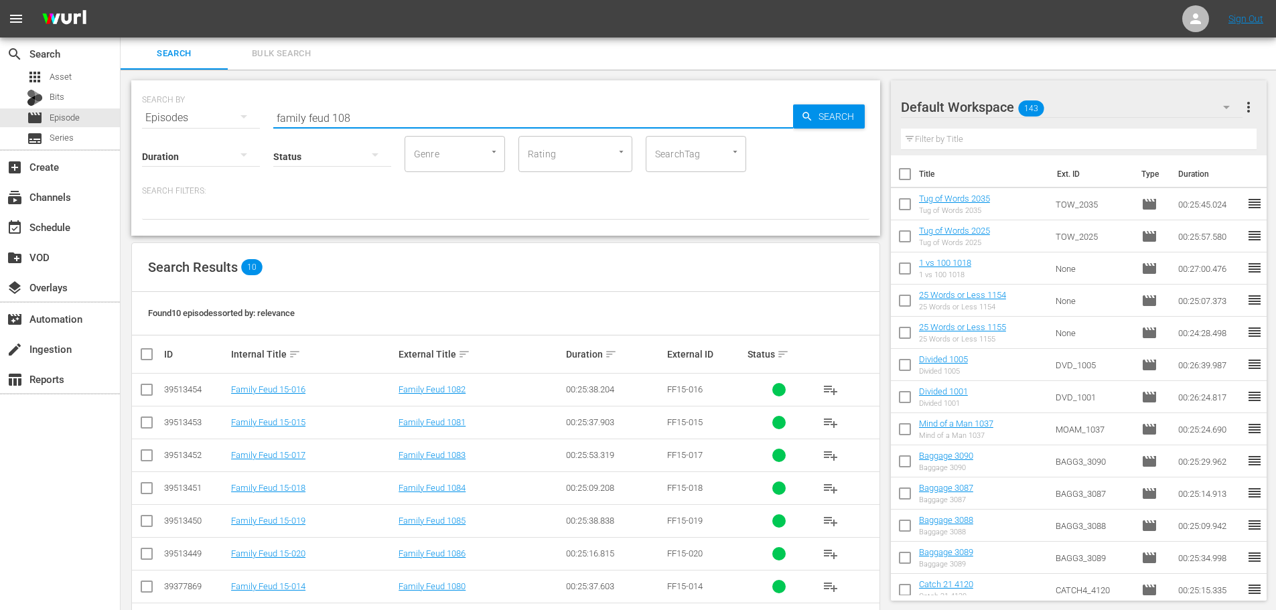
type input "family feud 108"
drag, startPoint x: 147, startPoint y: 460, endPoint x: 137, endPoint y: 398, distance: 62.5
click at [147, 460] on input "checkbox" at bounding box center [147, 458] width 16 height 16
checkbox input "true"
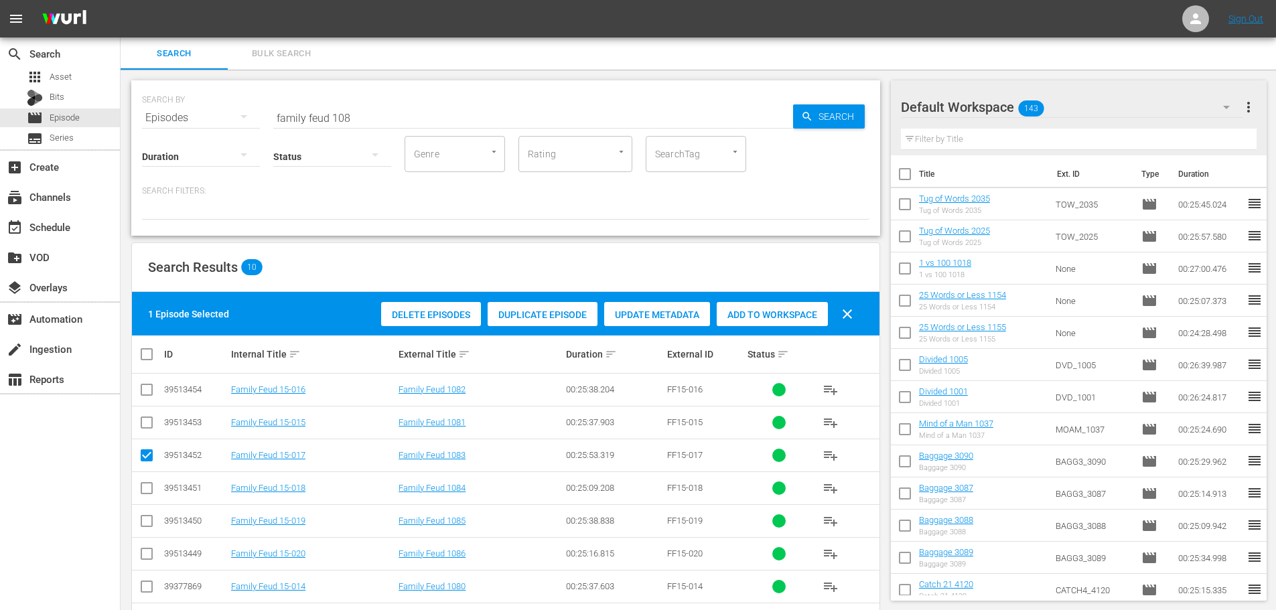
click at [138, 396] on td at bounding box center [147, 390] width 30 height 33
click at [145, 391] on input "checkbox" at bounding box center [147, 393] width 16 height 16
checkbox input "true"
click at [768, 312] on span "Add to Workspace" at bounding box center [772, 315] width 111 height 11
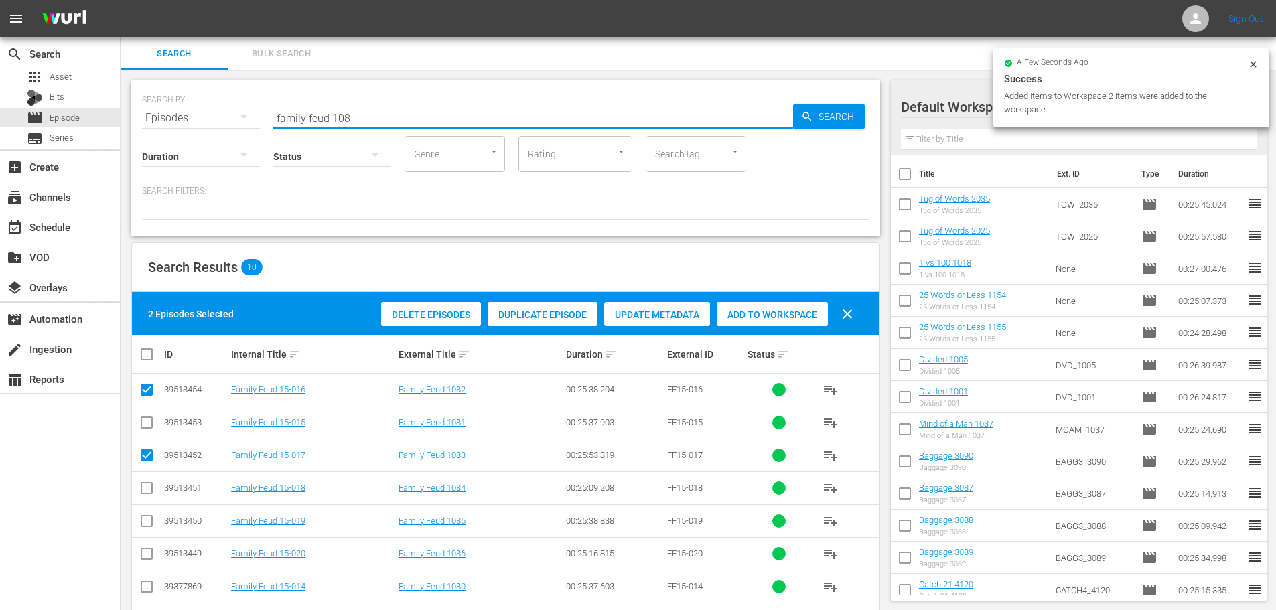
click at [231, 101] on div "SEARCH BY Search By Episodes Search ID, Title, Description, Keywords, or Catego…" at bounding box center [506, 110] width 728 height 48
type input "8"
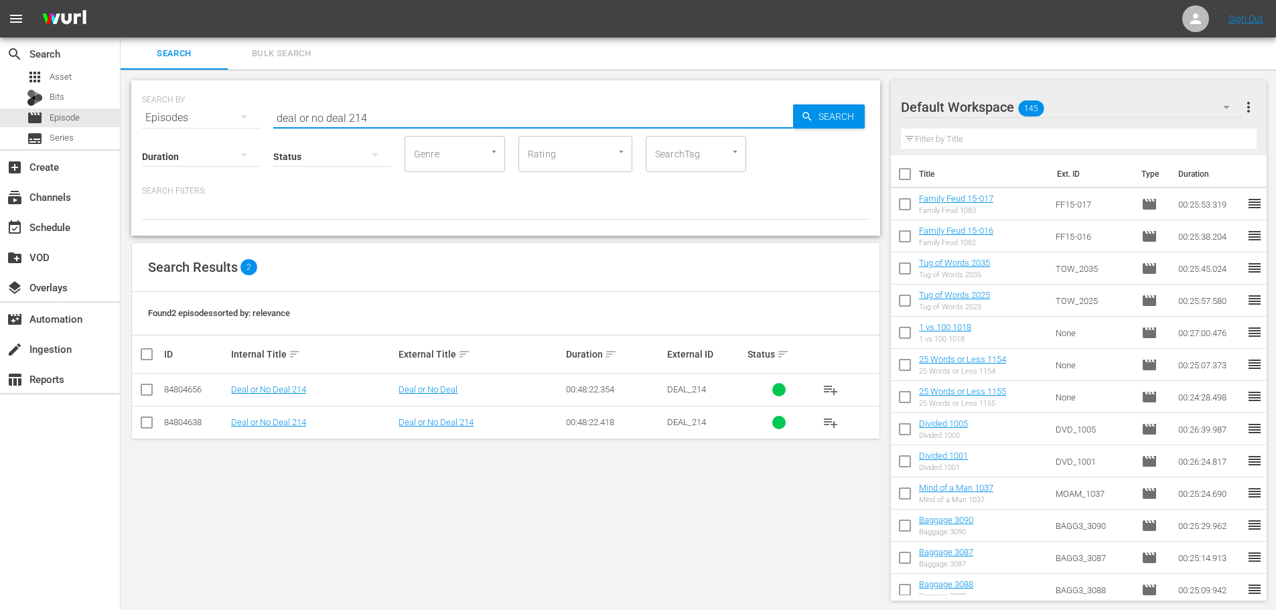
type input "deal or no deal 214"
click at [147, 425] on input "checkbox" at bounding box center [147, 425] width 16 height 16
checkbox input "true"
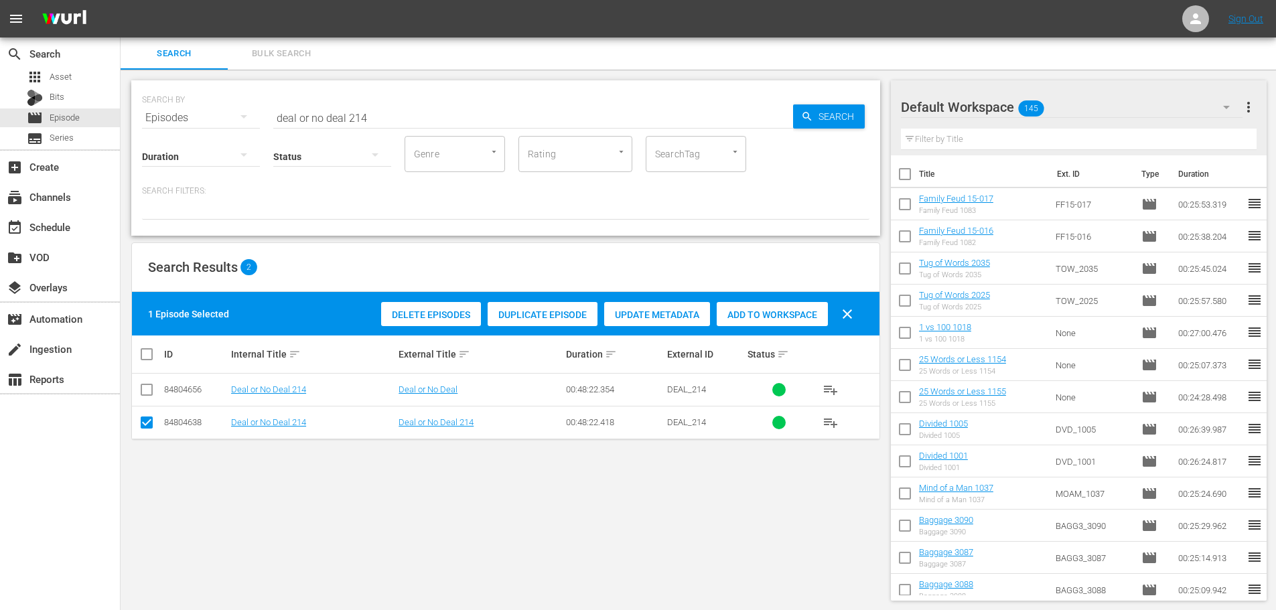
click at [785, 326] on div "Delete Episodes Duplicate Episode Update Metadata Add to Workspace clear" at bounding box center [621, 314] width 486 height 32
click at [784, 322] on div "Add to Workspace" at bounding box center [772, 314] width 111 height 25
click at [460, 113] on input "deal or no deal 214" at bounding box center [533, 118] width 520 height 32
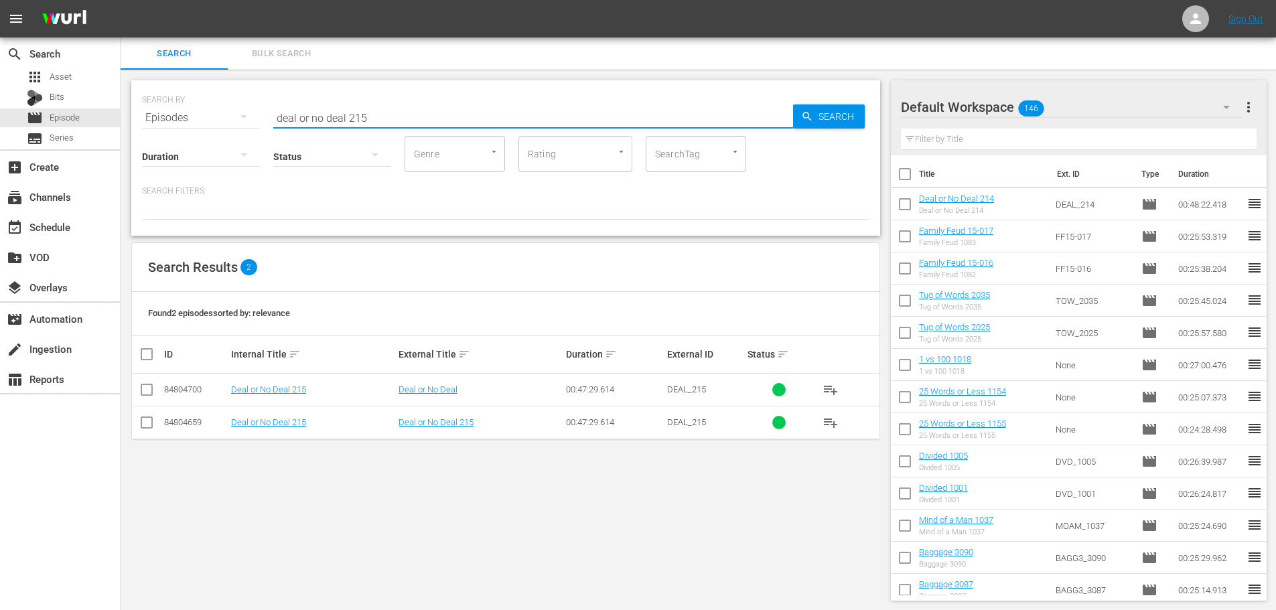
type input "deal or no deal 215"
click at [136, 425] on td at bounding box center [147, 422] width 30 height 33
click at [144, 425] on input "checkbox" at bounding box center [147, 425] width 16 height 16
checkbox input "true"
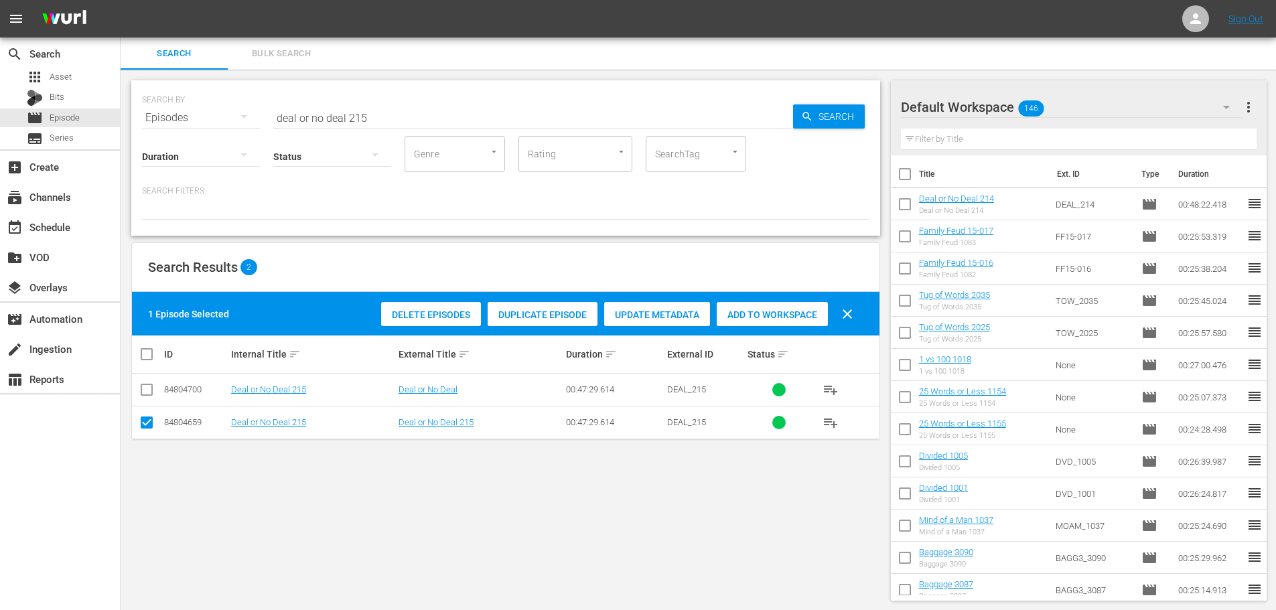
click at [805, 308] on div "Add to Workspace" at bounding box center [772, 314] width 111 height 25
drag, startPoint x: 368, startPoint y: 117, endPoint x: 181, endPoint y: 135, distance: 188.5
click at [182, 135] on div "SEARCH BY Search By Episodes Search ID, Title, Description, Keywords, or Catego…" at bounding box center [505, 157] width 749 height 155
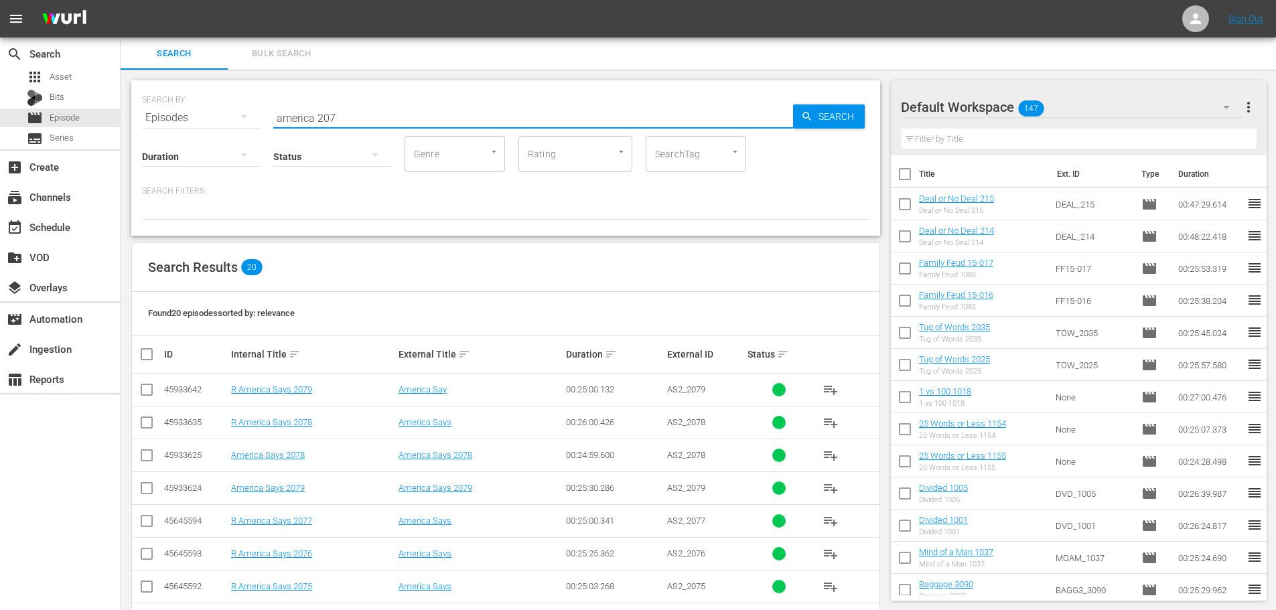
type input "america 207"
click at [147, 490] on input "checkbox" at bounding box center [147, 491] width 16 height 16
checkbox input "true"
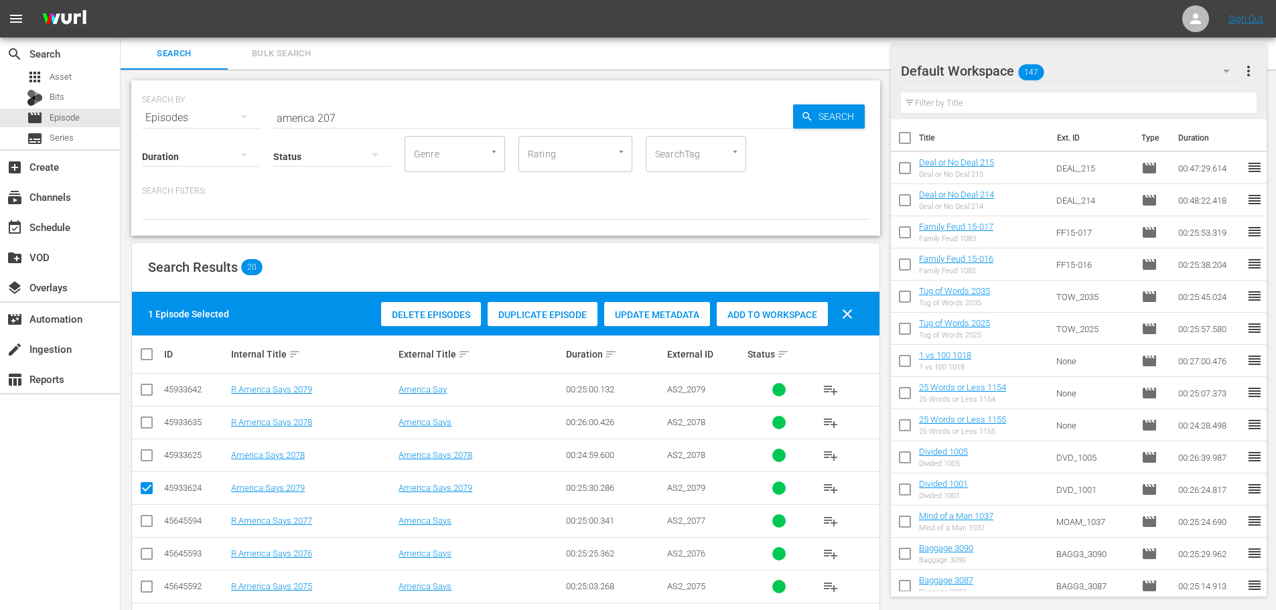
scroll to position [268, 0]
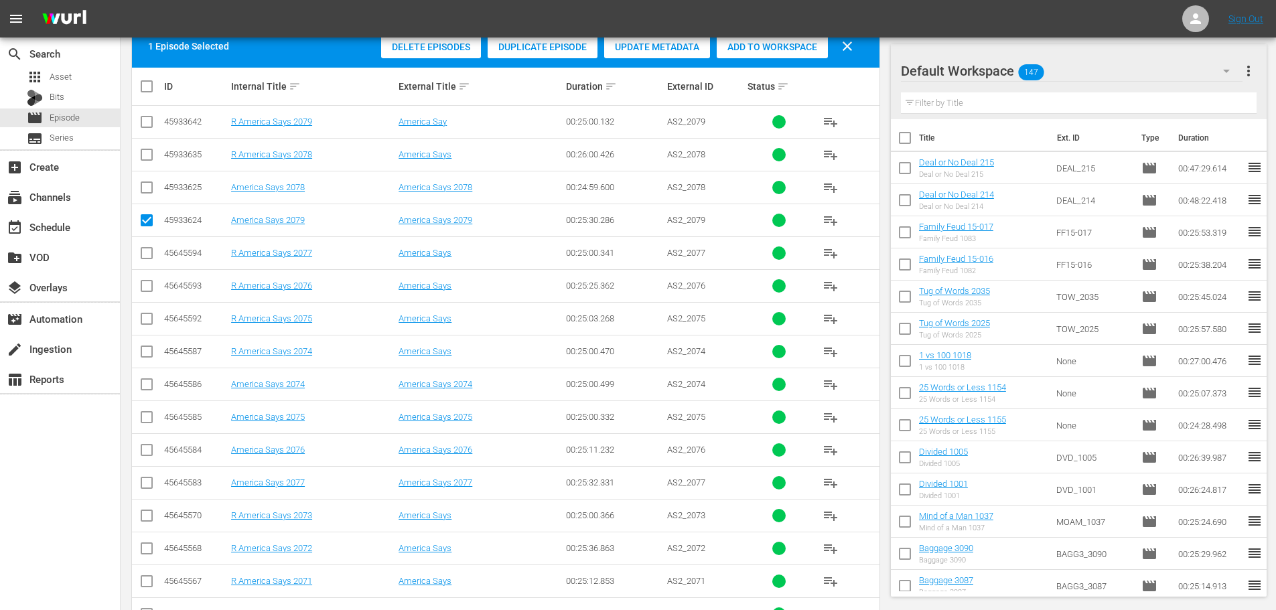
click at [150, 485] on input "checkbox" at bounding box center [147, 486] width 16 height 16
checkbox input "true"
click at [148, 425] on input "checkbox" at bounding box center [147, 420] width 16 height 16
checkbox input "true"
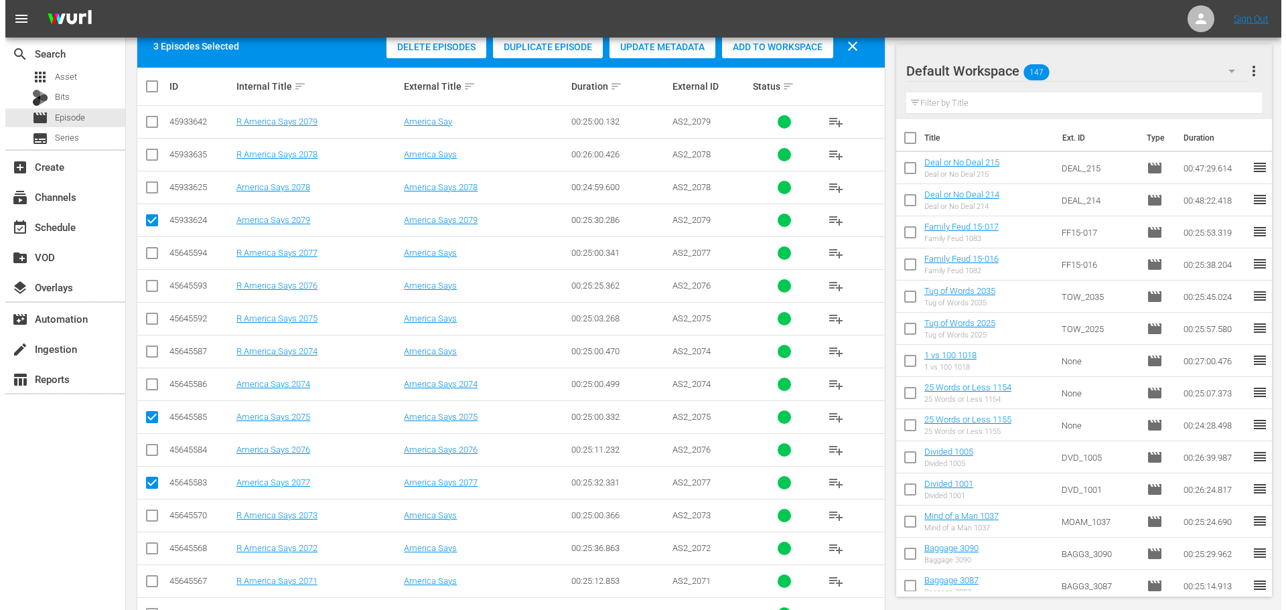
scroll to position [0, 0]
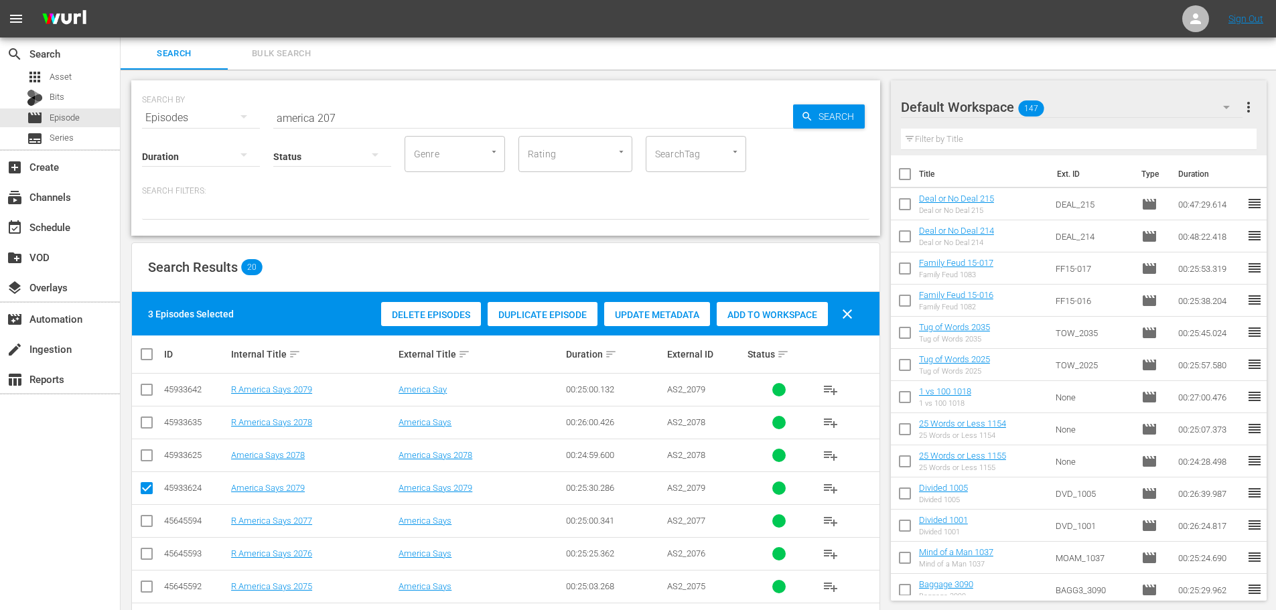
click at [769, 317] on span "Add to Workspace" at bounding box center [772, 315] width 111 height 11
drag, startPoint x: 372, startPoint y: 112, endPoint x: 192, endPoint y: 118, distance: 181.0
click at [192, 118] on div "SEARCH BY Search By Episodes Search ID, Title, Description, Keywords, or Catego…" at bounding box center [506, 110] width 728 height 48
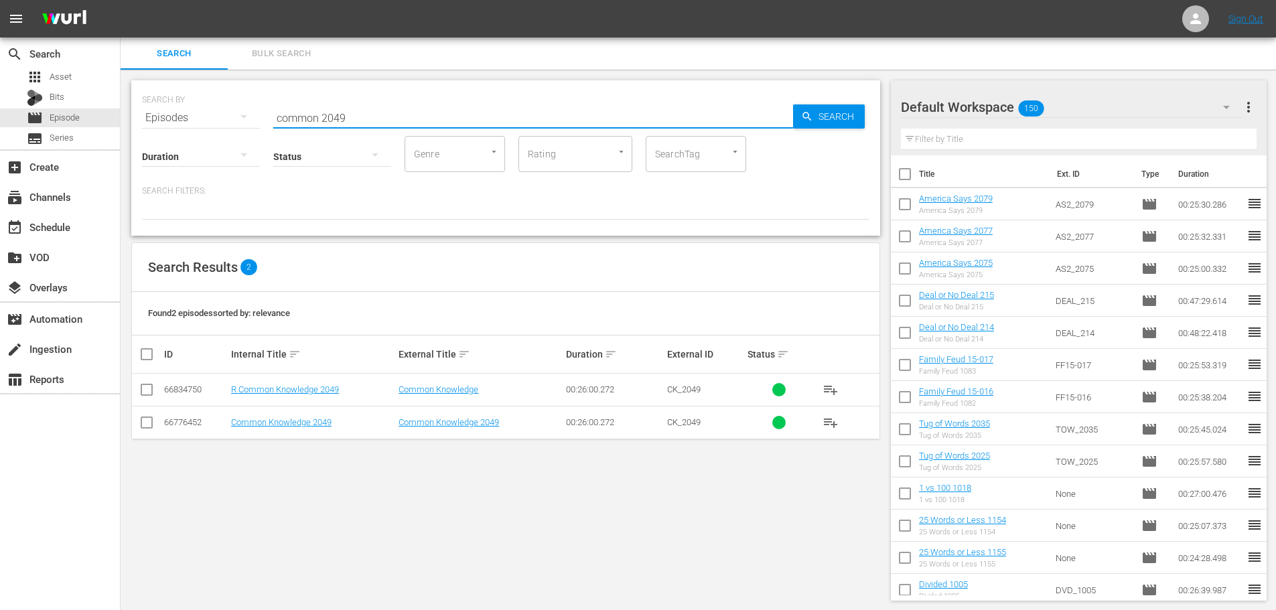
type input "common 2049"
click at [153, 420] on input "checkbox" at bounding box center [147, 425] width 16 height 16
checkbox input "true"
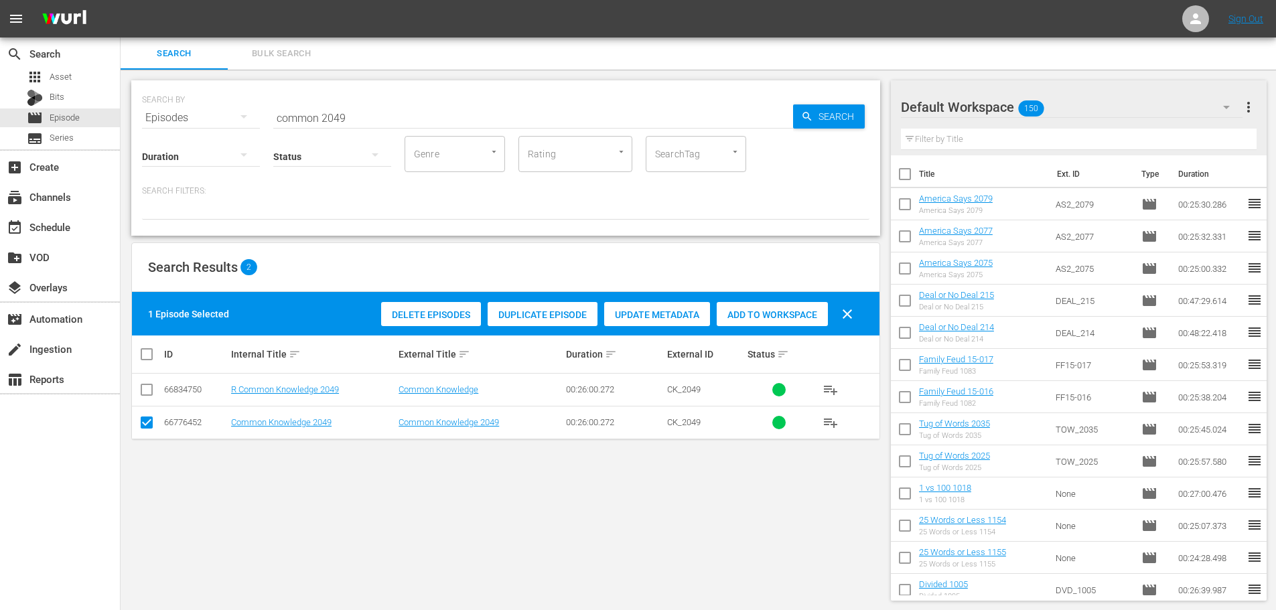
click at [748, 316] on span "Add to Workspace" at bounding box center [772, 315] width 111 height 11
click at [429, 127] on input "common 2049" at bounding box center [533, 118] width 520 height 32
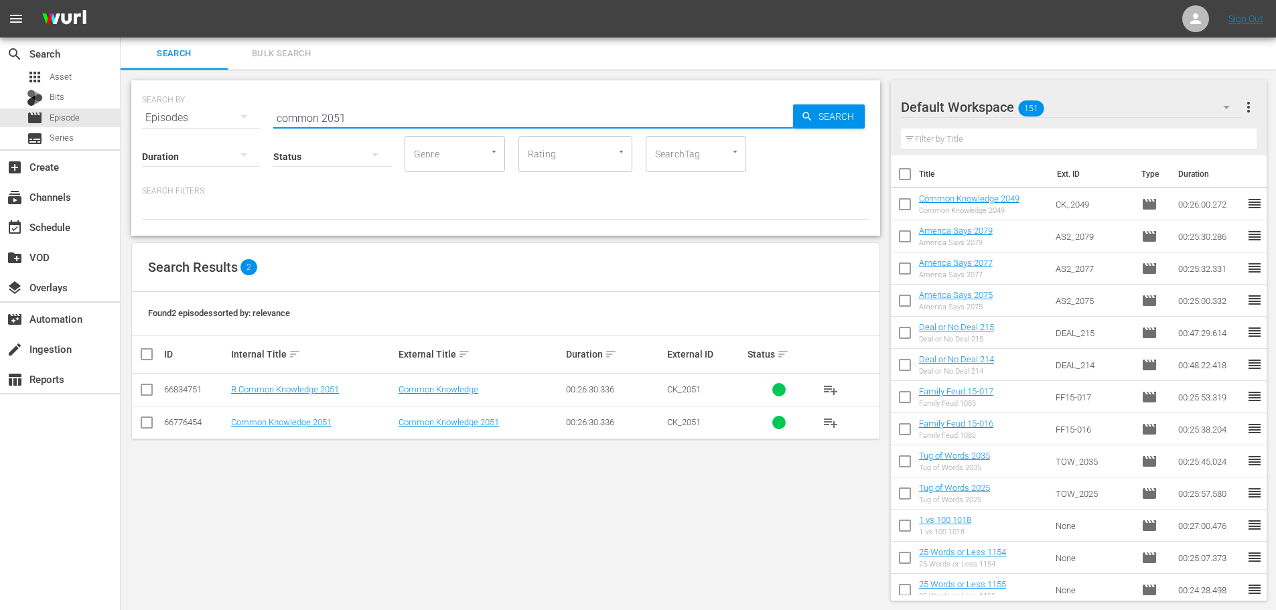
type input "common 2051"
click at [147, 418] on input "checkbox" at bounding box center [147, 425] width 16 height 16
checkbox input "true"
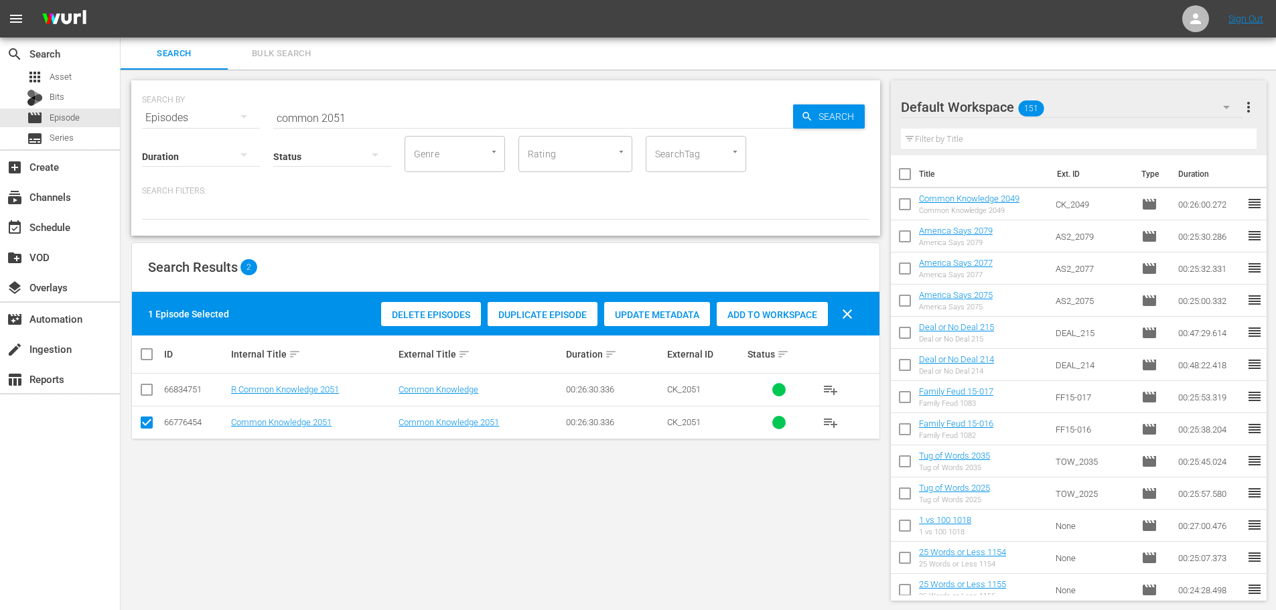
click at [772, 317] on span "Add to Workspace" at bounding box center [772, 315] width 111 height 11
drag, startPoint x: 386, startPoint y: 116, endPoint x: 122, endPoint y: 113, distance: 264.0
click at [122, 113] on div "SEARCH BY Search By Episodes Search ID, Title, Description, Keywords, or Catego…" at bounding box center [506, 341] width 770 height 542
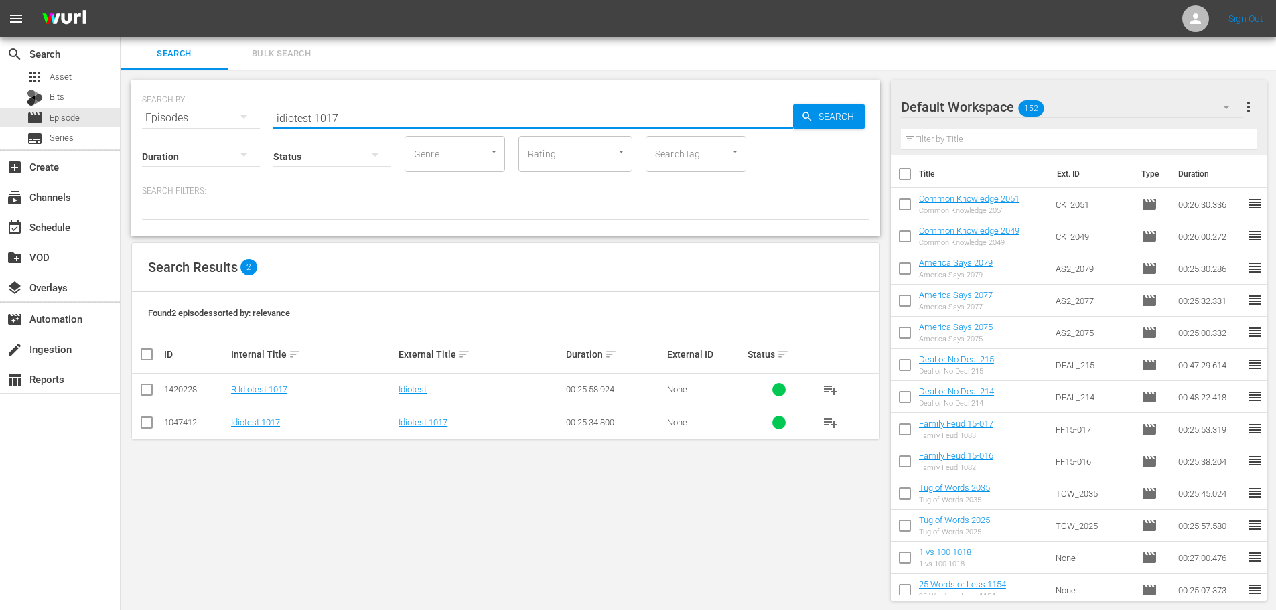
type input "idiotest 1017"
click at [143, 425] on input "checkbox" at bounding box center [147, 425] width 16 height 16
checkbox input "true"
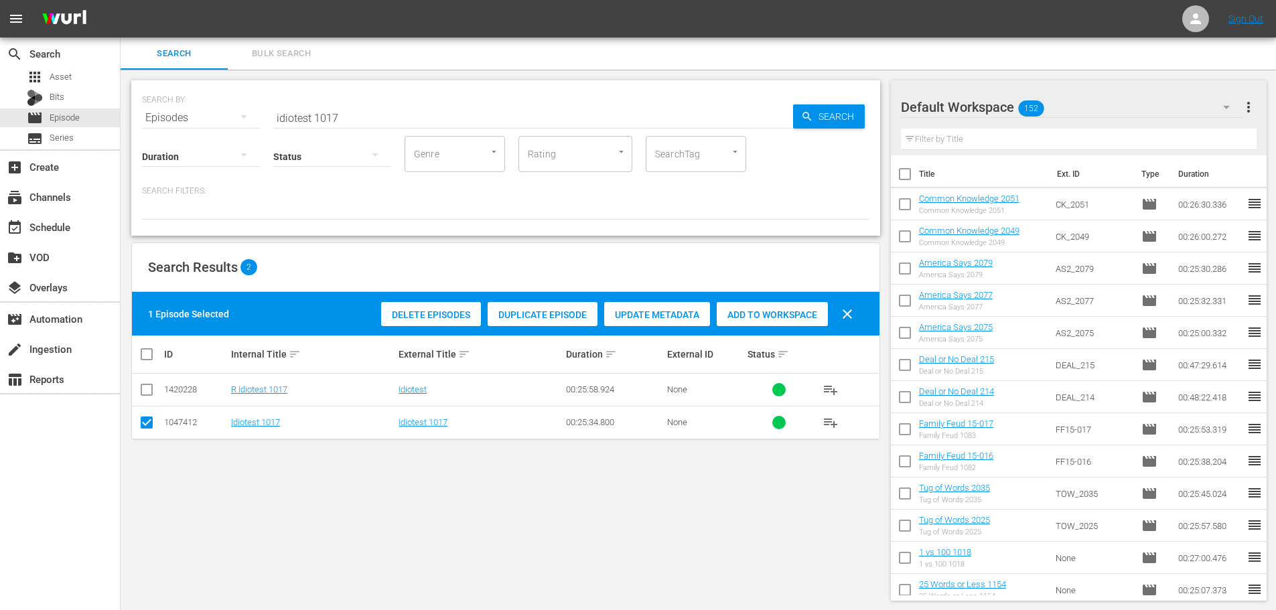
click at [794, 312] on span "Add to Workspace" at bounding box center [772, 315] width 111 height 11
click at [350, 108] on input "idiotest 1017" at bounding box center [533, 118] width 520 height 32
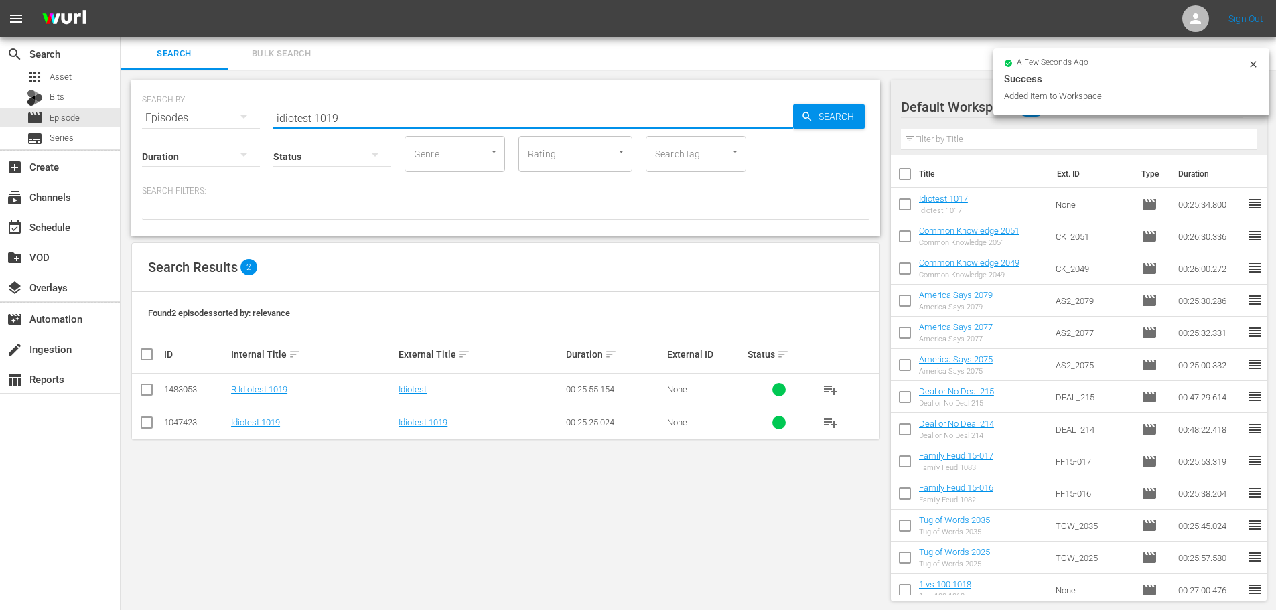
type input "idiotest 1019"
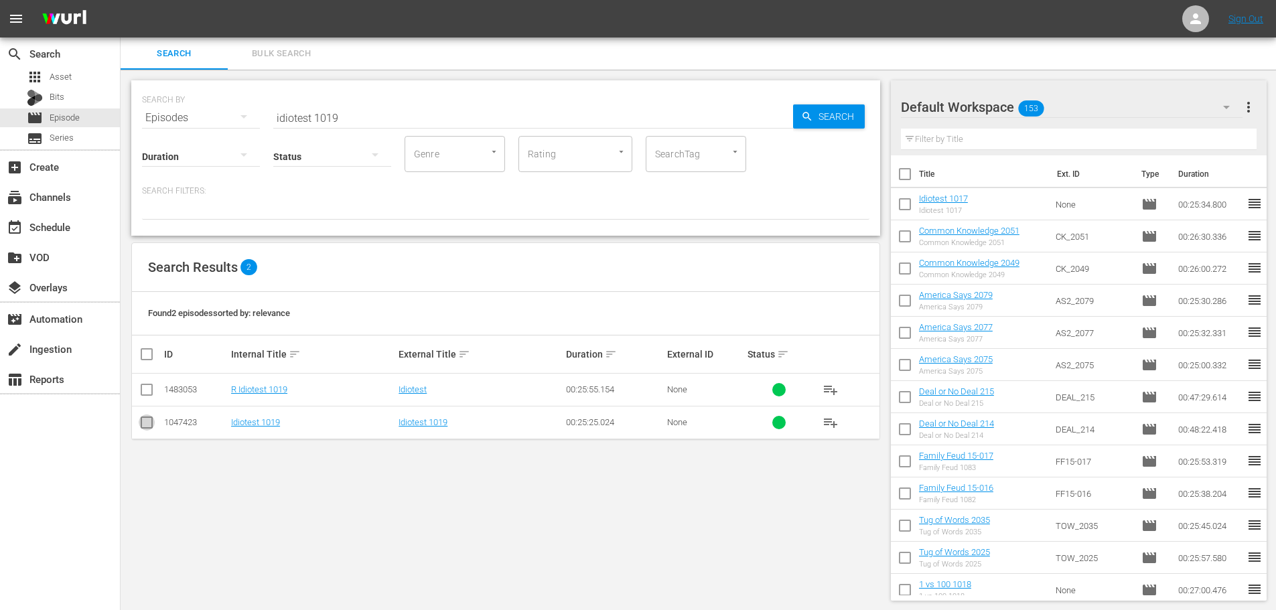
click at [146, 429] on input "checkbox" at bounding box center [147, 425] width 16 height 16
checkbox input "true"
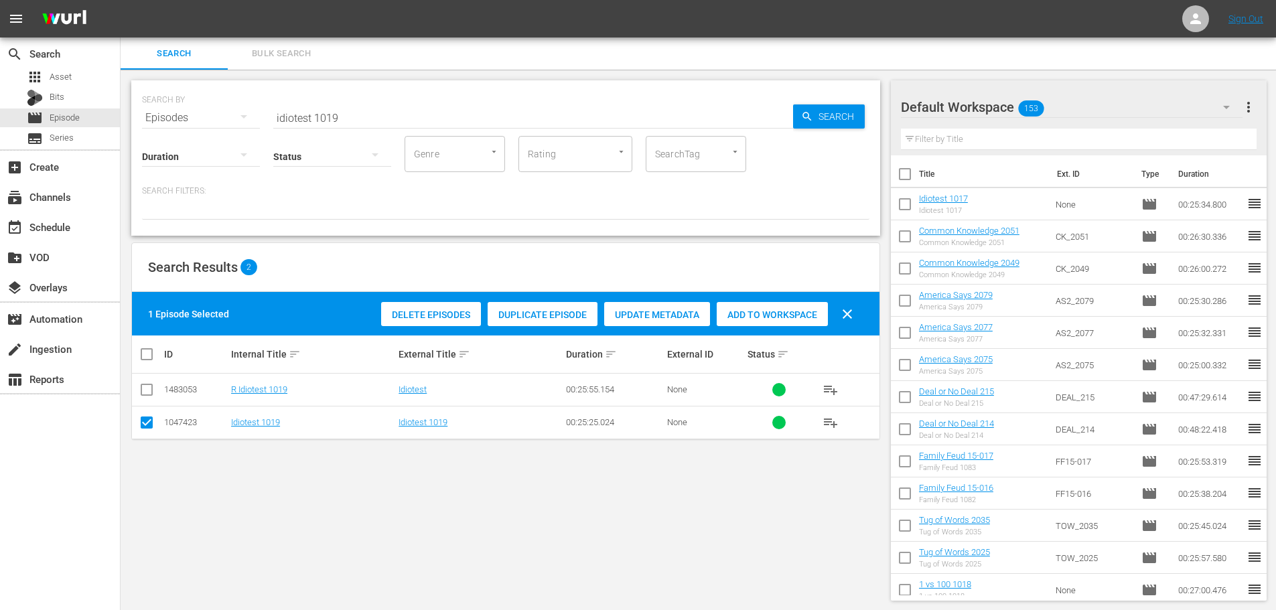
click at [750, 318] on span "Add to Workspace" at bounding box center [772, 315] width 111 height 11
click at [78, 224] on div "event_available Schedule" at bounding box center [60, 226] width 120 height 27
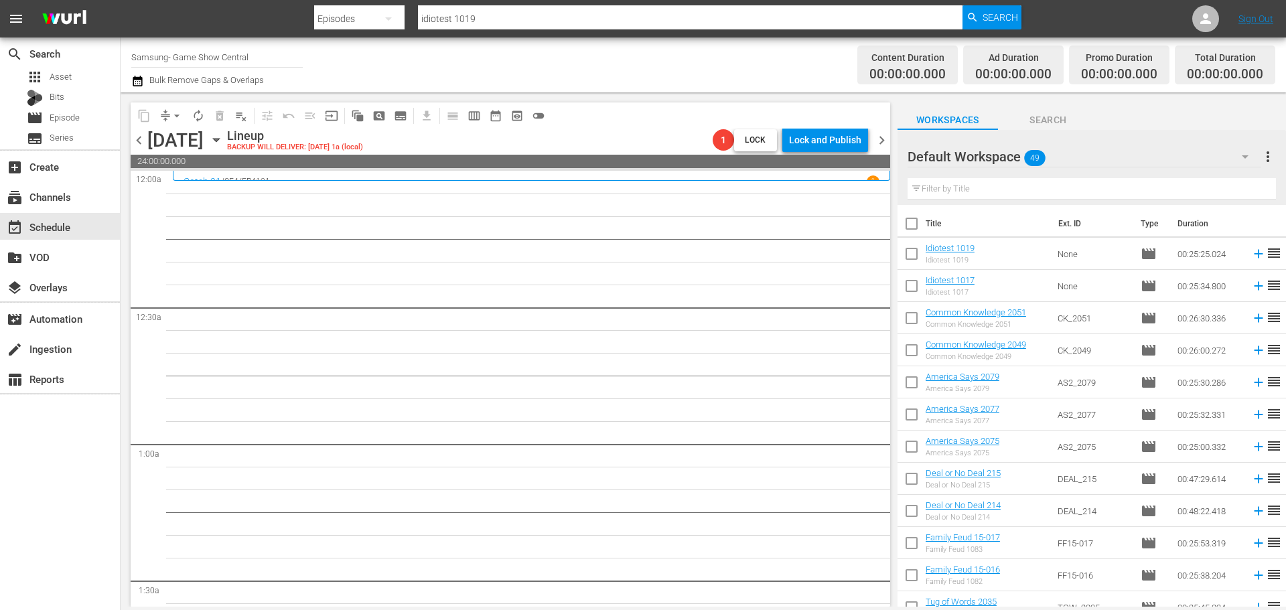
click at [224, 140] on icon "button" at bounding box center [216, 140] width 15 height 15
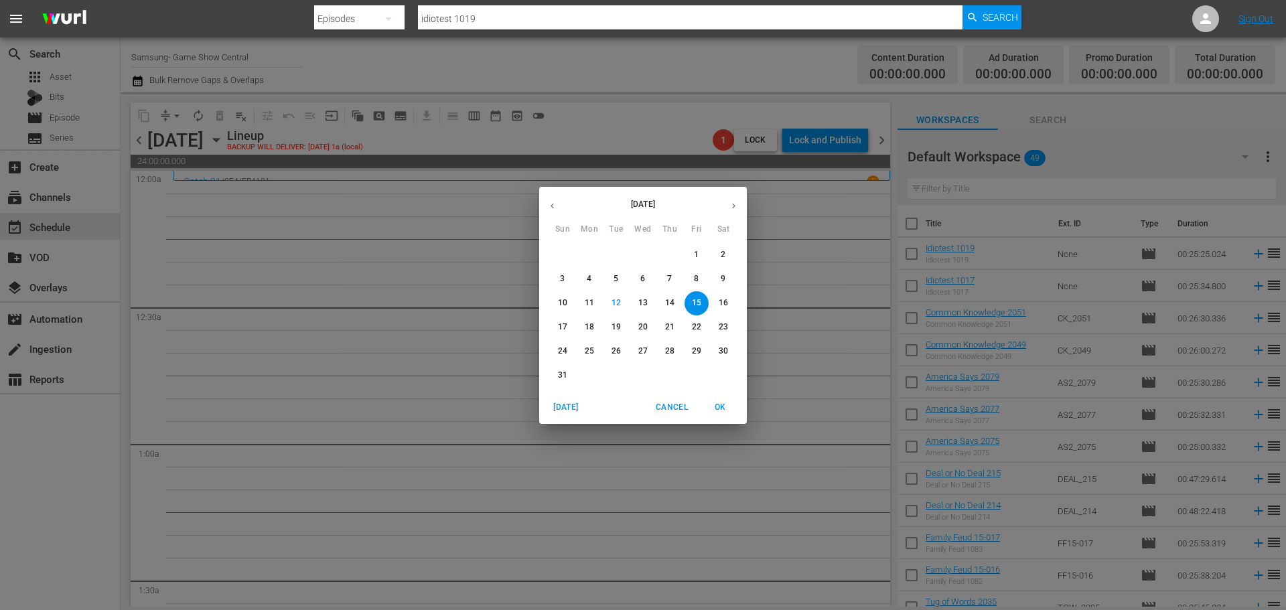
click at [664, 275] on span "7" at bounding box center [670, 278] width 24 height 11
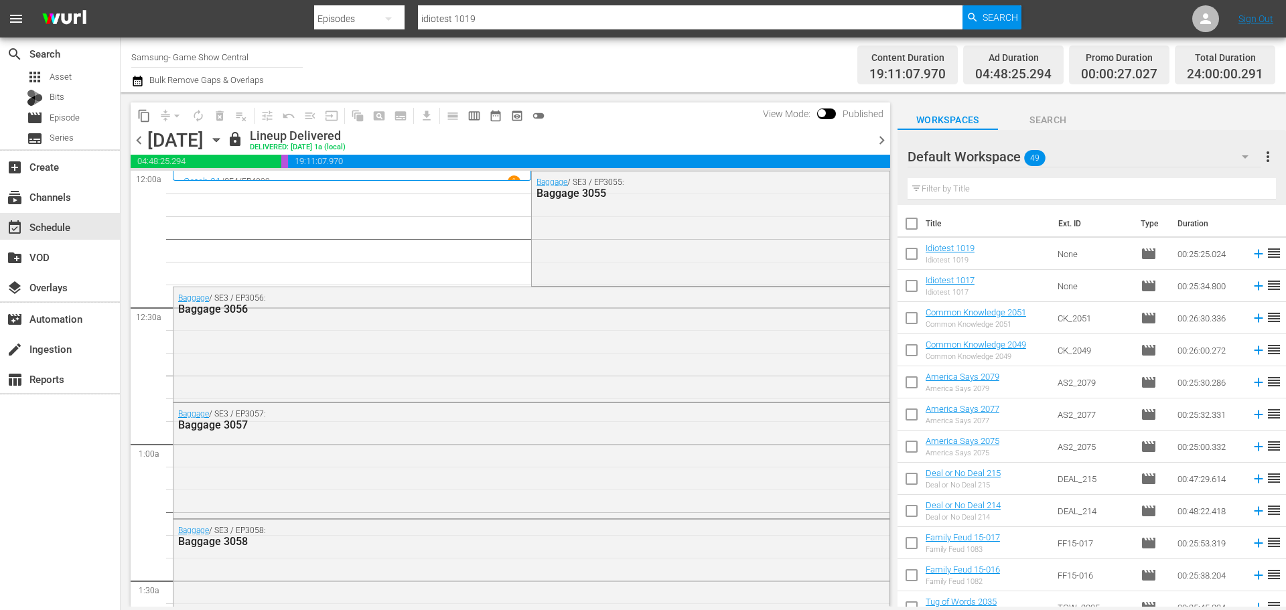
click at [143, 117] on span "content_copy" at bounding box center [143, 115] width 13 height 13
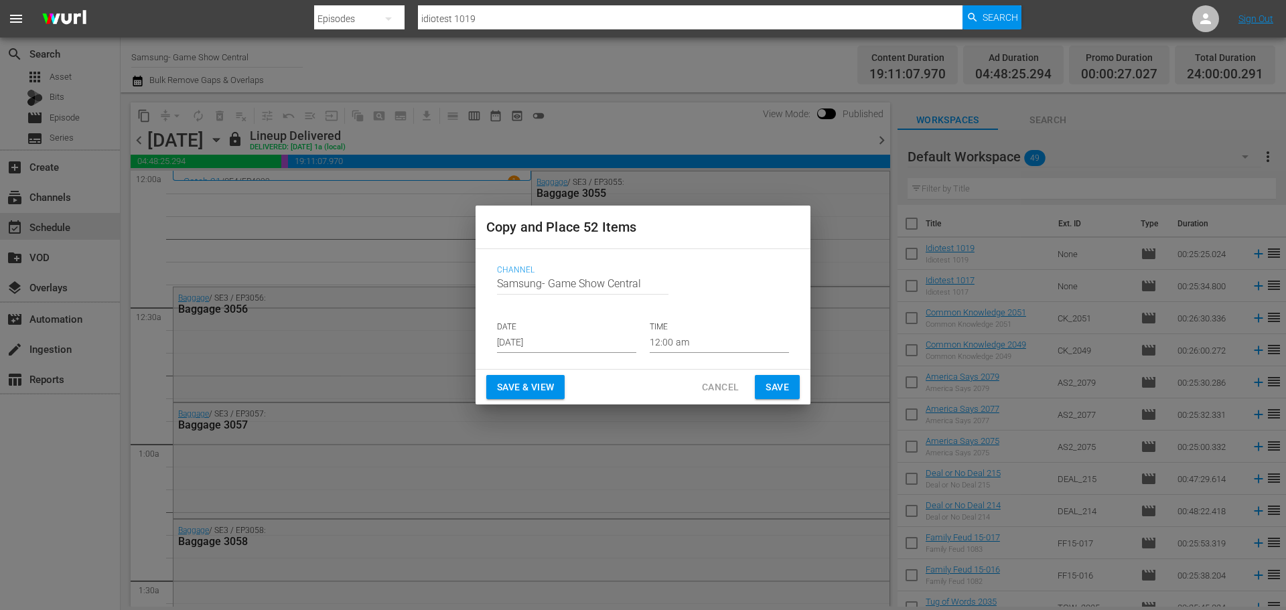
click at [553, 345] on input "Aug 14th 2025" at bounding box center [566, 343] width 139 height 20
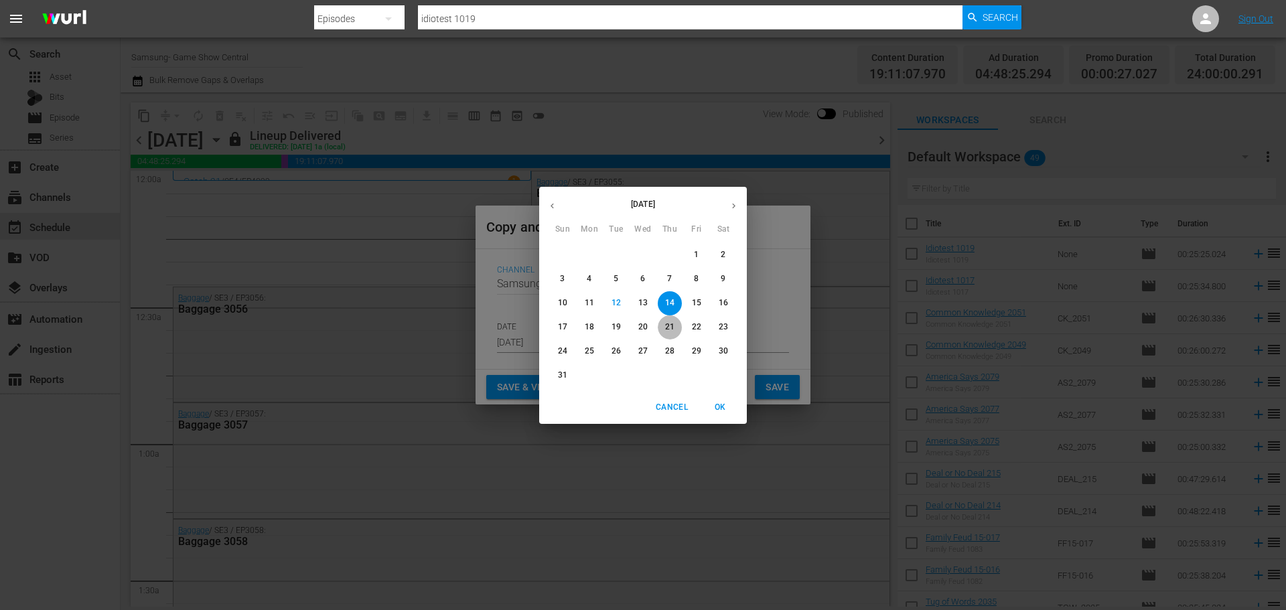
click at [668, 328] on p "21" at bounding box center [669, 327] width 9 height 11
type input "Aug 21st 2025"
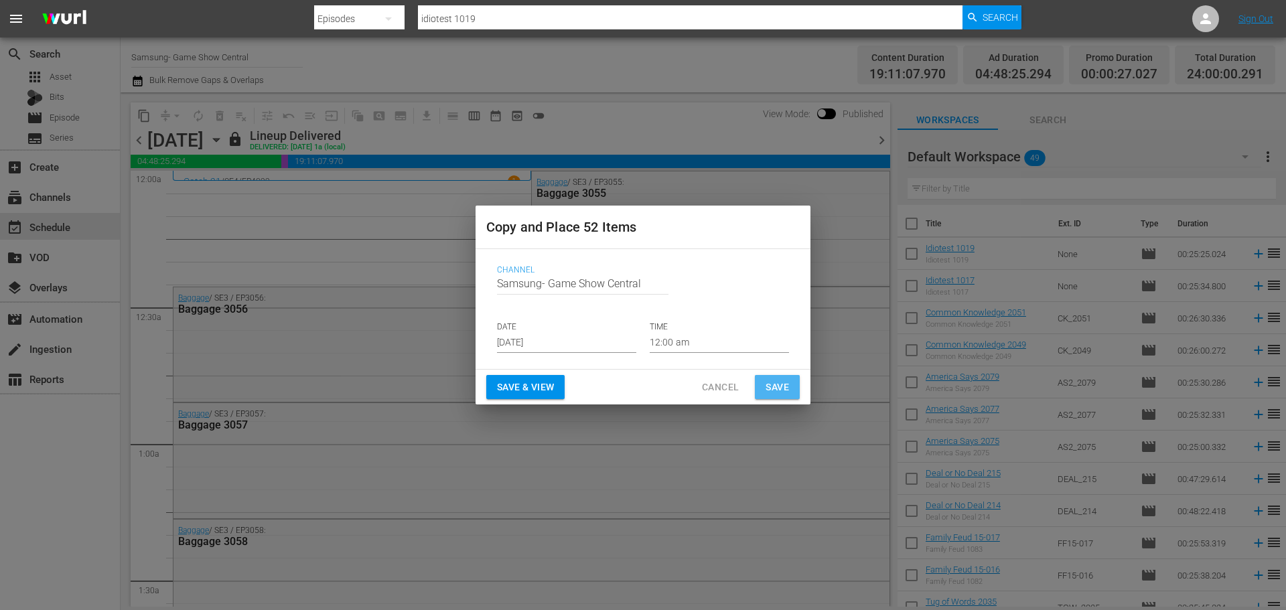
click at [771, 385] on span "Save" at bounding box center [777, 387] width 23 height 17
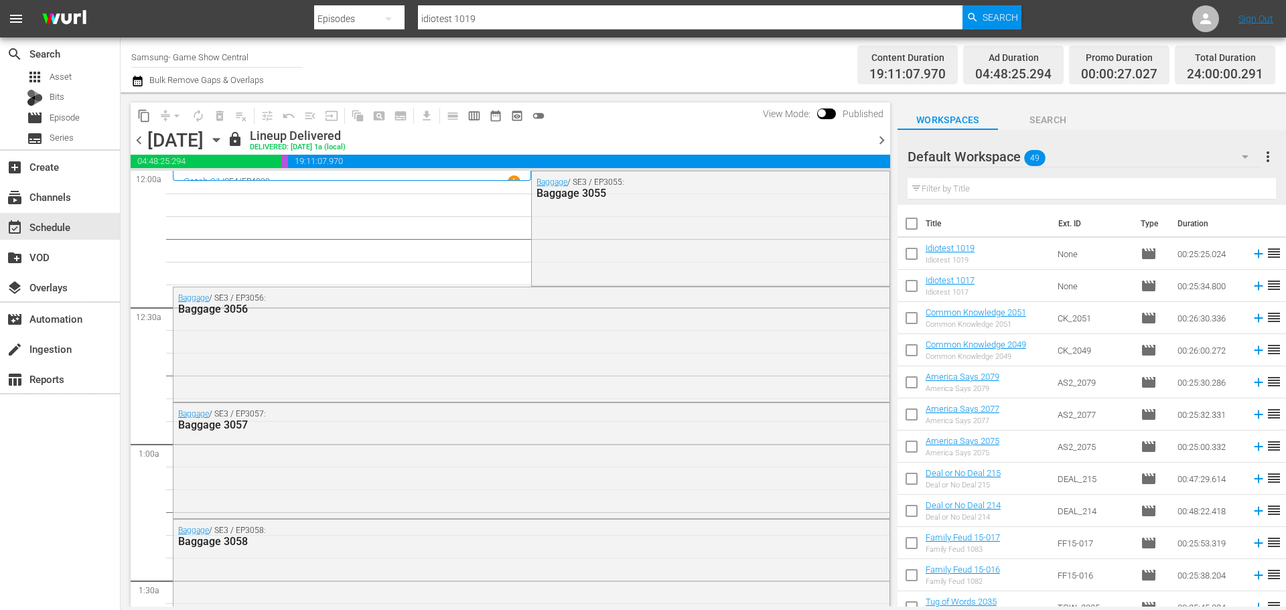
click at [224, 138] on icon "button" at bounding box center [216, 140] width 15 height 15
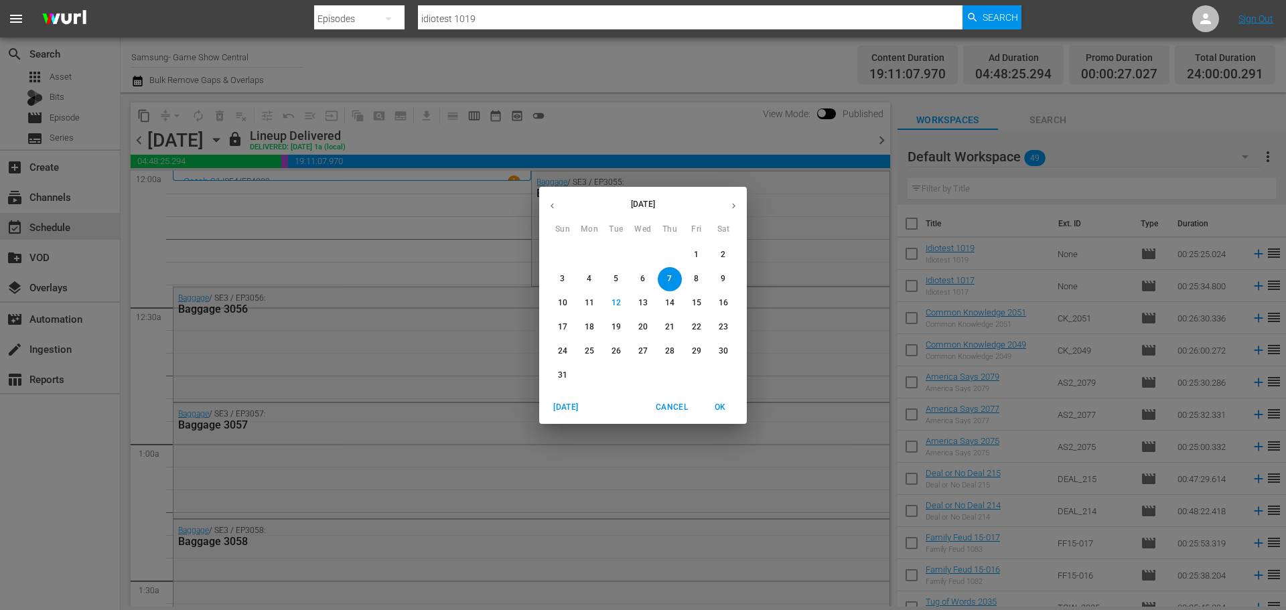
click at [673, 330] on p "21" at bounding box center [669, 327] width 9 height 11
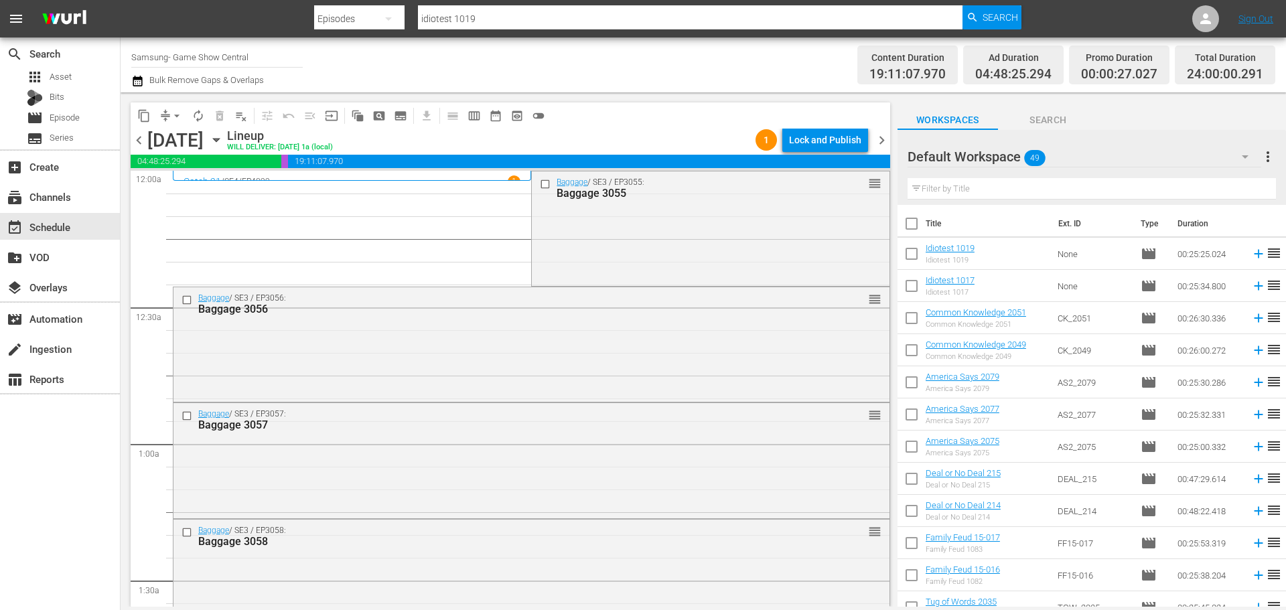
drag, startPoint x: 542, startPoint y: 183, endPoint x: 2, endPoint y: 541, distance: 648.1
click at [542, 183] on input "checkbox" at bounding box center [547, 183] width 14 height 11
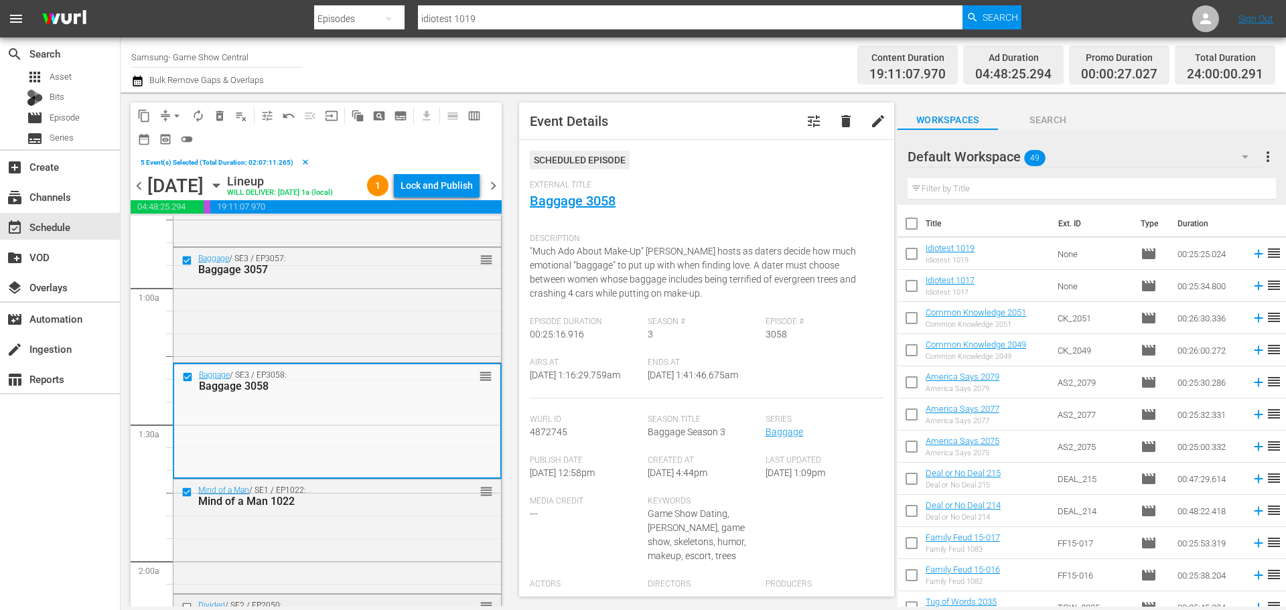
scroll to position [335, 0]
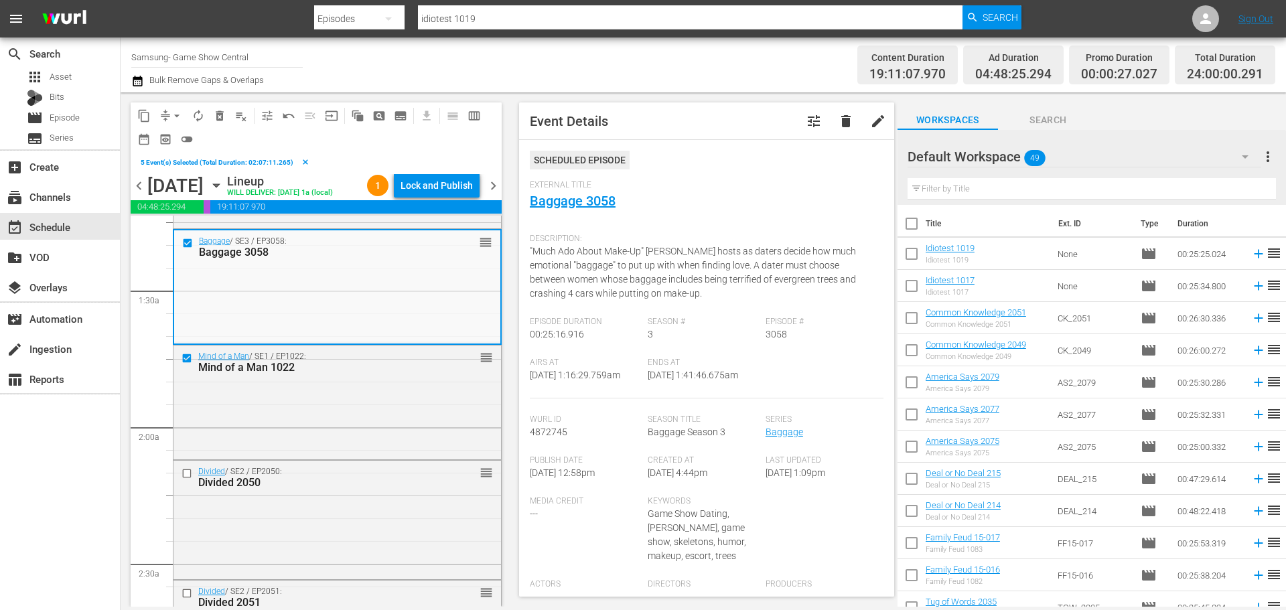
click at [185, 475] on input "checkbox" at bounding box center [189, 473] width 14 height 11
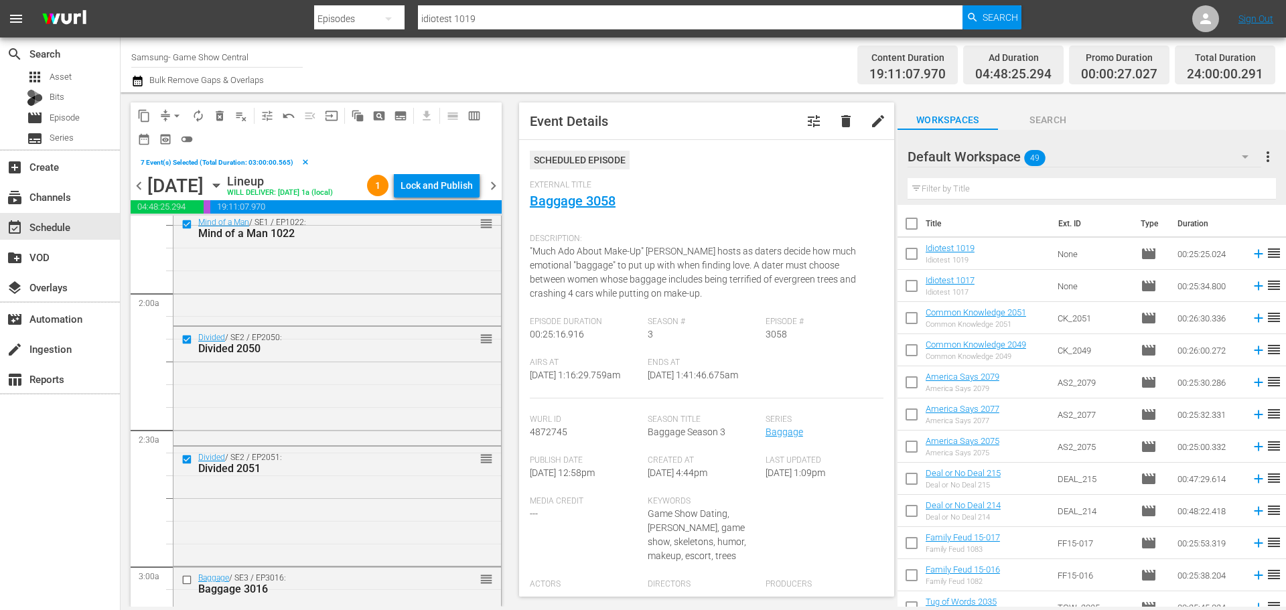
click at [145, 115] on span "content_copy" at bounding box center [143, 115] width 13 height 13
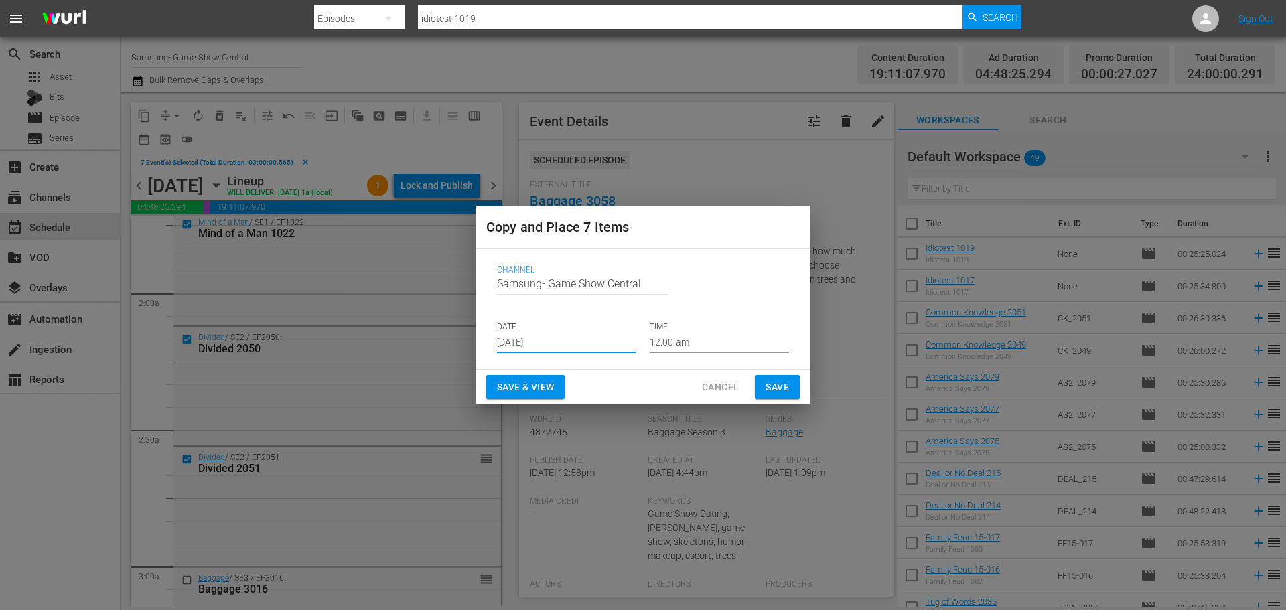
click at [539, 342] on input "Aug 14th 2025" at bounding box center [566, 343] width 139 height 20
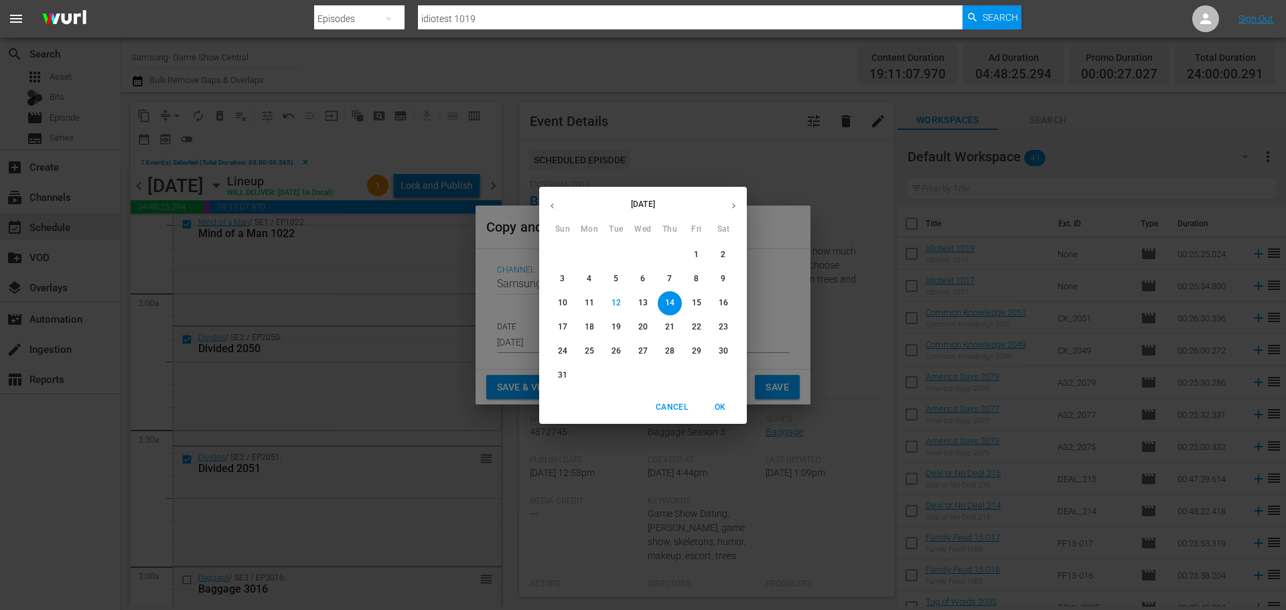
click at [696, 306] on p "15" at bounding box center [696, 302] width 9 height 11
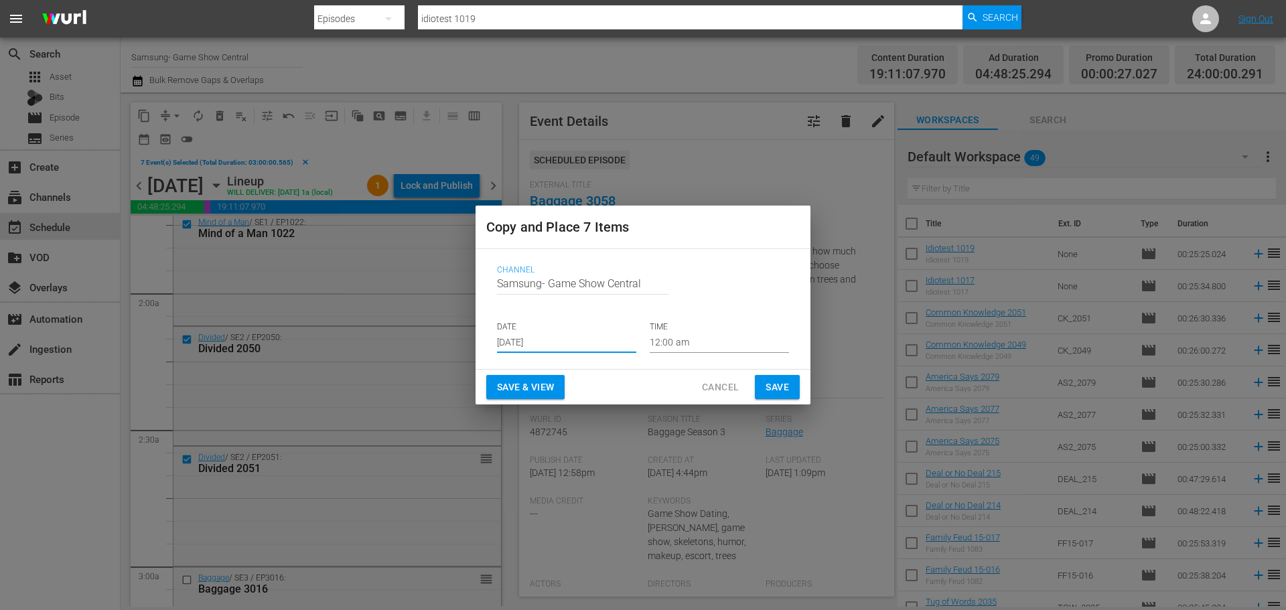
type input "Aug 15th 2025"
click at [695, 340] on input "12:00 am" at bounding box center [719, 343] width 139 height 20
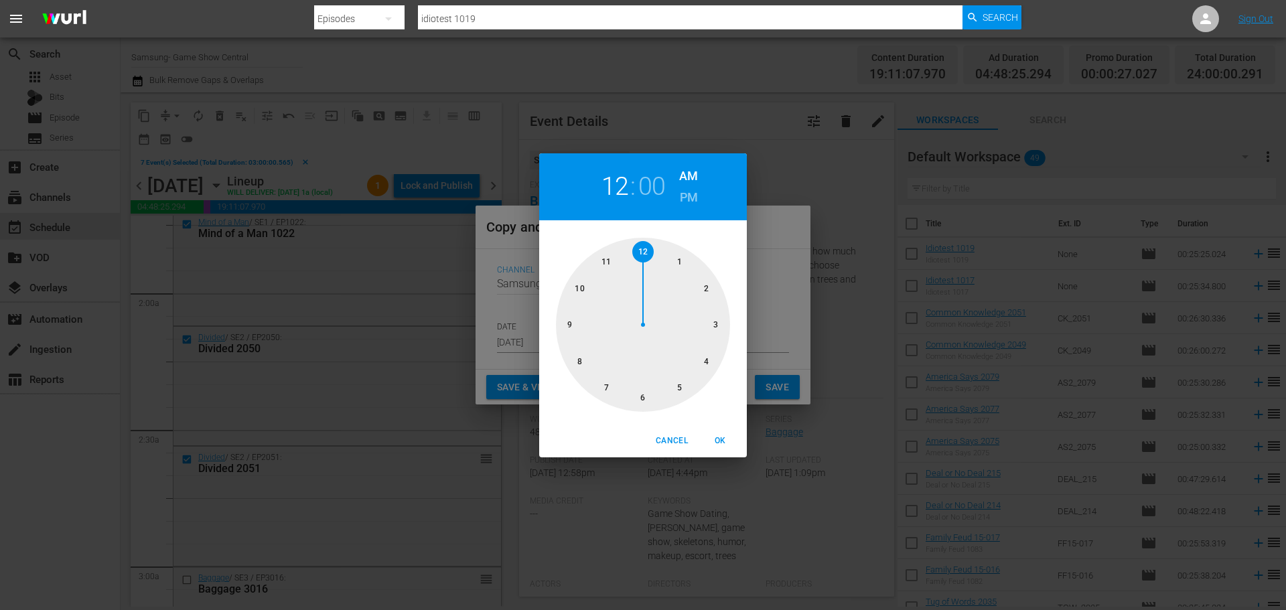
click at [706, 318] on div at bounding box center [643, 325] width 174 height 174
click at [715, 428] on div "Cancel OK" at bounding box center [643, 441] width 208 height 33
click at [718, 439] on span "OK" at bounding box center [720, 441] width 32 height 14
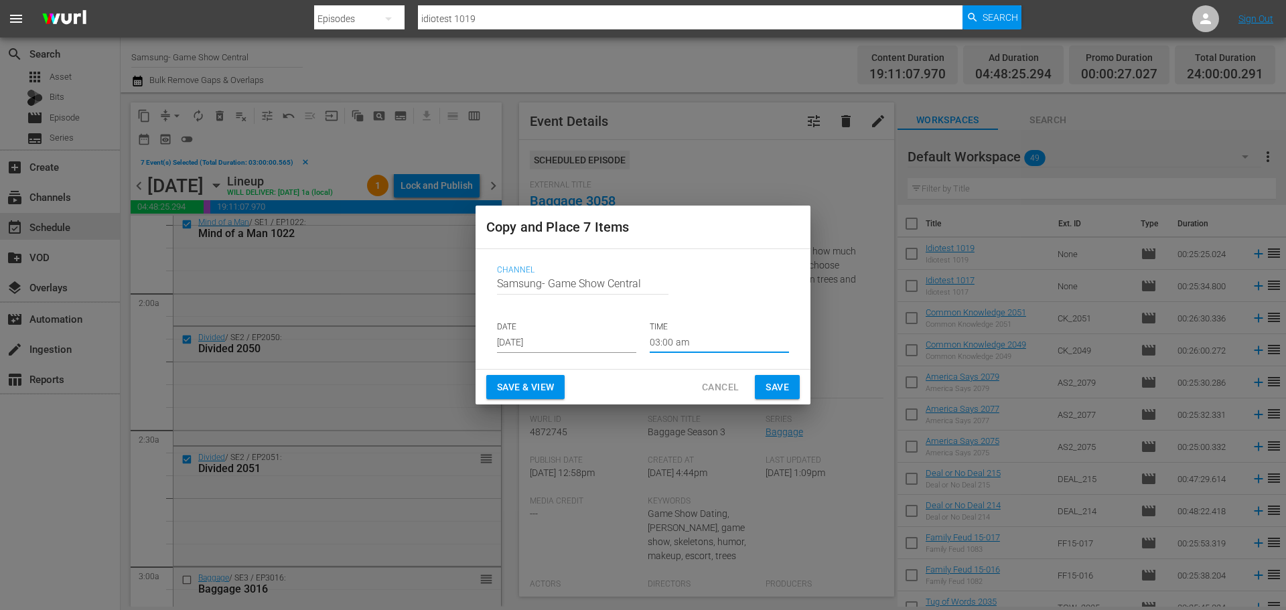
type input "03:00 am"
click at [772, 382] on span "Save" at bounding box center [777, 387] width 23 height 17
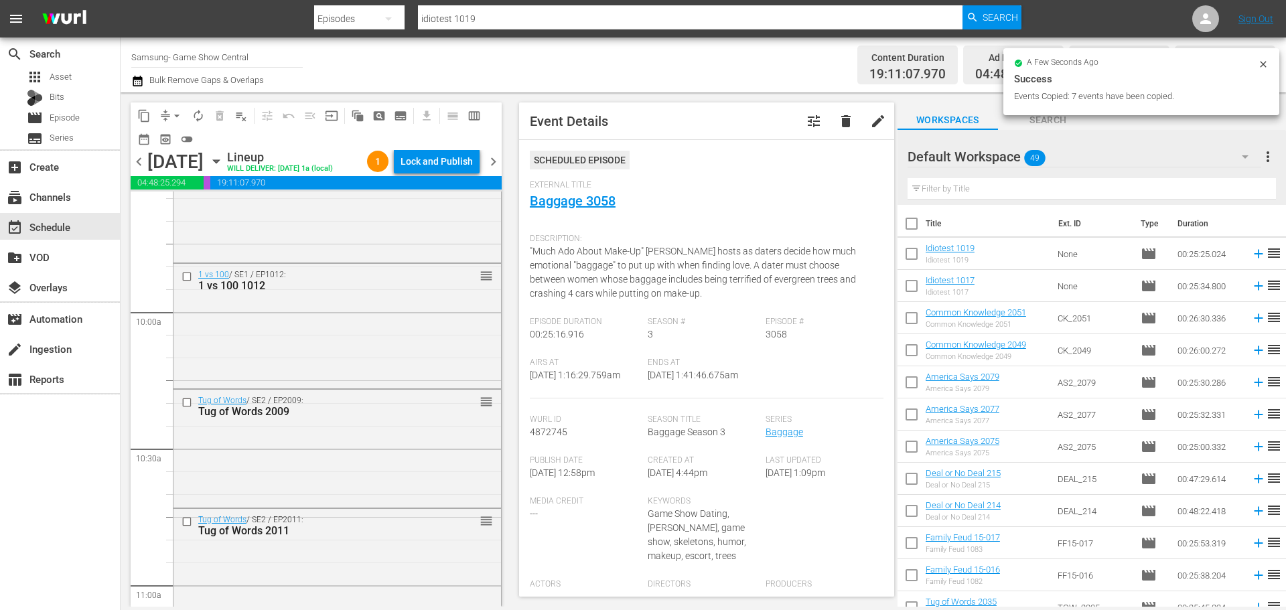
scroll to position [2345, 0]
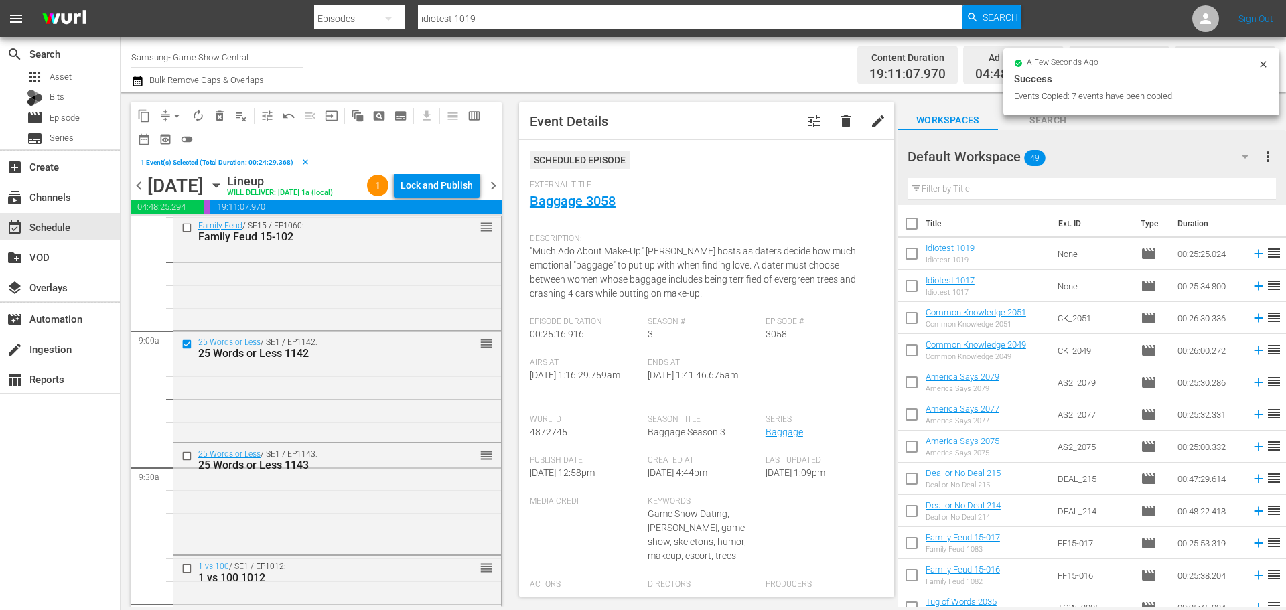
click at [187, 433] on div "25 Words or Less / SE1 / EP1142: 25 Words or Less 1142 reorder" at bounding box center [338, 386] width 328 height 108
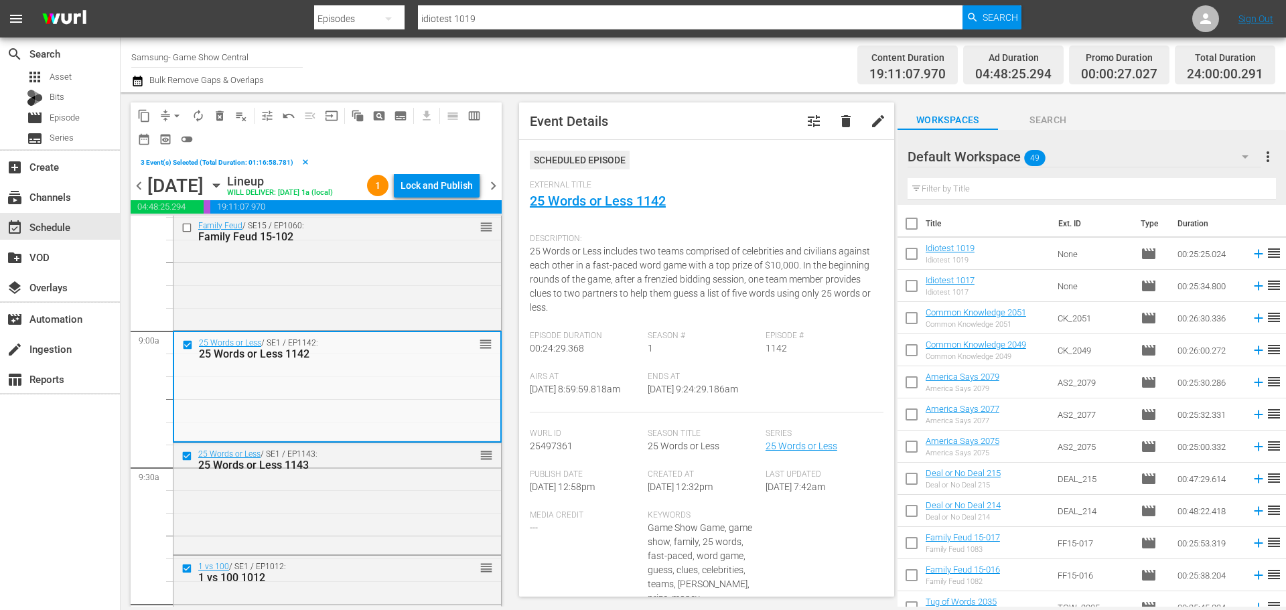
scroll to position [2479, 0]
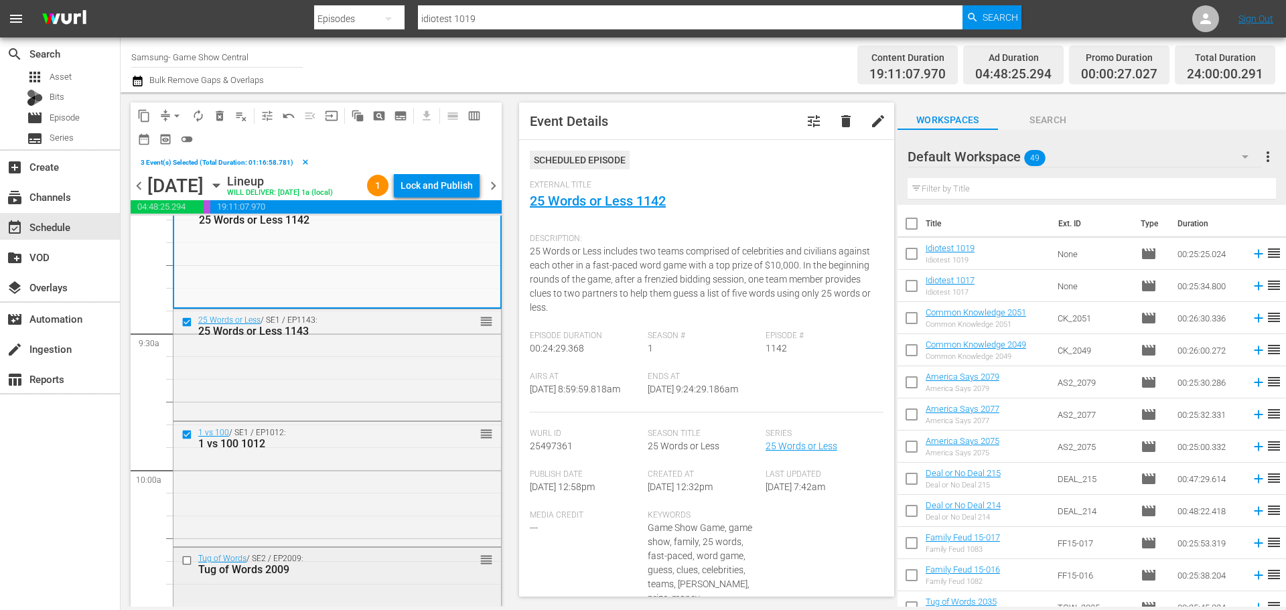
click at [186, 559] on input "checkbox" at bounding box center [189, 560] width 14 height 11
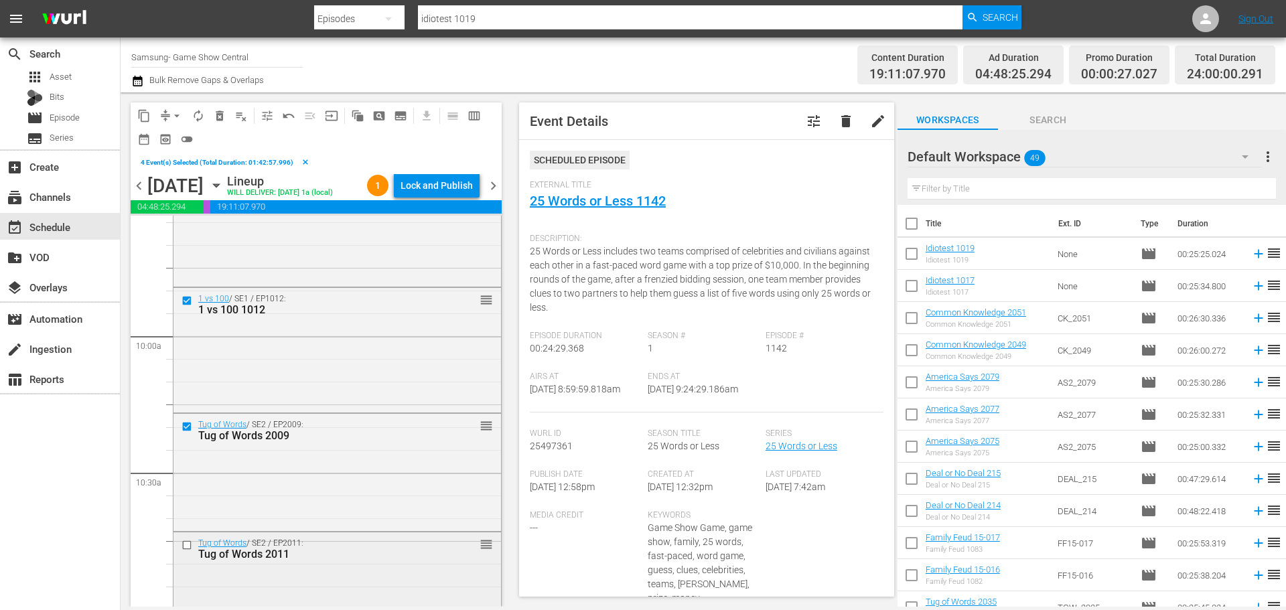
click at [188, 546] on input "checkbox" at bounding box center [189, 545] width 14 height 11
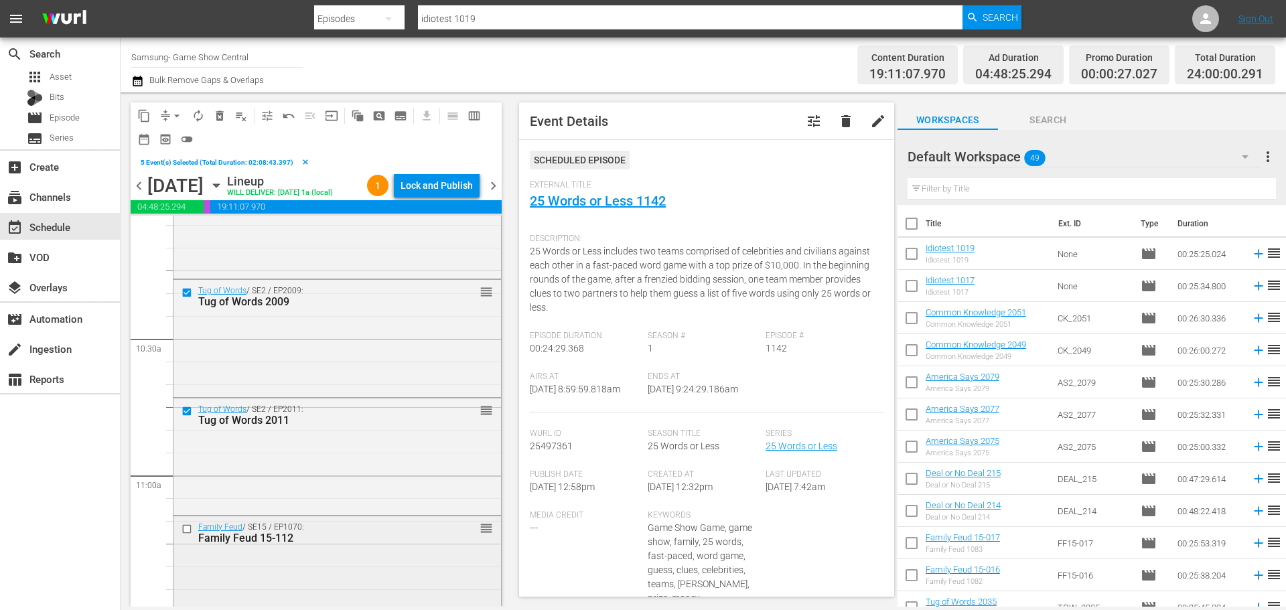
click at [188, 532] on input "checkbox" at bounding box center [189, 528] width 14 height 11
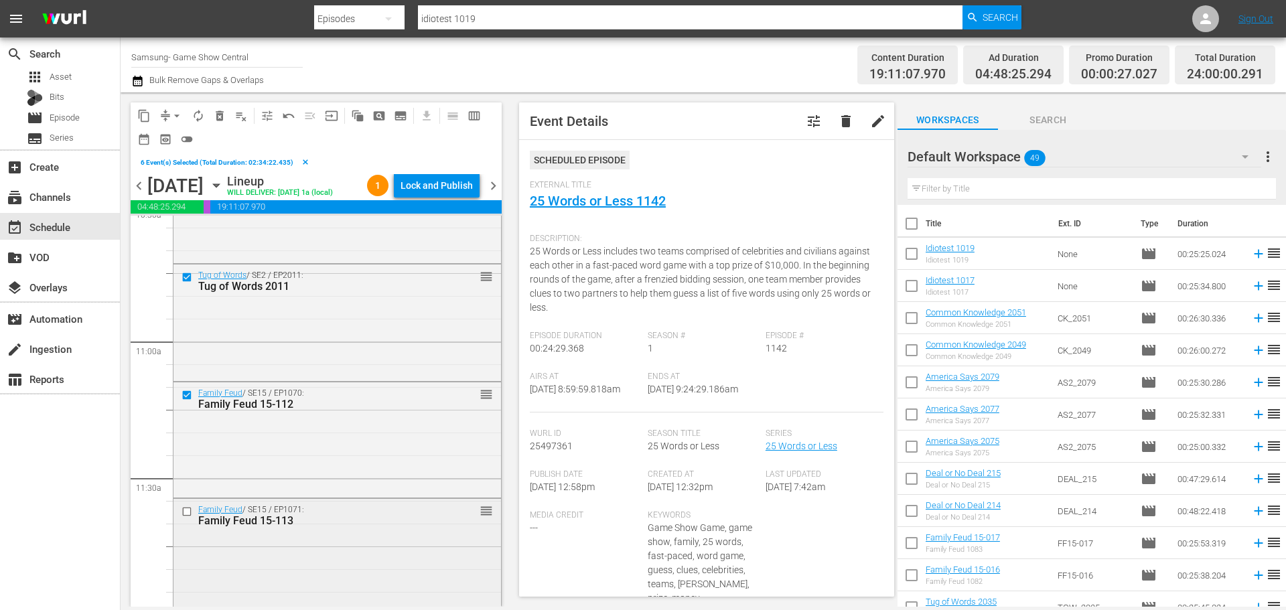
click at [187, 511] on input "checkbox" at bounding box center [189, 511] width 14 height 11
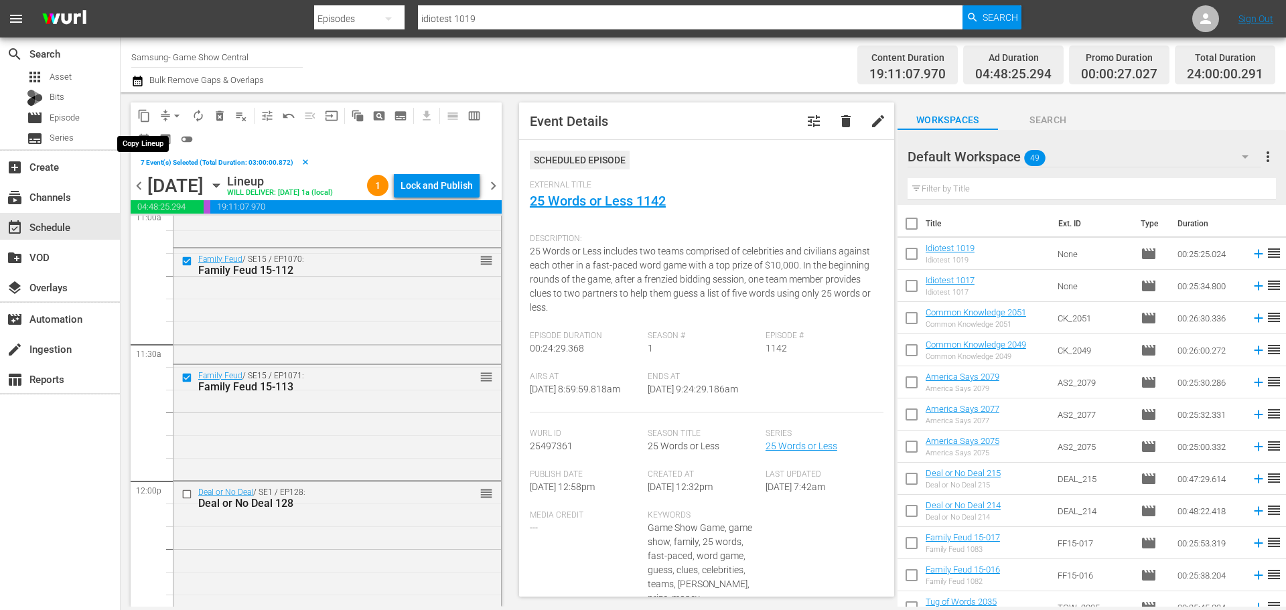
click at [142, 111] on span "content_copy" at bounding box center [143, 115] width 13 height 13
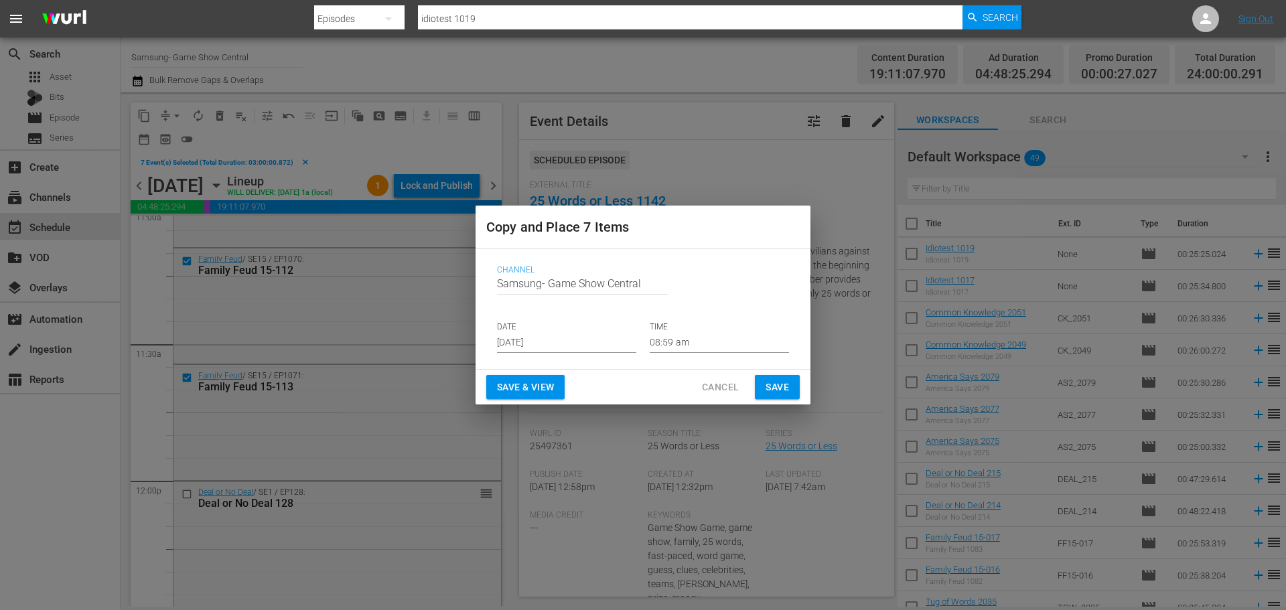
click at [536, 349] on input "Aug 14th 2025" at bounding box center [566, 343] width 139 height 20
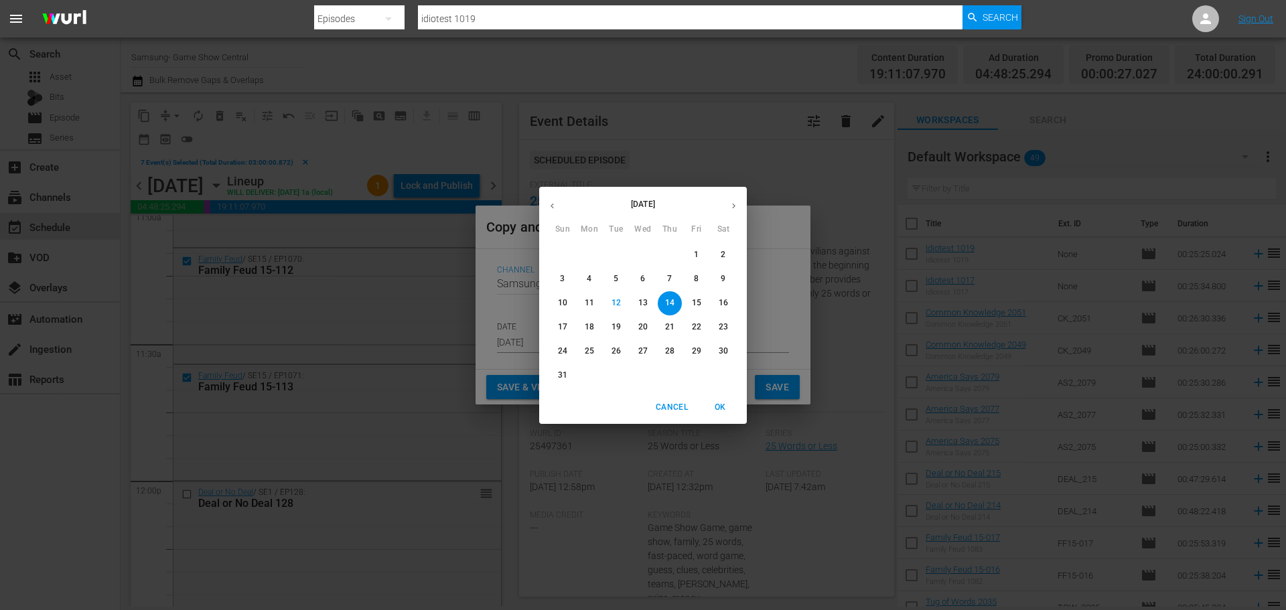
click at [697, 306] on p "15" at bounding box center [696, 302] width 9 height 11
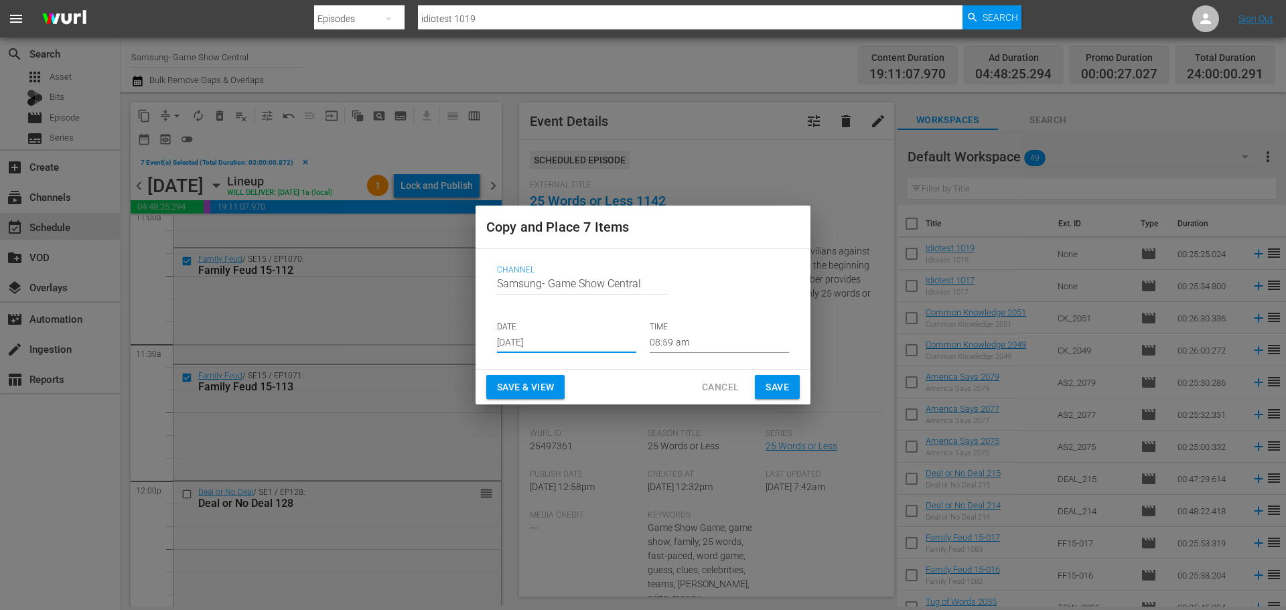
type input "Aug 15th 2025"
click at [693, 350] on input "08:59 am" at bounding box center [719, 343] width 139 height 20
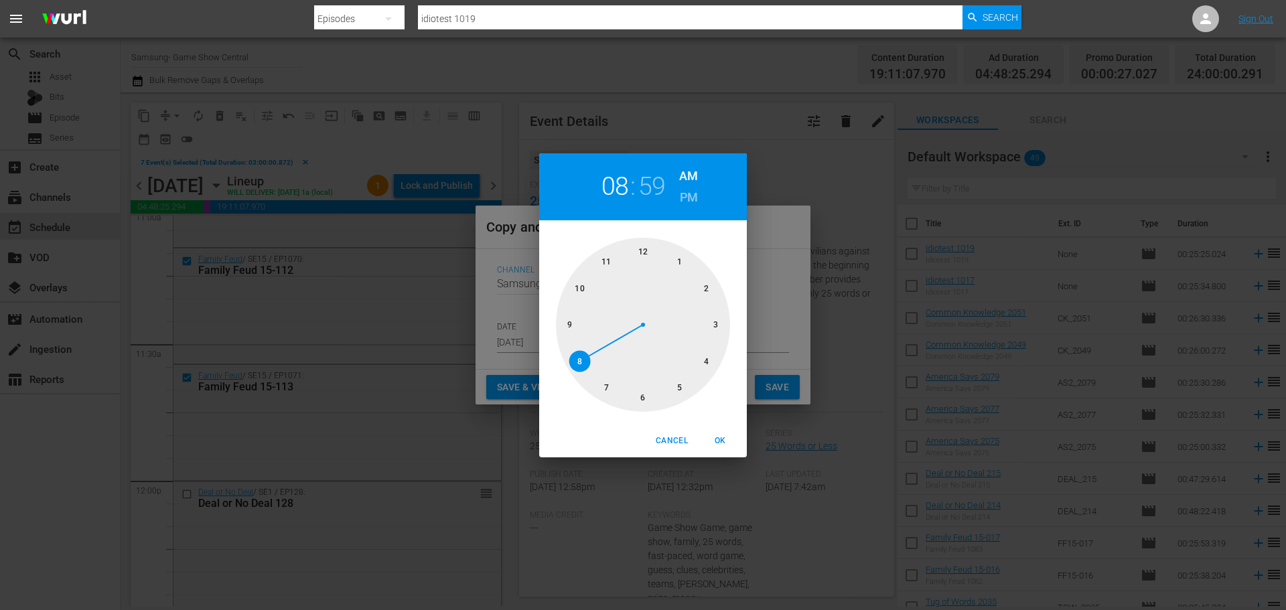
click at [650, 397] on div at bounding box center [643, 325] width 174 height 174
click at [645, 253] on div at bounding box center [643, 325] width 174 height 174
click at [717, 445] on span "OK" at bounding box center [720, 441] width 32 height 14
type input "06:00 am"
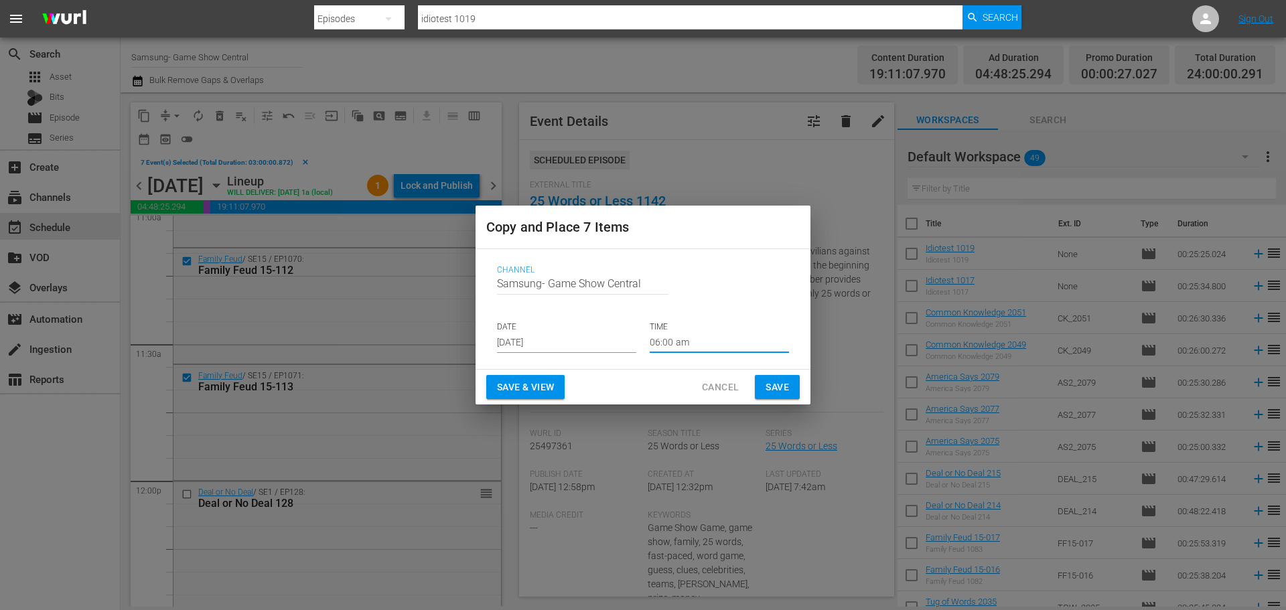
click at [783, 387] on span "Save" at bounding box center [777, 387] width 23 height 17
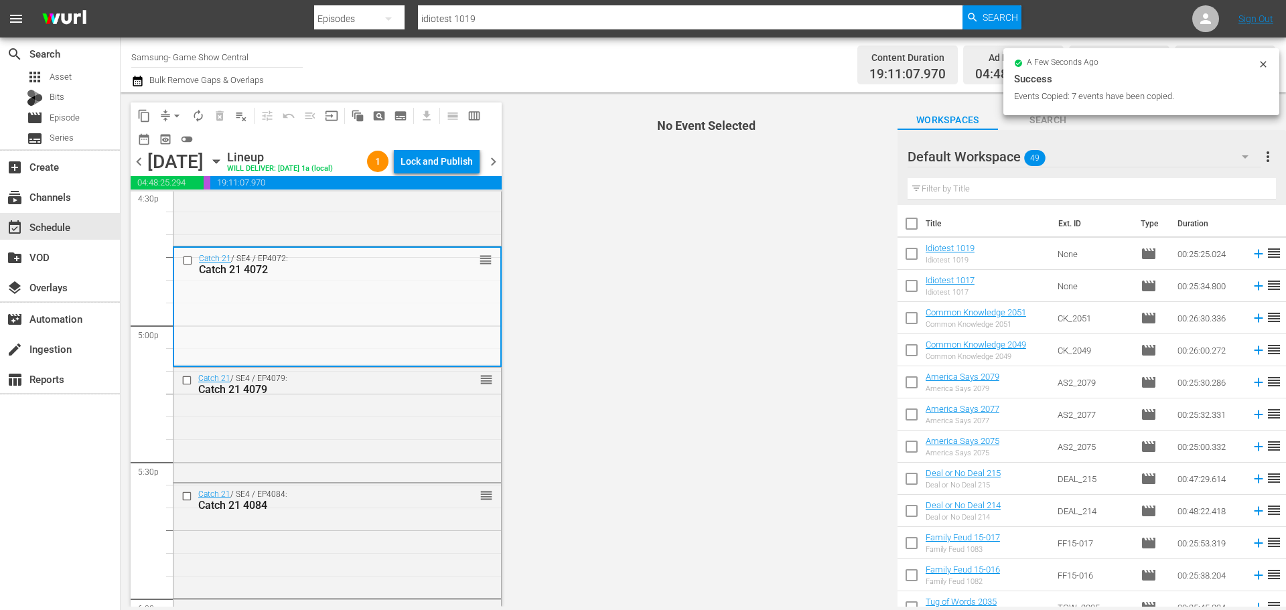
scroll to position [4824, 0]
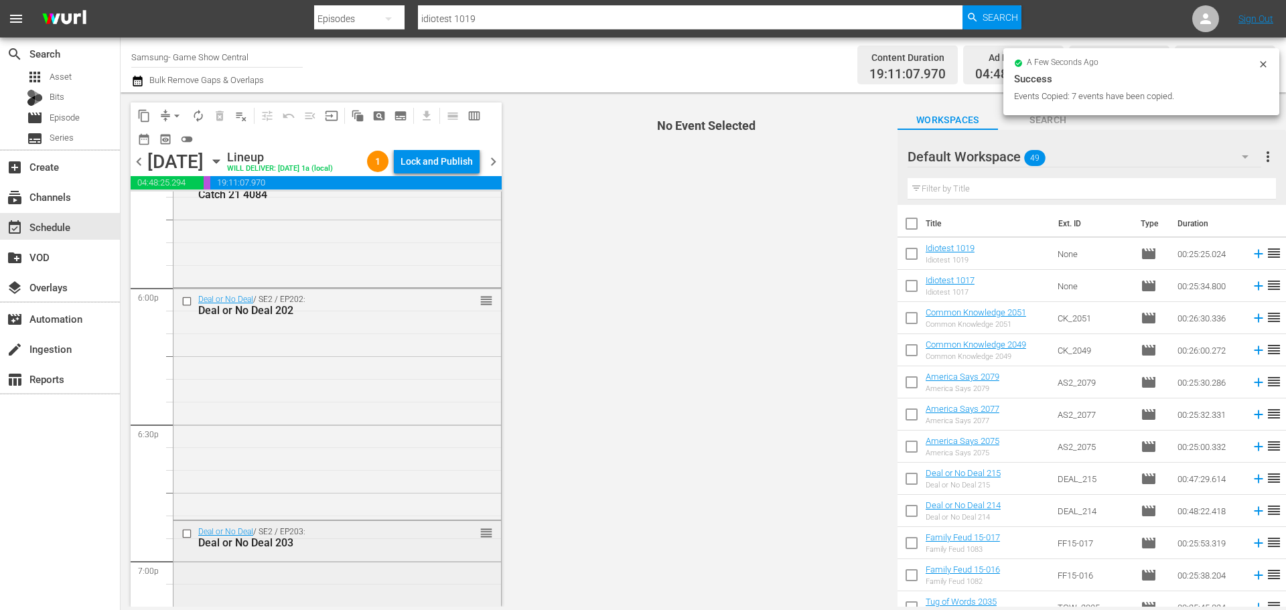
click at [188, 535] on input "checkbox" at bounding box center [189, 534] width 14 height 11
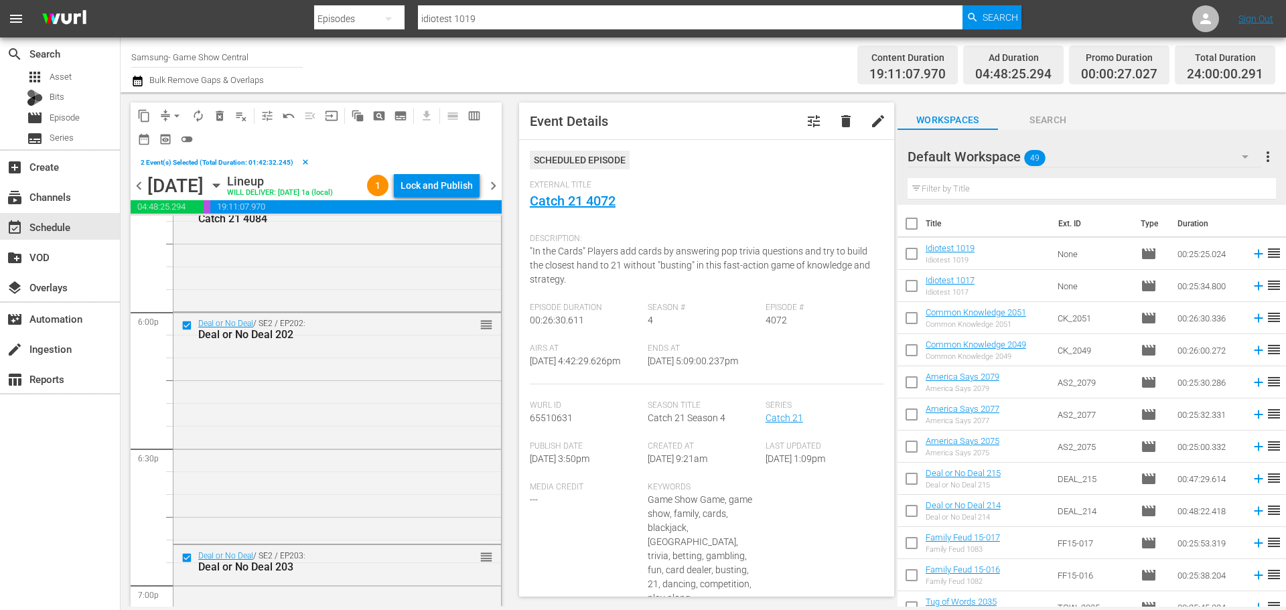
scroll to position [5159, 0]
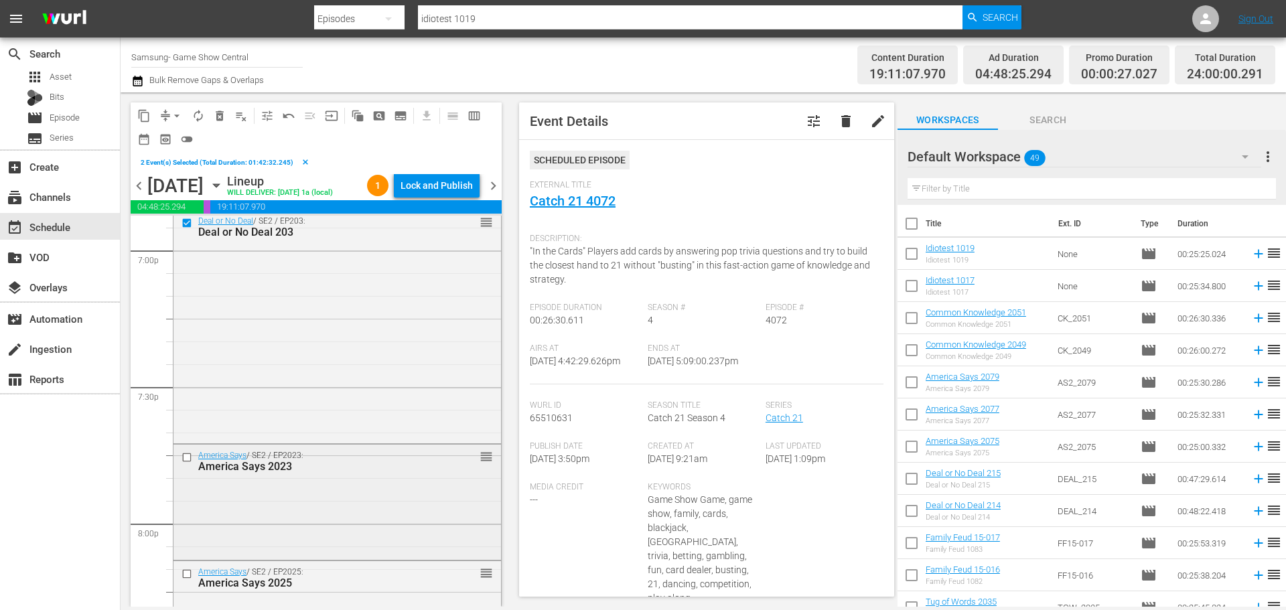
click at [187, 458] on input "checkbox" at bounding box center [189, 457] width 14 height 11
click at [186, 578] on input "checkbox" at bounding box center [189, 573] width 14 height 11
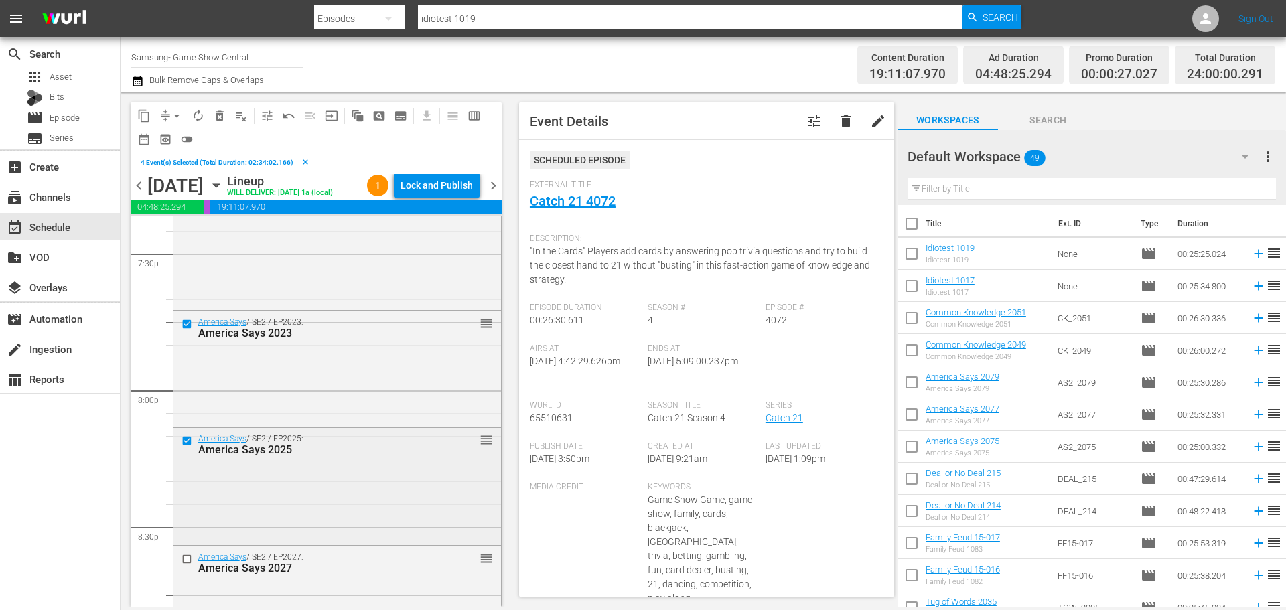
scroll to position [5293, 0]
click at [183, 558] on input "checkbox" at bounding box center [189, 558] width 14 height 11
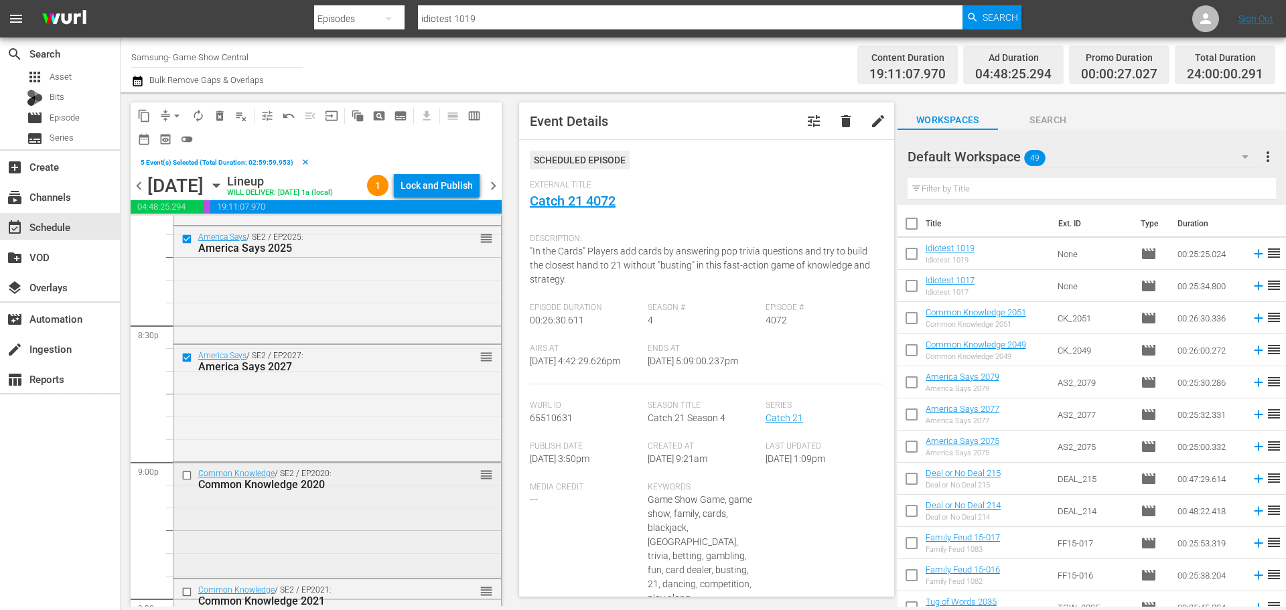
click at [185, 478] on input "checkbox" at bounding box center [189, 475] width 14 height 11
click at [183, 592] on input "checkbox" at bounding box center [189, 591] width 14 height 11
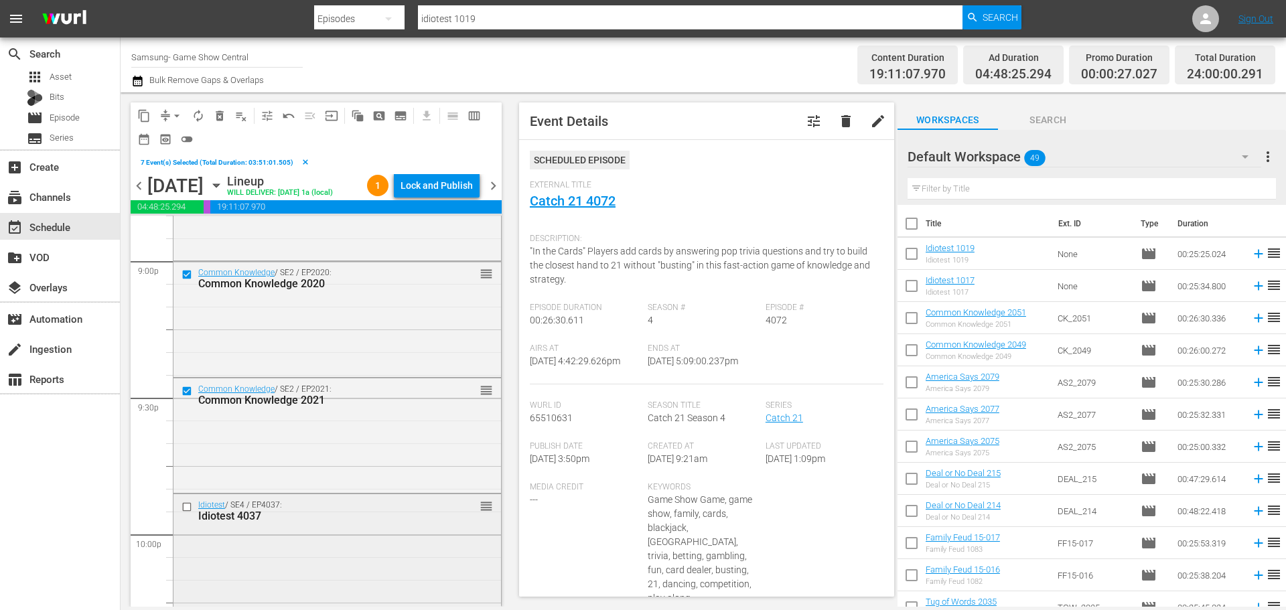
click at [187, 505] on input "checkbox" at bounding box center [189, 506] width 14 height 11
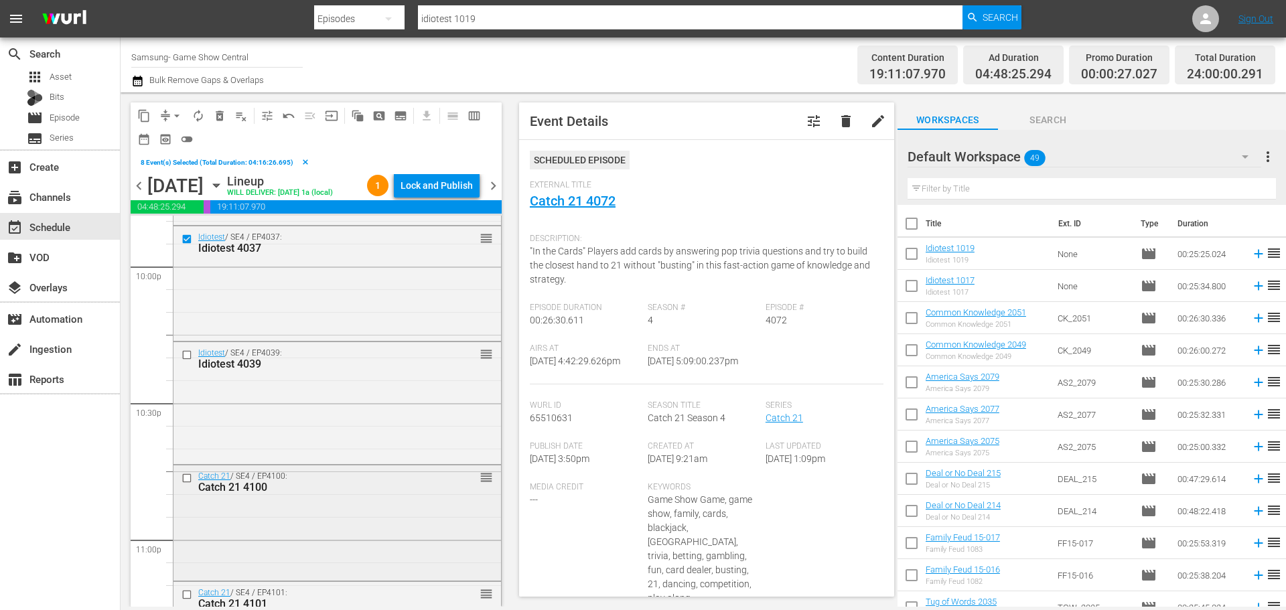
click at [191, 481] on input "checkbox" at bounding box center [189, 478] width 14 height 11
drag, startPoint x: 191, startPoint y: 481, endPoint x: 188, endPoint y: 357, distance: 124.0
click at [188, 357] on input "checkbox" at bounding box center [189, 355] width 14 height 11
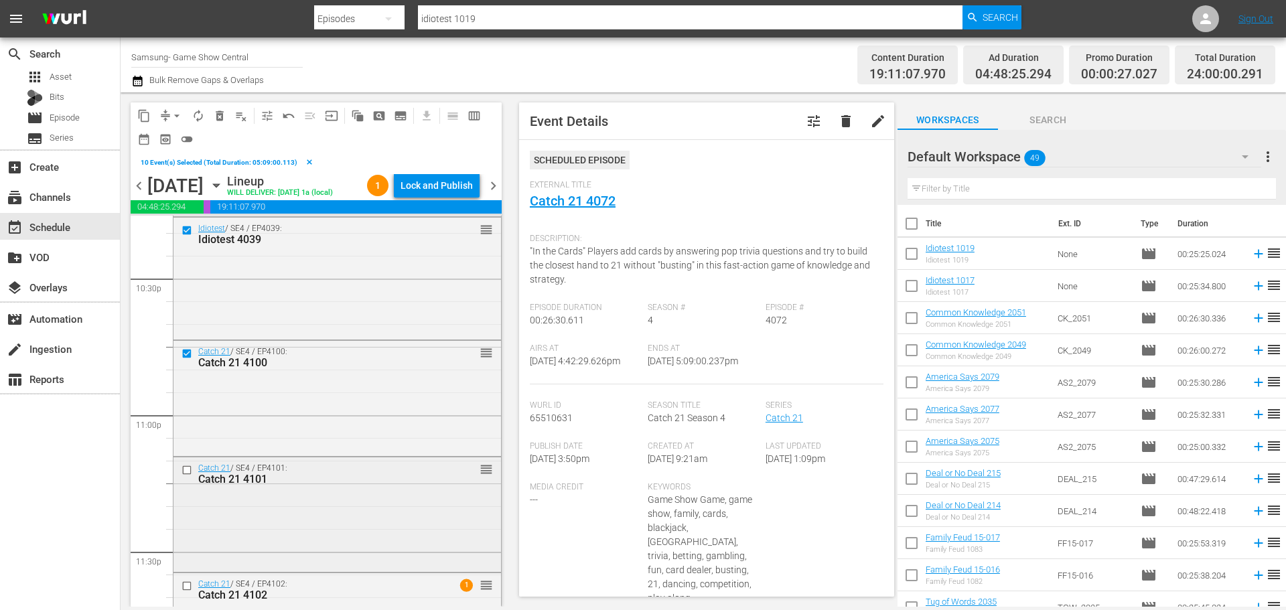
scroll to position [6097, 0]
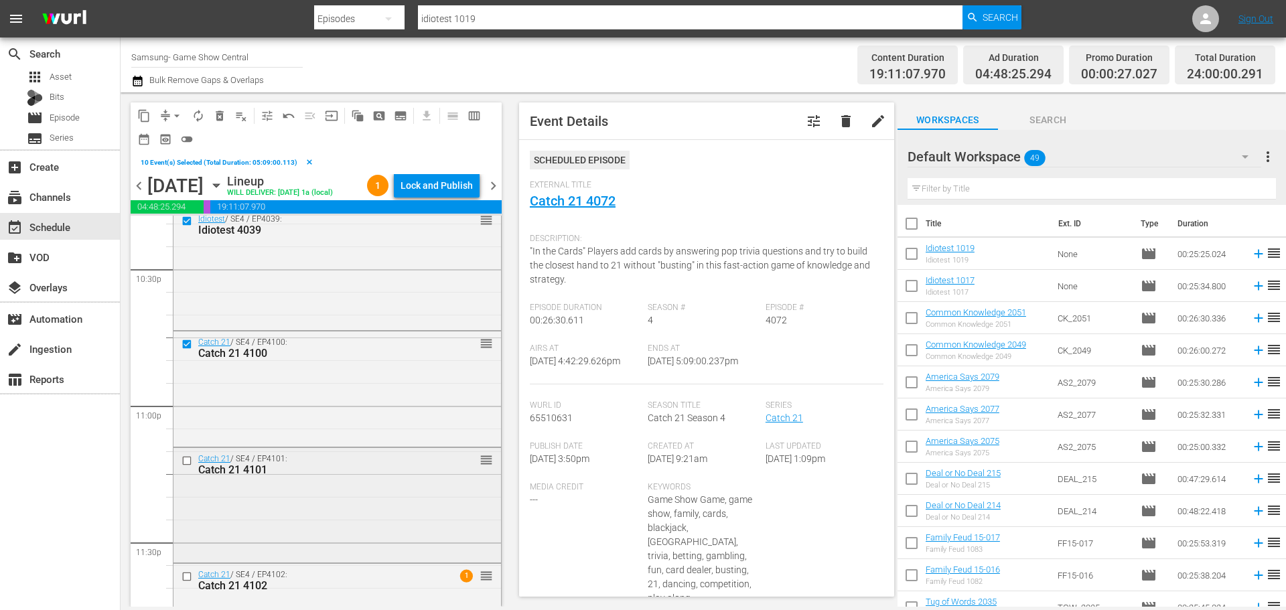
click at [188, 462] on input "checkbox" at bounding box center [189, 460] width 14 height 11
drag, startPoint x: 188, startPoint y: 462, endPoint x: 187, endPoint y: 578, distance: 116.6
click at [187, 578] on input "checkbox" at bounding box center [189, 576] width 14 height 11
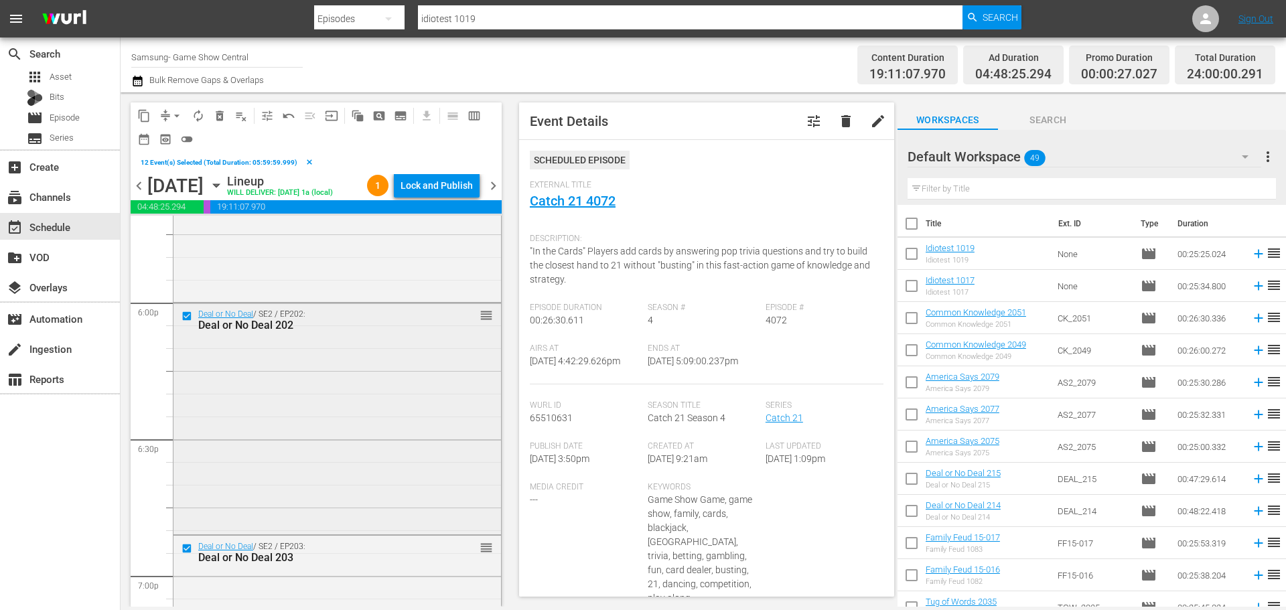
scroll to position [4829, 0]
click at [143, 110] on span "content_copy" at bounding box center [143, 115] width 13 height 13
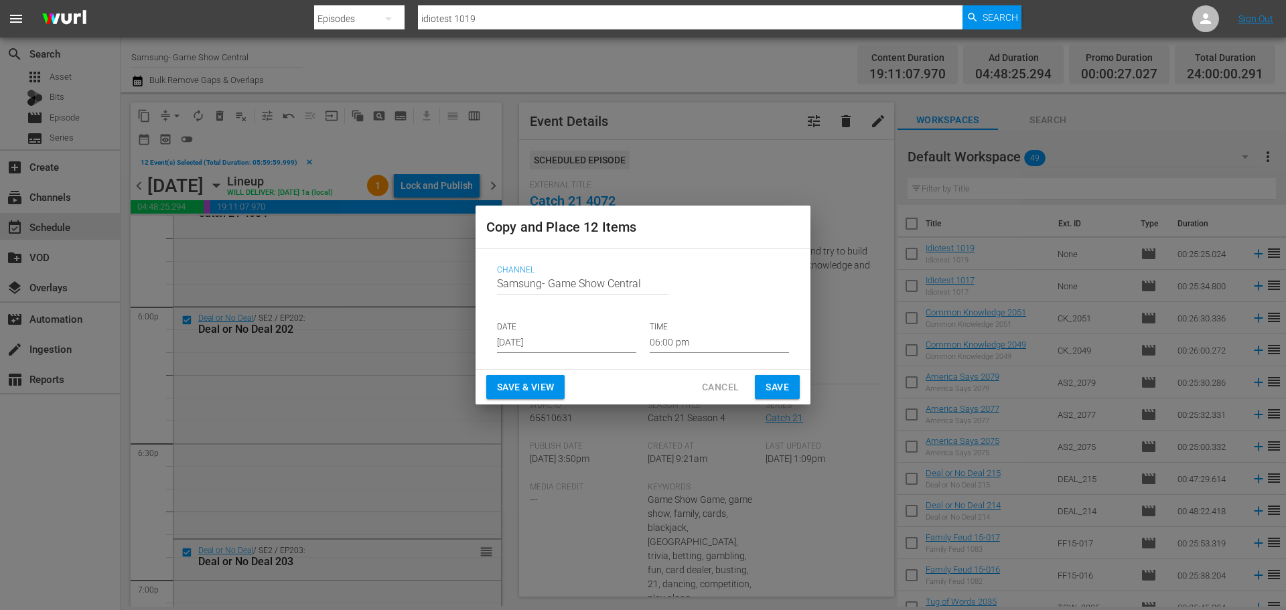
click at [531, 337] on input "Aug 14th 2025" at bounding box center [566, 343] width 139 height 20
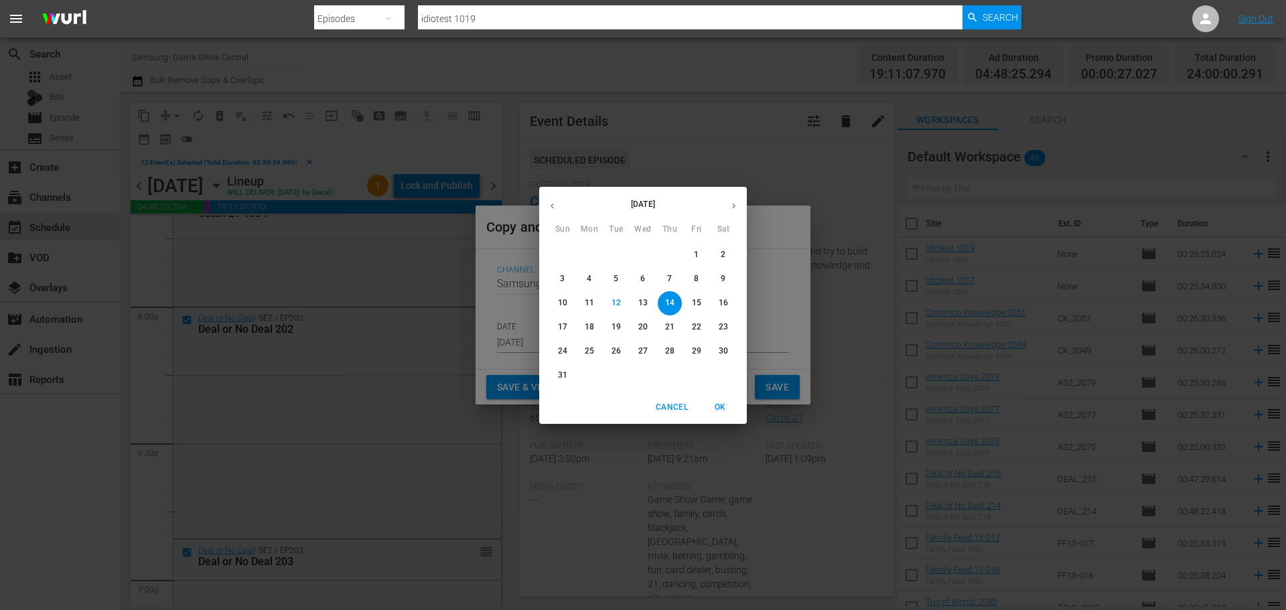
click at [691, 306] on span "15" at bounding box center [697, 302] width 24 height 11
type input "Aug 15th 2025"
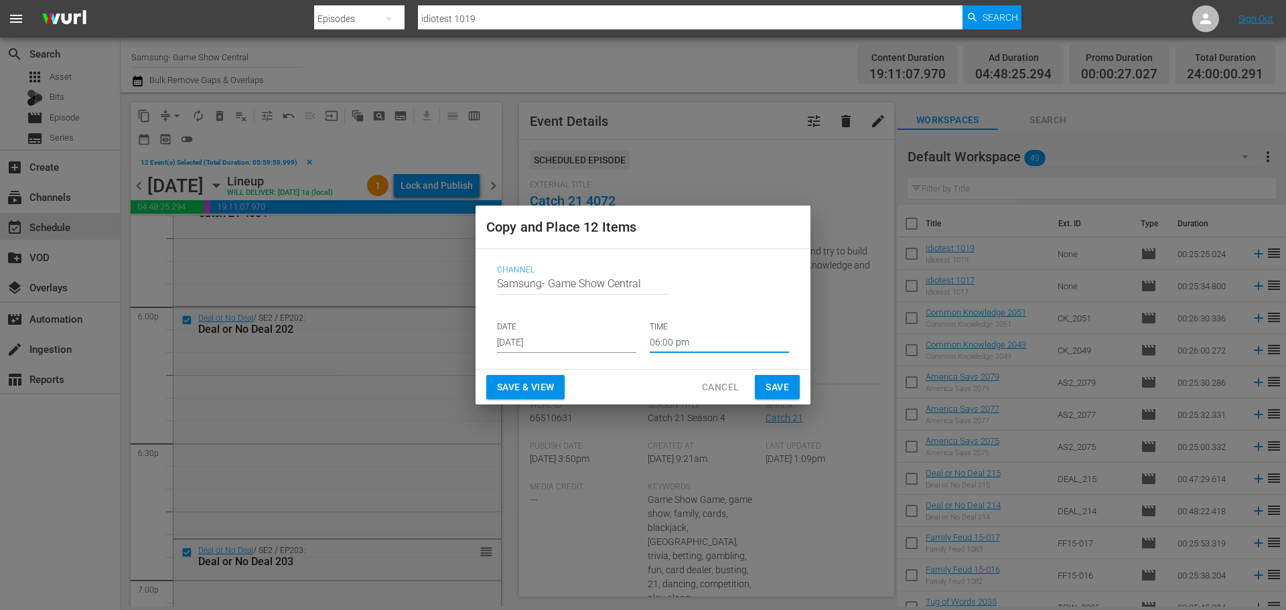
click at [699, 339] on input "06:00 pm" at bounding box center [719, 343] width 139 height 20
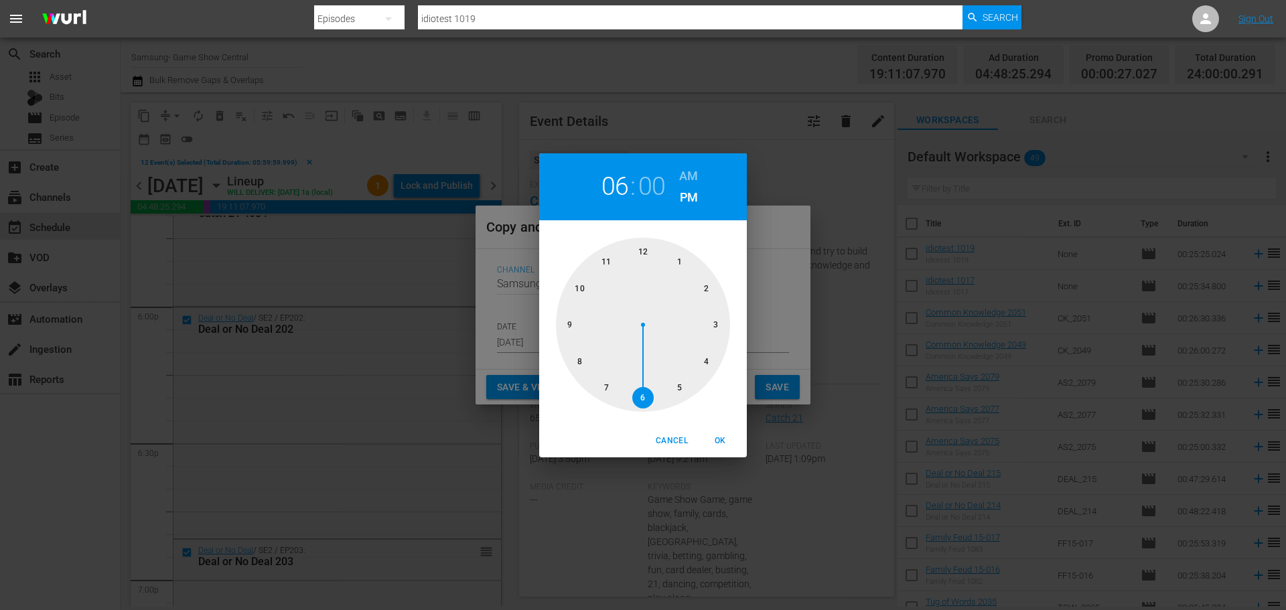
click at [646, 255] on div at bounding box center [643, 325] width 174 height 174
drag, startPoint x: 726, startPoint y: 443, endPoint x: 751, endPoint y: 376, distance: 71.7
click at [726, 443] on span "OK" at bounding box center [720, 441] width 32 height 14
type input "12:00 pm"
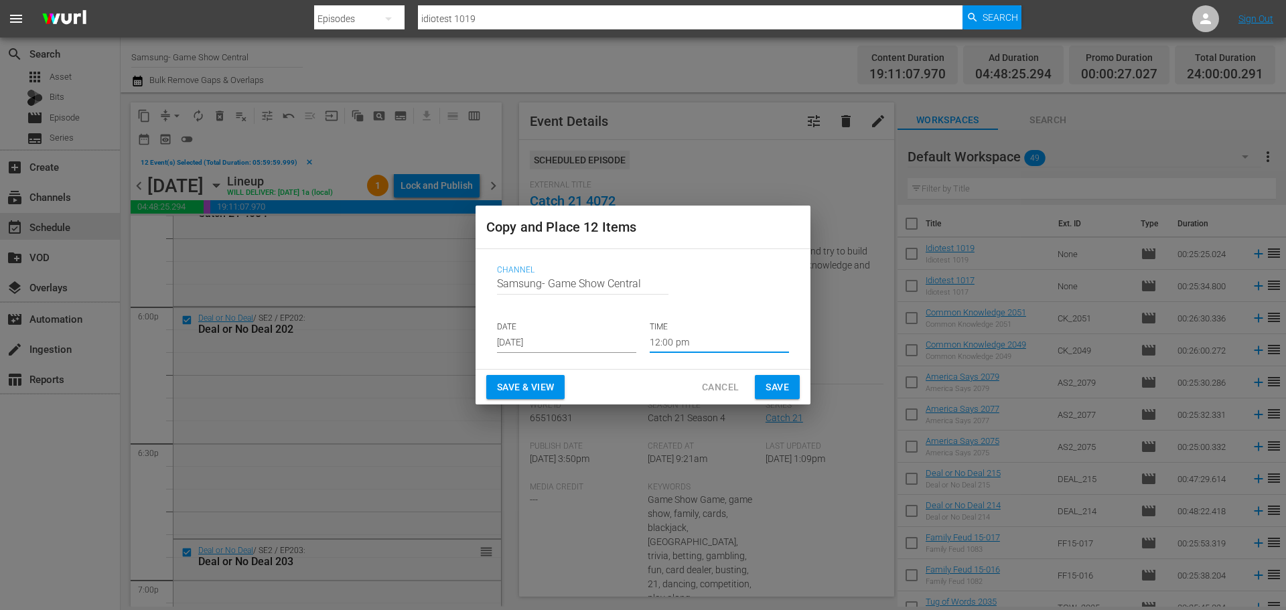
click at [772, 389] on span "Save" at bounding box center [777, 387] width 23 height 17
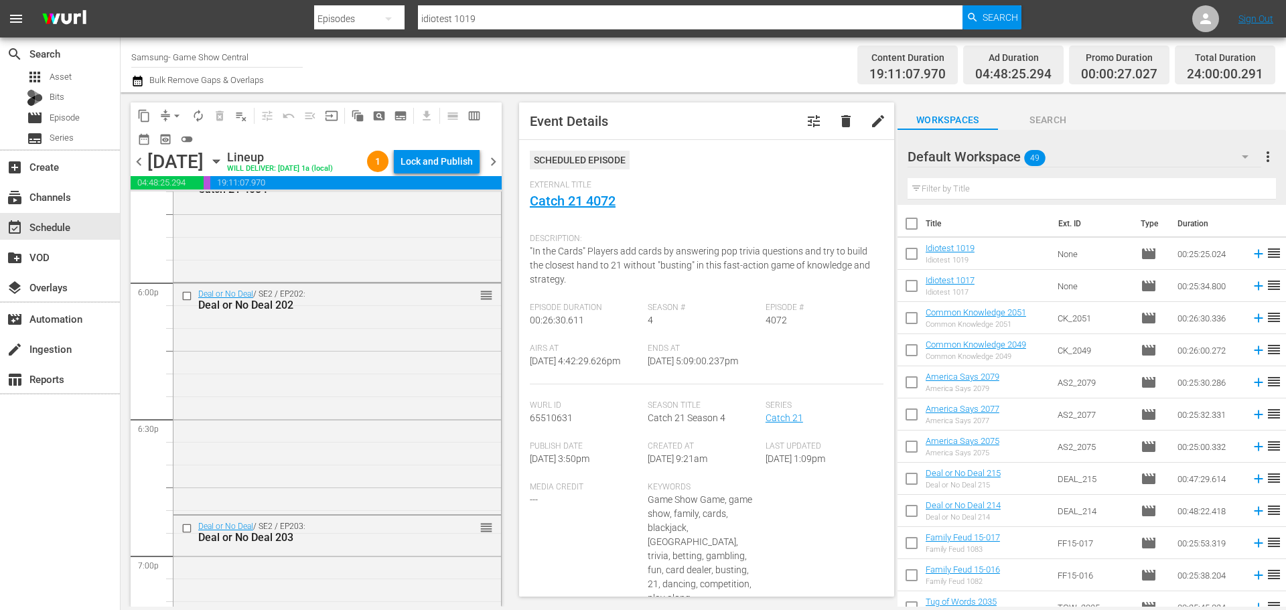
click at [224, 159] on icon "button" at bounding box center [216, 161] width 15 height 15
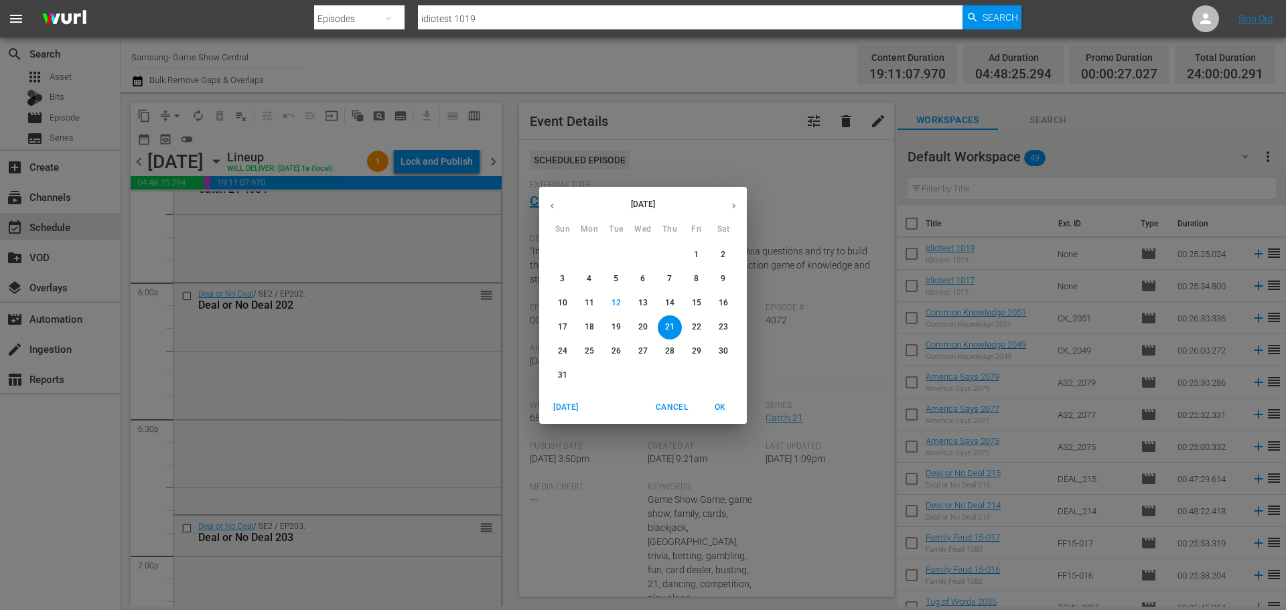
click at [695, 299] on p "15" at bounding box center [696, 302] width 9 height 11
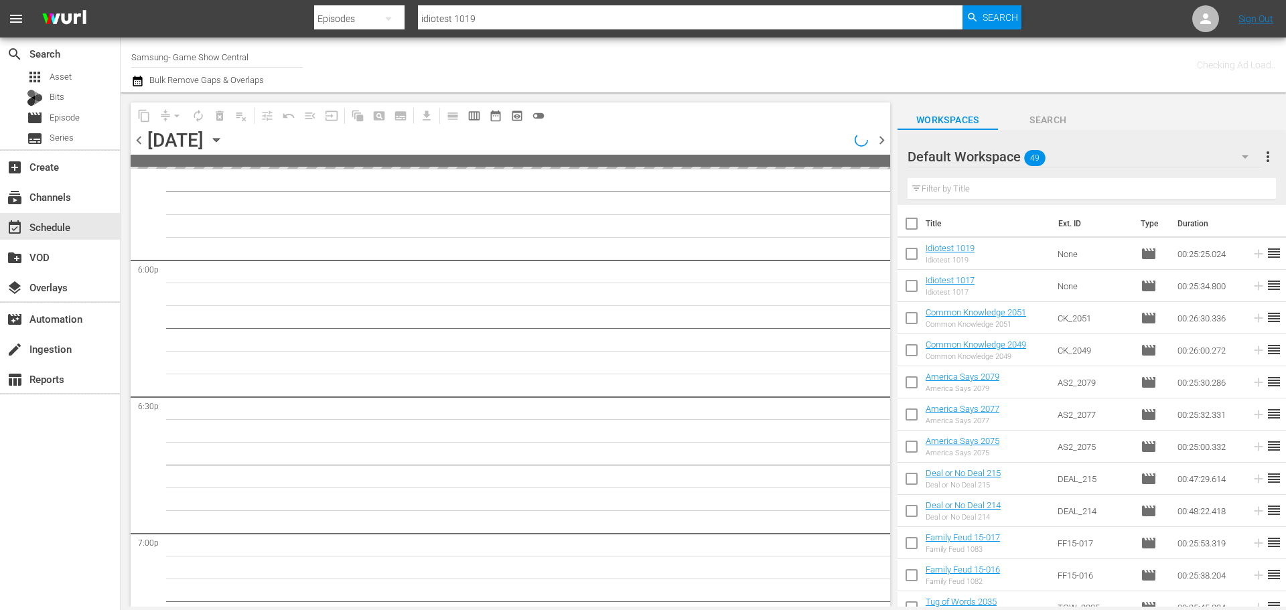
scroll to position [5103, 0]
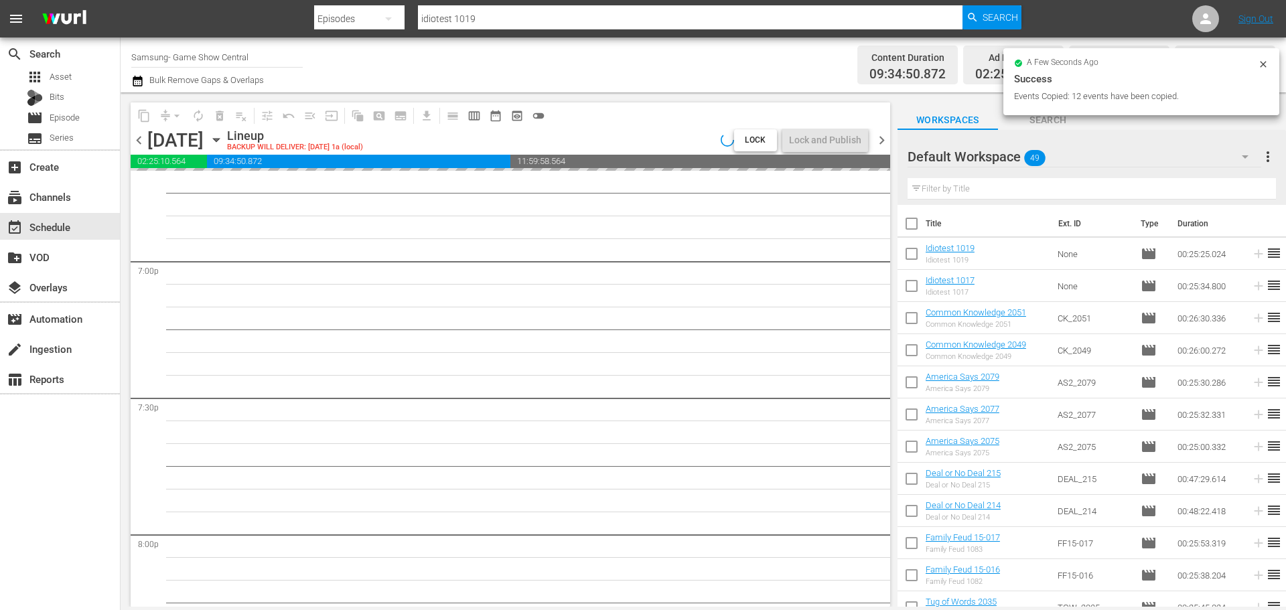
click at [891, 421] on div "content_copy compress arrow_drop_down autorenew_outlined delete_forever_outline…" at bounding box center [507, 349] width 773 height 515
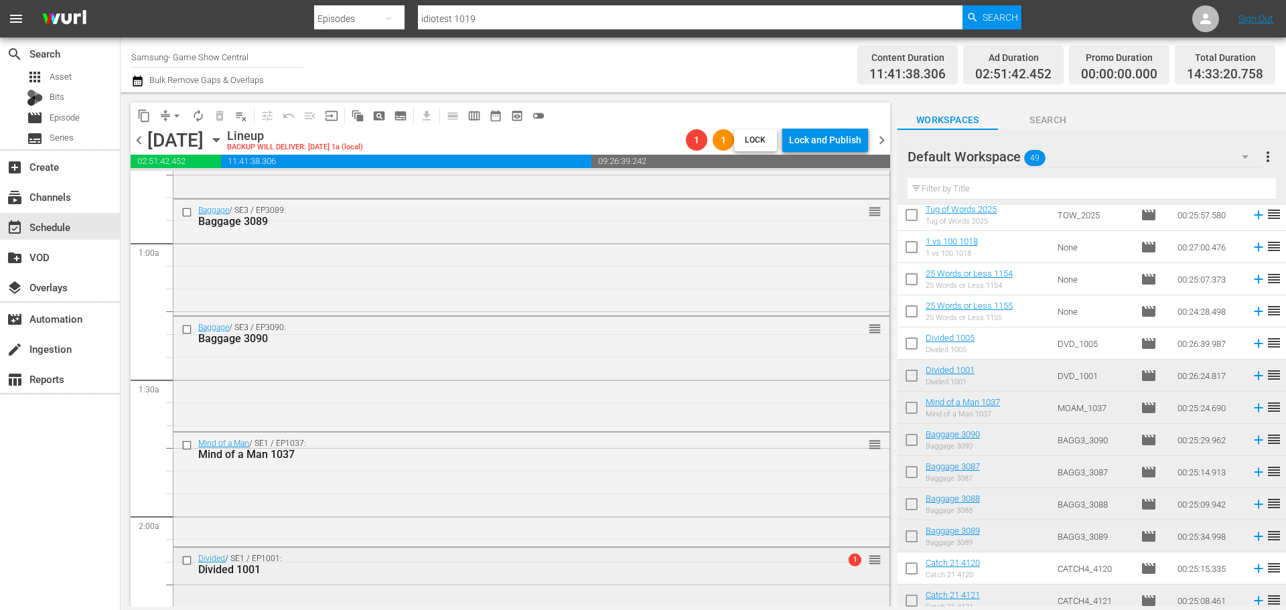
scroll to position [402, 0]
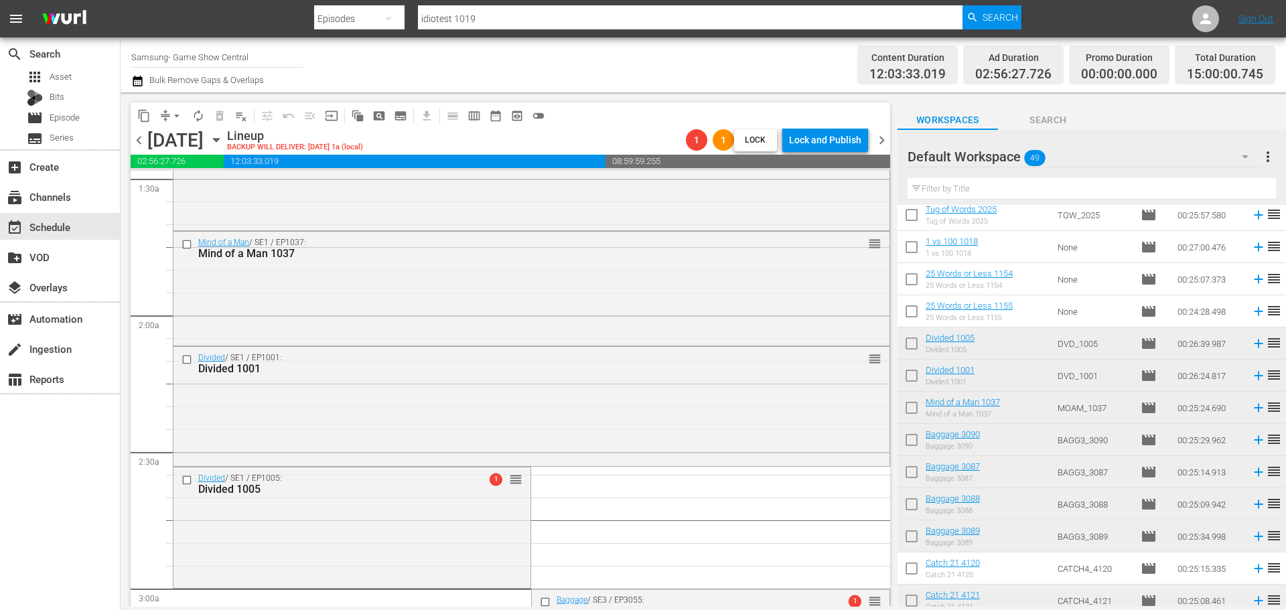
drag, startPoint x: 1016, startPoint y: 336, endPoint x: 1122, endPoint y: 589, distance: 274.5
click at [378, 541] on div "Divided / SE1 / EP1005: Divided 1005 1 reorder" at bounding box center [352, 526] width 357 height 117
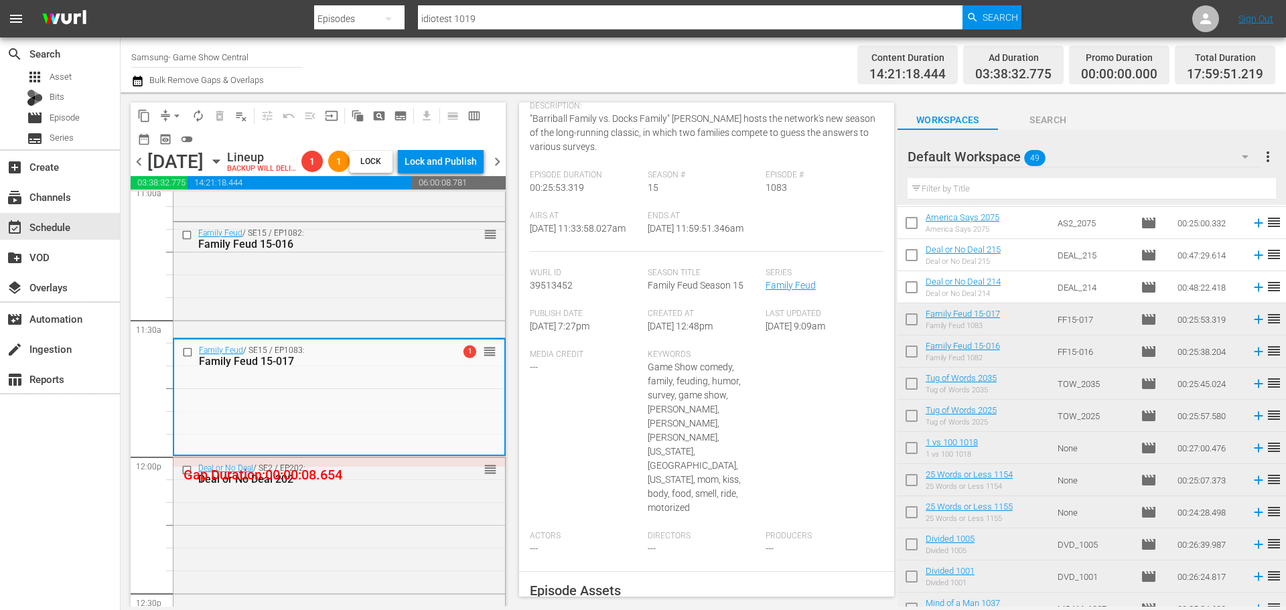
scroll to position [28, 0]
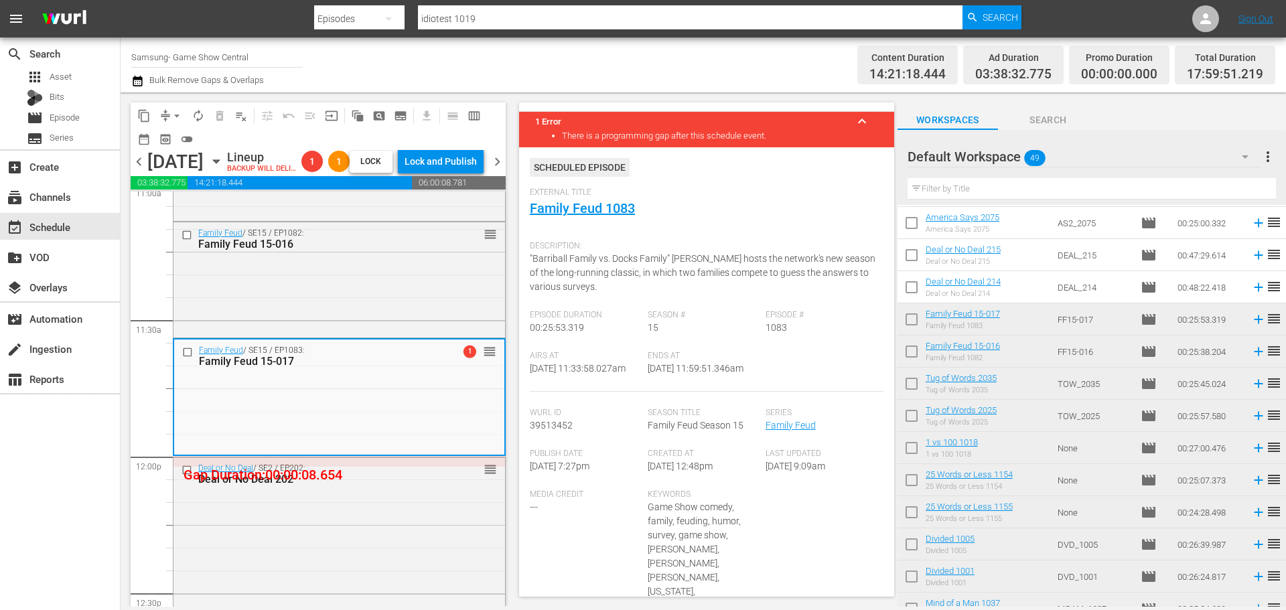
drag, startPoint x: 406, startPoint y: 308, endPoint x: 665, endPoint y: 367, distance: 266.0
click at [406, 308] on div "Family Feud / SE15 / EP1082: Family Feud 15-016 reorder" at bounding box center [340, 278] width 332 height 113
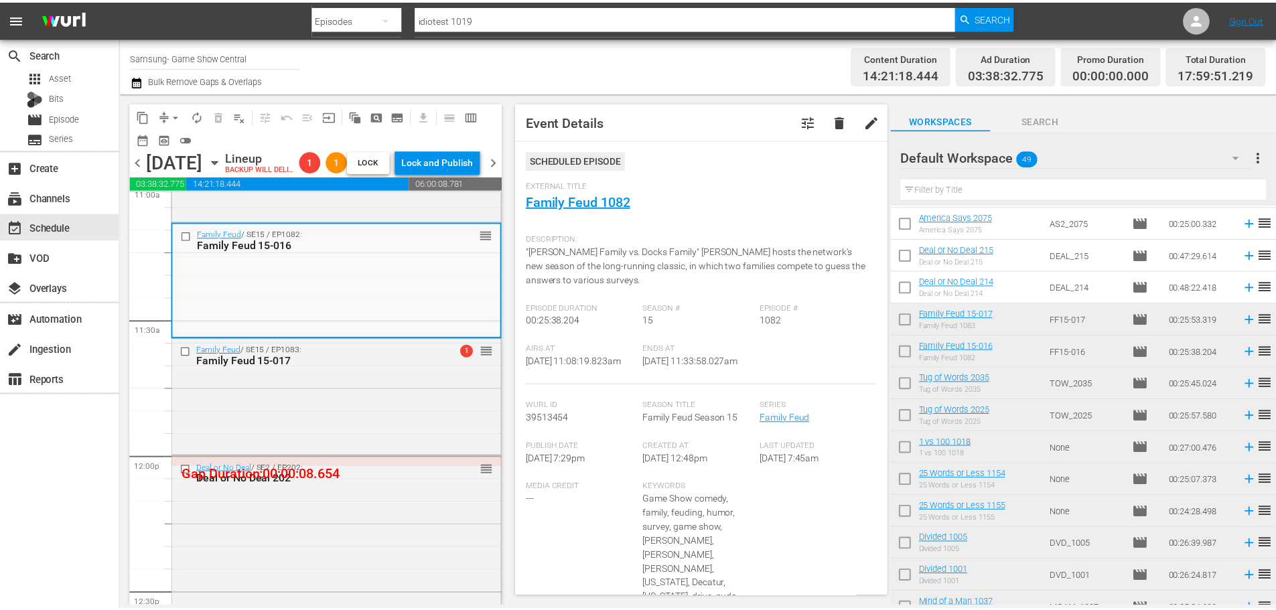
scroll to position [0, 0]
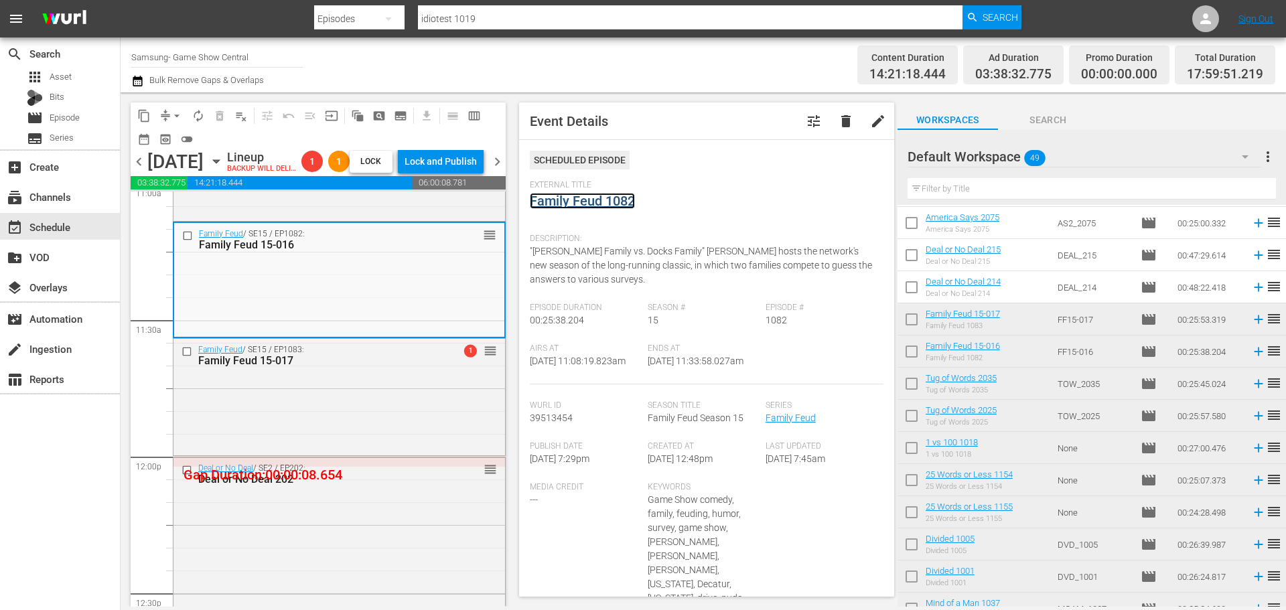
click at [610, 203] on link "Family Feud 1082" at bounding box center [582, 201] width 105 height 16
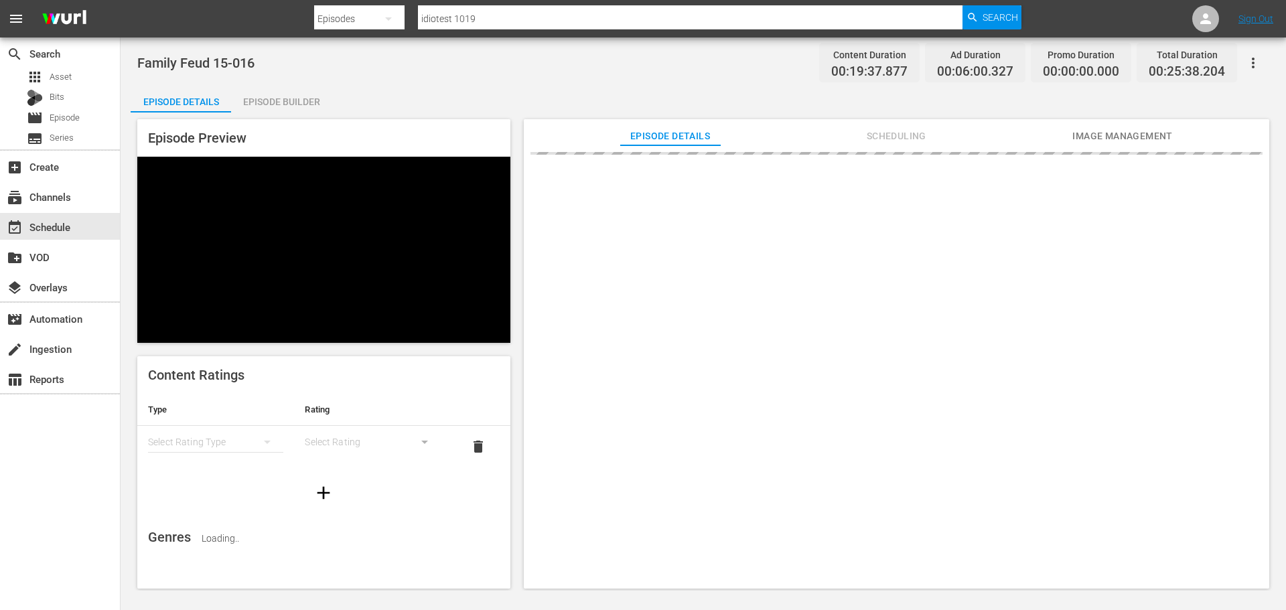
click at [281, 96] on div "Episode Builder" at bounding box center [281, 102] width 100 height 32
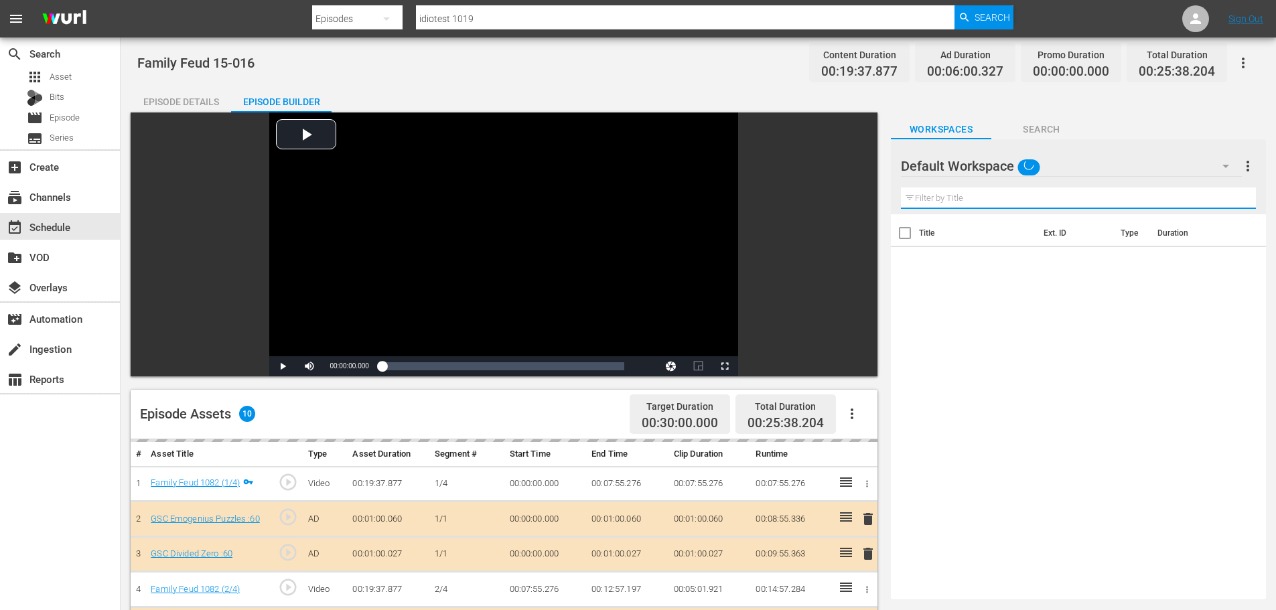
drag, startPoint x: 932, startPoint y: 200, endPoint x: 926, endPoint y: 193, distance: 9.0
click at [935, 203] on input "text" at bounding box center [1078, 198] width 355 height 21
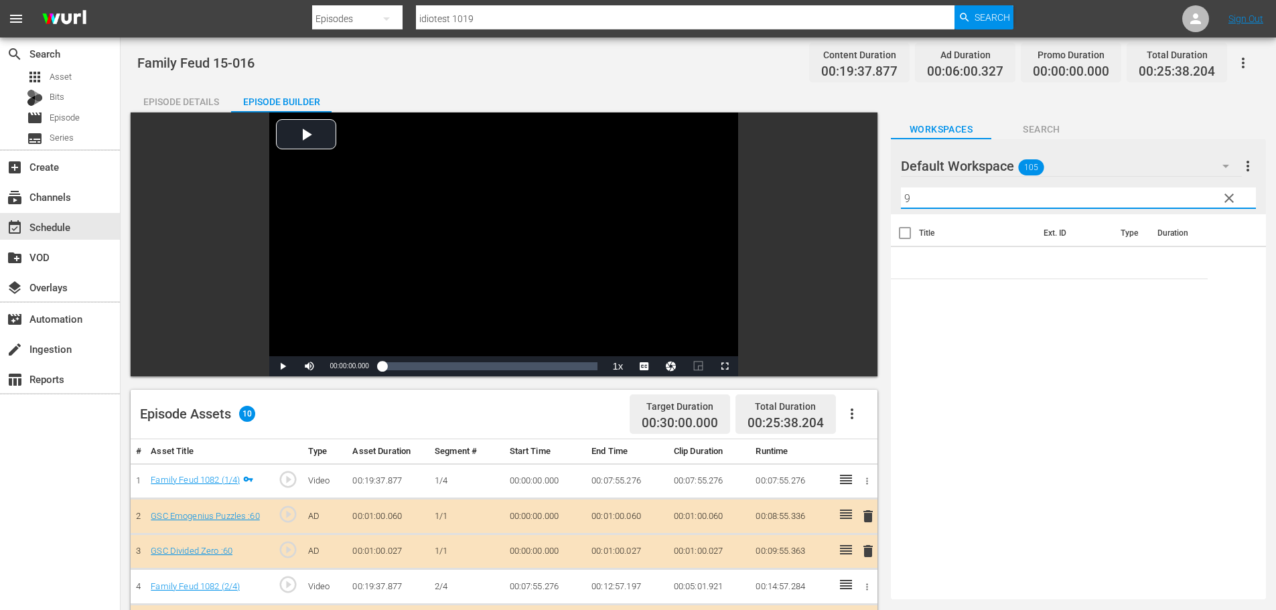
type input "9"
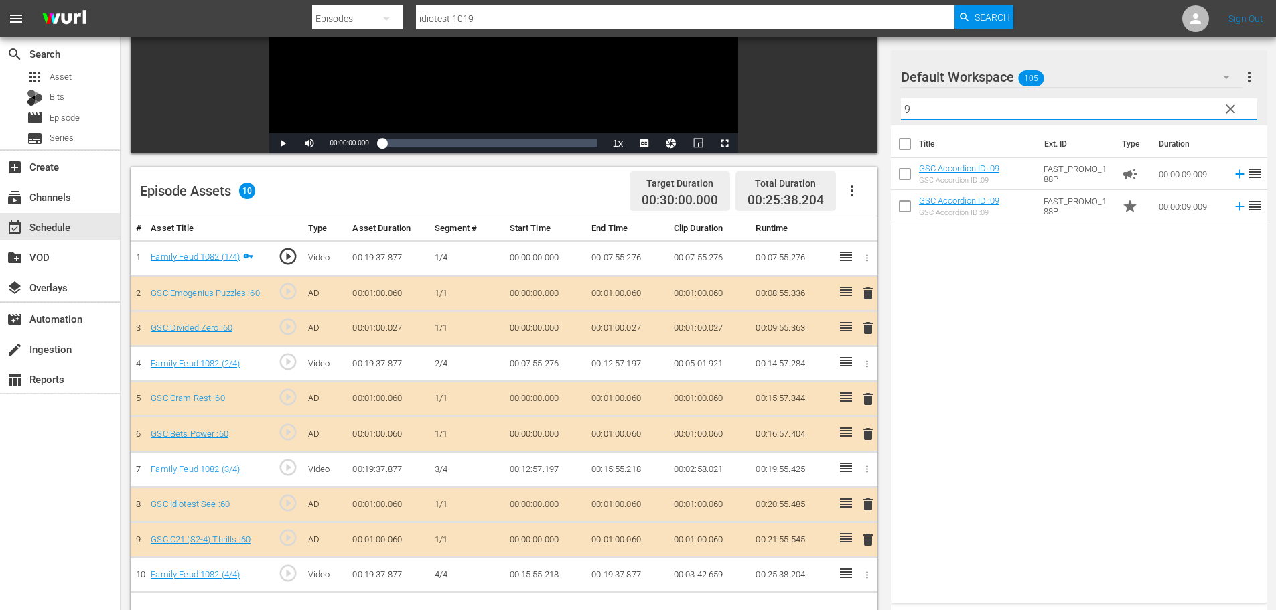
scroll to position [349, 0]
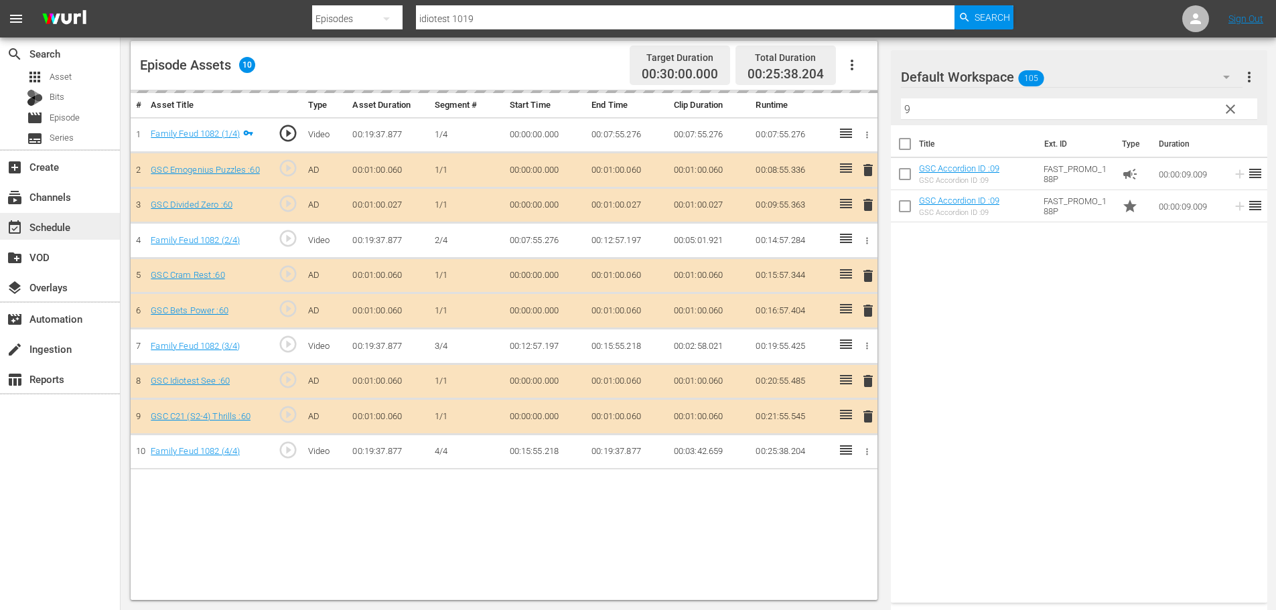
click at [46, 228] on div "event_available Schedule" at bounding box center [37, 225] width 75 height 12
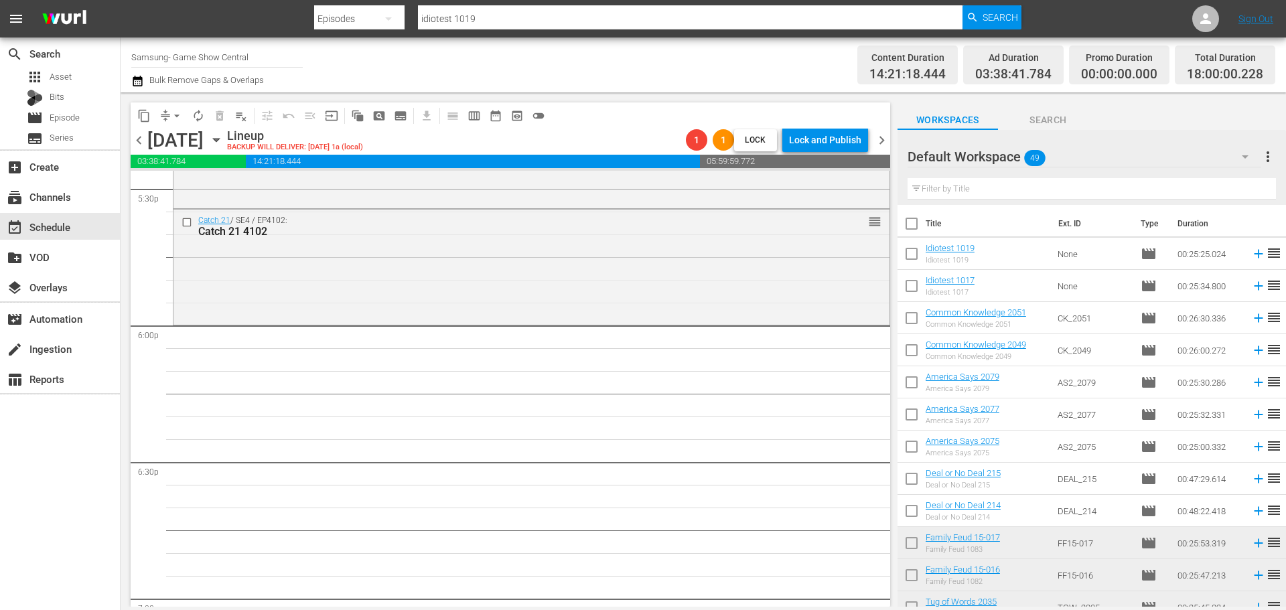
scroll to position [4690, 0]
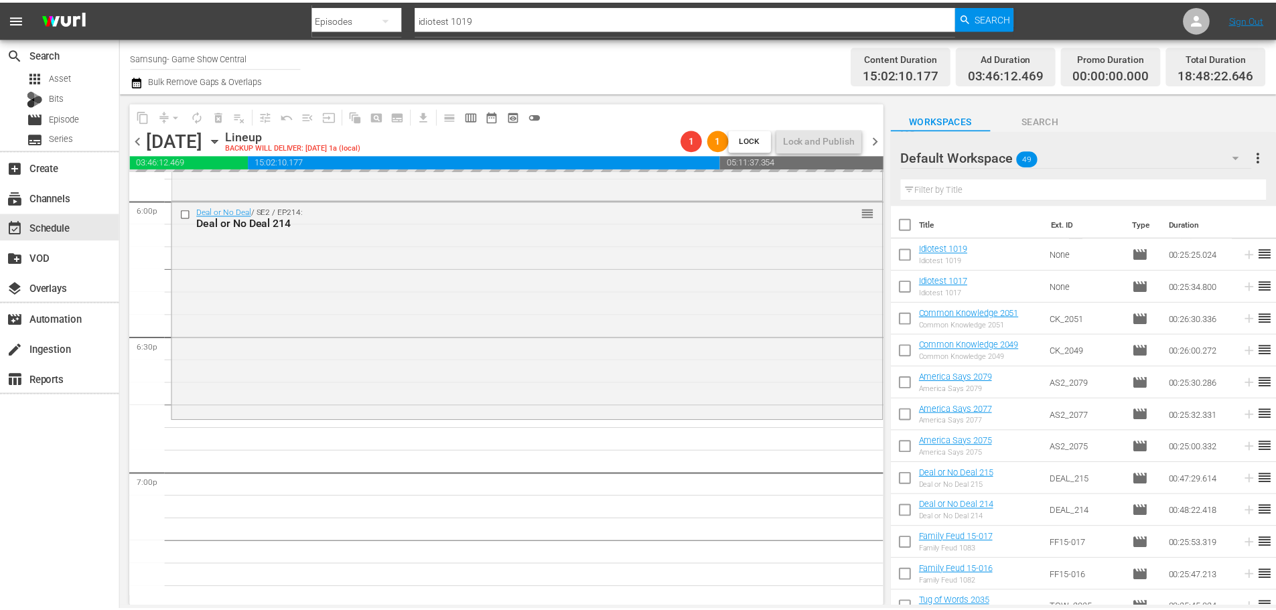
scroll to position [4958, 0]
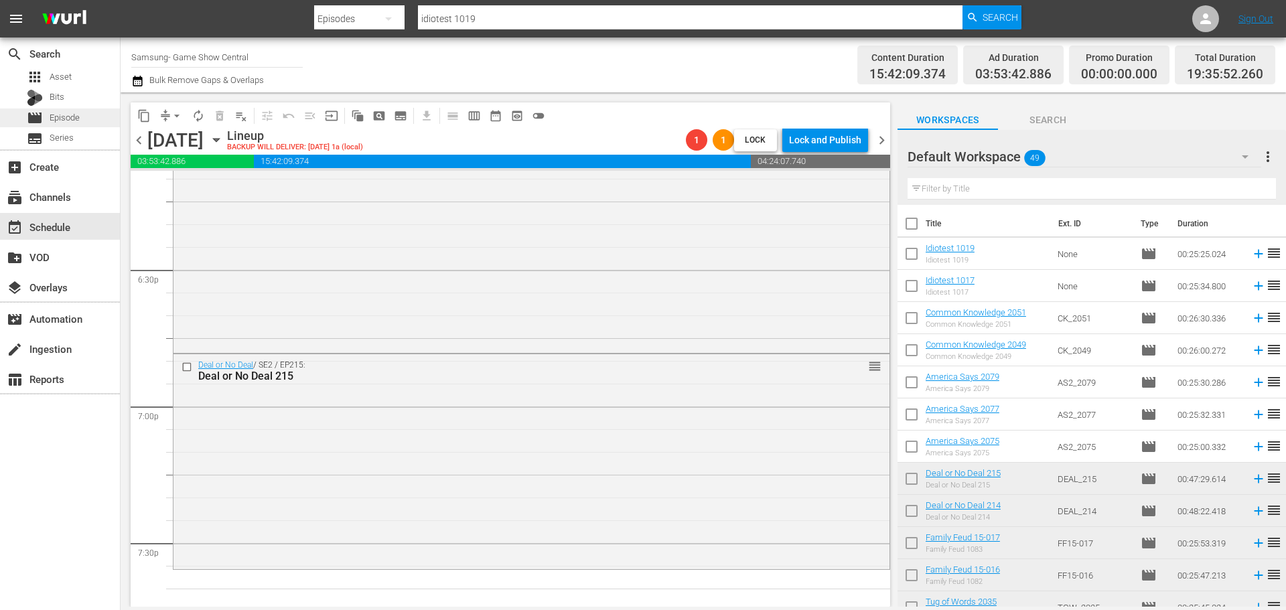
click at [84, 117] on div "movie Episode" at bounding box center [60, 118] width 120 height 19
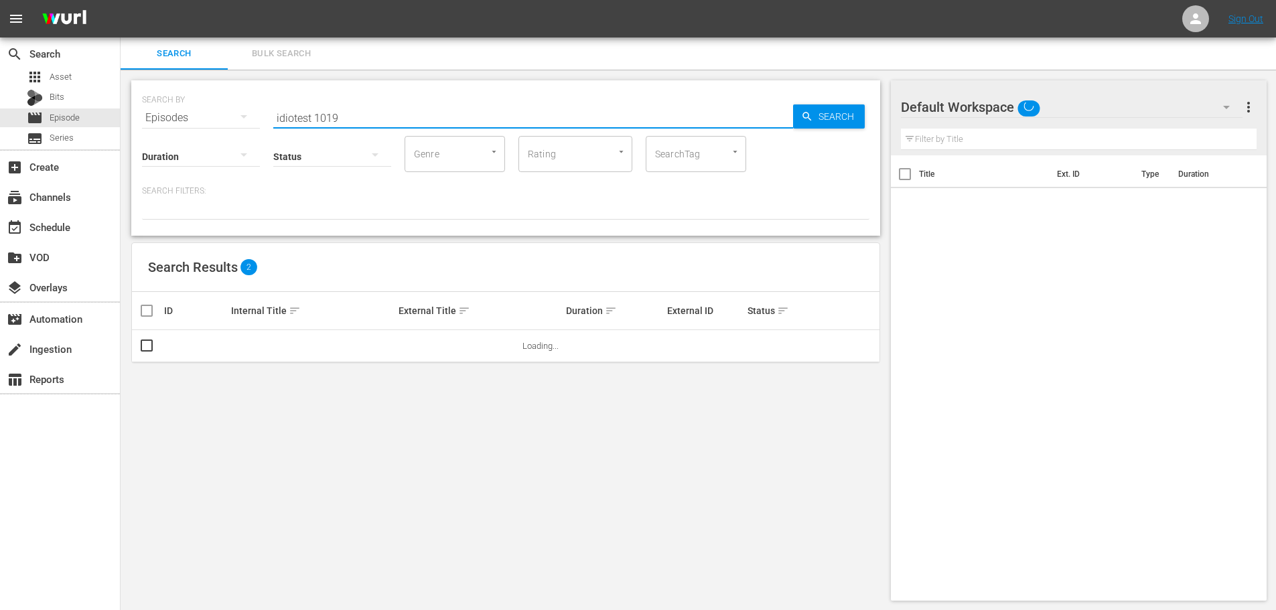
drag, startPoint x: 391, startPoint y: 114, endPoint x: 134, endPoint y: 97, distance: 257.8
click at [142, 108] on div "SEARCH BY Search By Episodes Search ID, Title, Description, Keywords, or Catego…" at bounding box center [506, 110] width 728 height 48
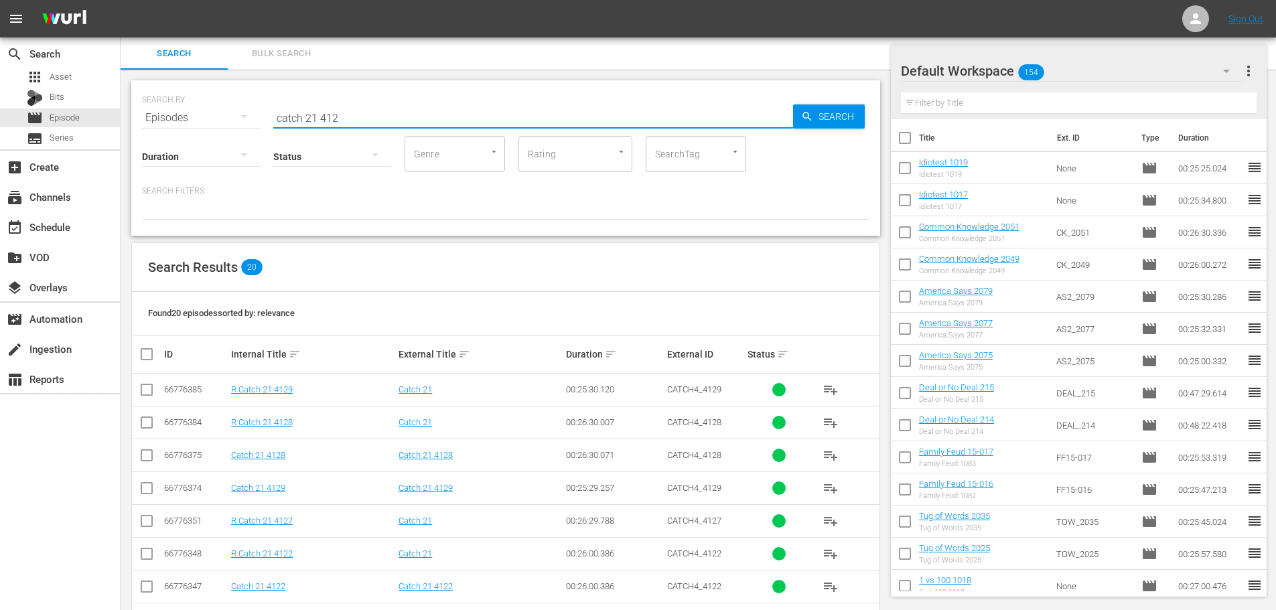
scroll to position [445, 0]
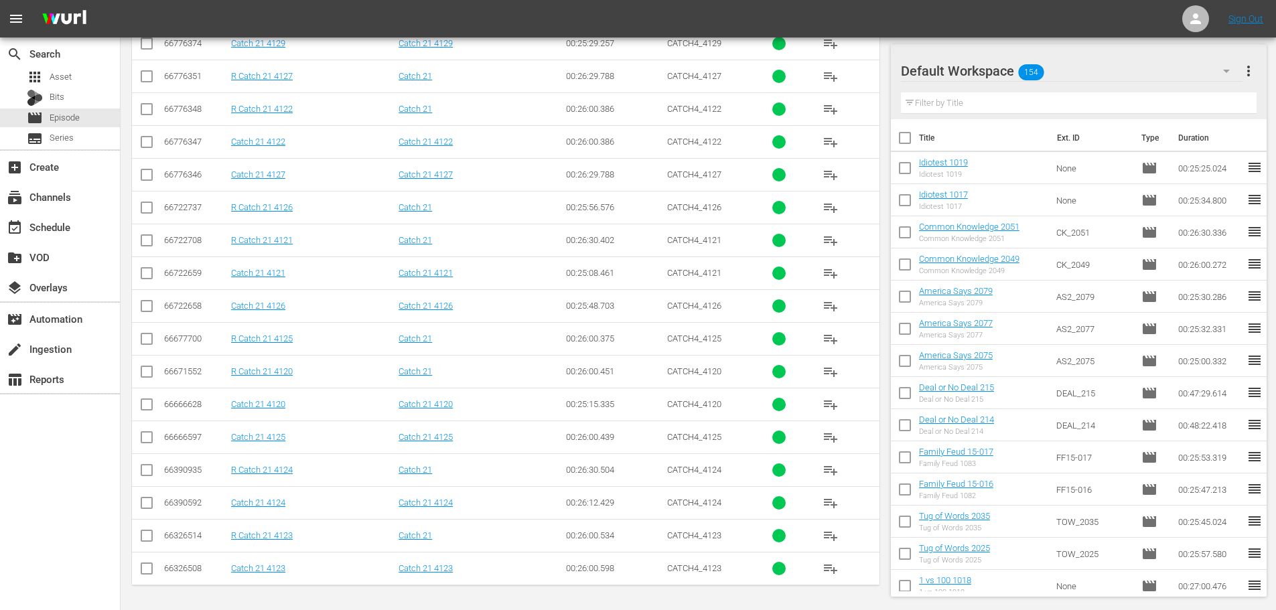
type input "catch 21 412"
drag, startPoint x: 144, startPoint y: 568, endPoint x: 151, endPoint y: 519, distance: 49.4
click at [147, 571] on input "checkbox" at bounding box center [147, 571] width 16 height 16
checkbox input "true"
click at [149, 510] on input "checkbox" at bounding box center [147, 506] width 16 height 16
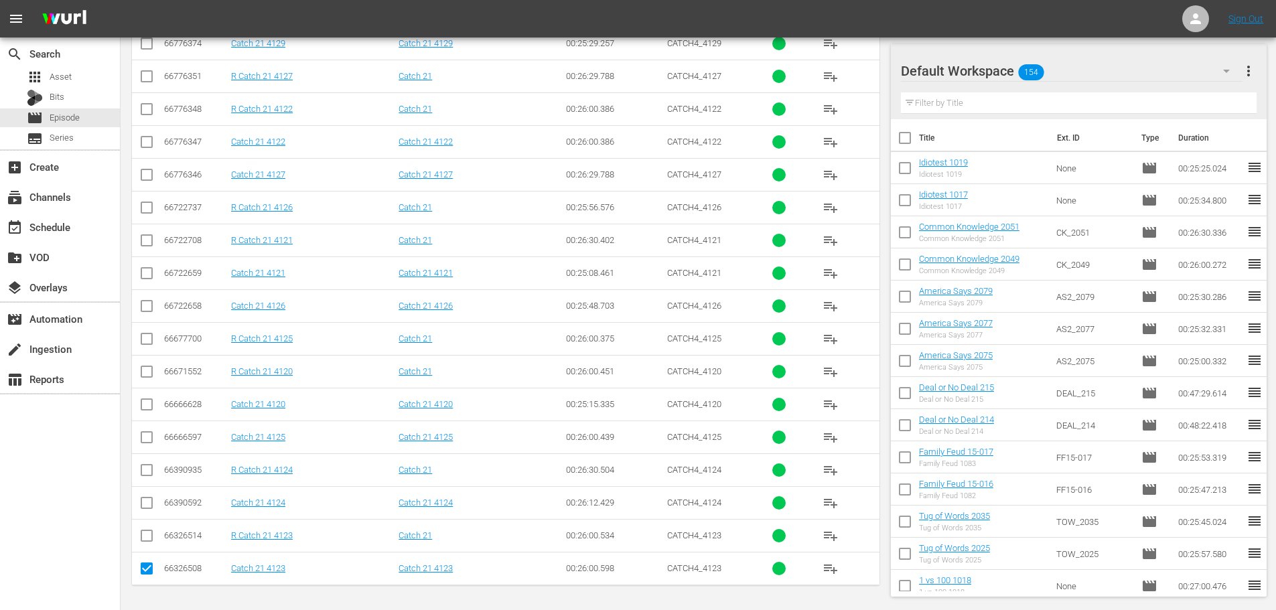
checkbox input "true"
click at [143, 143] on input "checkbox" at bounding box center [147, 145] width 16 height 16
checkbox input "true"
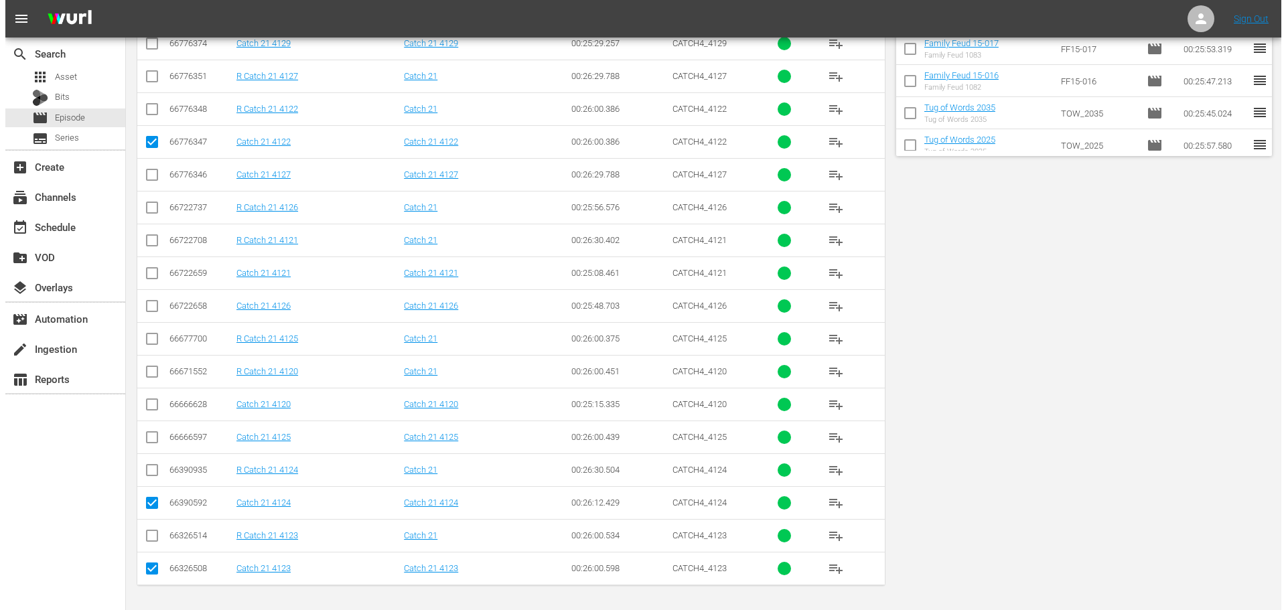
scroll to position [0, 0]
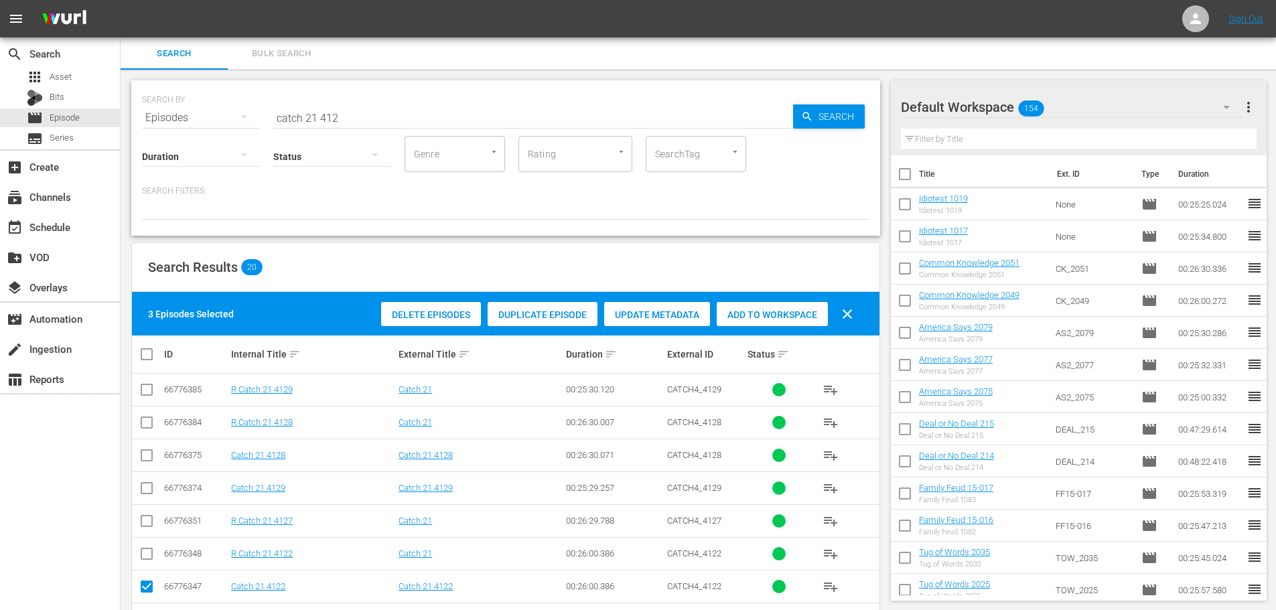
click at [793, 316] on span "Add to Workspace" at bounding box center [772, 315] width 111 height 11
click at [64, 218] on div "event_available Schedule" at bounding box center [60, 226] width 120 height 27
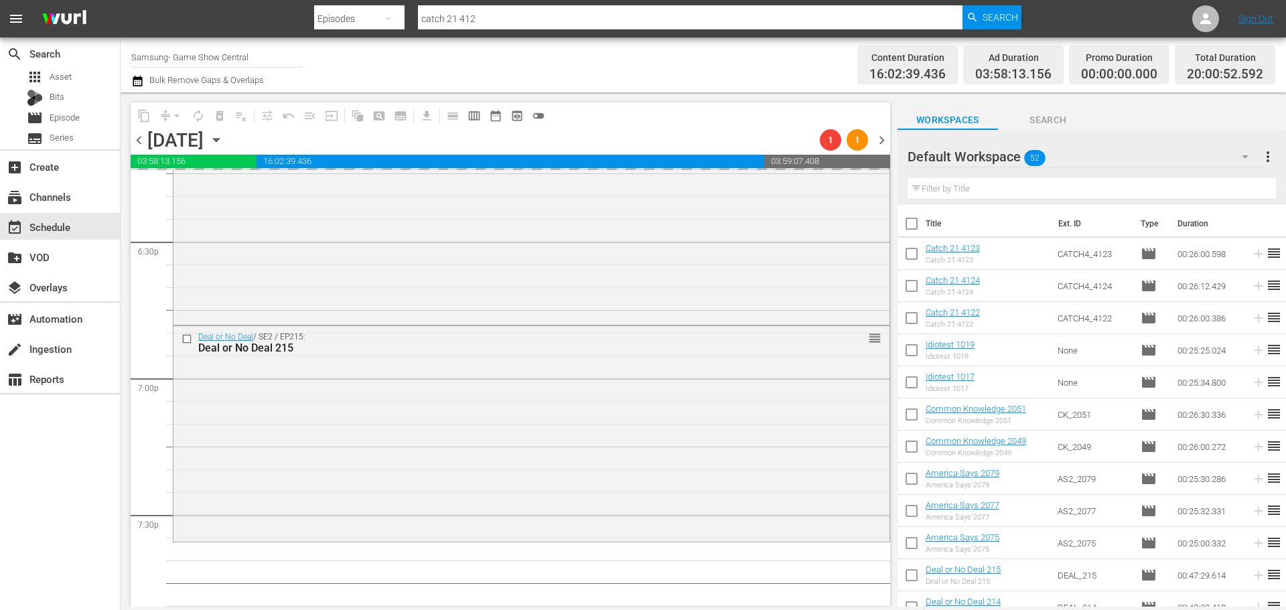
scroll to position [5119, 0]
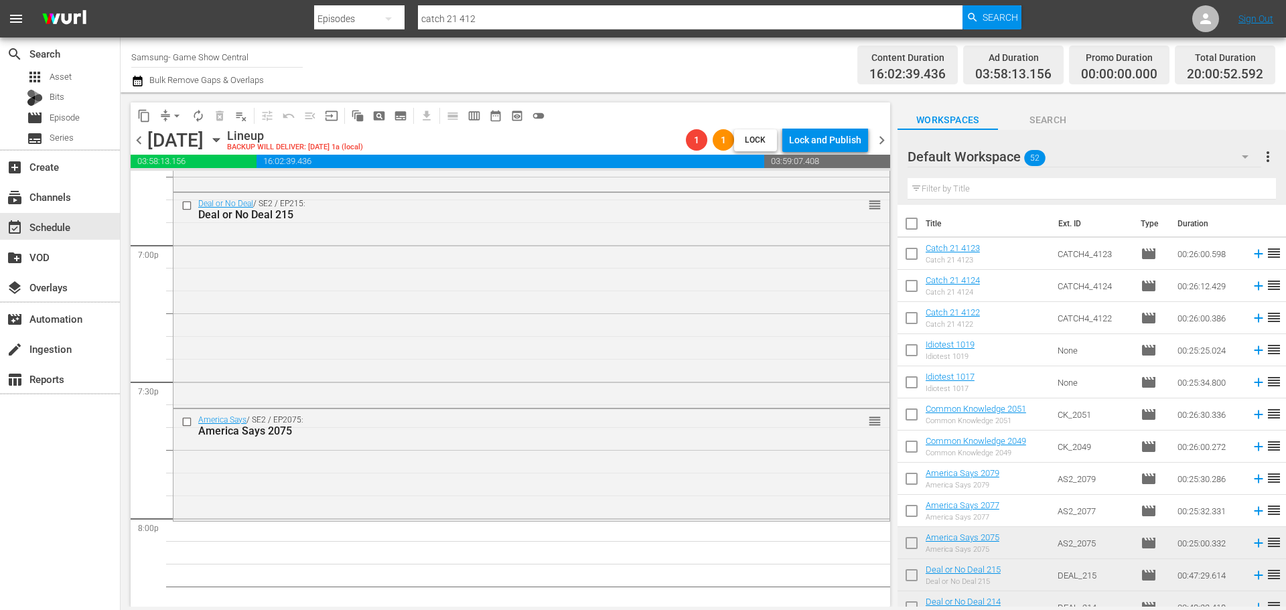
click at [539, 509] on div "America Says / SE2 / EP2075: America Says 2075 reorder" at bounding box center [532, 464] width 716 height 110
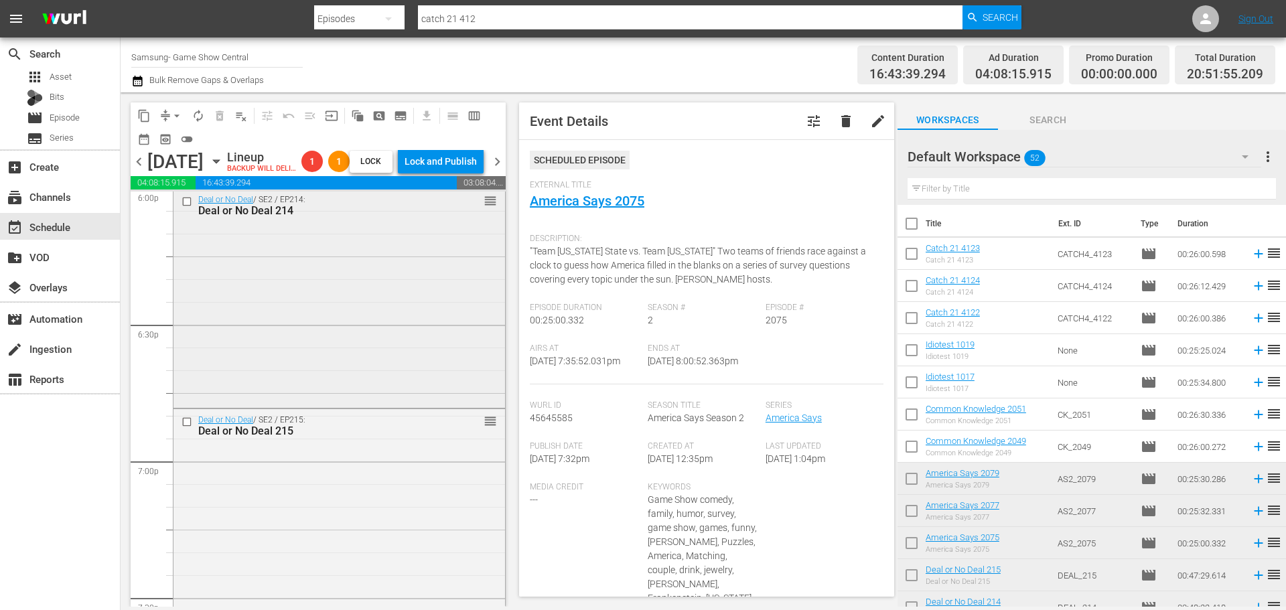
scroll to position [4918, 0]
click at [350, 356] on div "Deal or No Deal / SE2 / EP214: Deal or No Deal 214 reorder" at bounding box center [340, 302] width 332 height 216
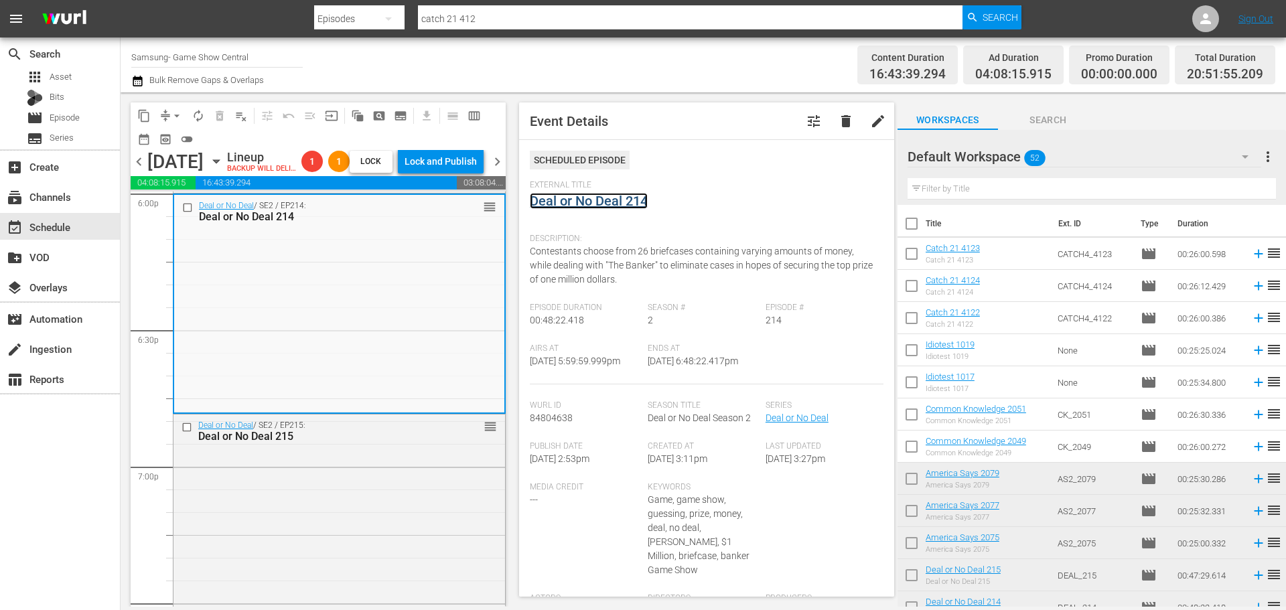
click at [588, 202] on link "Deal or No Deal 214" at bounding box center [589, 201] width 118 height 16
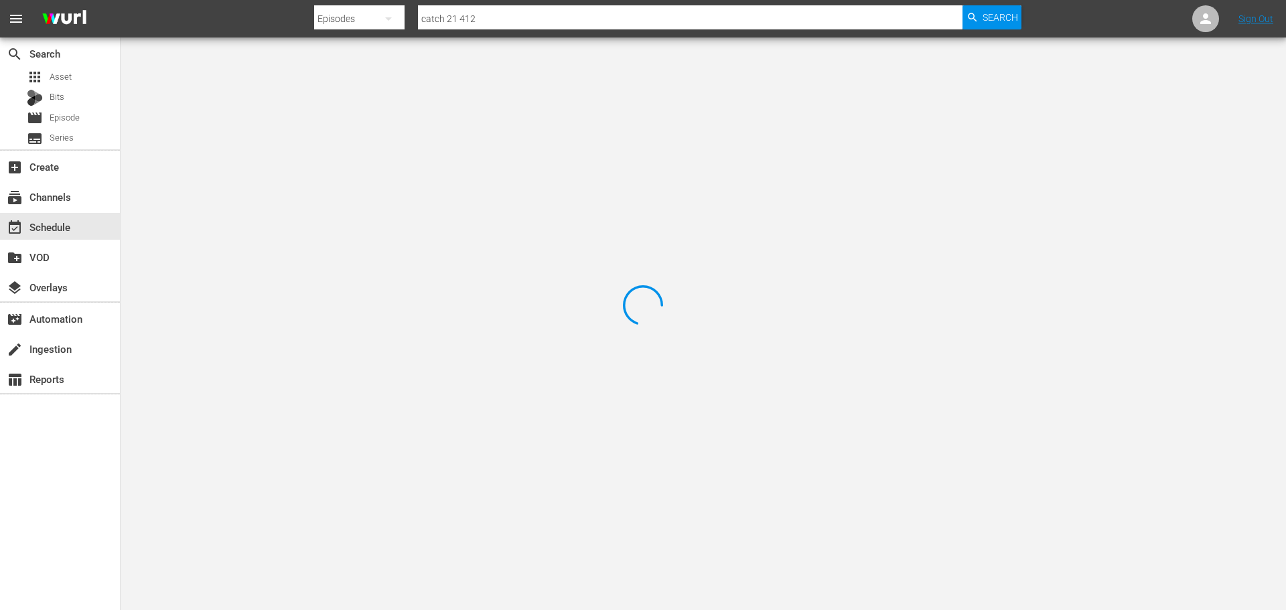
click at [312, 78] on div at bounding box center [643, 305] width 1286 height 610
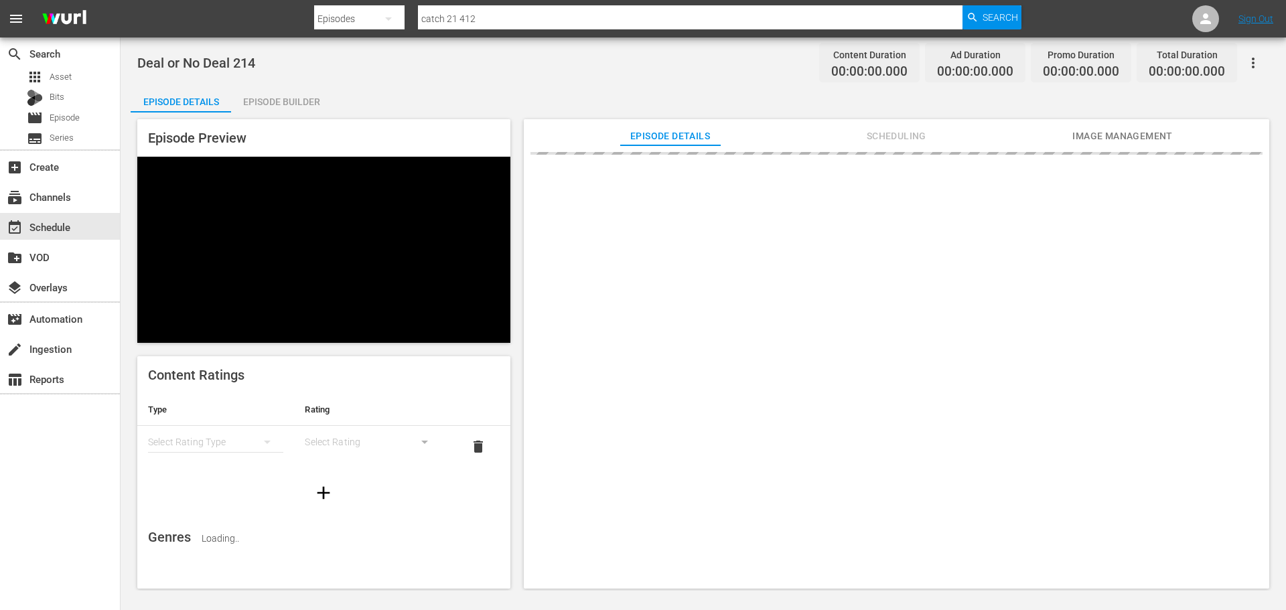
click at [333, 86] on div "Episode Details Episode Builder Episode Preview Content Ratings Type Rating Sel…" at bounding box center [704, 343] width 1146 height 514
click at [314, 94] on div "Episode Builder" at bounding box center [281, 102] width 100 height 32
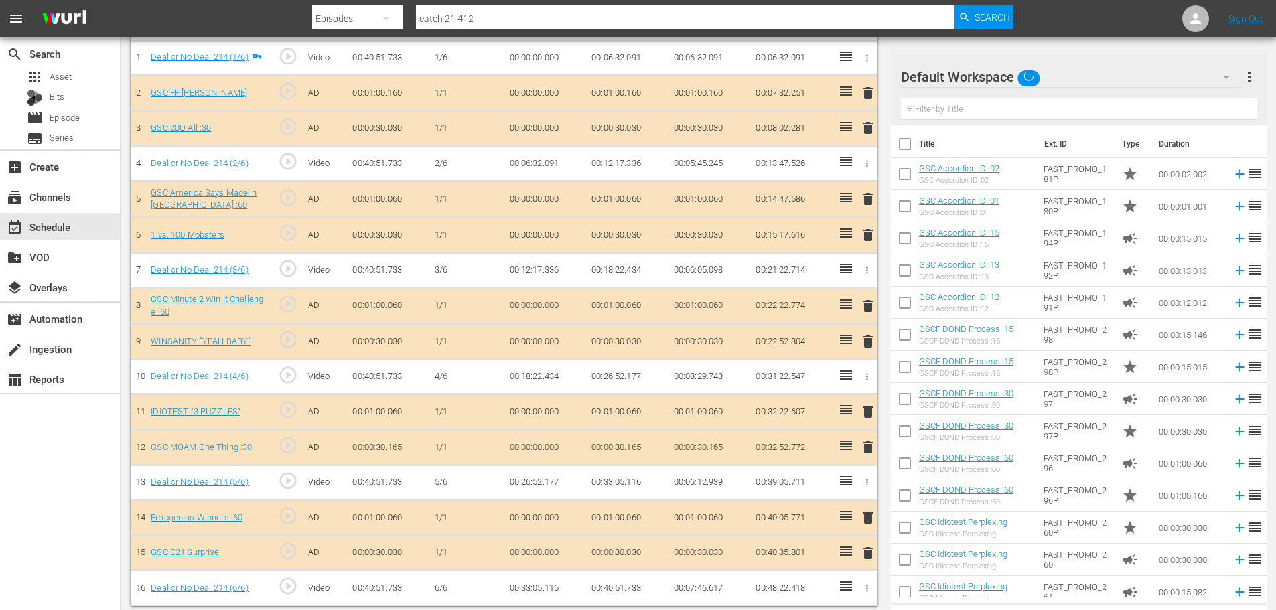
scroll to position [429, 0]
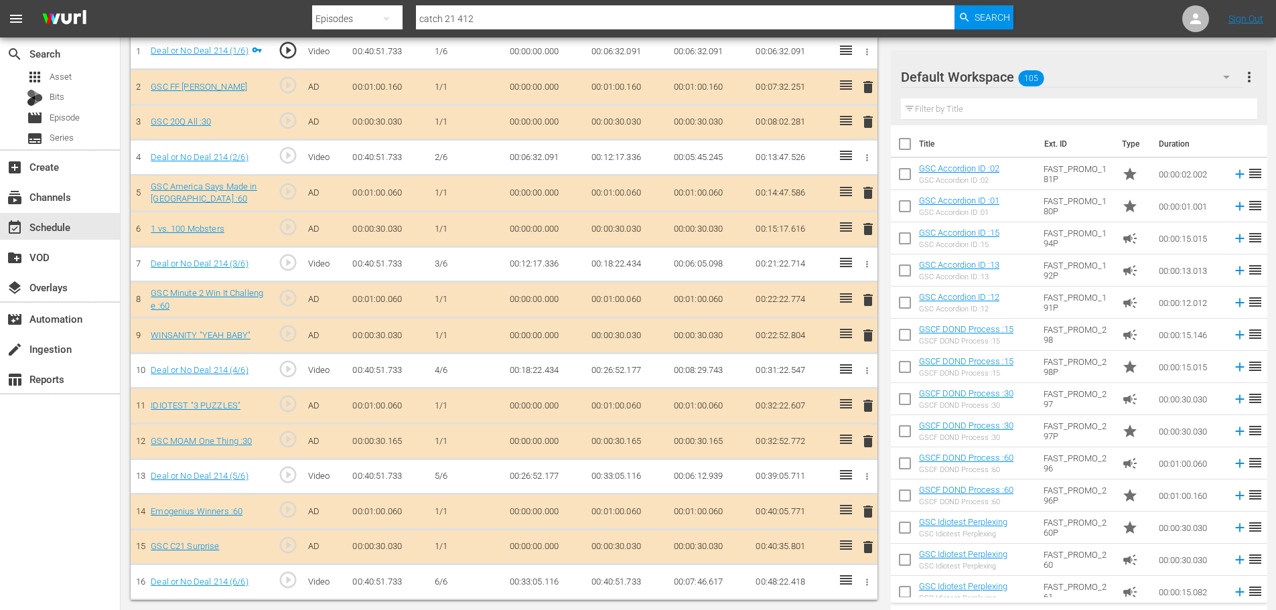
click at [870, 117] on span "delete" at bounding box center [868, 122] width 16 height 16
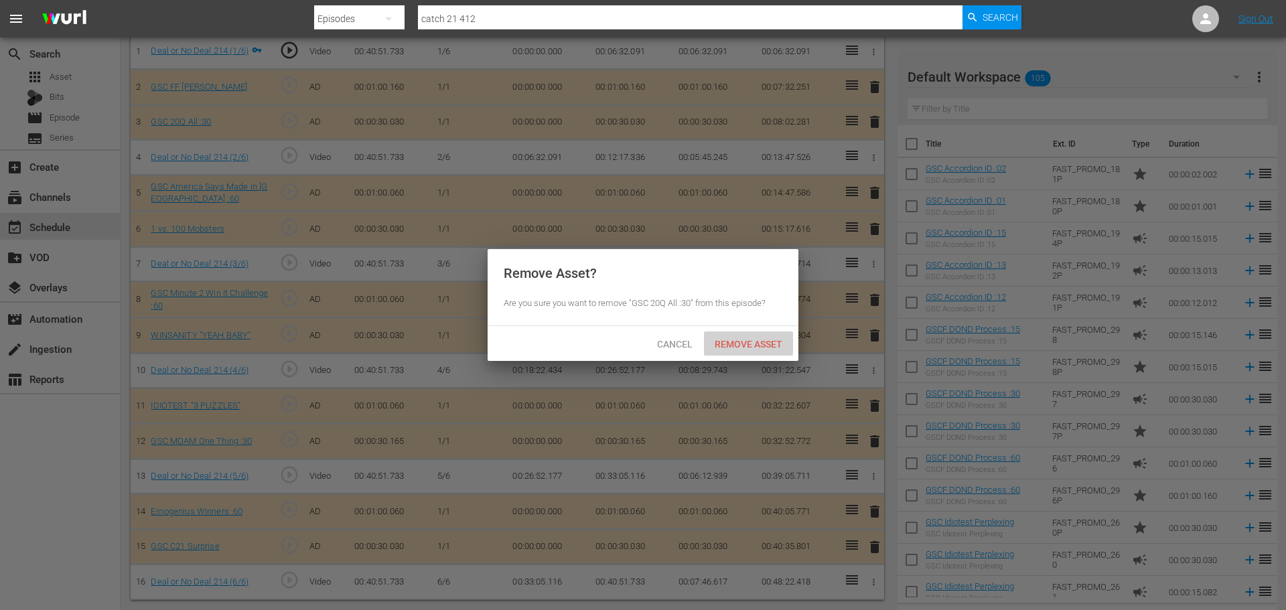
click at [743, 344] on span "Remove Asset" at bounding box center [748, 344] width 89 height 11
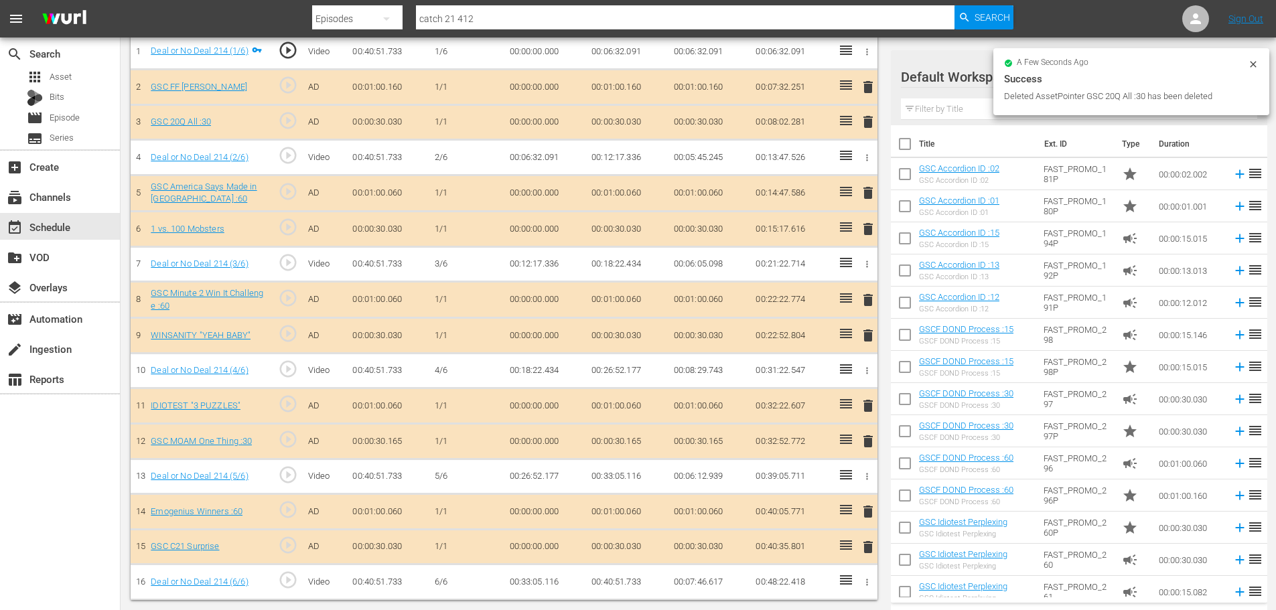
click at [869, 306] on span "delete" at bounding box center [868, 300] width 16 height 16
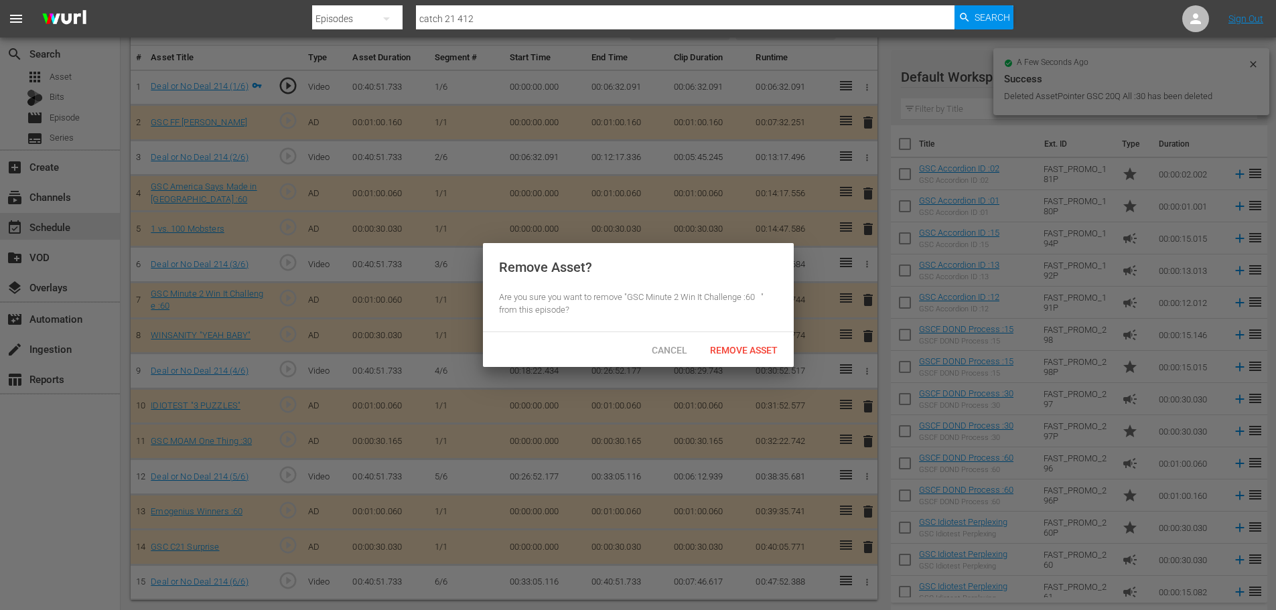
scroll to position [394, 0]
click at [657, 345] on span "Cancel" at bounding box center [675, 350] width 57 height 11
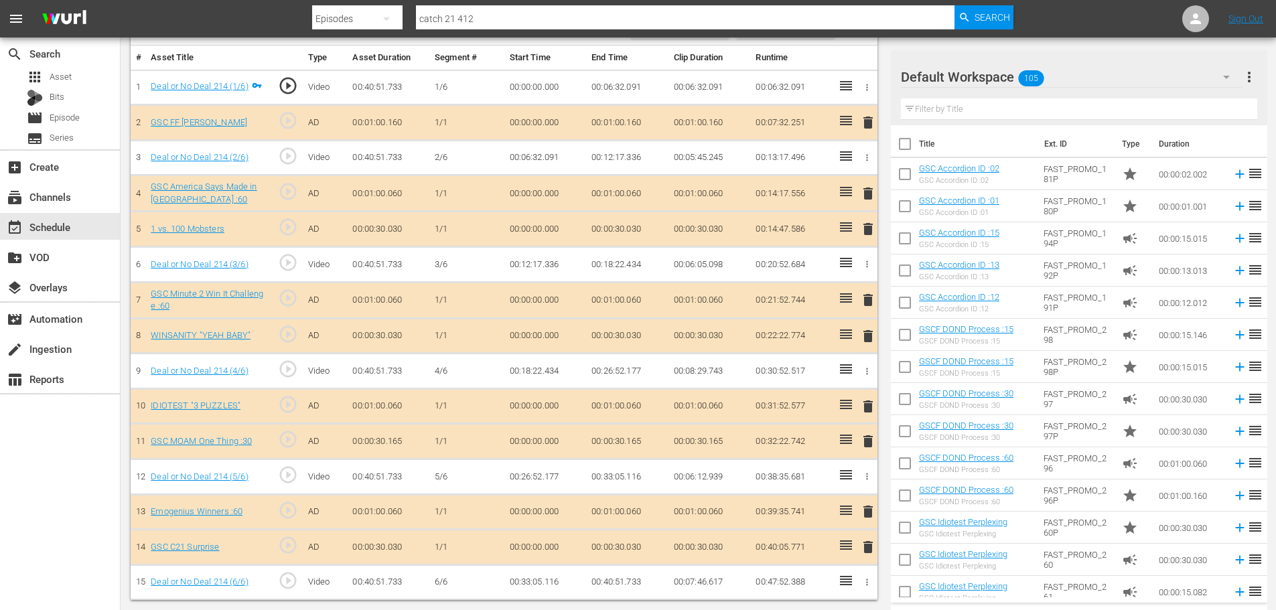
click at [873, 341] on span "delete" at bounding box center [868, 336] width 16 height 16
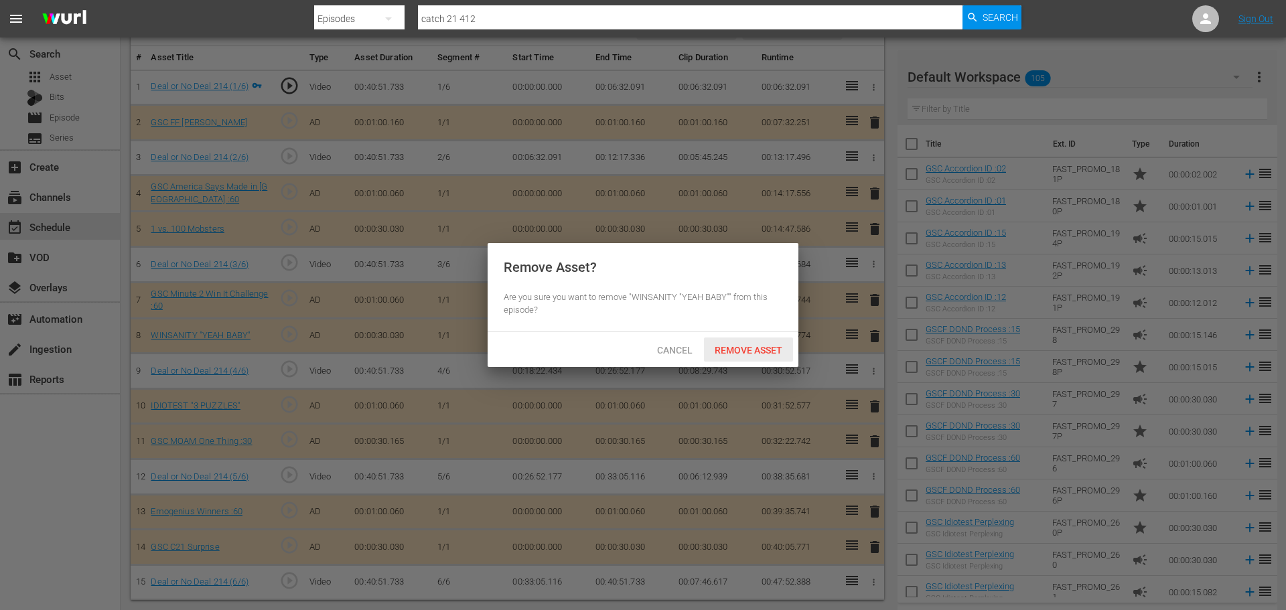
click at [776, 352] on span "Remove Asset" at bounding box center [748, 350] width 89 height 11
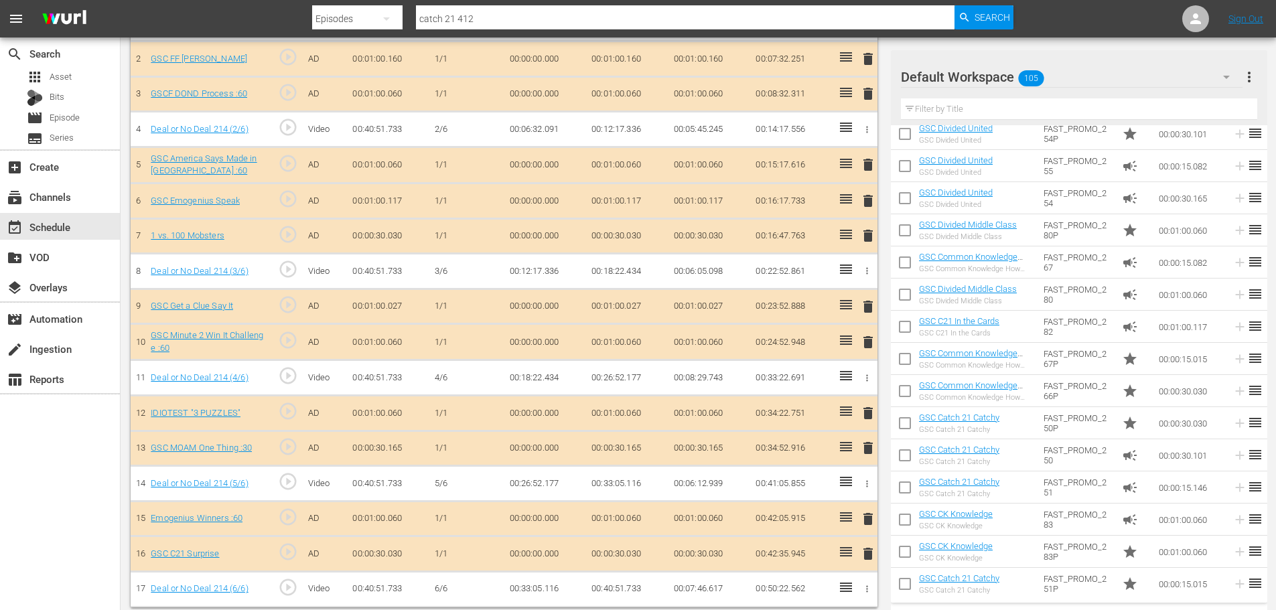
scroll to position [468, 0]
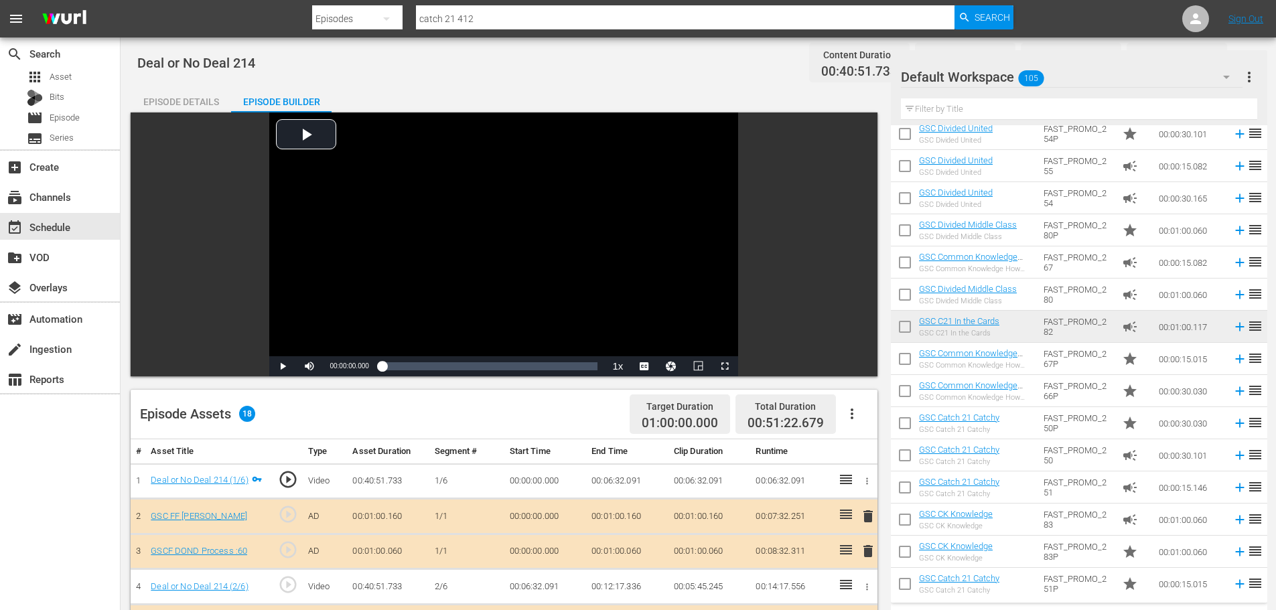
scroll to position [500, 0]
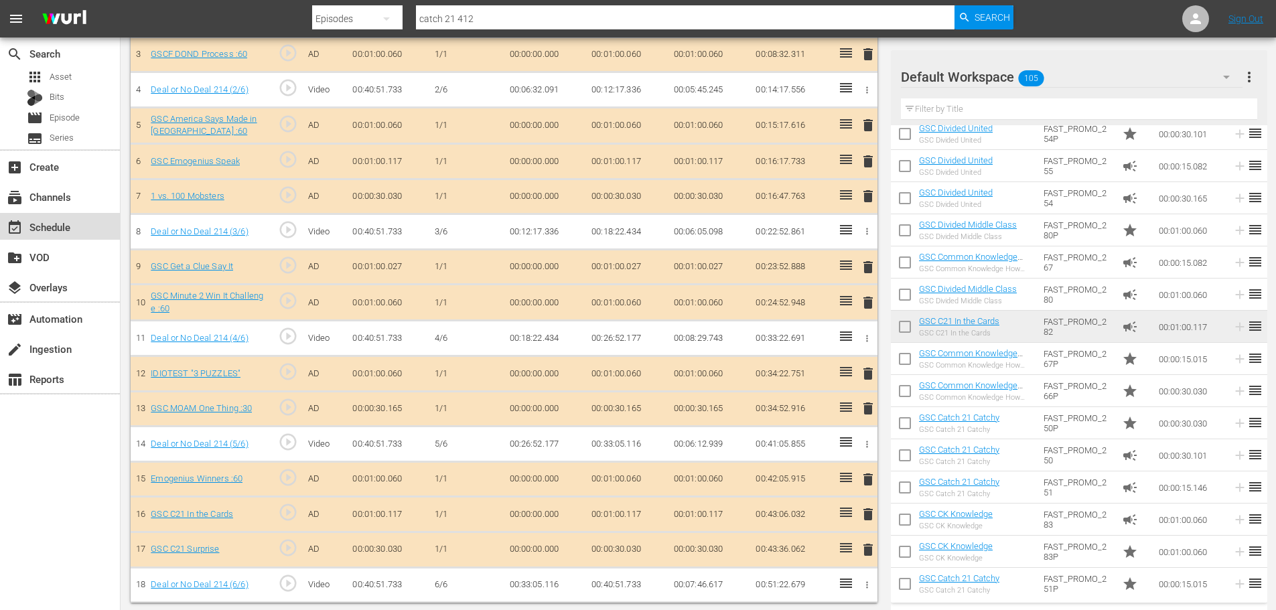
click at [46, 230] on div "event_available Schedule" at bounding box center [37, 225] width 75 height 12
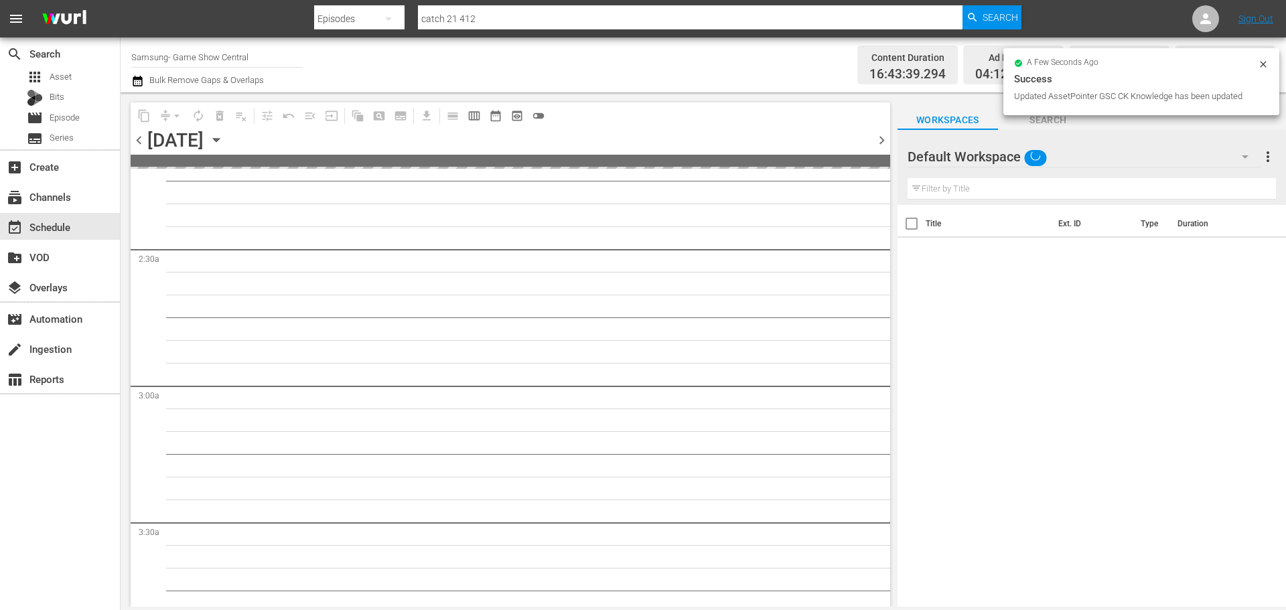
scroll to position [1273, 0]
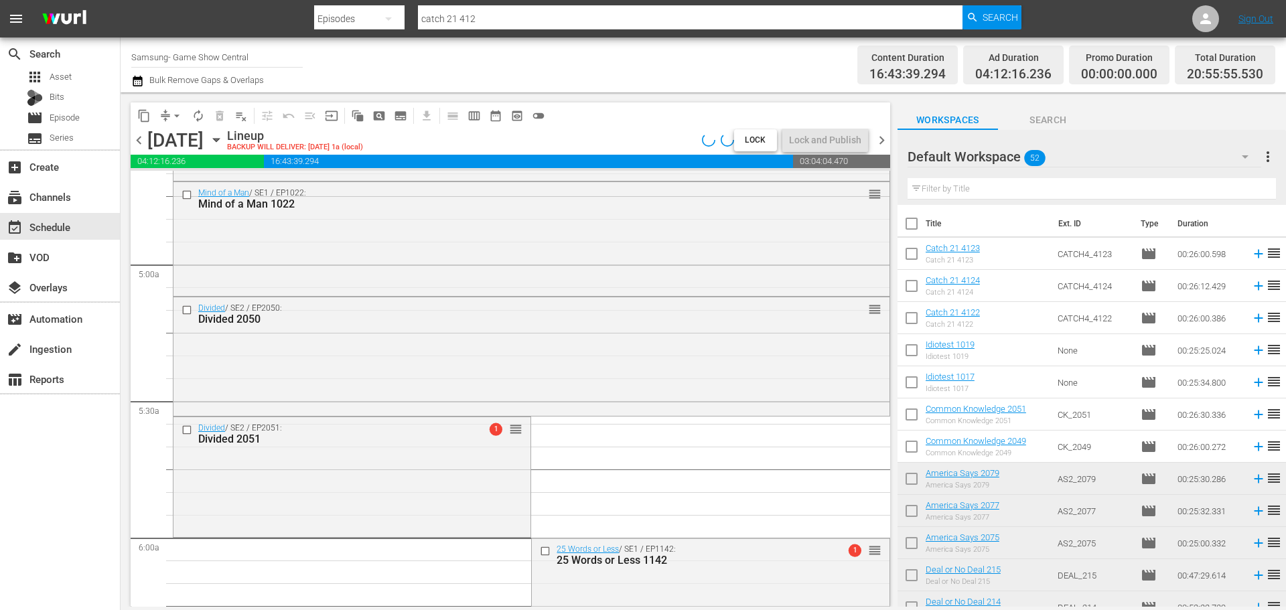
scroll to position [5059, 0]
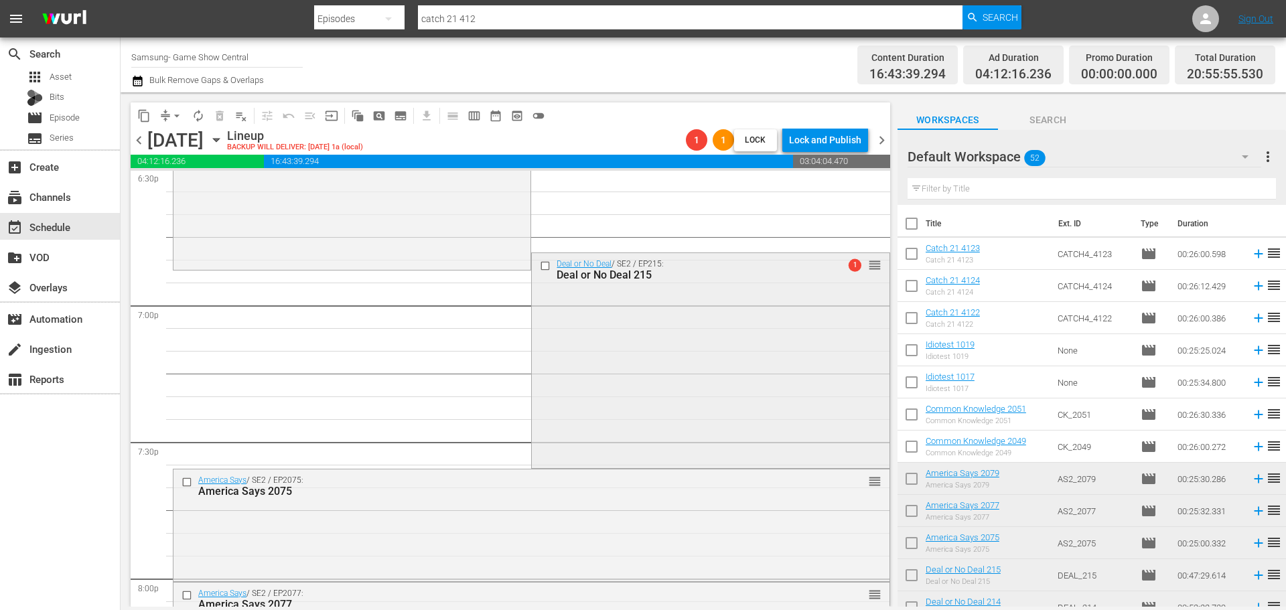
click at [652, 350] on div "Deal or No Deal / SE2 / EP215: Deal or No Deal 215 1 reorder" at bounding box center [710, 359] width 357 height 212
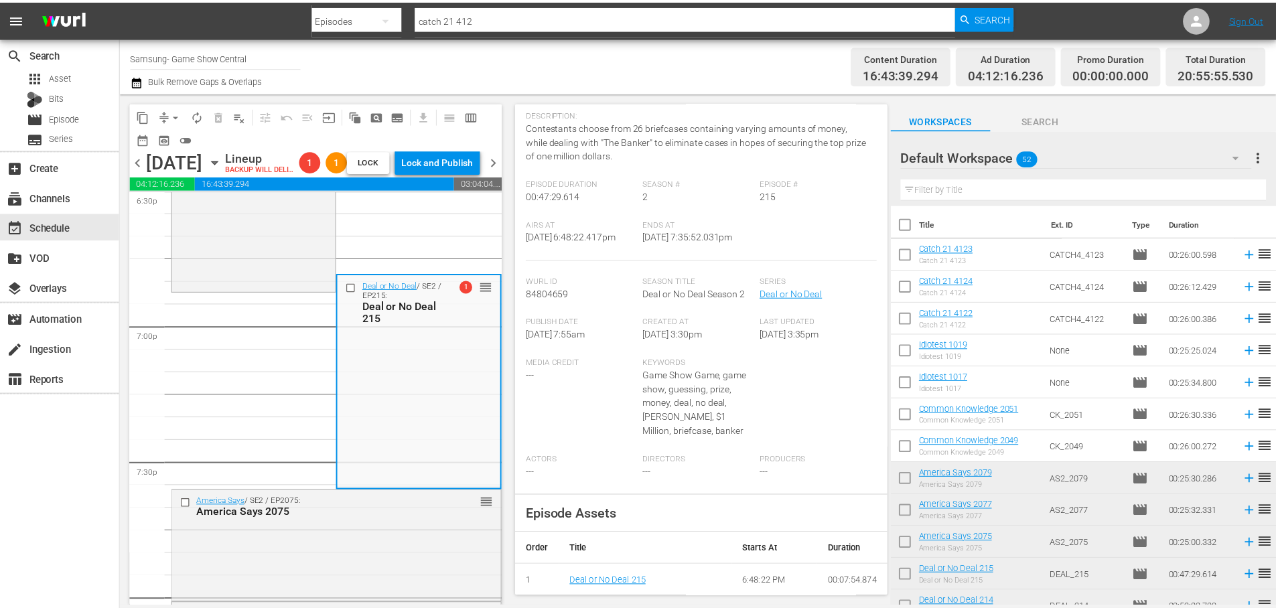
scroll to position [0, 0]
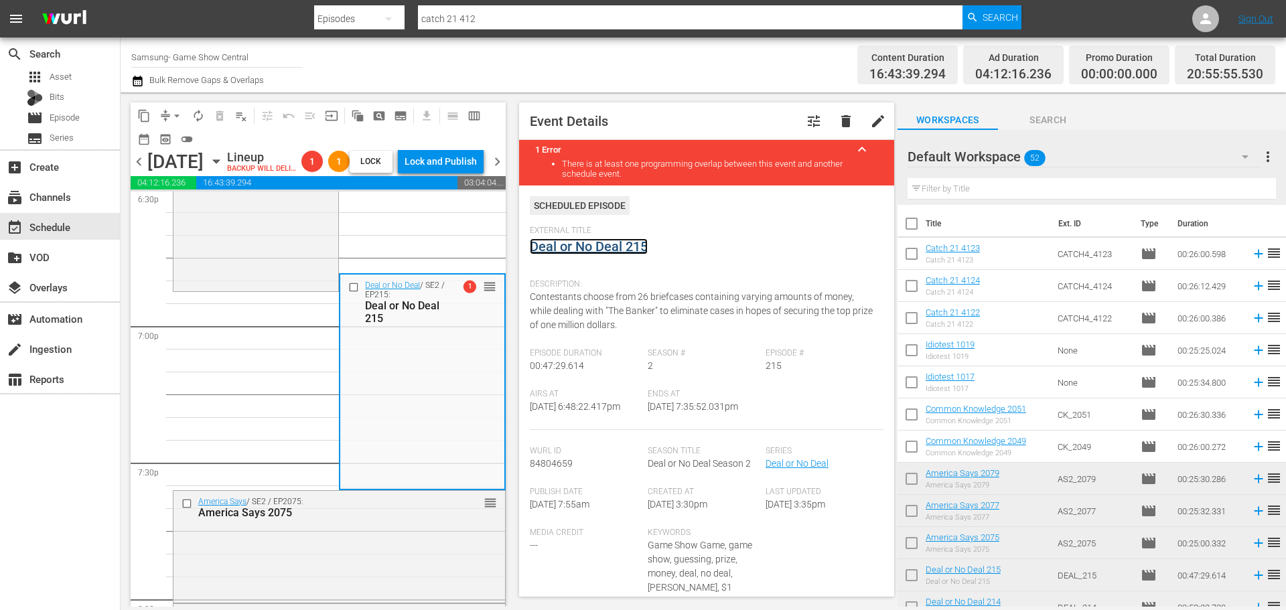
click at [620, 245] on link "Deal or No Deal 215" at bounding box center [589, 247] width 118 height 16
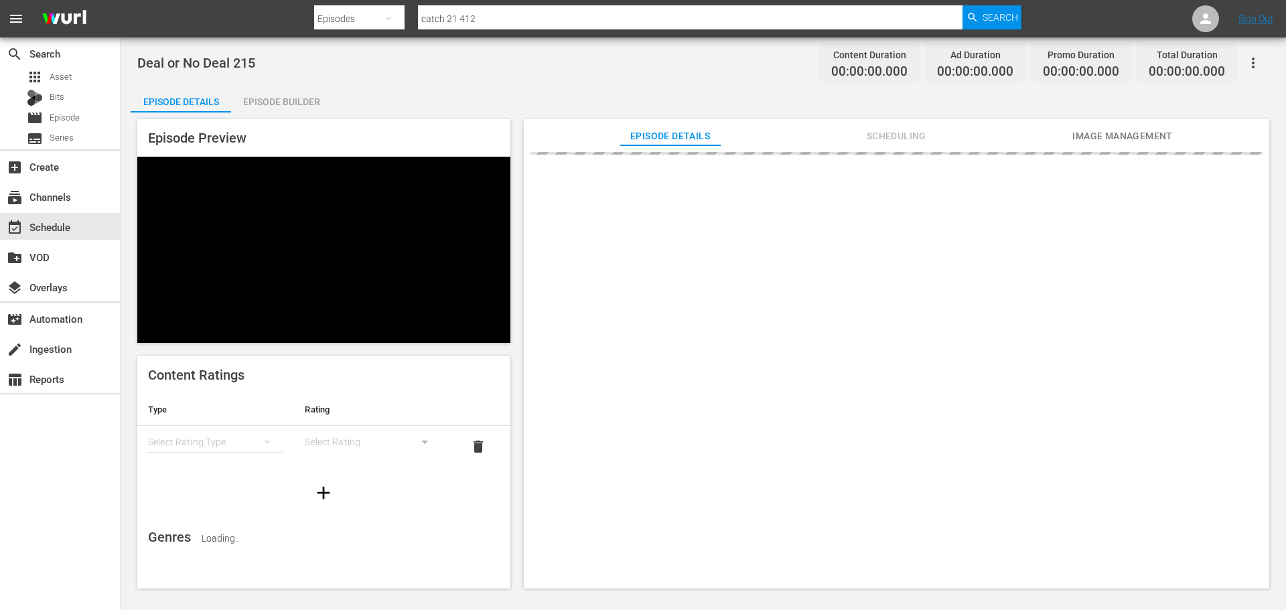
click at [300, 92] on div "Episode Builder" at bounding box center [281, 102] width 100 height 32
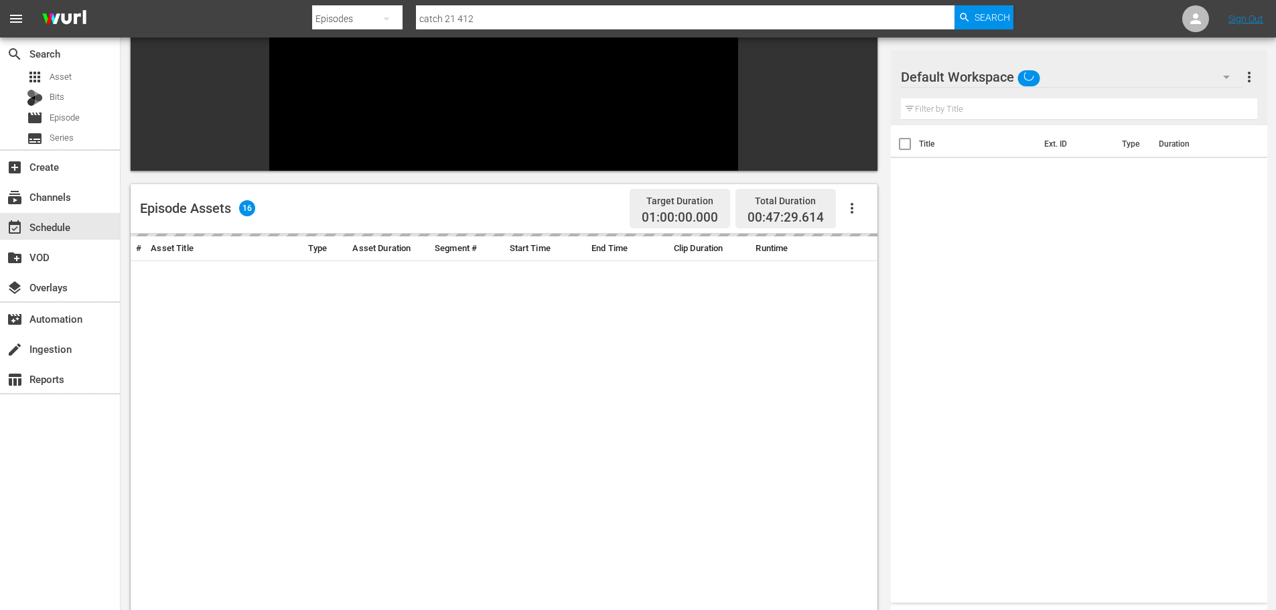
scroll to position [186, 0]
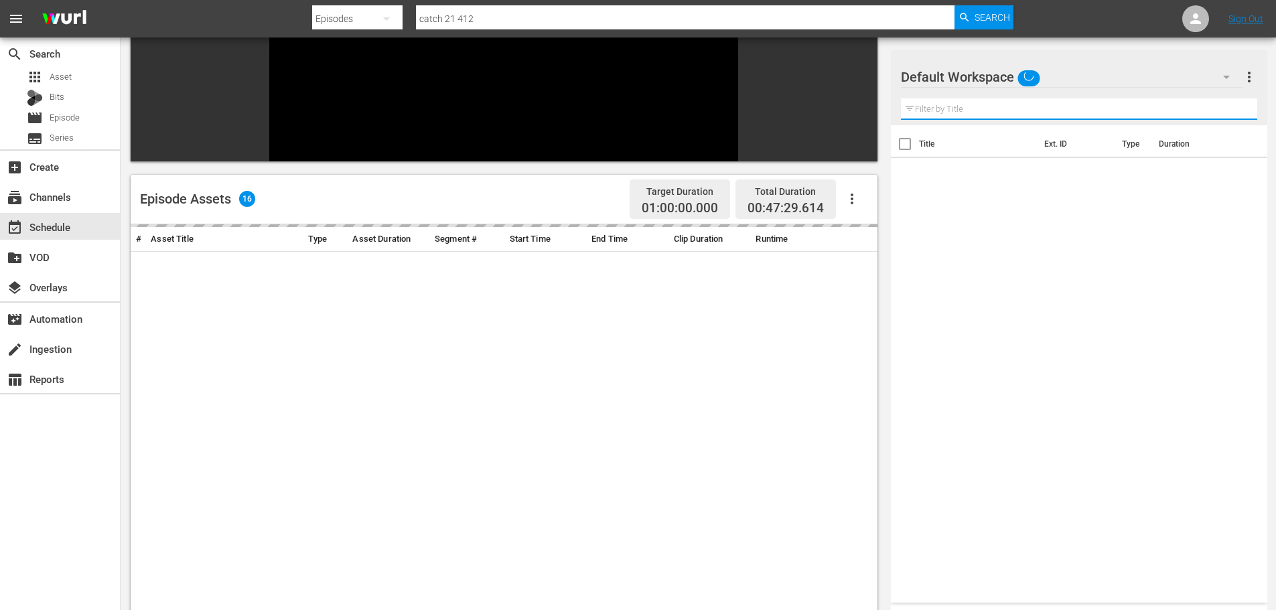
click at [965, 113] on input "text" at bounding box center [1079, 108] width 356 height 21
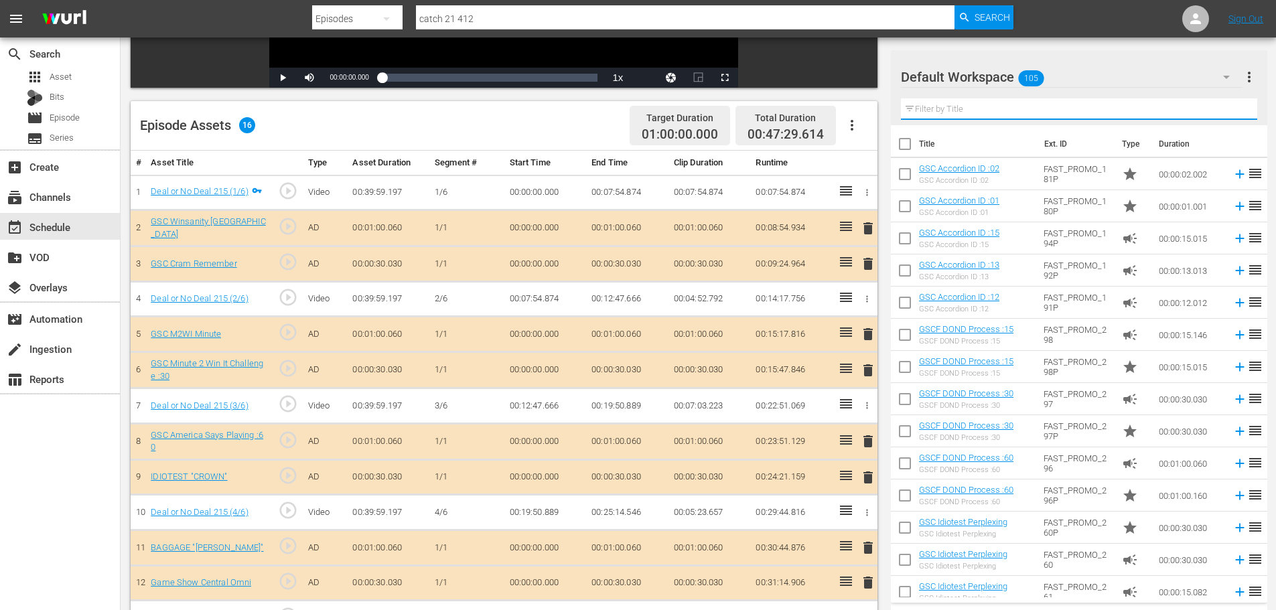
scroll to position [431, 0]
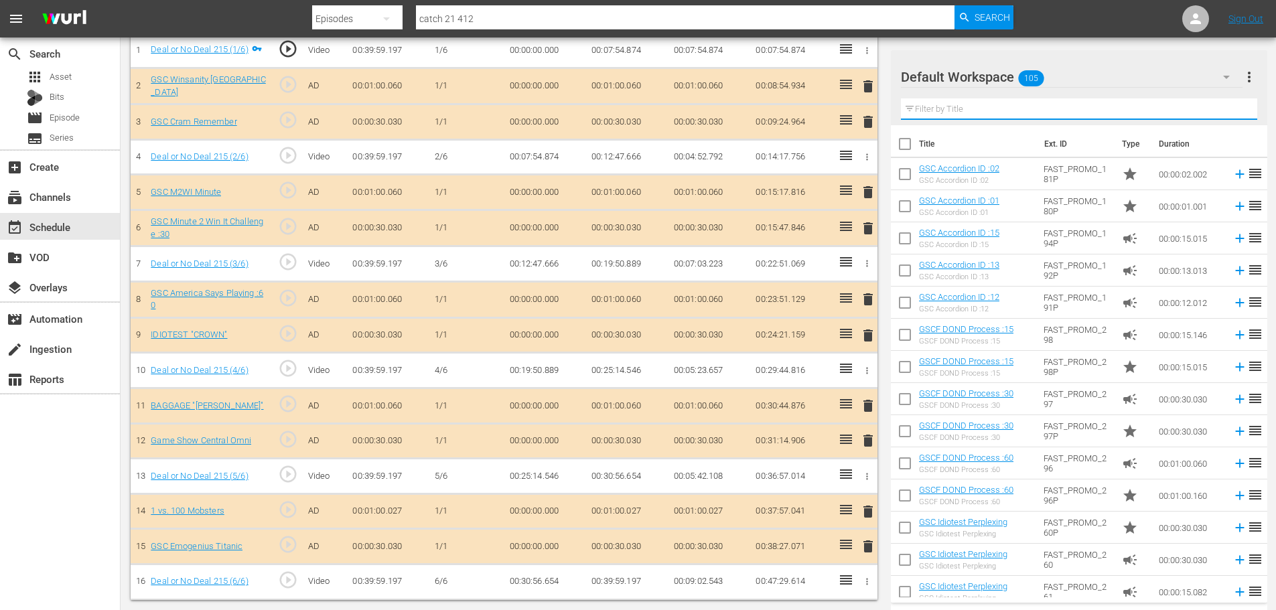
click at [868, 90] on span "delete" at bounding box center [868, 86] width 16 height 16
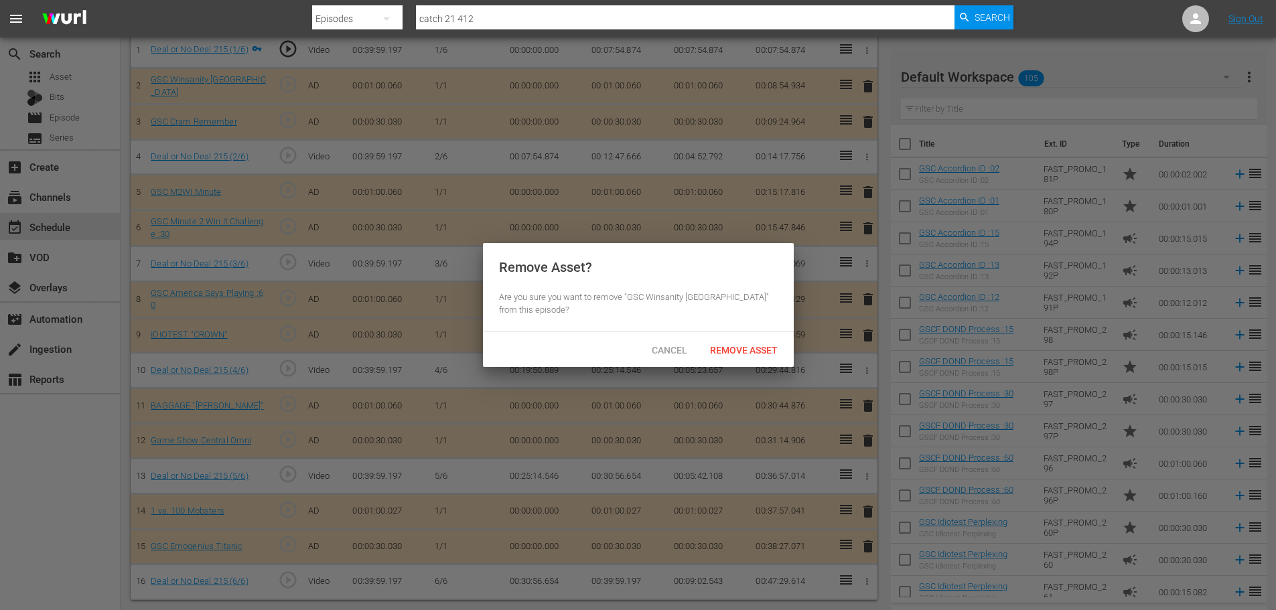
scroll to position [429, 0]
click at [728, 354] on span "Remove Asset" at bounding box center [748, 350] width 89 height 11
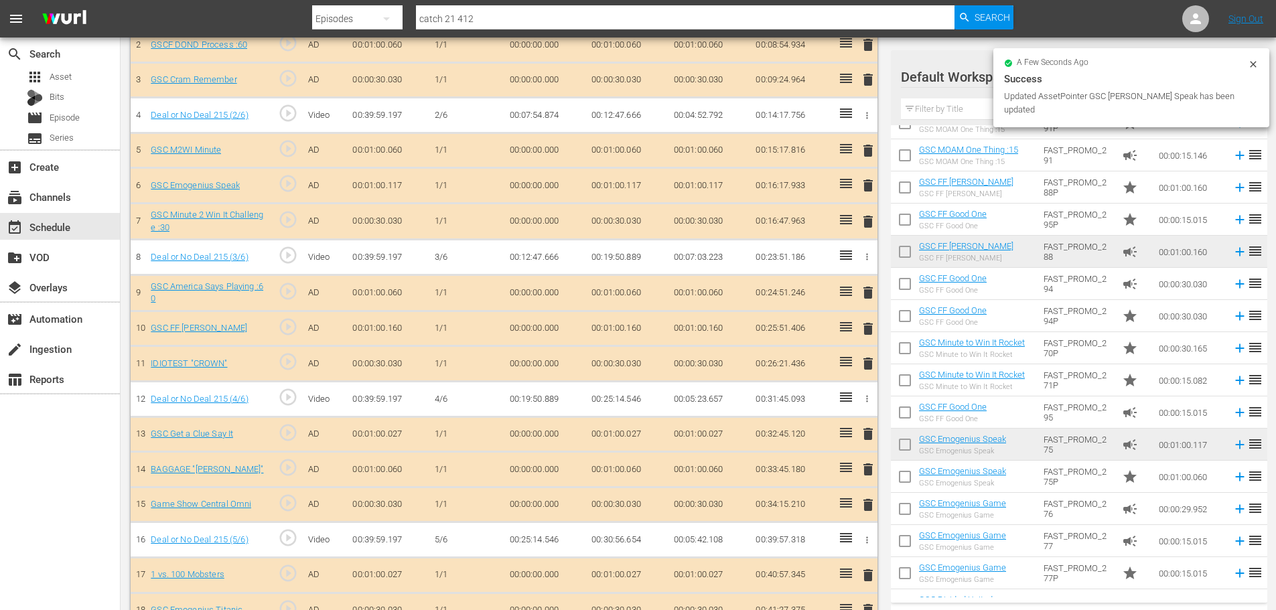
scroll to position [535, 0]
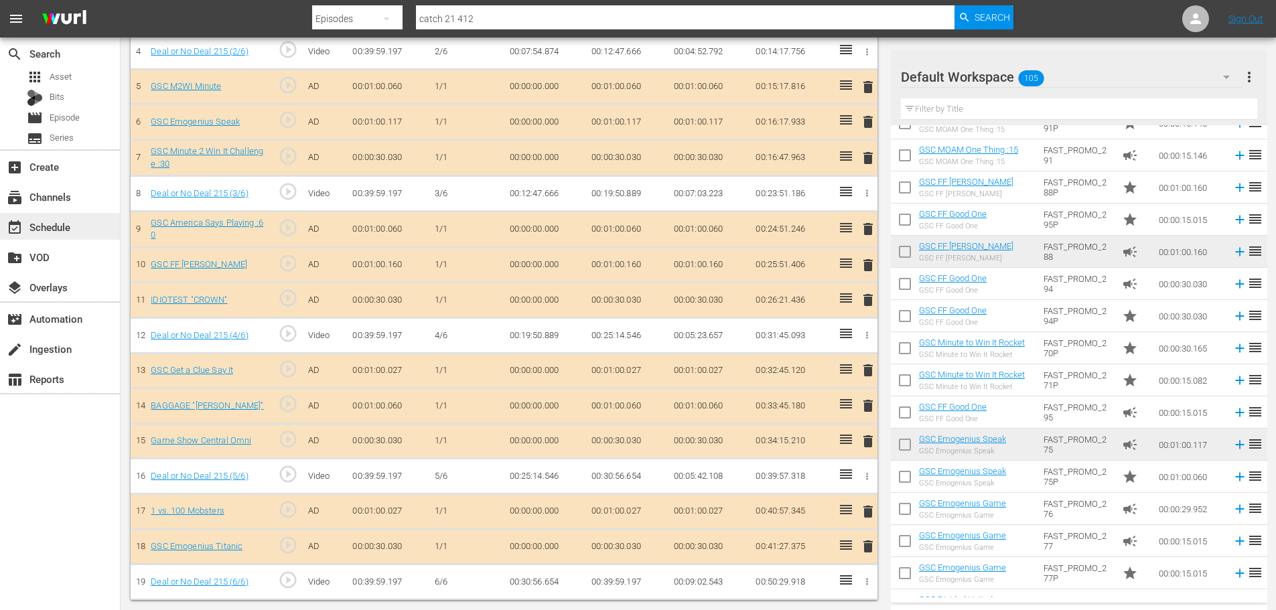
click at [85, 231] on div "event_available Schedule" at bounding box center [60, 226] width 120 height 27
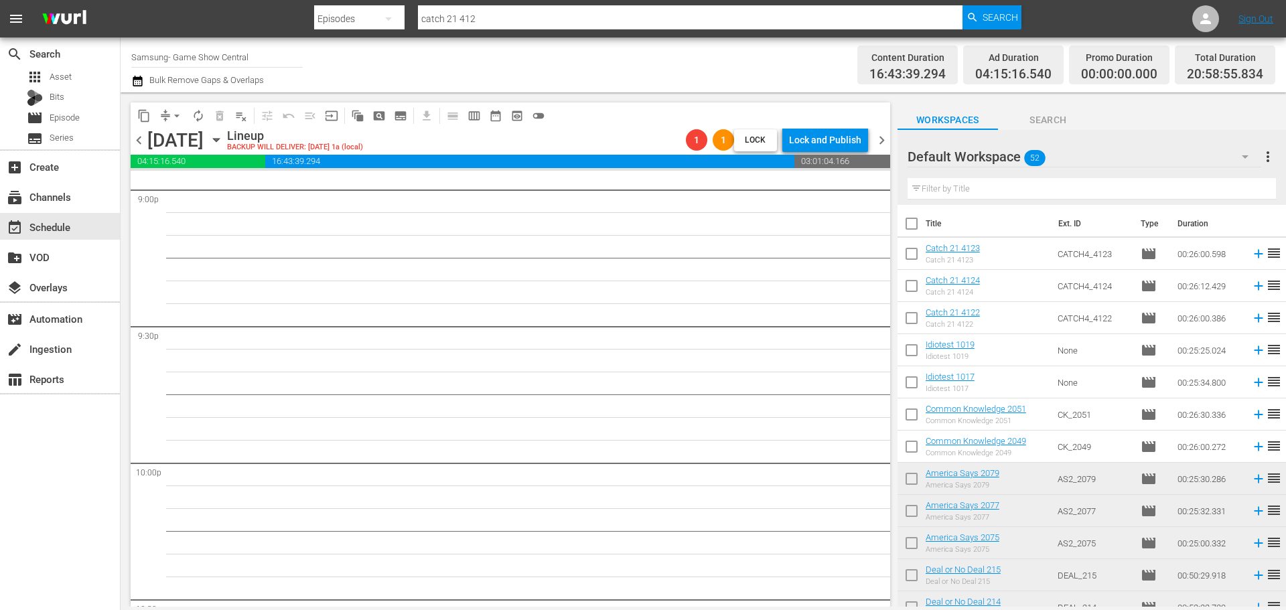
scroll to position [5387, 0]
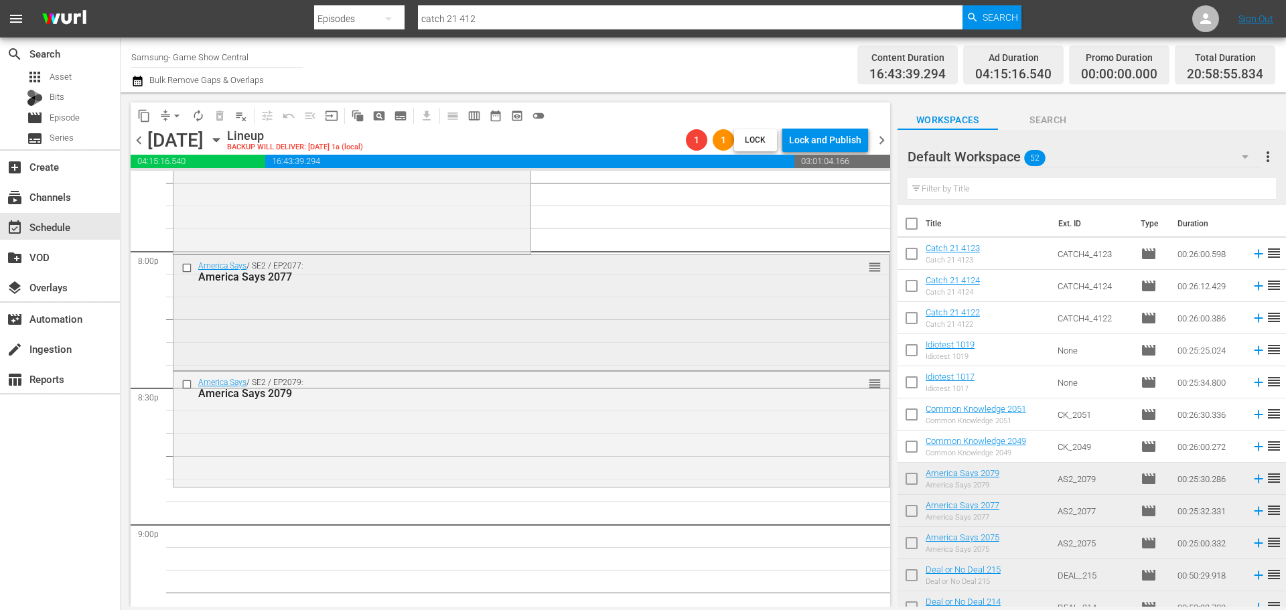
click at [364, 356] on div "America Says / SE2 / EP2077: America Says 2077 reorder" at bounding box center [532, 311] width 716 height 113
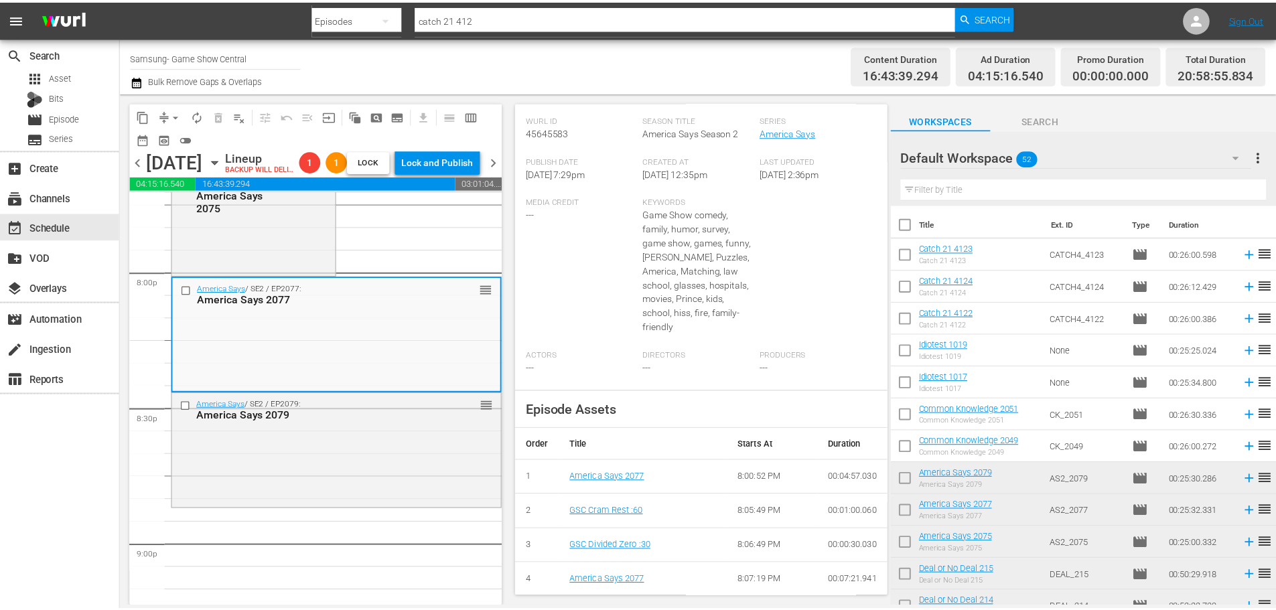
scroll to position [0, 0]
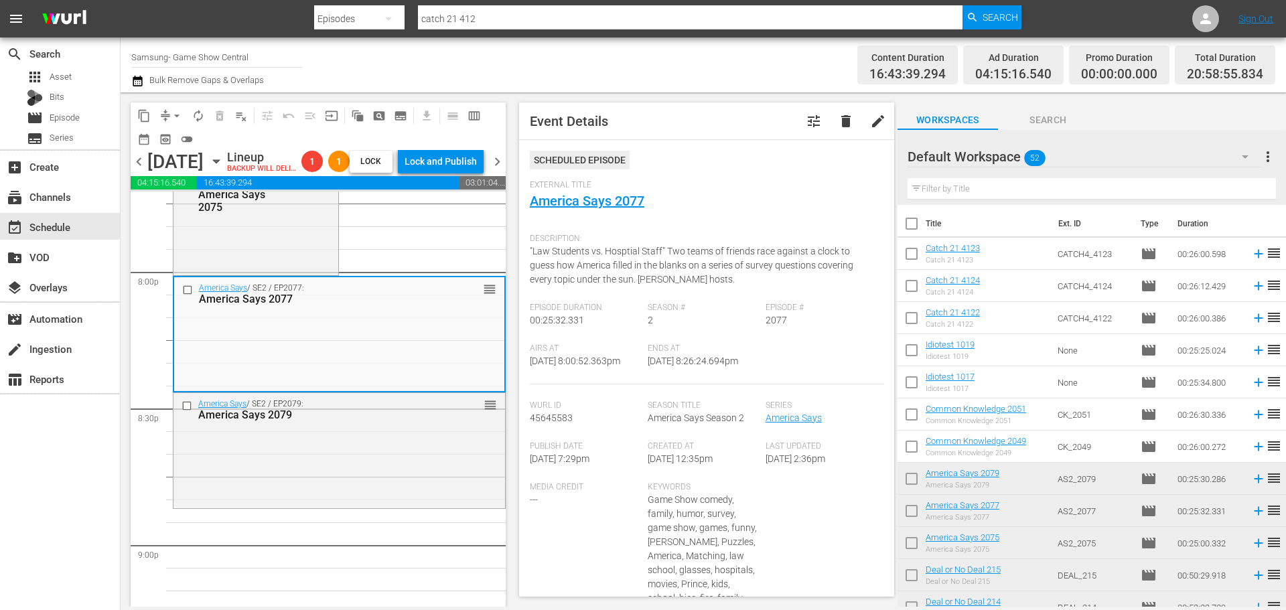
click at [589, 191] on div "External Title America Says 2077" at bounding box center [707, 203] width 354 height 47
click at [600, 204] on link "America Says 2077" at bounding box center [587, 201] width 115 height 16
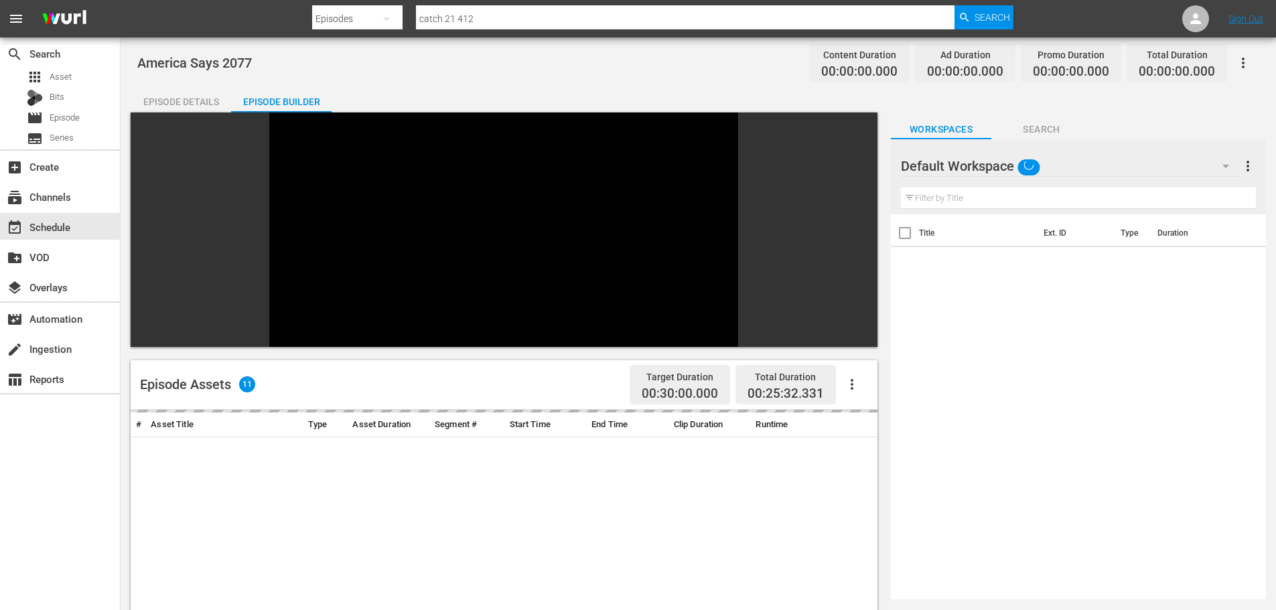
click at [305, 105] on div "Episode Builder" at bounding box center [281, 102] width 100 height 32
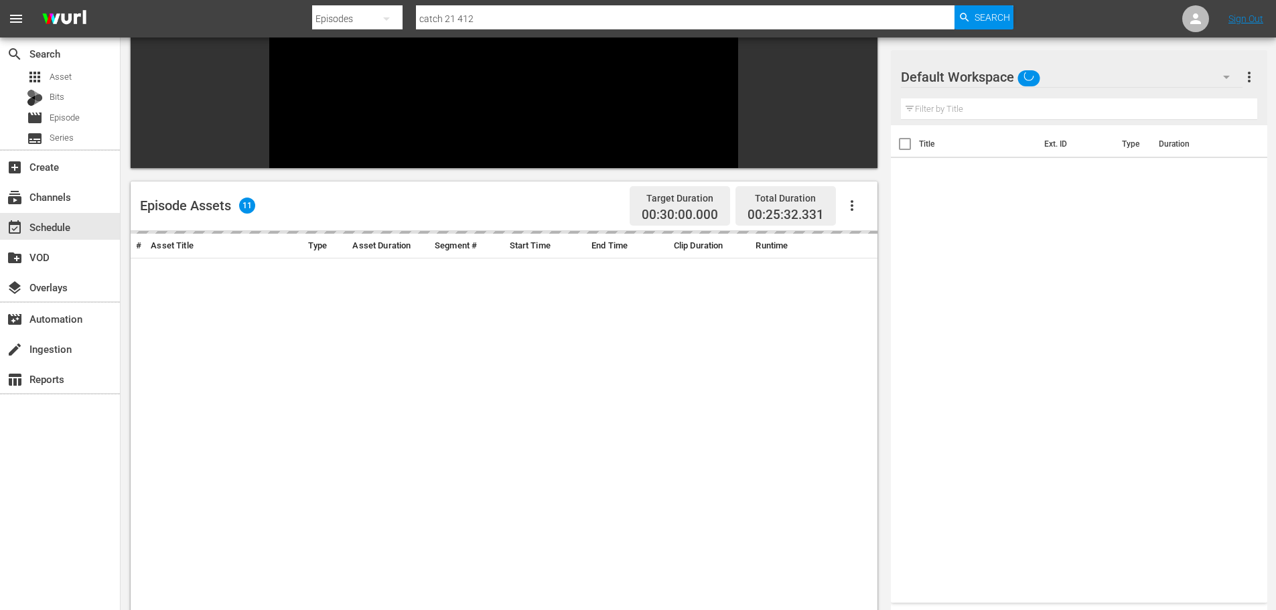
scroll to position [186, 0]
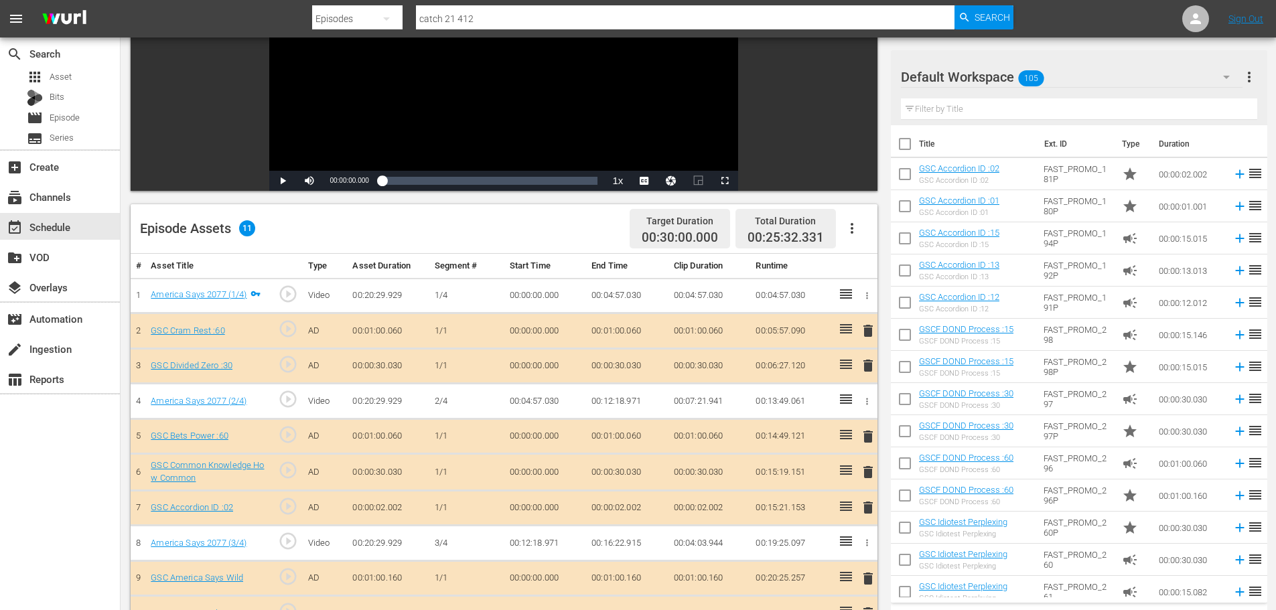
click at [870, 367] on span "delete" at bounding box center [868, 366] width 16 height 16
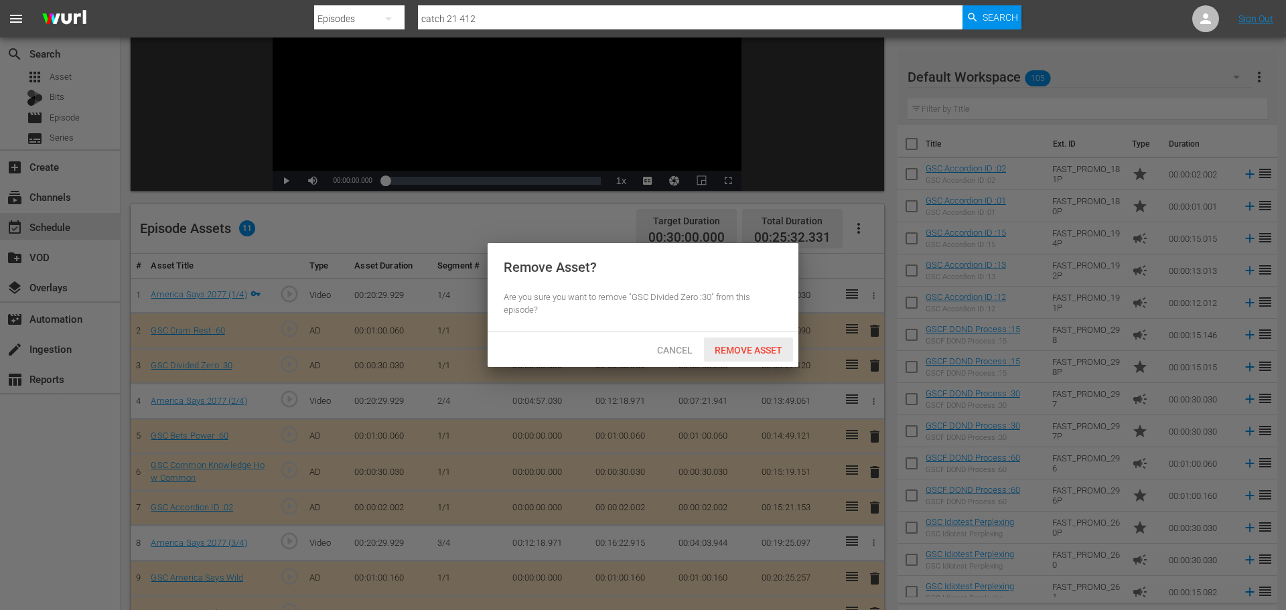
click at [735, 347] on span "Remove Asset" at bounding box center [748, 350] width 89 height 11
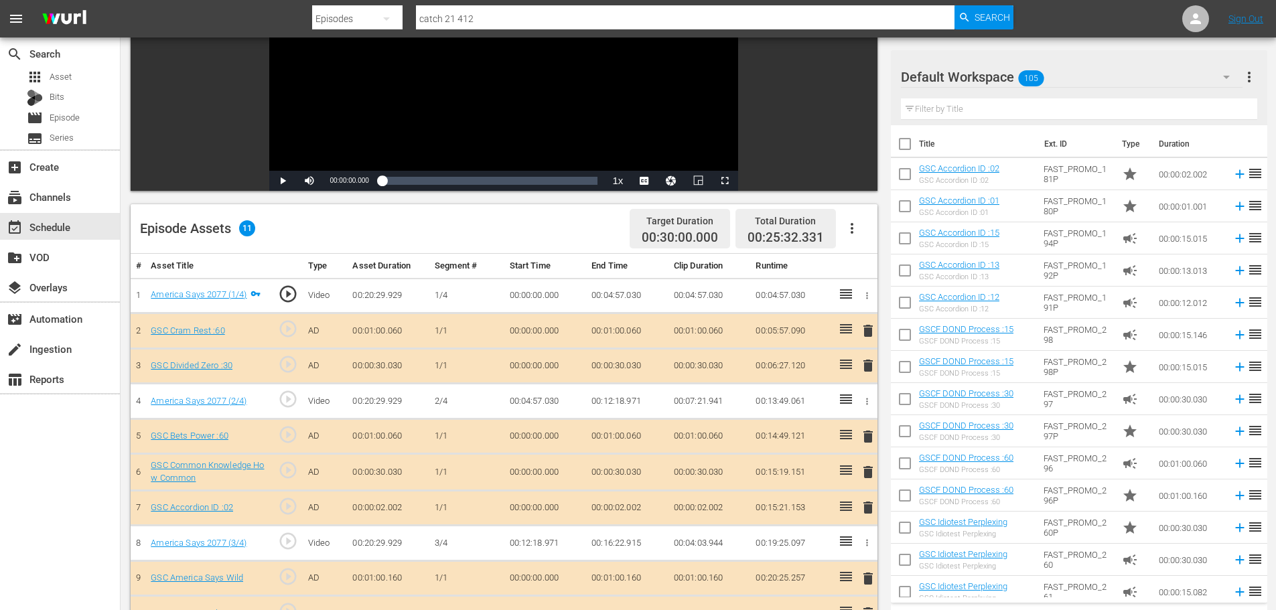
click at [867, 471] on span "delete" at bounding box center [868, 472] width 16 height 16
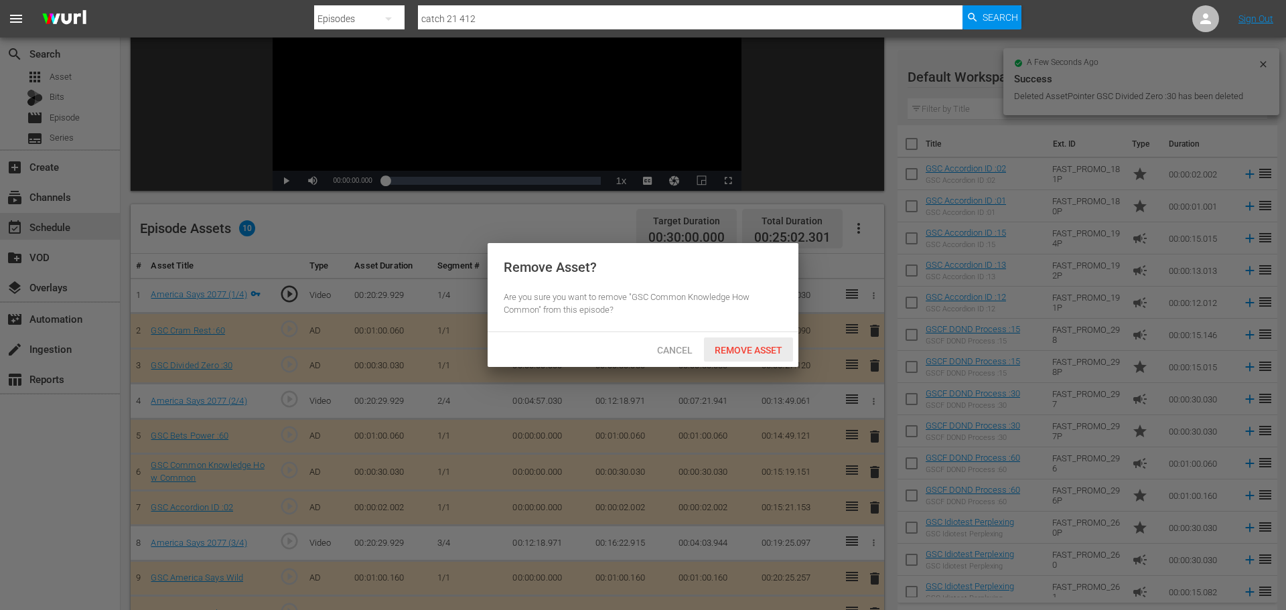
click at [755, 357] on div "Remove Asset" at bounding box center [748, 350] width 89 height 25
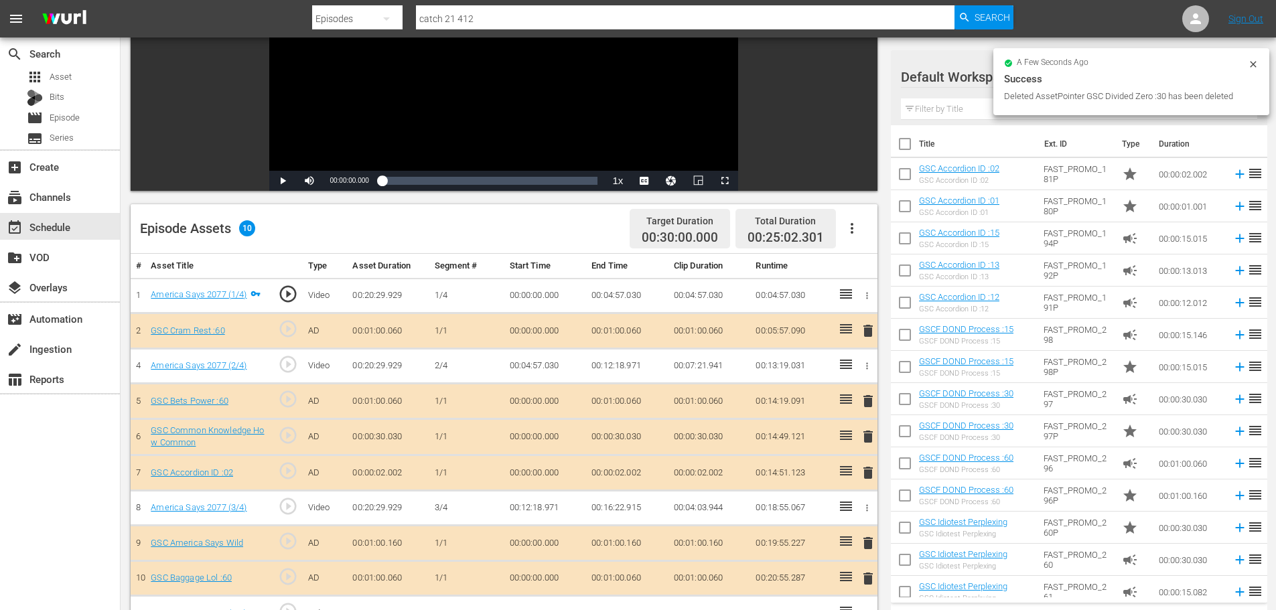
click at [866, 472] on span "delete" at bounding box center [868, 473] width 16 height 16
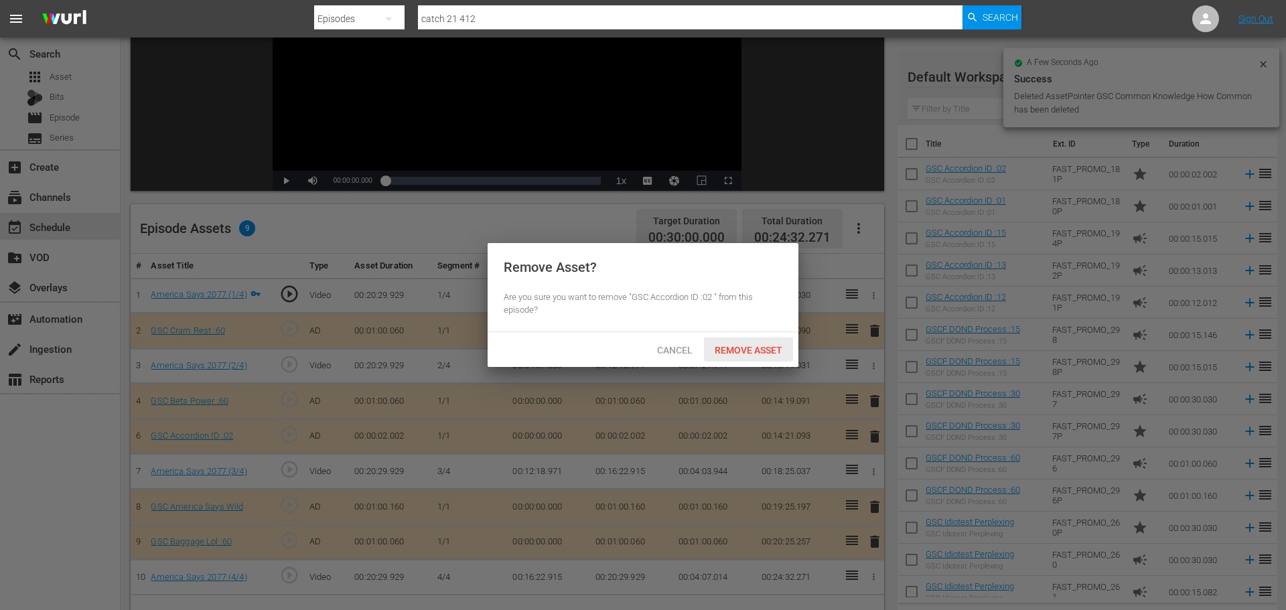
click at [742, 339] on div "Remove Asset" at bounding box center [748, 350] width 89 height 25
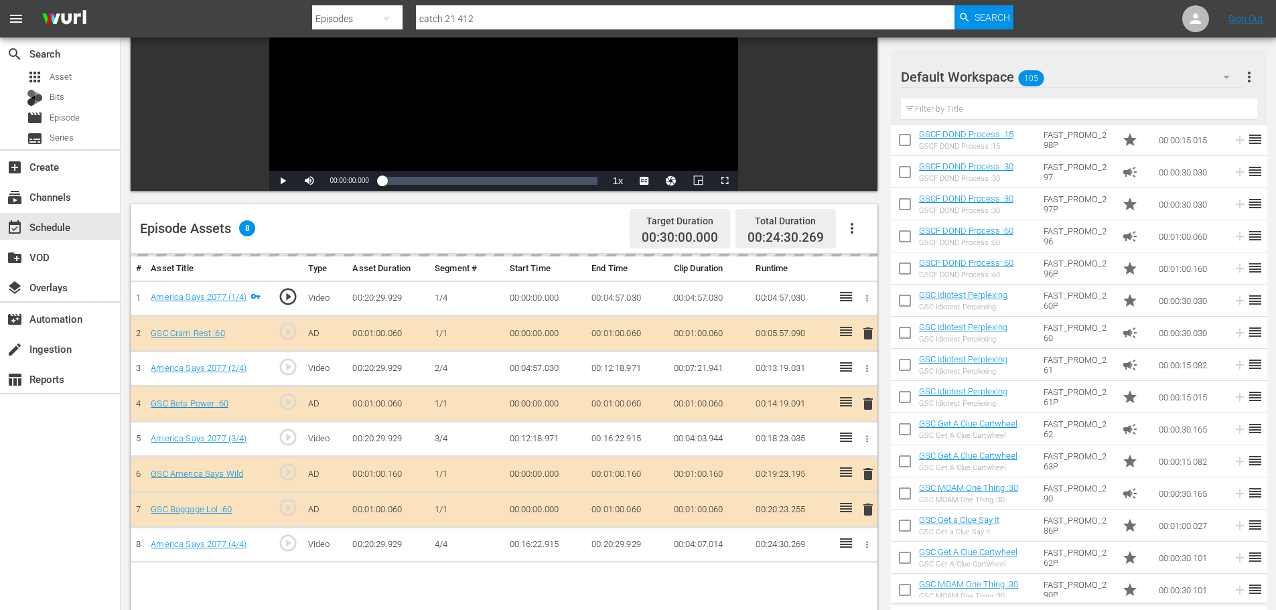
scroll to position [557, 0]
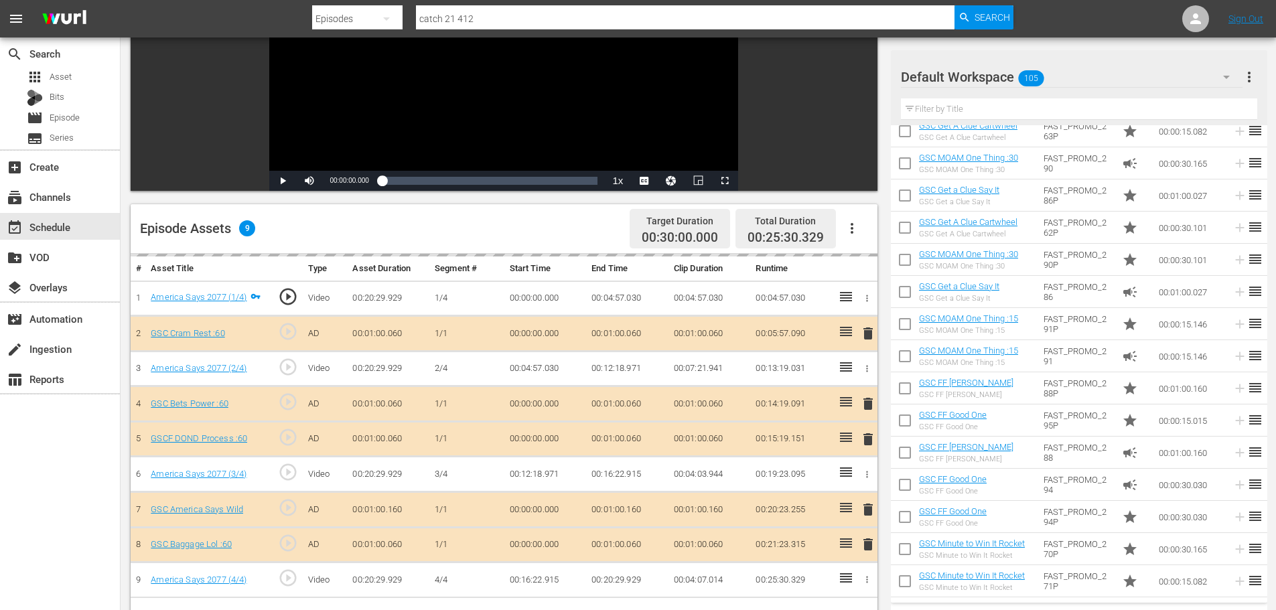
click at [930, 109] on input "text" at bounding box center [1079, 108] width 356 height 21
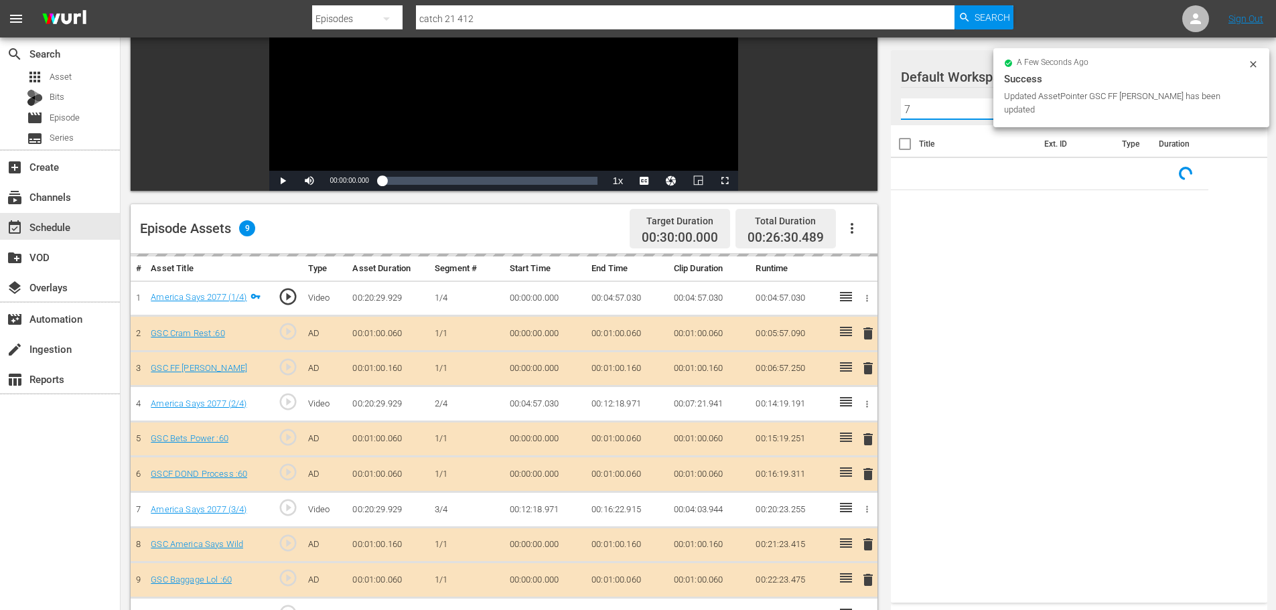
scroll to position [0, 0]
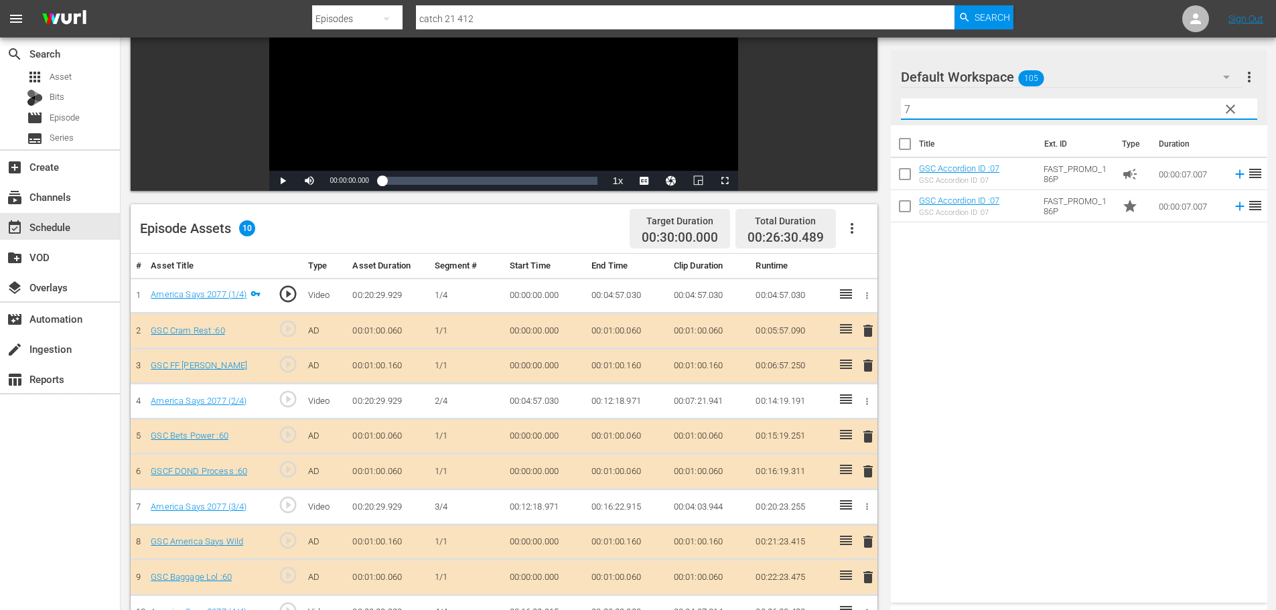
type input "7"
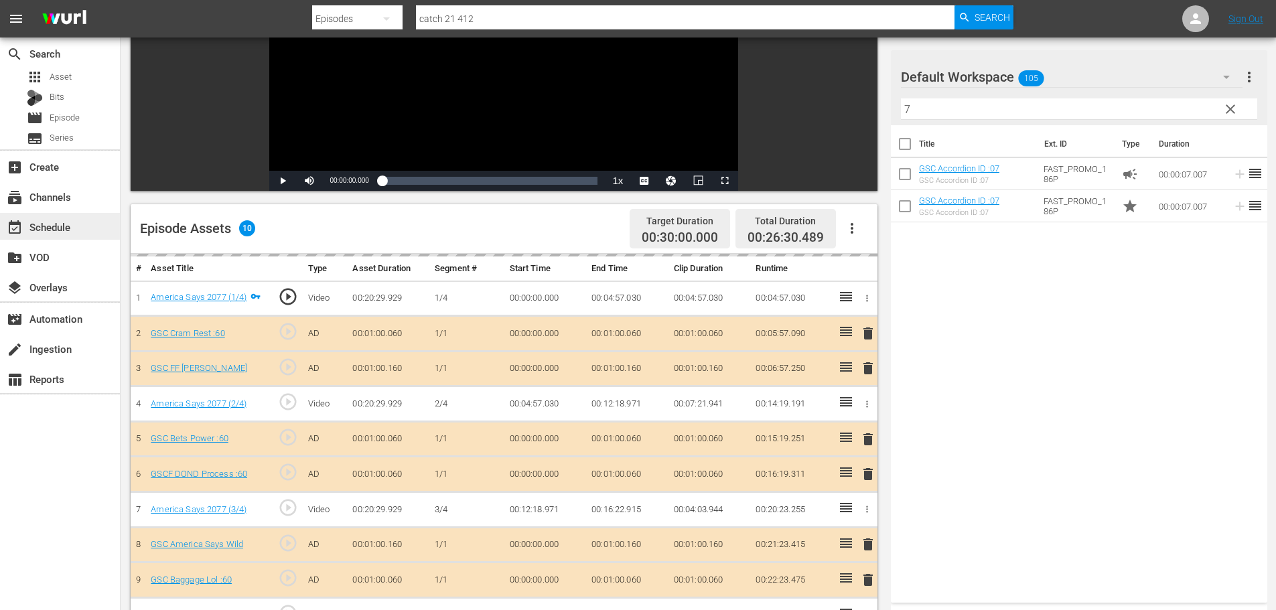
click at [61, 229] on div "event_available Schedule" at bounding box center [37, 225] width 75 height 12
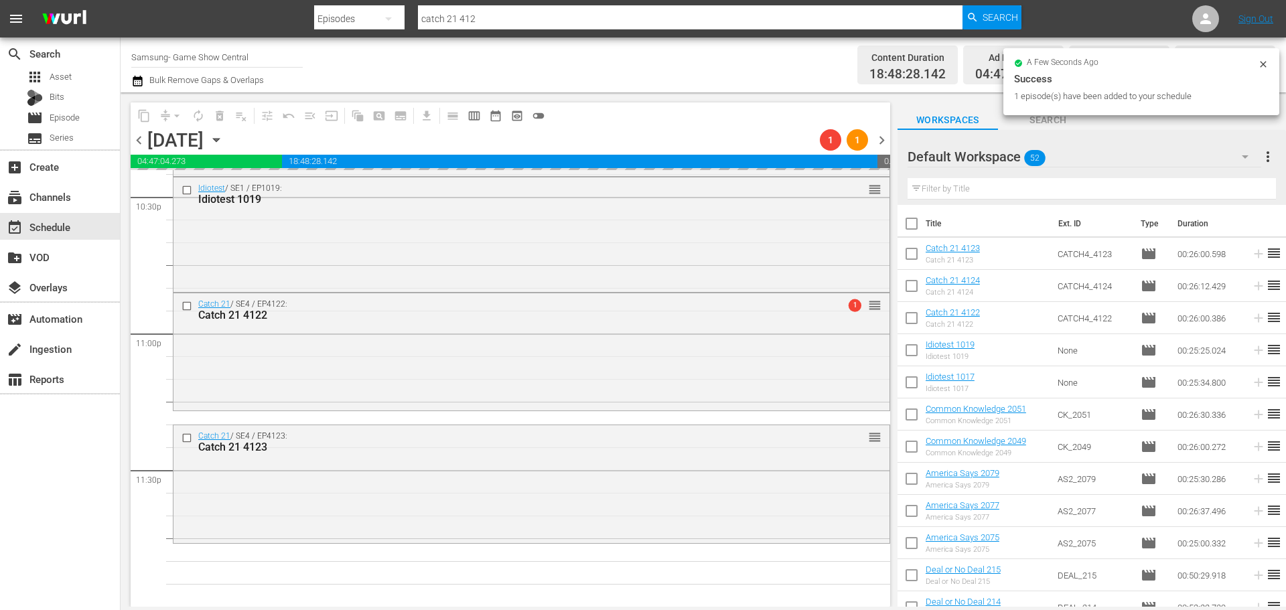
scroll to position [6123, 0]
click at [174, 119] on div "arrow_drop_down" at bounding box center [176, 115] width 21 height 21
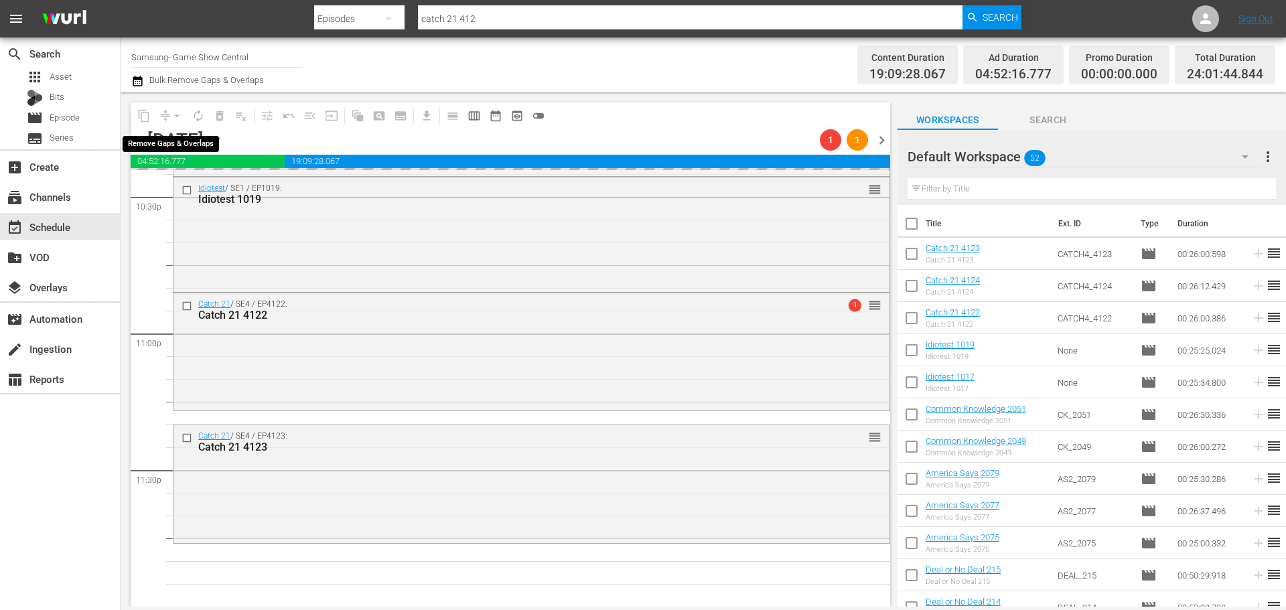
click at [174, 118] on span "arrow_drop_down" at bounding box center [176, 115] width 13 height 13
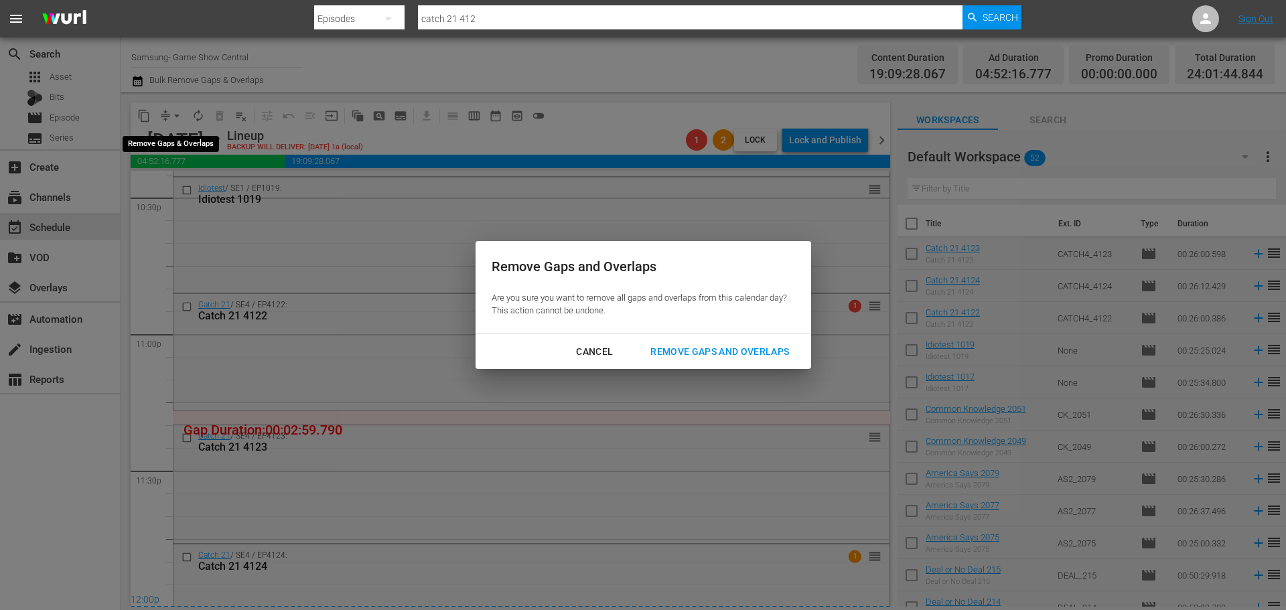
scroll to position [6124, 0]
click at [714, 354] on div "Remove Gaps and Overlaps" at bounding box center [720, 352] width 160 height 17
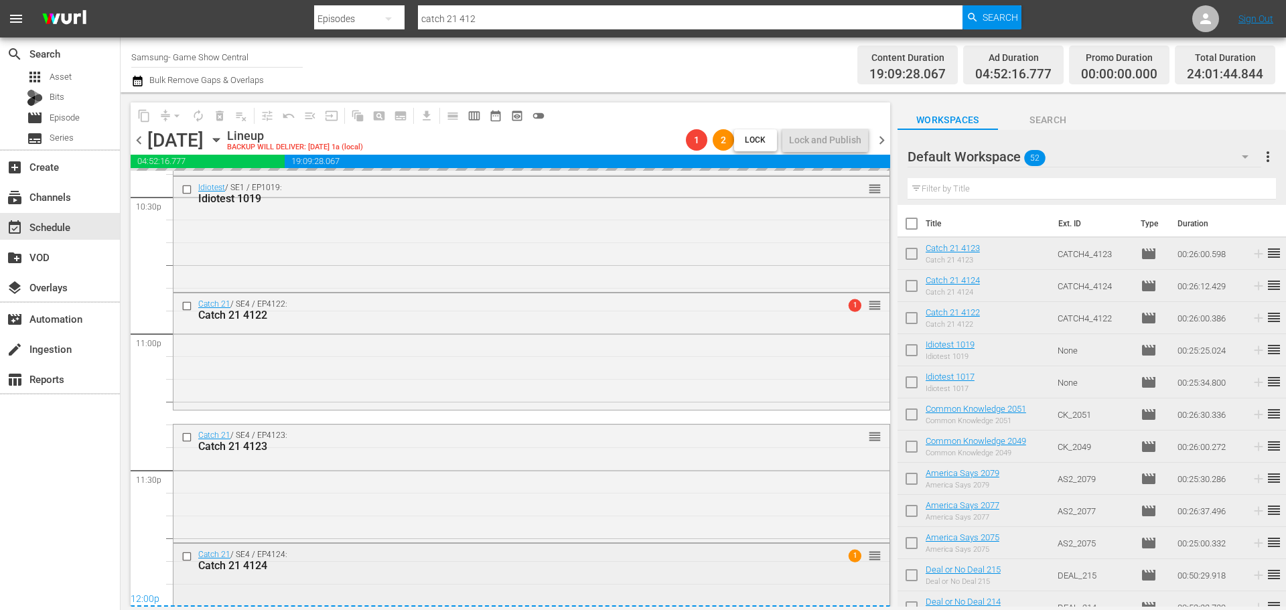
click at [369, 582] on div "Catch 21 / SE4 / EP4124: Catch 21 4124 1 reorder" at bounding box center [532, 601] width 716 height 115
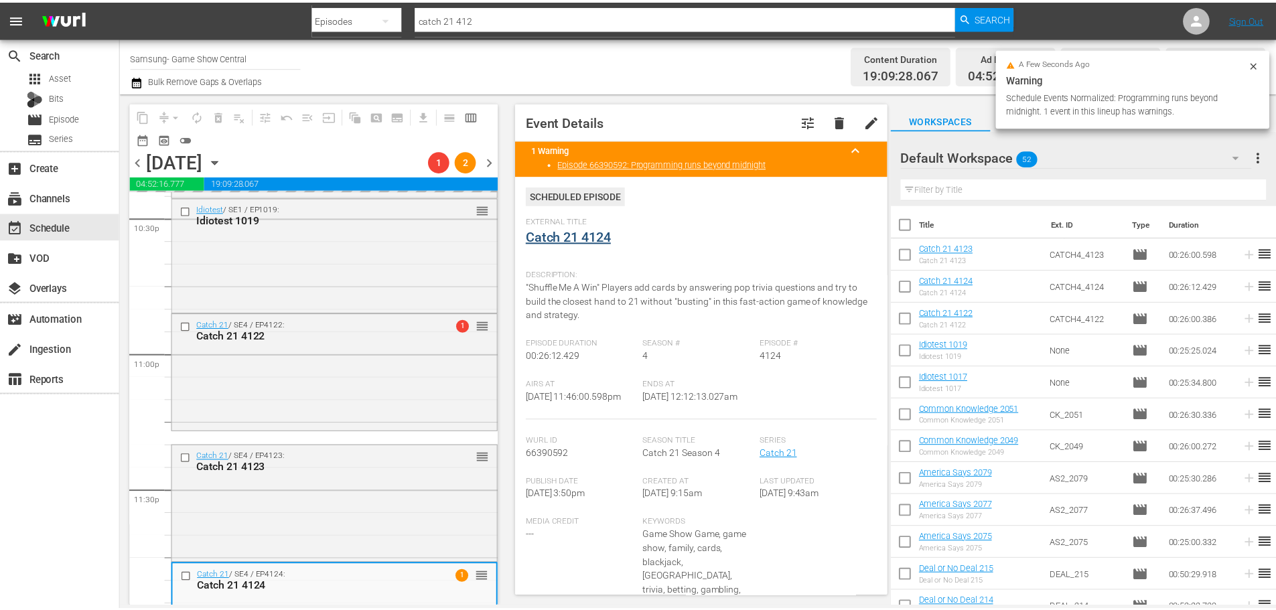
scroll to position [0, 0]
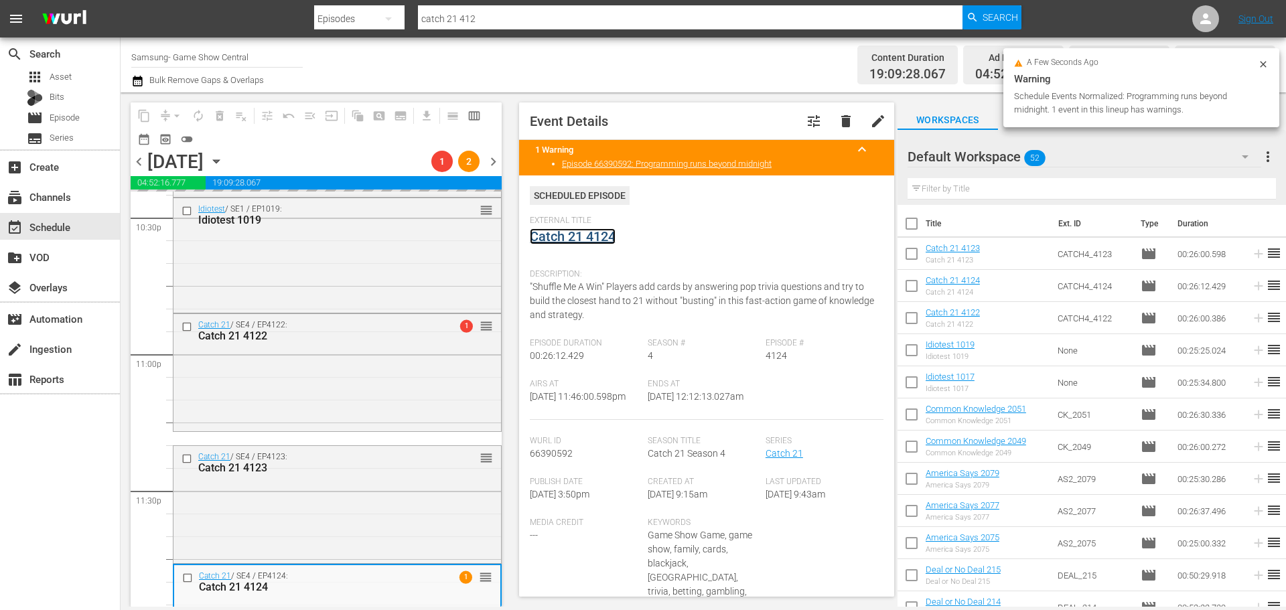
click at [559, 236] on link "Catch 21 4124" at bounding box center [573, 236] width 86 height 16
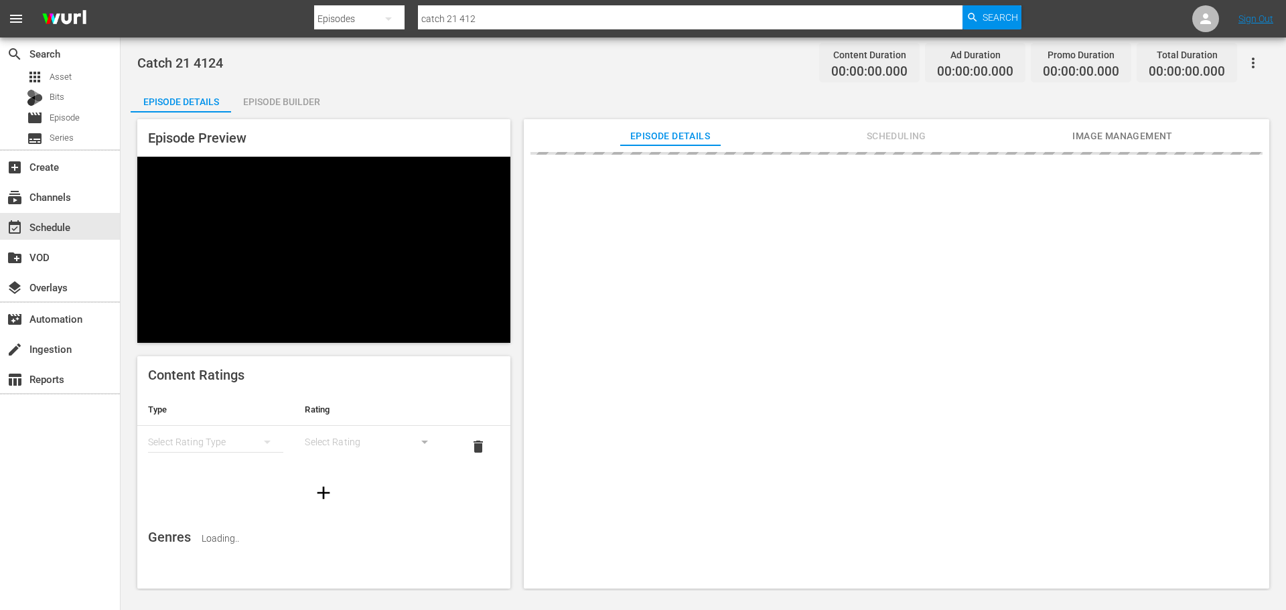
click at [318, 106] on div "Episode Builder" at bounding box center [281, 102] width 100 height 32
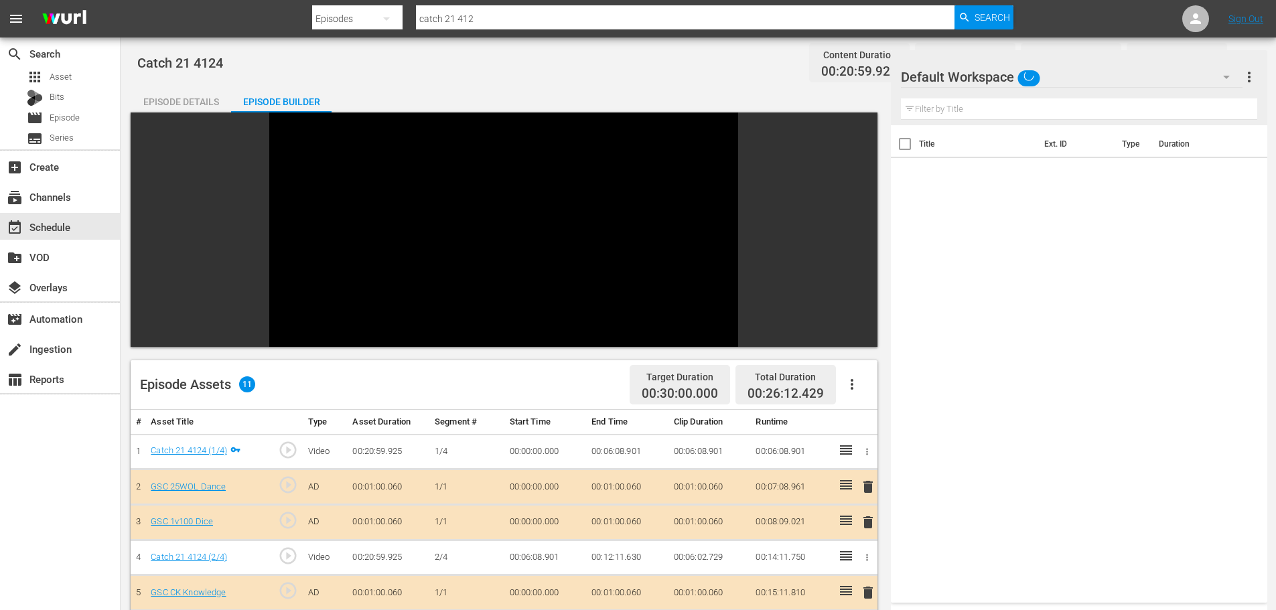
scroll to position [186, 0]
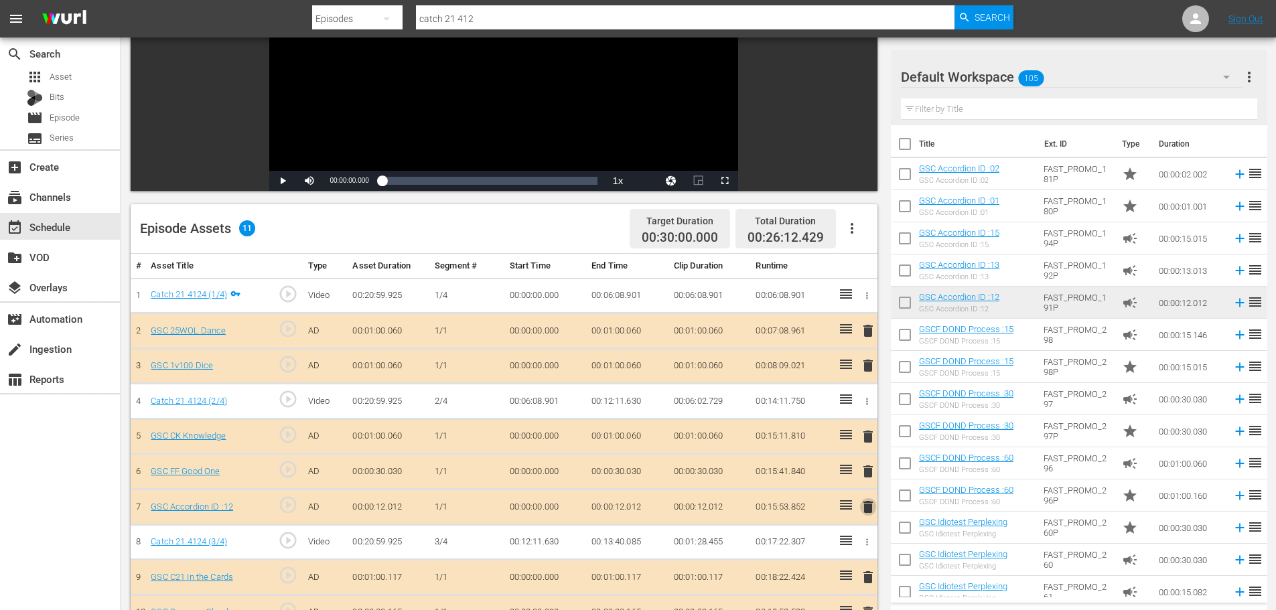
click at [864, 508] on span "delete" at bounding box center [868, 507] width 16 height 16
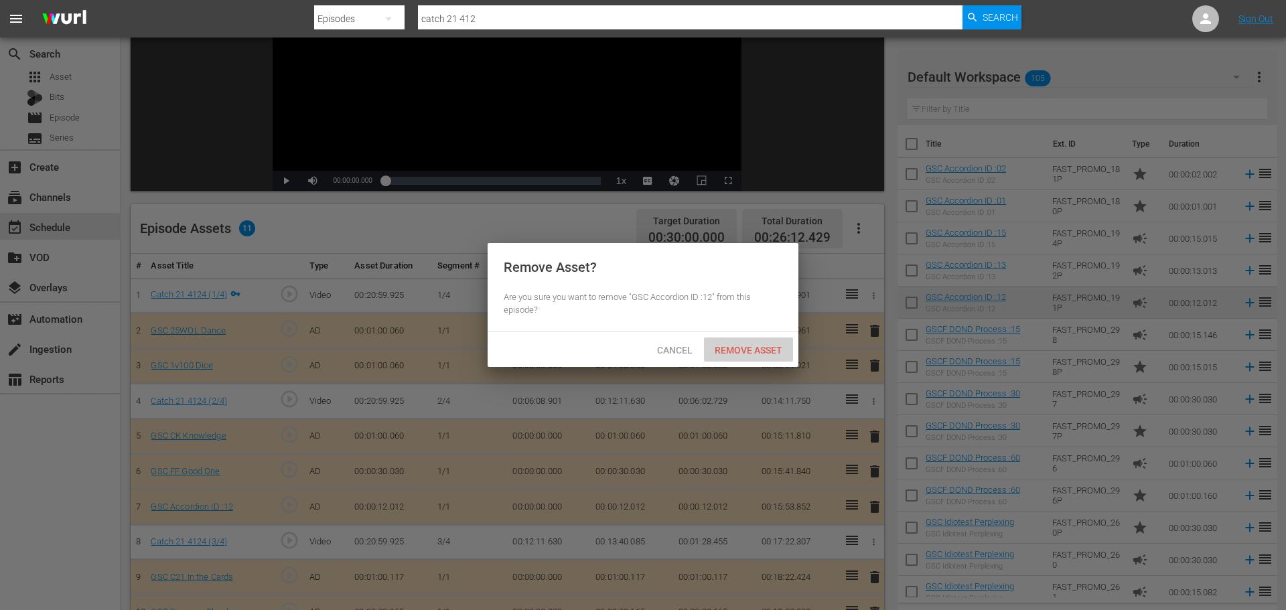
drag, startPoint x: 751, startPoint y: 342, endPoint x: 819, endPoint y: 351, distance: 68.3
click at [752, 344] on div "Remove Asset" at bounding box center [748, 350] width 89 height 25
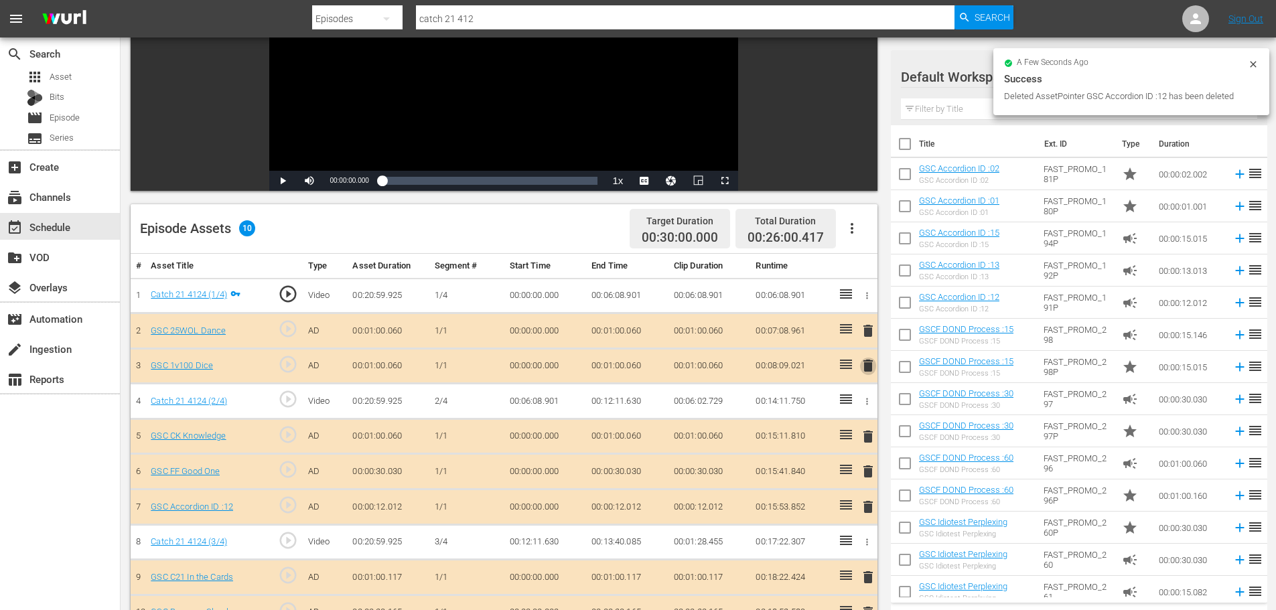
click at [868, 372] on span "delete" at bounding box center [868, 366] width 16 height 16
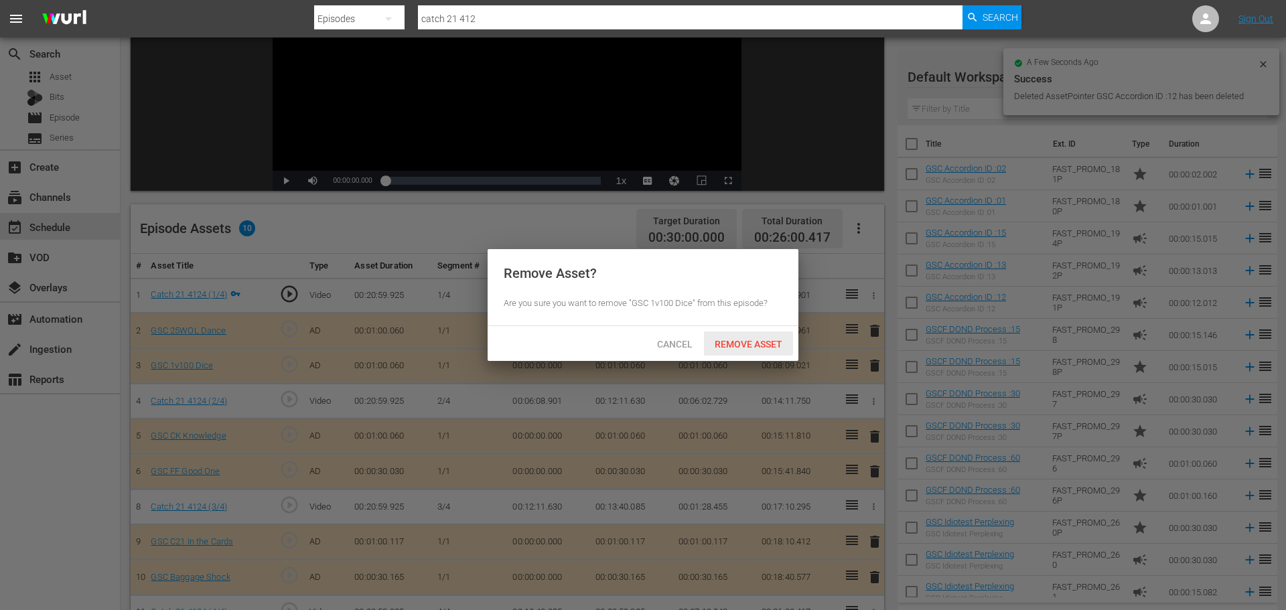
click at [762, 344] on span "Remove Asset" at bounding box center [748, 344] width 89 height 11
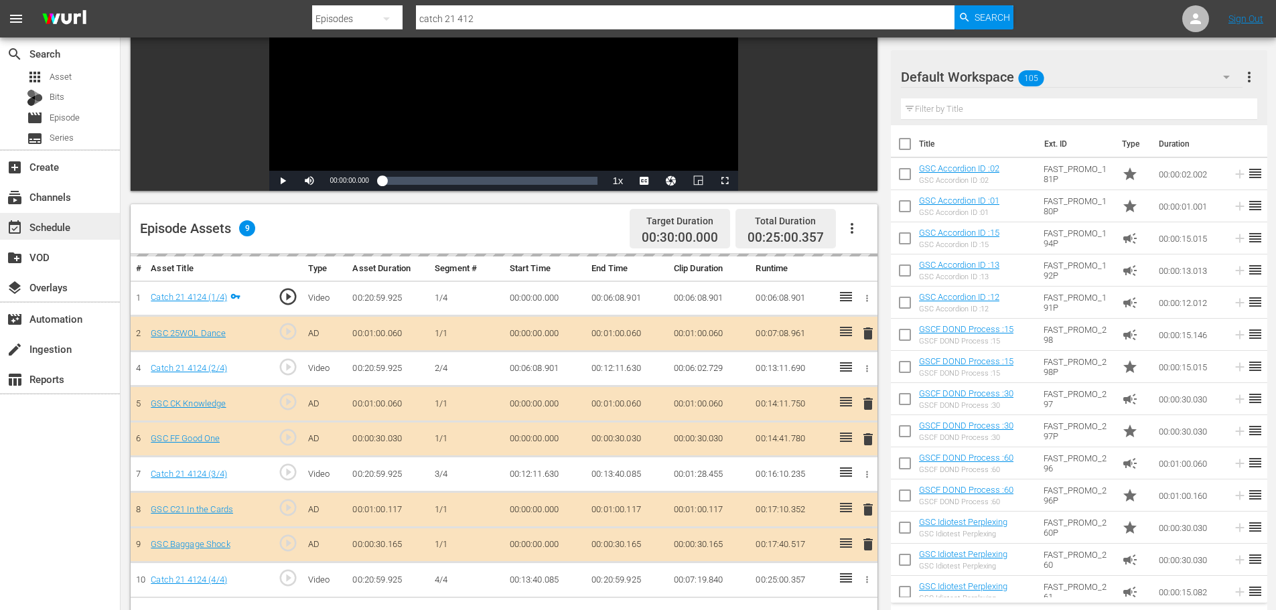
click at [68, 225] on div "event_available Schedule" at bounding box center [37, 225] width 75 height 12
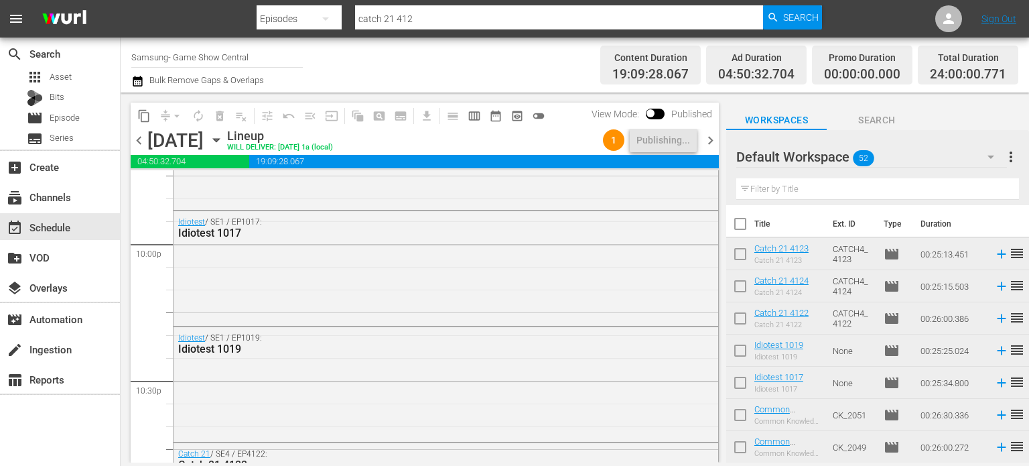
scroll to position [5940, 0]
